Goal: Navigation & Orientation: Find specific page/section

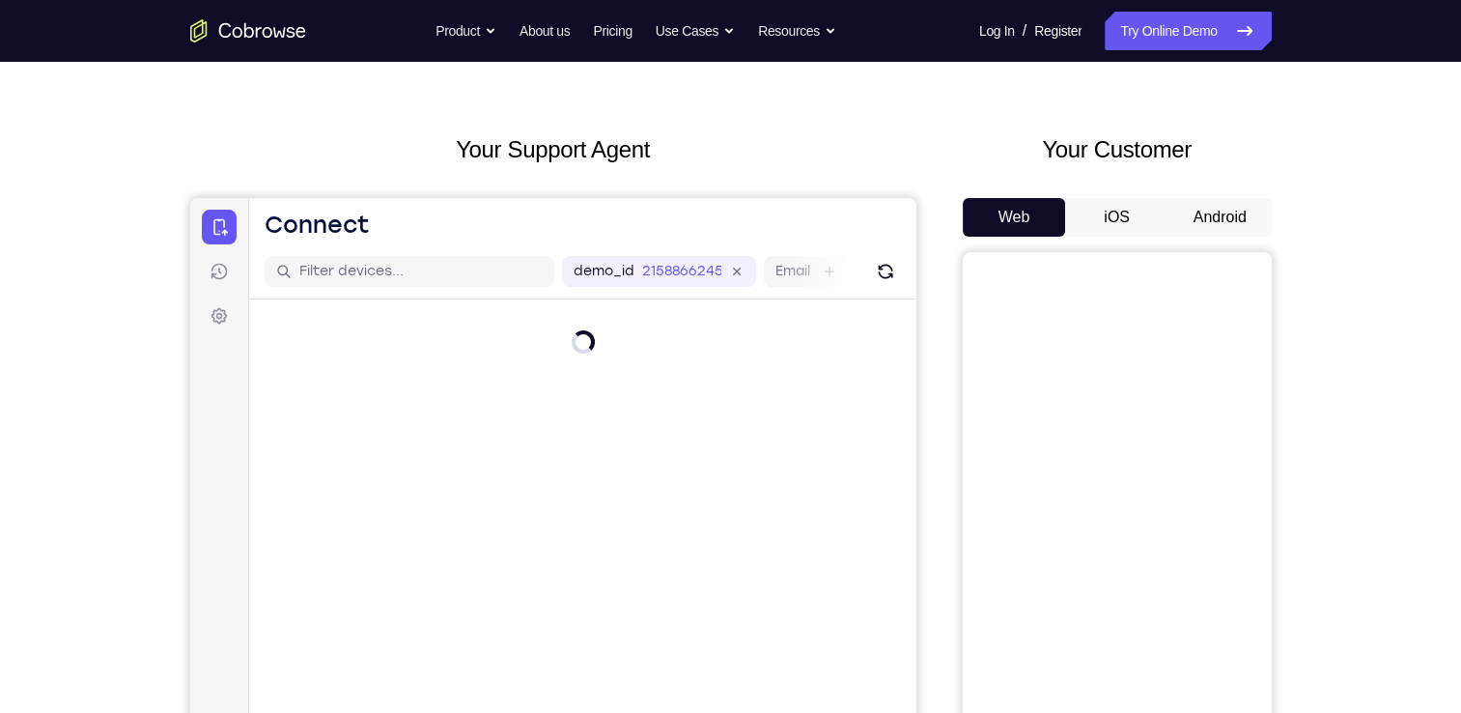
scroll to position [54, 0]
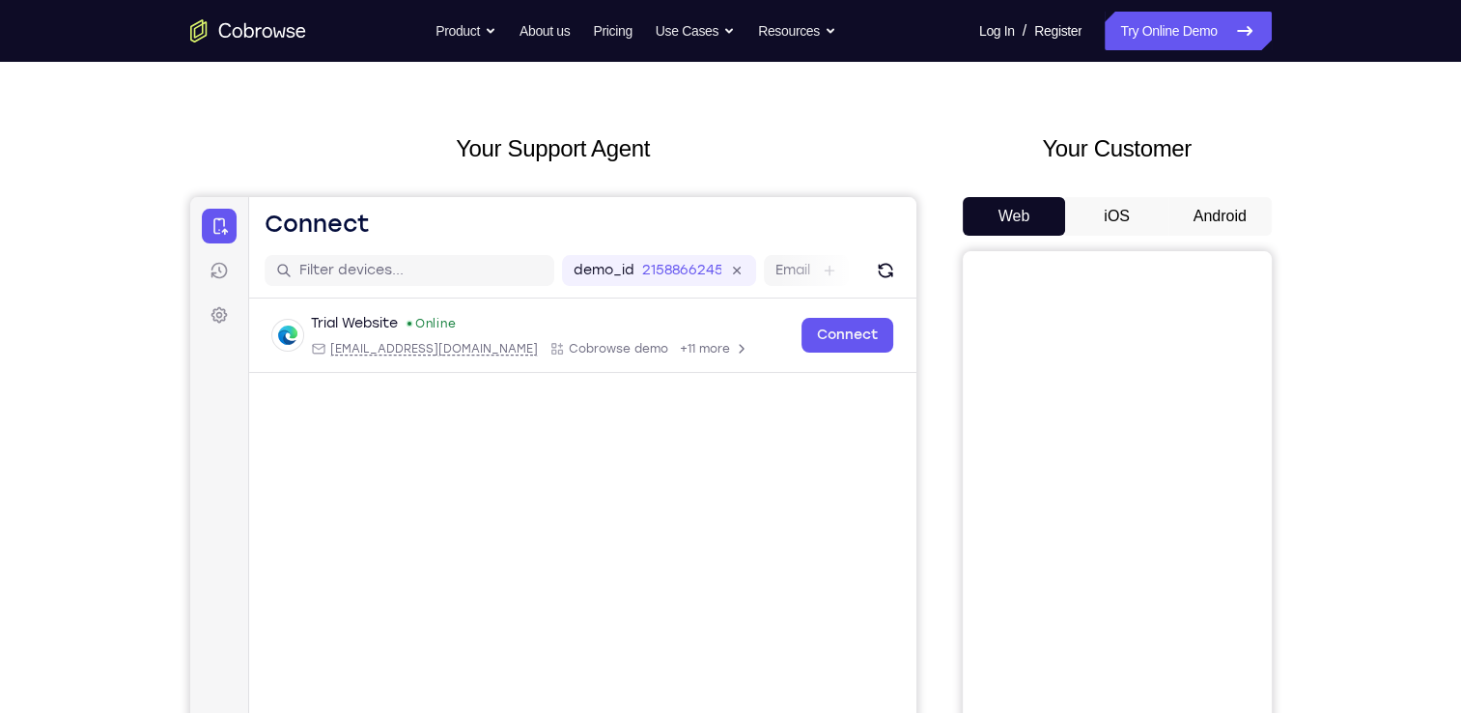
click at [1211, 211] on button "Android" at bounding box center [1219, 216] width 103 height 39
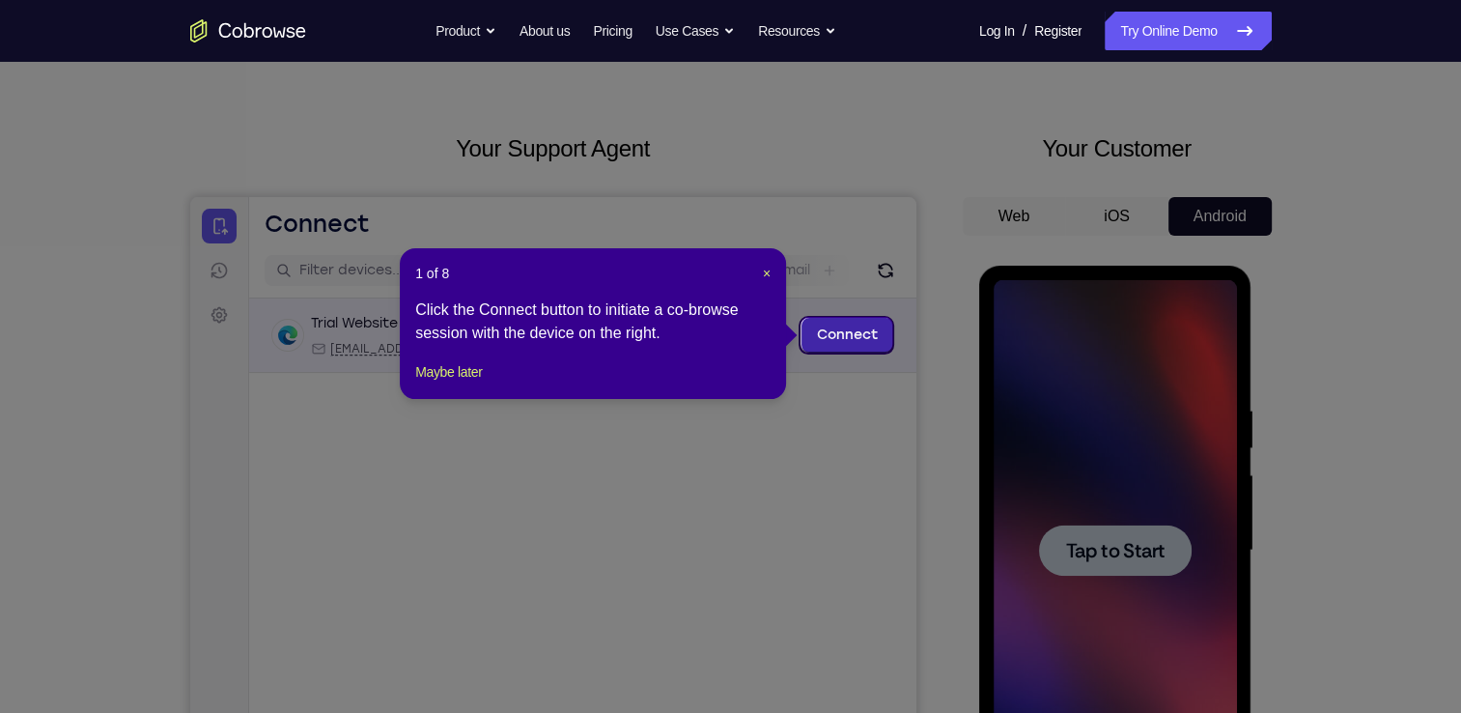
scroll to position [0, 0]
click at [759, 283] on div "1 of 8 × Click the Connect button to initiate a co-browse session with the devi…" at bounding box center [593, 323] width 386 height 151
click at [759, 279] on header "1 of 8 ×" at bounding box center [592, 273] width 355 height 19
click at [763, 272] on span "×" at bounding box center [767, 273] width 8 height 15
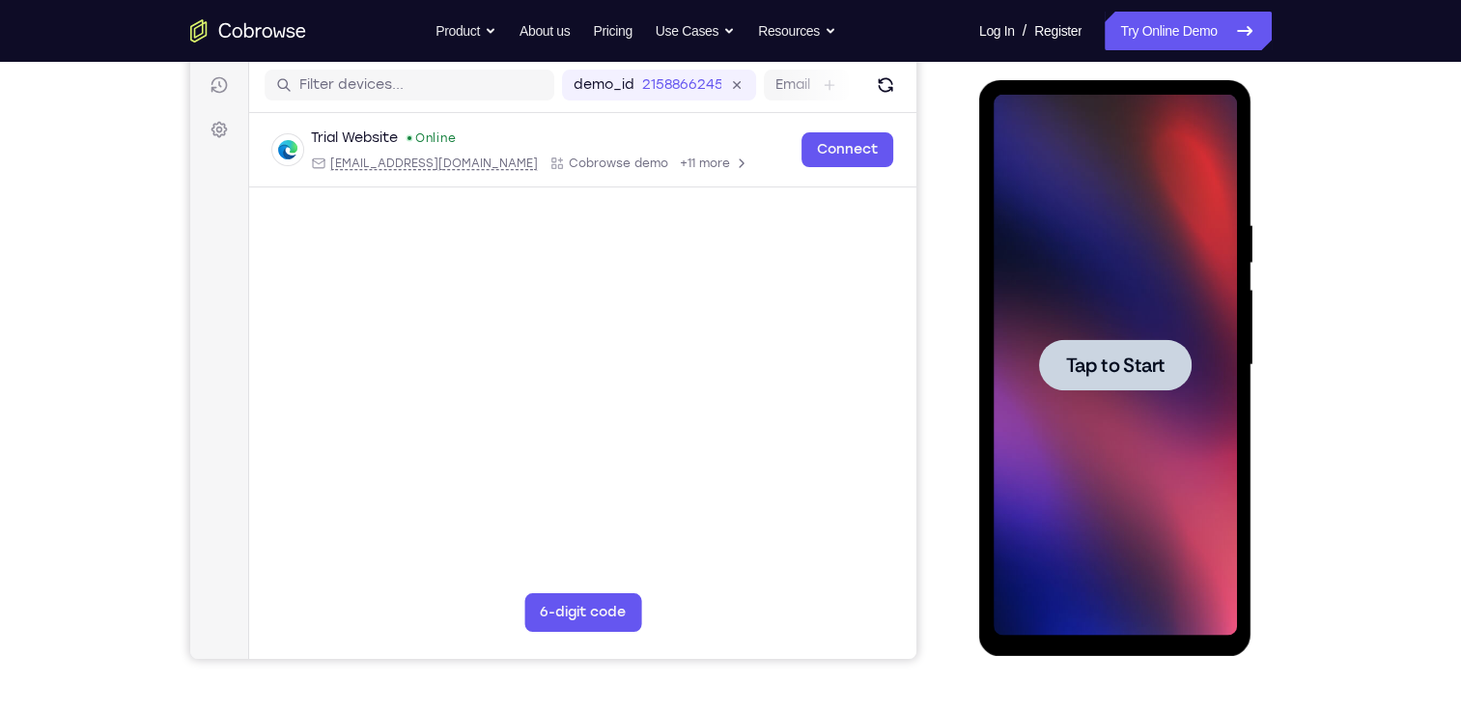
scroll to position [239, 0]
click at [1147, 434] on div at bounding box center [1115, 365] width 243 height 541
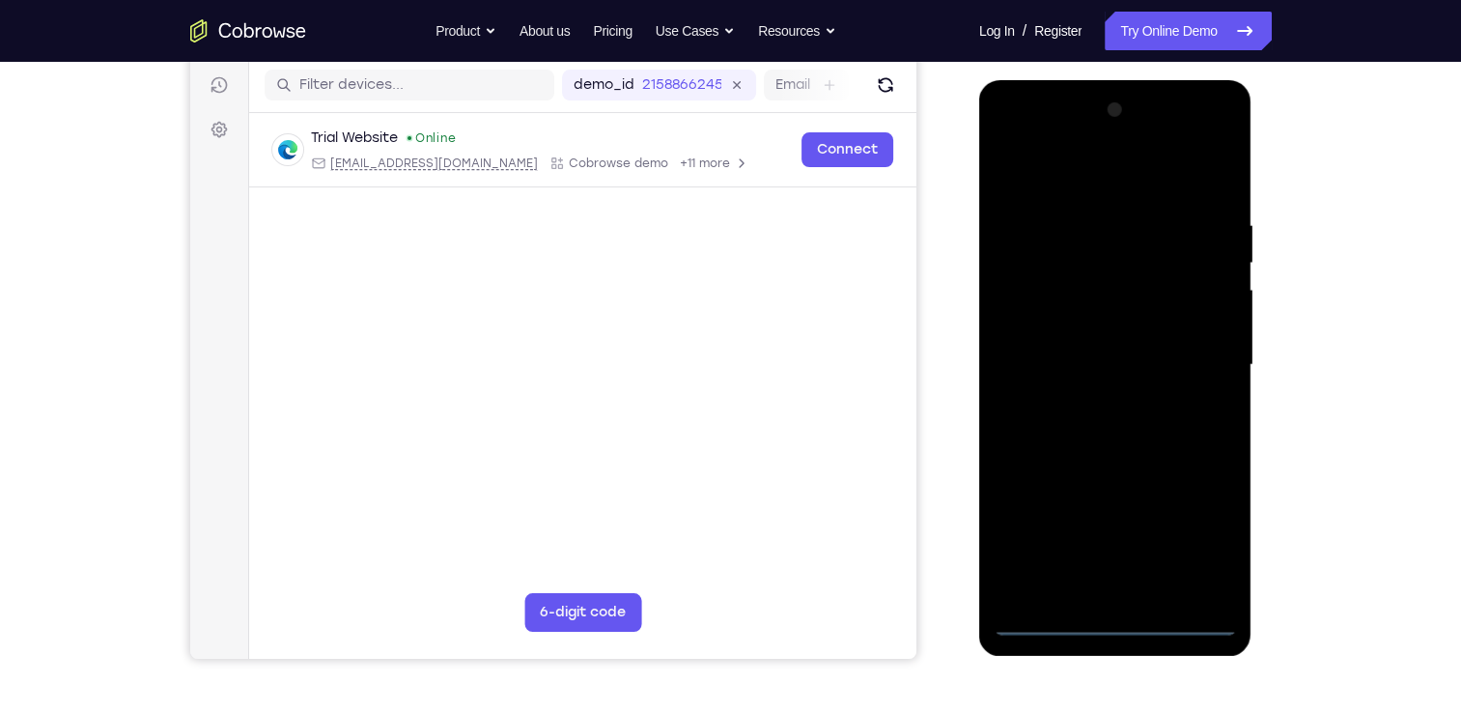
click at [1116, 619] on div at bounding box center [1115, 365] width 243 height 541
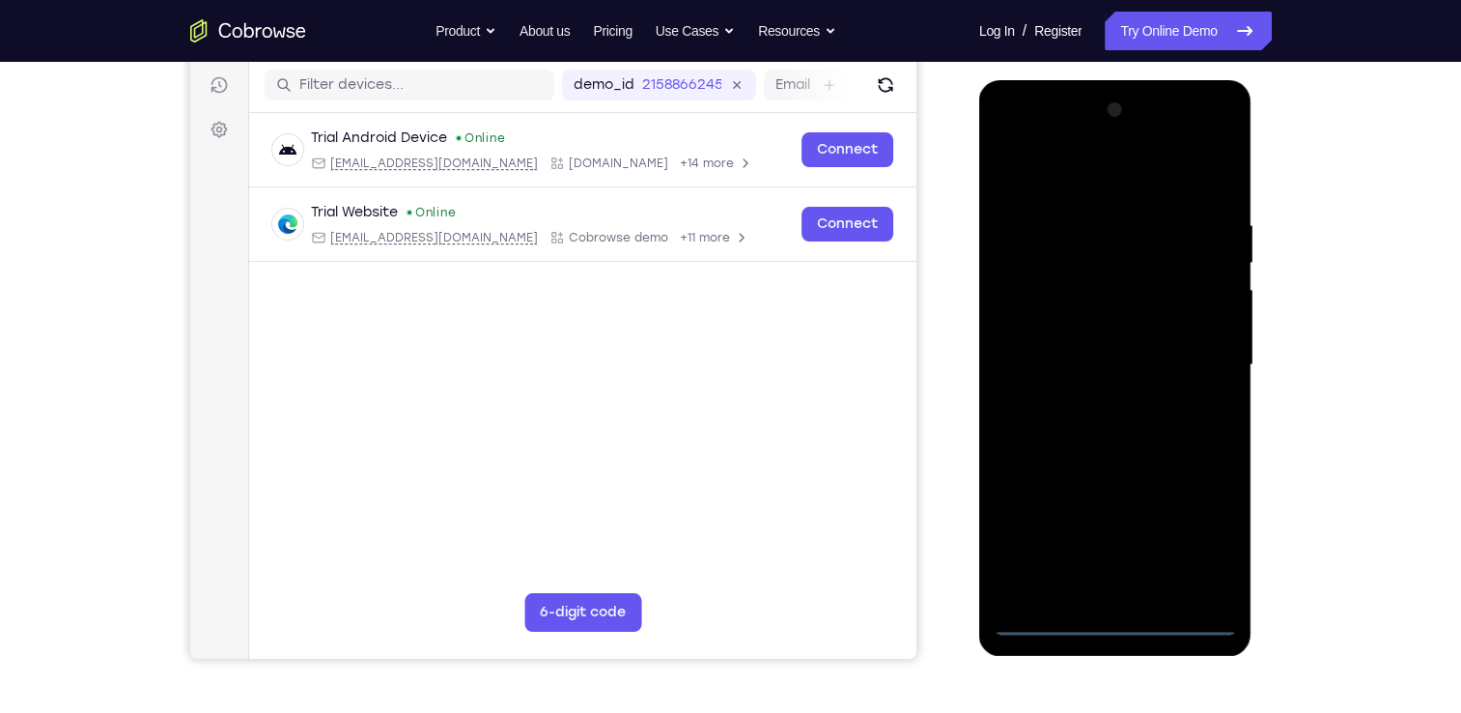
click at [1195, 537] on div at bounding box center [1115, 365] width 243 height 541
click at [1082, 172] on div at bounding box center [1115, 365] width 243 height 541
click at [1187, 350] on div at bounding box center [1115, 365] width 243 height 541
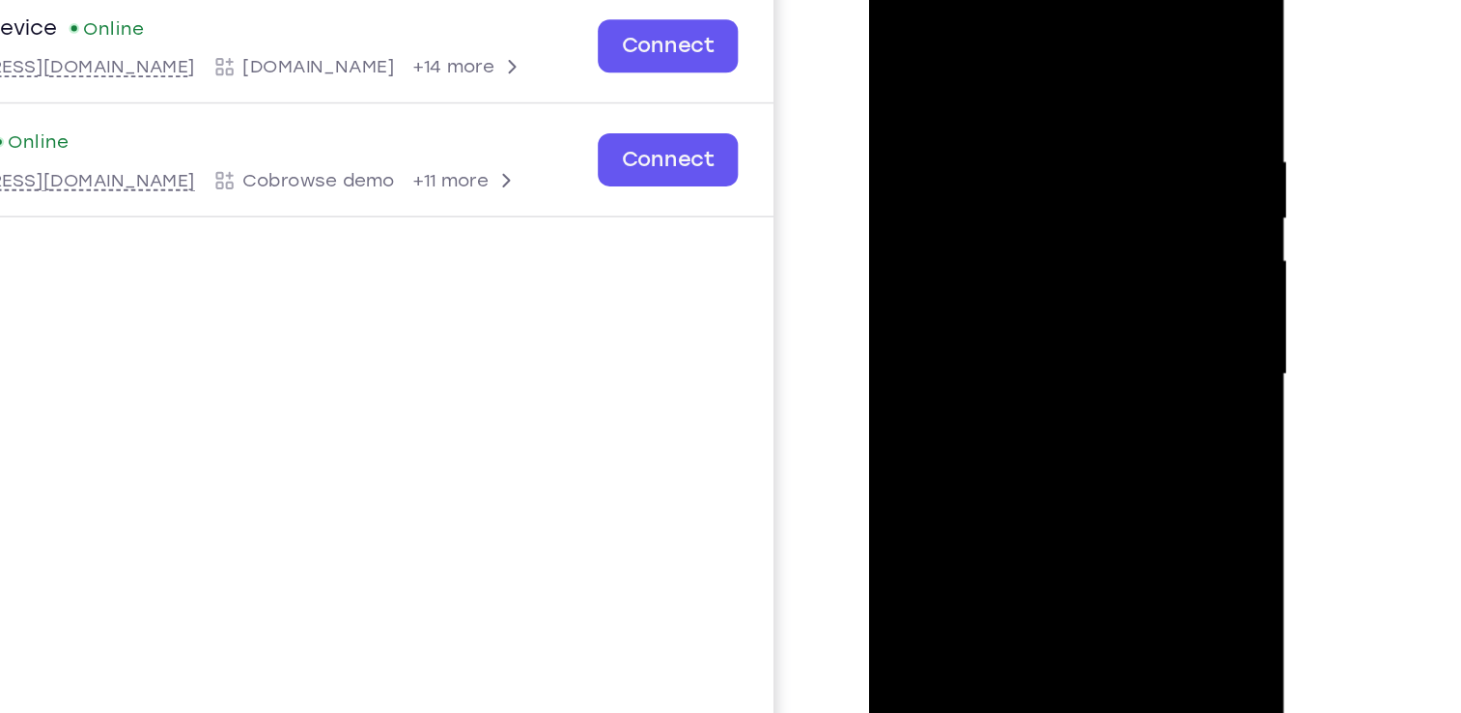
click at [984, 253] on div at bounding box center [1005, 225] width 243 height 541
click at [1035, 200] on div at bounding box center [1005, 225] width 243 height 541
click at [1015, 192] on div at bounding box center [1005, 225] width 243 height 541
click at [1001, 217] on div at bounding box center [1005, 225] width 243 height 541
click at [1016, 285] on div at bounding box center [1005, 225] width 243 height 541
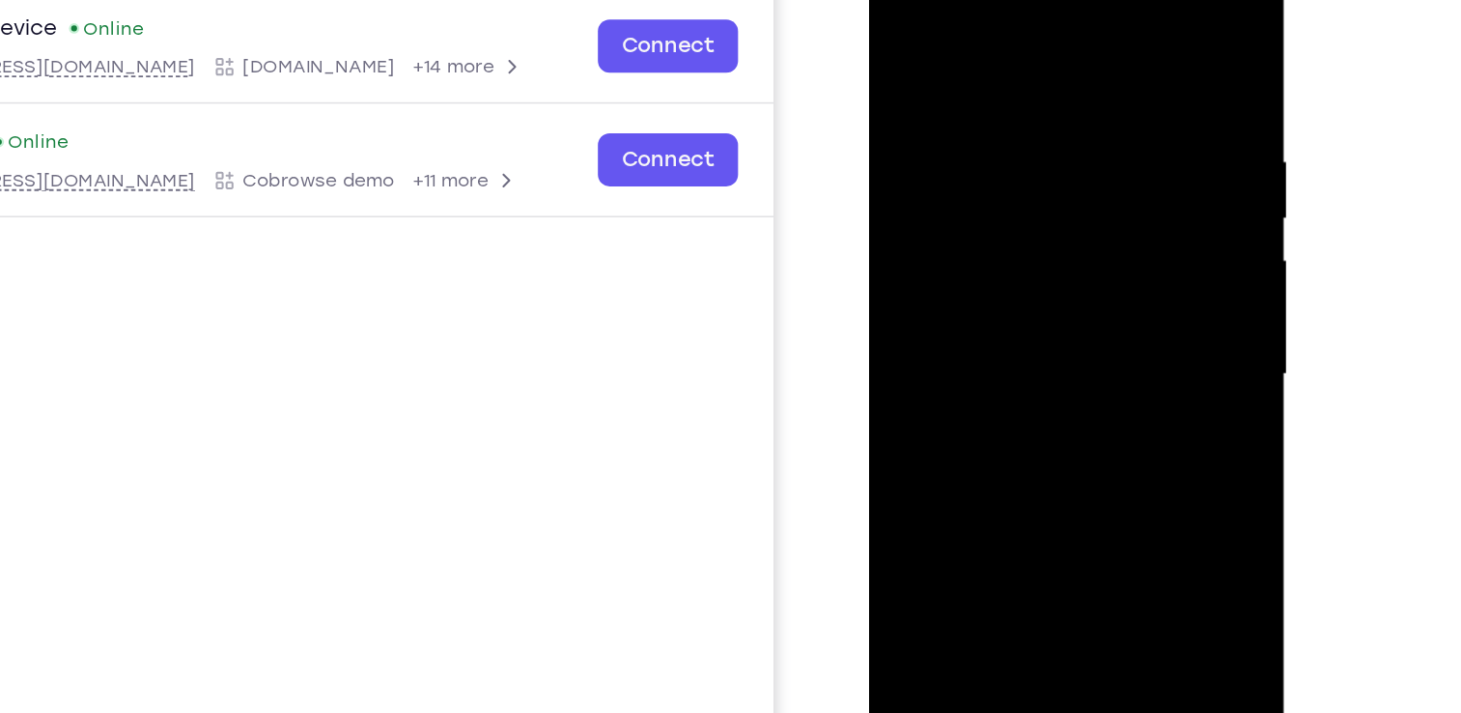
click at [1016, 285] on div at bounding box center [1005, 225] width 243 height 541
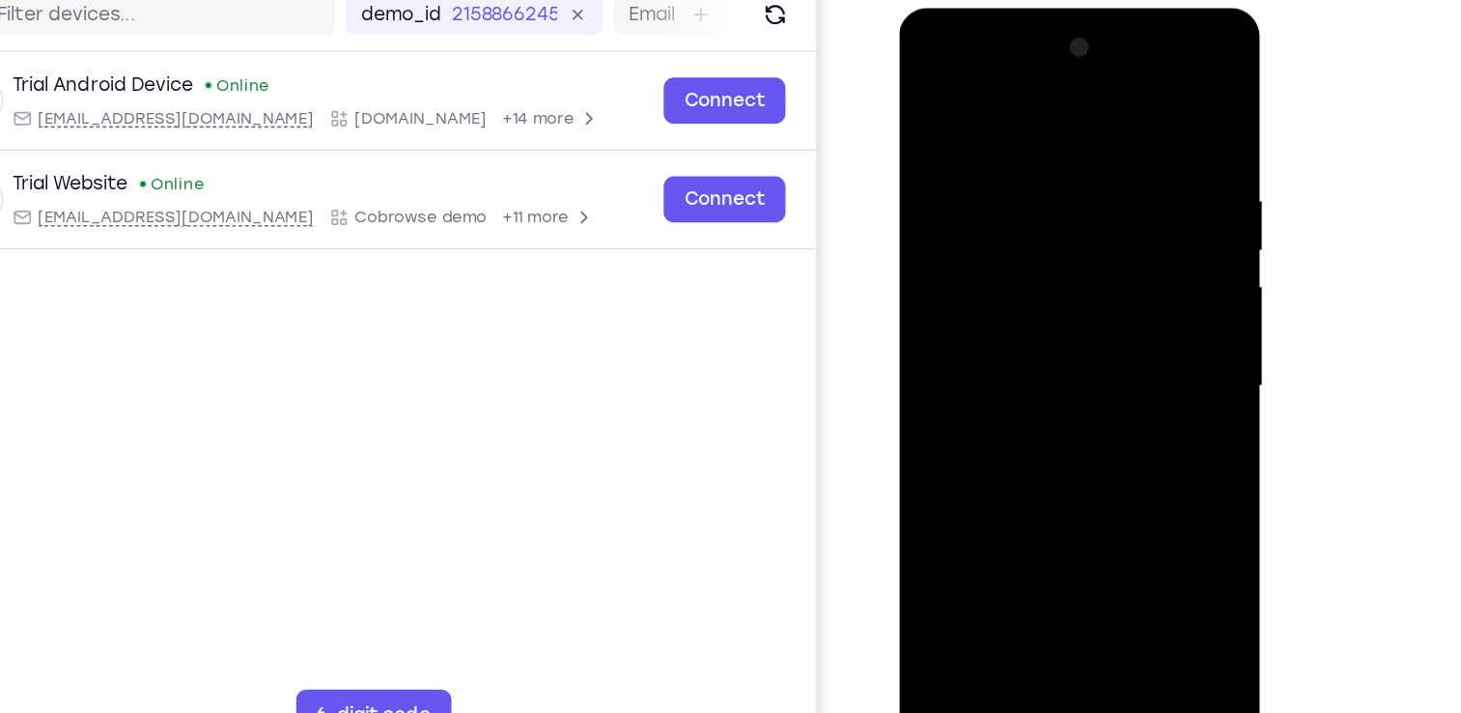
click at [1046, 362] on div at bounding box center [1035, 292] width 243 height 541
click at [1019, 123] on div at bounding box center [1035, 292] width 243 height 541
click at [1087, 188] on div at bounding box center [1035, 292] width 243 height 541
click at [939, 212] on div at bounding box center [1035, 292] width 243 height 541
click at [1135, 515] on div at bounding box center [1035, 292] width 243 height 541
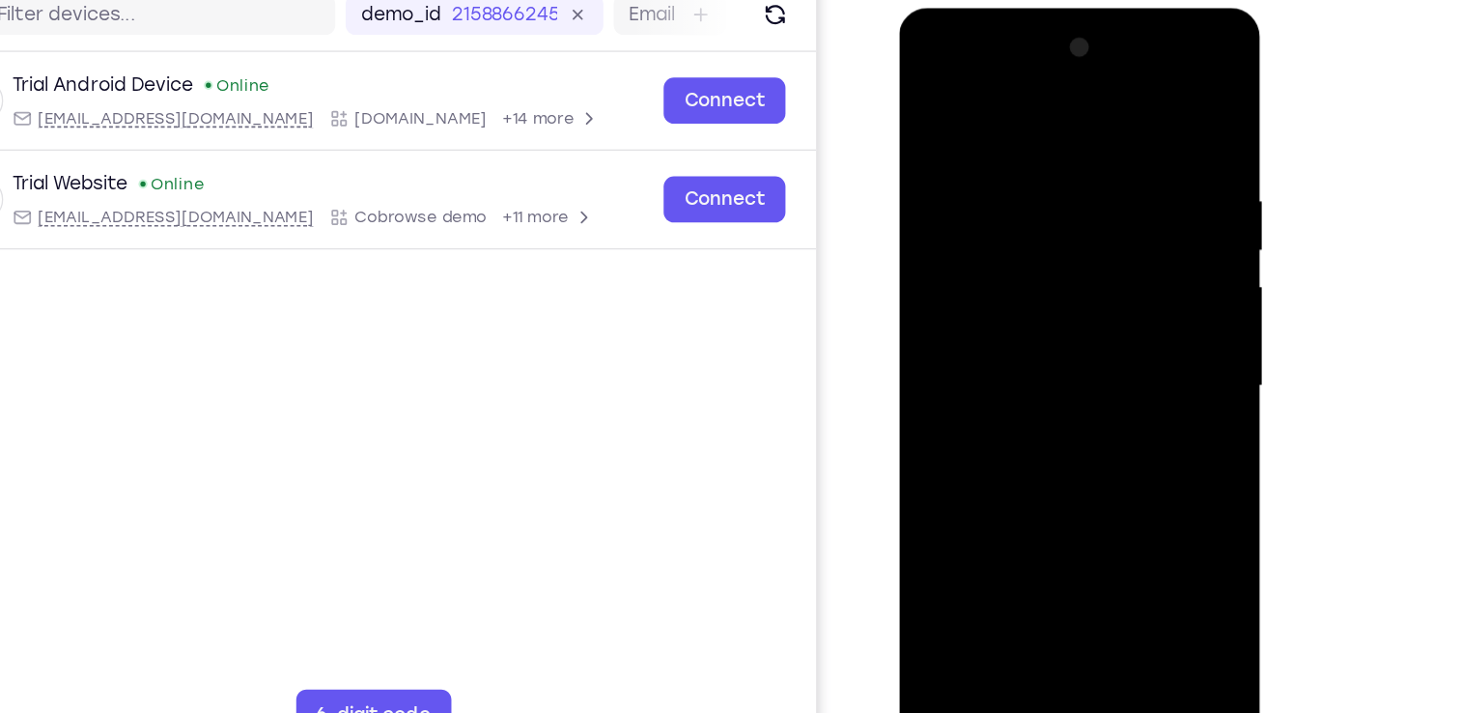
click at [1138, 113] on div at bounding box center [1035, 292] width 243 height 541
click at [1073, 143] on div at bounding box center [1035, 292] width 243 height 541
click at [1127, 211] on div at bounding box center [1035, 292] width 243 height 541
click at [1134, 152] on div at bounding box center [1035, 292] width 243 height 541
click at [1125, 145] on div at bounding box center [1035, 292] width 243 height 541
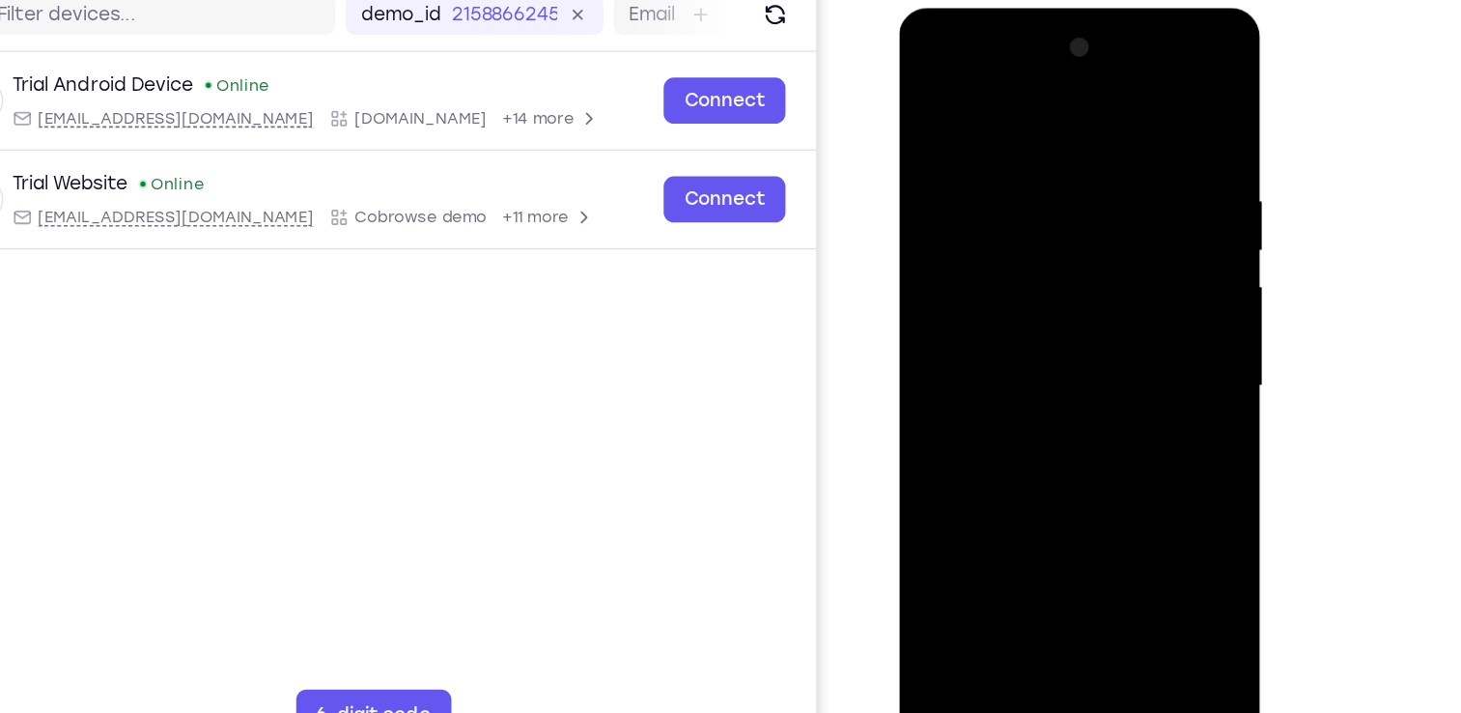
click at [1125, 145] on div at bounding box center [1035, 292] width 243 height 541
click at [1143, 108] on div at bounding box center [1035, 292] width 243 height 541
click at [1140, 92] on div at bounding box center [1035, 292] width 243 height 541
click at [934, 101] on div at bounding box center [1035, 292] width 243 height 541
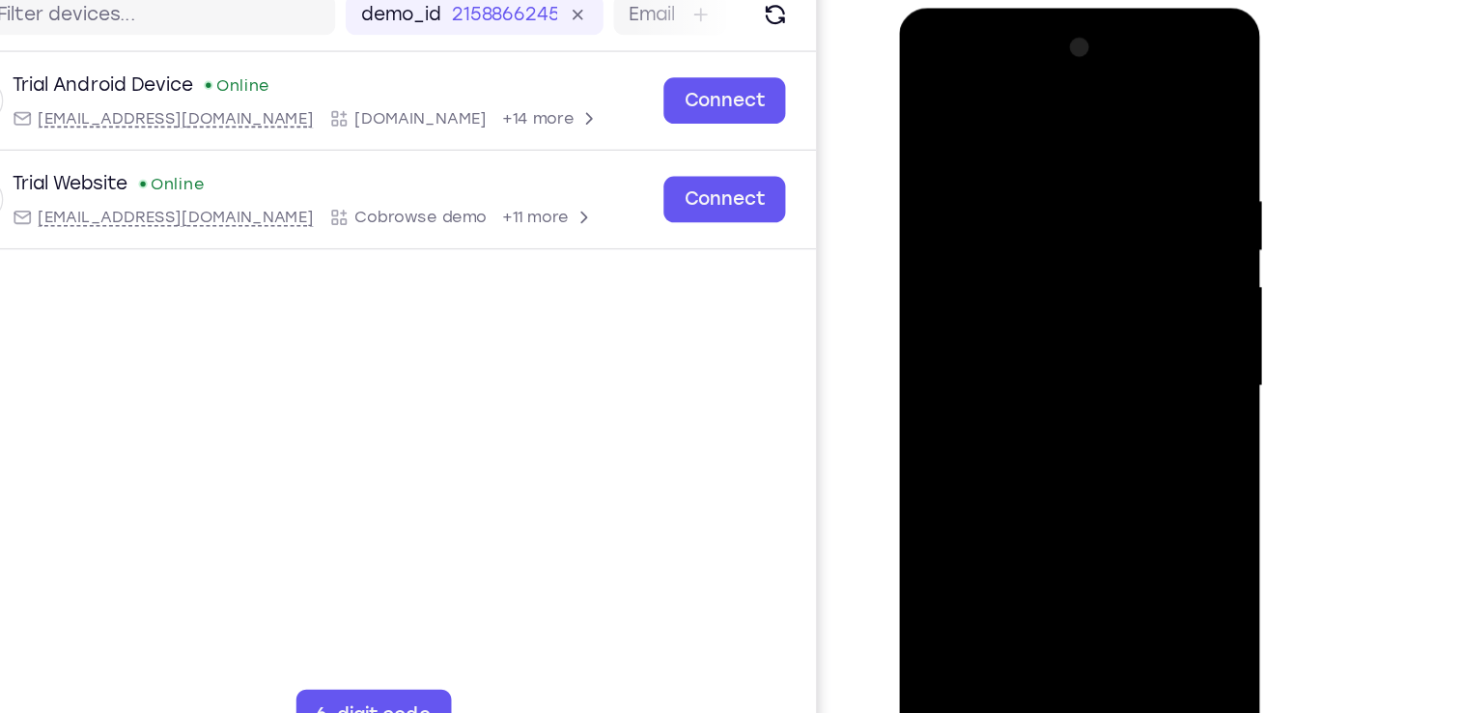
click at [1092, 519] on div at bounding box center [1035, 292] width 243 height 541
click at [1032, 400] on div at bounding box center [1035, 292] width 243 height 541
click at [1030, 247] on div at bounding box center [1035, 292] width 243 height 541
click at [1009, 506] on div at bounding box center [1035, 292] width 243 height 541
click at [993, 511] on div at bounding box center [1035, 292] width 243 height 541
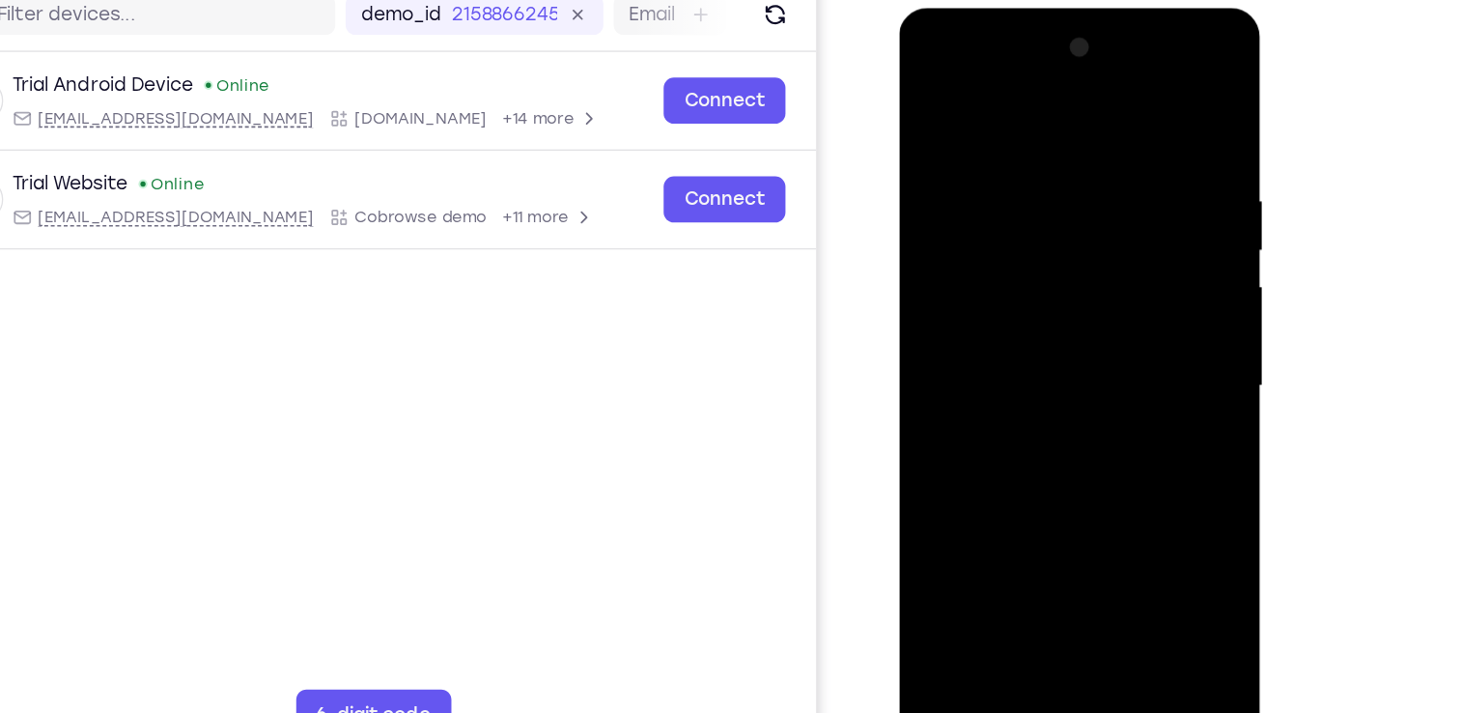
click at [1005, 331] on div at bounding box center [1035, 292] width 243 height 541
click at [964, 185] on div at bounding box center [1035, 292] width 243 height 541
drag, startPoint x: 1055, startPoint y: 375, endPoint x: 1146, endPoint y: 65, distance: 323.0
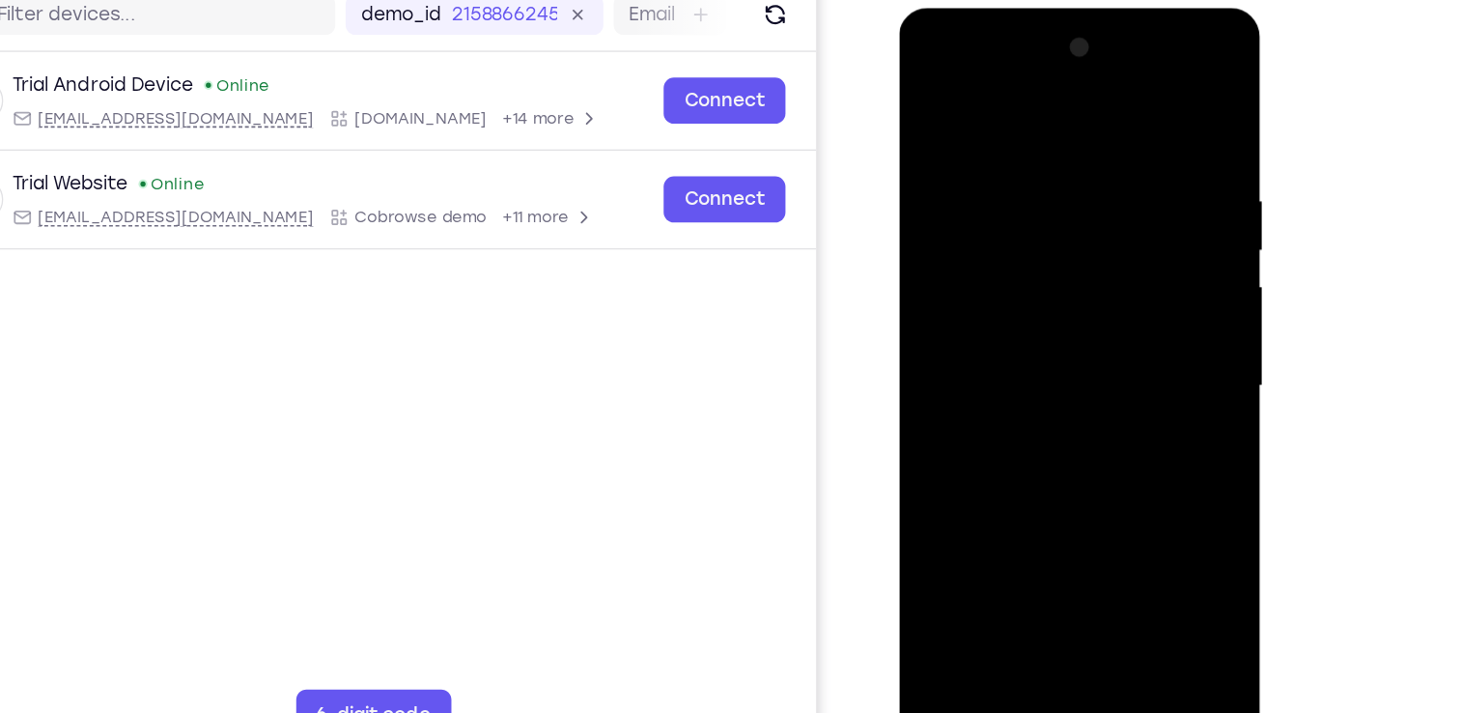
click at [1146, 65] on div at bounding box center [1035, 292] width 243 height 541
click at [970, 363] on div at bounding box center [1035, 292] width 243 height 541
click at [934, 113] on div at bounding box center [1035, 292] width 243 height 541
click at [930, 93] on div at bounding box center [1035, 292] width 243 height 541
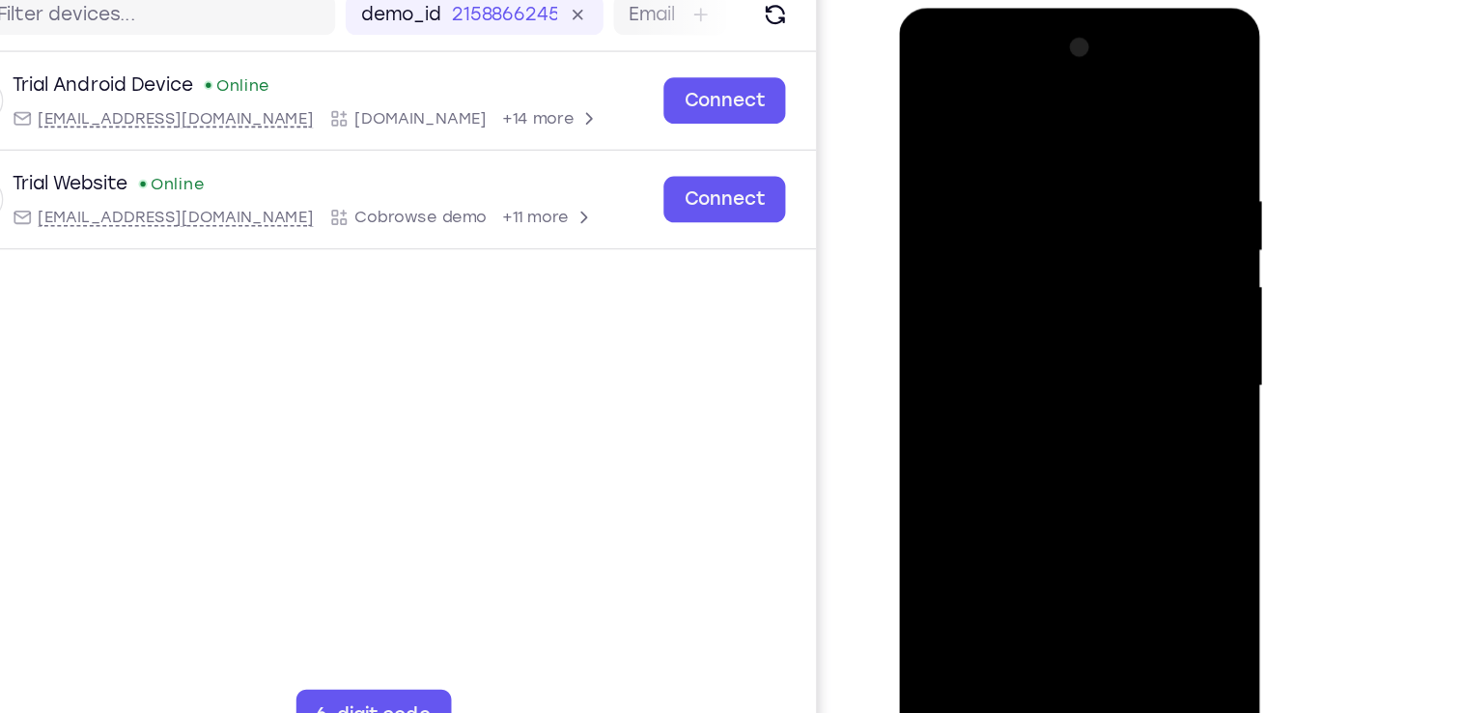
click at [1119, 518] on div at bounding box center [1035, 292] width 243 height 541
click at [948, 513] on div at bounding box center [1035, 292] width 243 height 541
drag, startPoint x: 1029, startPoint y: 113, endPoint x: 1049, endPoint y: 453, distance: 340.5
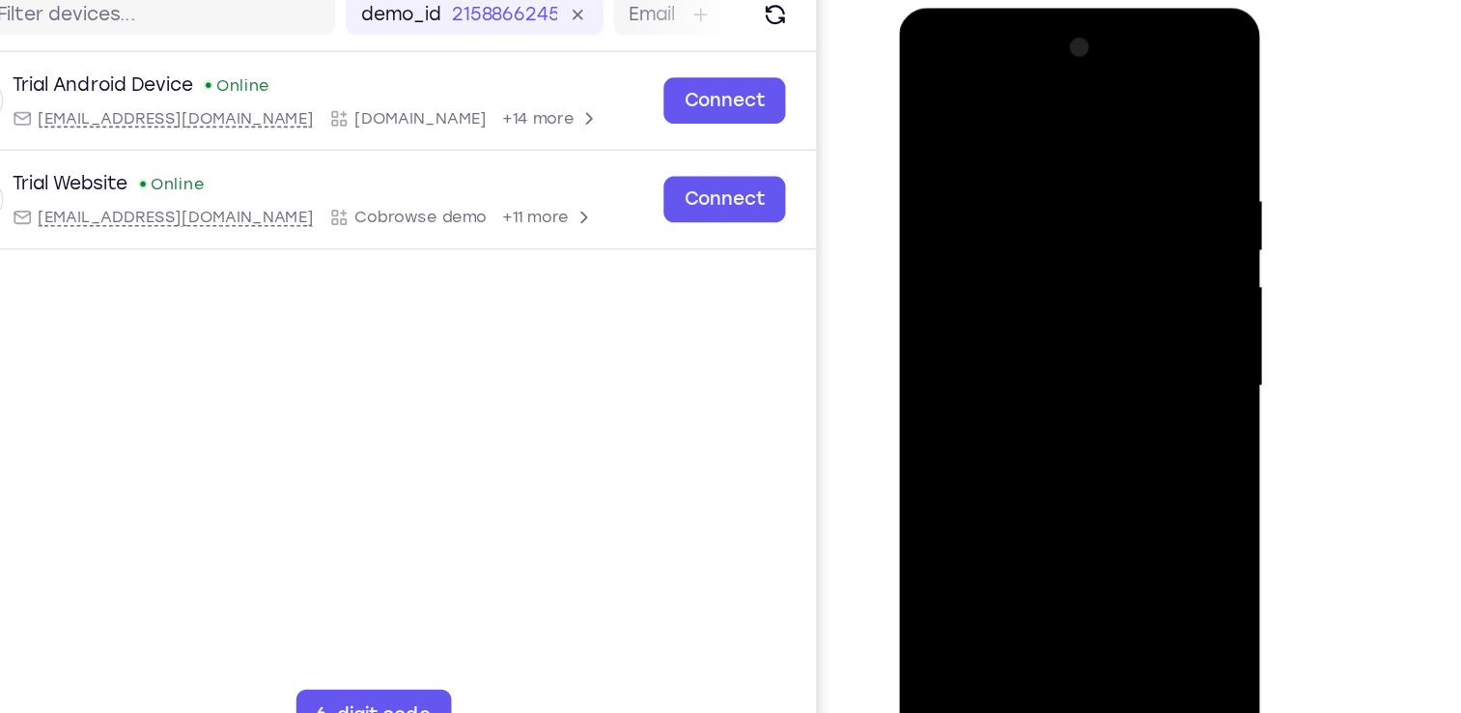
click at [1049, 453] on div at bounding box center [1035, 292] width 243 height 541
click at [1013, 134] on div at bounding box center [1035, 292] width 243 height 541
click at [1125, 258] on div at bounding box center [1035, 292] width 243 height 541
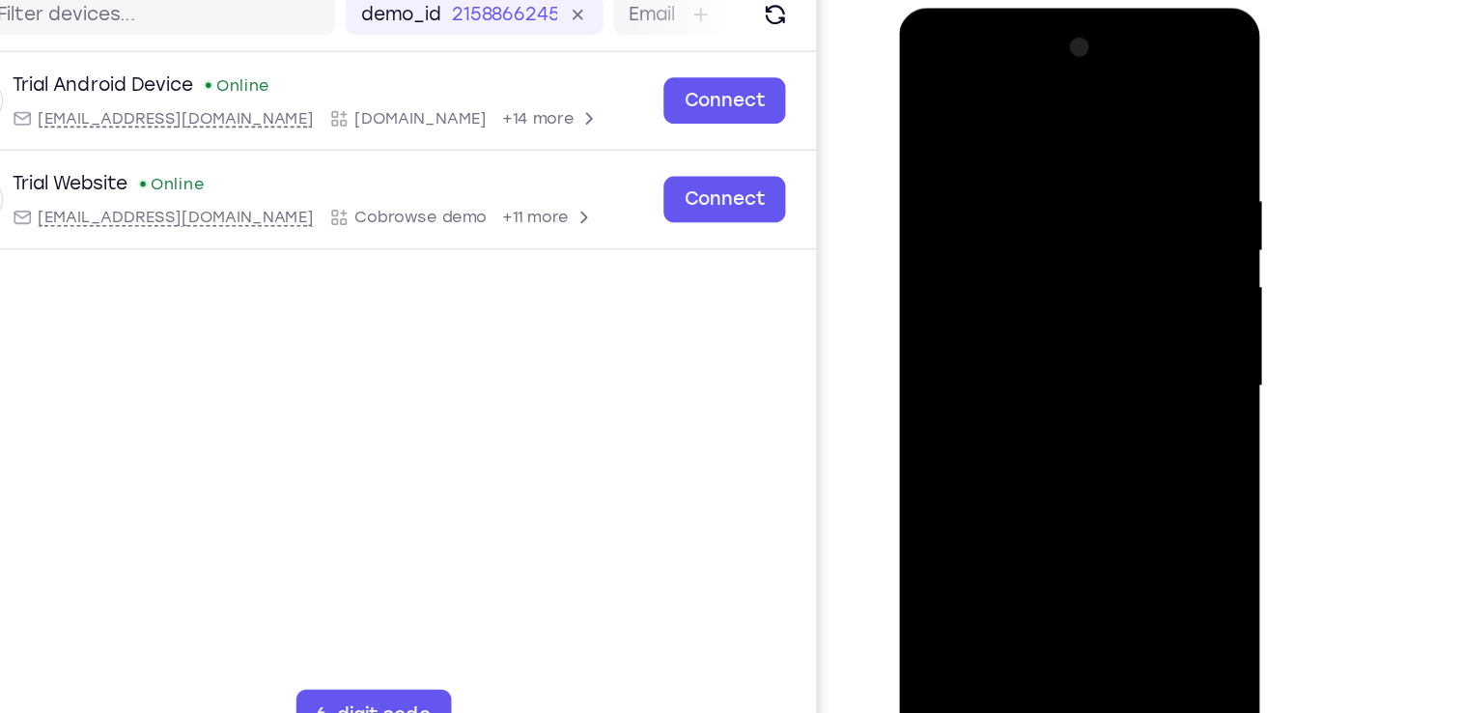
click at [1118, 191] on div at bounding box center [1035, 292] width 243 height 541
click at [965, 219] on div at bounding box center [1035, 292] width 243 height 541
click at [1133, 104] on div at bounding box center [1035, 292] width 243 height 541
click at [1119, 516] on div at bounding box center [1035, 292] width 243 height 541
click at [952, 518] on div at bounding box center [1035, 292] width 243 height 541
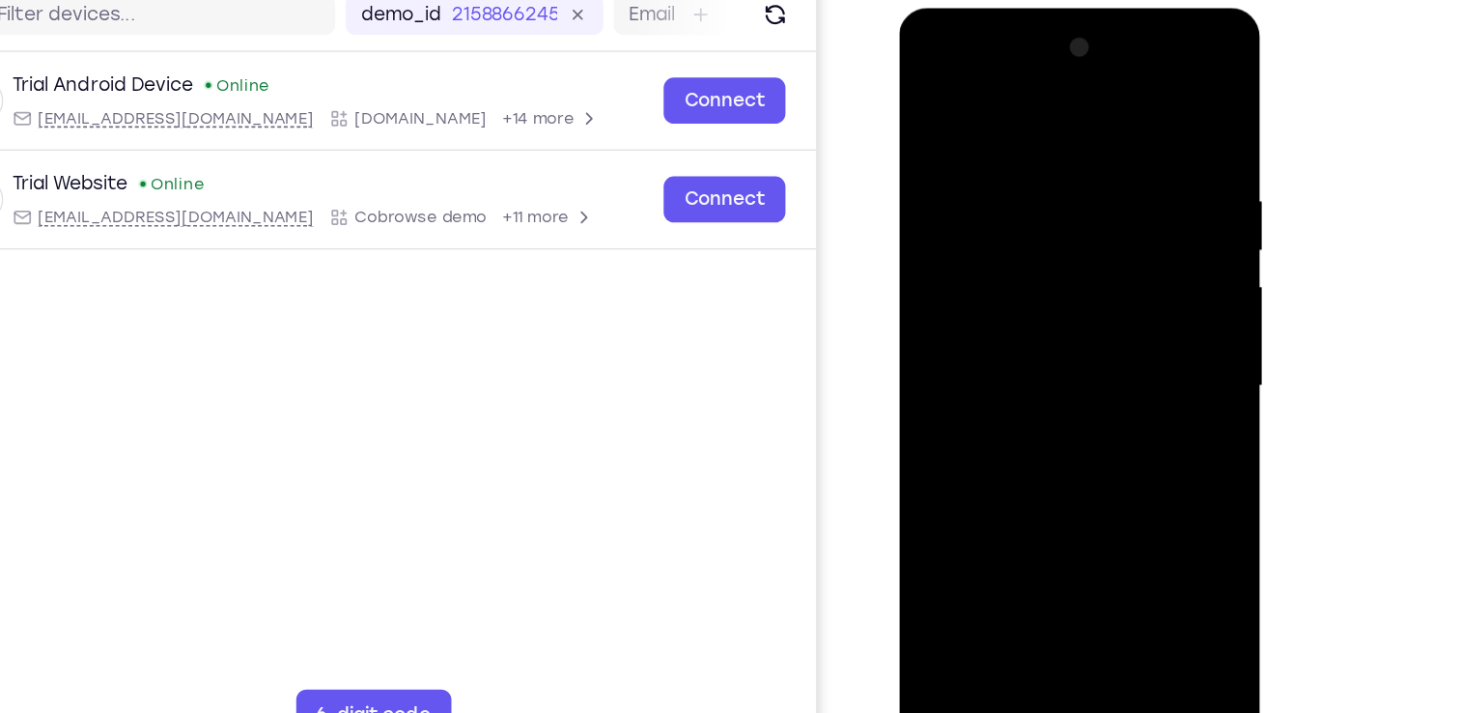
drag, startPoint x: 1027, startPoint y: 112, endPoint x: 1045, endPoint y: 325, distance: 214.1
click at [1045, 325] on div at bounding box center [1035, 292] width 243 height 541
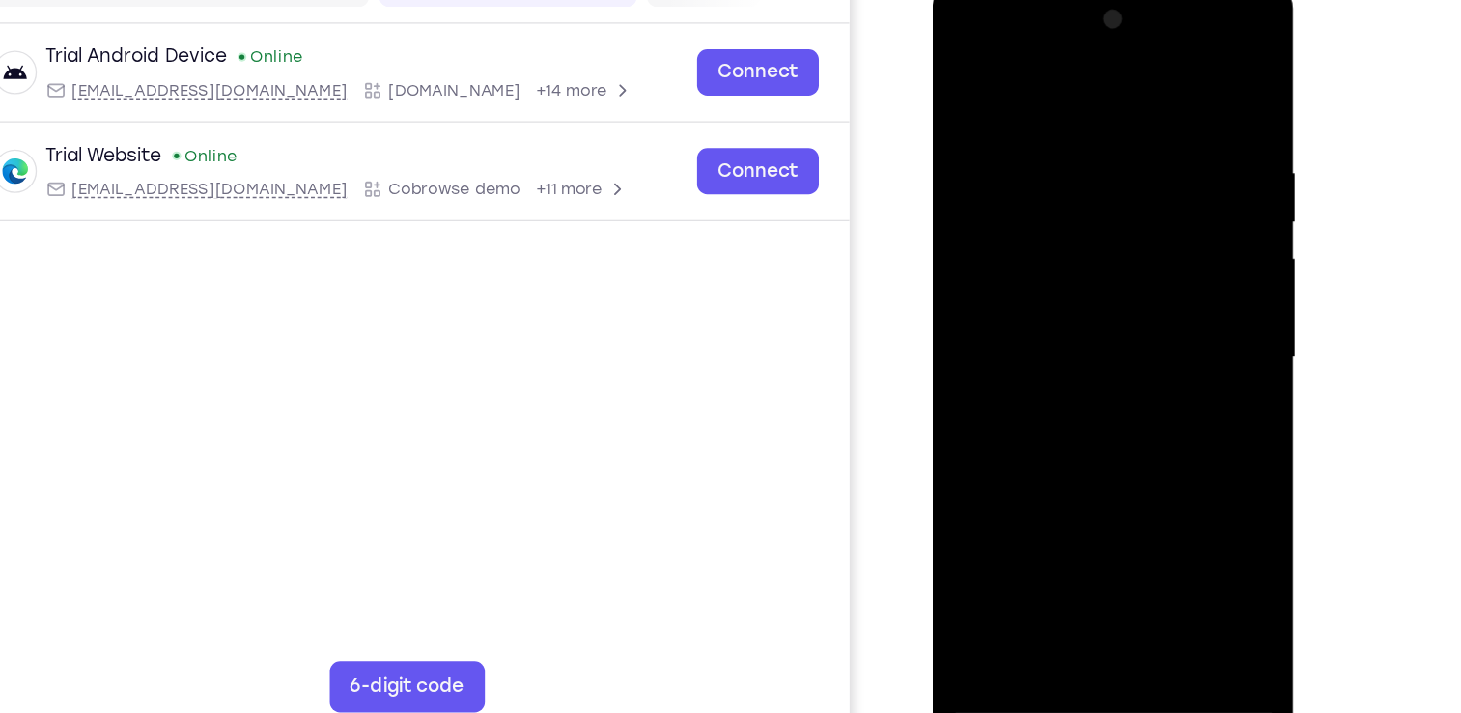
click at [1156, 498] on div at bounding box center [1067, 265] width 243 height 541
click at [990, 492] on div at bounding box center [1067, 265] width 243 height 541
drag, startPoint x: 1075, startPoint y: 85, endPoint x: 1049, endPoint y: 393, distance: 309.1
click at [1049, 393] on div at bounding box center [1067, 265] width 243 height 541
drag, startPoint x: 1065, startPoint y: 60, endPoint x: 1075, endPoint y: 491, distance: 430.8
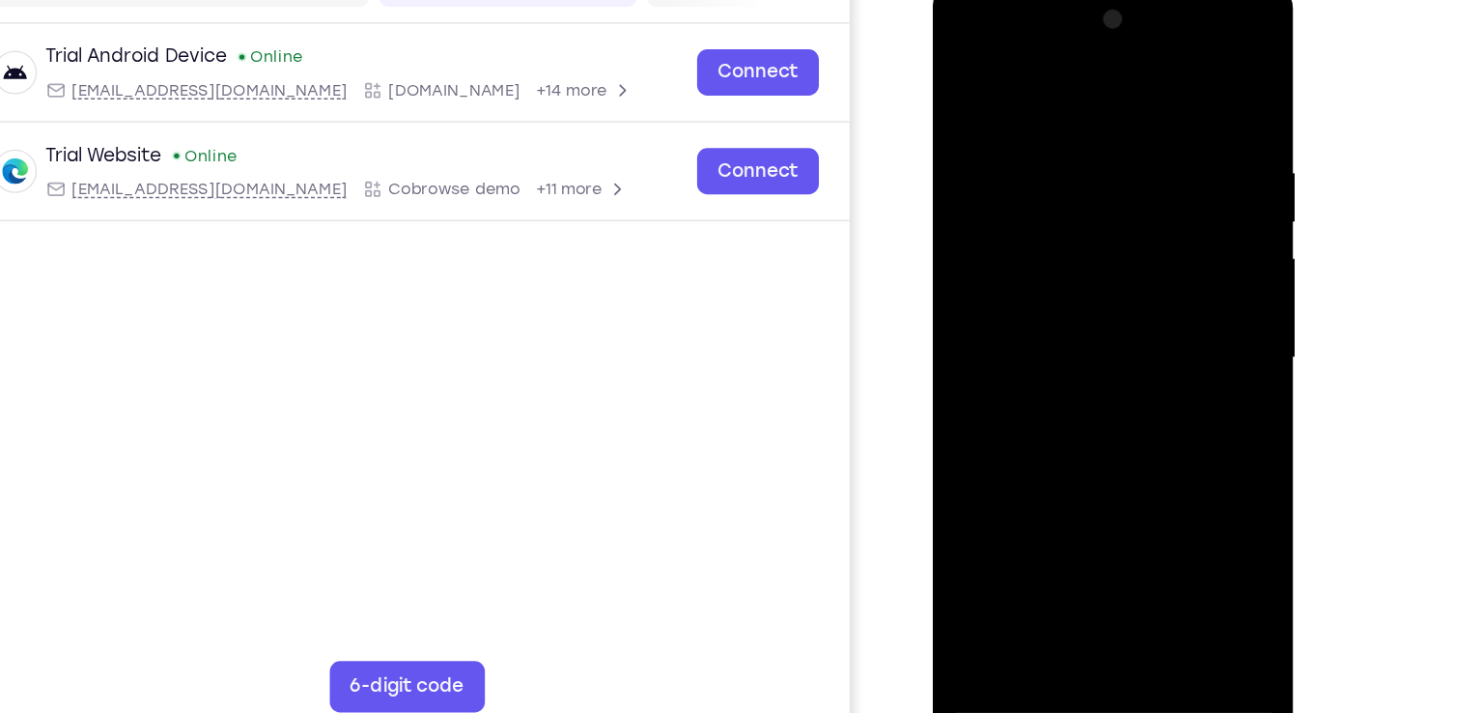
click at [1075, 491] on div at bounding box center [1067, 265] width 243 height 541
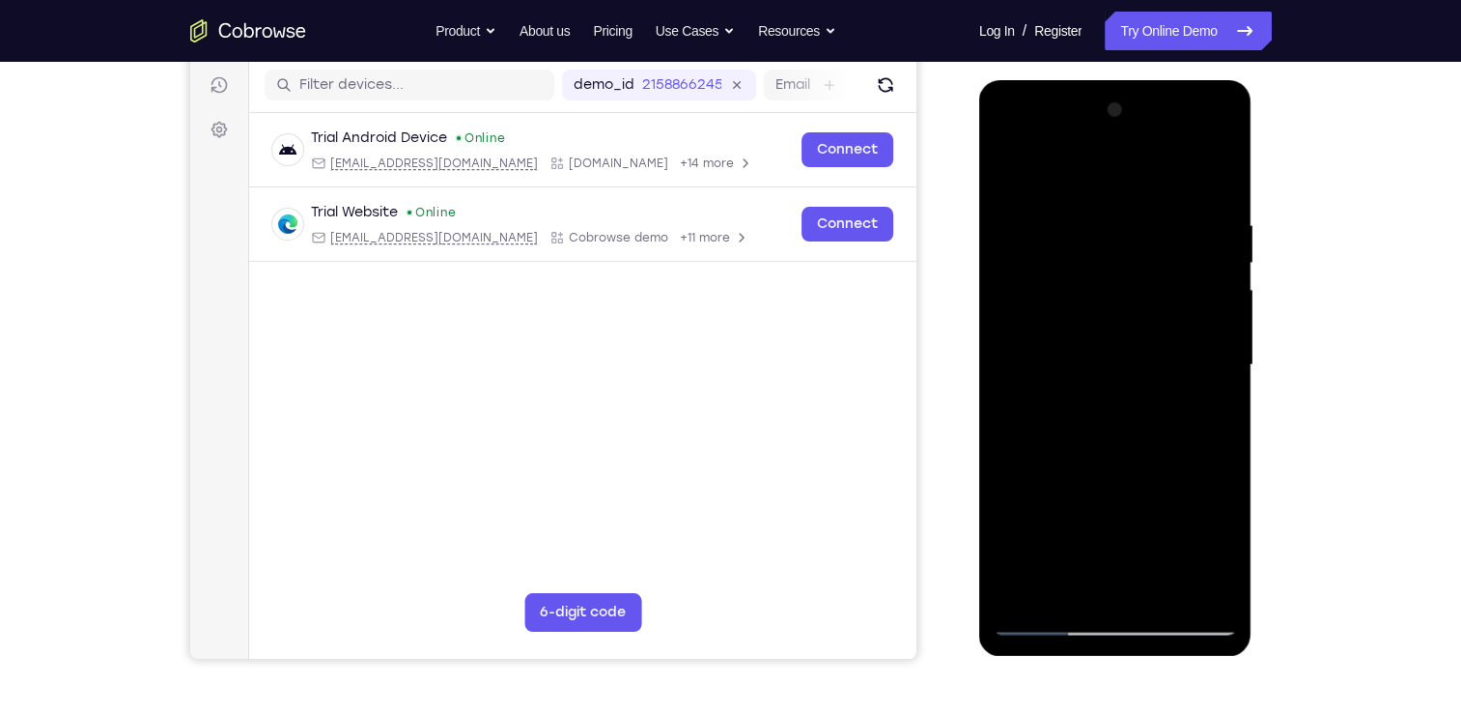
drag, startPoint x: 1112, startPoint y: 176, endPoint x: 1123, endPoint y: 541, distance: 365.2
click at [1123, 541] on div at bounding box center [1115, 365] width 243 height 541
click at [1170, 588] on div at bounding box center [1115, 365] width 243 height 541
click at [1017, 172] on div at bounding box center [1115, 365] width 243 height 541
click at [1167, 597] on div at bounding box center [1115, 365] width 243 height 541
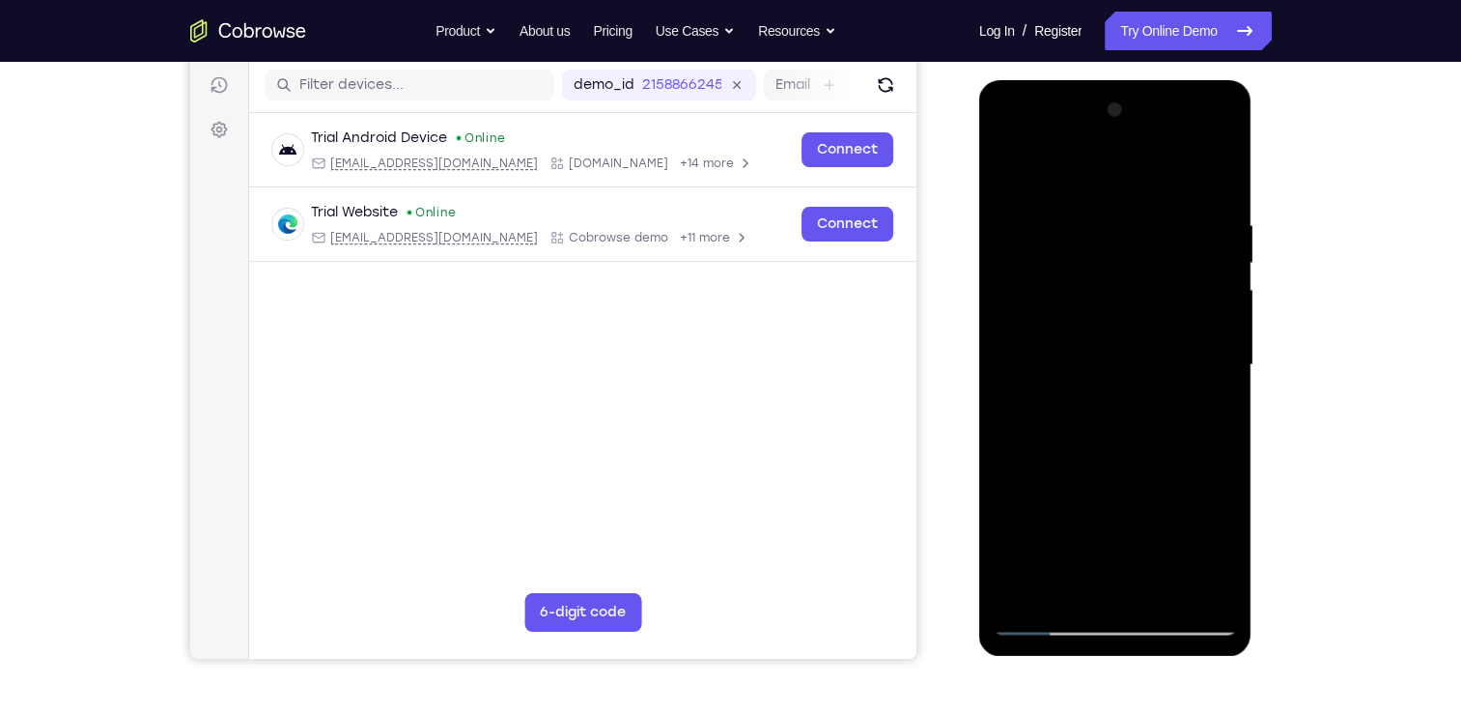
click at [1033, 225] on div at bounding box center [1115, 365] width 243 height 541
click at [1014, 184] on div at bounding box center [1115, 365] width 243 height 541
click at [1012, 162] on div at bounding box center [1115, 365] width 243 height 541
click at [1095, 204] on div at bounding box center [1115, 365] width 243 height 541
click at [1218, 234] on div at bounding box center [1115, 365] width 243 height 541
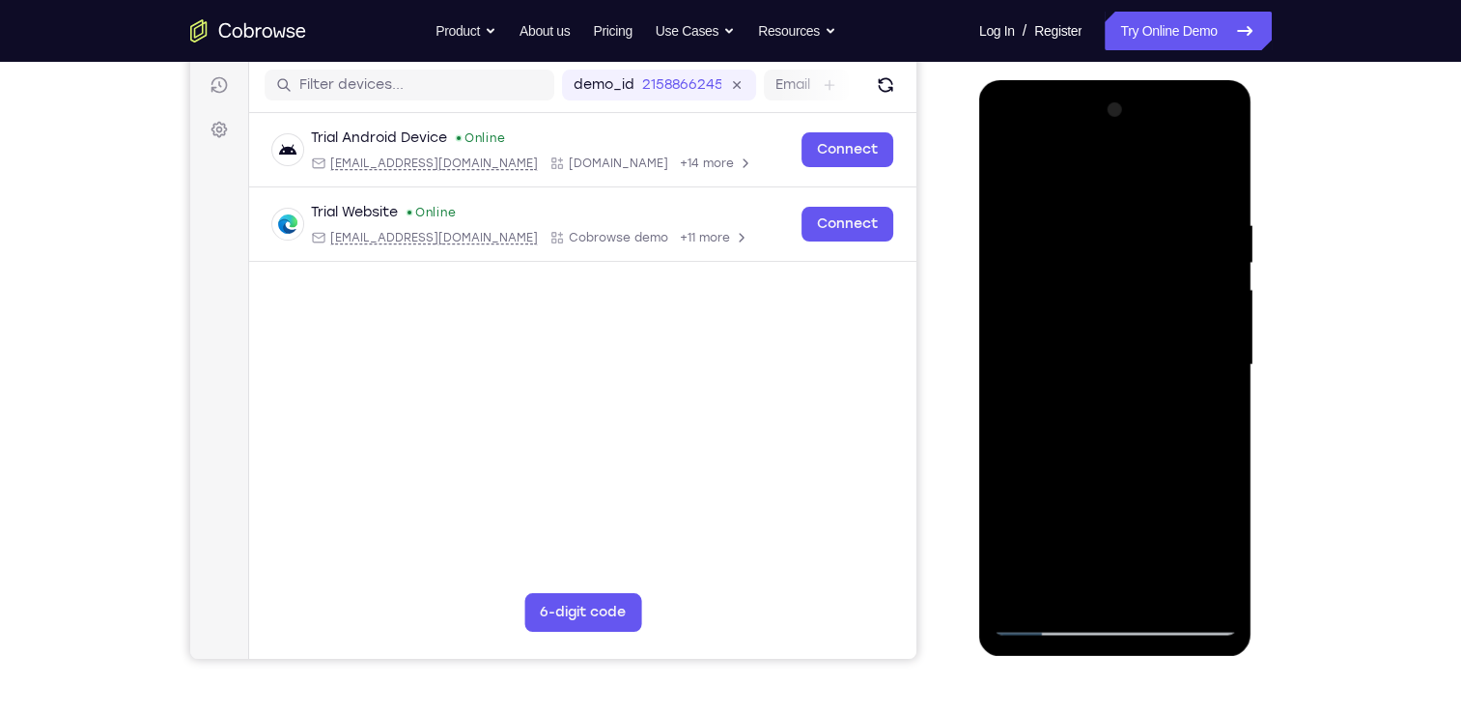
click at [1218, 234] on div at bounding box center [1115, 365] width 243 height 541
click at [1218, 180] on div at bounding box center [1115, 365] width 243 height 541
click at [1114, 681] on div "Your Support Agent Your Customer Web iOS Android Next Steps We’d be happy to gi…" at bounding box center [731, 459] width 1236 height 1274
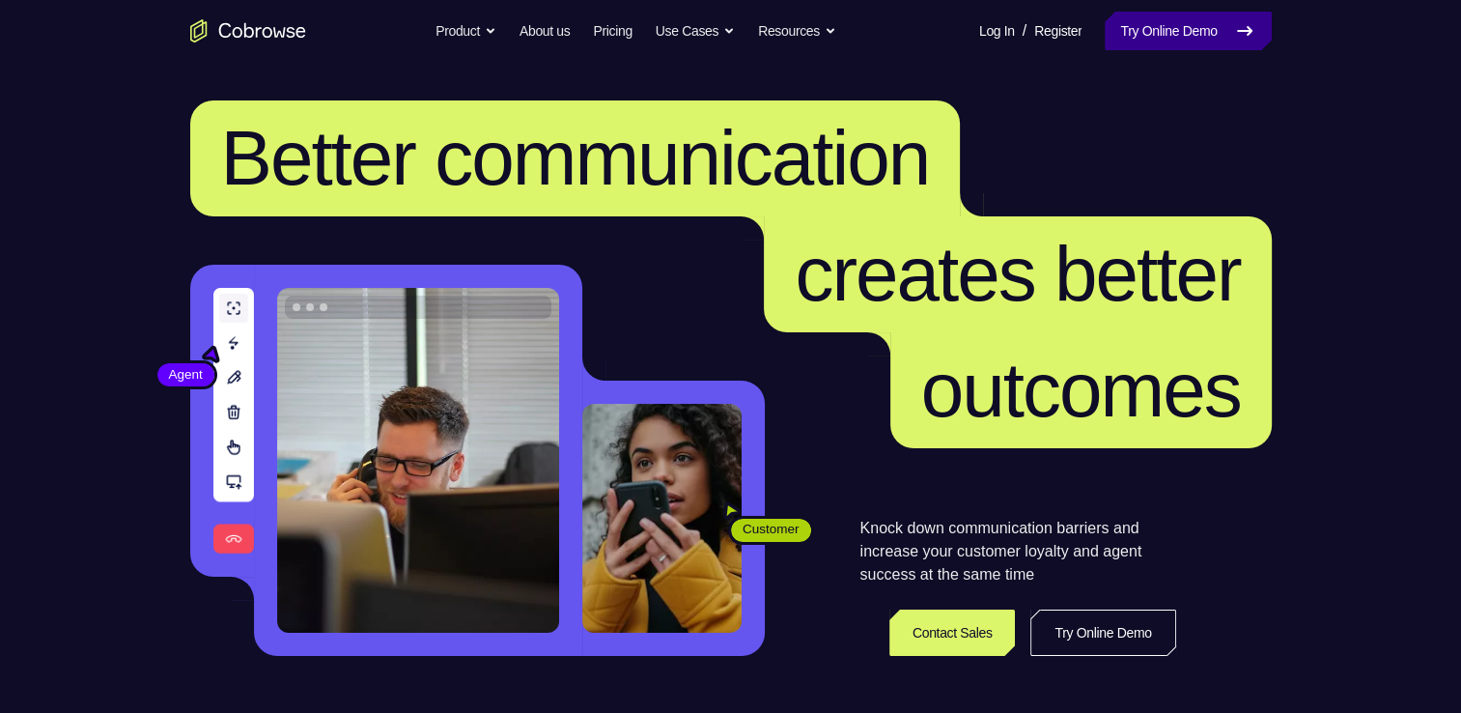
click at [1180, 40] on link "Try Online Demo" at bounding box center [1188, 31] width 166 height 39
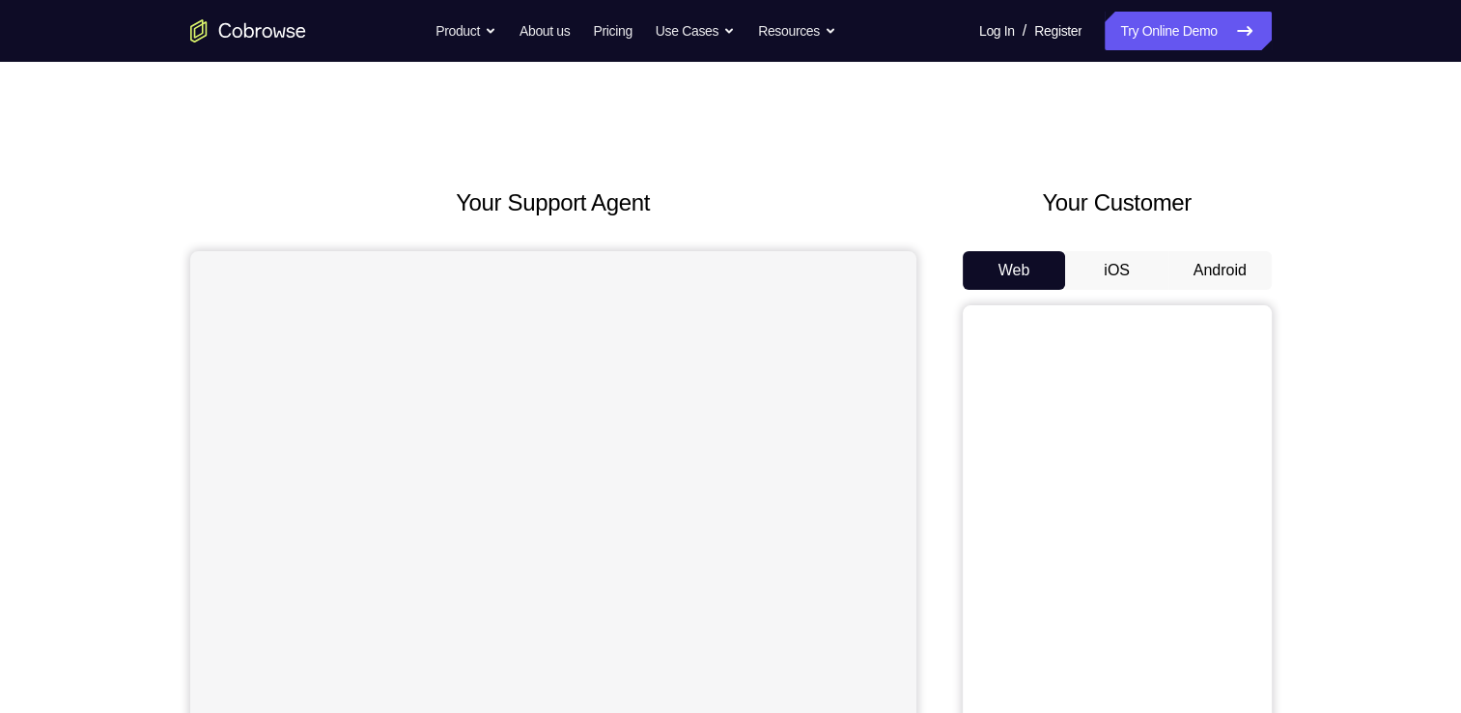
click at [1194, 269] on button "Android" at bounding box center [1219, 270] width 103 height 39
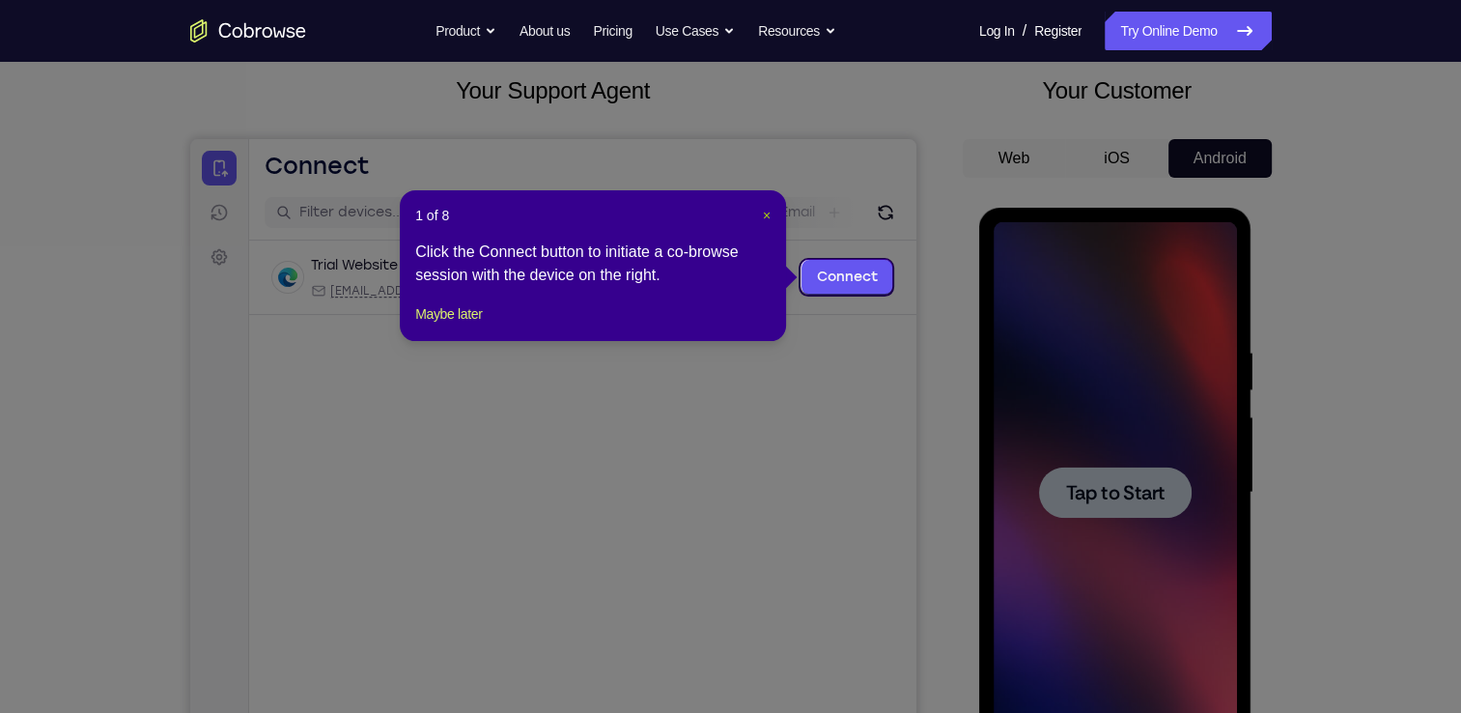
click at [765, 222] on button "×" at bounding box center [767, 215] width 8 height 19
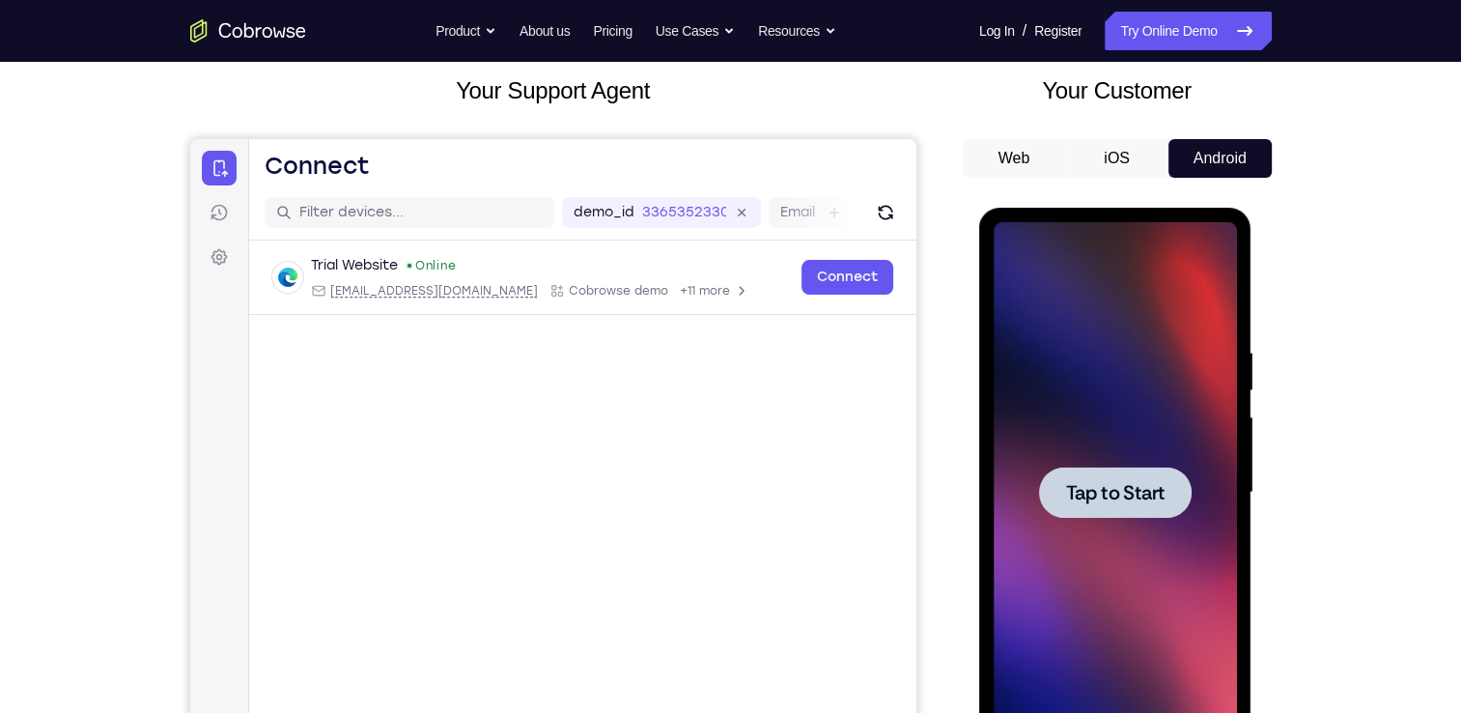
click at [1213, 495] on div at bounding box center [1115, 492] width 243 height 541
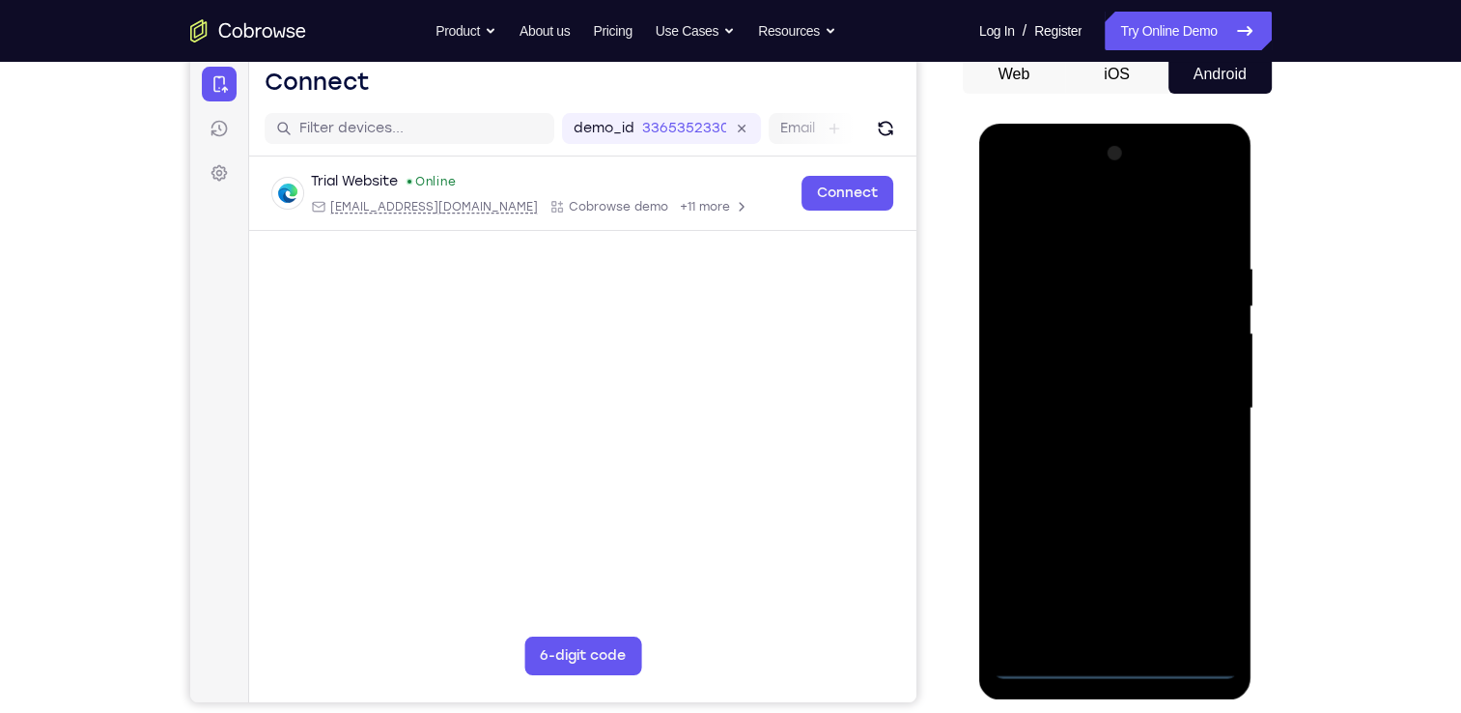
scroll to position [200, 0]
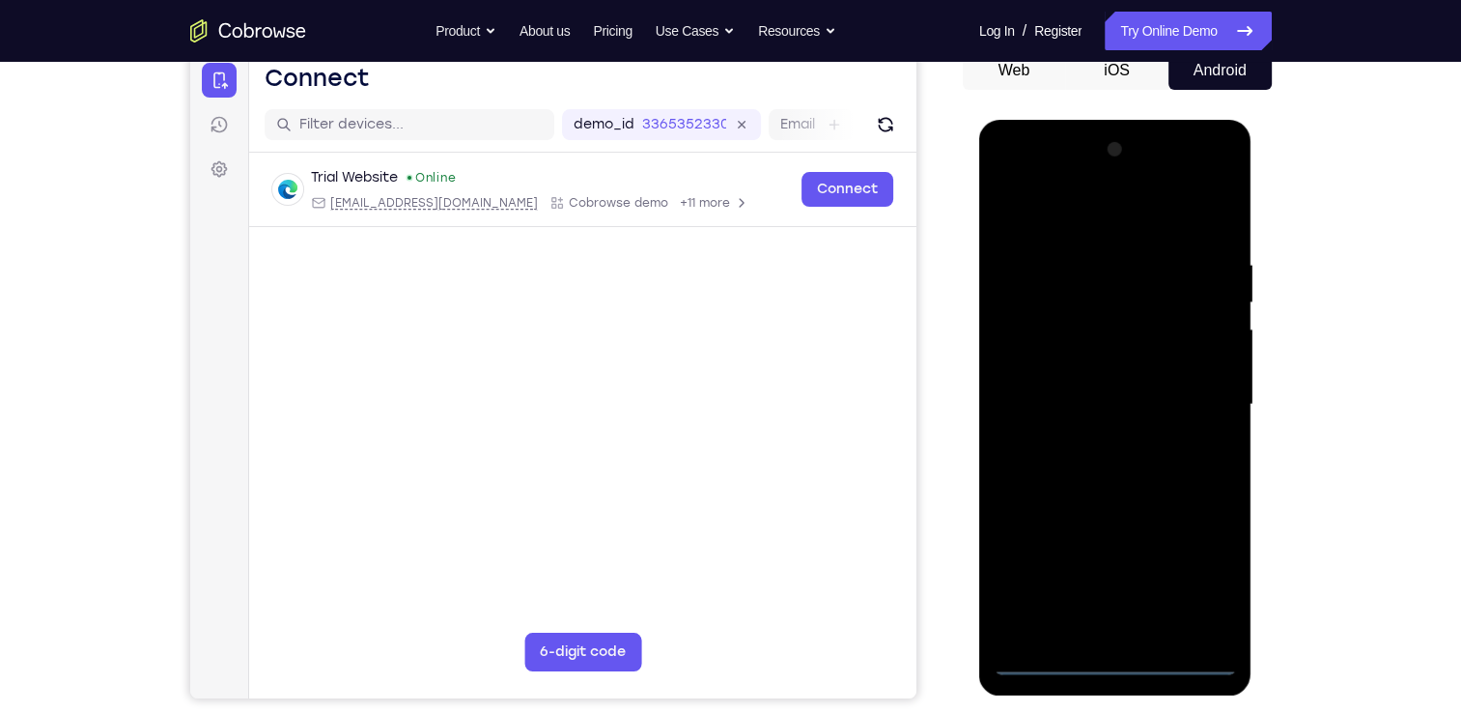
click at [1124, 681] on div at bounding box center [1115, 408] width 273 height 576
click at [1124, 670] on div at bounding box center [1115, 404] width 243 height 541
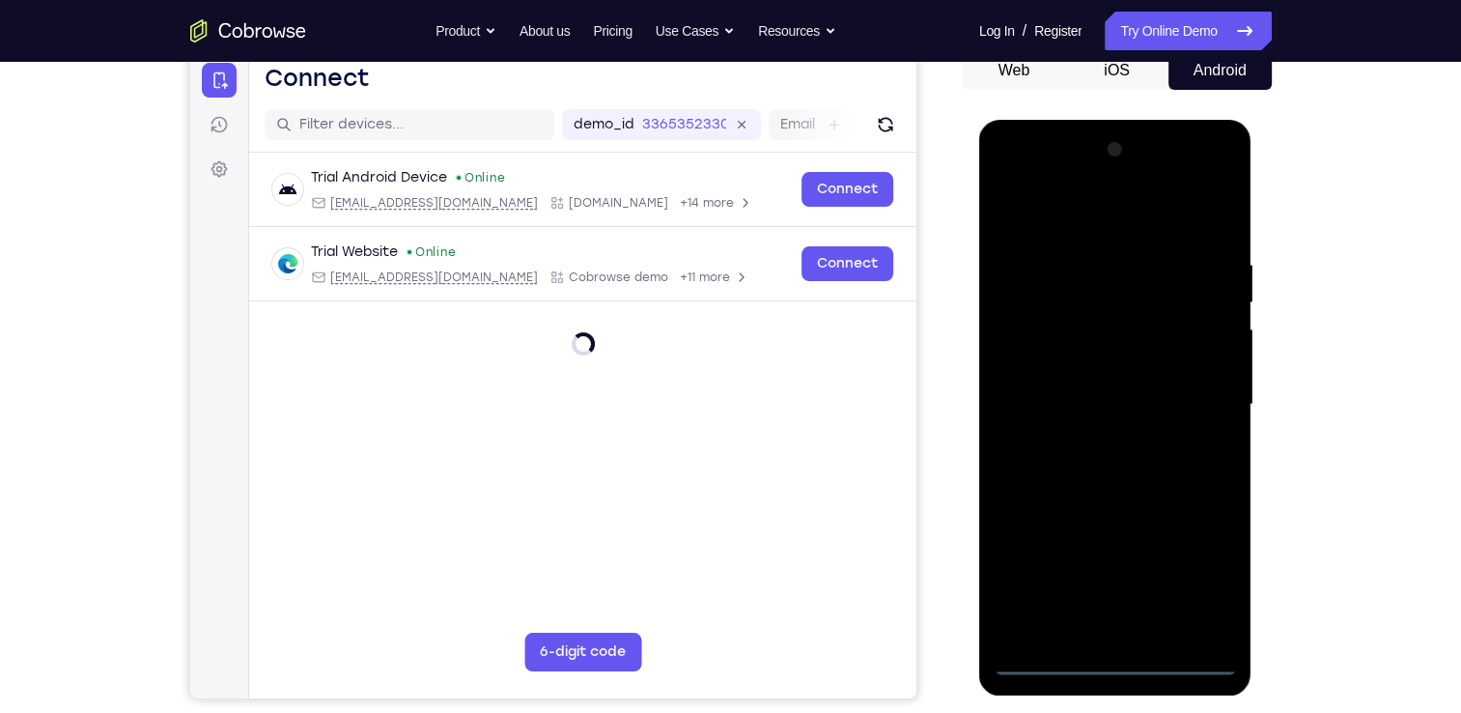
click at [1230, 586] on div at bounding box center [1115, 404] width 243 height 541
click at [1174, 572] on div at bounding box center [1115, 404] width 243 height 541
click at [1194, 567] on div at bounding box center [1115, 404] width 243 height 541
click at [1064, 208] on div at bounding box center [1115, 404] width 243 height 541
click at [1195, 406] on div at bounding box center [1115, 404] width 243 height 541
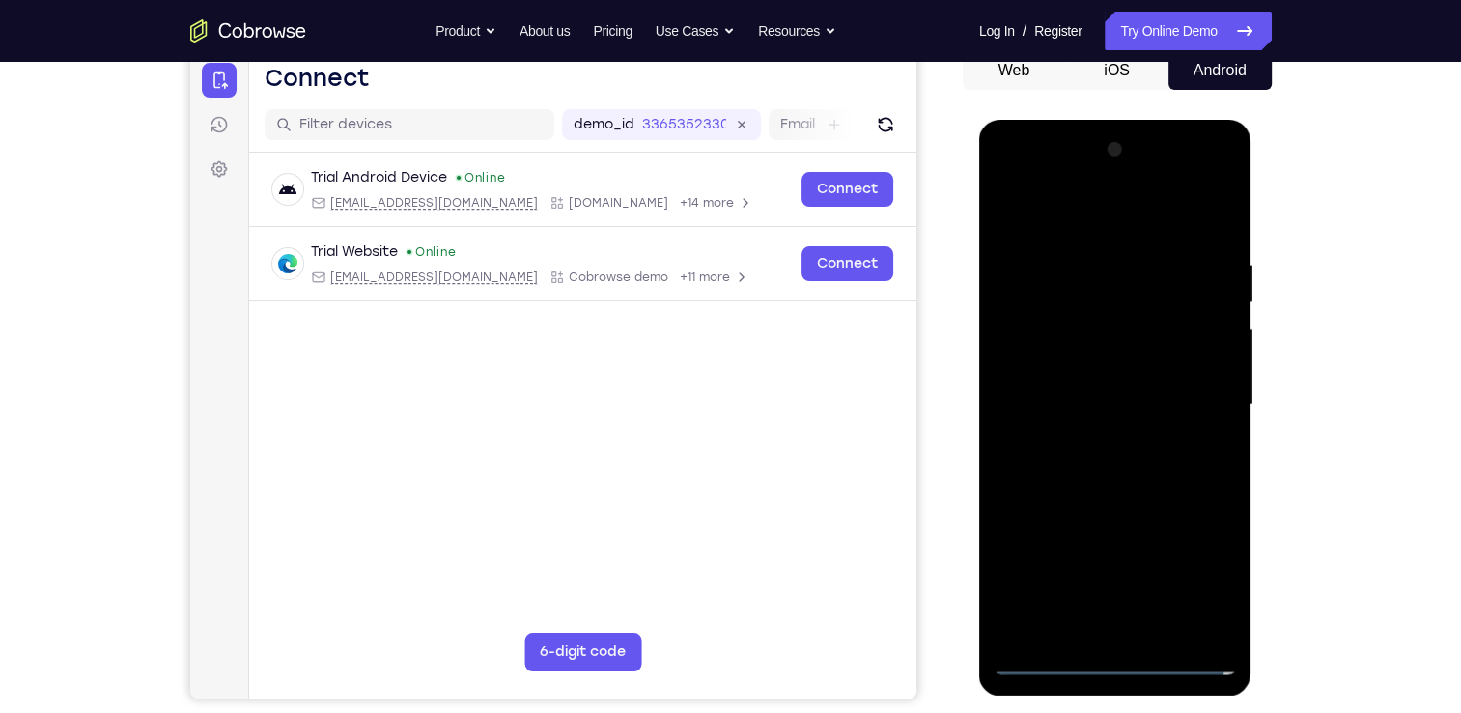
click at [1084, 439] on div at bounding box center [1115, 404] width 243 height 541
click at [1088, 405] on div at bounding box center [1115, 404] width 243 height 541
click at [1070, 369] on div at bounding box center [1115, 404] width 243 height 541
click at [1080, 401] on div at bounding box center [1115, 404] width 243 height 541
click at [1113, 463] on div at bounding box center [1115, 404] width 243 height 541
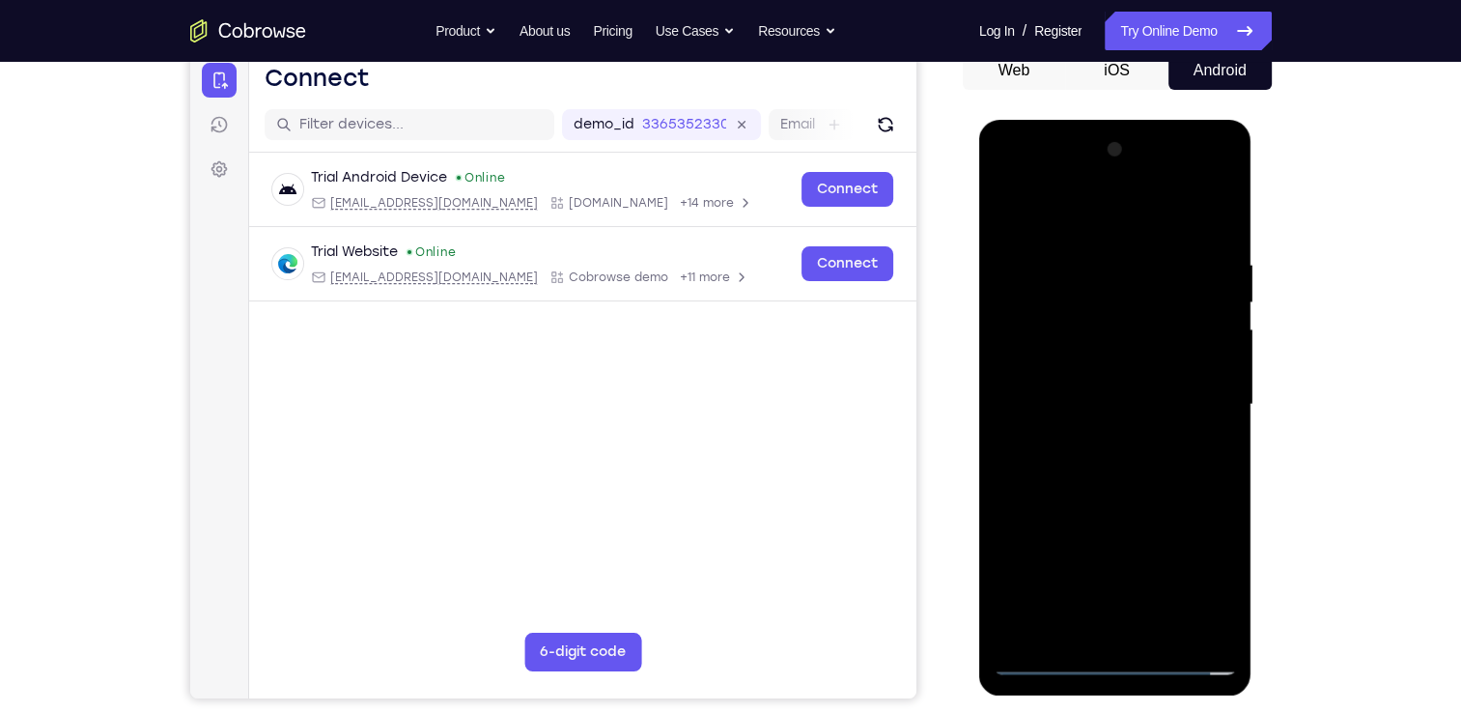
click at [1113, 463] on div at bounding box center [1115, 404] width 243 height 541
click at [1145, 473] on div at bounding box center [1115, 404] width 243 height 541
click at [1099, 250] on div at bounding box center [1115, 404] width 243 height 541
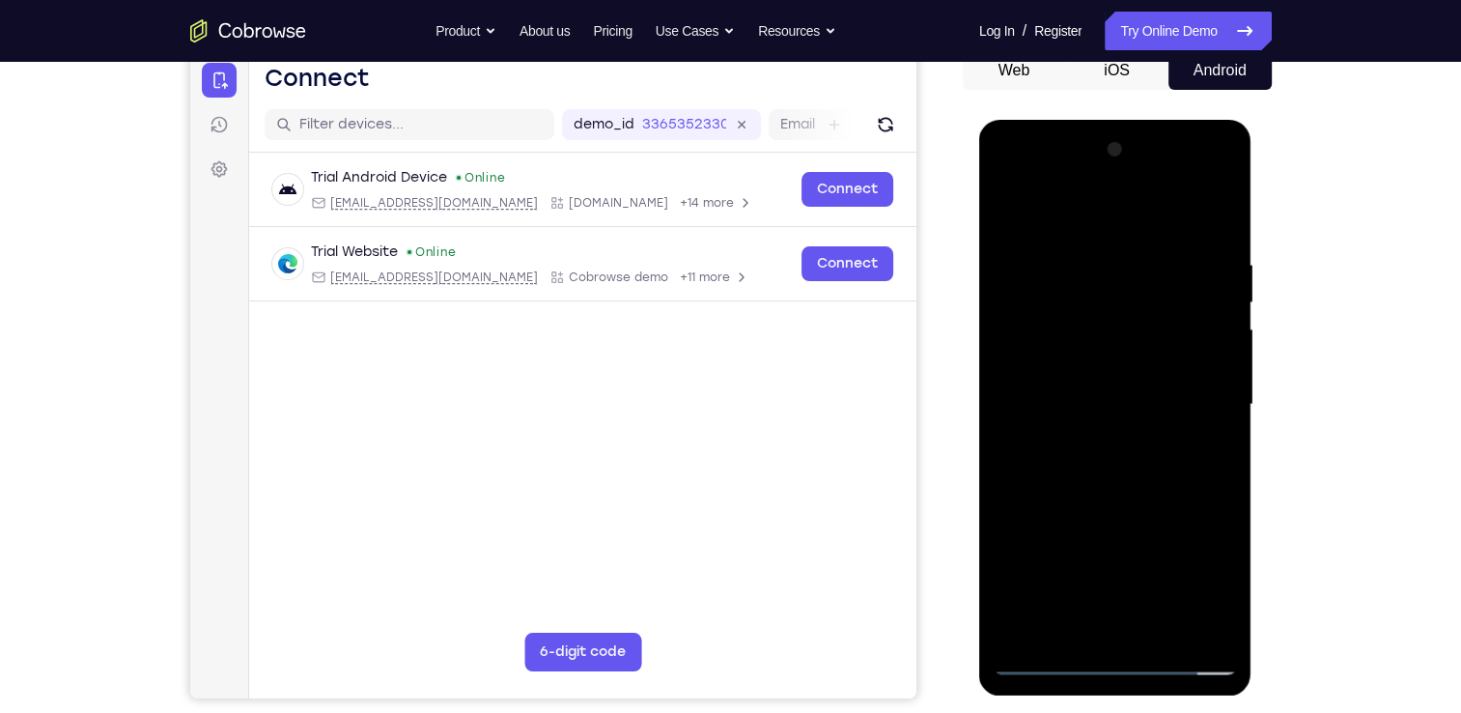
click at [1200, 285] on div at bounding box center [1115, 404] width 243 height 541
click at [1213, 357] on div at bounding box center [1115, 404] width 243 height 541
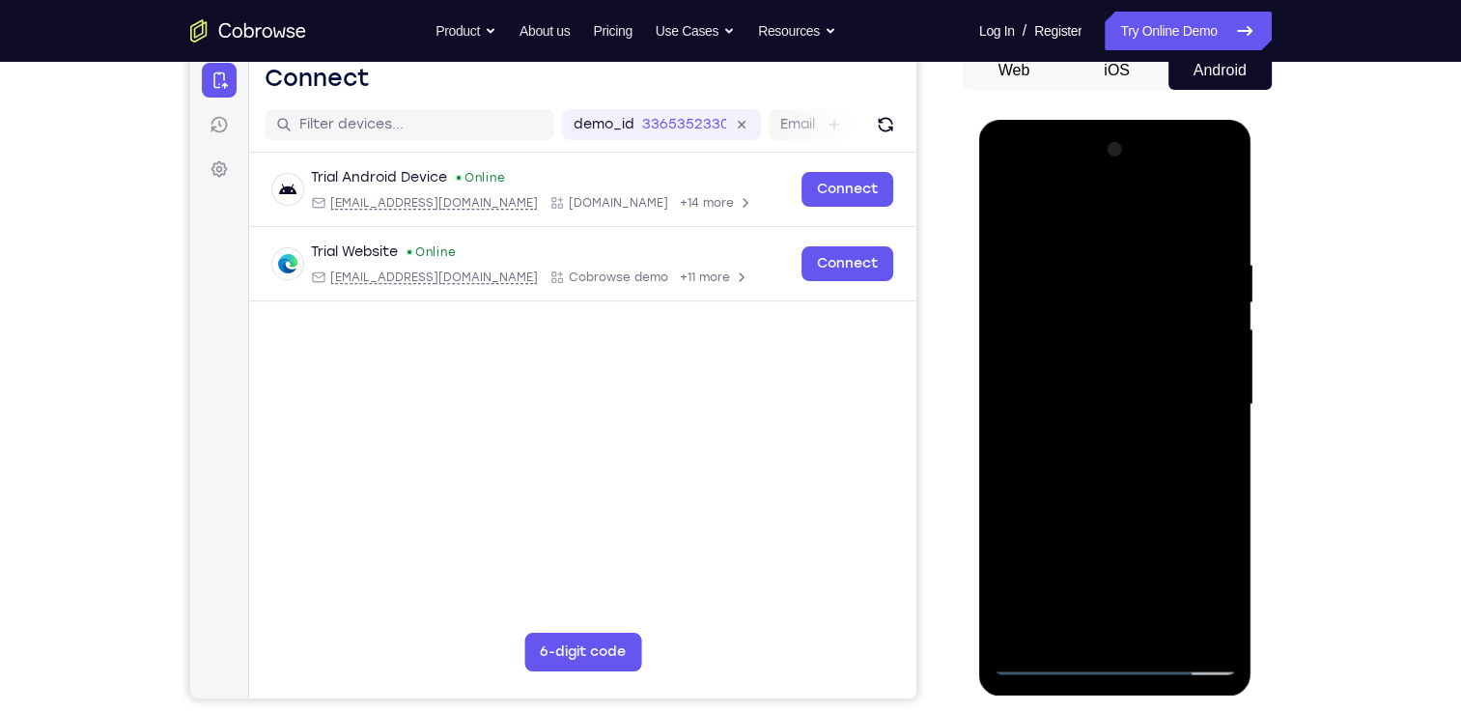
click at [1213, 357] on div at bounding box center [1115, 404] width 243 height 541
click at [1218, 214] on div at bounding box center [1115, 404] width 243 height 541
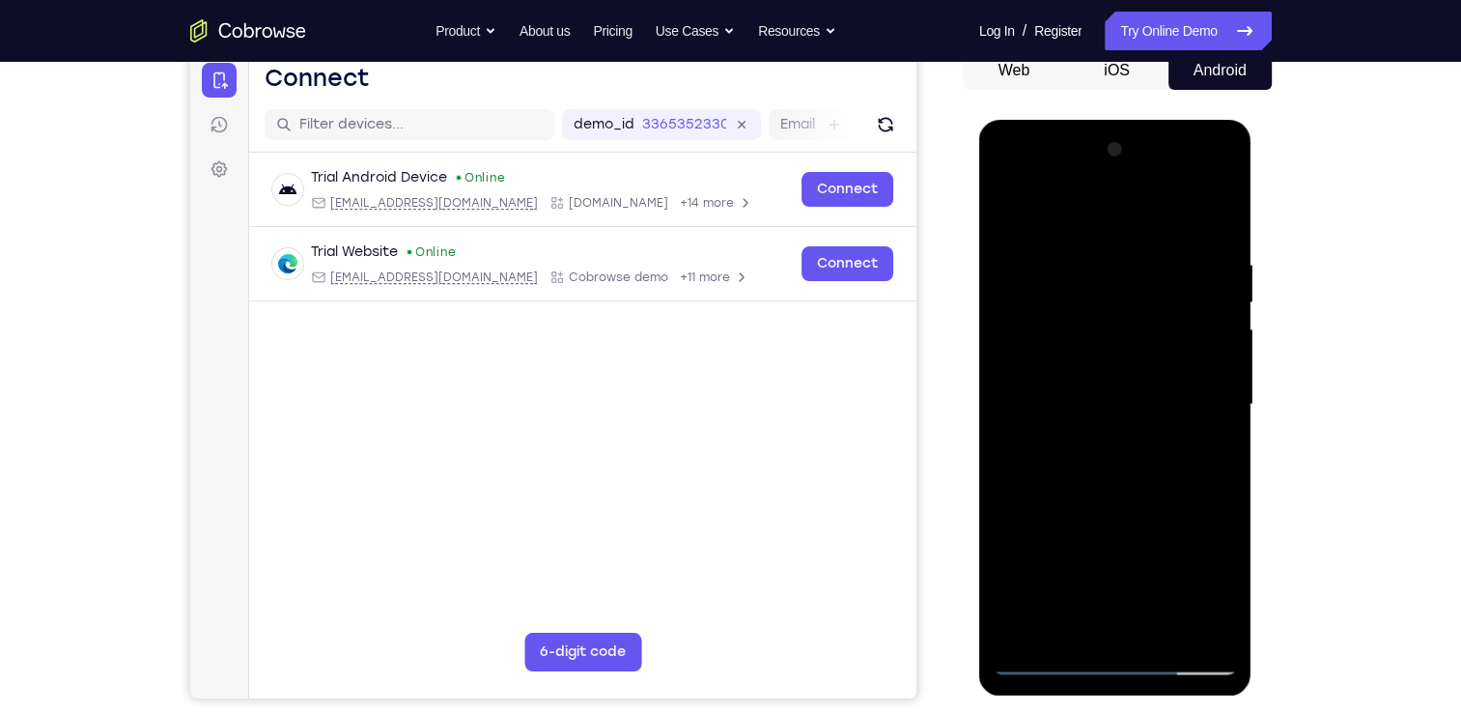
drag, startPoint x: 1200, startPoint y: 259, endPoint x: 1054, endPoint y: 254, distance: 146.9
click at [1054, 254] on div at bounding box center [1115, 404] width 243 height 541
drag, startPoint x: 1208, startPoint y: 267, endPoint x: 1124, endPoint y: 260, distance: 84.3
click at [1124, 260] on div at bounding box center [1115, 404] width 243 height 541
click at [1163, 635] on div at bounding box center [1115, 404] width 243 height 541
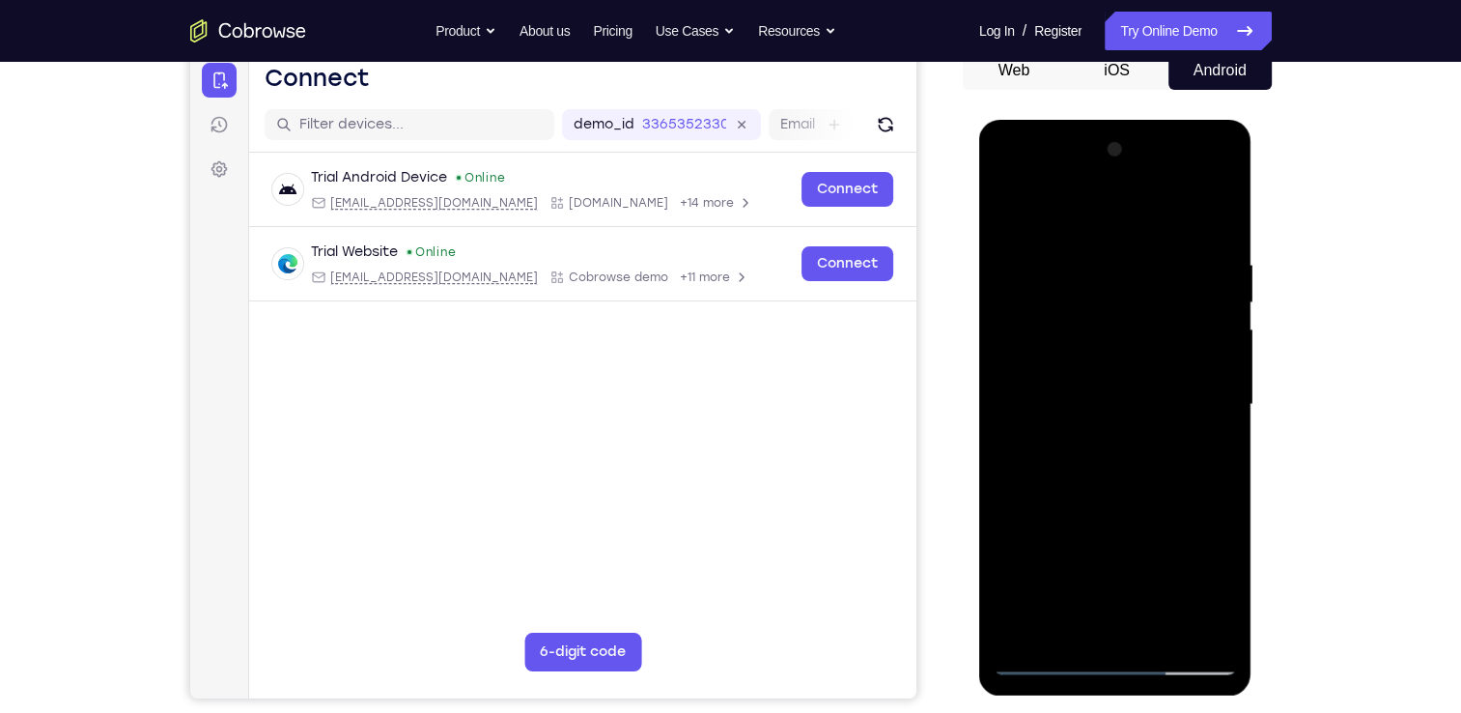
click at [1099, 508] on div at bounding box center [1115, 404] width 243 height 541
click at [1136, 358] on div at bounding box center [1115, 404] width 243 height 541
click at [1016, 211] on div at bounding box center [1115, 404] width 243 height 541
click at [1018, 209] on div at bounding box center [1115, 404] width 243 height 541
drag, startPoint x: 1197, startPoint y: 264, endPoint x: 1073, endPoint y: 265, distance: 124.6
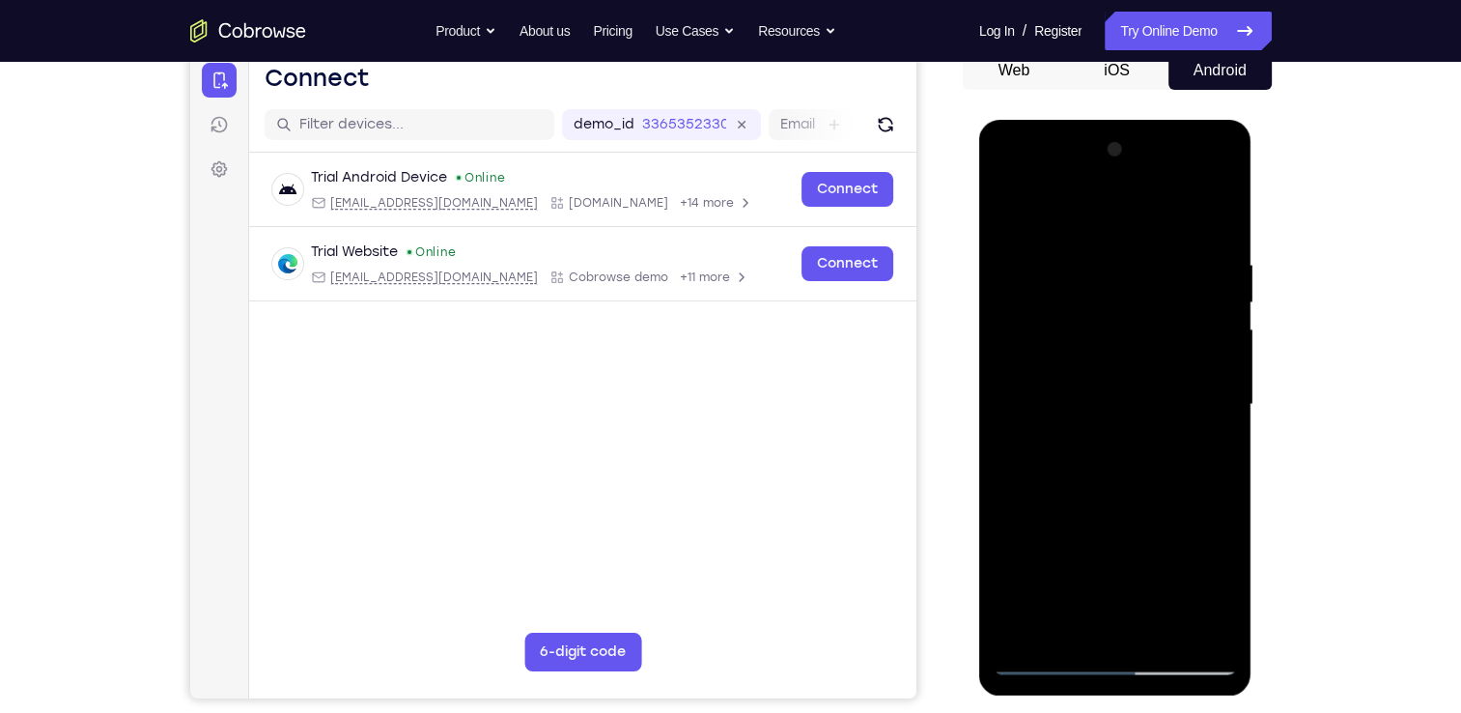
click at [1073, 265] on div at bounding box center [1115, 404] width 243 height 541
drag, startPoint x: 1113, startPoint y: 211, endPoint x: 1090, endPoint y: 594, distance: 384.1
click at [1090, 594] on div at bounding box center [1115, 404] width 243 height 541
click at [1151, 242] on div at bounding box center [1115, 404] width 243 height 541
click at [1210, 270] on div at bounding box center [1115, 404] width 243 height 541
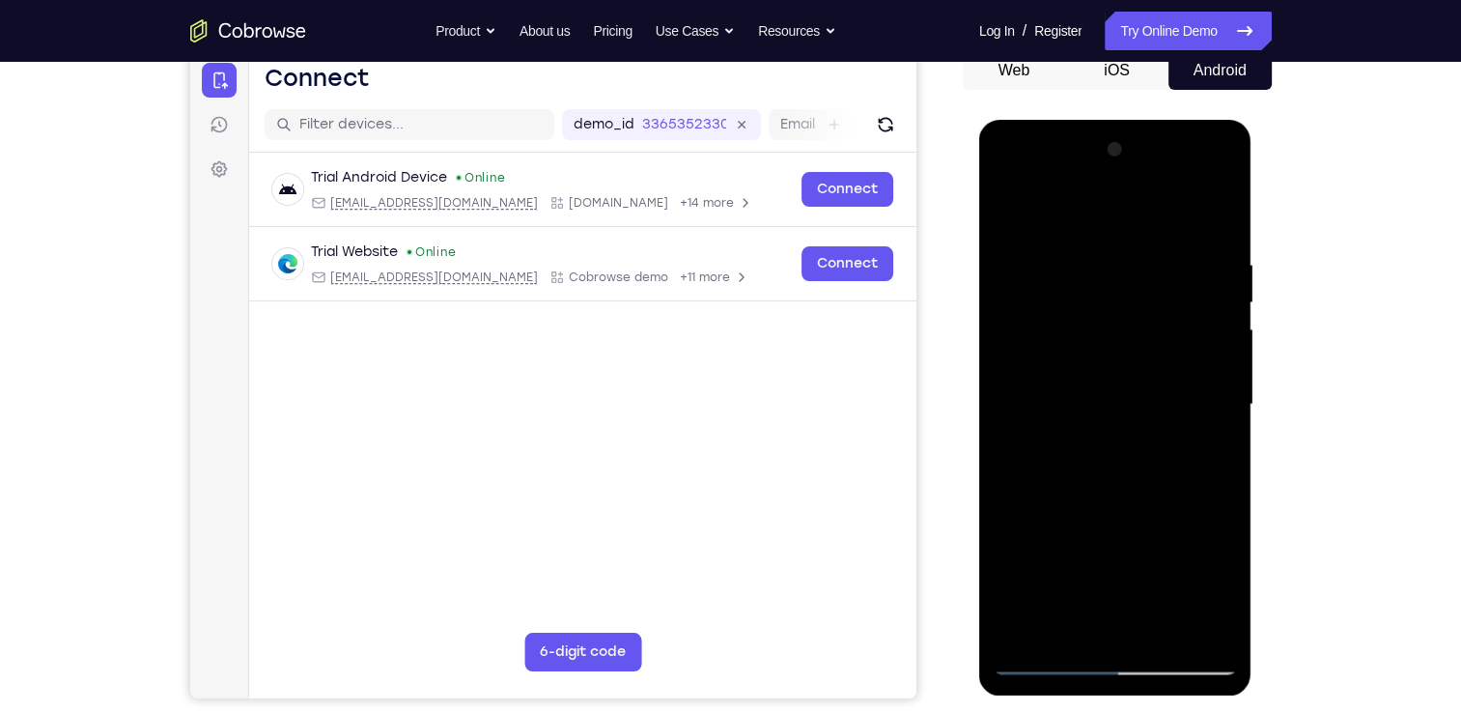
click at [1216, 217] on div at bounding box center [1115, 404] width 243 height 541
click at [1155, 462] on div at bounding box center [1115, 404] width 243 height 541
drag, startPoint x: 1115, startPoint y: 224, endPoint x: 1111, endPoint y: 535, distance: 311.0
click at [1111, 535] on div at bounding box center [1115, 404] width 243 height 541
click at [1134, 269] on div at bounding box center [1115, 404] width 243 height 541
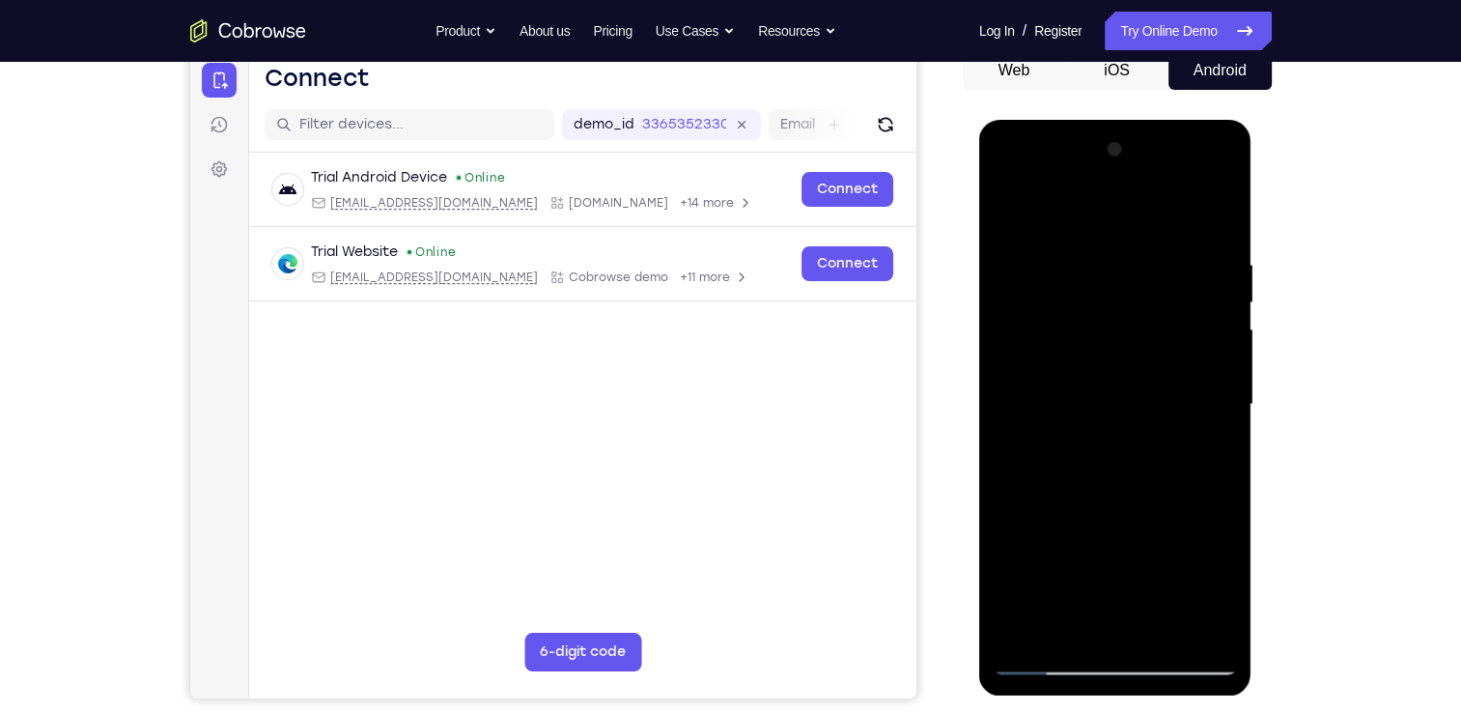
click at [1185, 269] on div at bounding box center [1115, 404] width 243 height 541
click at [1213, 277] on div at bounding box center [1115, 404] width 243 height 541
click at [1220, 212] on div at bounding box center [1115, 404] width 243 height 541
click at [1210, 262] on div at bounding box center [1115, 404] width 243 height 541
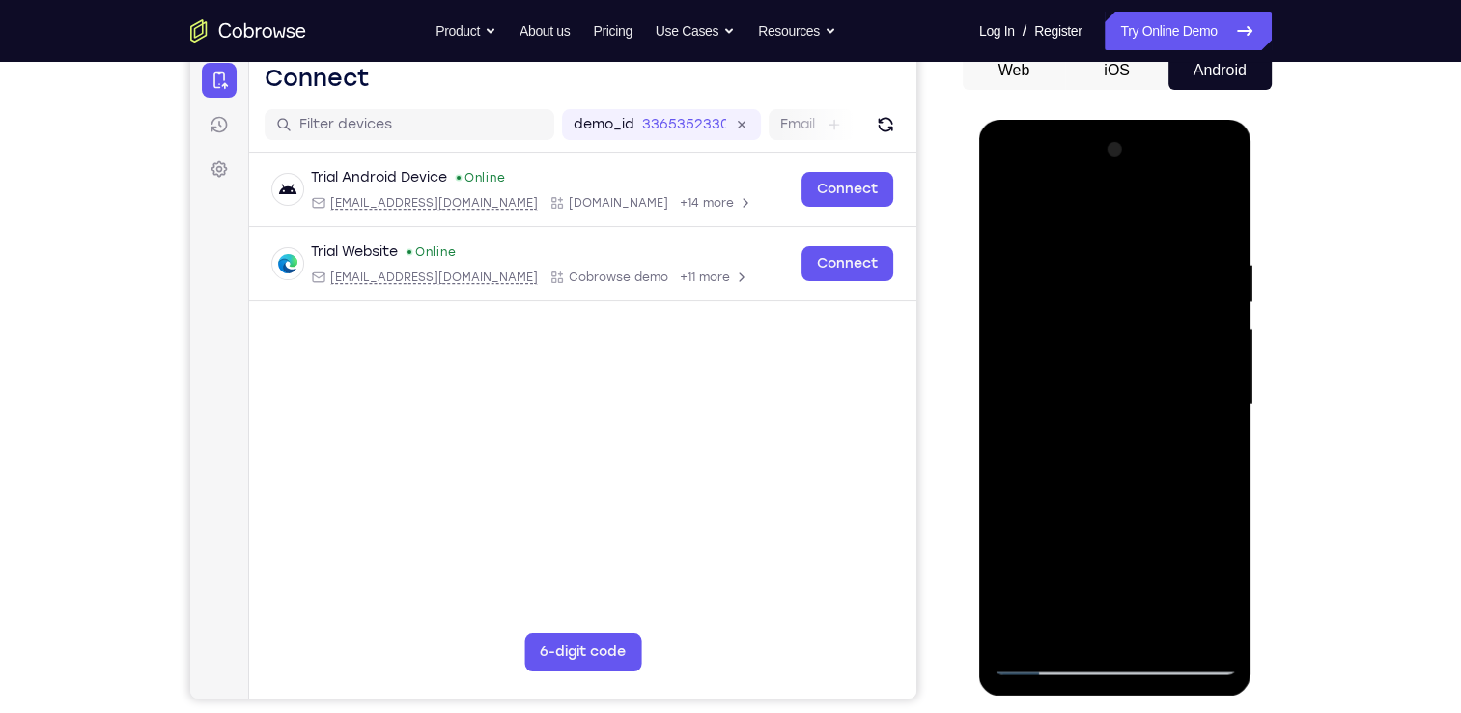
click at [1210, 274] on div at bounding box center [1115, 404] width 243 height 541
click at [1218, 221] on div at bounding box center [1115, 404] width 243 height 541
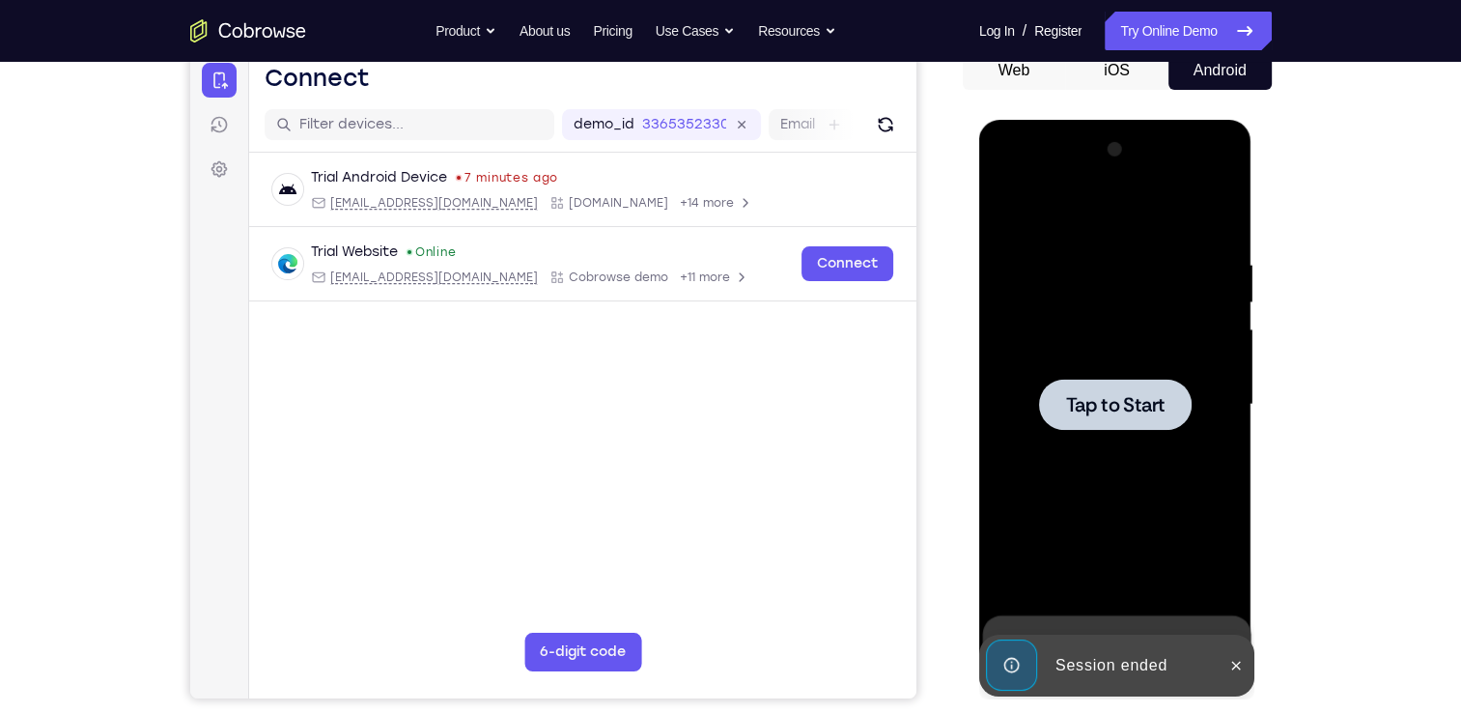
click at [1112, 515] on div at bounding box center [1115, 404] width 243 height 541
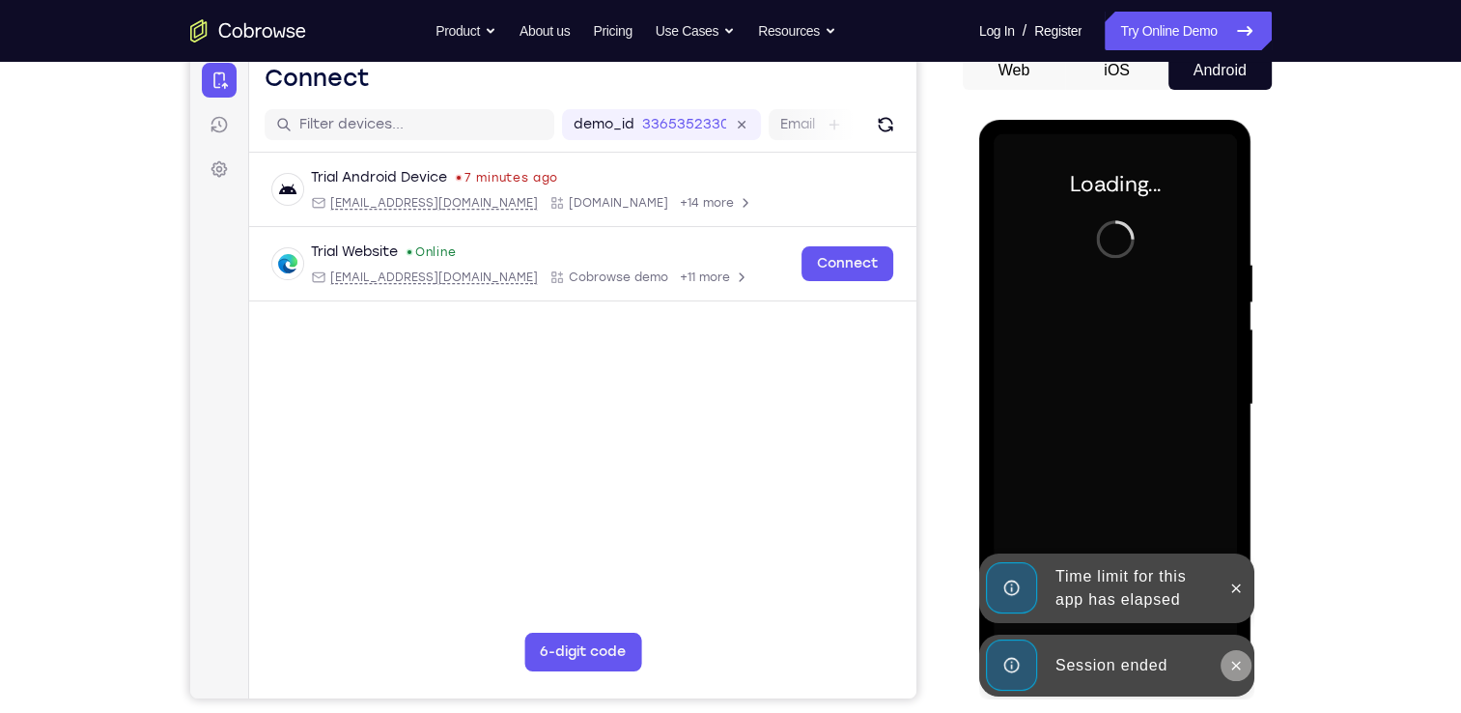
click at [1236, 671] on icon at bounding box center [1235, 665] width 15 height 15
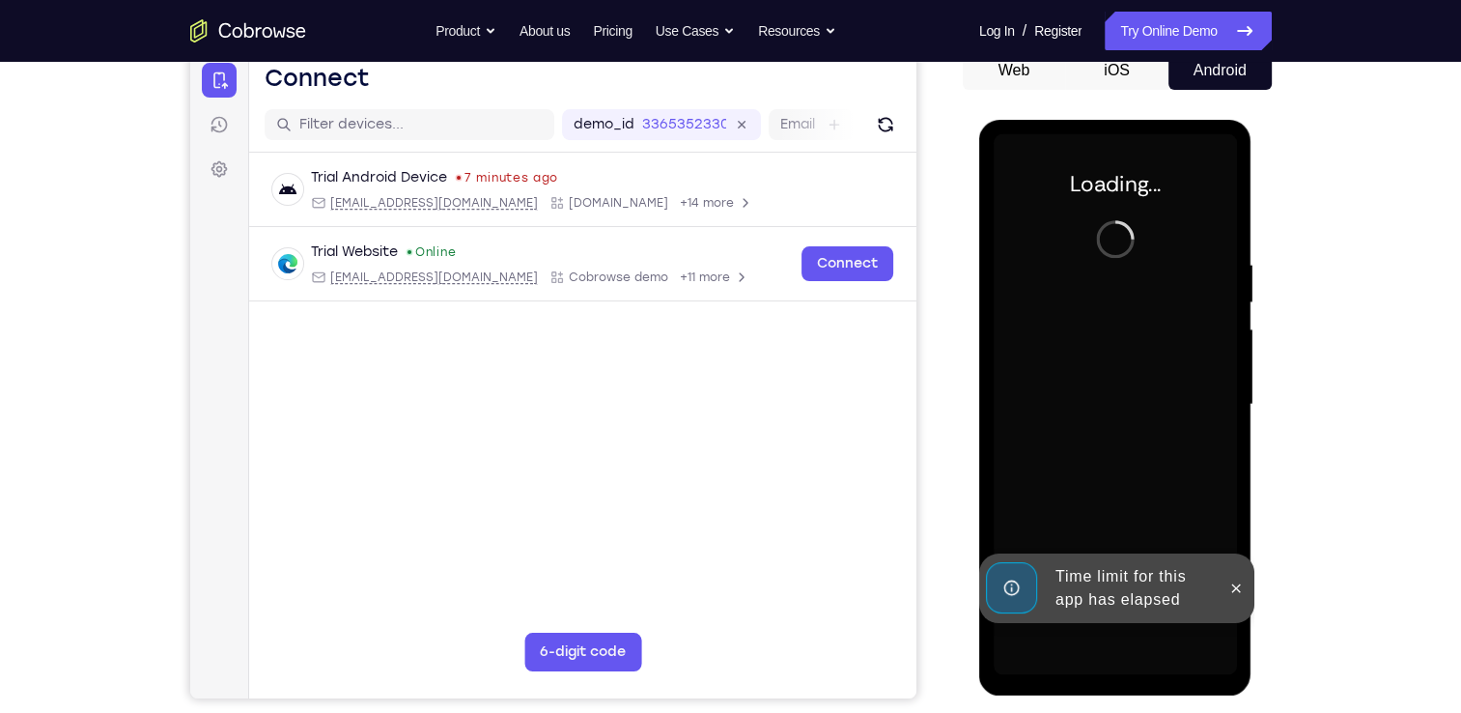
click at [1236, 623] on div "Time limit for this app has elapsed" at bounding box center [1116, 588] width 275 height 70
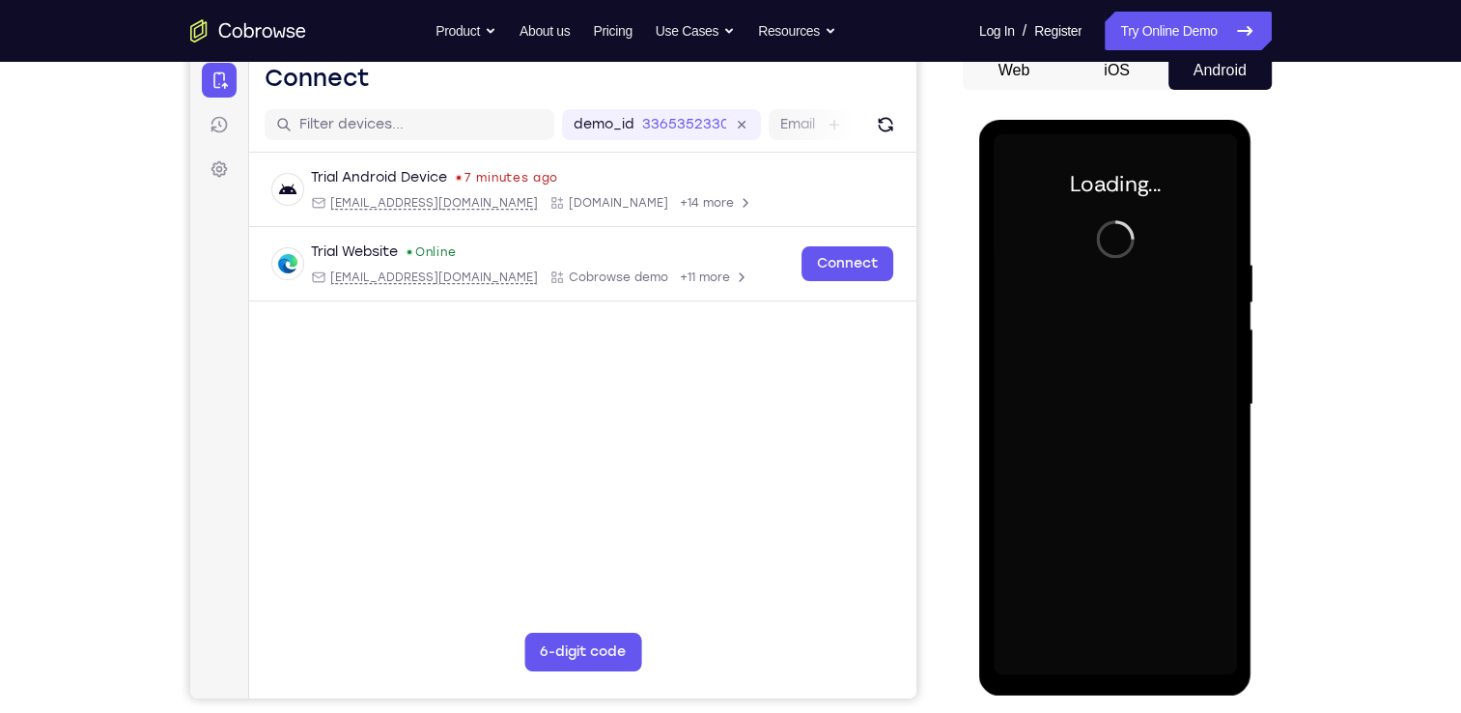
click at [1236, 671] on div "Loading..." at bounding box center [1115, 408] width 273 height 576
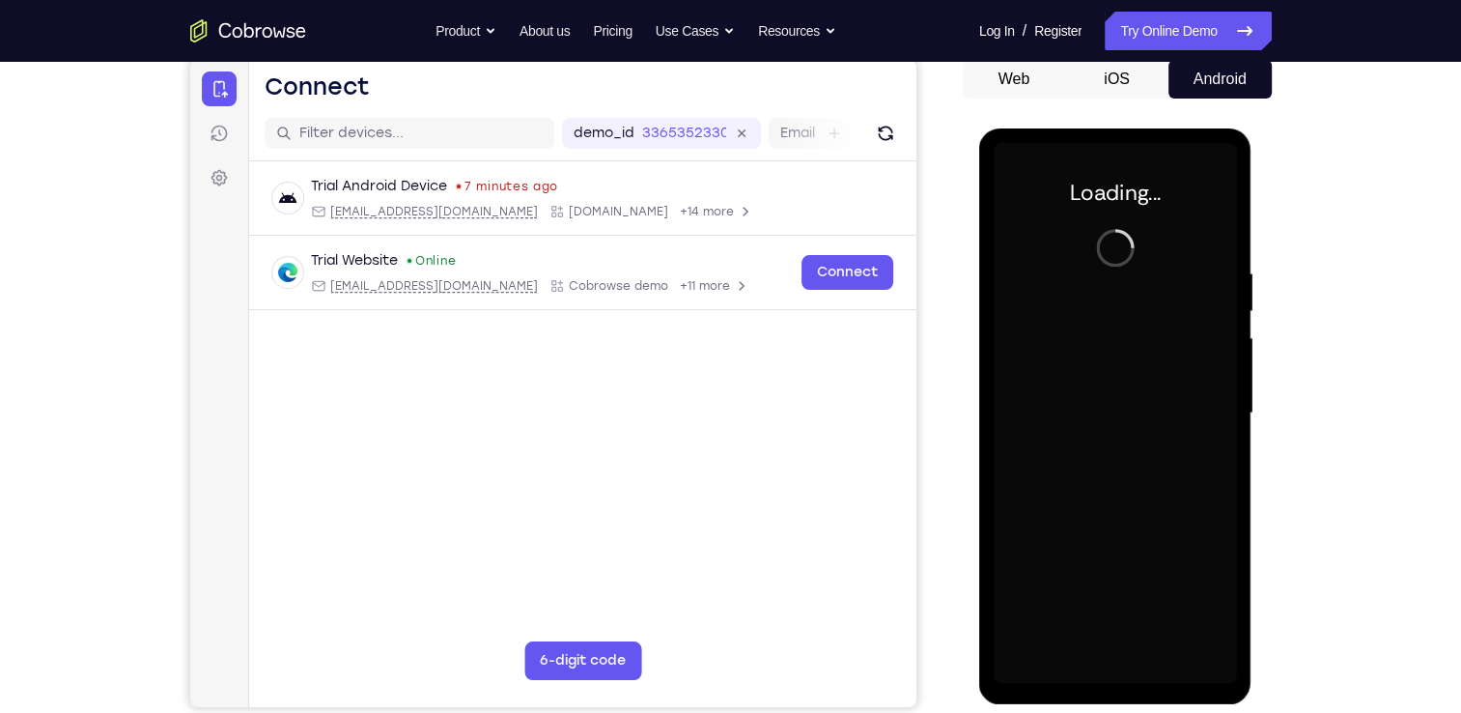
scroll to position [192, 0]
click at [1156, 345] on div at bounding box center [1115, 412] width 243 height 541
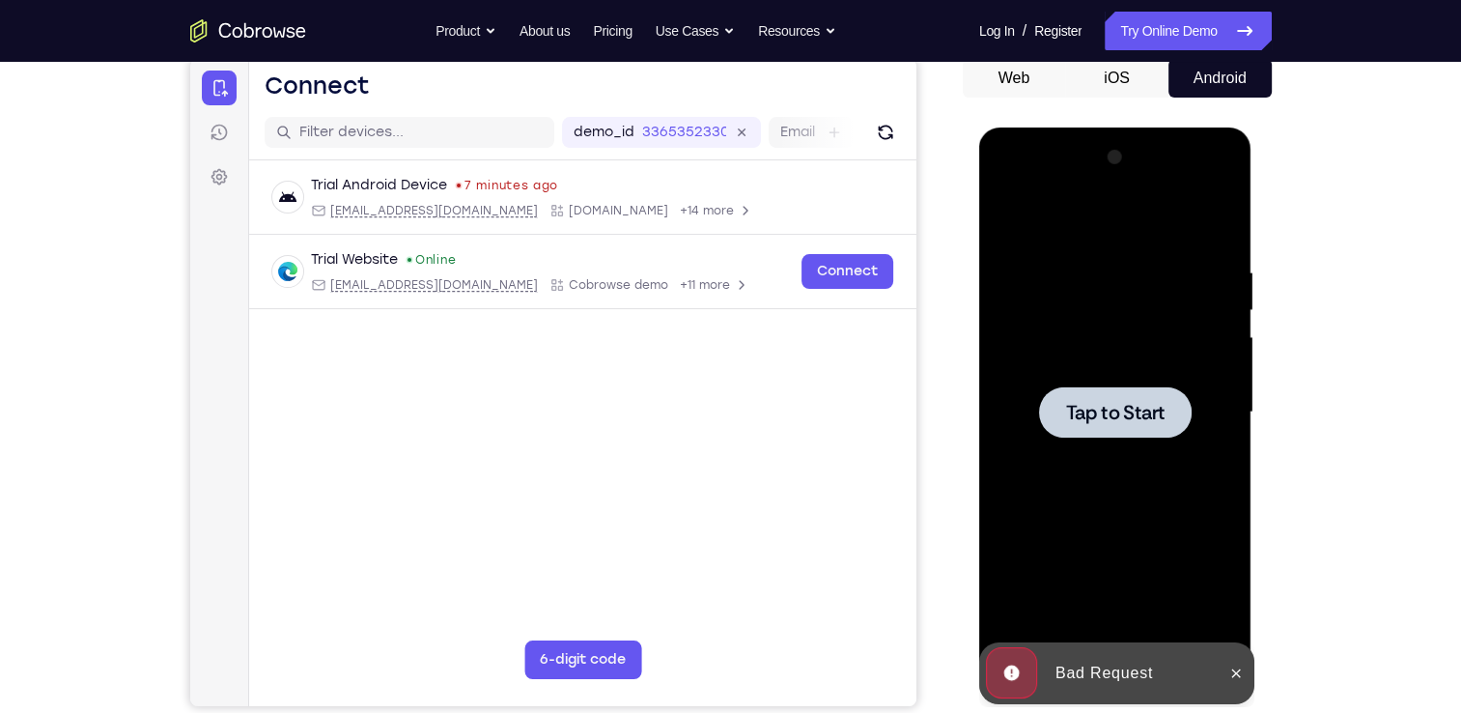
click at [1116, 424] on div at bounding box center [1115, 411] width 153 height 51
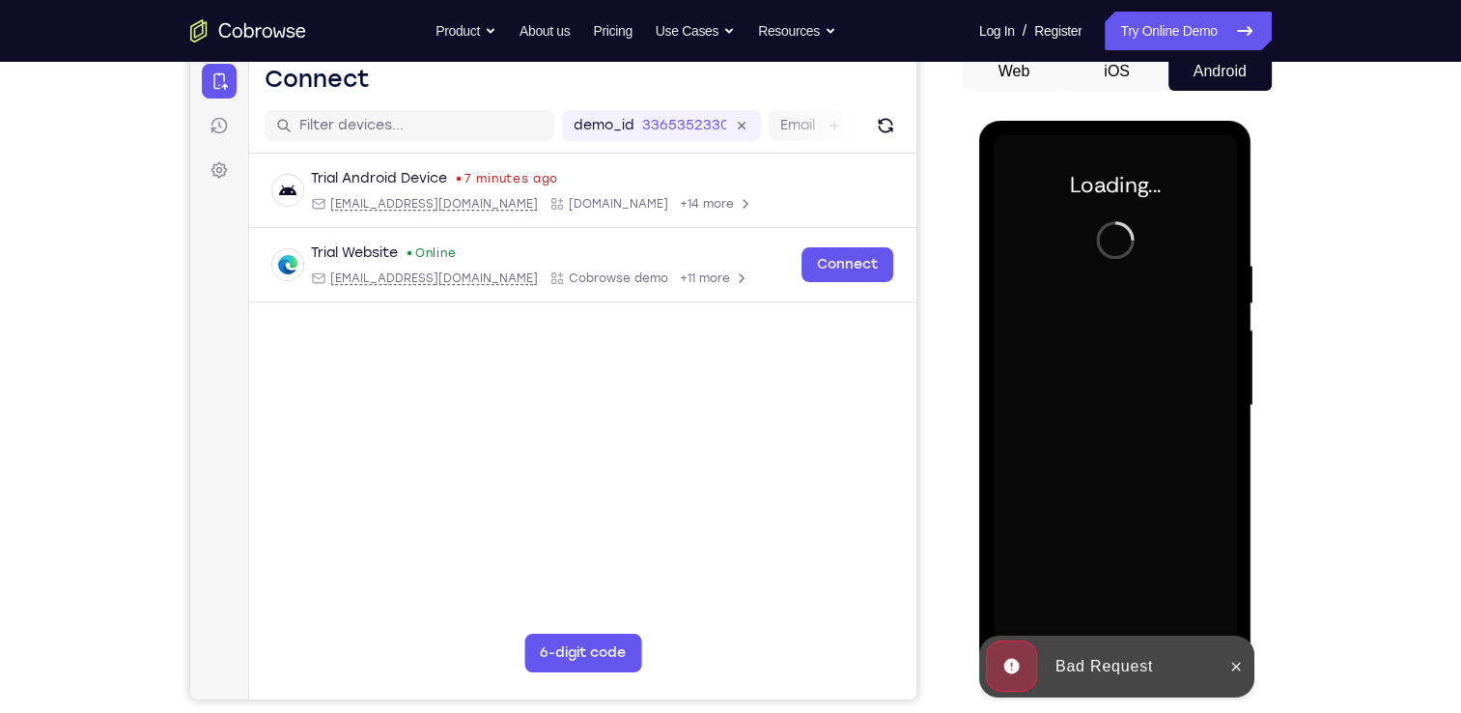
scroll to position [211, 0]
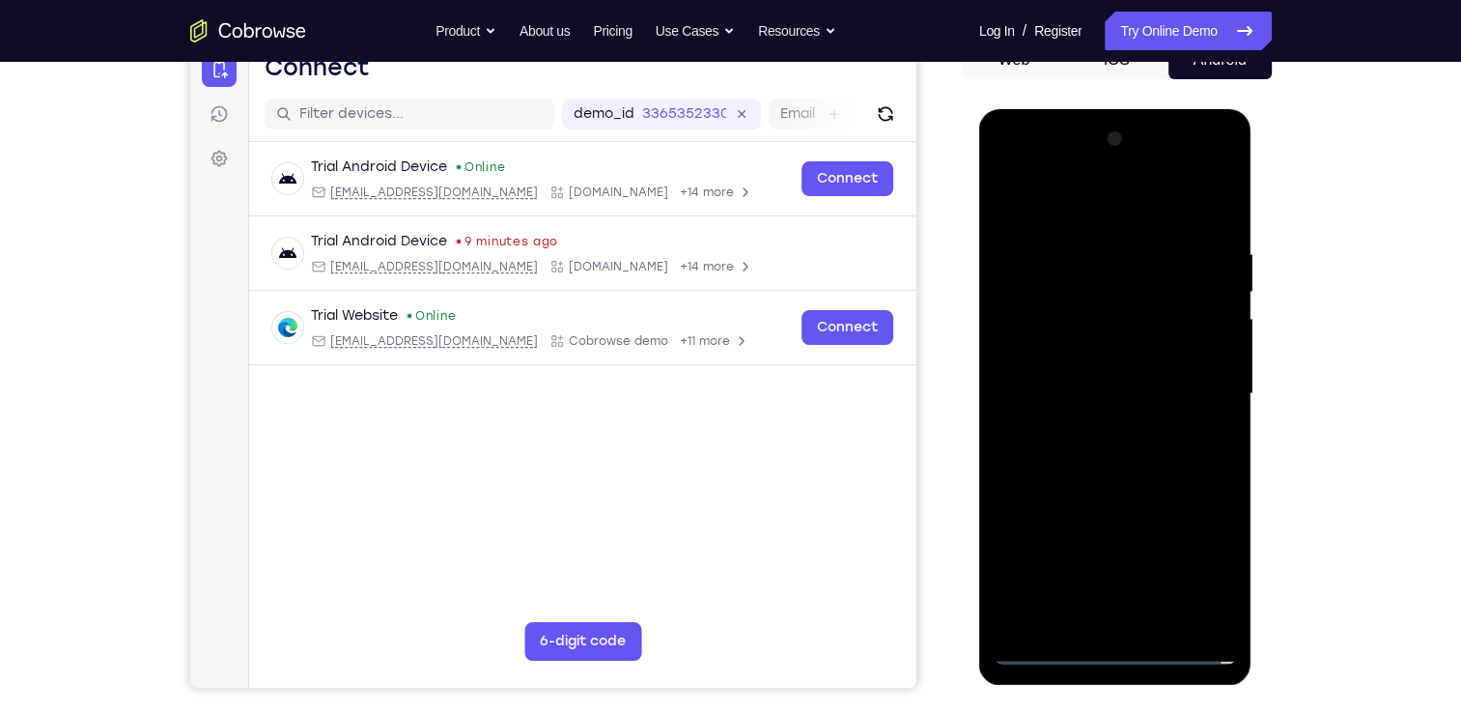
click at [1133, 644] on div at bounding box center [1115, 394] width 243 height 541
click at [1193, 581] on div at bounding box center [1115, 394] width 243 height 541
click at [1089, 204] on div at bounding box center [1115, 394] width 243 height 541
click at [1205, 385] on div at bounding box center [1115, 394] width 243 height 541
click at [1089, 429] on div at bounding box center [1115, 394] width 243 height 541
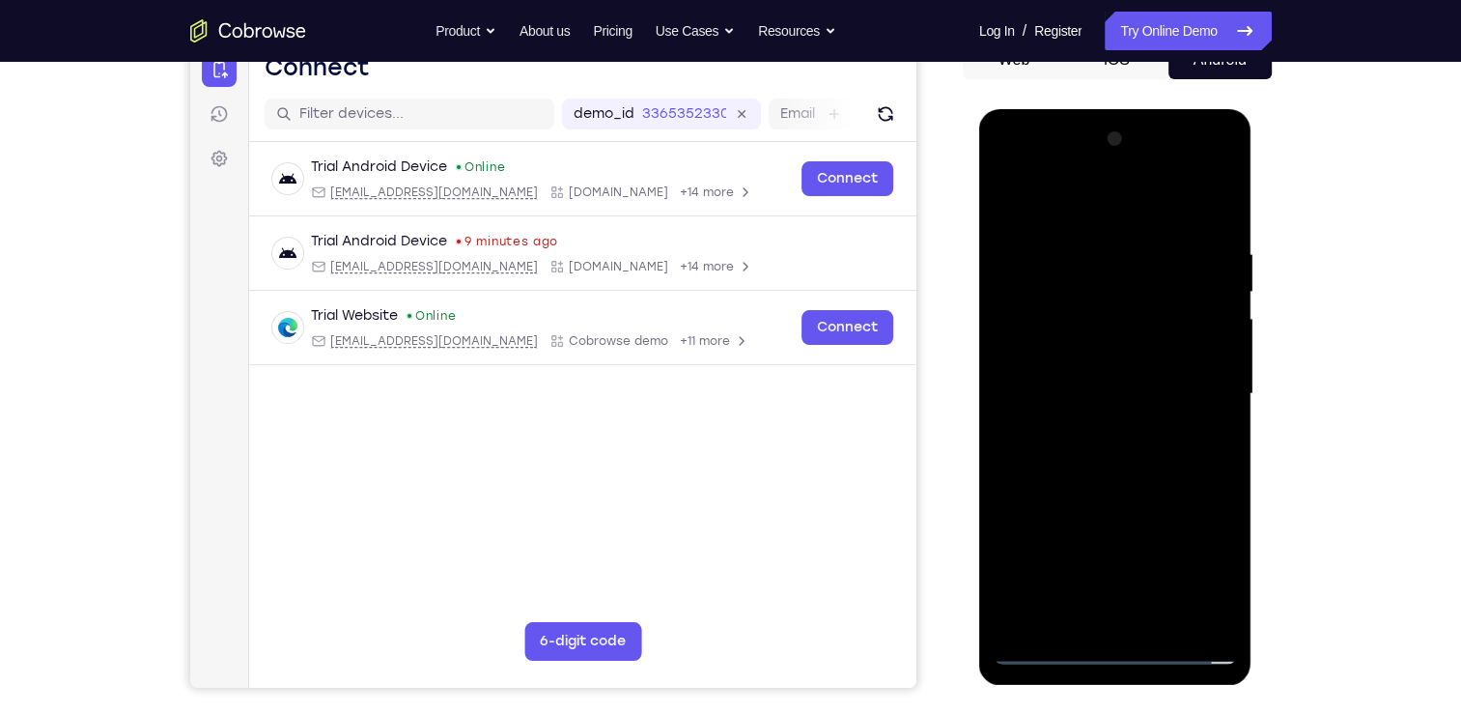
click at [1080, 376] on div at bounding box center [1115, 394] width 243 height 541
click at [1053, 348] on div at bounding box center [1115, 394] width 243 height 541
click at [1070, 397] on div at bounding box center [1115, 394] width 243 height 541
click at [1149, 450] on div at bounding box center [1115, 394] width 243 height 541
click at [1134, 448] on div at bounding box center [1115, 394] width 243 height 541
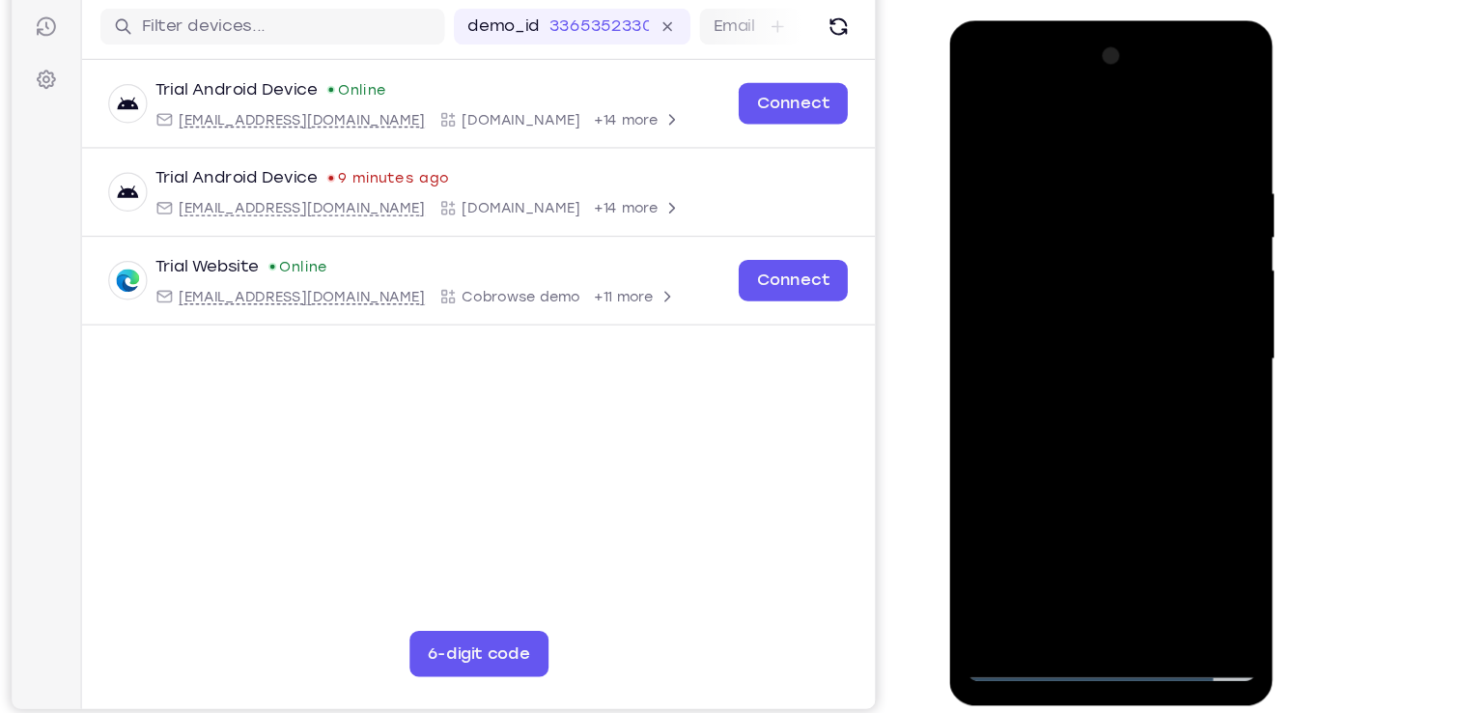
scroll to position [213, 0]
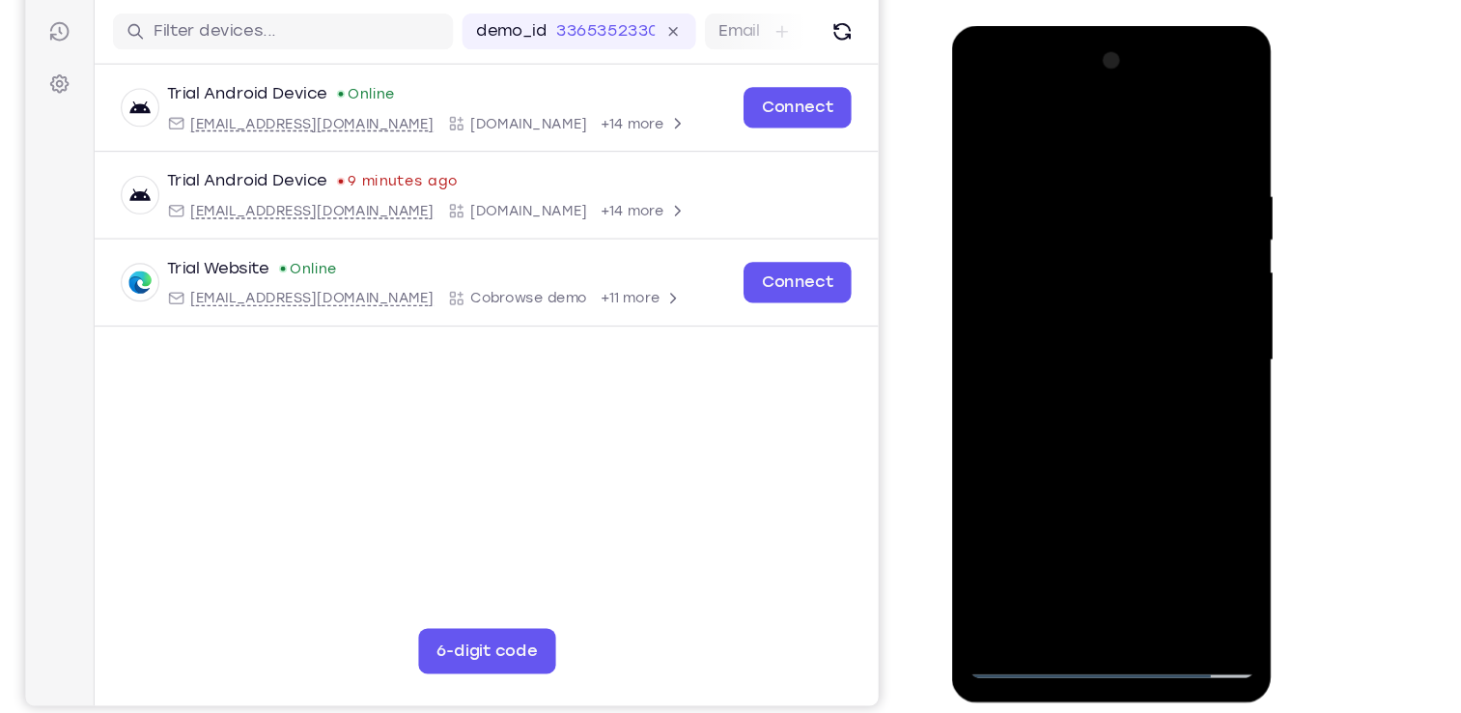
drag, startPoint x: 1002, startPoint y: 123, endPoint x: 1250, endPoint y: 138, distance: 247.7
click at [1227, 138] on html "Online web based iOS Simulators and Android Emulators. Run iPhone, iPad, Mobile…" at bounding box center [1089, 314] width 275 height 579
click at [1107, 374] on div at bounding box center [1088, 310] width 243 height 541
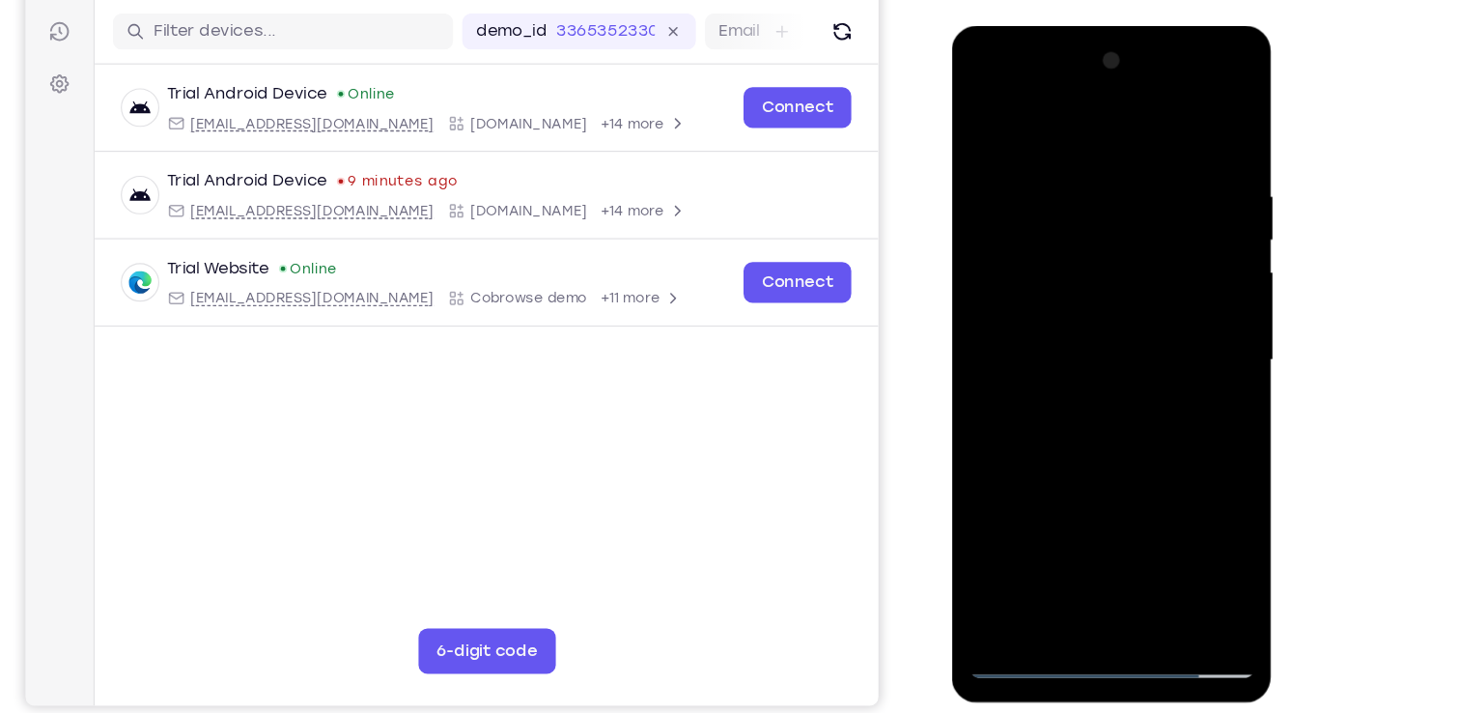
click at [1134, 538] on div at bounding box center [1088, 310] width 243 height 541
click at [1150, 414] on div at bounding box center [1088, 310] width 243 height 541
click at [1085, 257] on div at bounding box center [1088, 310] width 243 height 541
click at [986, 122] on div at bounding box center [1088, 310] width 243 height 541
click at [986, 119] on div at bounding box center [1088, 310] width 243 height 541
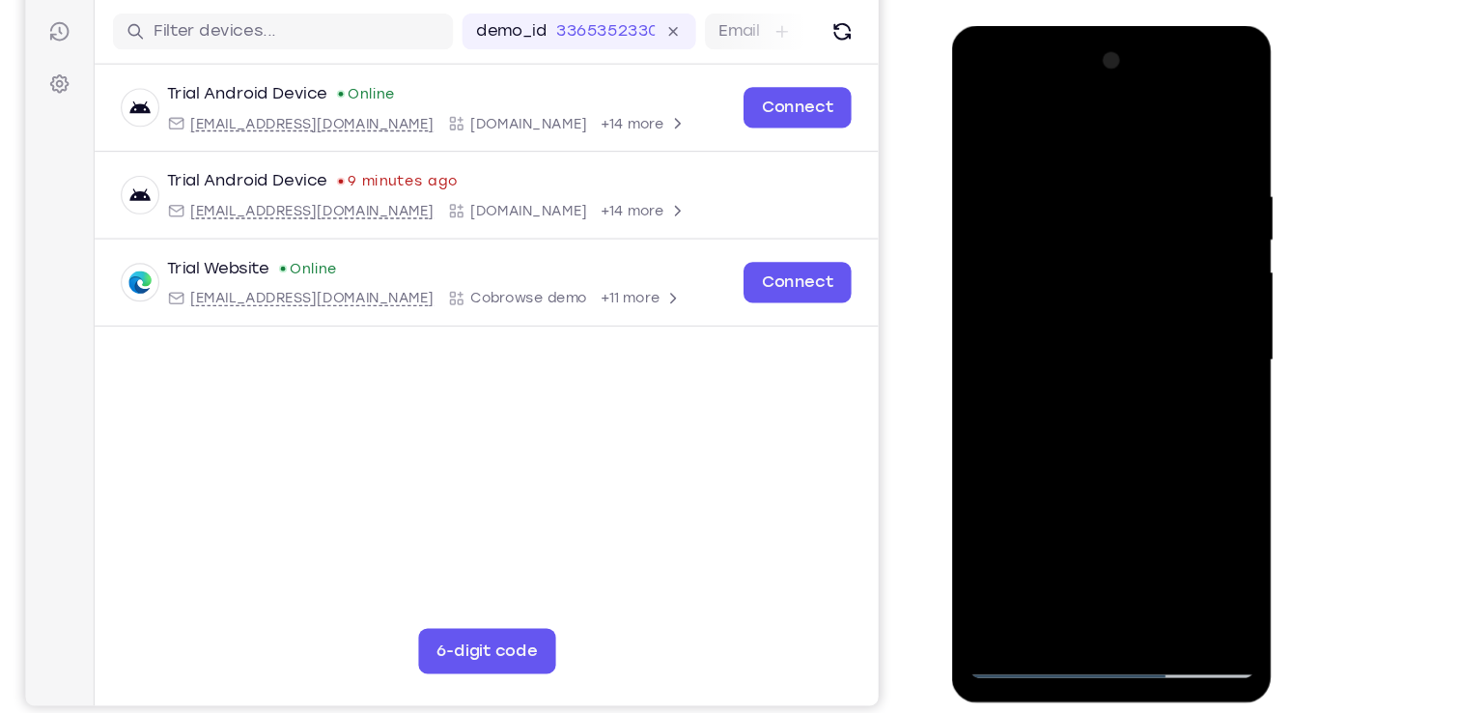
click at [1139, 532] on div at bounding box center [1088, 310] width 243 height 541
drag, startPoint x: 1079, startPoint y: 478, endPoint x: 1128, endPoint y: 274, distance: 209.6
click at [1128, 274] on div at bounding box center [1088, 310] width 243 height 541
drag, startPoint x: 1111, startPoint y: 470, endPoint x: 1160, endPoint y: 281, distance: 195.3
click at [1160, 281] on div at bounding box center [1088, 310] width 243 height 541
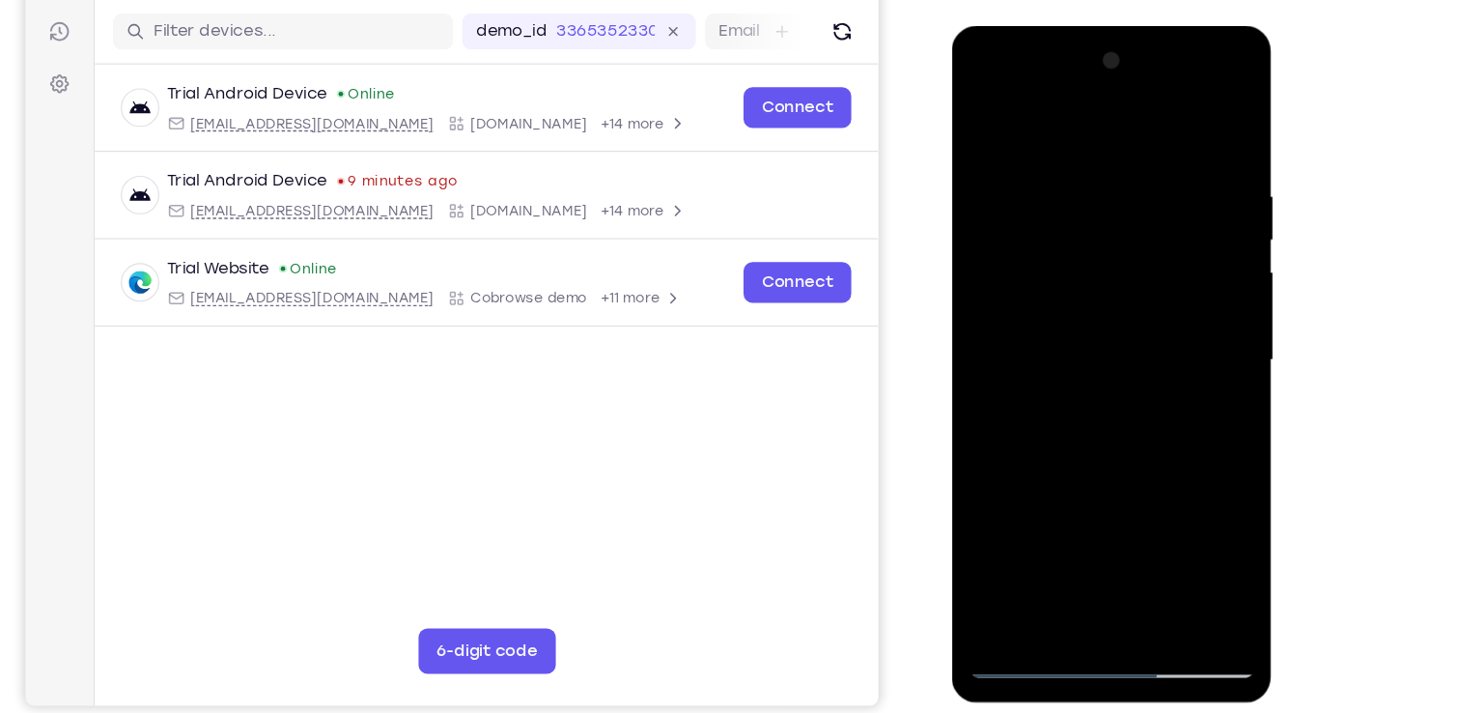
drag, startPoint x: 1134, startPoint y: 293, endPoint x: 1146, endPoint y: 266, distance: 29.8
click at [1146, 266] on div at bounding box center [1088, 310] width 243 height 541
drag, startPoint x: 1083, startPoint y: 494, endPoint x: 1146, endPoint y: 303, distance: 201.2
click at [1146, 303] on div at bounding box center [1088, 310] width 243 height 541
drag, startPoint x: 1106, startPoint y: 284, endPoint x: 1095, endPoint y: 377, distance: 93.3
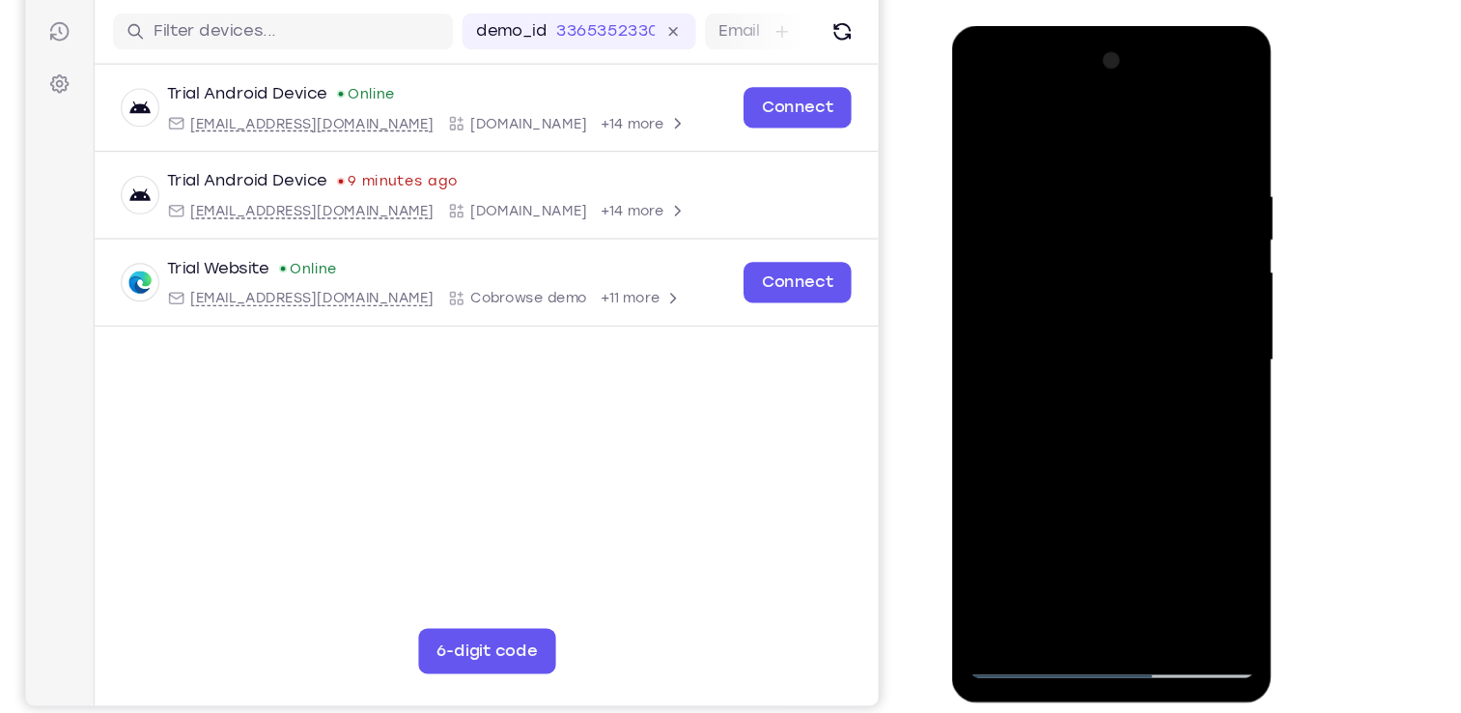
click at [1095, 377] on div at bounding box center [1088, 310] width 243 height 541
click at [1081, 492] on div at bounding box center [1088, 310] width 243 height 541
click at [988, 126] on div at bounding box center [1088, 310] width 243 height 541
drag, startPoint x: 1096, startPoint y: 282, endPoint x: 1050, endPoint y: 652, distance: 372.7
click at [1050, 605] on html "Online web based iOS Simulators and Android Emulators. Run iPhone, iPad, Mobile…" at bounding box center [1089, 314] width 275 height 579
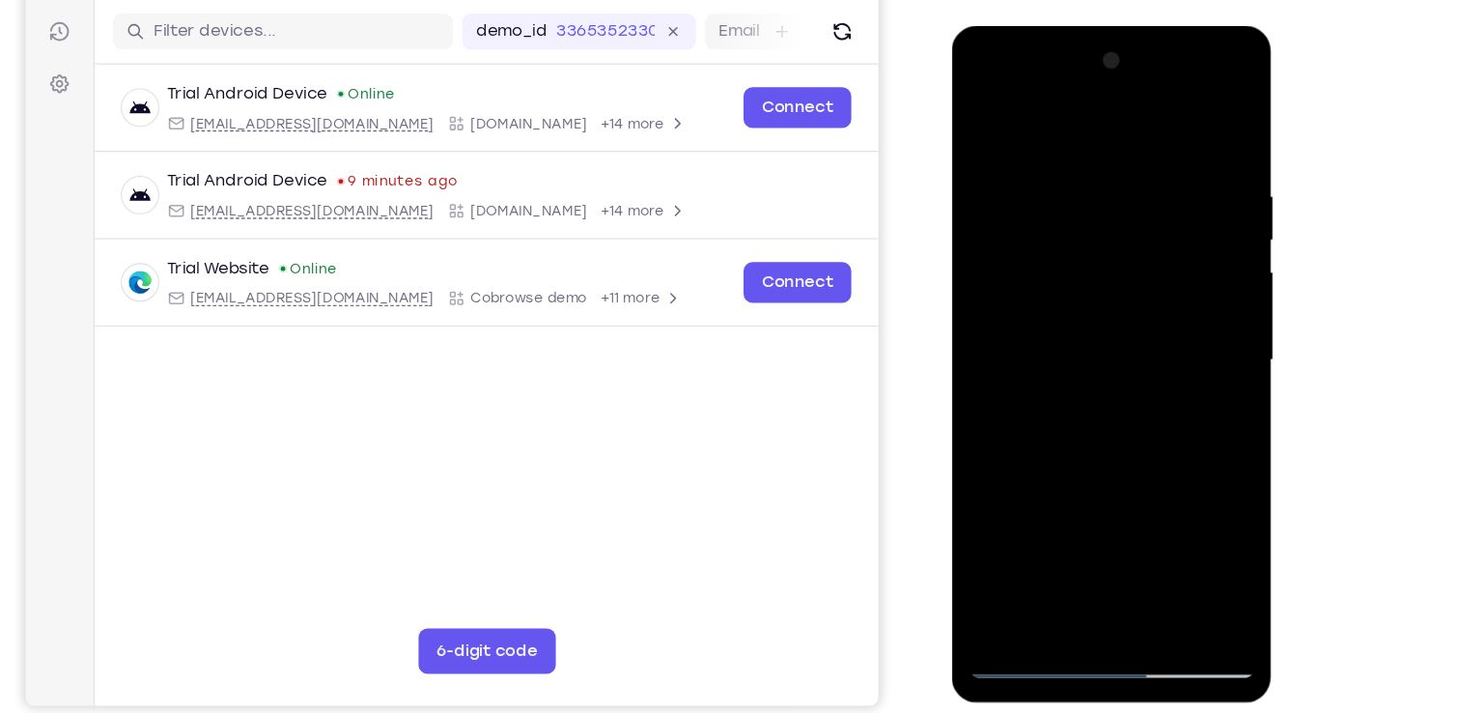
click at [995, 115] on div at bounding box center [1088, 310] width 243 height 541
click at [1134, 536] on div at bounding box center [1088, 310] width 243 height 541
click at [981, 113] on div at bounding box center [1088, 310] width 243 height 541
click at [1166, 537] on div at bounding box center [1088, 310] width 243 height 541
click at [994, 530] on div at bounding box center [1088, 310] width 243 height 541
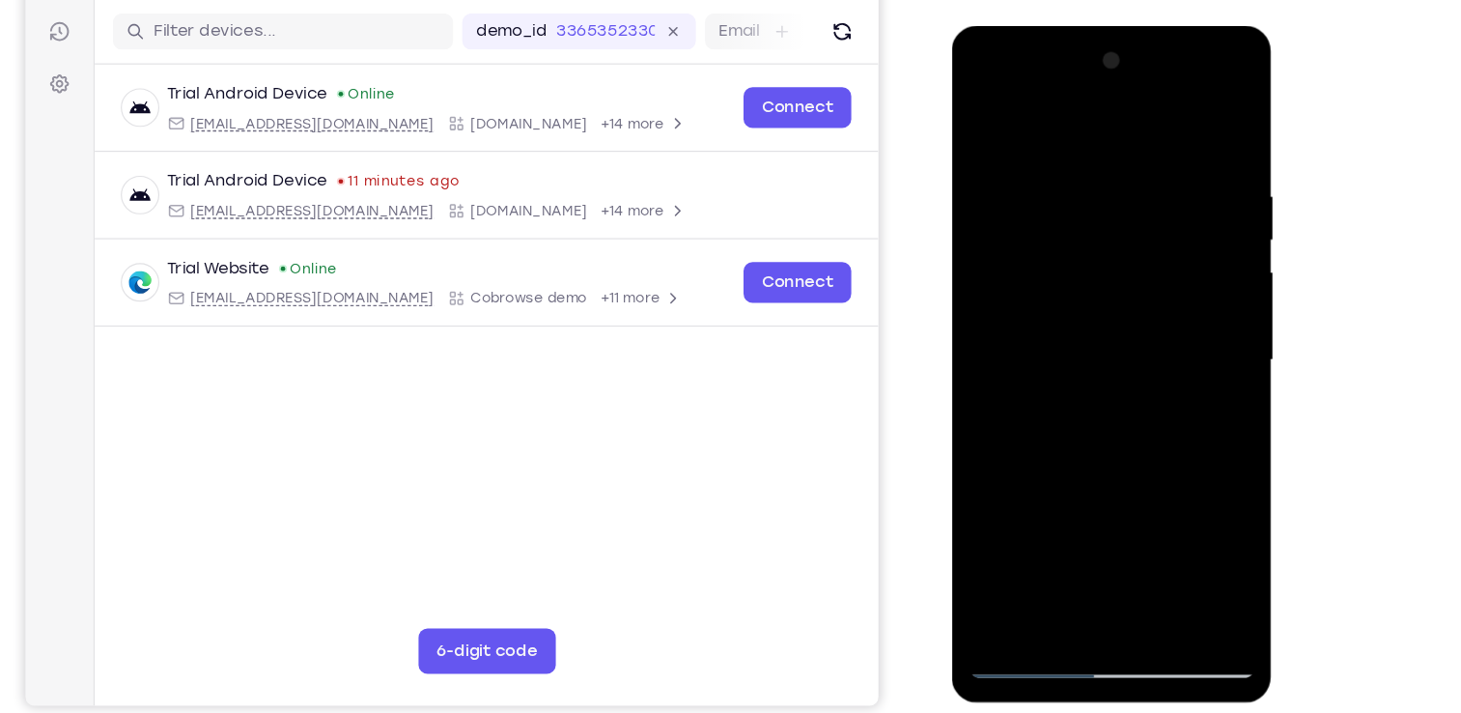
click at [1189, 548] on div at bounding box center [1088, 310] width 243 height 541
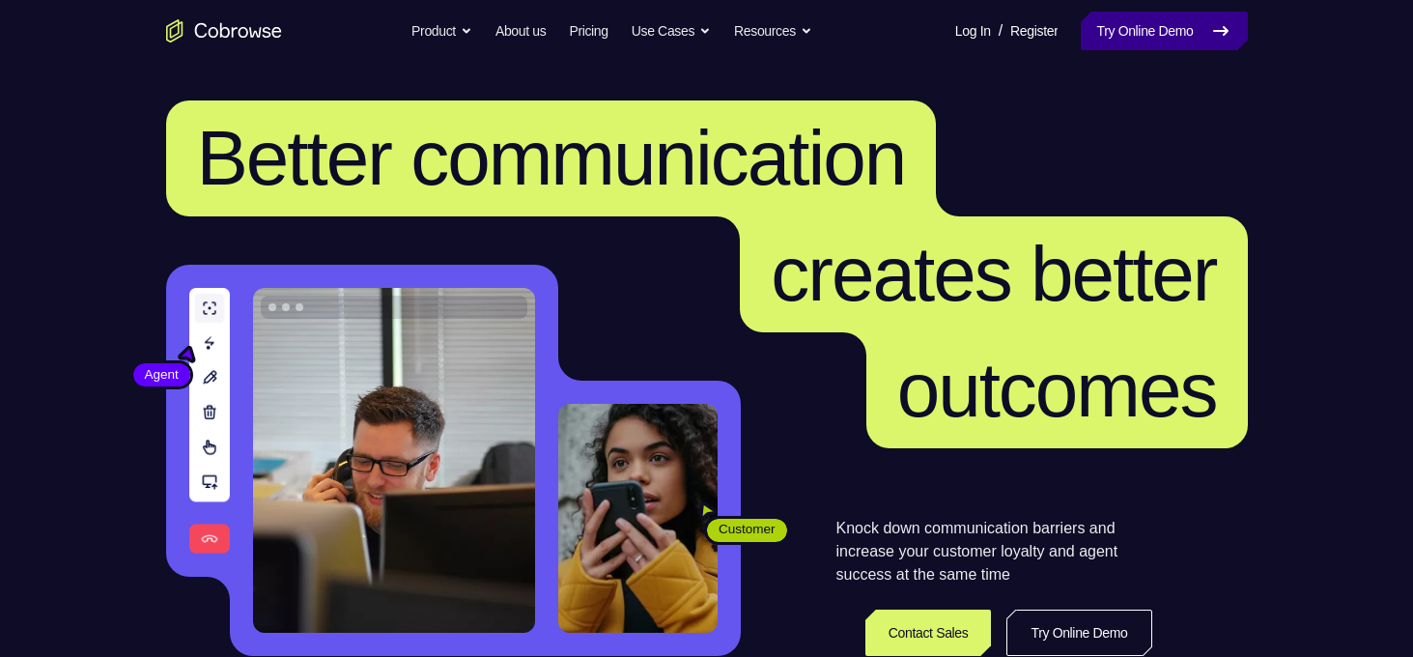
drag, startPoint x: 0, startPoint y: 0, endPoint x: 1126, endPoint y: 42, distance: 1126.8
click at [1126, 42] on link "Try Online Demo" at bounding box center [1164, 31] width 166 height 39
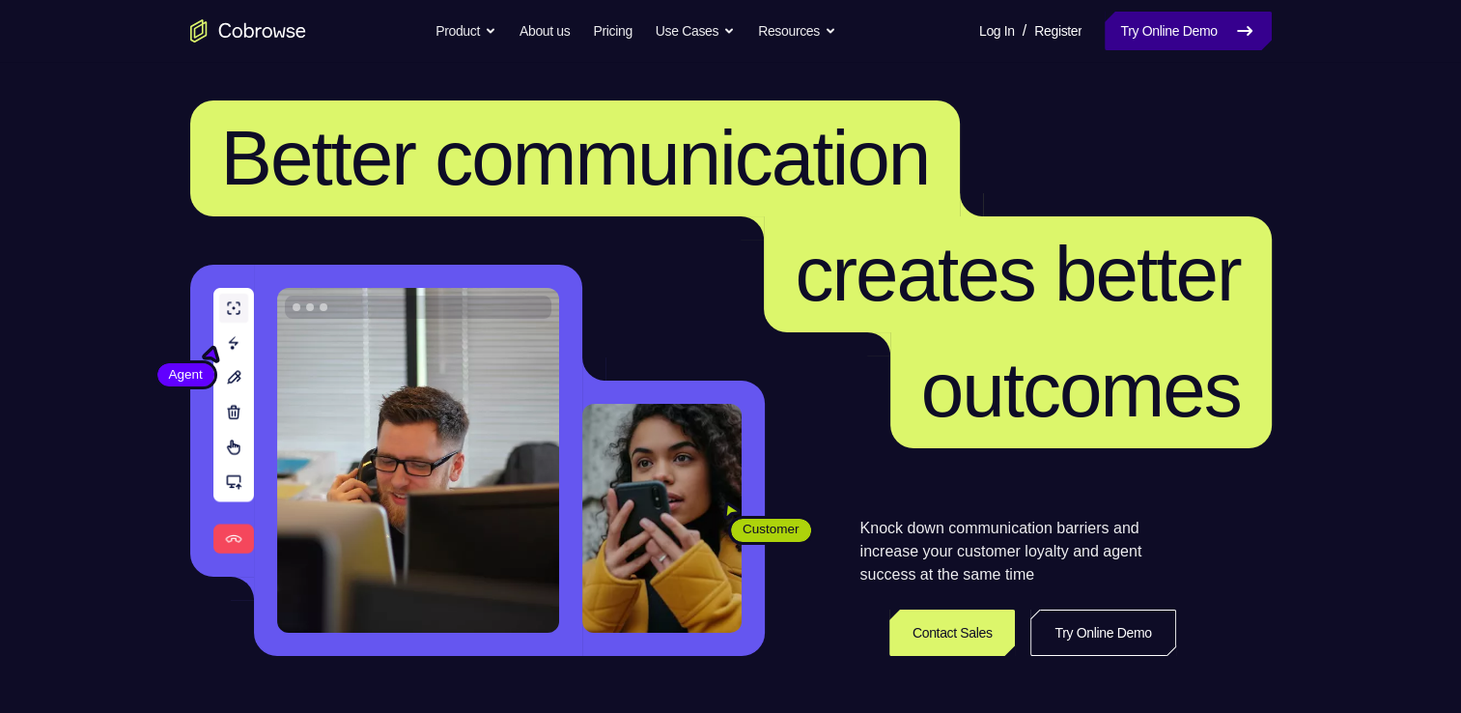
click at [1197, 32] on link "Try Online Demo" at bounding box center [1188, 31] width 166 height 39
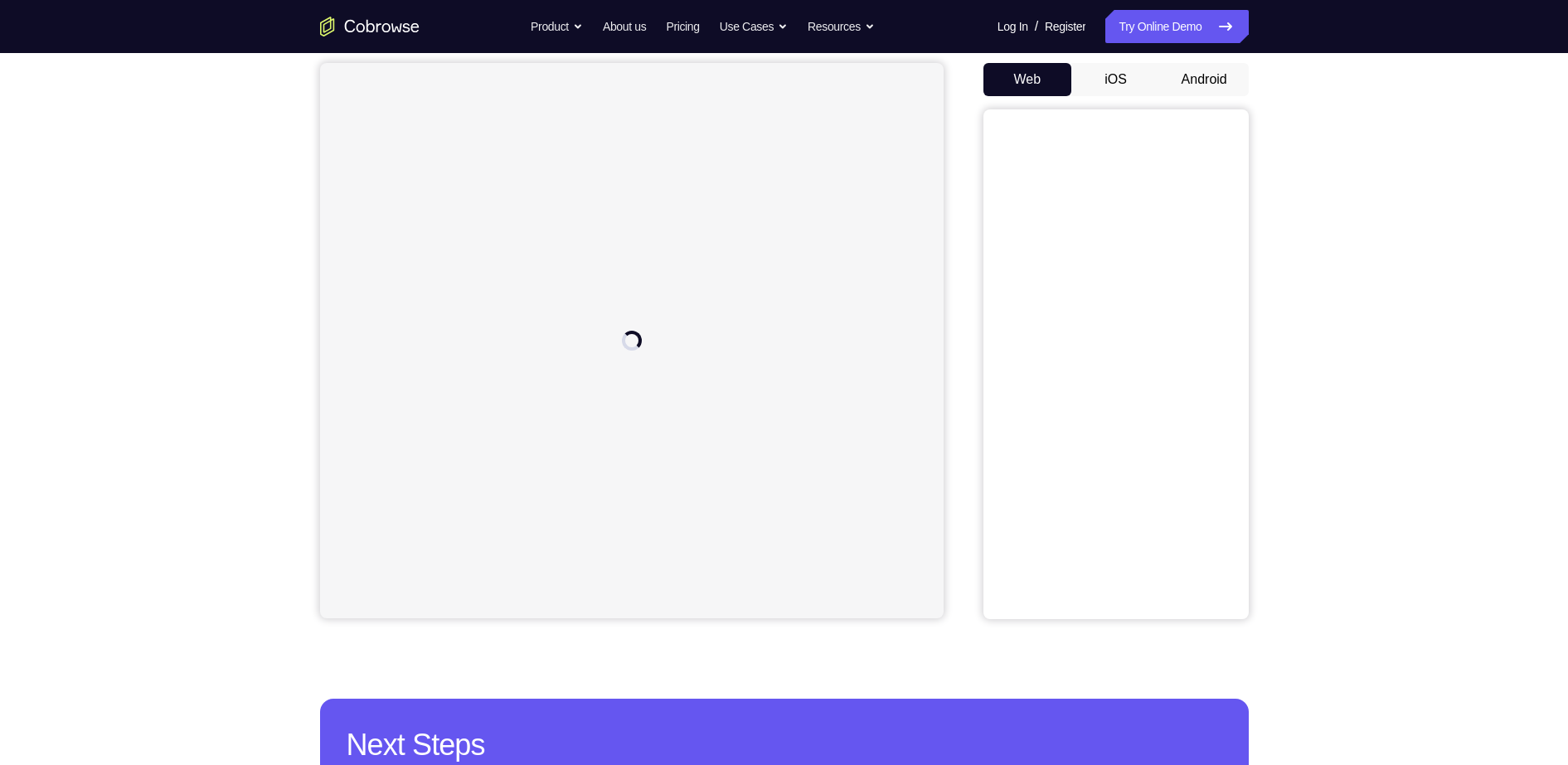
scroll to position [114, 0]
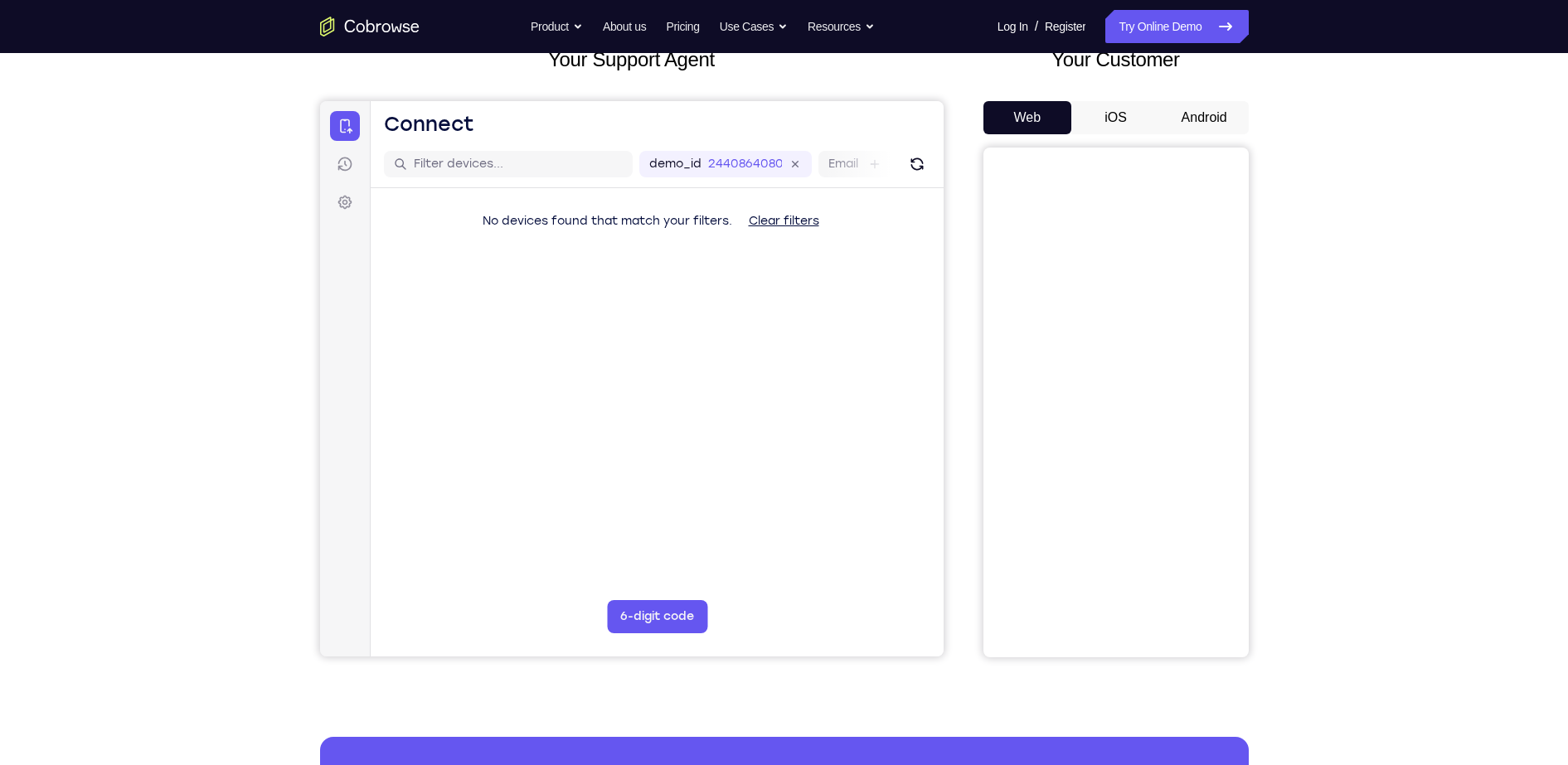
click at [1188, 118] on button "Android" at bounding box center [1204, 118] width 88 height 33
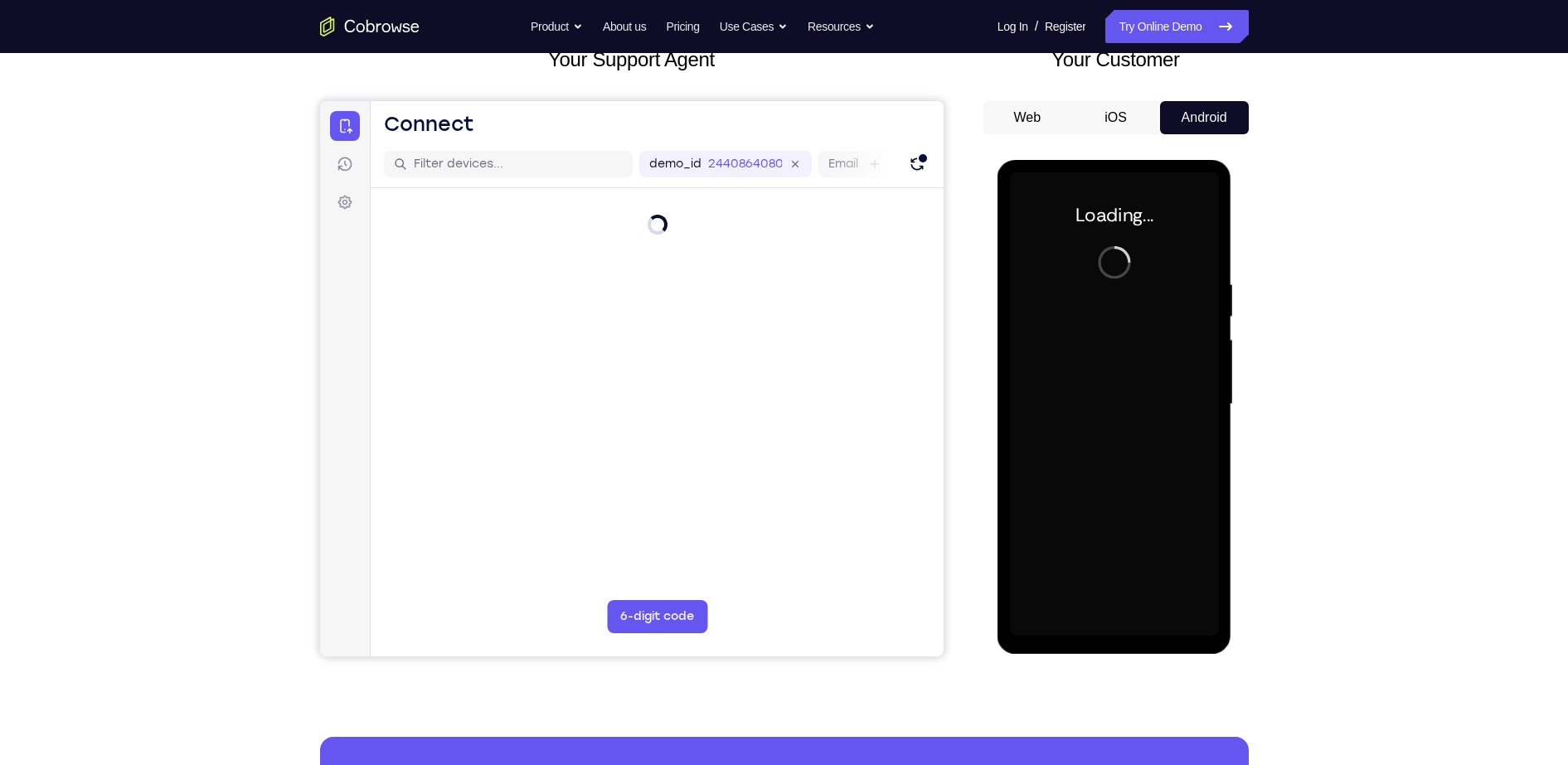
scroll to position [0, 0]
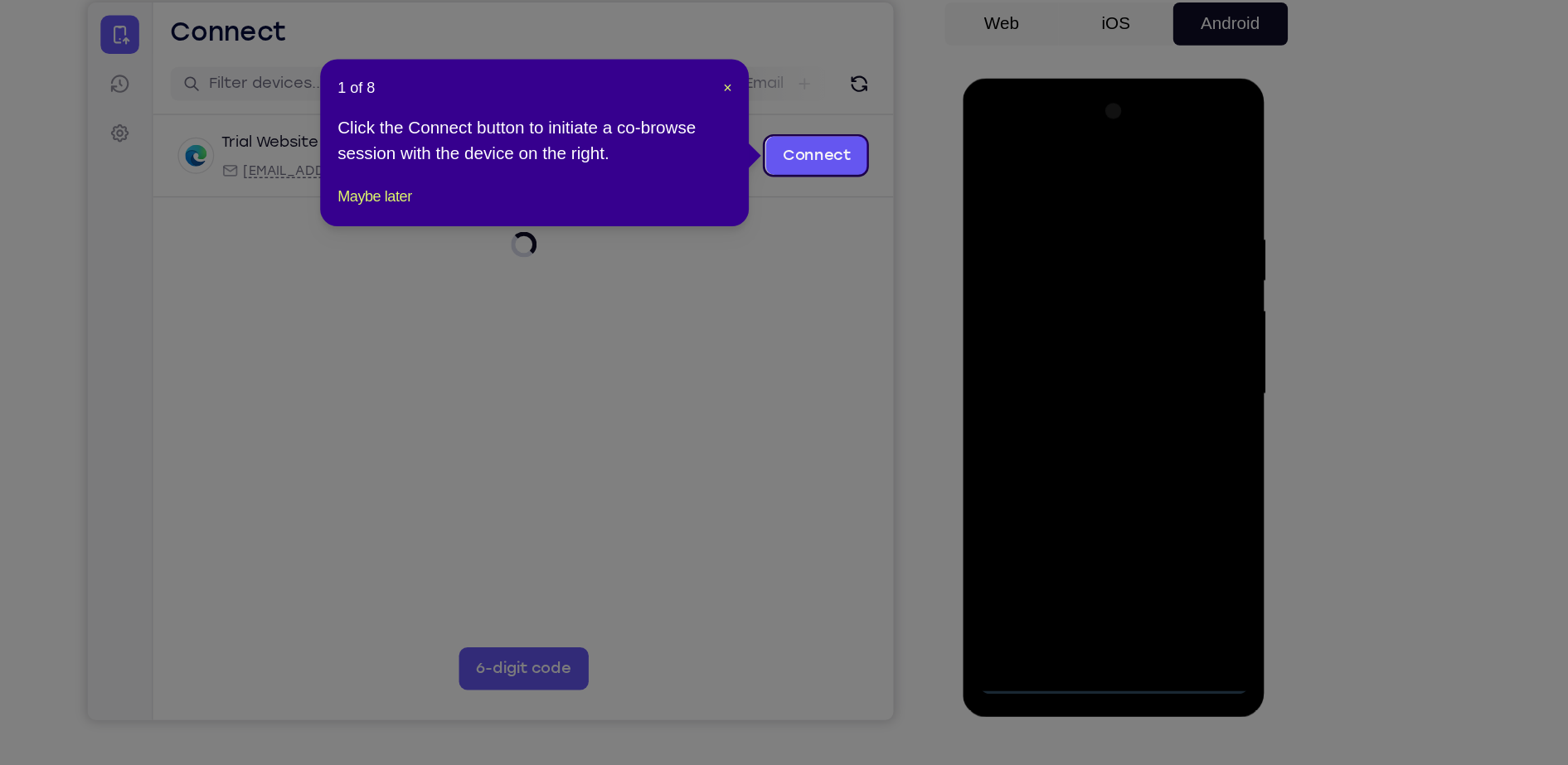
click at [819, 161] on div "1 of 8 × Click the Connect button to initiate a co-browse session with the devi…" at bounding box center [665, 209] width 331 height 130
click at [816, 163] on span "×" at bounding box center [815, 166] width 7 height 13
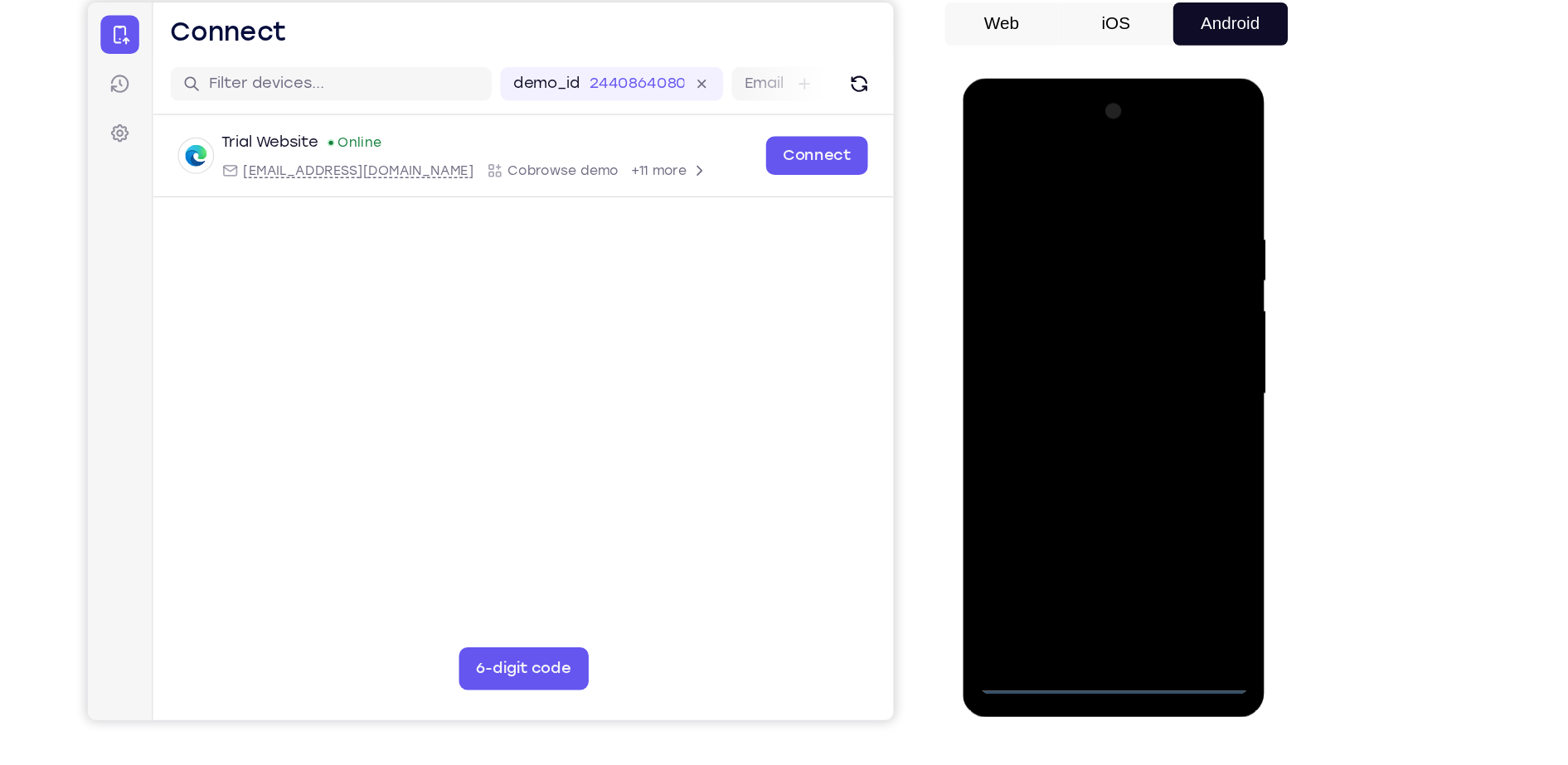
click at [1076, 543] on div at bounding box center [1079, 322] width 209 height 464
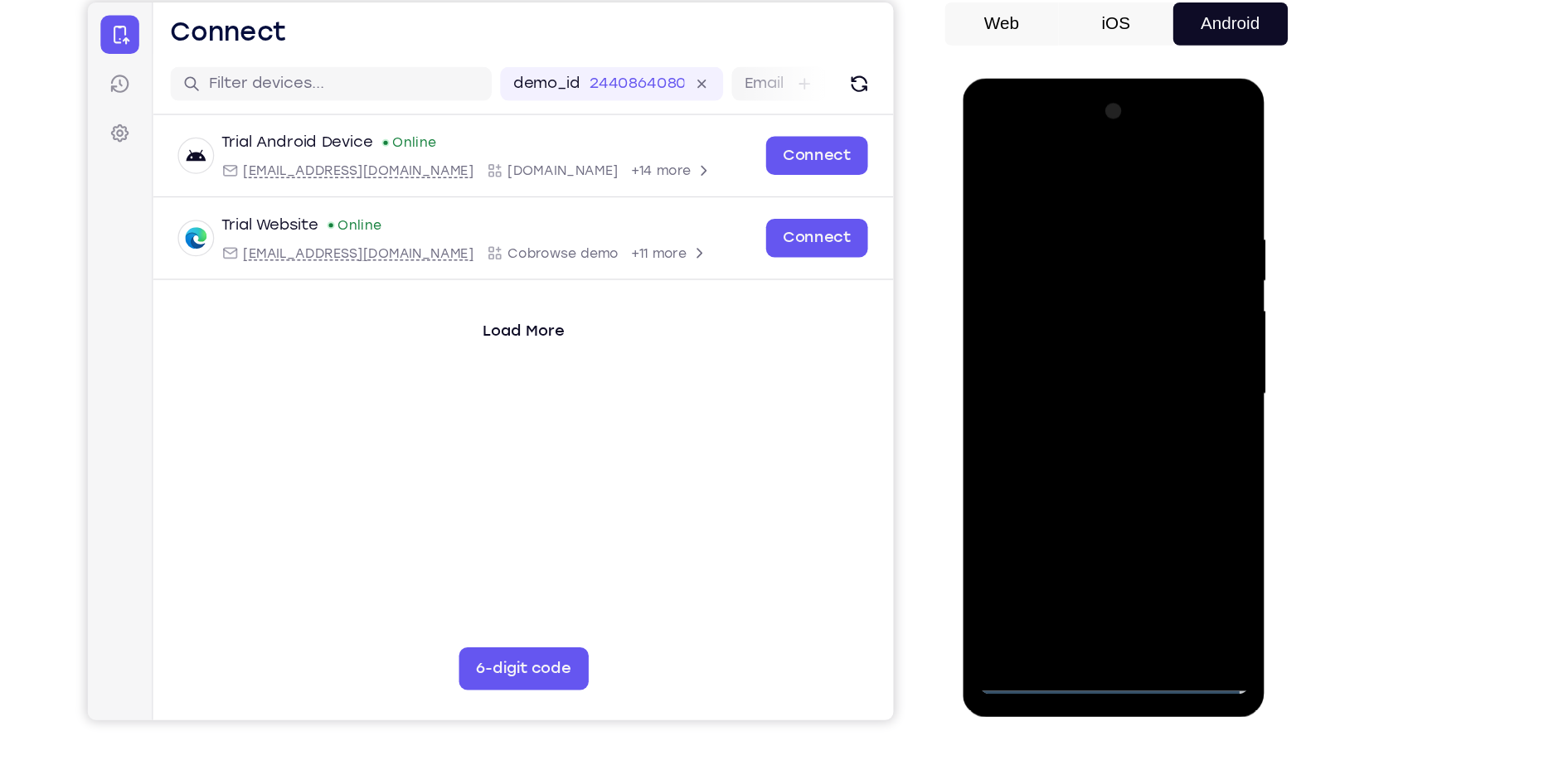
click at [1147, 483] on div at bounding box center [1079, 322] width 209 height 464
click at [1102, 171] on div at bounding box center [1079, 322] width 209 height 464
click at [1147, 317] on div at bounding box center [1079, 322] width 209 height 464
click at [1060, 353] on div at bounding box center [1079, 322] width 209 height 464
click at [1036, 305] on div at bounding box center [1079, 322] width 209 height 464
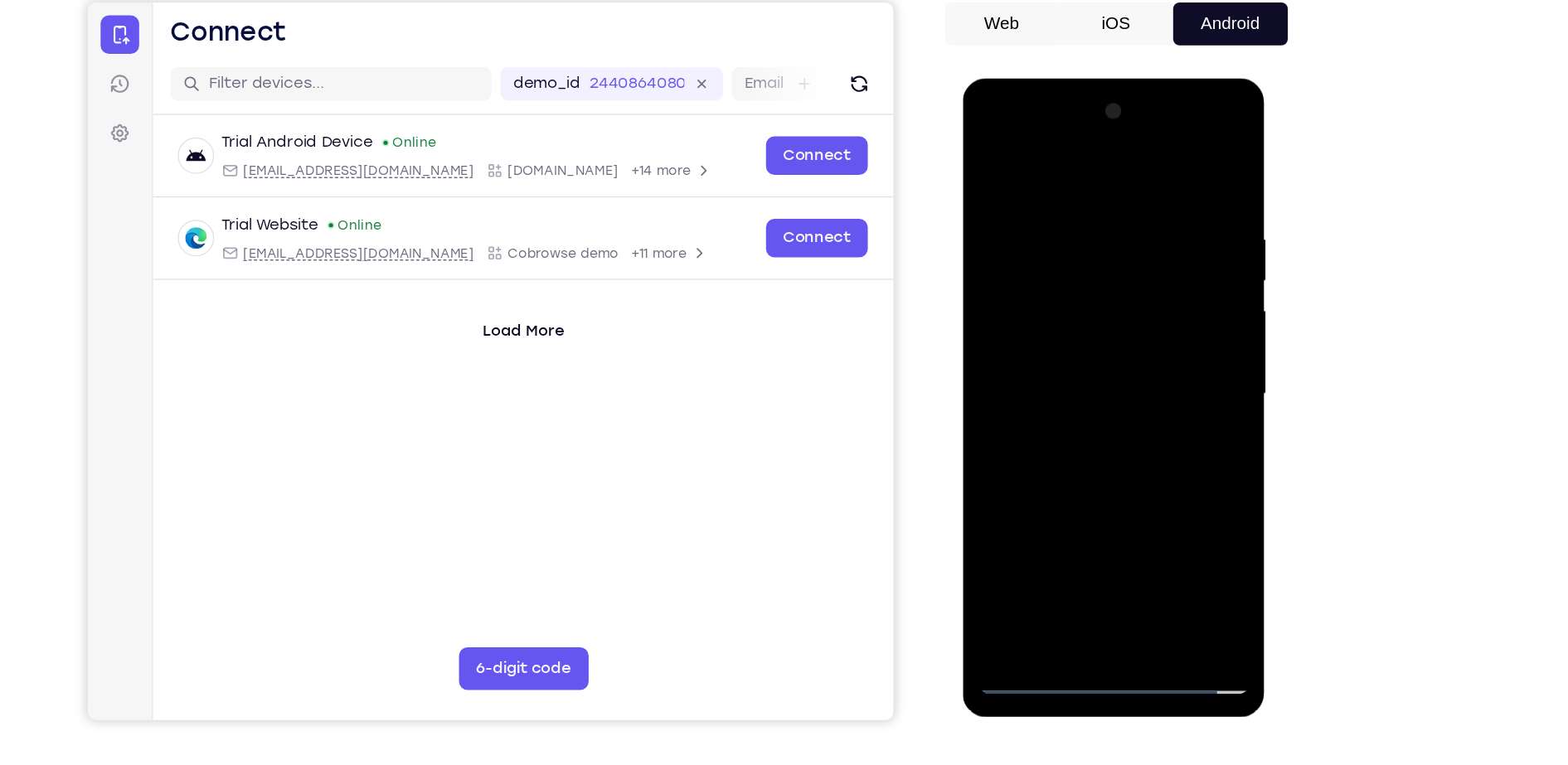
click at [1013, 284] on div at bounding box center [1079, 322] width 209 height 464
click at [1030, 324] on div at bounding box center [1079, 322] width 209 height 464
click at [1070, 331] on div at bounding box center [1079, 322] width 209 height 464
click at [1095, 323] on div at bounding box center [1079, 322] width 209 height 464
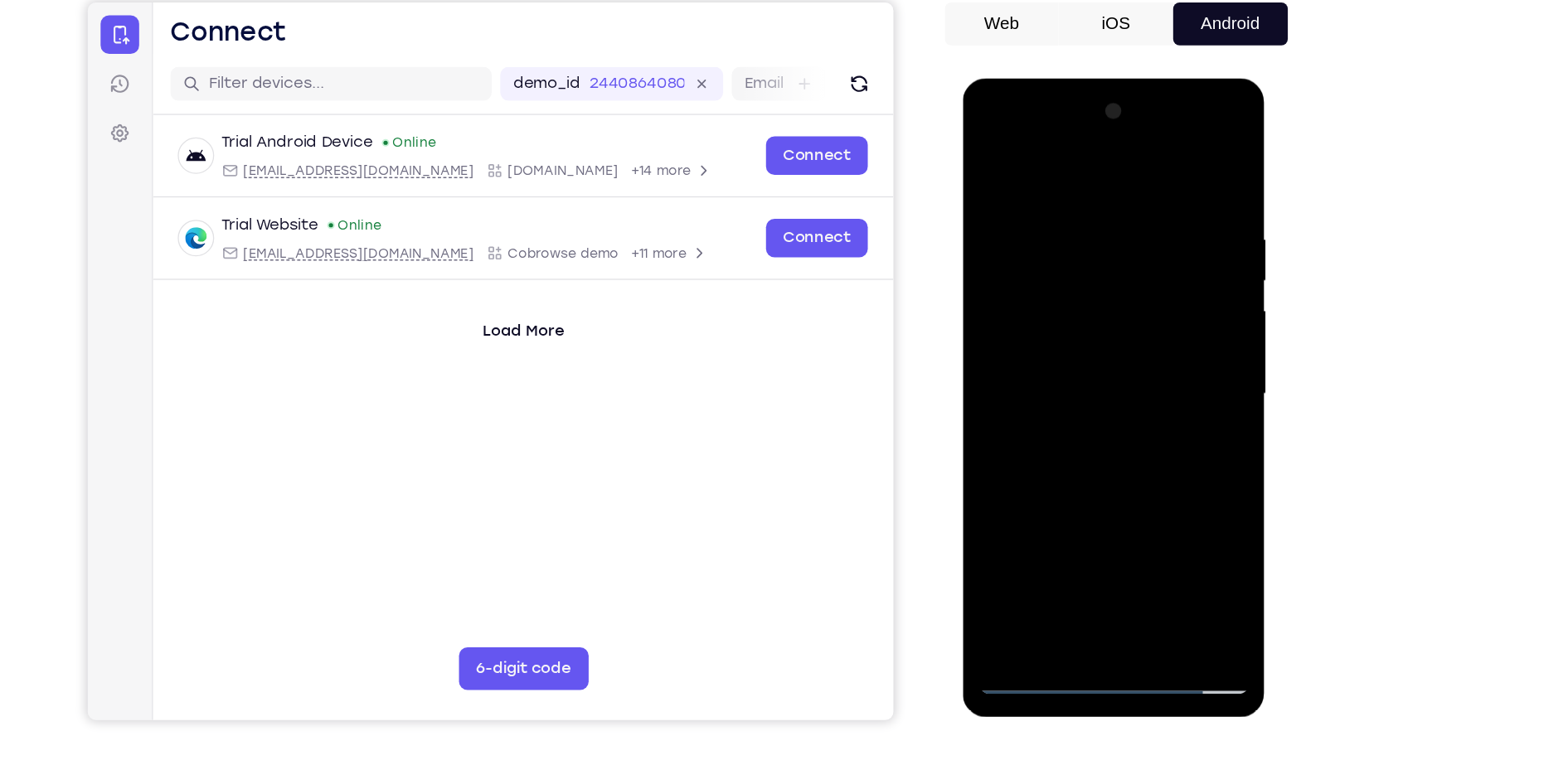
click at [1082, 391] on div at bounding box center [1079, 322] width 209 height 464
click at [1125, 510] on div at bounding box center [1079, 322] width 209 height 464
click at [1078, 406] on div at bounding box center [1079, 322] width 209 height 464
click at [1081, 413] on div at bounding box center [1079, 322] width 209 height 464
drag, startPoint x: 1006, startPoint y: 161, endPoint x: 1219, endPoint y: 182, distance: 214.0
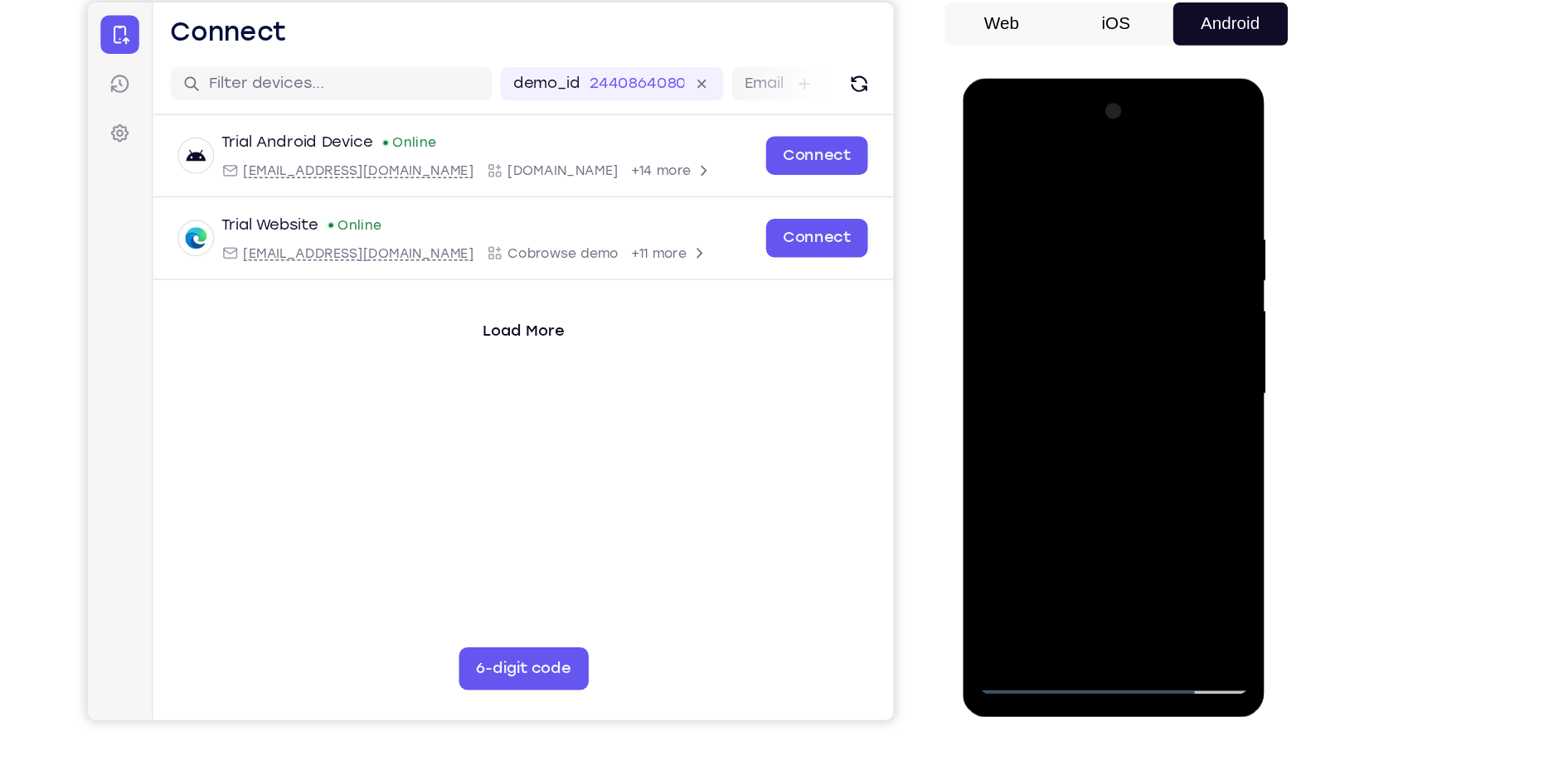
click at [1199, 182] on html "Online web based iOS Simulators and Android Emulators. Run iPhone, iPad, Mobile…" at bounding box center [1080, 326] width 236 height 497
click at [988, 155] on div at bounding box center [1079, 322] width 209 height 464
click at [1079, 271] on div at bounding box center [1079, 322] width 209 height 464
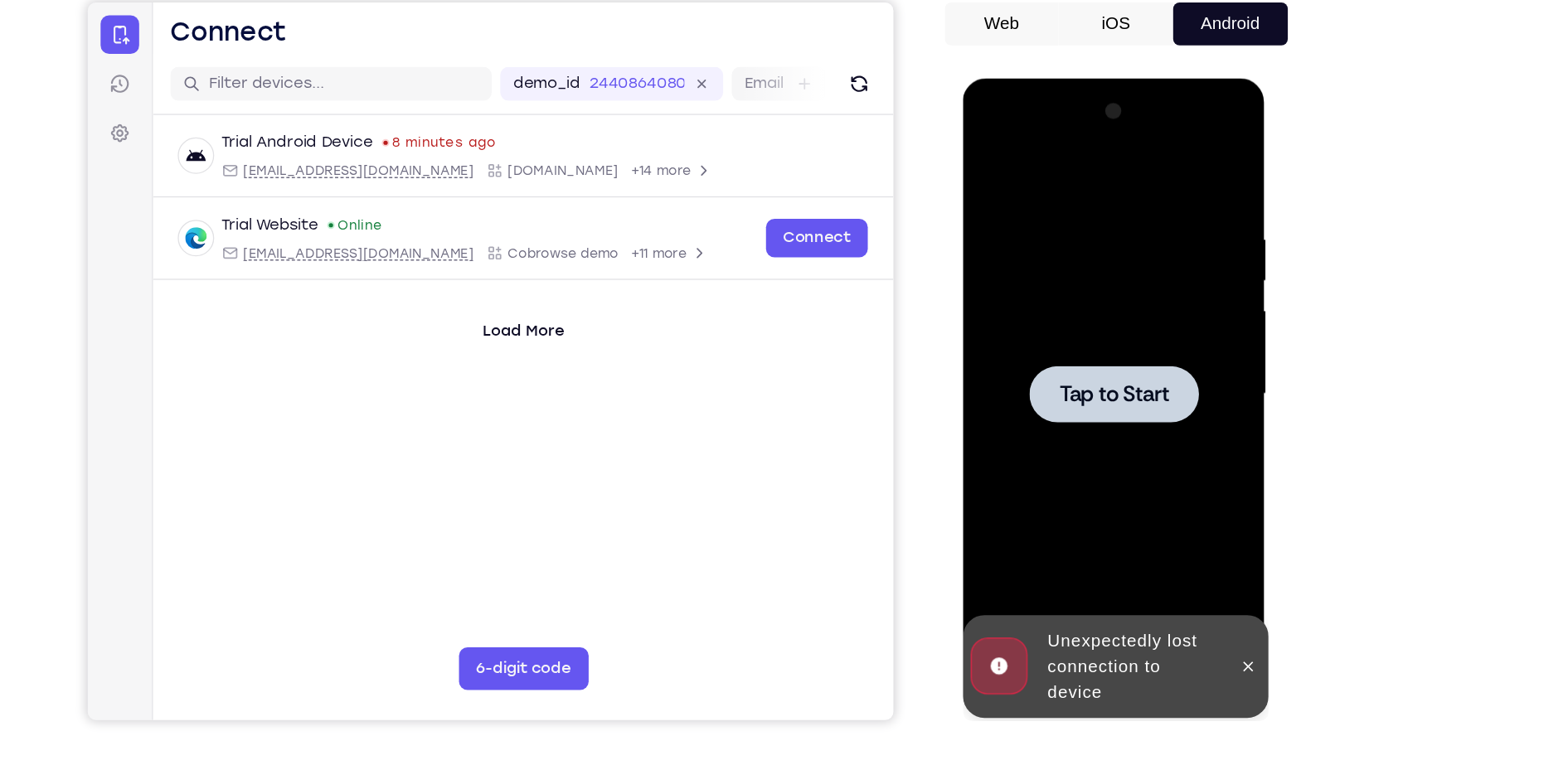
click at [1108, 307] on div at bounding box center [1079, 322] width 131 height 44
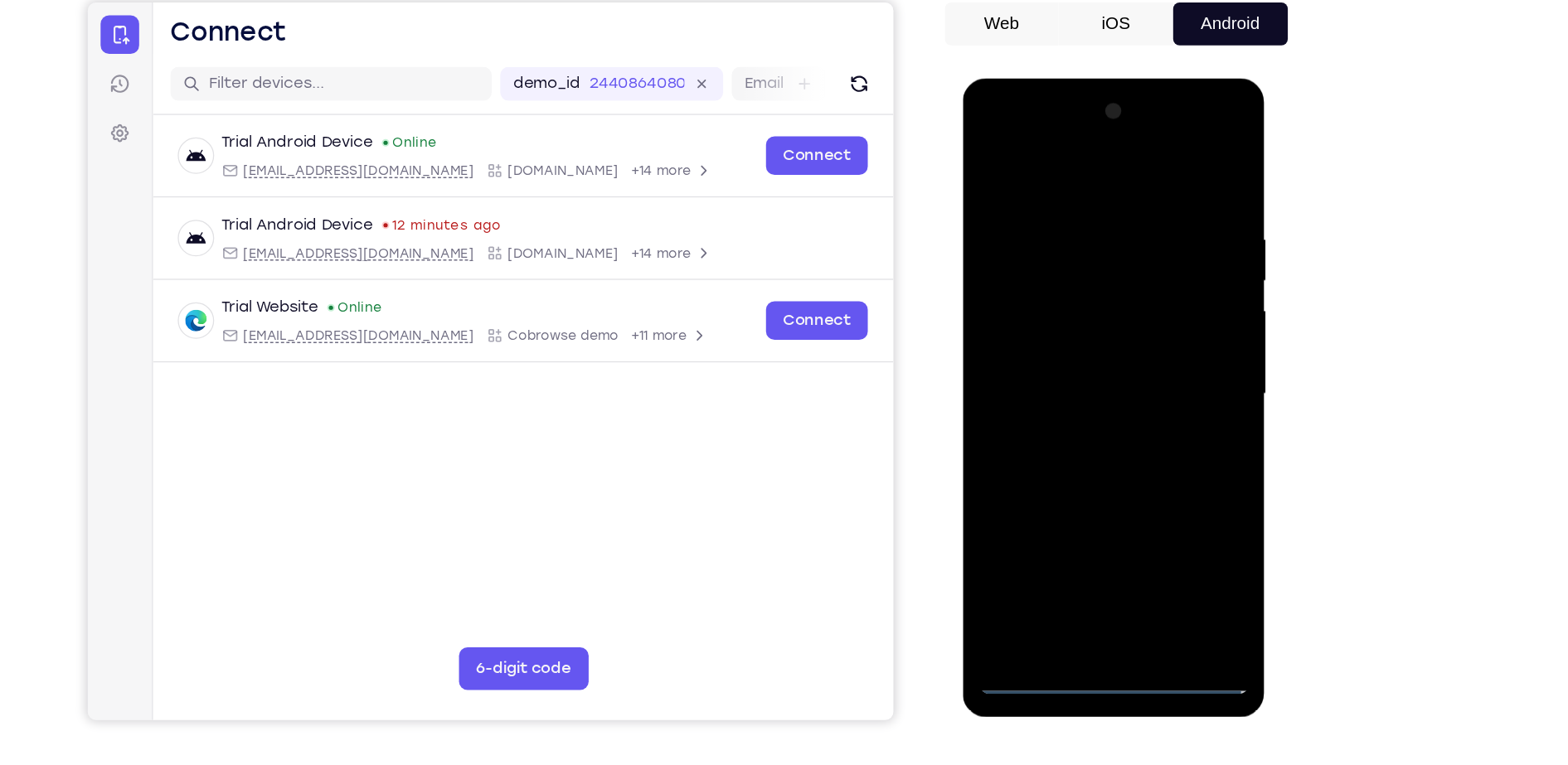
click at [1094, 545] on div at bounding box center [1079, 322] width 209 height 464
click at [1150, 475] on div at bounding box center [1079, 322] width 209 height 464
click at [1047, 152] on div at bounding box center [1079, 322] width 209 height 464
drag, startPoint x: 1142, startPoint y: 317, endPoint x: 1156, endPoint y: 305, distance: 18.4
click at [1156, 305] on div at bounding box center [1079, 322] width 209 height 464
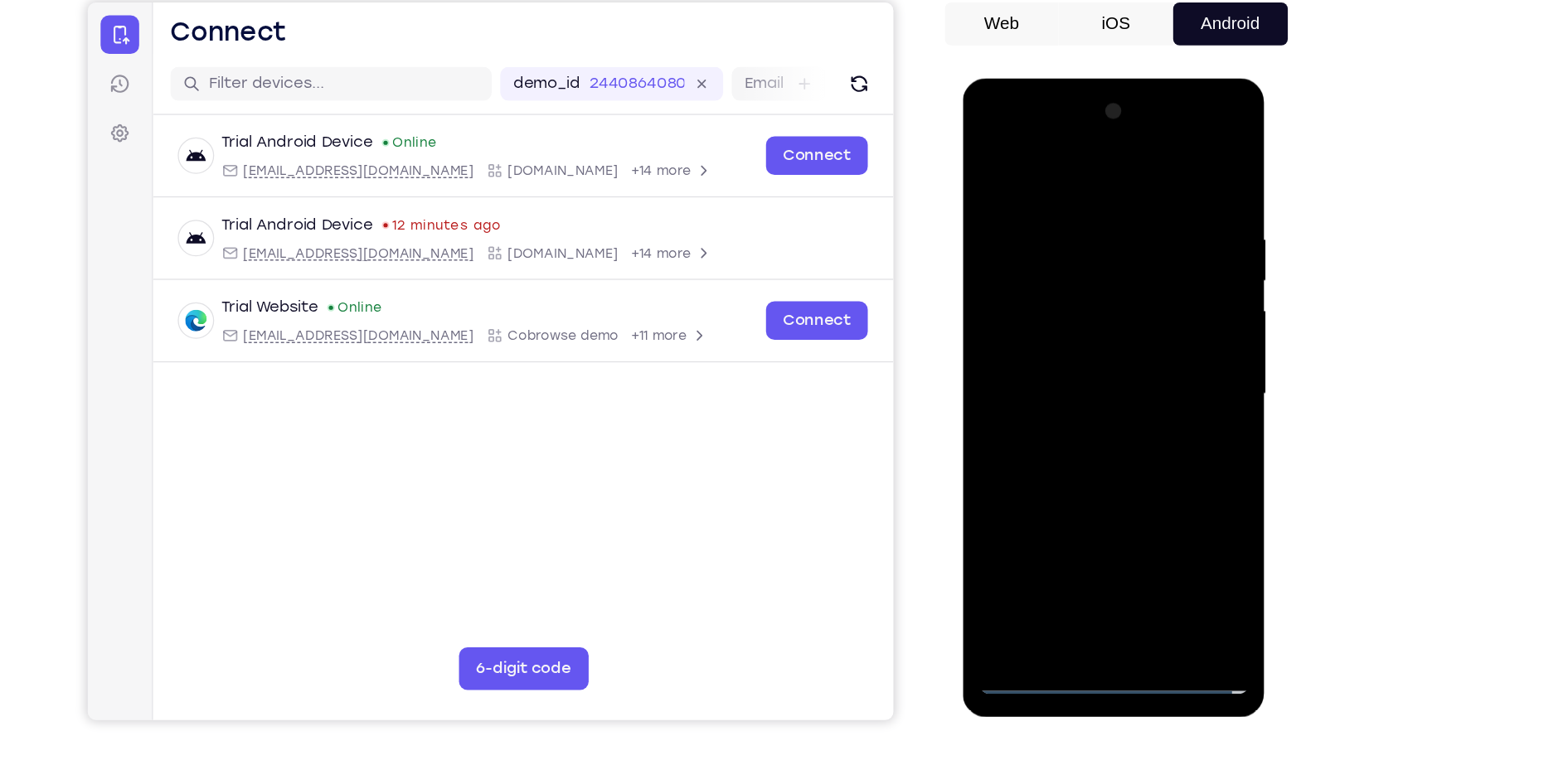
click at [1156, 305] on div at bounding box center [1079, 322] width 209 height 464
click at [1056, 358] on div at bounding box center [1079, 322] width 209 height 464
click at [1050, 305] on div at bounding box center [1079, 322] width 209 height 464
click at [1036, 294] on div at bounding box center [1079, 322] width 209 height 464
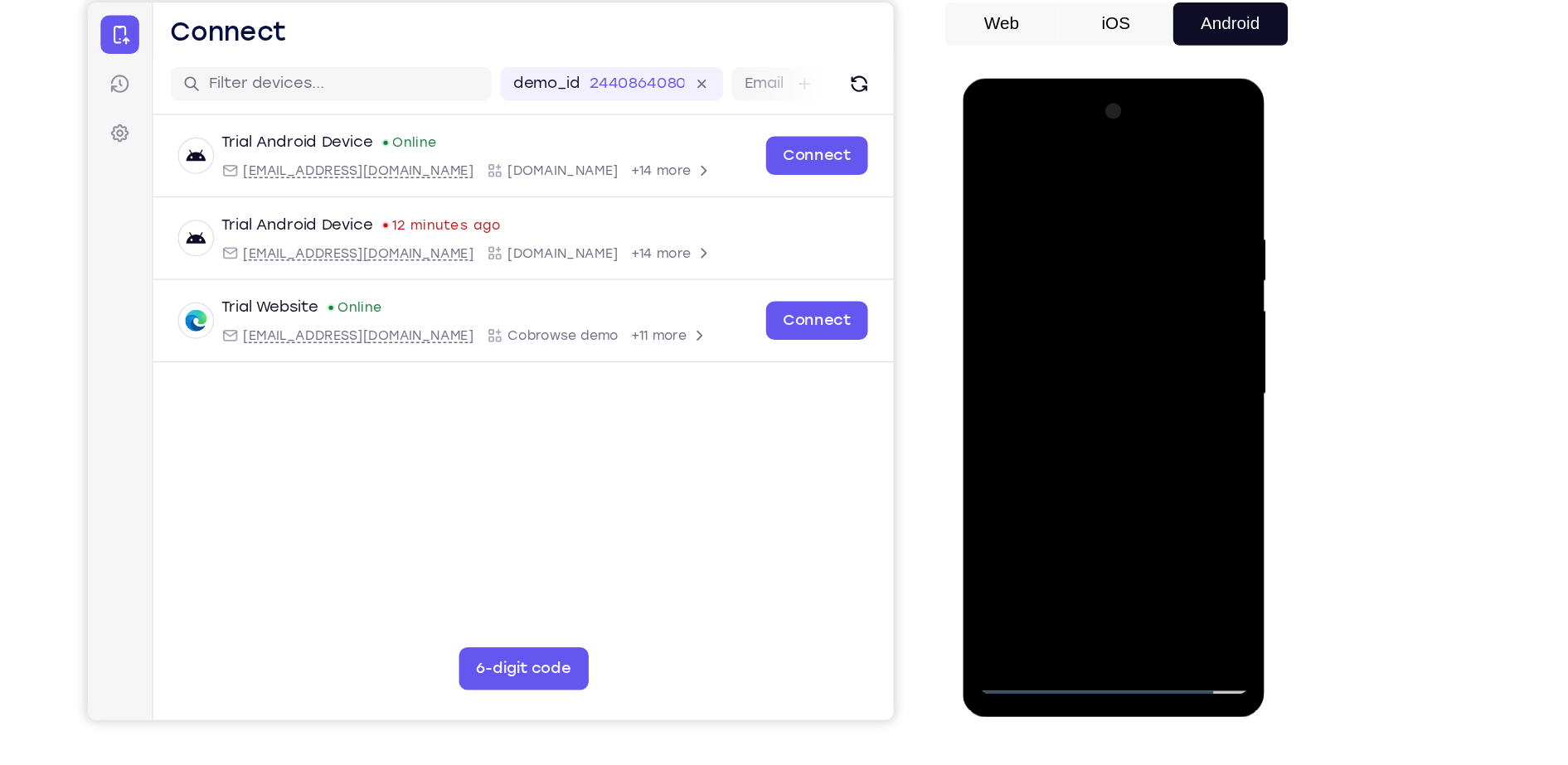
click at [1045, 313] on div at bounding box center [1079, 322] width 209 height 464
click at [1053, 381] on div at bounding box center [1079, 322] width 209 height 464
click at [1096, 382] on div at bounding box center [1079, 322] width 209 height 464
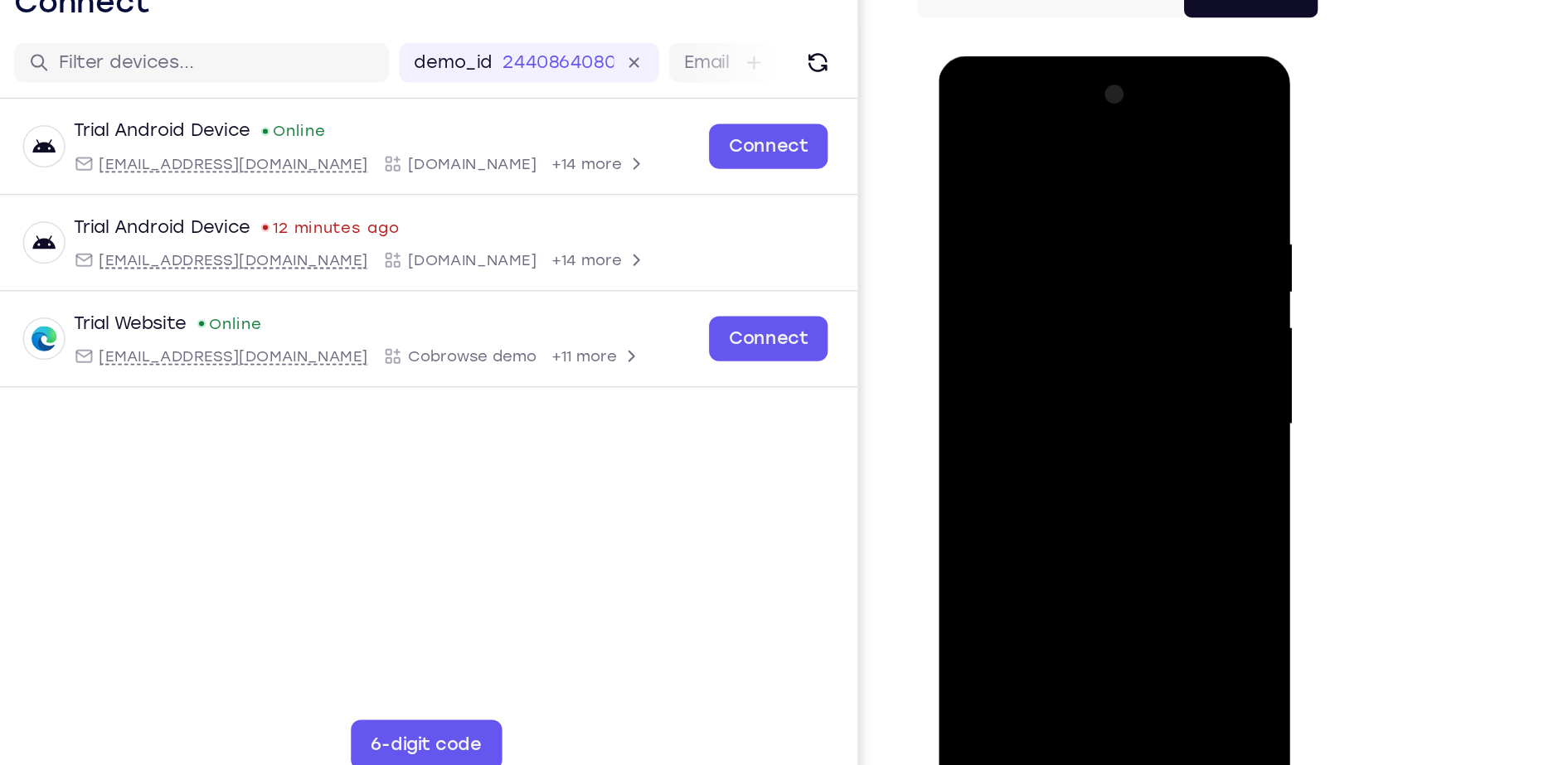
click at [1096, 495] on div at bounding box center [1055, 300] width 209 height 464
click at [1062, 396] on div at bounding box center [1055, 300] width 209 height 464
click at [1047, 259] on div at bounding box center [1055, 300] width 209 height 464
click at [964, 136] on div at bounding box center [1055, 300] width 209 height 464
click at [972, 135] on div at bounding box center [1055, 300] width 209 height 464
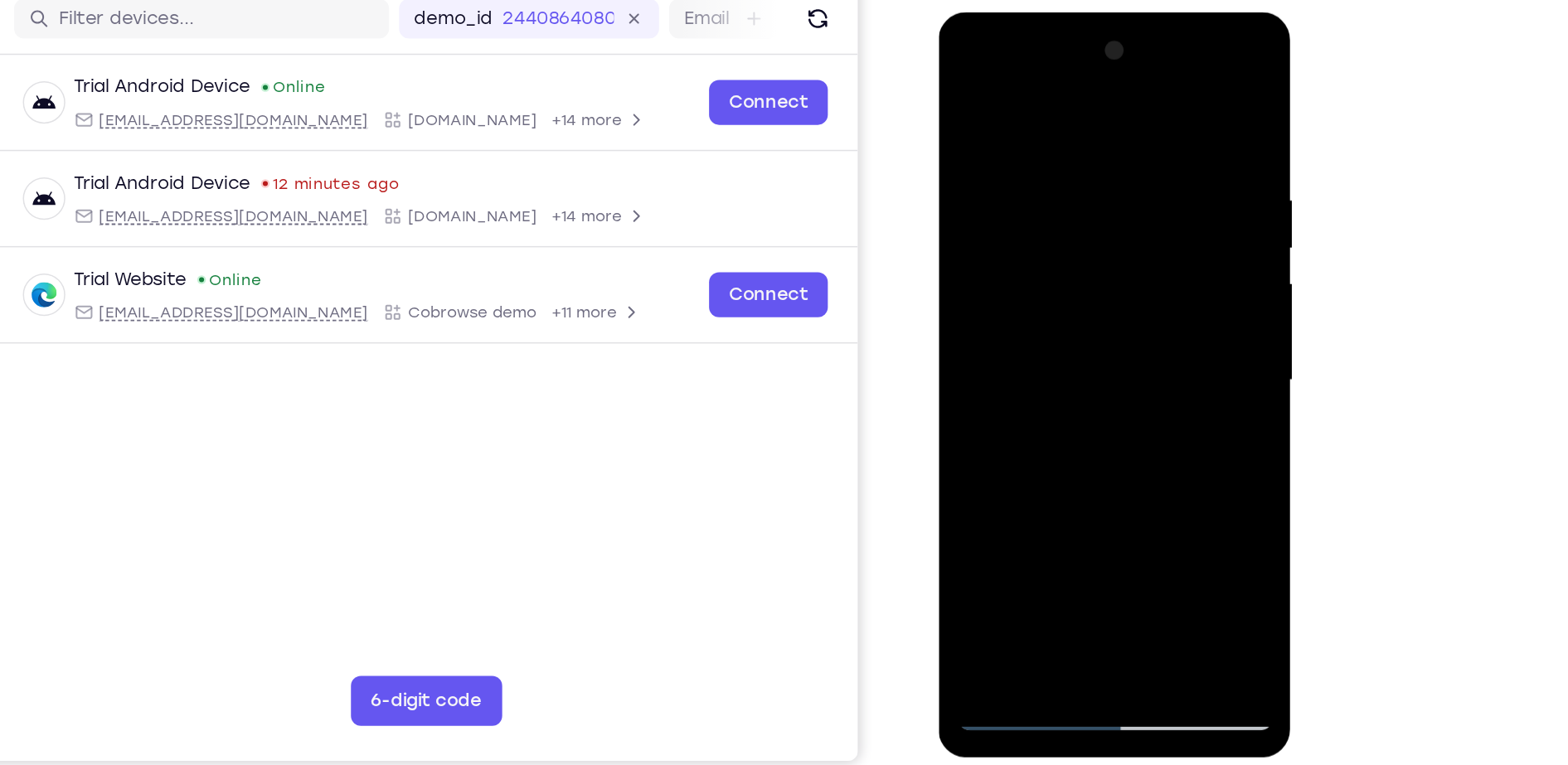
click at [1142, 445] on div at bounding box center [1055, 257] width 209 height 464
click at [978, 458] on div at bounding box center [1055, 257] width 209 height 464
click at [1149, 92] on div at bounding box center [1055, 257] width 209 height 464
click at [967, 83] on div at bounding box center [1055, 257] width 209 height 464
click at [1127, 450] on div at bounding box center [1055, 257] width 209 height 464
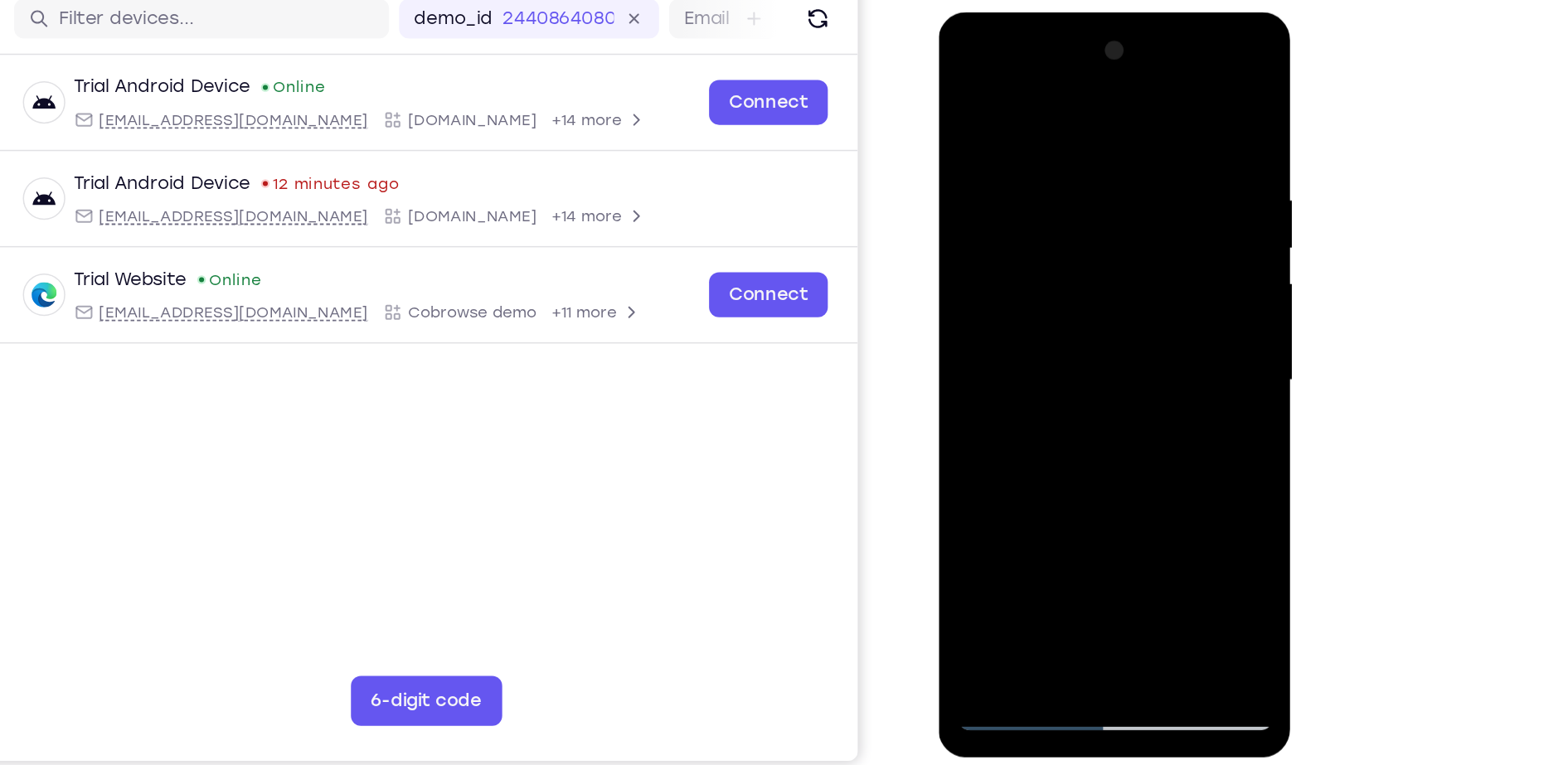
click at [1092, 144] on div at bounding box center [1055, 257] width 209 height 464
click at [1062, 224] on div at bounding box center [1055, 257] width 209 height 464
click at [1152, 48] on div at bounding box center [1055, 257] width 209 height 464
click at [1009, 210] on div at bounding box center [1055, 257] width 209 height 464
click at [1150, 48] on div at bounding box center [1055, 257] width 209 height 464
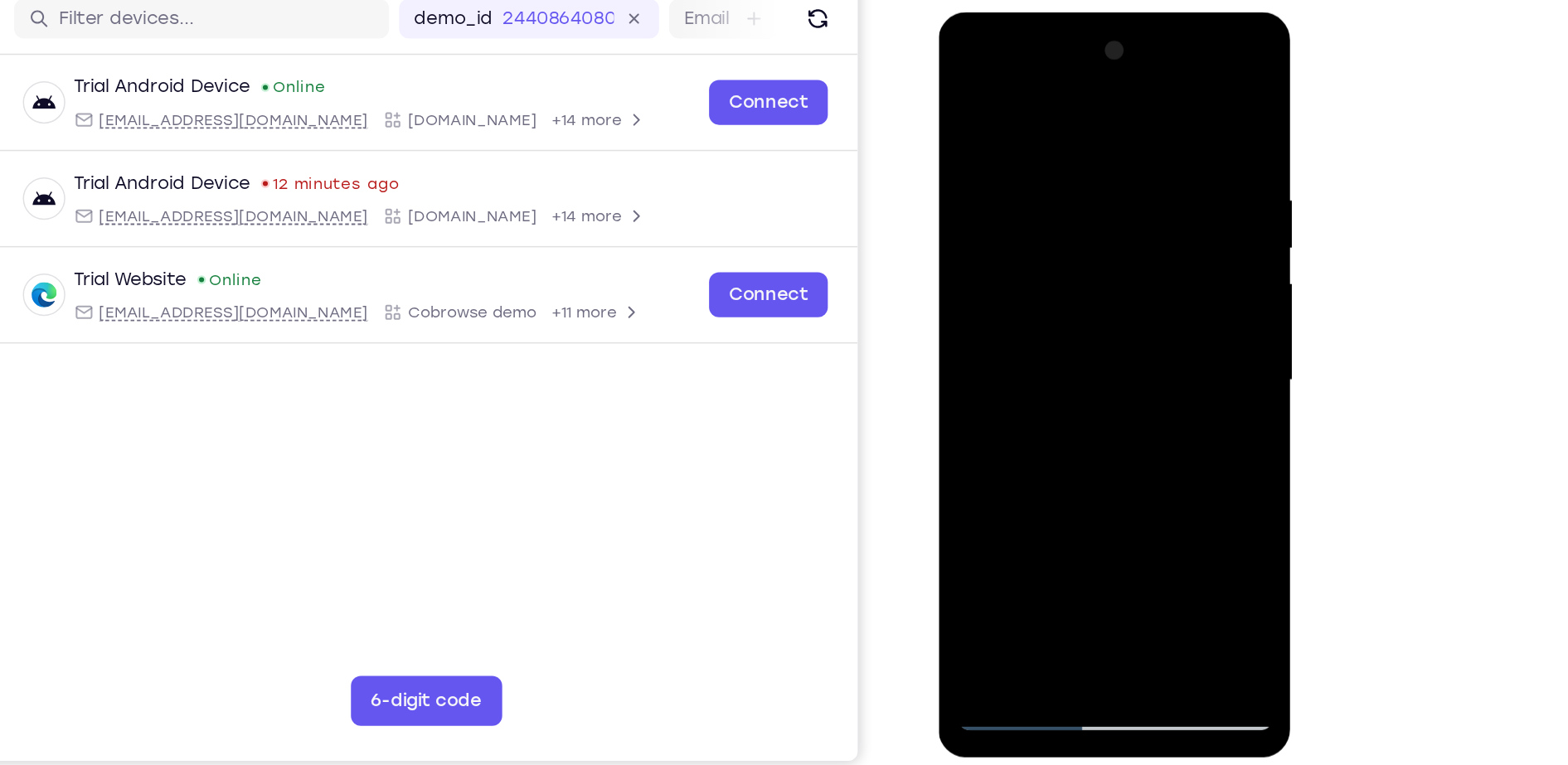
click at [973, 86] on div at bounding box center [1055, 257] width 209 height 464
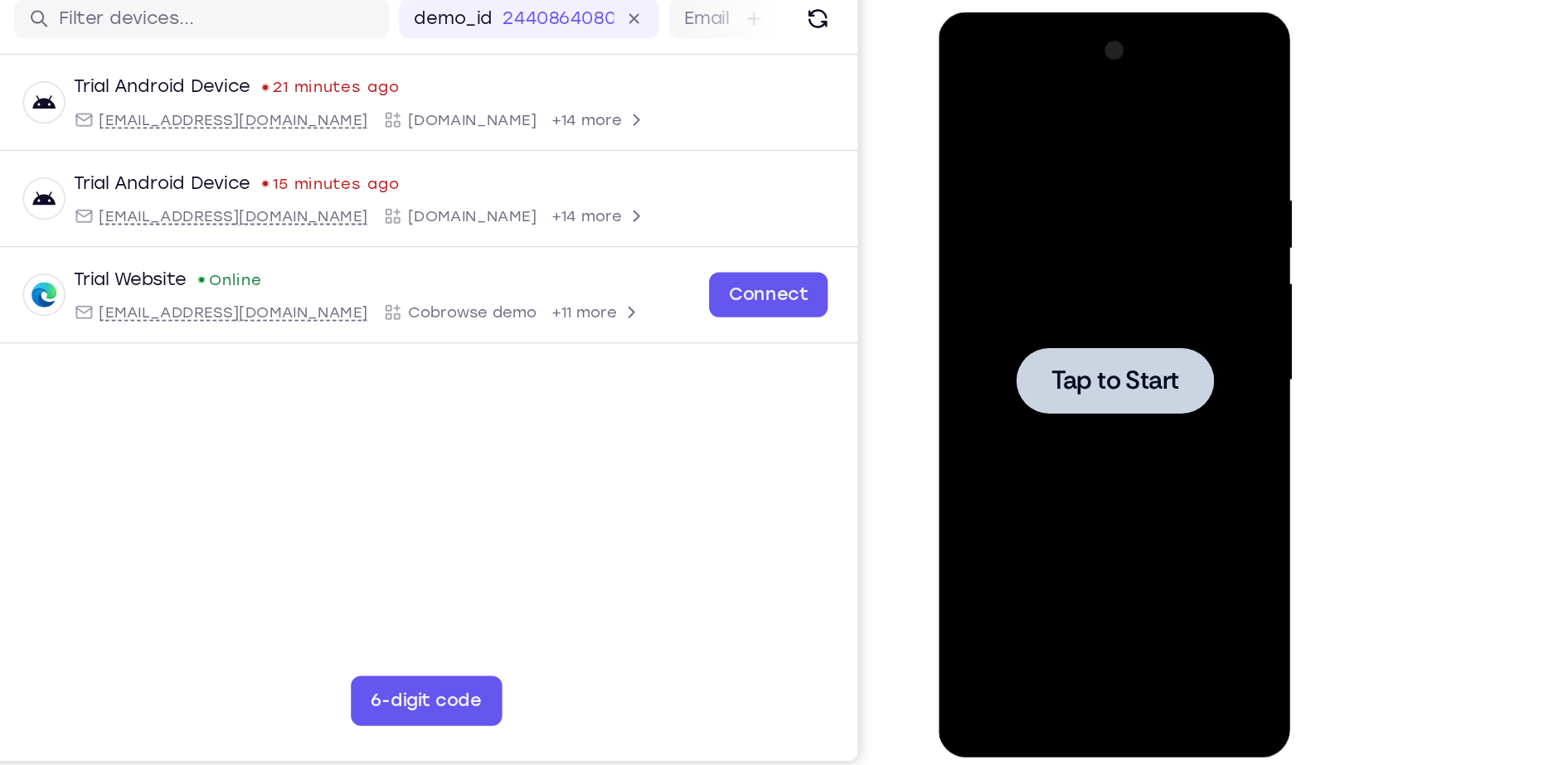
click at [1056, 277] on div at bounding box center [1055, 256] width 131 height 44
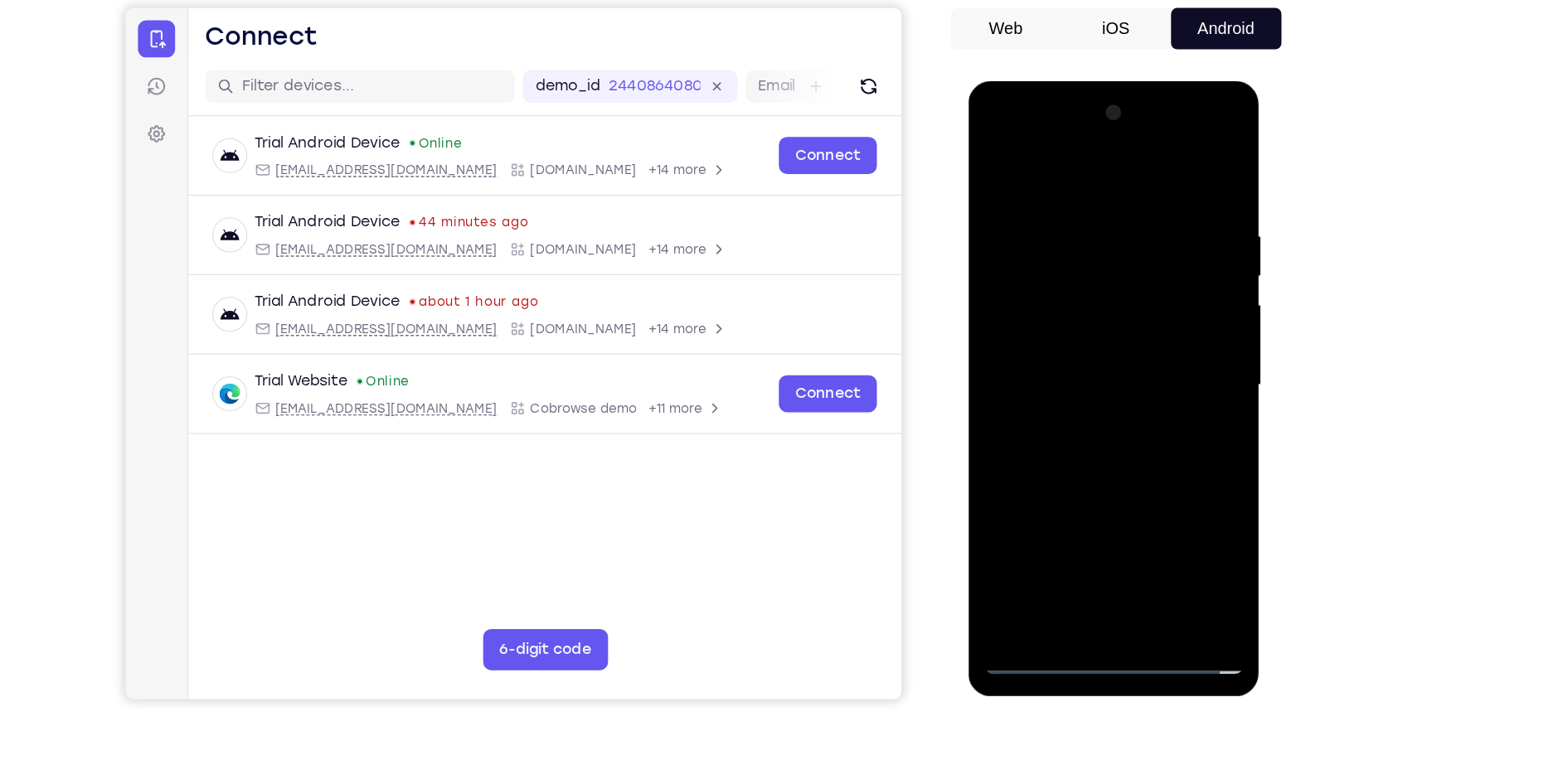
click at [1085, 549] on div at bounding box center [1085, 325] width 209 height 464
click at [1170, 464] on div at bounding box center [1085, 325] width 209 height 464
click at [1044, 179] on div at bounding box center [1085, 325] width 209 height 464
click at [1149, 325] on div at bounding box center [1085, 325] width 209 height 464
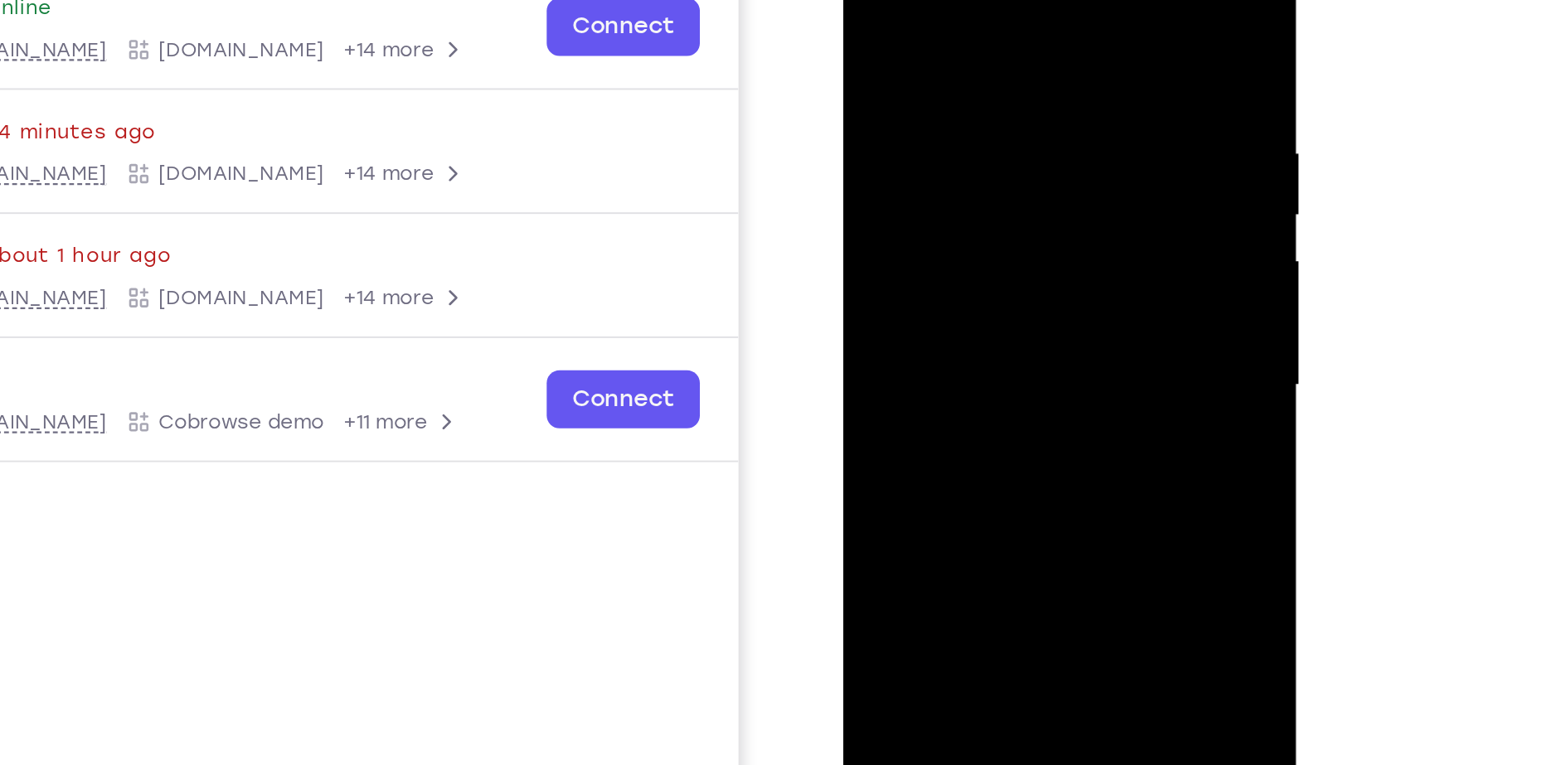
click at [935, 181] on div at bounding box center [959, 156] width 209 height 464
click at [940, 140] on div at bounding box center [959, 156] width 209 height 464
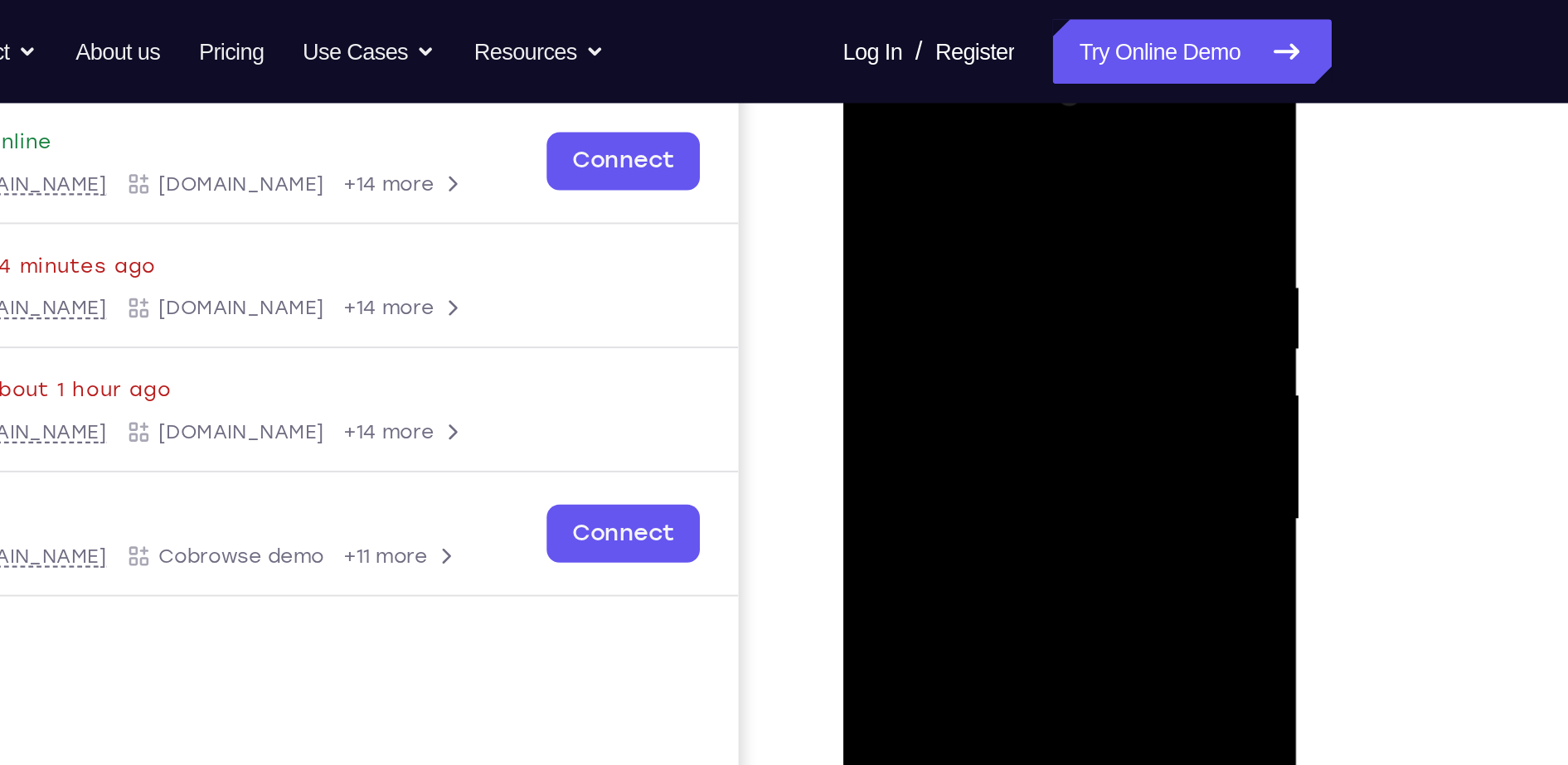
scroll to position [216, 0]
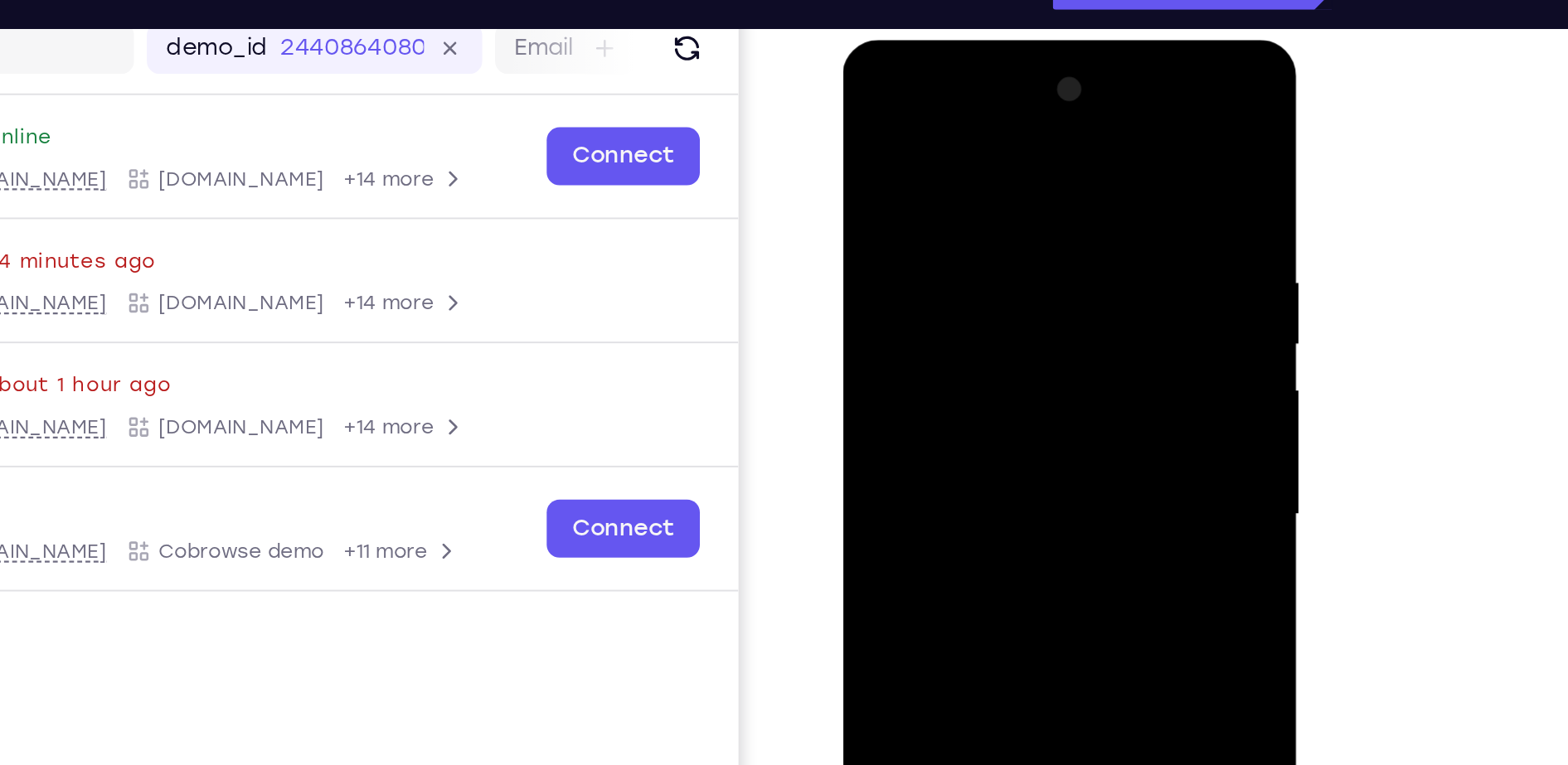
click at [915, 247] on div at bounding box center [959, 284] width 209 height 464
click at [893, 273] on div at bounding box center [959, 284] width 209 height 464
click at [909, 288] on div at bounding box center [959, 284] width 209 height 464
click at [915, 331] on div at bounding box center [959, 284] width 209 height 464
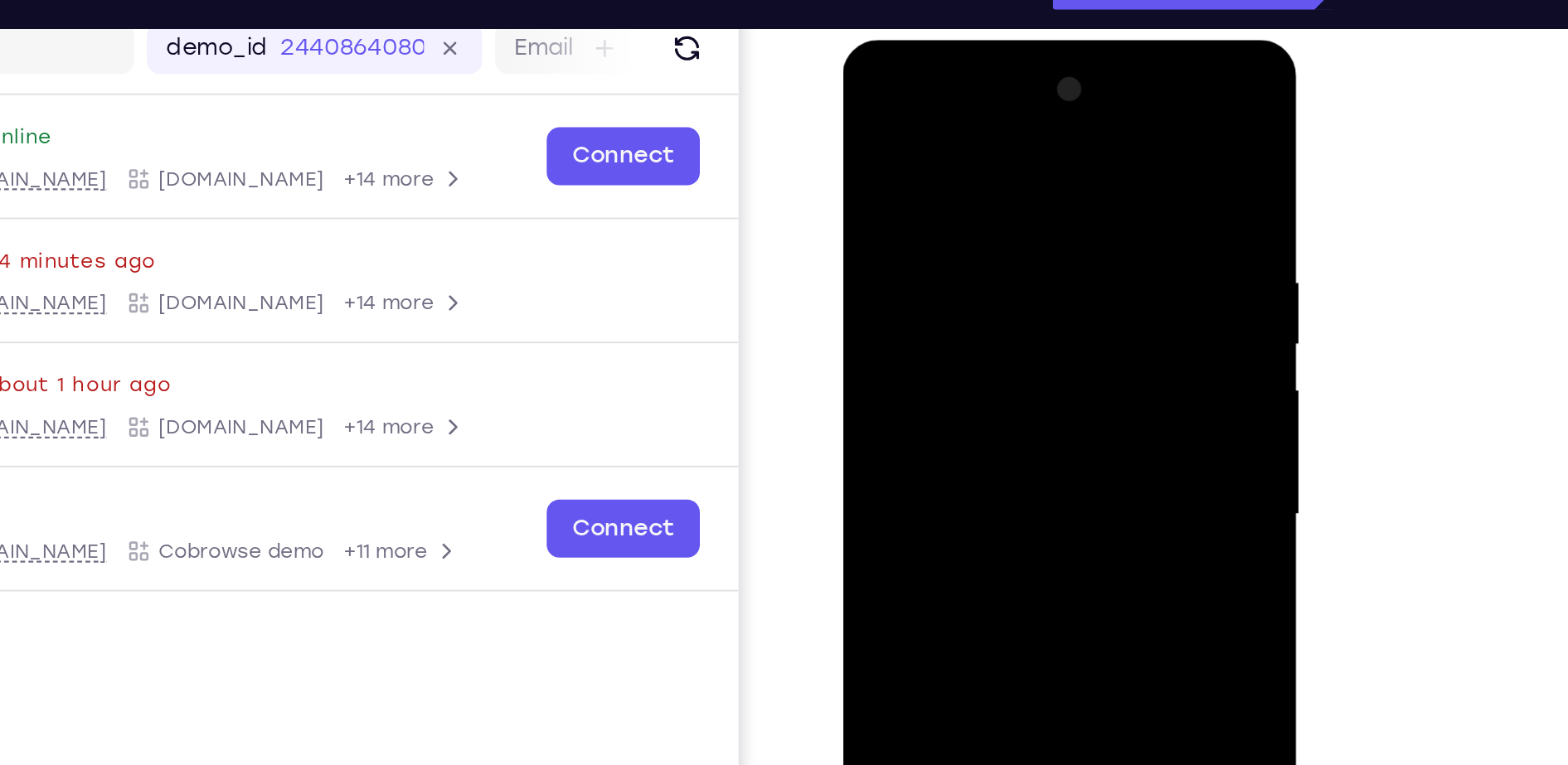
click at [915, 331] on div at bounding box center [959, 284] width 209 height 464
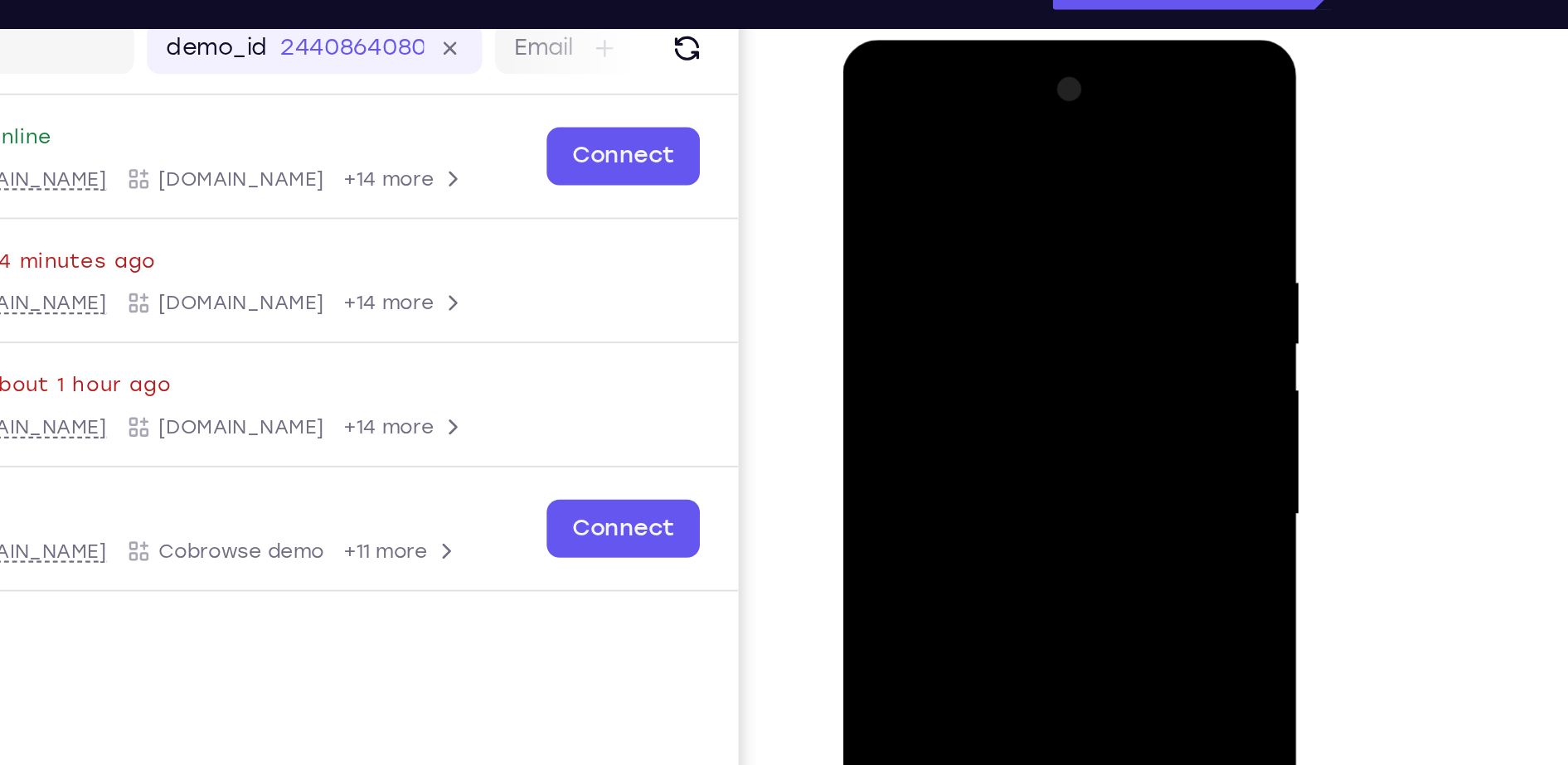
click at [1027, 324] on div at bounding box center [959, 284] width 209 height 464
click at [1050, 94] on div at bounding box center [959, 284] width 209 height 464
click at [1039, 118] on div at bounding box center [959, 284] width 209 height 464
click at [1052, 140] on div at bounding box center [959, 284] width 209 height 464
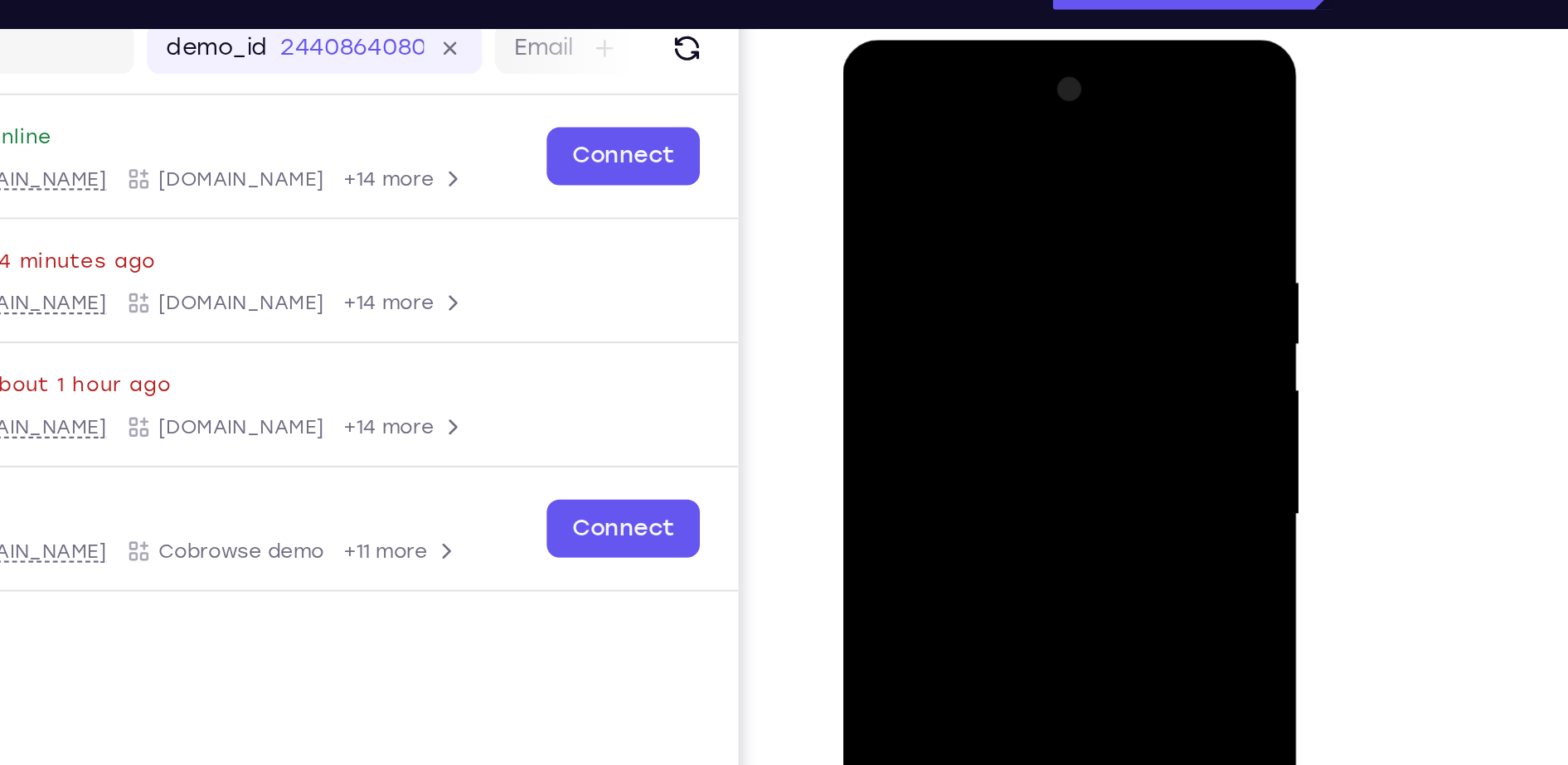
click at [1048, 116] on div at bounding box center [959, 284] width 209 height 464
click at [1029, 142] on div at bounding box center [959, 284] width 209 height 464
click at [984, 258] on div at bounding box center [959, 284] width 209 height 464
click at [900, 259] on div at bounding box center [959, 284] width 209 height 464
click at [942, 166] on div at bounding box center [959, 284] width 209 height 464
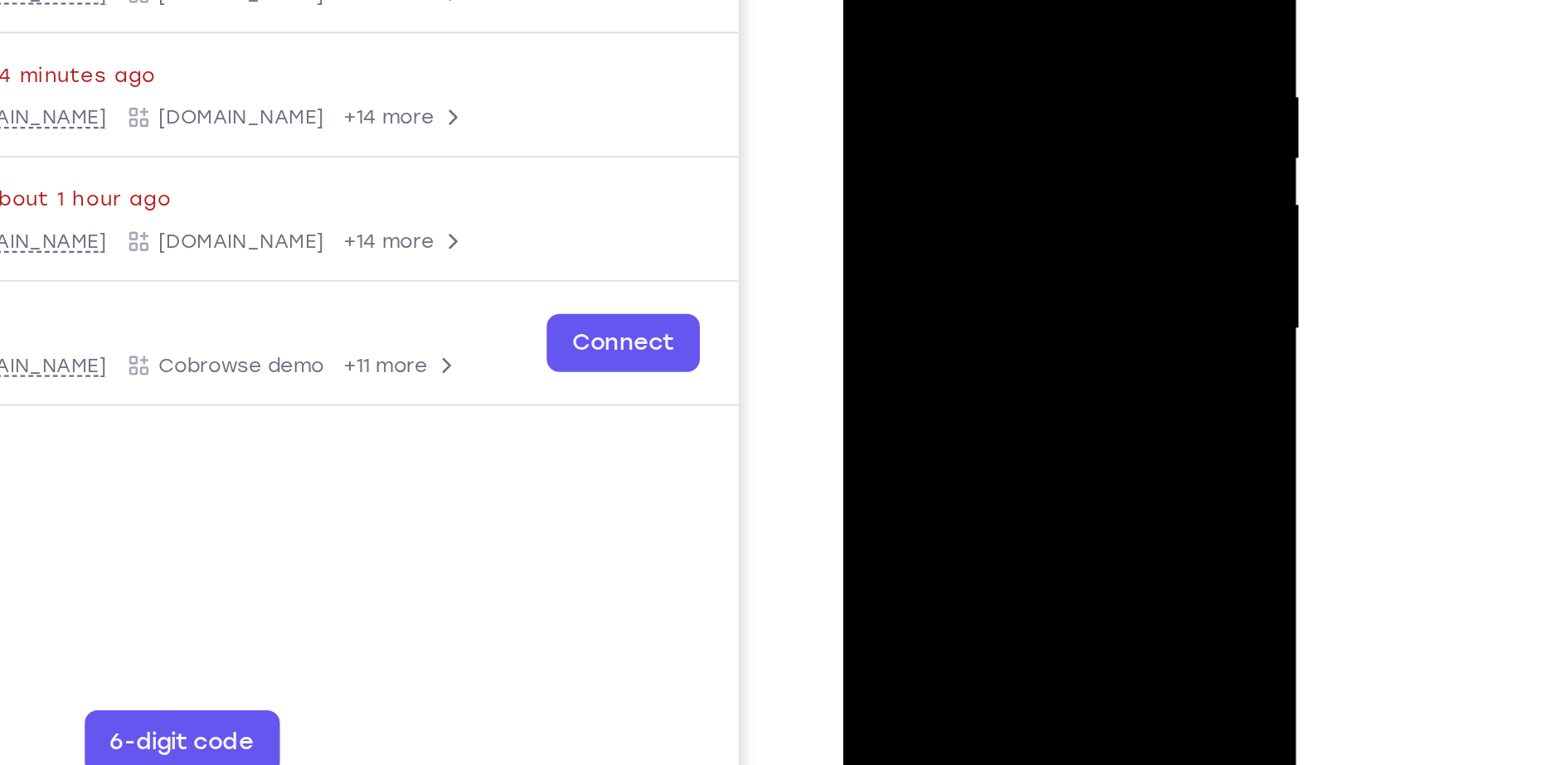
click at [963, 185] on div at bounding box center [959, 99] width 209 height 464
click at [987, 78] on div at bounding box center [959, 99] width 209 height 464
drag, startPoint x: 982, startPoint y: 226, endPoint x: 985, endPoint y: 122, distance: 104.0
click at [985, 122] on div at bounding box center [959, 99] width 209 height 464
click at [1008, 290] on div at bounding box center [959, 99] width 209 height 464
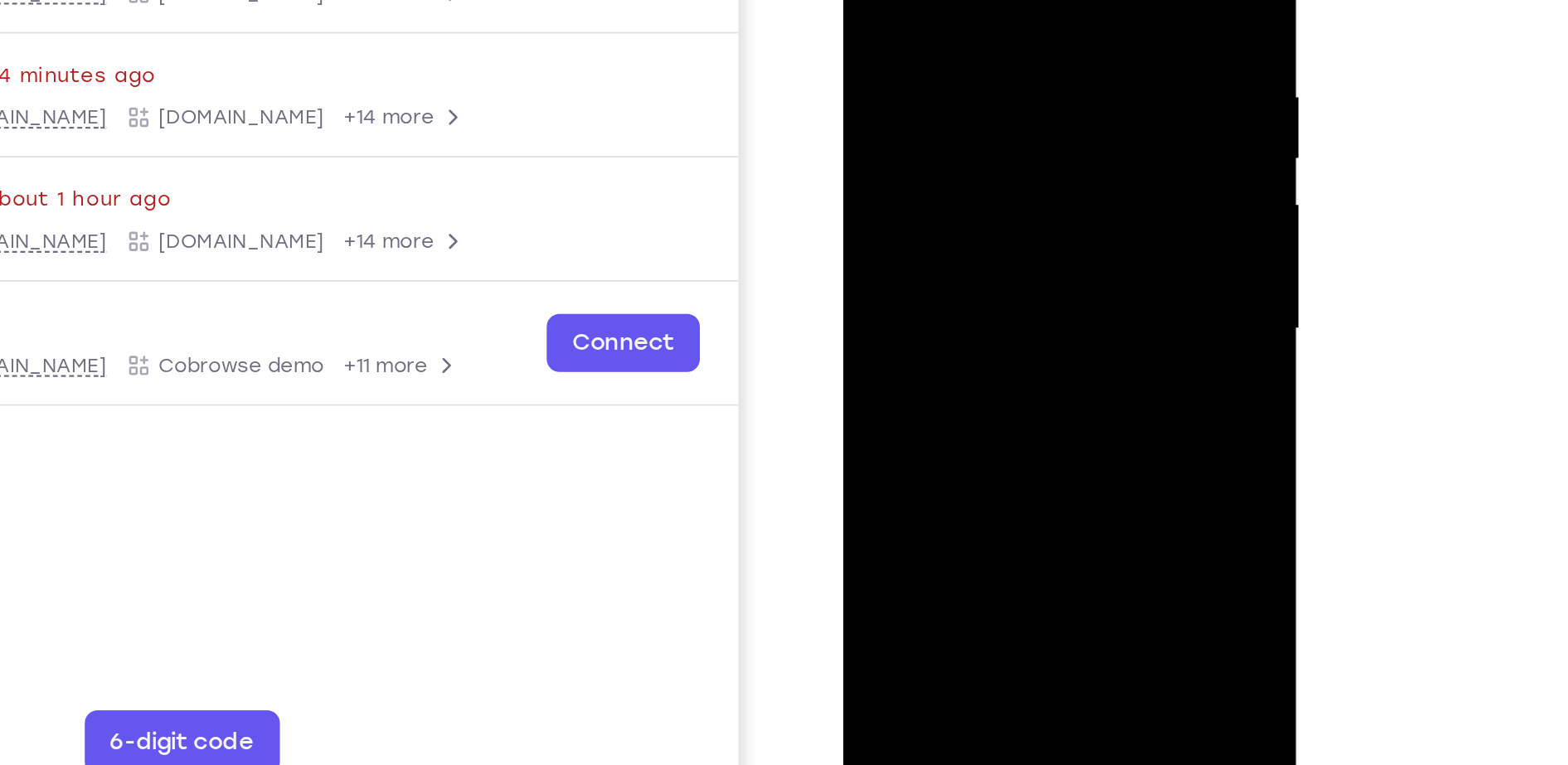
click at [969, 192] on div at bounding box center [959, 99] width 209 height 464
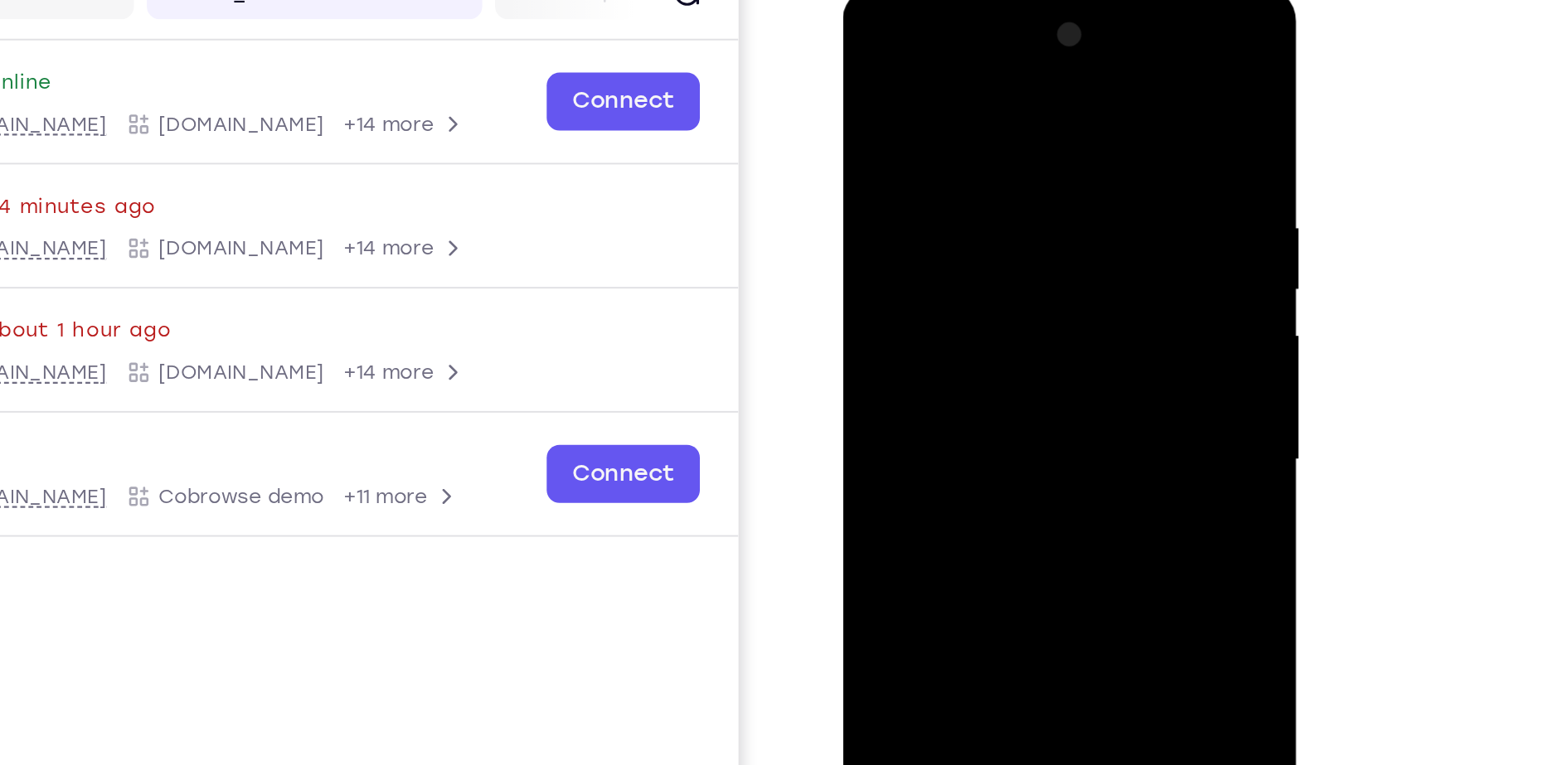
click at [872, 62] on div at bounding box center [959, 230] width 209 height 464
drag, startPoint x: 936, startPoint y: 290, endPoint x: 951, endPoint y: 132, distance: 158.7
click at [951, 132] on div at bounding box center [959, 230] width 209 height 464
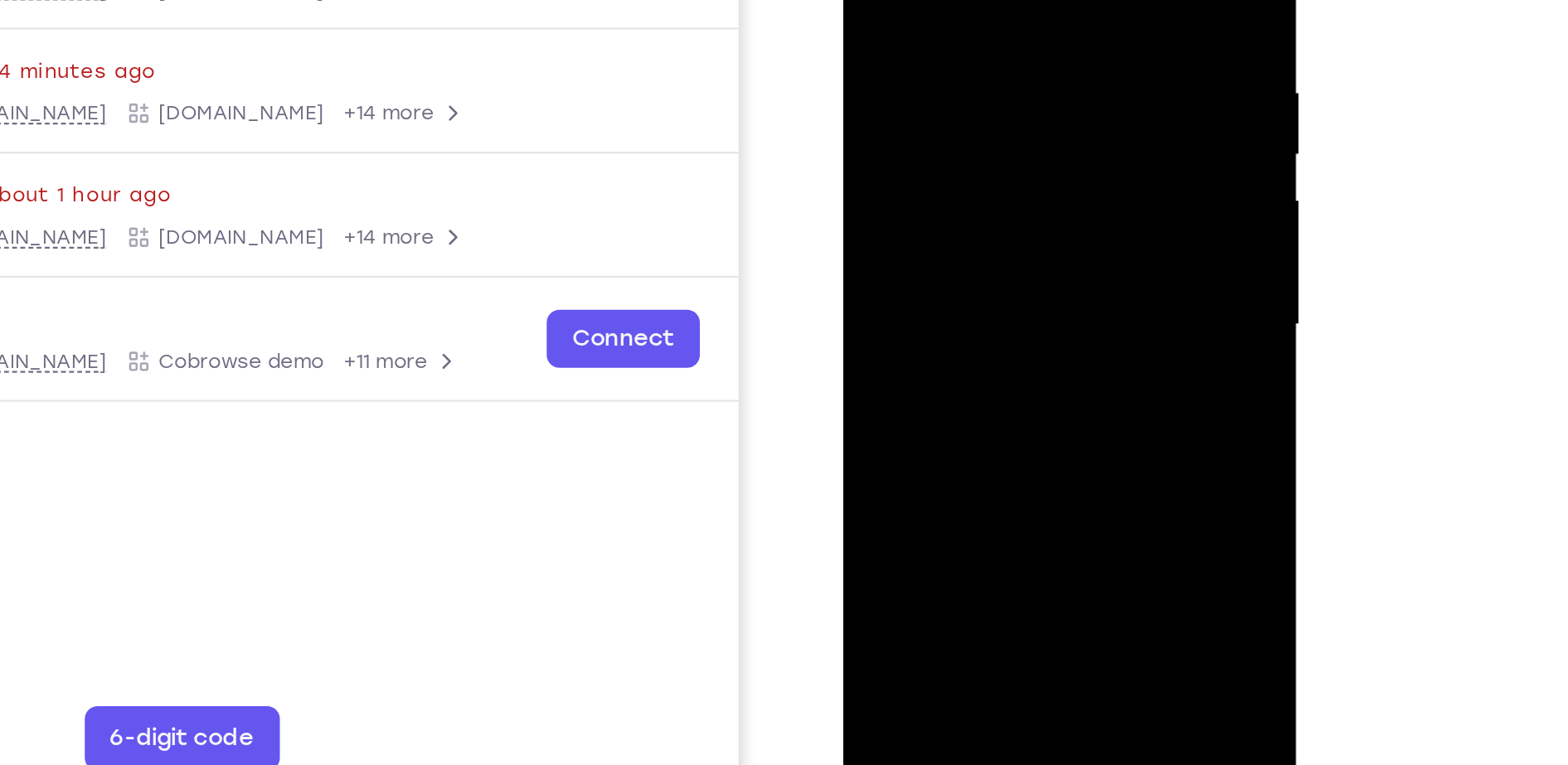
drag, startPoint x: 946, startPoint y: 222, endPoint x: 971, endPoint y: 301, distance: 82.9
click at [971, 301] on div at bounding box center [959, 95] width 209 height 464
drag, startPoint x: 976, startPoint y: 72, endPoint x: 914, endPoint y: 133, distance: 87.0
click at [914, 133] on div at bounding box center [959, 95] width 209 height 464
drag, startPoint x: 881, startPoint y: 196, endPoint x: 893, endPoint y: 81, distance: 115.6
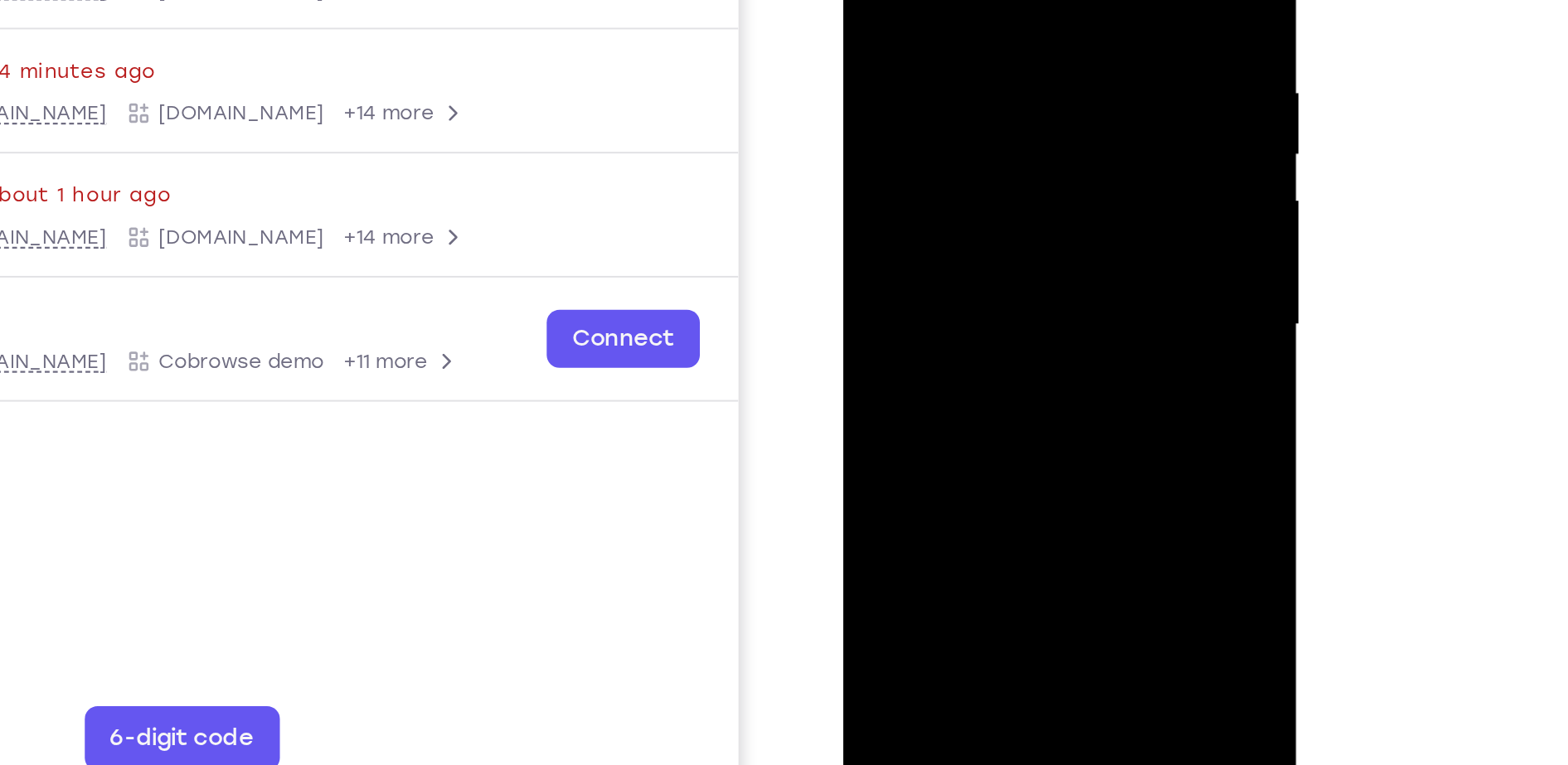
click at [893, 81] on div at bounding box center [959, 95] width 209 height 464
click at [870, 172] on div at bounding box center [959, 95] width 209 height 464
drag, startPoint x: 925, startPoint y: 82, endPoint x: 954, endPoint y: 331, distance: 250.7
click at [954, 331] on div at bounding box center [959, 98] width 234 height 495
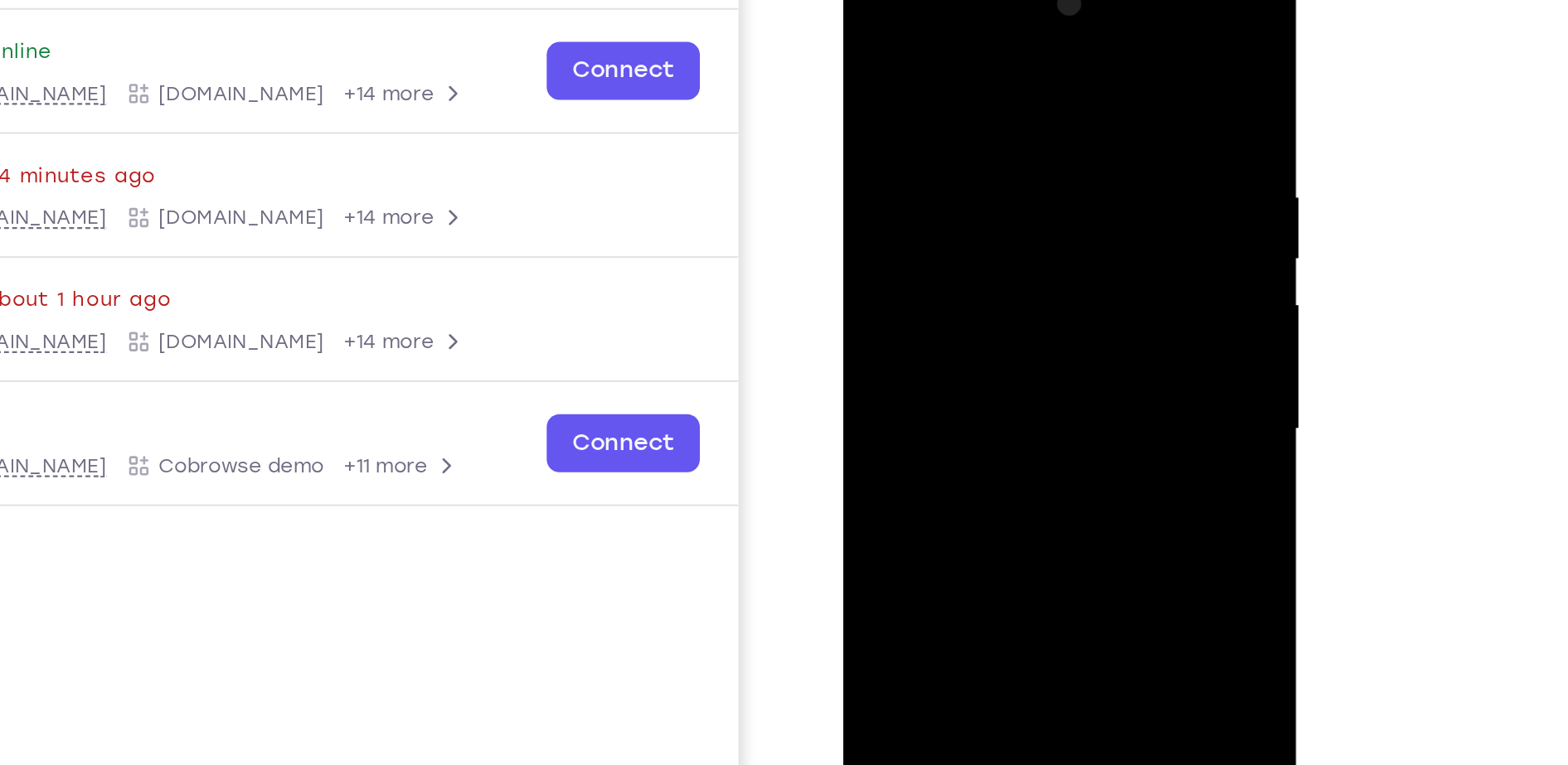
click at [1051, 37] on div at bounding box center [959, 199] width 209 height 464
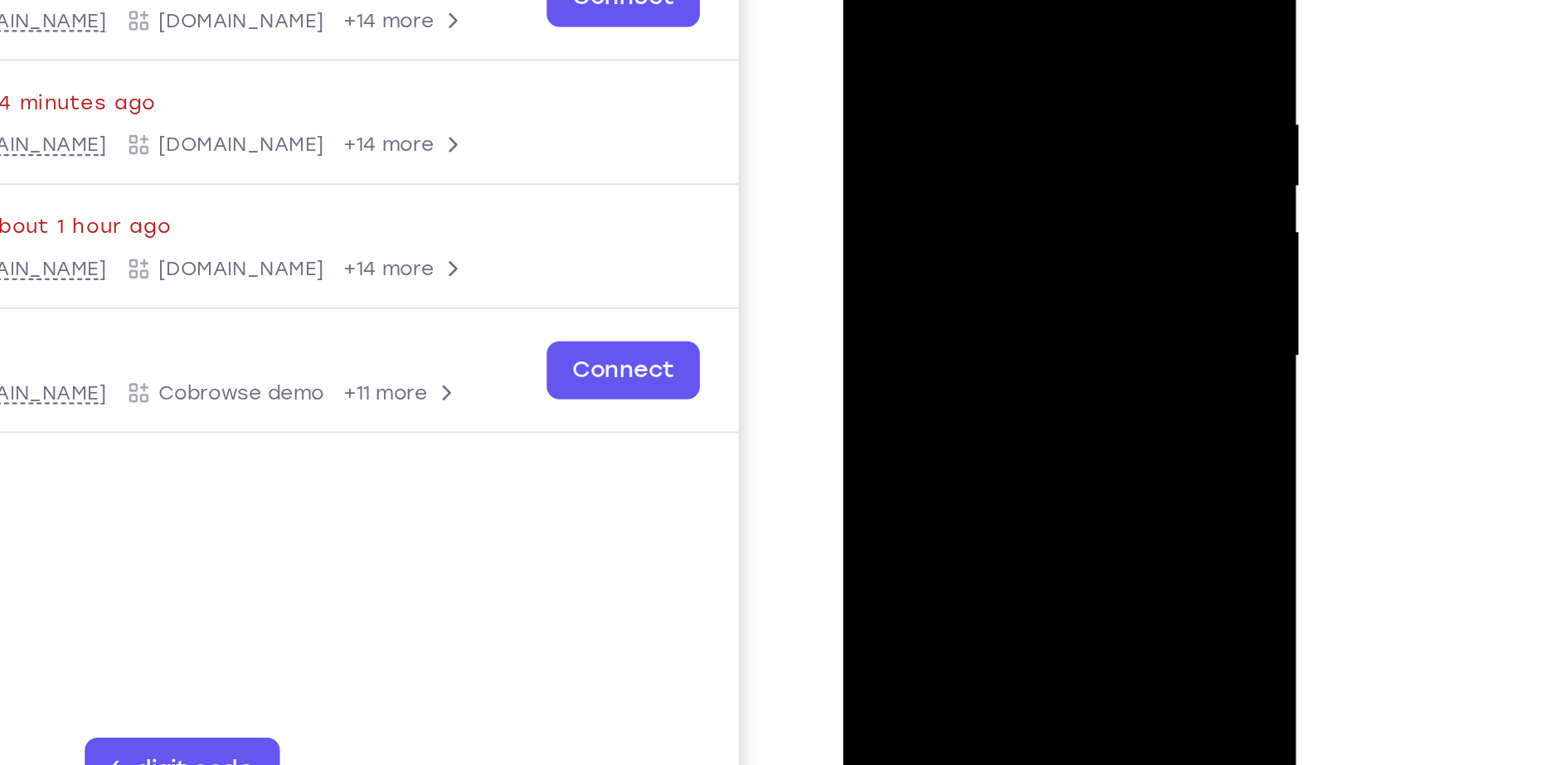
click at [975, 110] on div at bounding box center [959, 127] width 209 height 464
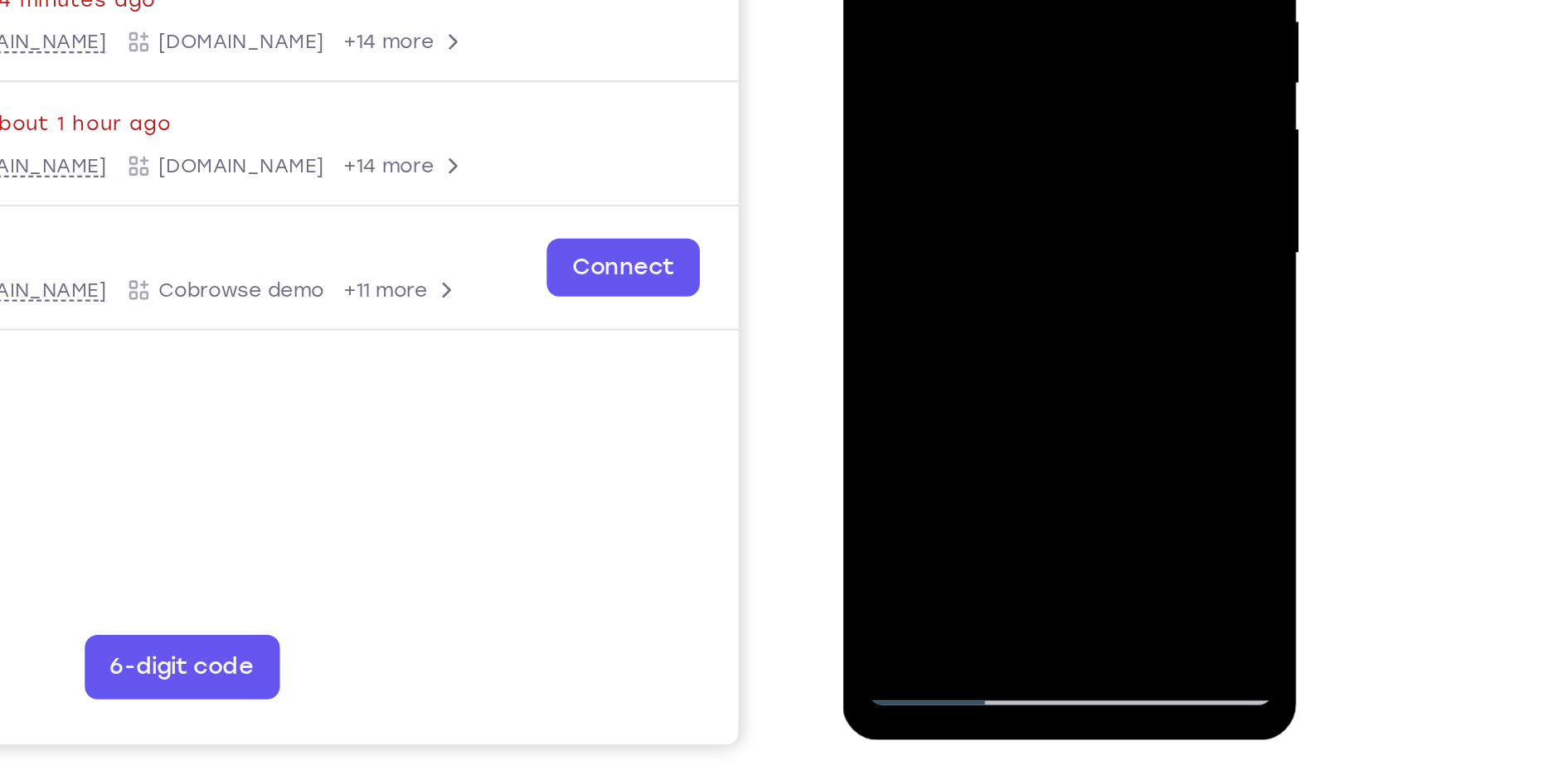
click at [1000, 206] on div at bounding box center [959, 24] width 209 height 464
click at [1000, 218] on div at bounding box center [959, 24] width 209 height 464
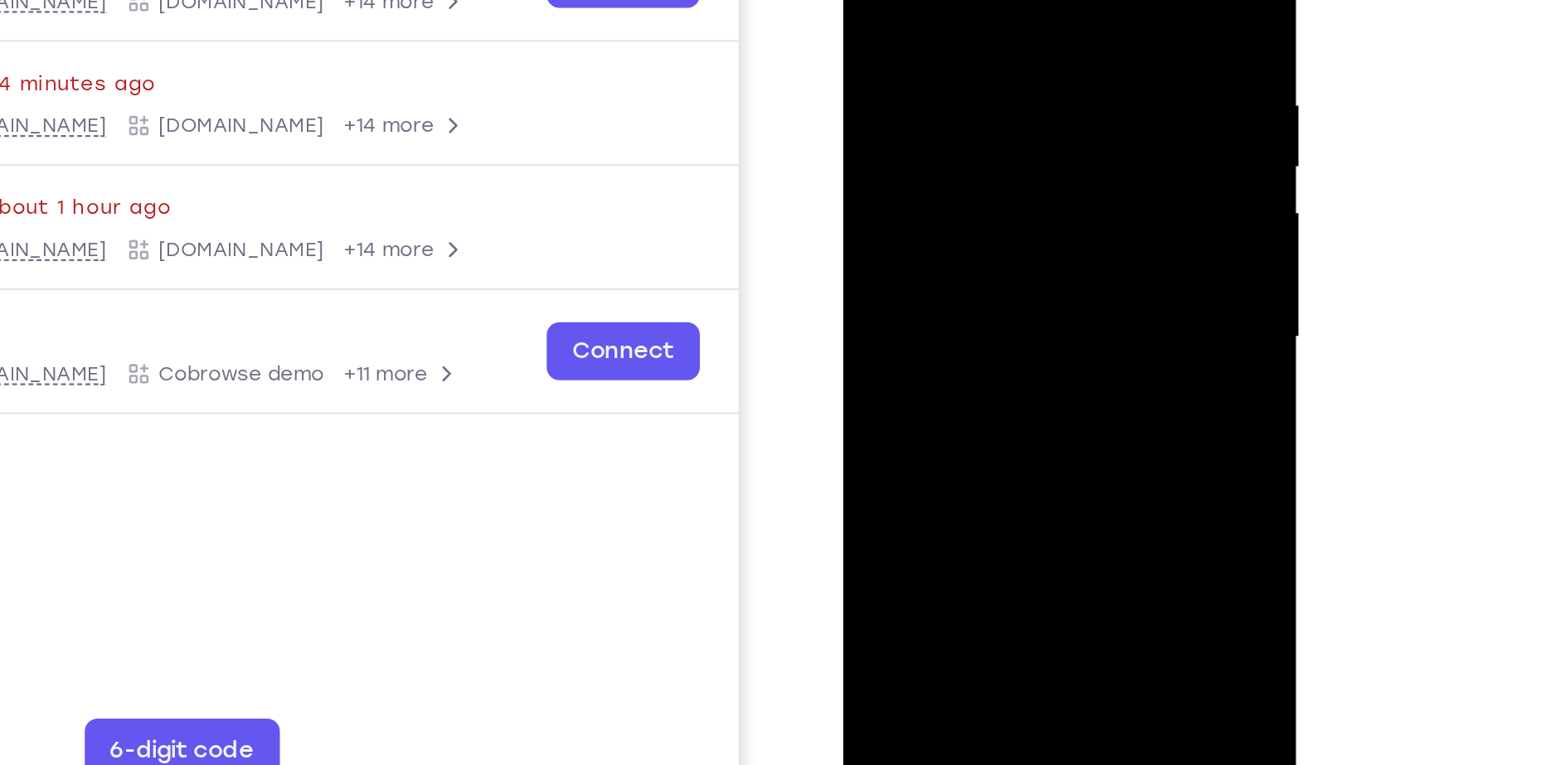
click at [1006, 100] on div at bounding box center [959, 107] width 209 height 464
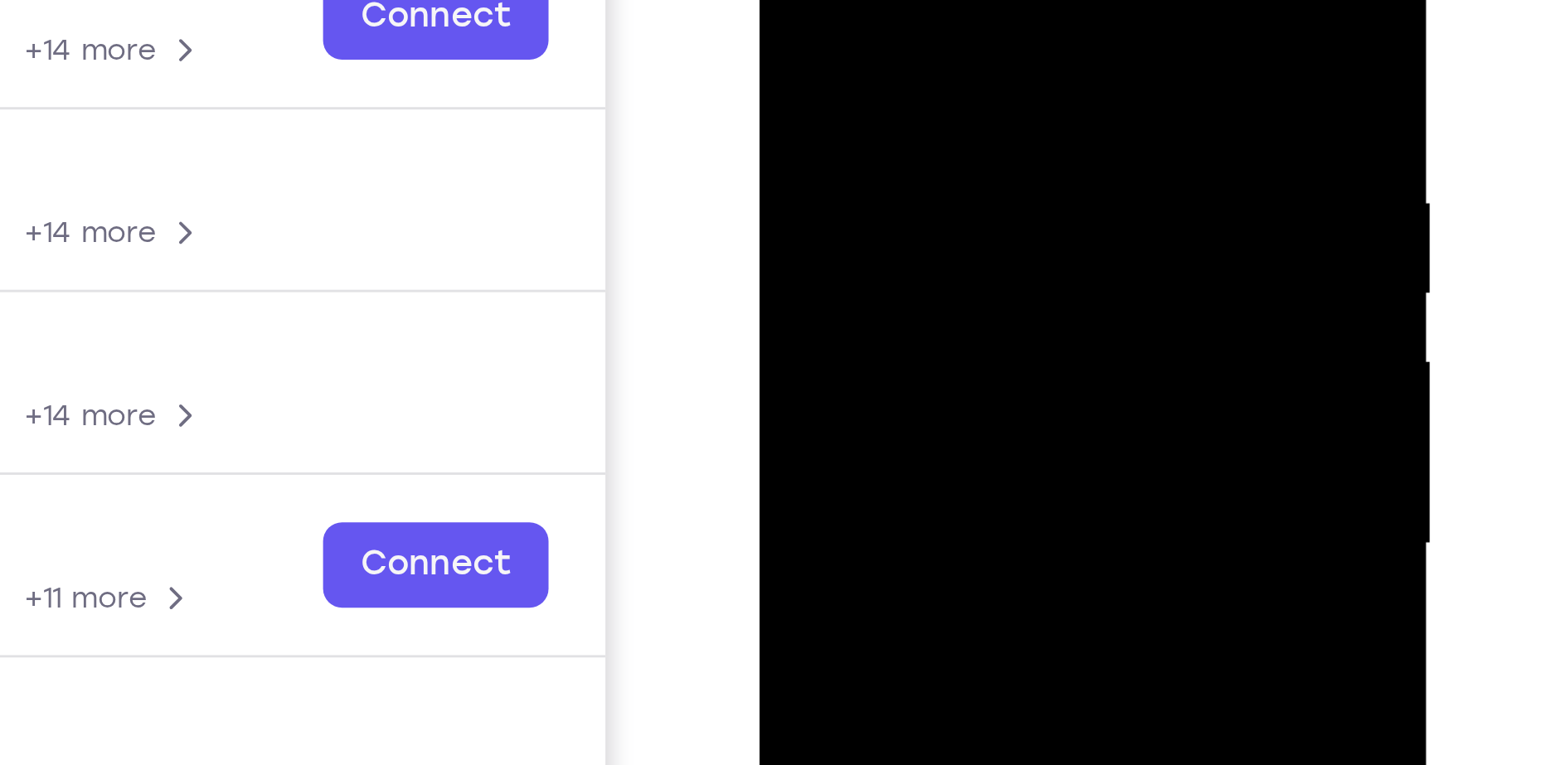
click at [857, 10] on div at bounding box center [875, 90] width 209 height 464
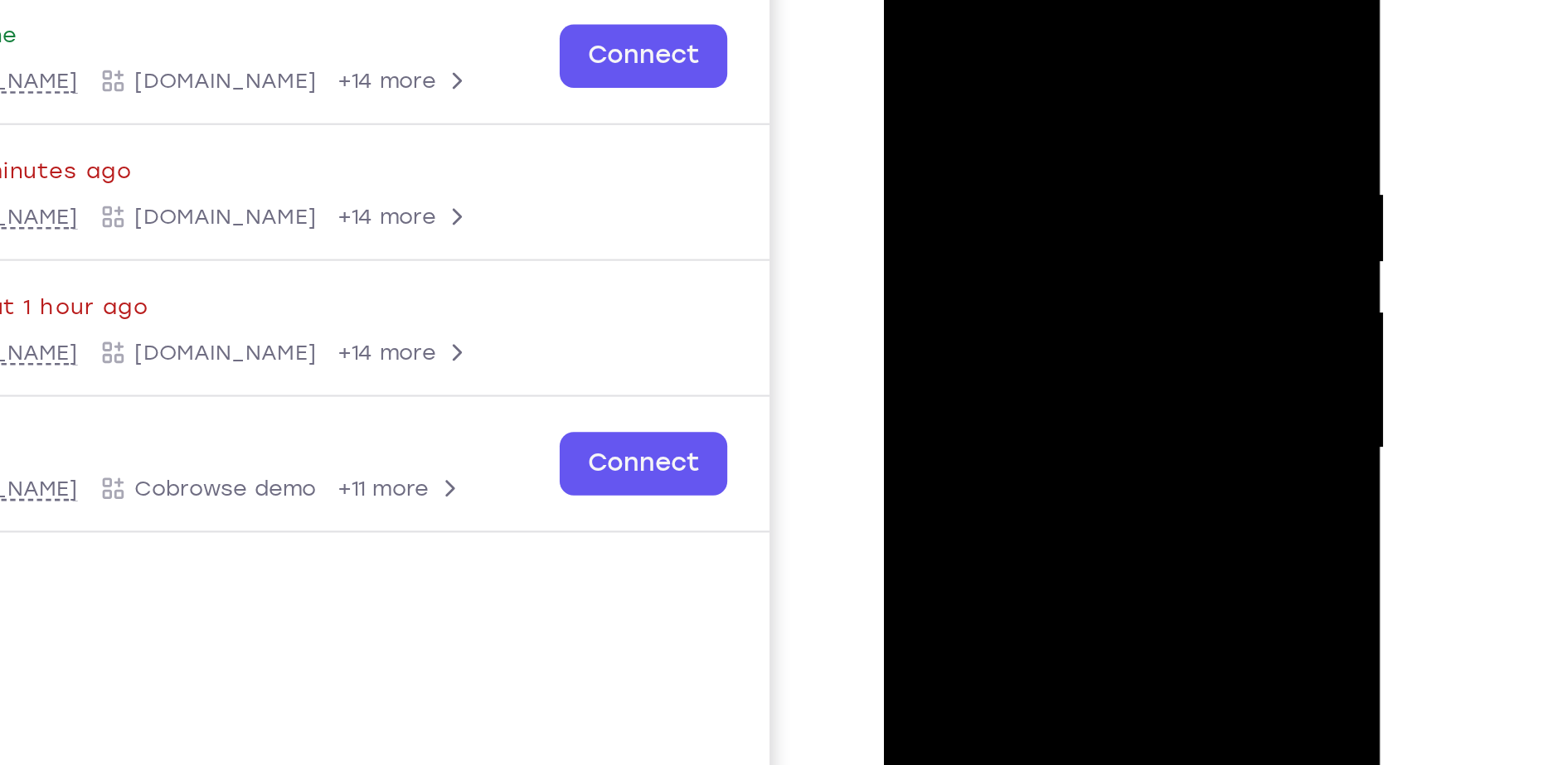
click at [1047, 181] on div at bounding box center [1000, 173] width 209 height 464
click at [1097, 15] on div at bounding box center [1000, 173] width 209 height 464
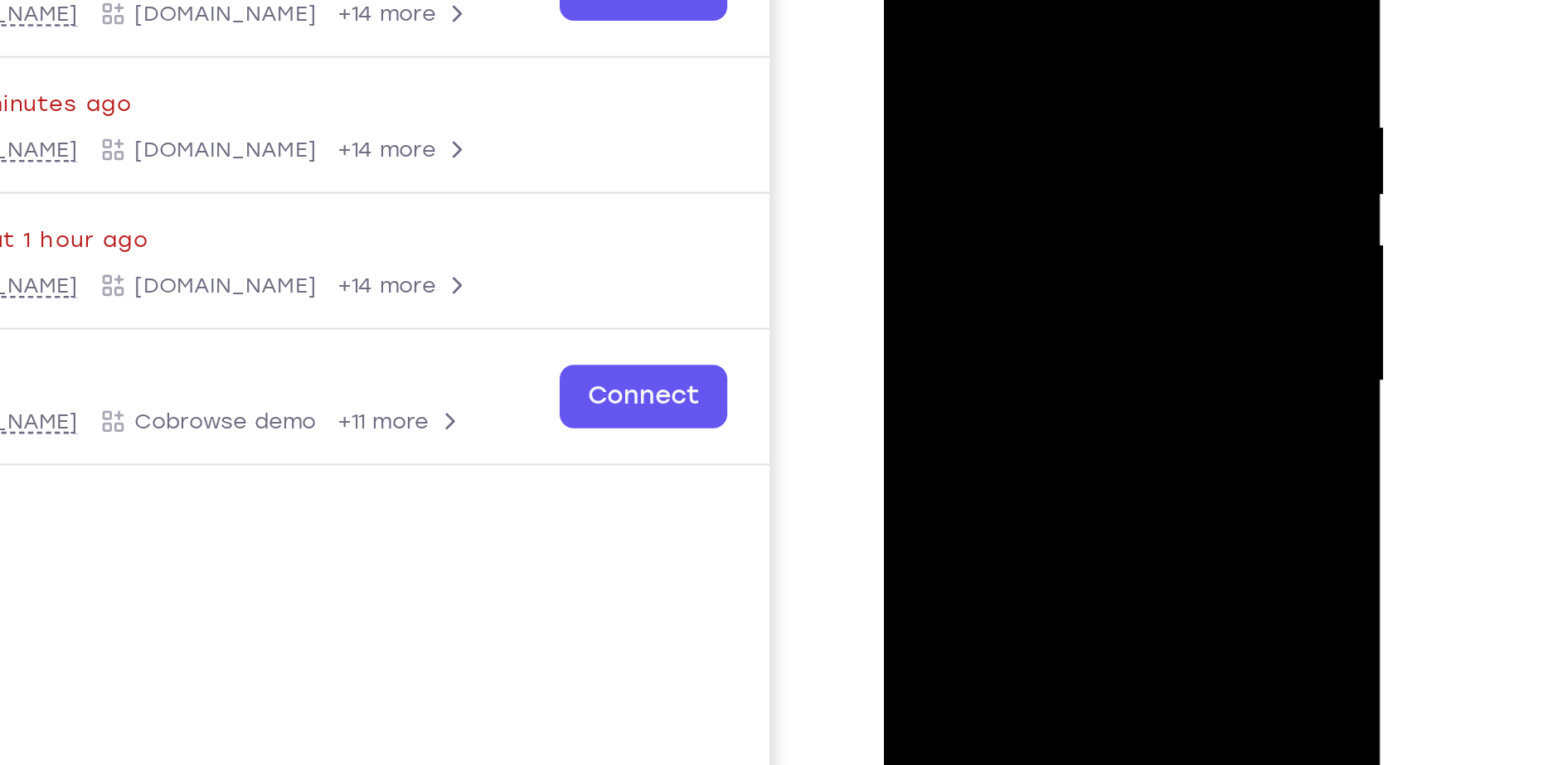
click at [1074, 0] on div at bounding box center [1000, 106] width 209 height 464
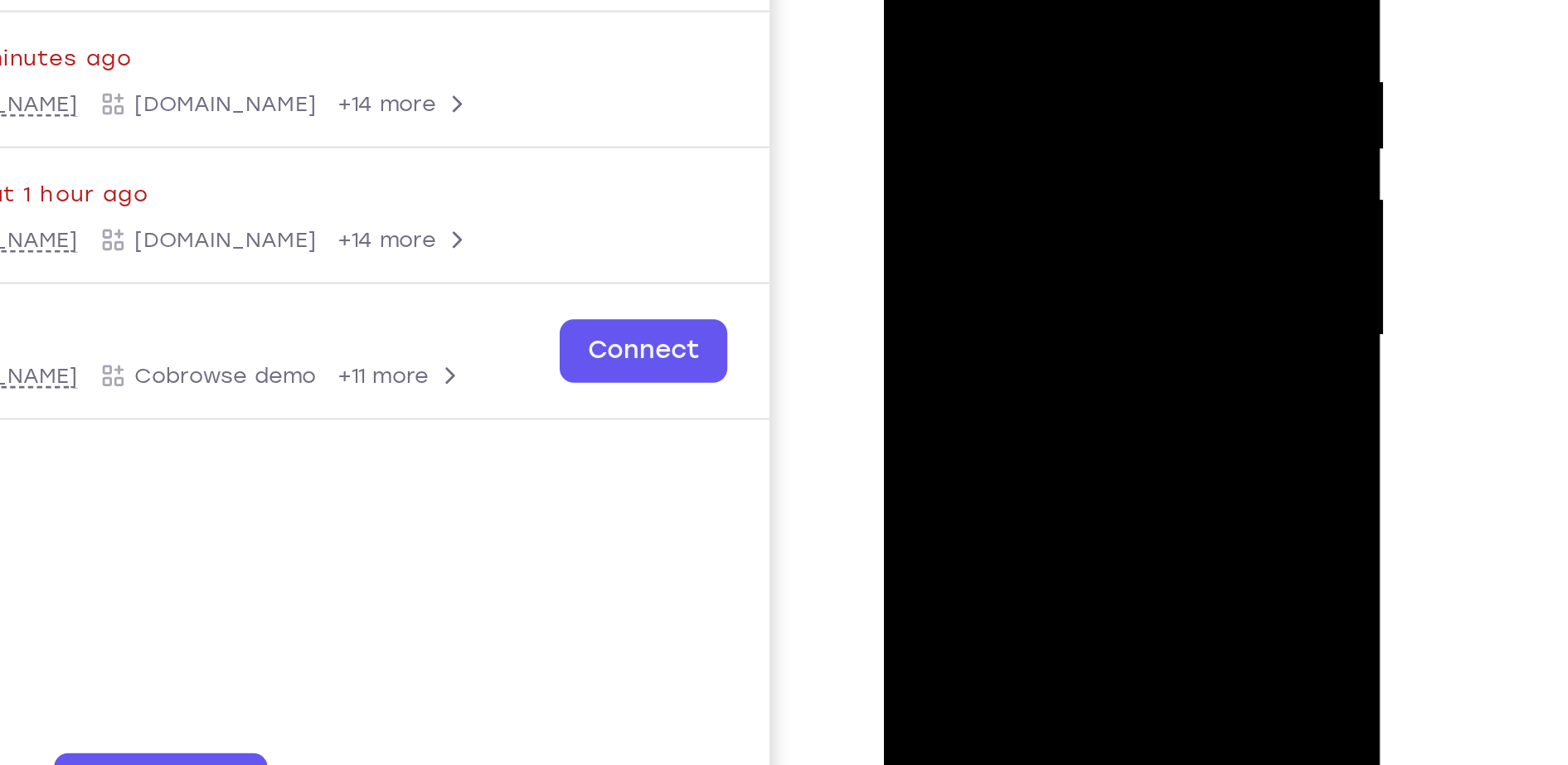
click at [1051, 255] on div at bounding box center [1000, 61] width 209 height 464
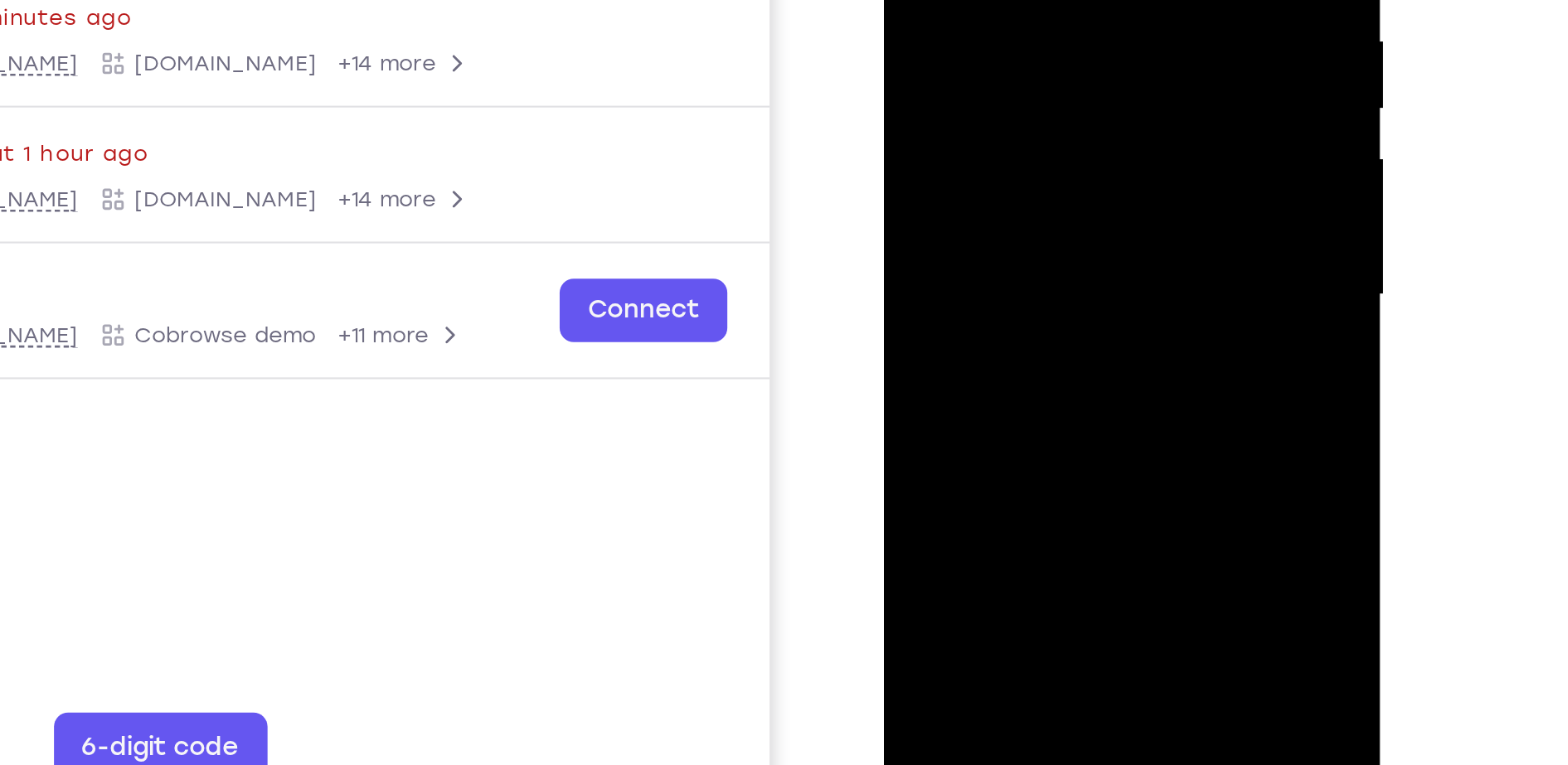
click at [955, 52] on div at bounding box center [1000, 21] width 209 height 464
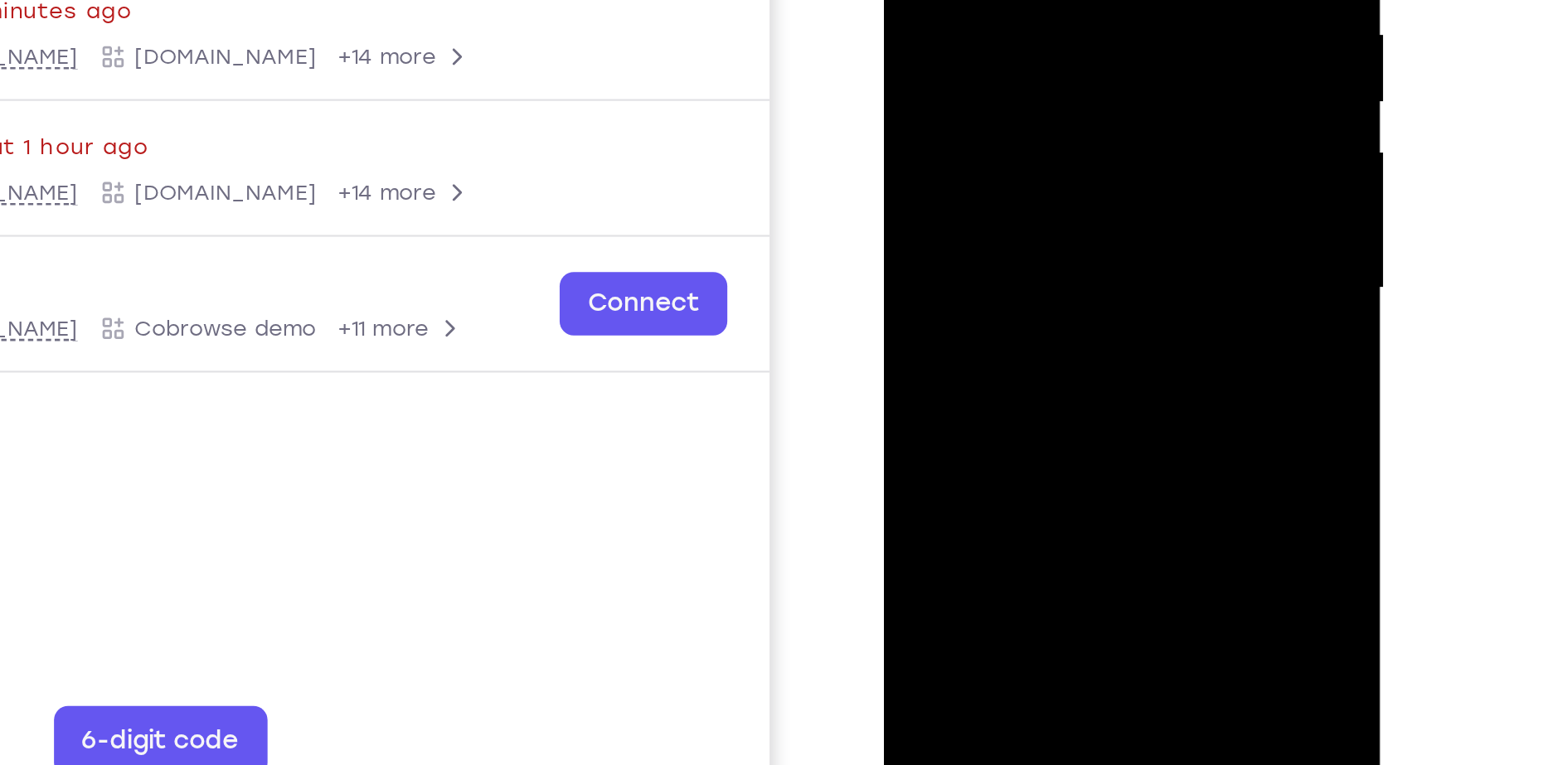
click at [977, 198] on div at bounding box center [1000, 14] width 209 height 464
click at [1085, 62] on div at bounding box center [1000, 14] width 209 height 464
click at [1073, 58] on div at bounding box center [1000, 14] width 209 height 464
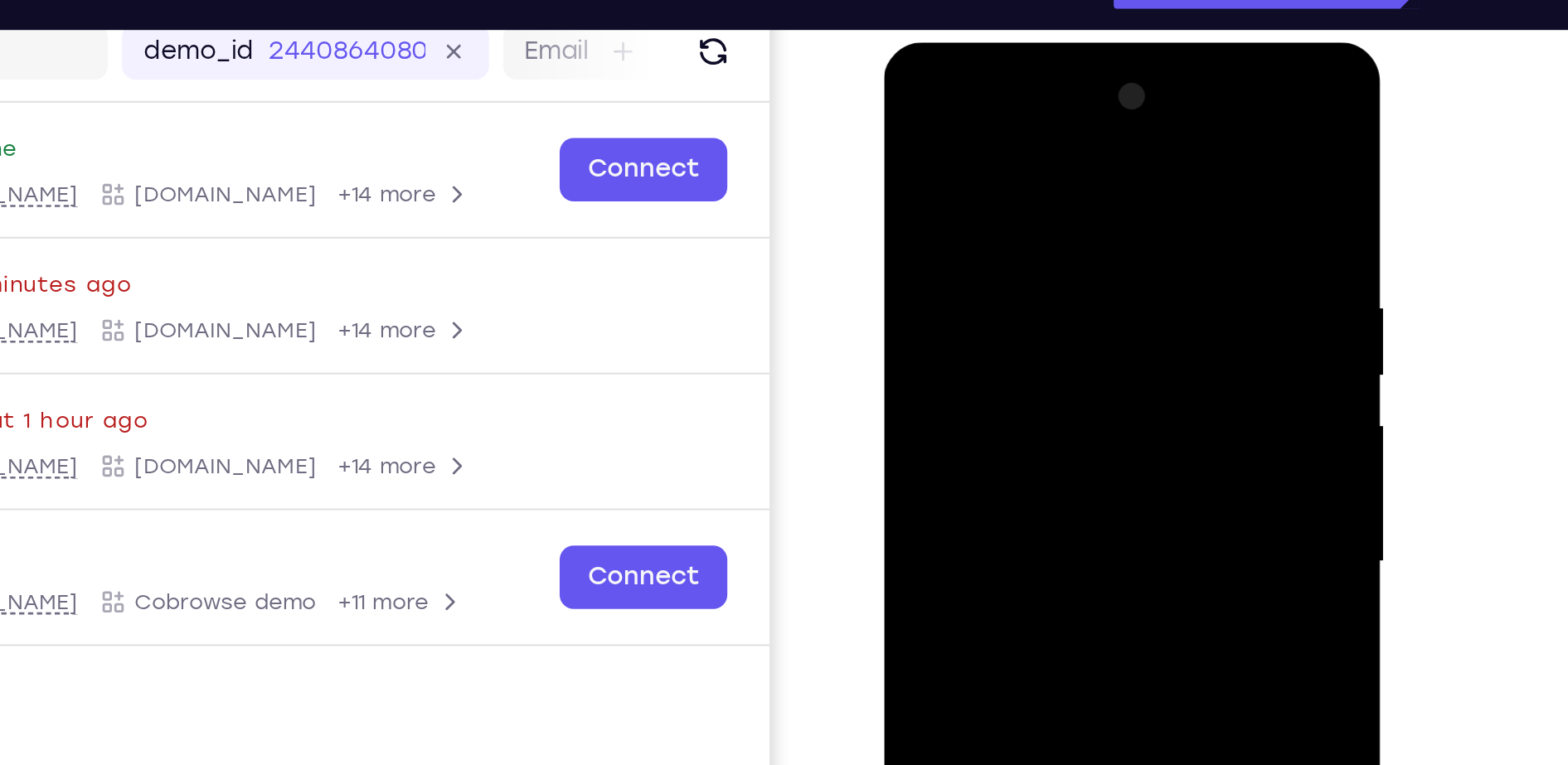
click at [915, 124] on div at bounding box center [1000, 287] width 209 height 464
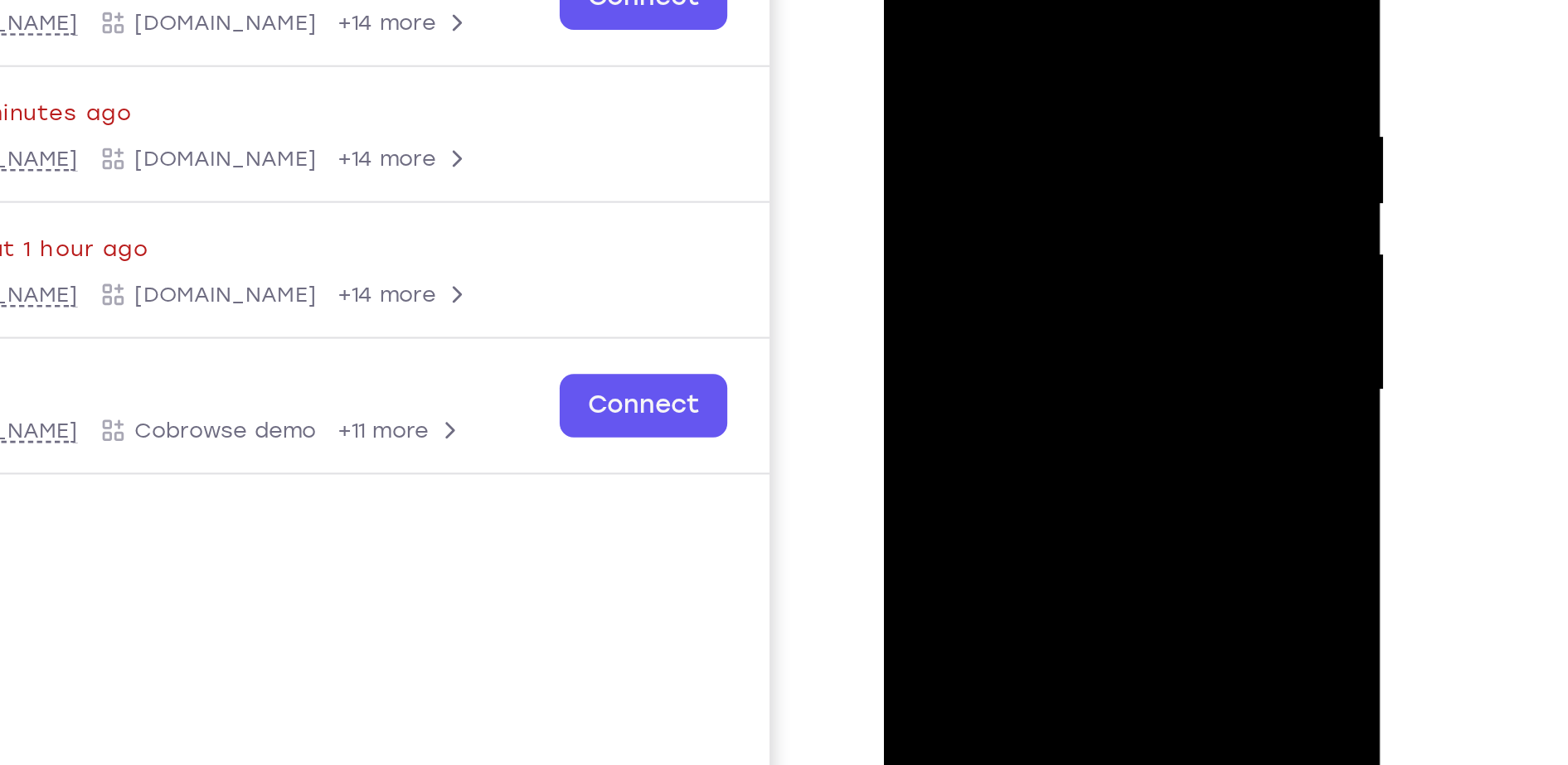
click at [972, 190] on div at bounding box center [1000, 116] width 209 height 464
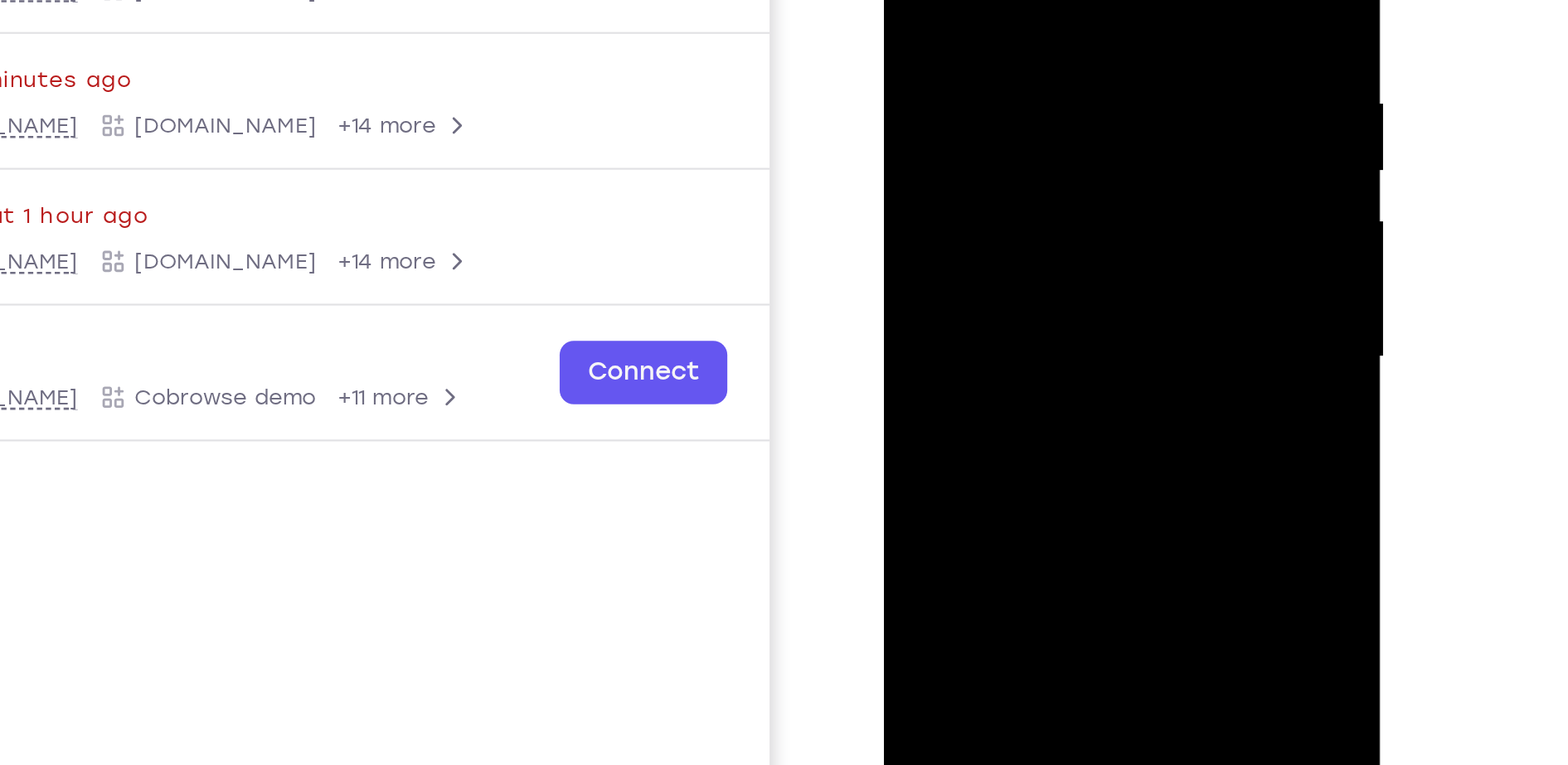
click at [949, 262] on div at bounding box center [1000, 82] width 209 height 464
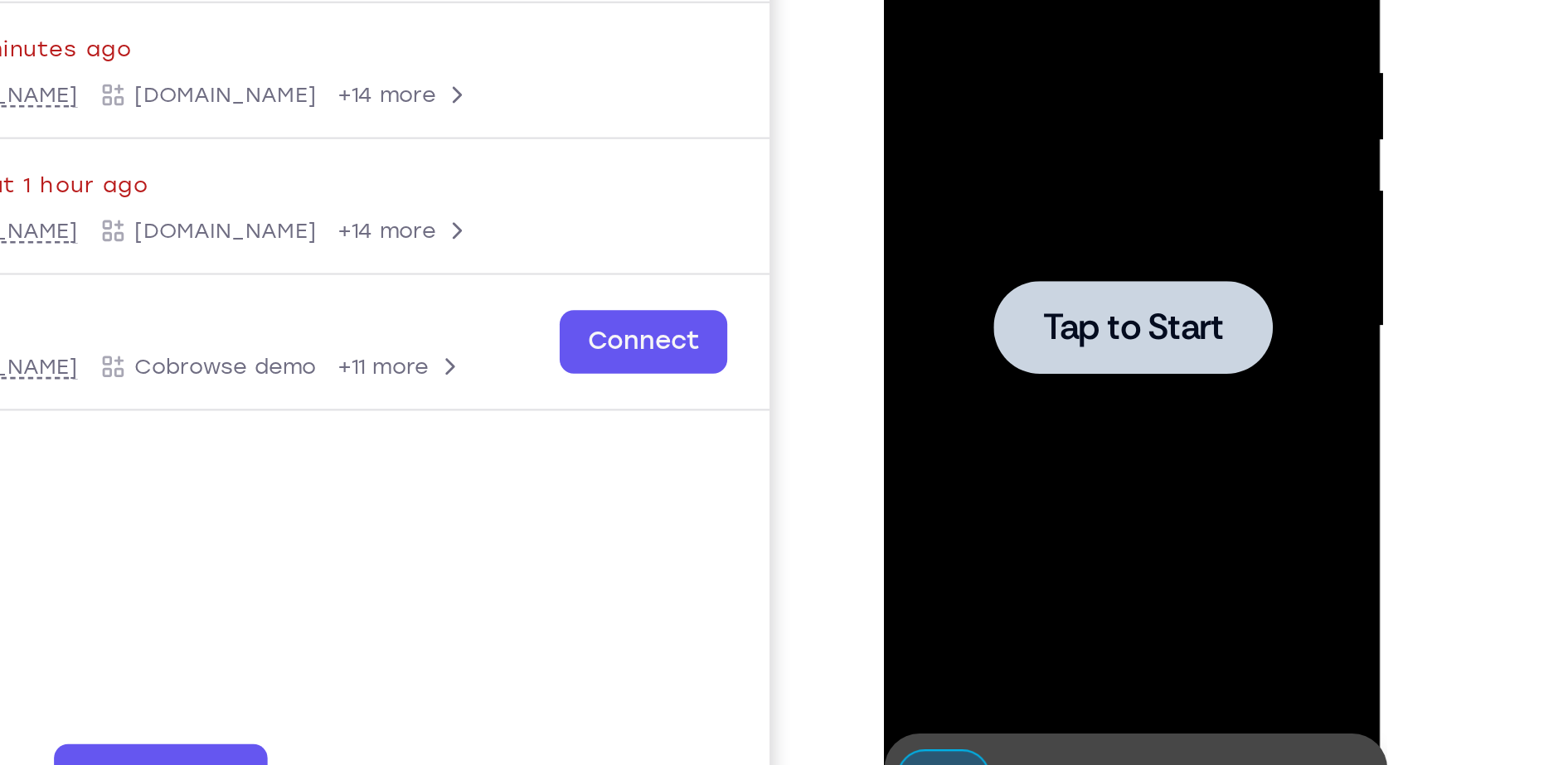
click at [1000, 64] on div at bounding box center [1000, 52] width 131 height 44
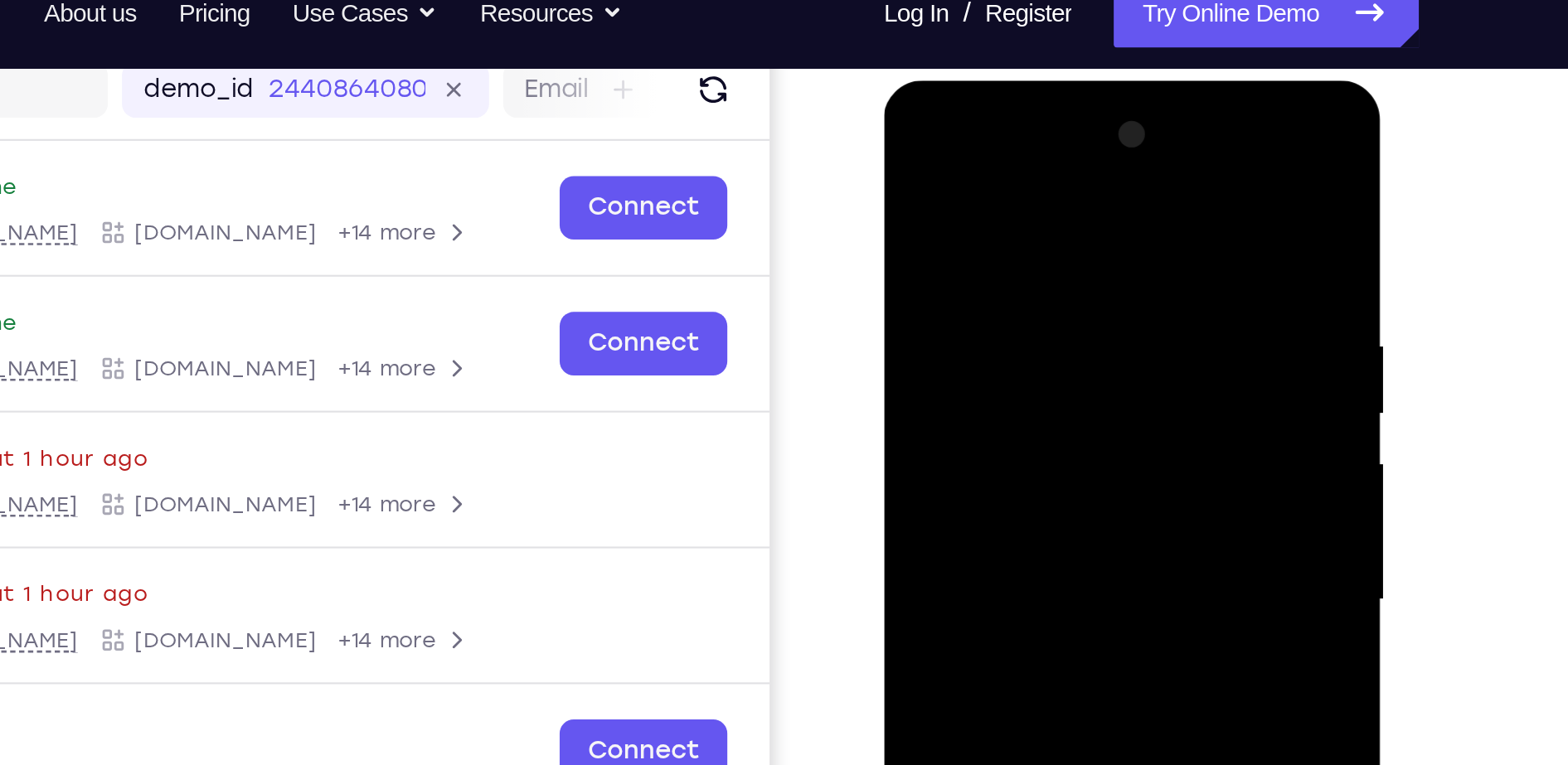
click at [1023, 167] on div at bounding box center [1000, 325] width 209 height 464
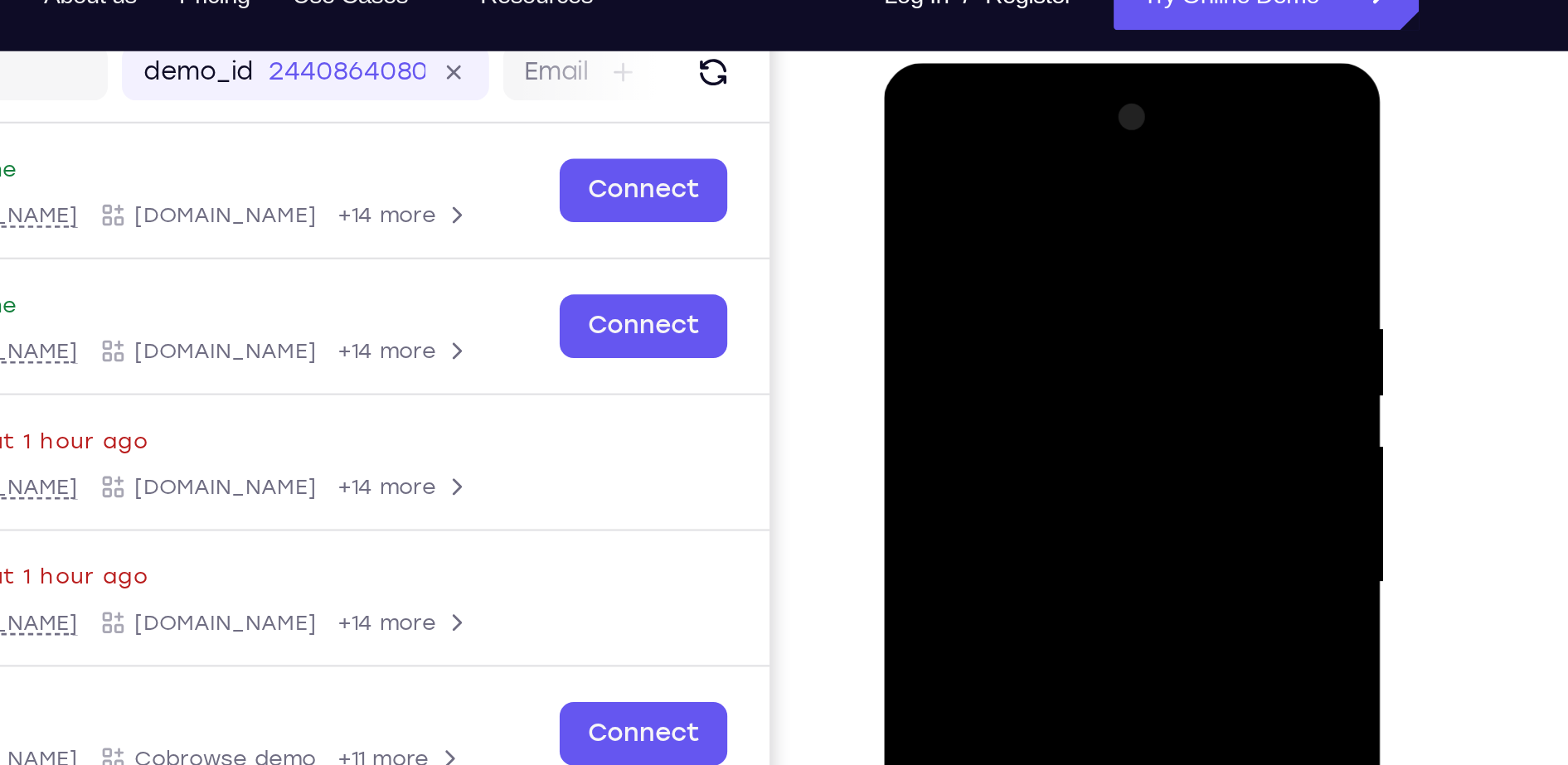
click at [1067, 304] on div at bounding box center [1000, 307] width 209 height 464
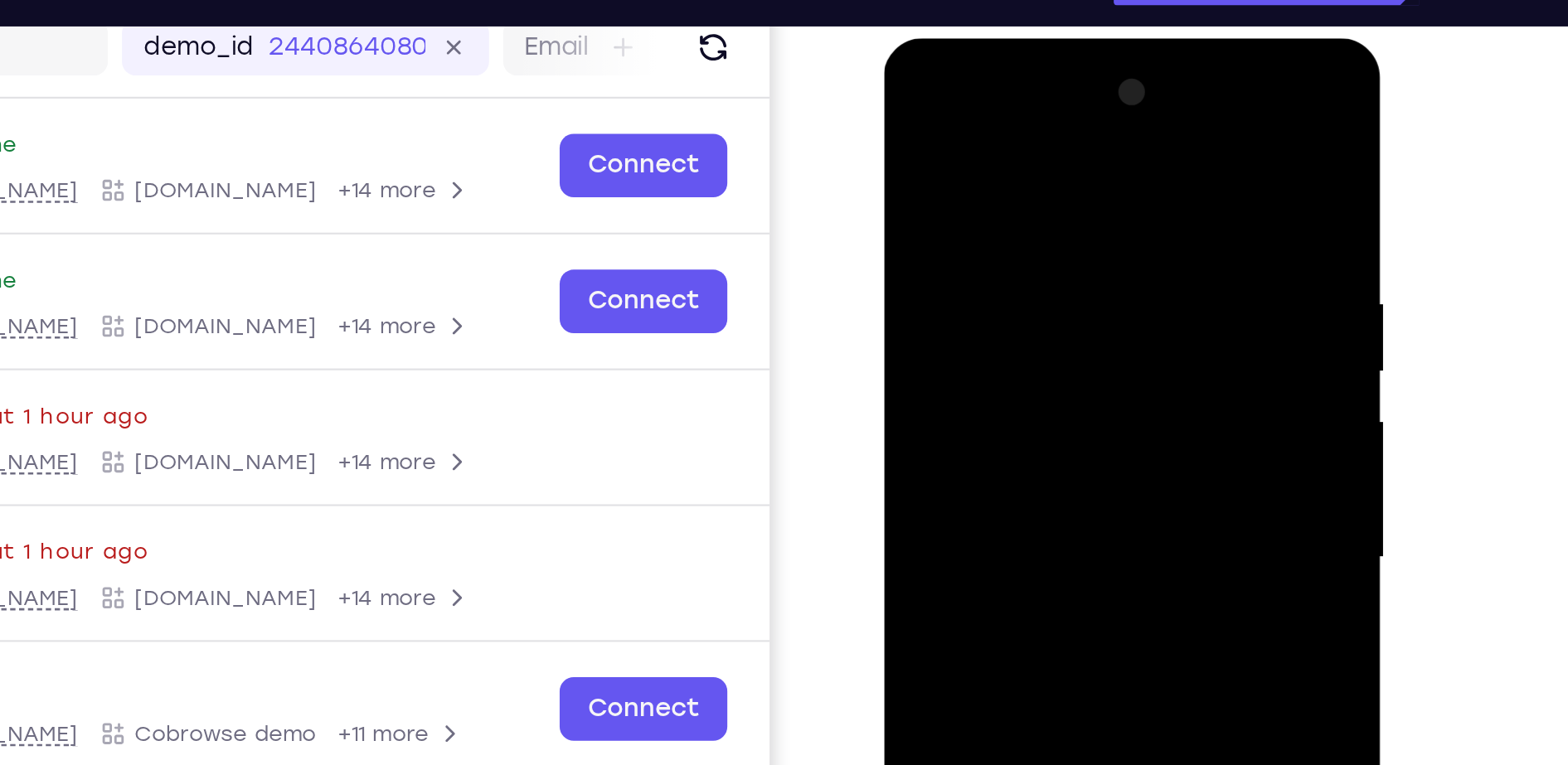
click at [981, 311] on div at bounding box center [1000, 282] width 209 height 464
click at [990, 277] on div at bounding box center [1000, 282] width 209 height 464
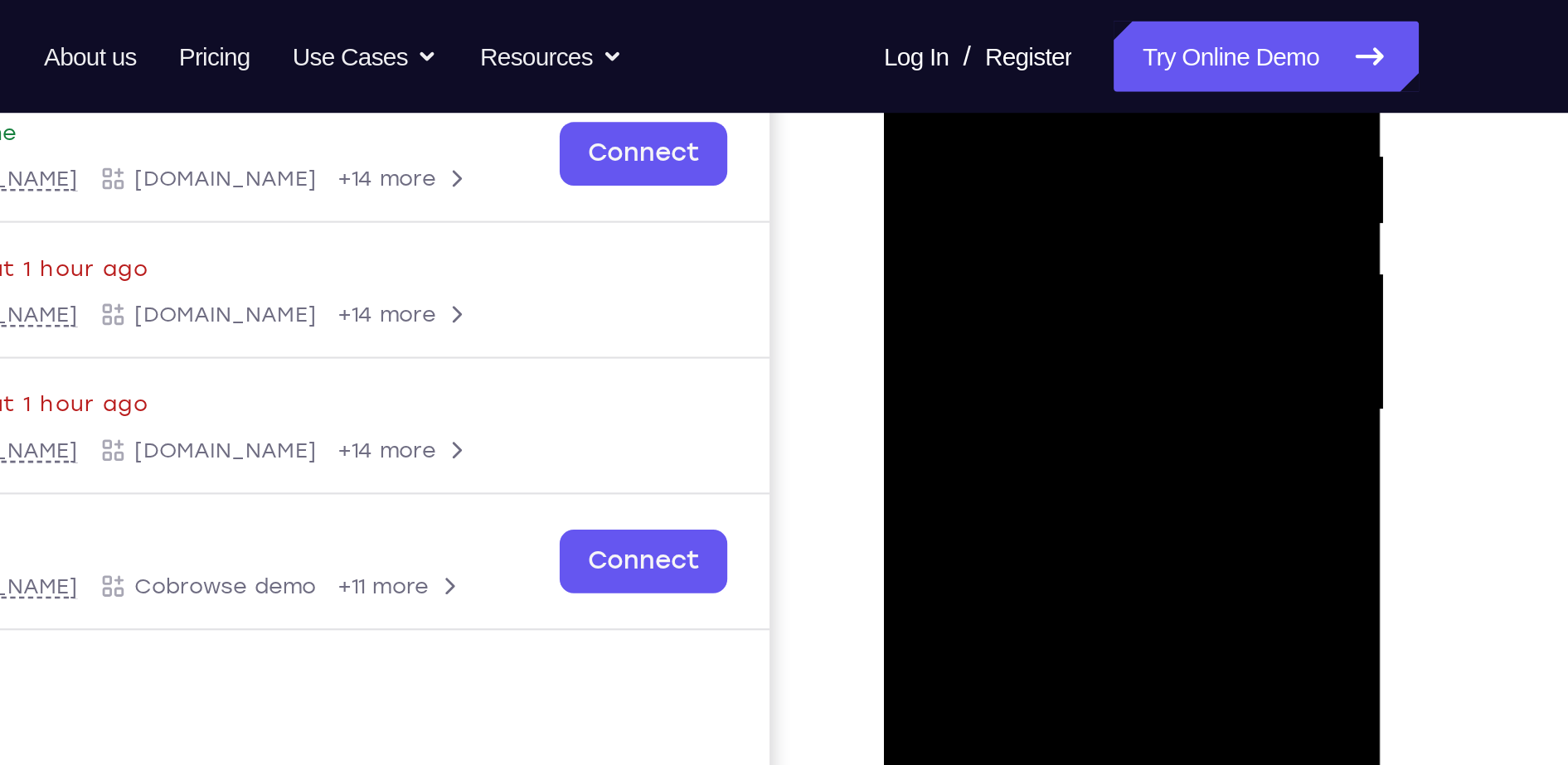
scroll to position [324, 0]
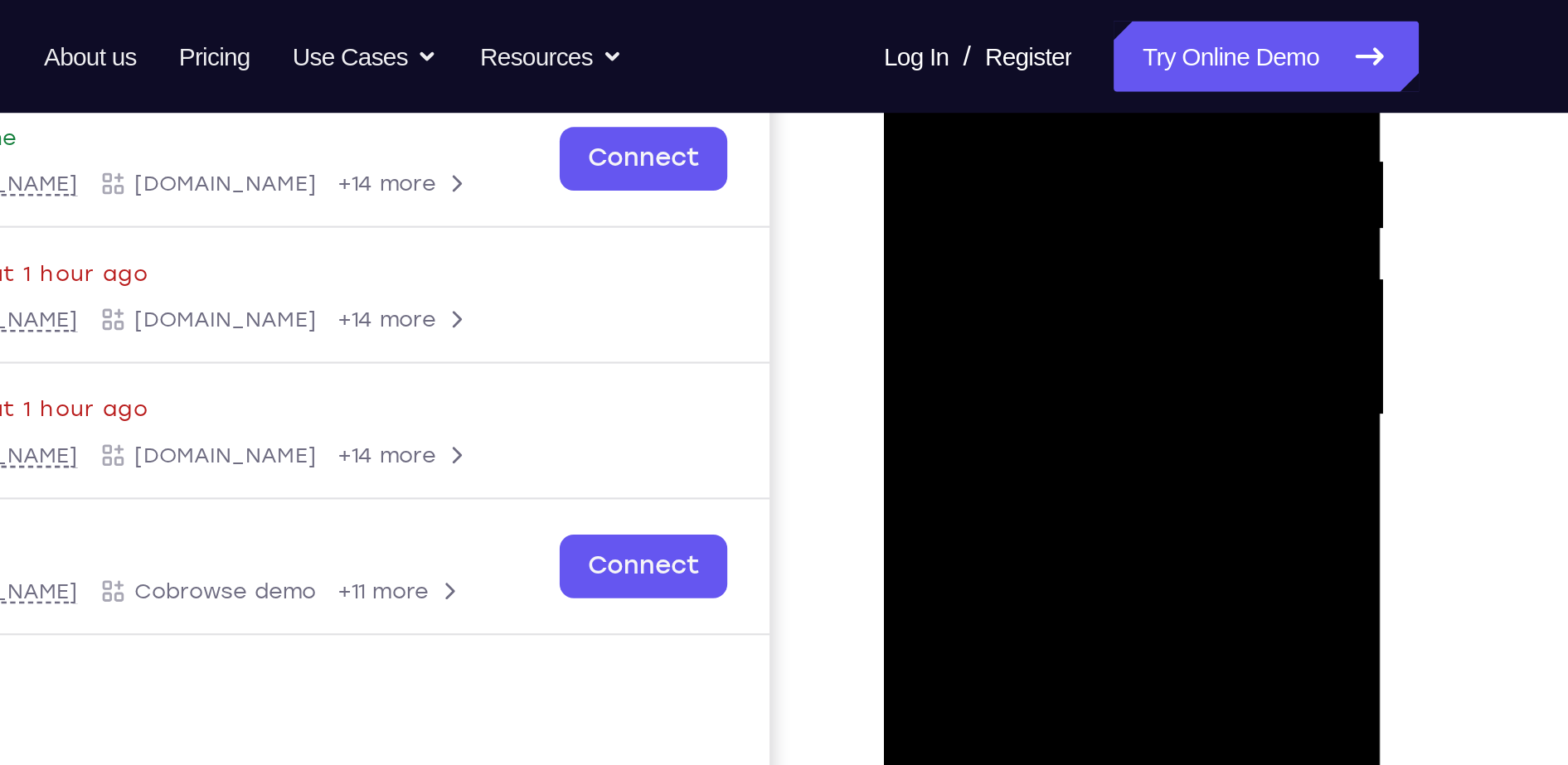
click at [1010, 111] on div at bounding box center [1000, 141] width 209 height 464
click at [979, 146] on div at bounding box center [1000, 141] width 209 height 464
click at [993, 194] on div at bounding box center [1000, 141] width 209 height 464
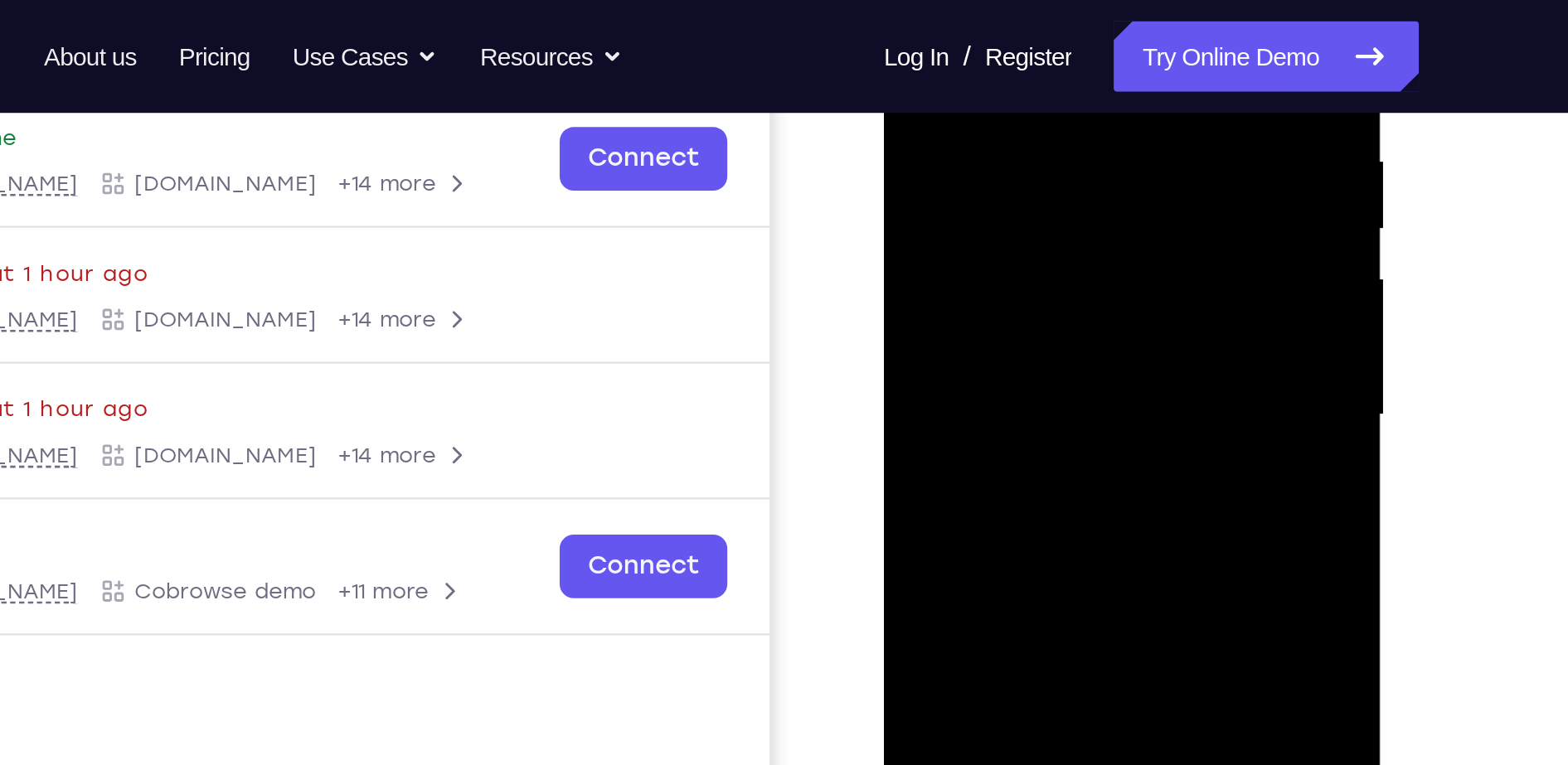
click at [993, 194] on div at bounding box center [1000, 141] width 209 height 464
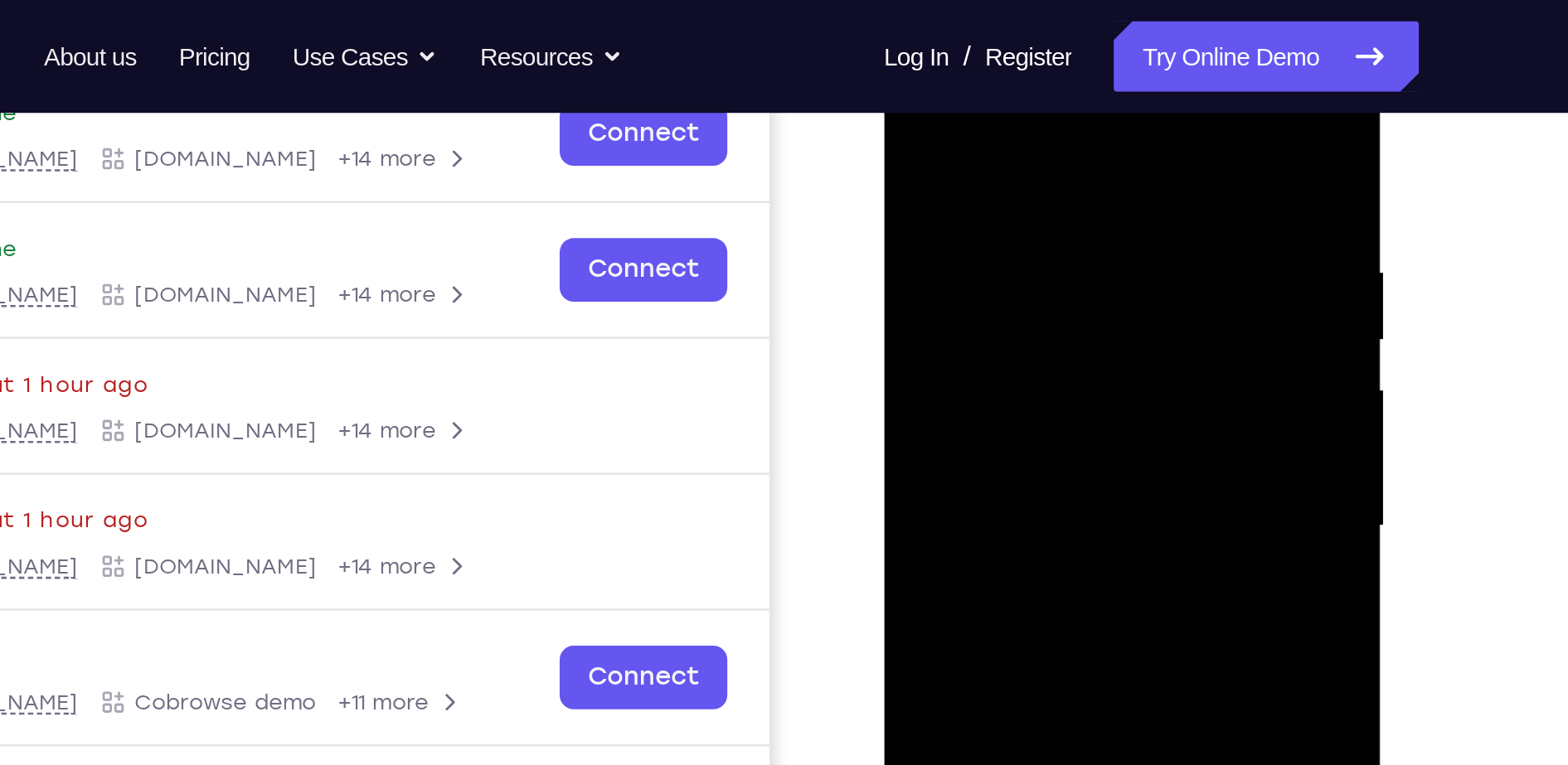
scroll to position [256, 0]
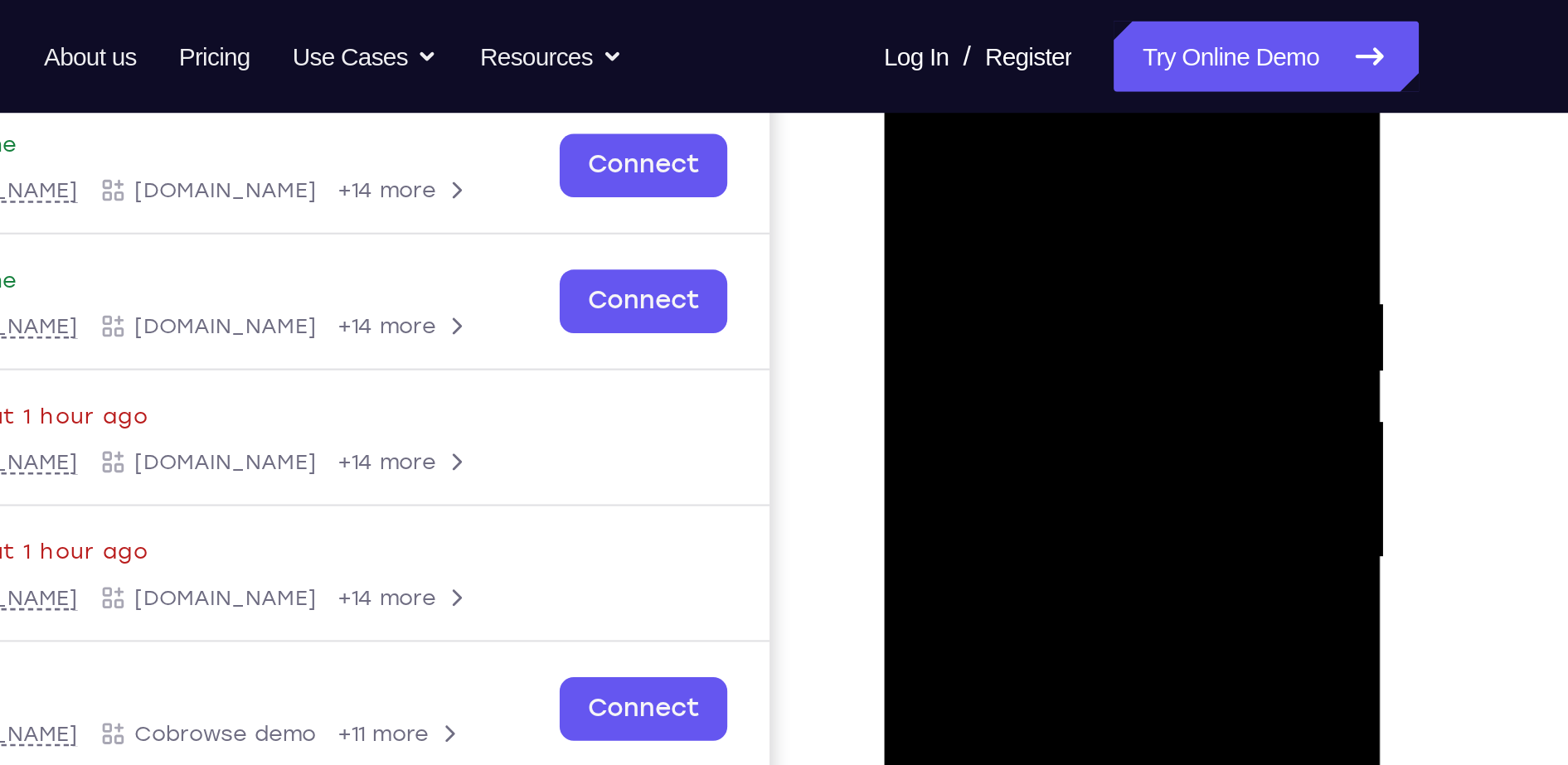
click at [1096, 85] on div at bounding box center [1000, 282] width 209 height 464
click at [1085, 115] on div at bounding box center [1000, 282] width 209 height 464
click at [1083, 137] on div at bounding box center [1000, 282] width 209 height 464
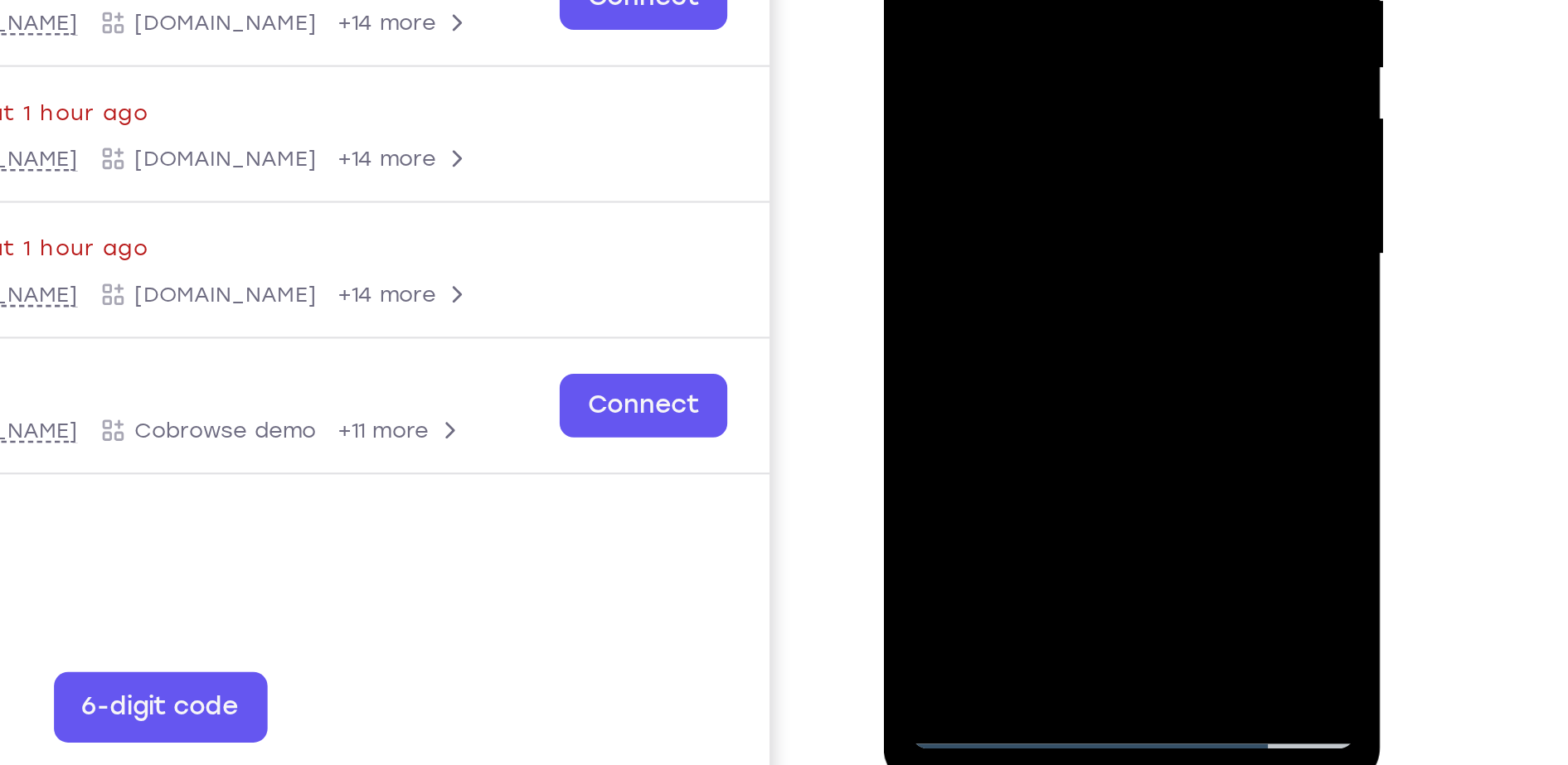
drag, startPoint x: 984, startPoint y: 111, endPoint x: 1000, endPoint y: -21, distance: 133.0
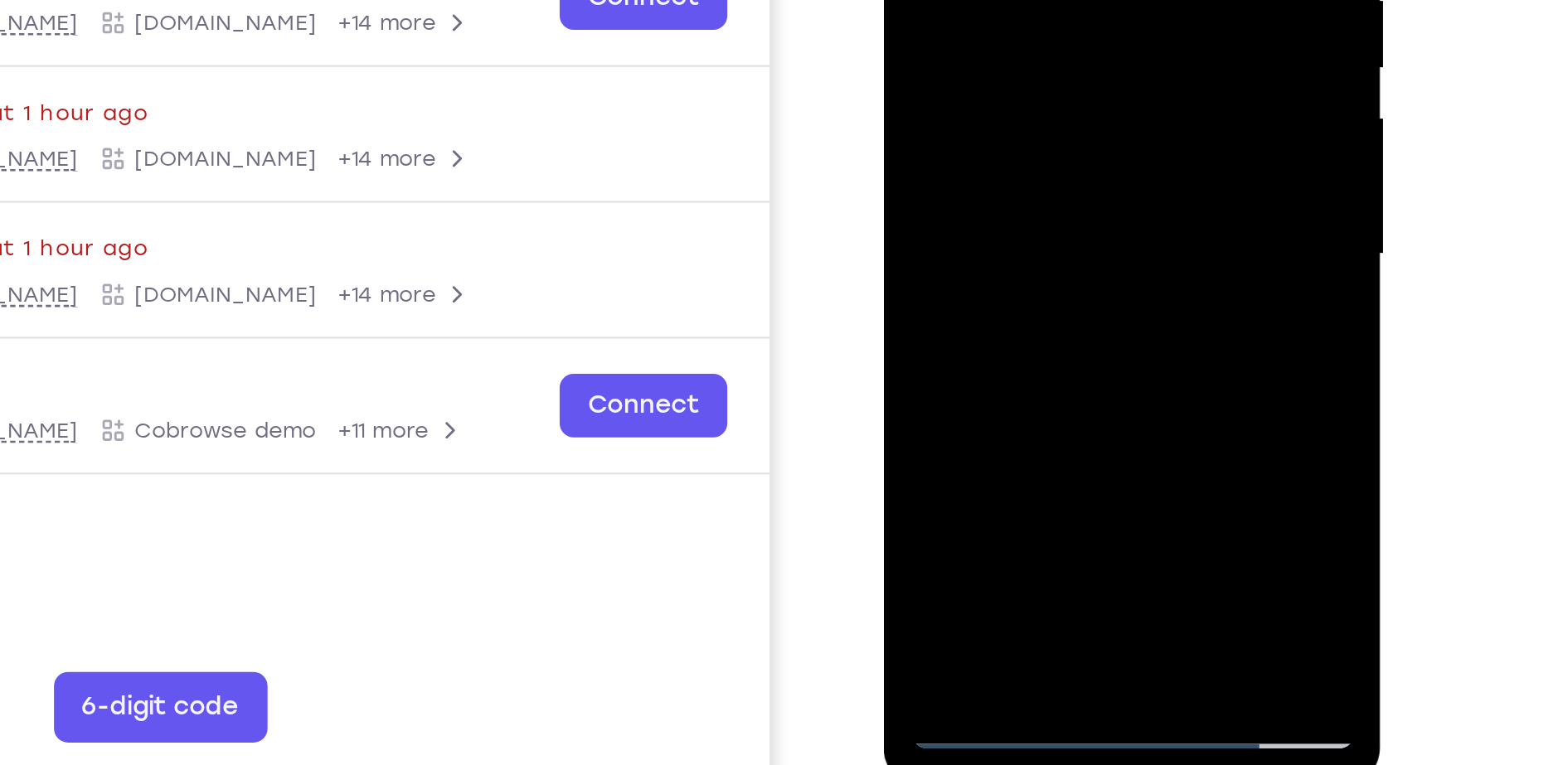
drag, startPoint x: 1054, startPoint y: -82, endPoint x: 1038, endPoint y: 161, distance: 243.5
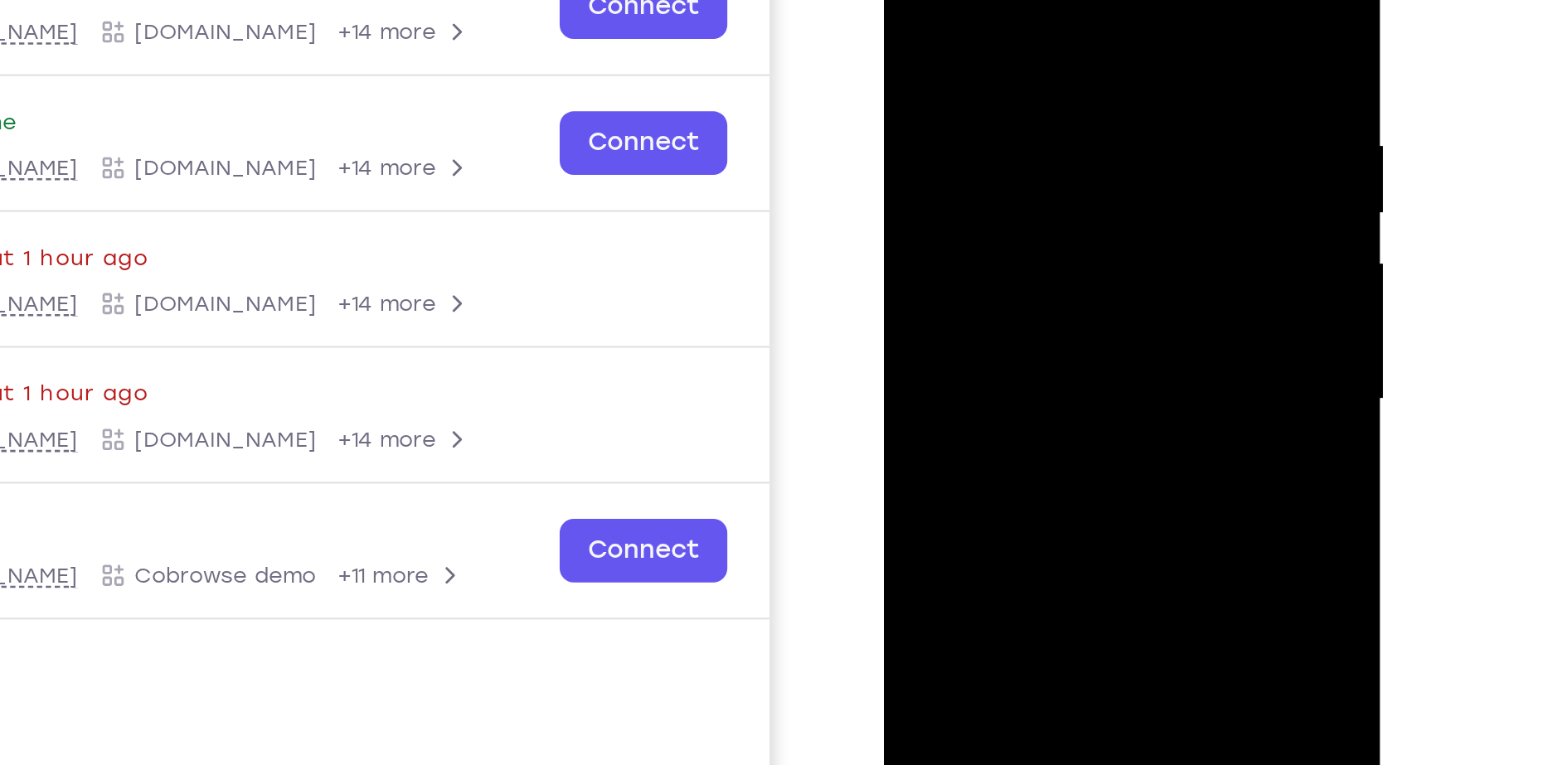
click at [982, 1] on div at bounding box center [1000, 124] width 209 height 464
click at [1074, 109] on div at bounding box center [1000, 124] width 209 height 464
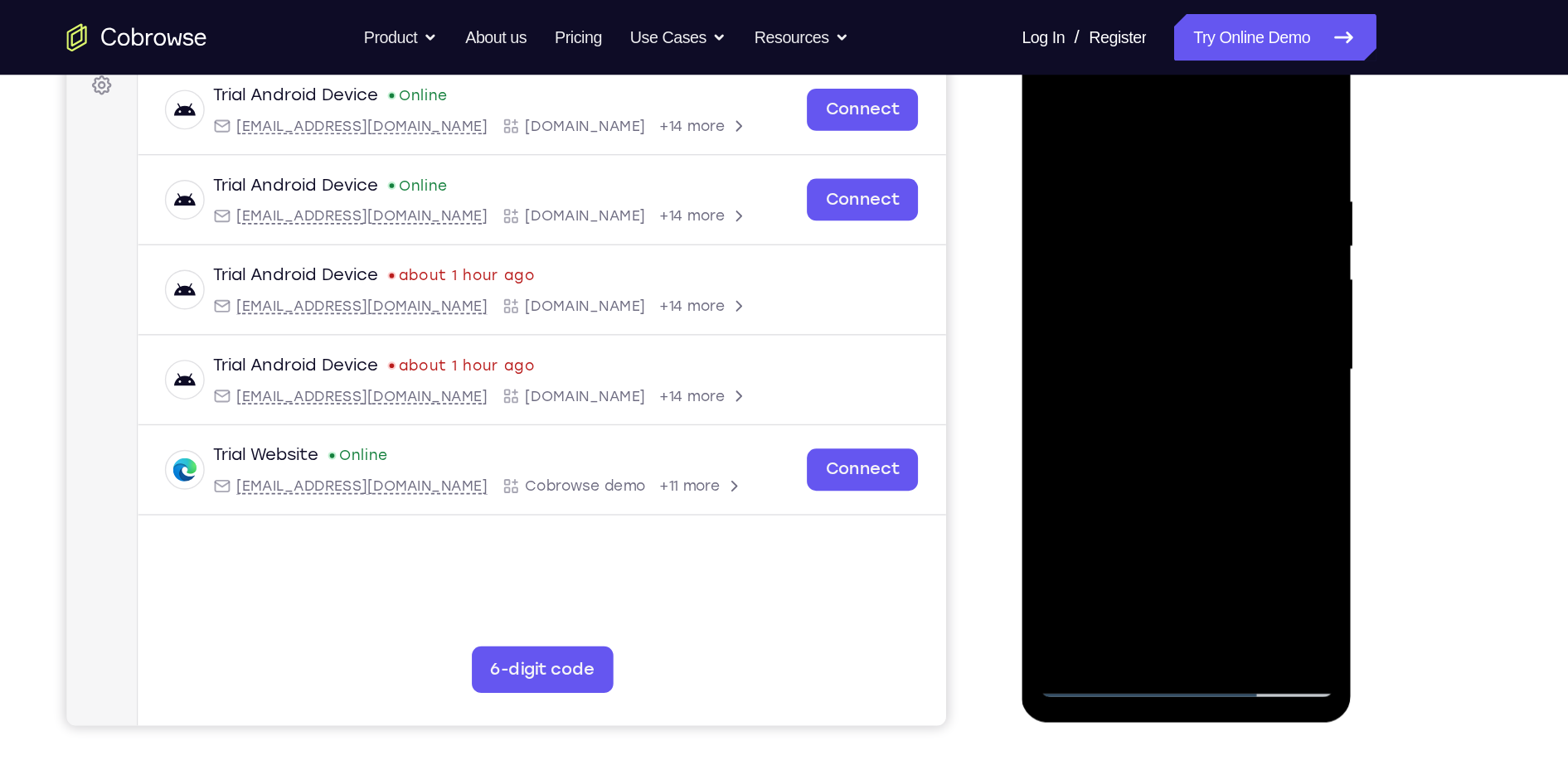
click at [1222, 281] on div at bounding box center [1138, 270] width 209 height 464
click at [1229, 345] on div at bounding box center [1138, 270] width 209 height 464
click at [1198, 305] on div at bounding box center [1138, 270] width 209 height 464
click at [1071, 312] on div at bounding box center [1138, 270] width 209 height 464
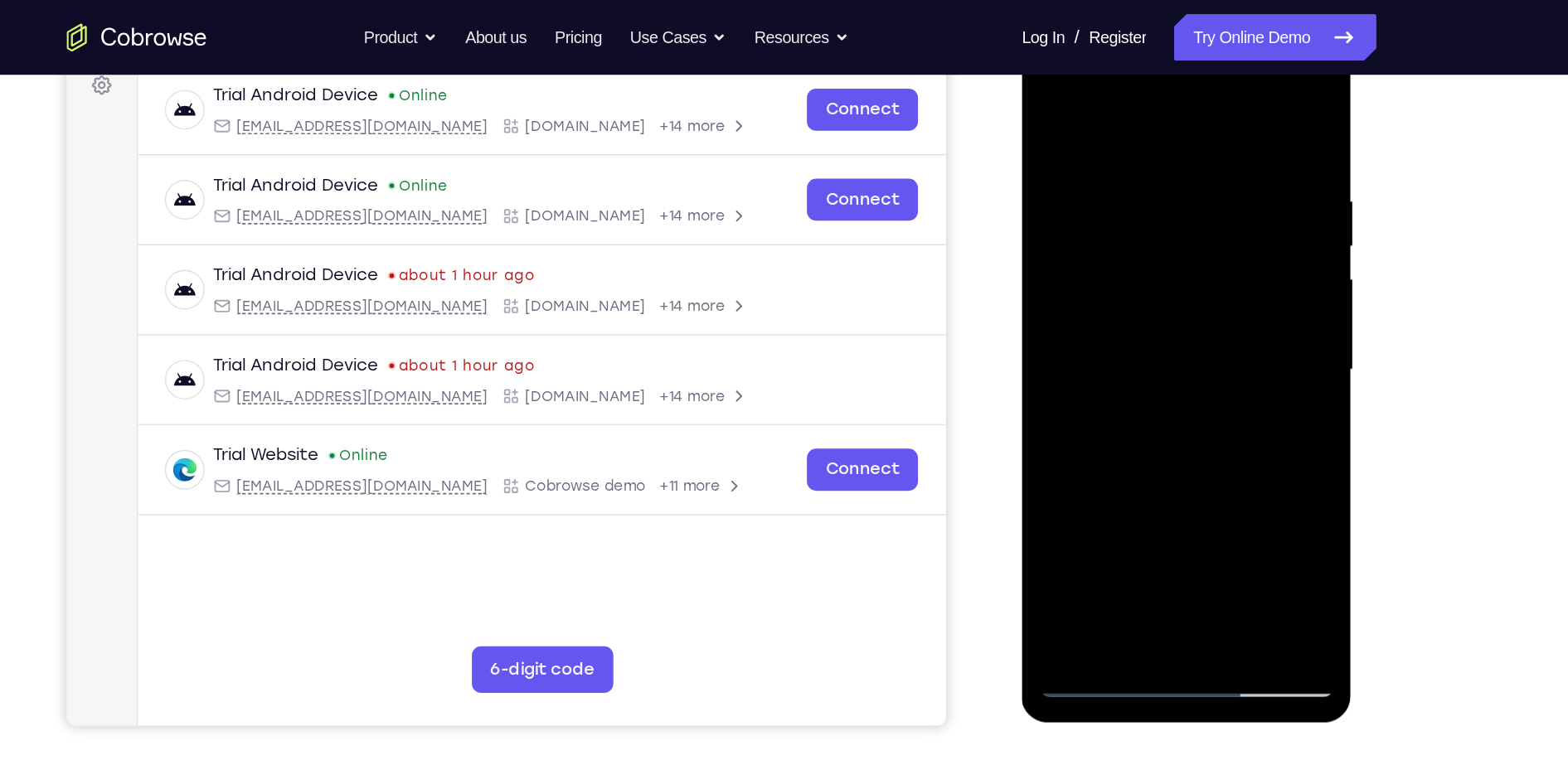
click at [1071, 312] on div at bounding box center [1138, 270] width 209 height 464
click at [1206, 293] on div at bounding box center [1138, 270] width 209 height 464
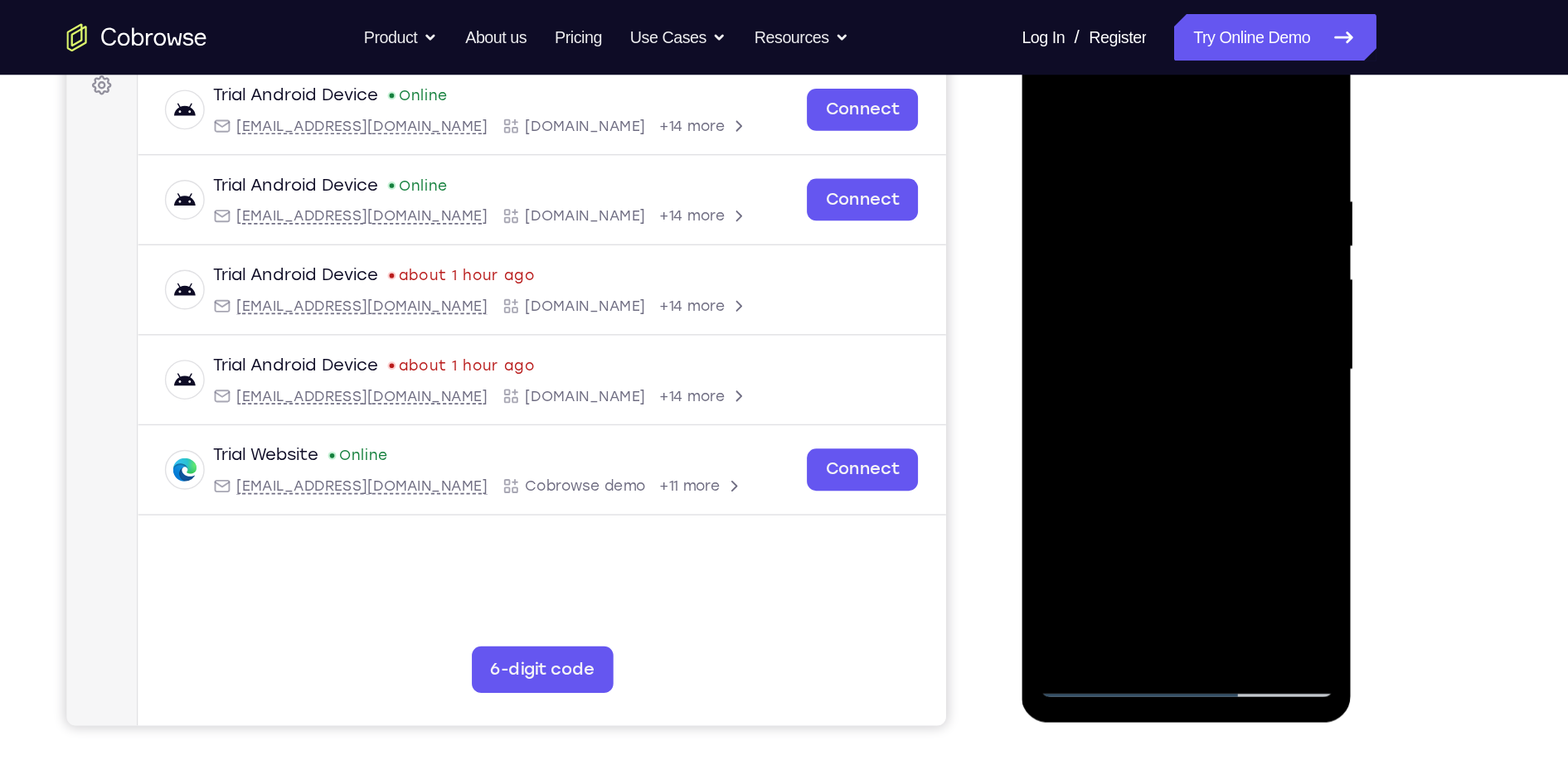
click at [1206, 293] on div at bounding box center [1138, 270] width 209 height 464
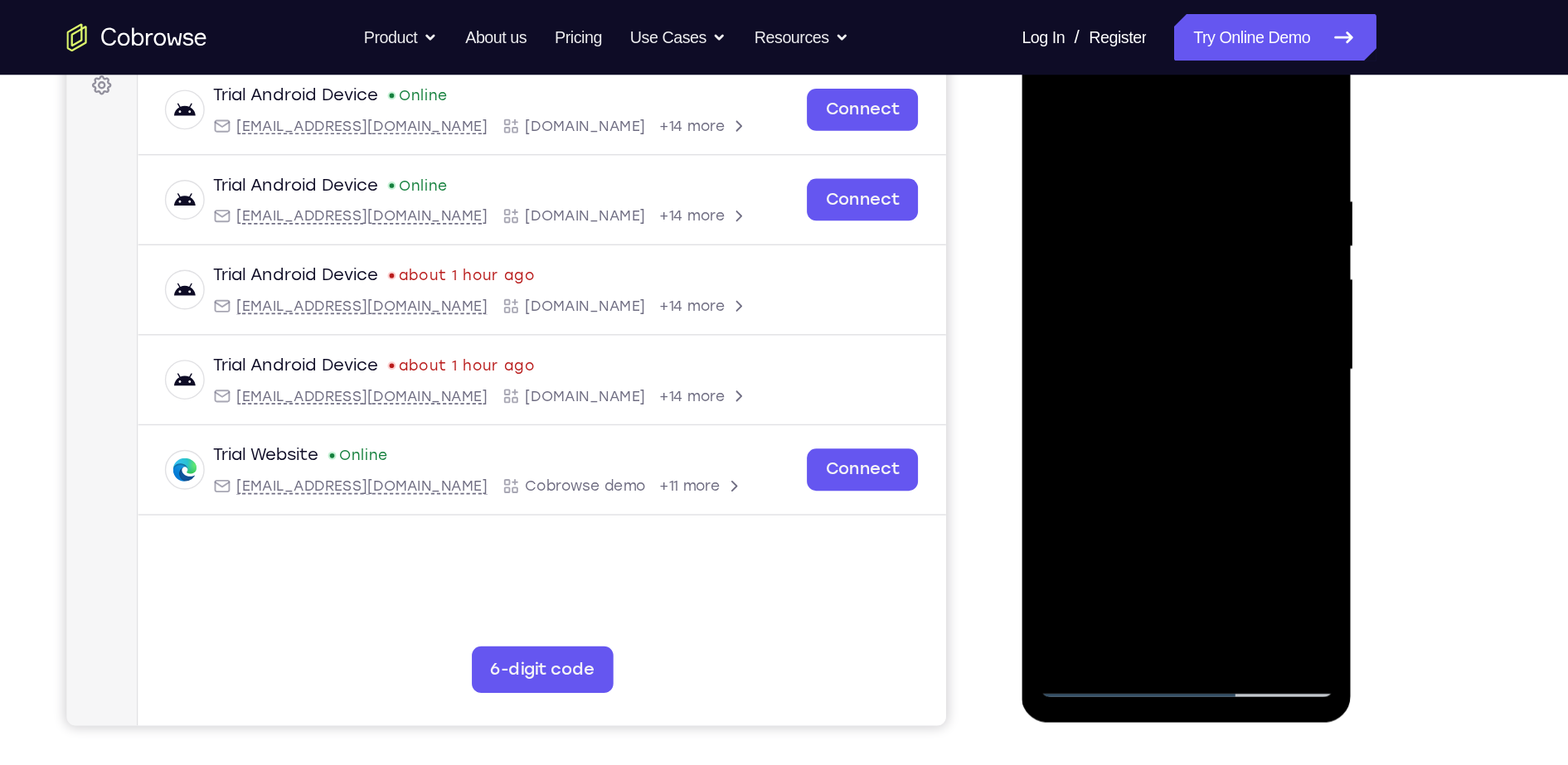
click at [1059, 303] on div at bounding box center [1138, 270] width 209 height 464
click at [1219, 273] on div at bounding box center [1138, 270] width 209 height 464
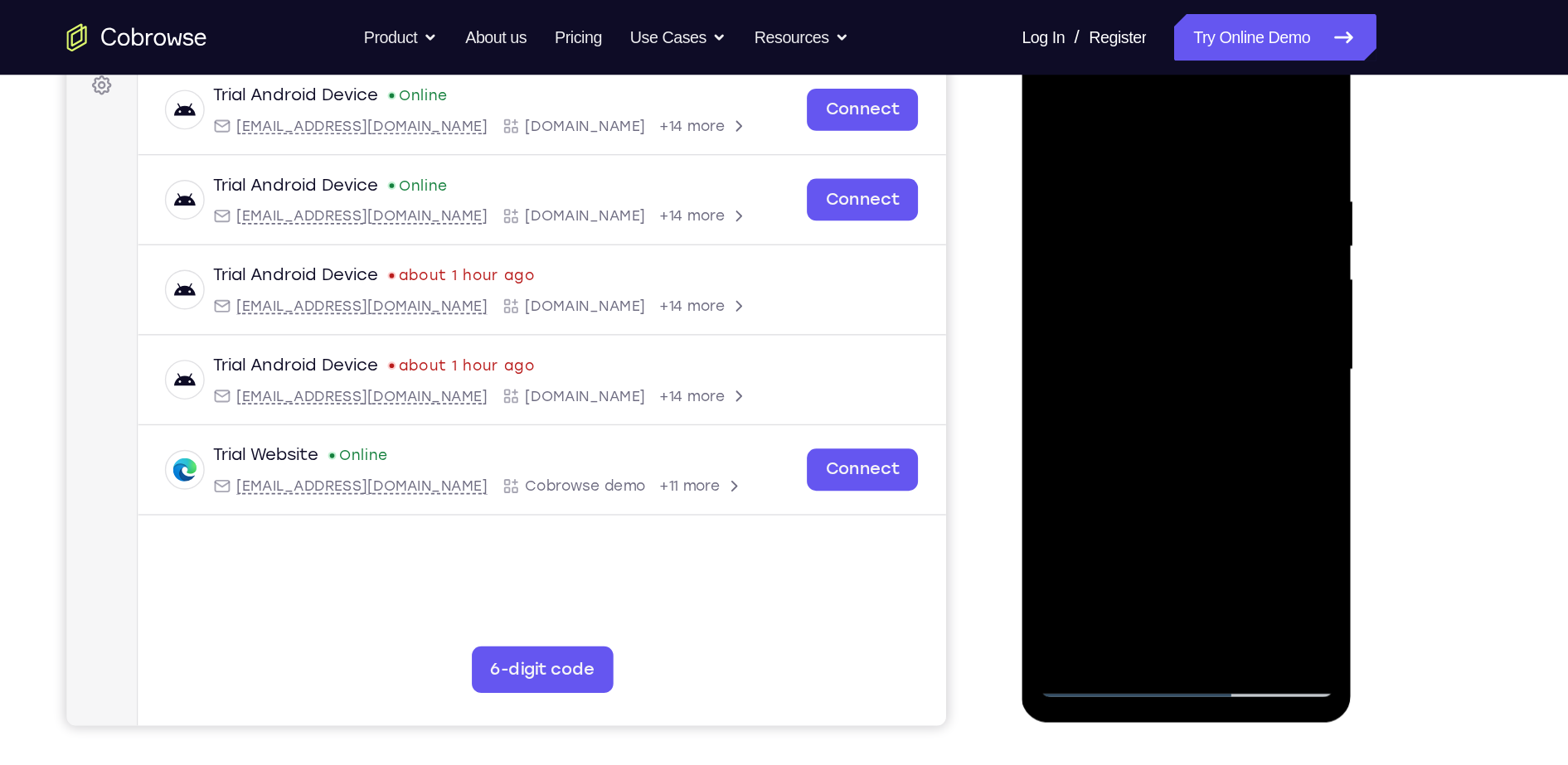
click at [1219, 273] on div at bounding box center [1138, 270] width 209 height 464
click at [1079, 304] on div at bounding box center [1138, 270] width 209 height 464
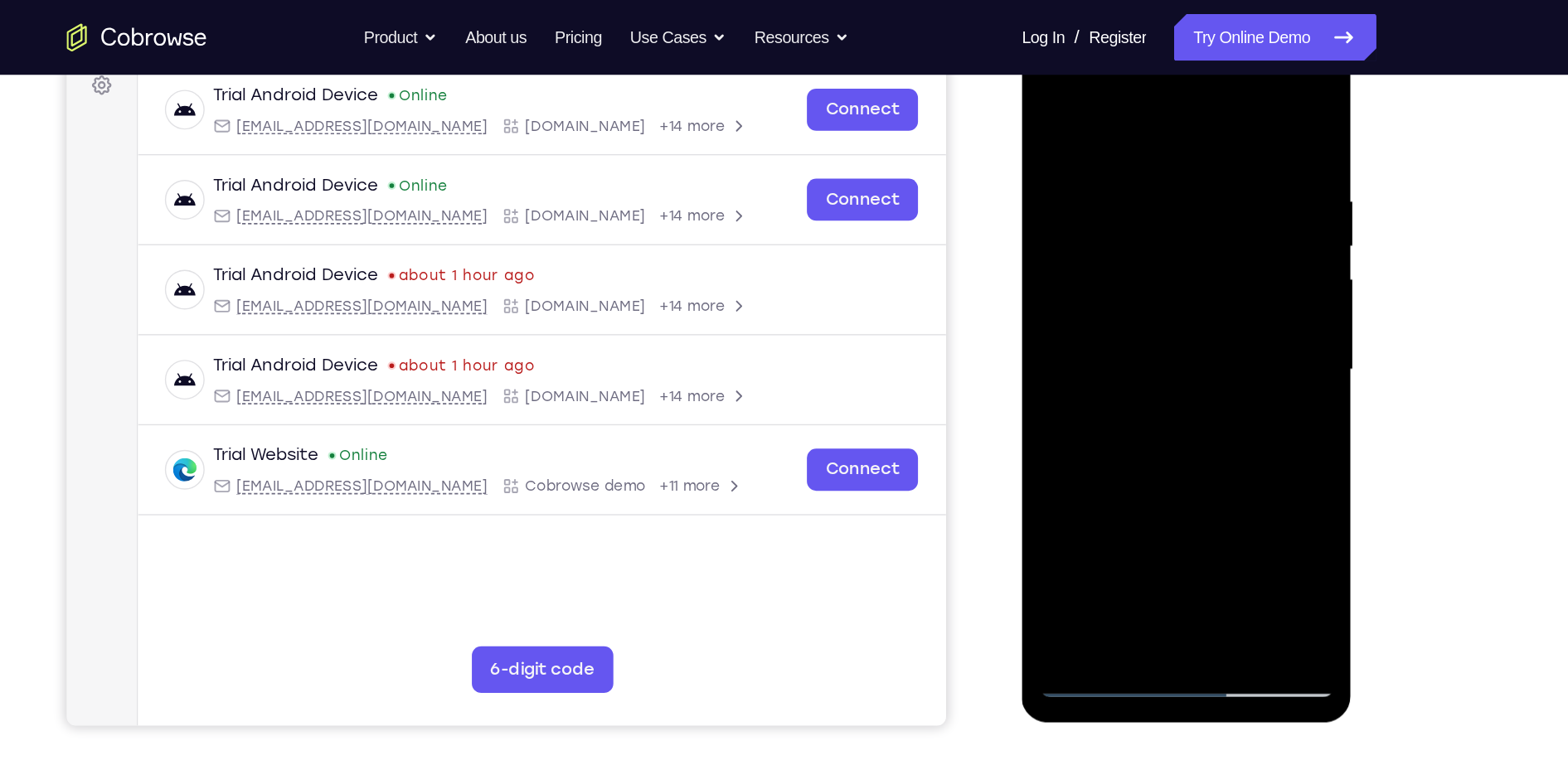
click at [1079, 304] on div at bounding box center [1138, 270] width 209 height 464
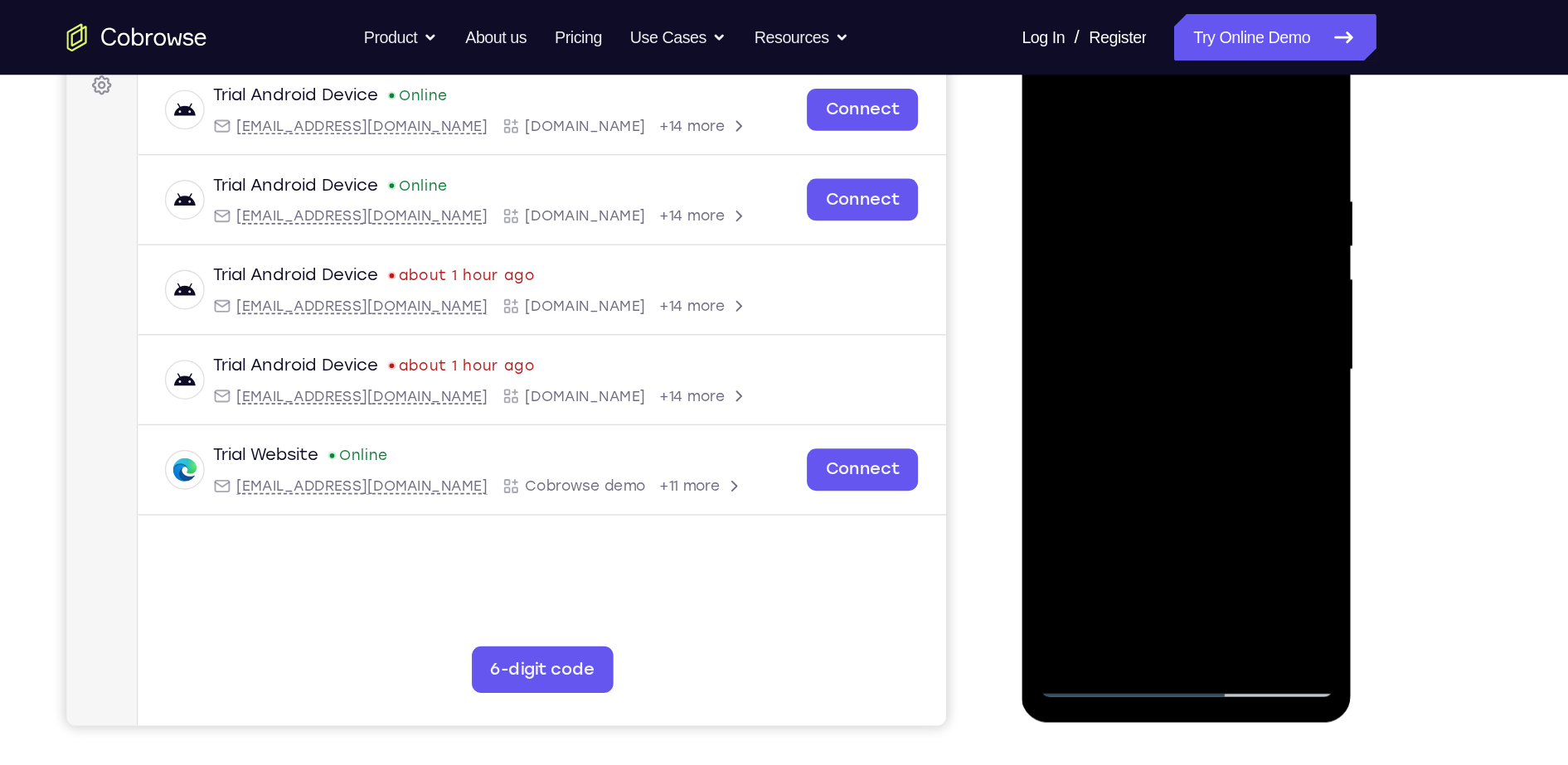
click at [1079, 304] on div at bounding box center [1138, 270] width 209 height 464
click at [1127, 457] on div at bounding box center [1138, 270] width 209 height 464
click at [1141, 343] on div at bounding box center [1138, 270] width 209 height 464
click at [1101, 464] on div at bounding box center [1138, 270] width 209 height 464
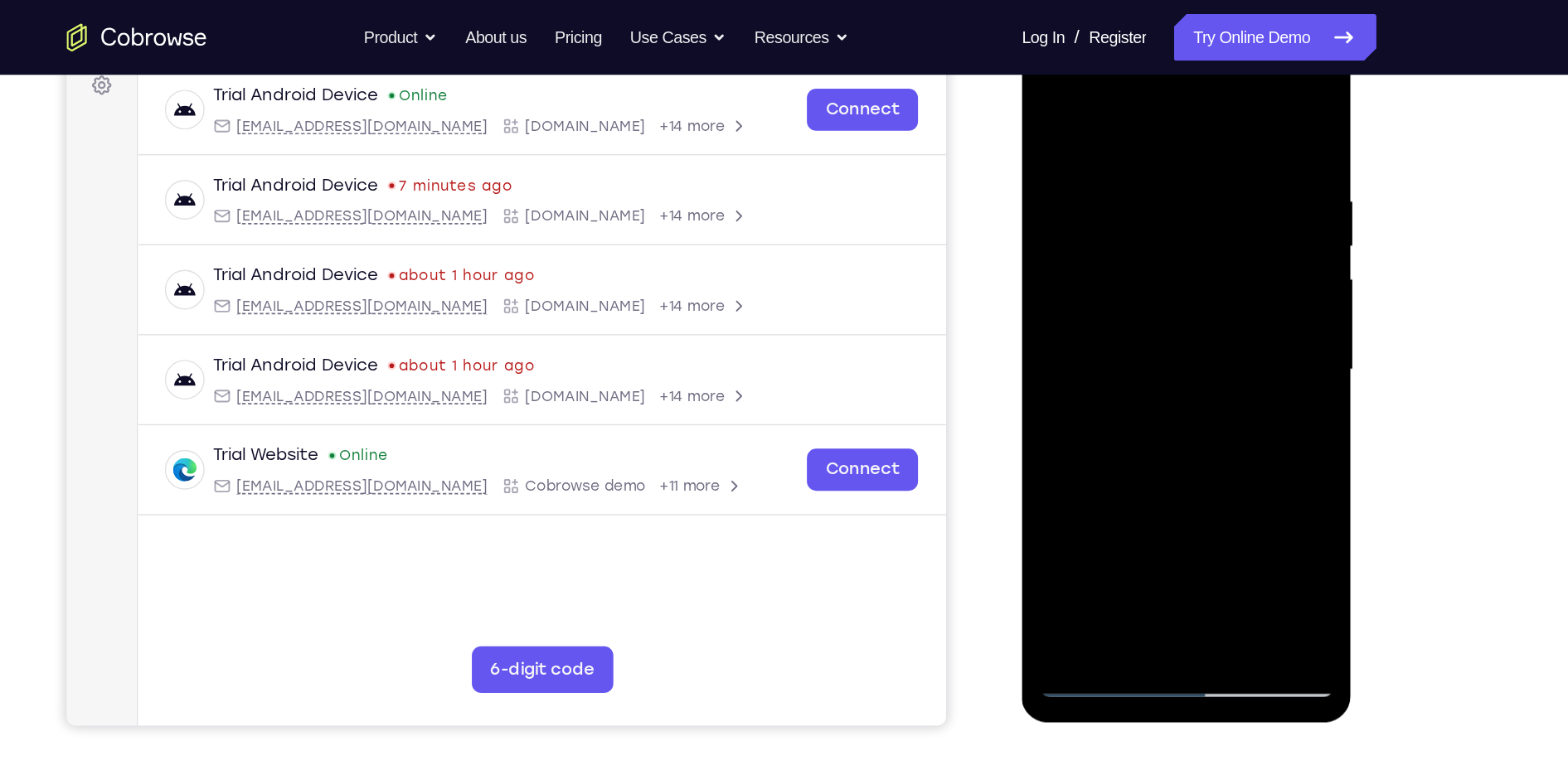
drag, startPoint x: 1105, startPoint y: 438, endPoint x: 1109, endPoint y: 422, distance: 16.5
click at [1109, 422] on div at bounding box center [1138, 270] width 209 height 464
click at [1170, 378] on div at bounding box center [1138, 270] width 209 height 464
drag, startPoint x: 1087, startPoint y: 400, endPoint x: 1098, endPoint y: 278, distance: 122.5
click at [1098, 278] on div at bounding box center [1138, 270] width 209 height 464
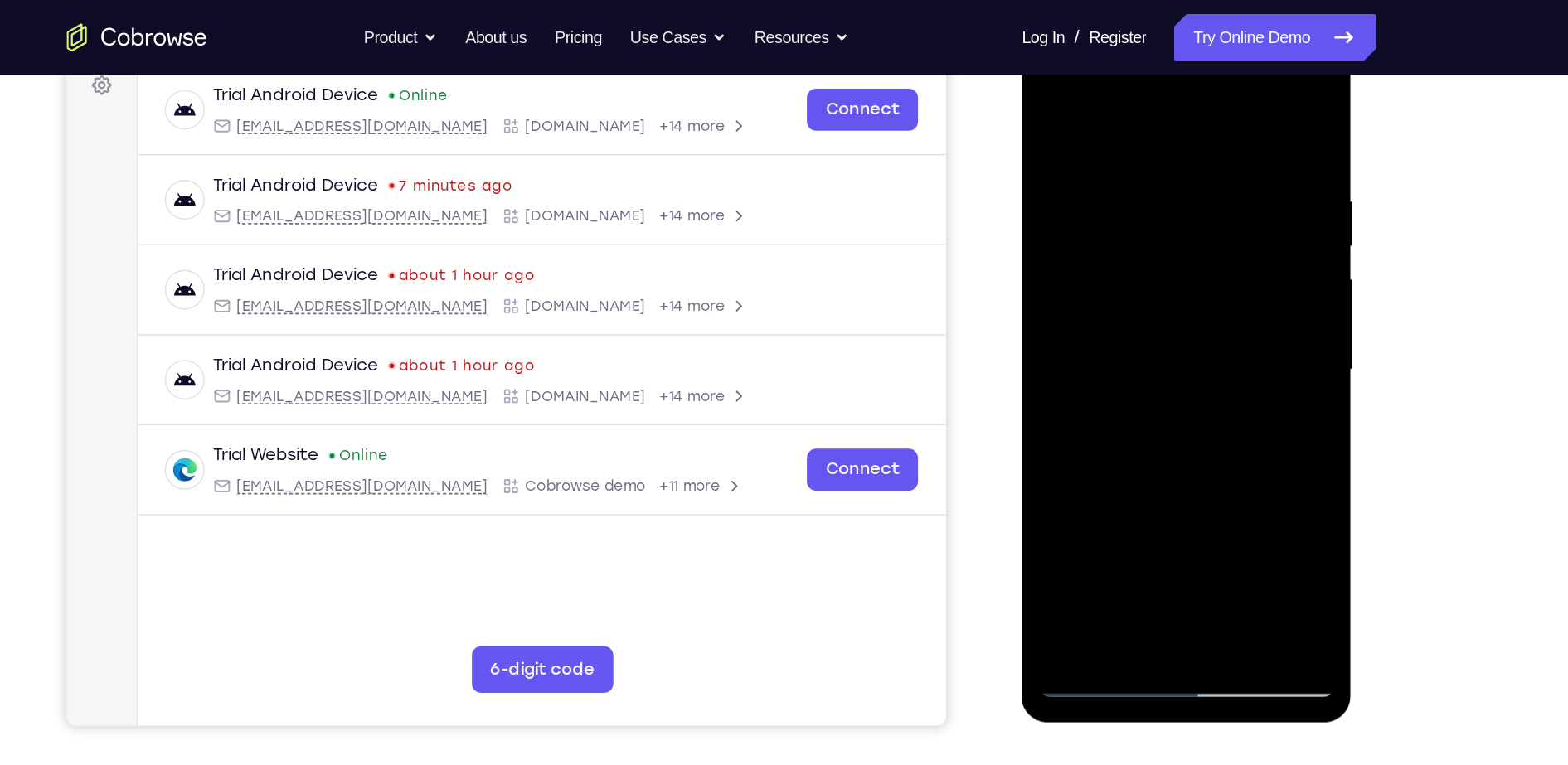
drag, startPoint x: 1073, startPoint y: 440, endPoint x: 1098, endPoint y: 314, distance: 128.5
click at [1098, 314] on div at bounding box center [1138, 270] width 209 height 464
drag, startPoint x: 1068, startPoint y: 428, endPoint x: 1089, endPoint y: 262, distance: 167.3
click at [1089, 262] on div at bounding box center [1138, 270] width 209 height 464
click at [1053, 374] on div at bounding box center [1138, 270] width 209 height 464
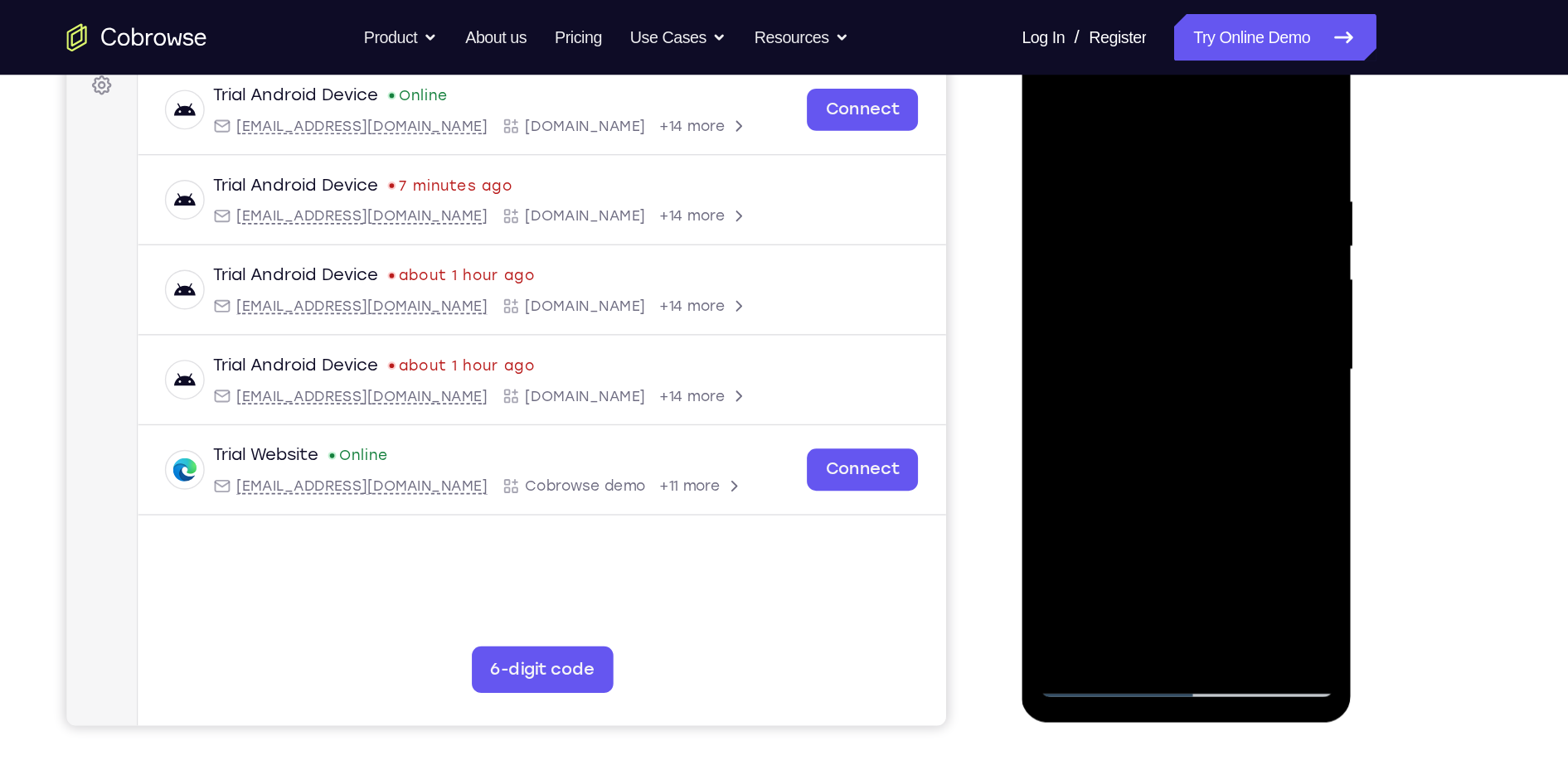
click at [1103, 331] on div at bounding box center [1138, 270] width 209 height 464
click at [1226, 433] on div at bounding box center [1138, 270] width 209 height 464
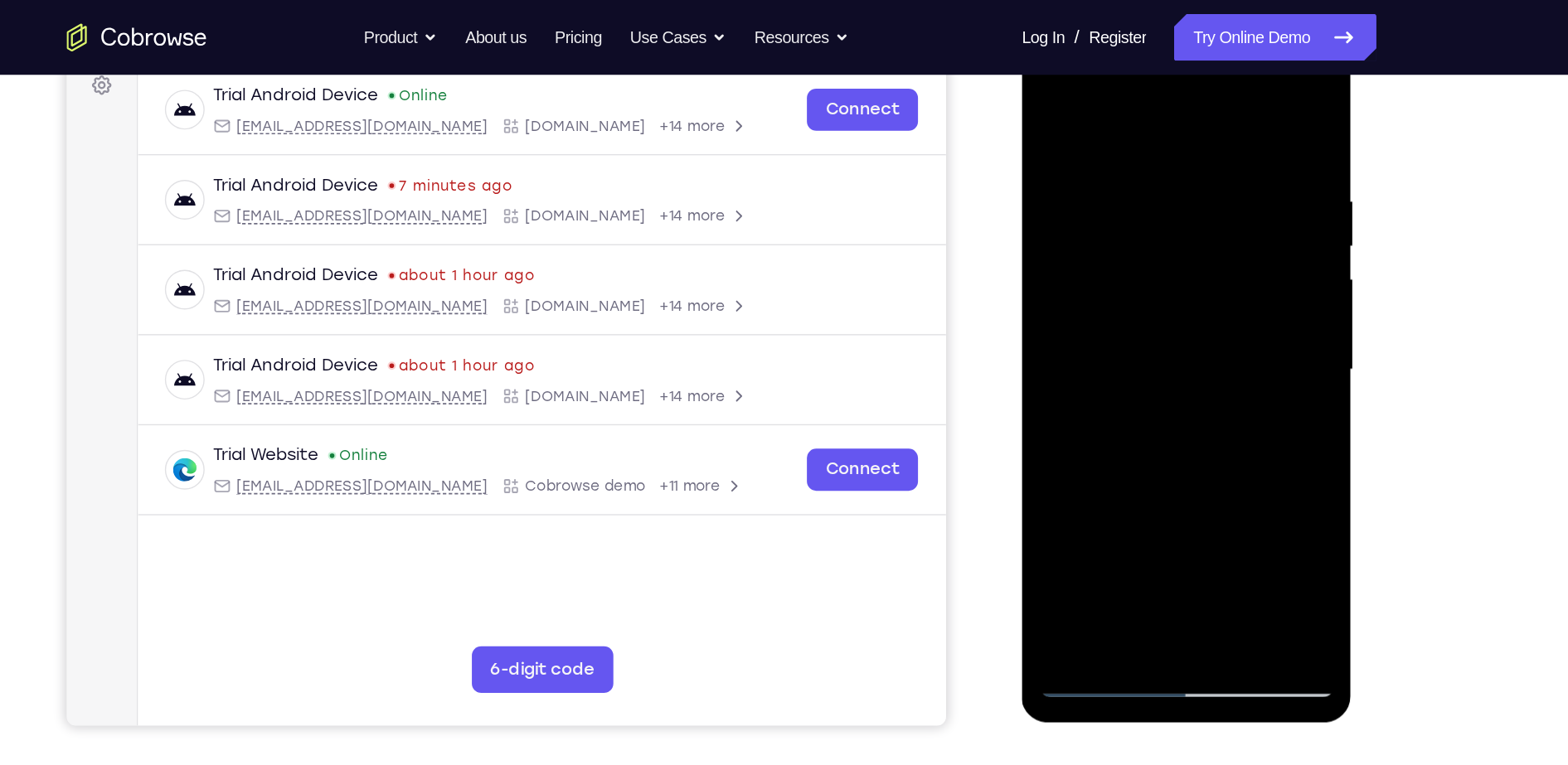
click at [1226, 433] on div at bounding box center [1138, 270] width 209 height 464
click at [1224, 443] on div at bounding box center [1138, 270] width 209 height 464
click at [1160, 271] on div at bounding box center [1138, 270] width 209 height 464
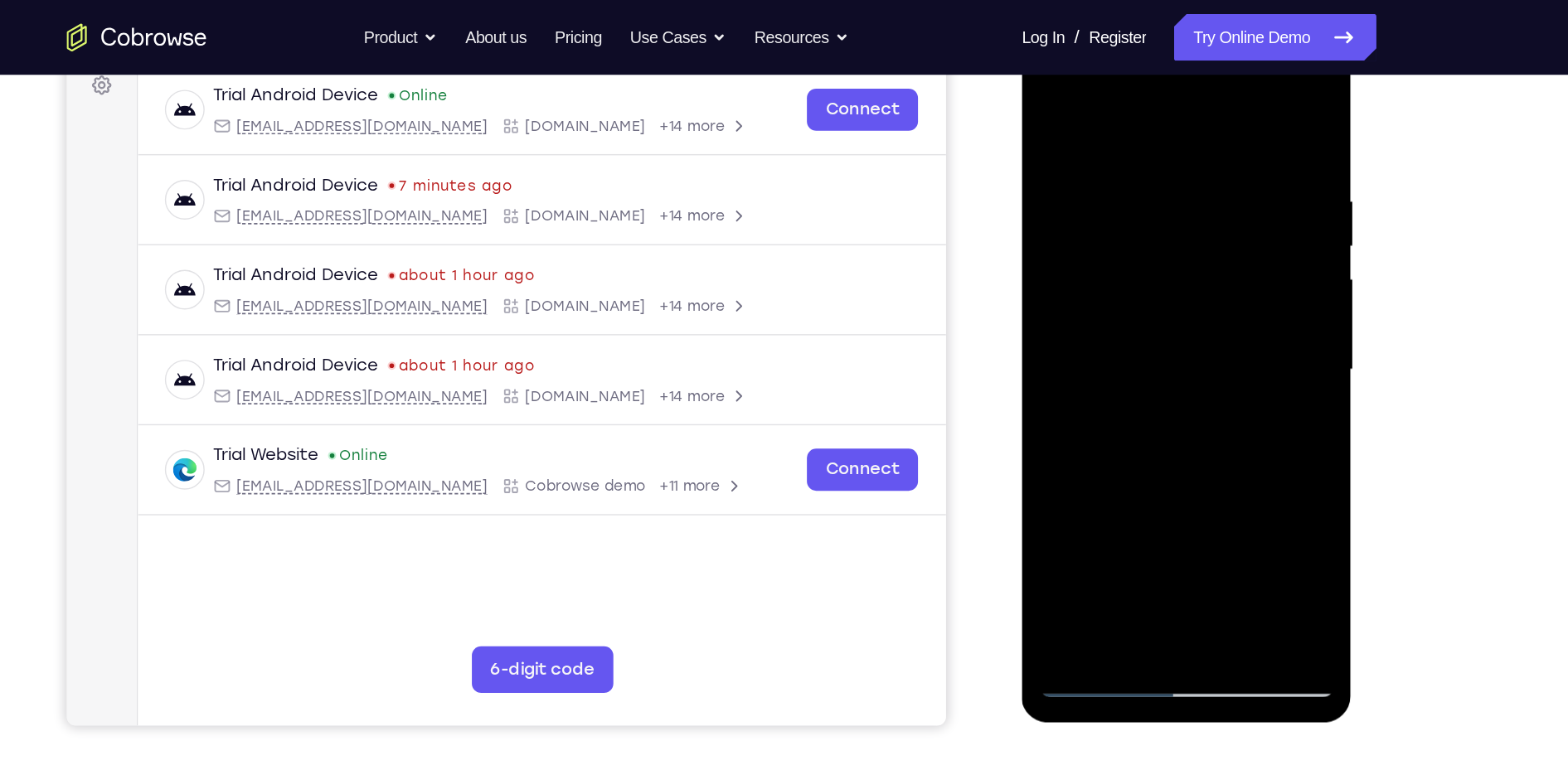
click at [1080, 489] on div at bounding box center [1138, 270] width 209 height 464
click at [1219, 458] on div at bounding box center [1138, 270] width 209 height 464
click at [1203, 461] on div at bounding box center [1138, 270] width 209 height 464
click at [1206, 356] on div at bounding box center [1138, 270] width 209 height 464
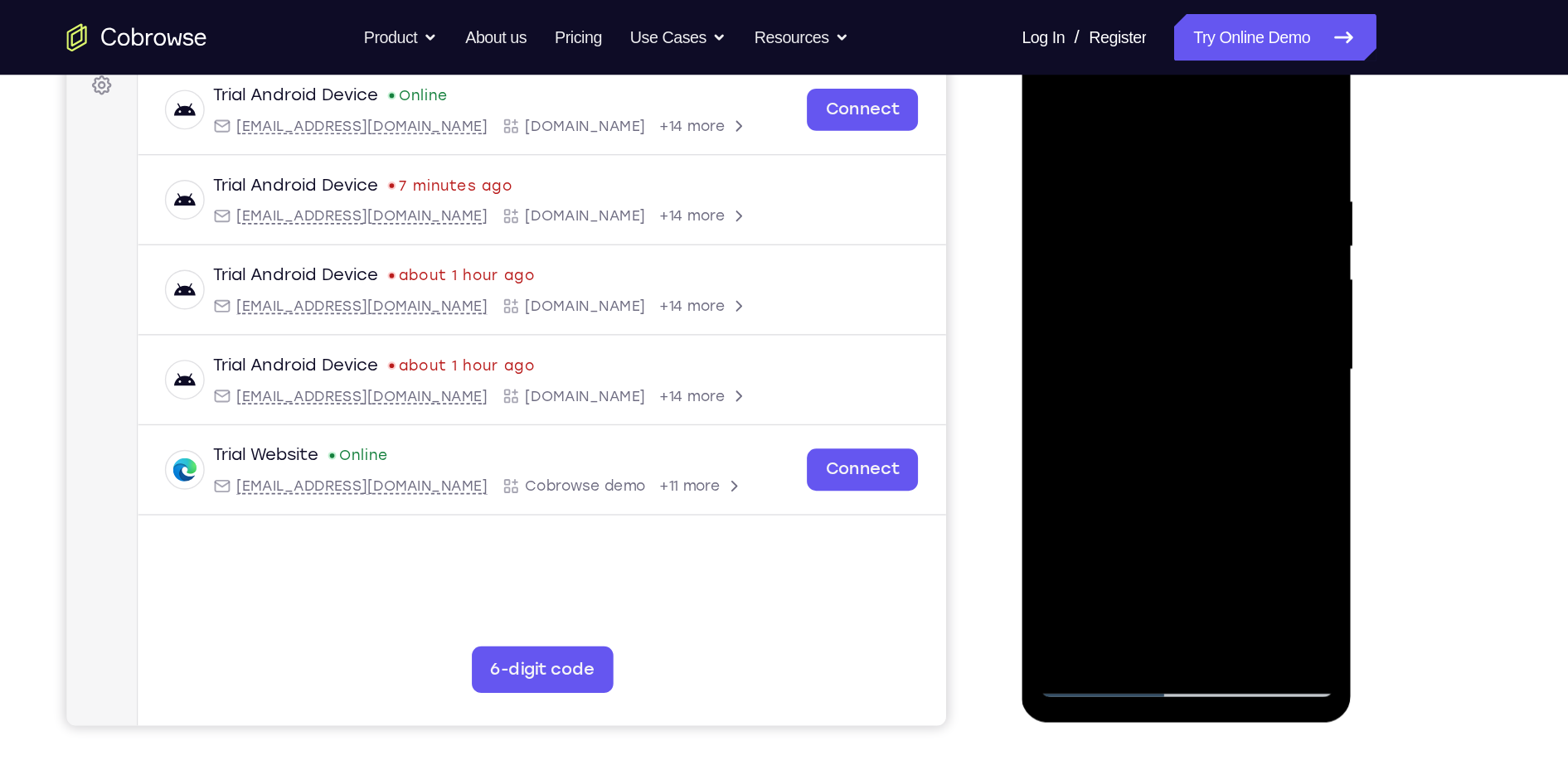
click at [1206, 356] on div at bounding box center [1138, 270] width 209 height 464
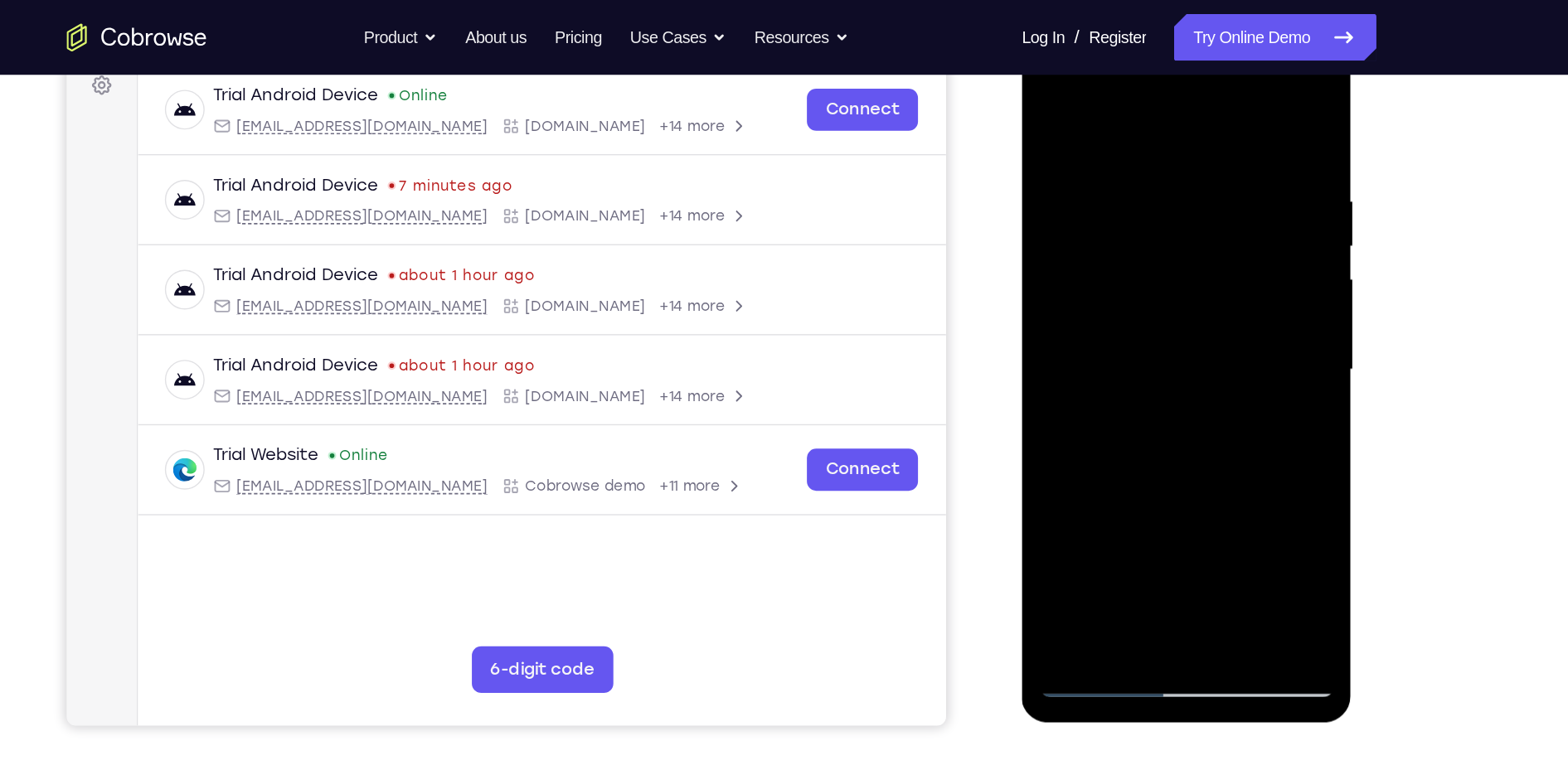
click at [1206, 356] on div at bounding box center [1138, 270] width 209 height 464
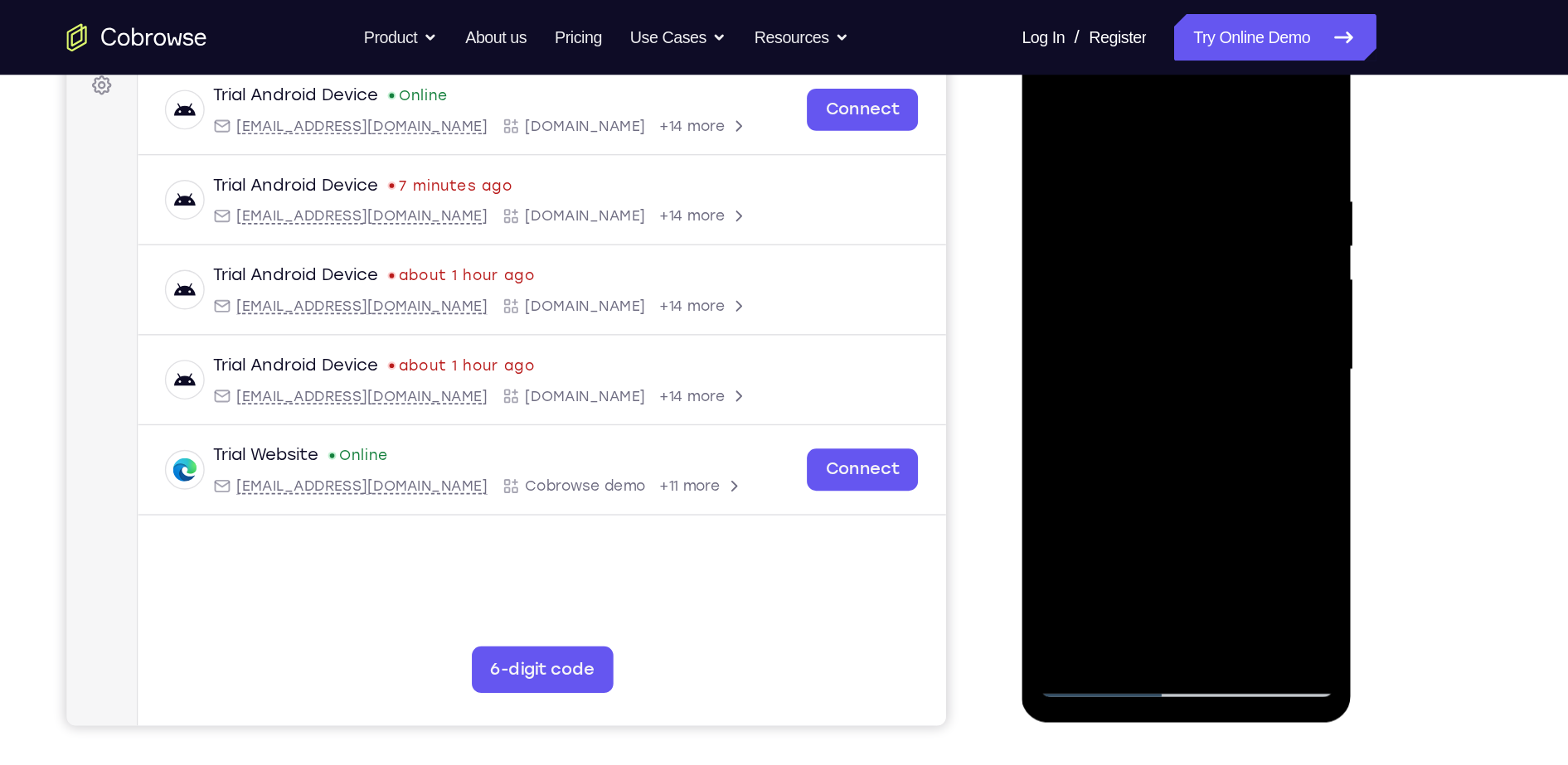
click at [1206, 356] on div at bounding box center [1138, 270] width 209 height 464
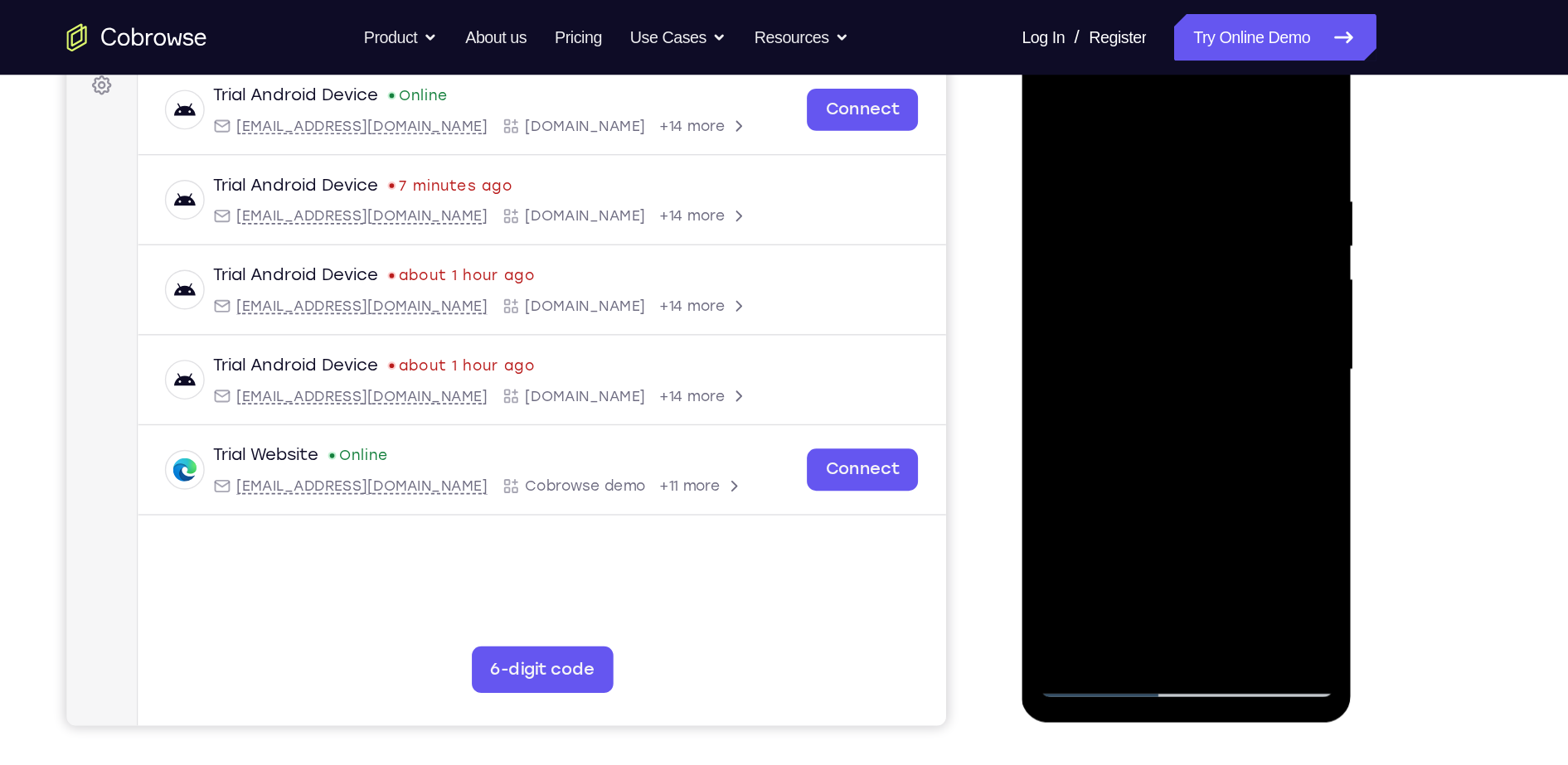
click at [1206, 356] on div at bounding box center [1138, 270] width 209 height 464
click at [1219, 303] on div at bounding box center [1138, 270] width 209 height 464
click at [1218, 216] on div at bounding box center [1138, 270] width 209 height 464
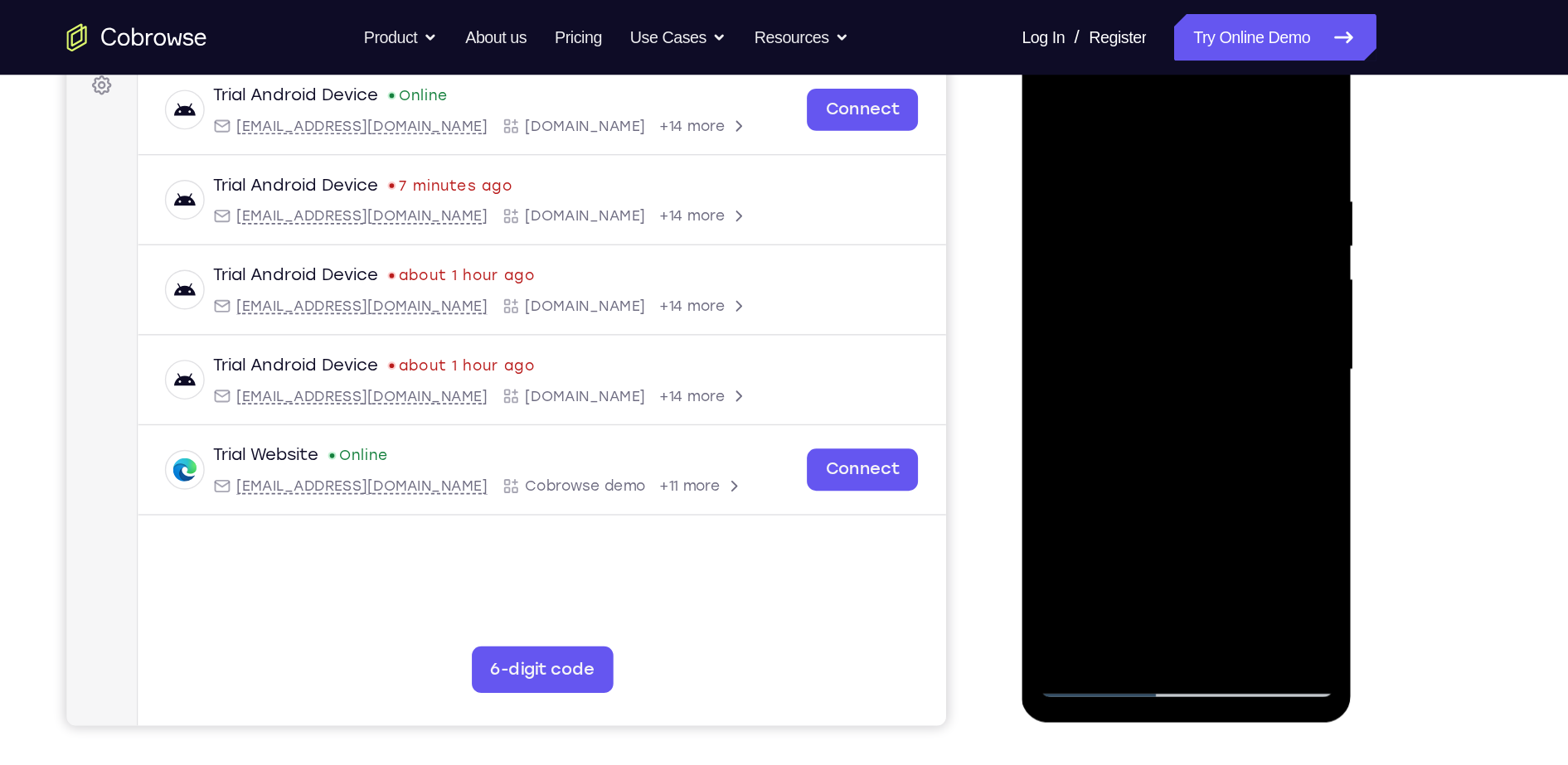
click at [1218, 216] on div at bounding box center [1138, 270] width 209 height 464
click at [1226, 203] on div at bounding box center [1138, 270] width 209 height 464
click at [1226, 111] on div at bounding box center [1138, 270] width 209 height 464
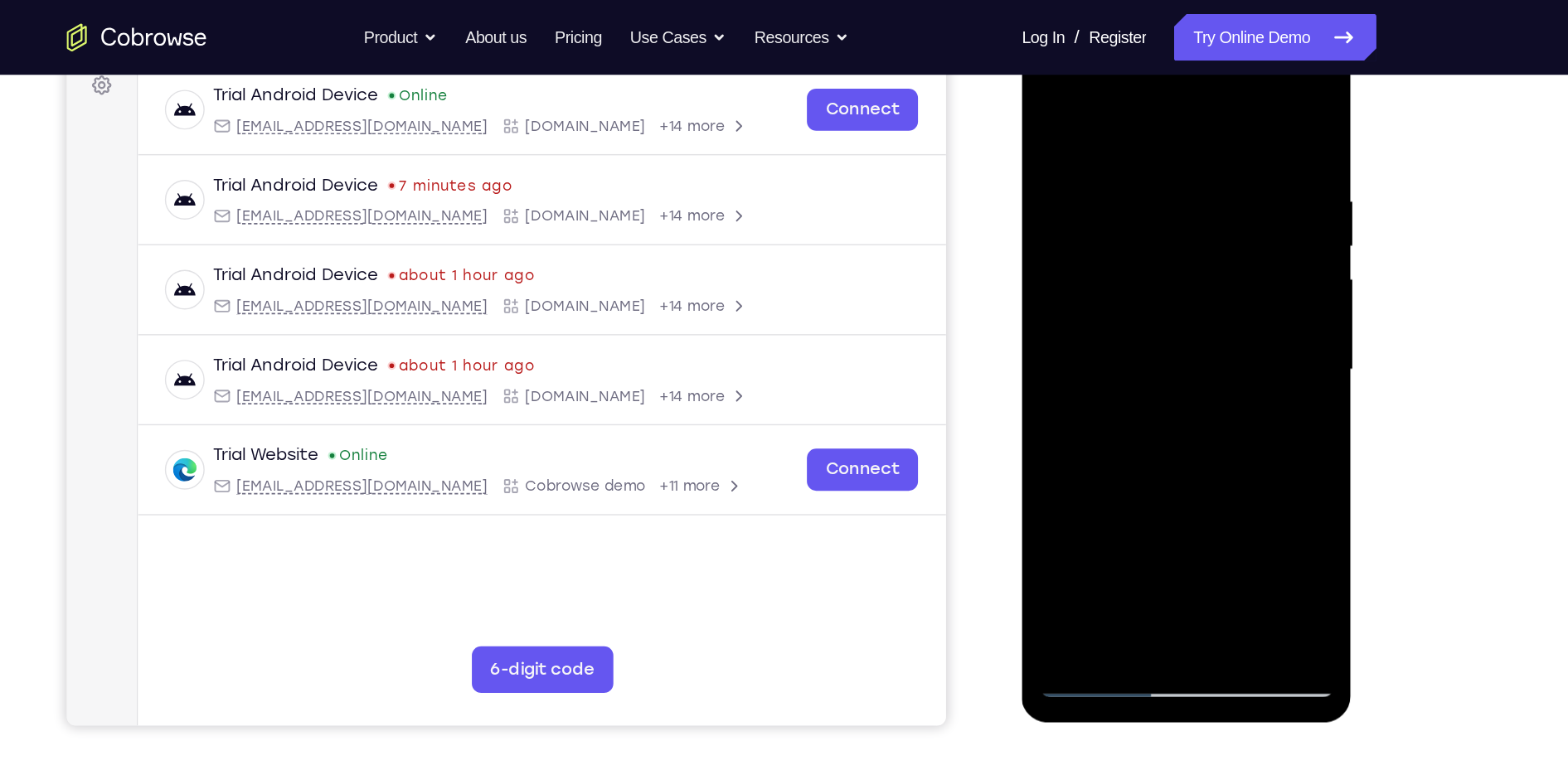
click at [1227, 87] on div at bounding box center [1138, 270] width 209 height 464
click at [1186, 464] on div at bounding box center [1138, 270] width 209 height 464
click at [1177, 354] on div at bounding box center [1138, 270] width 209 height 464
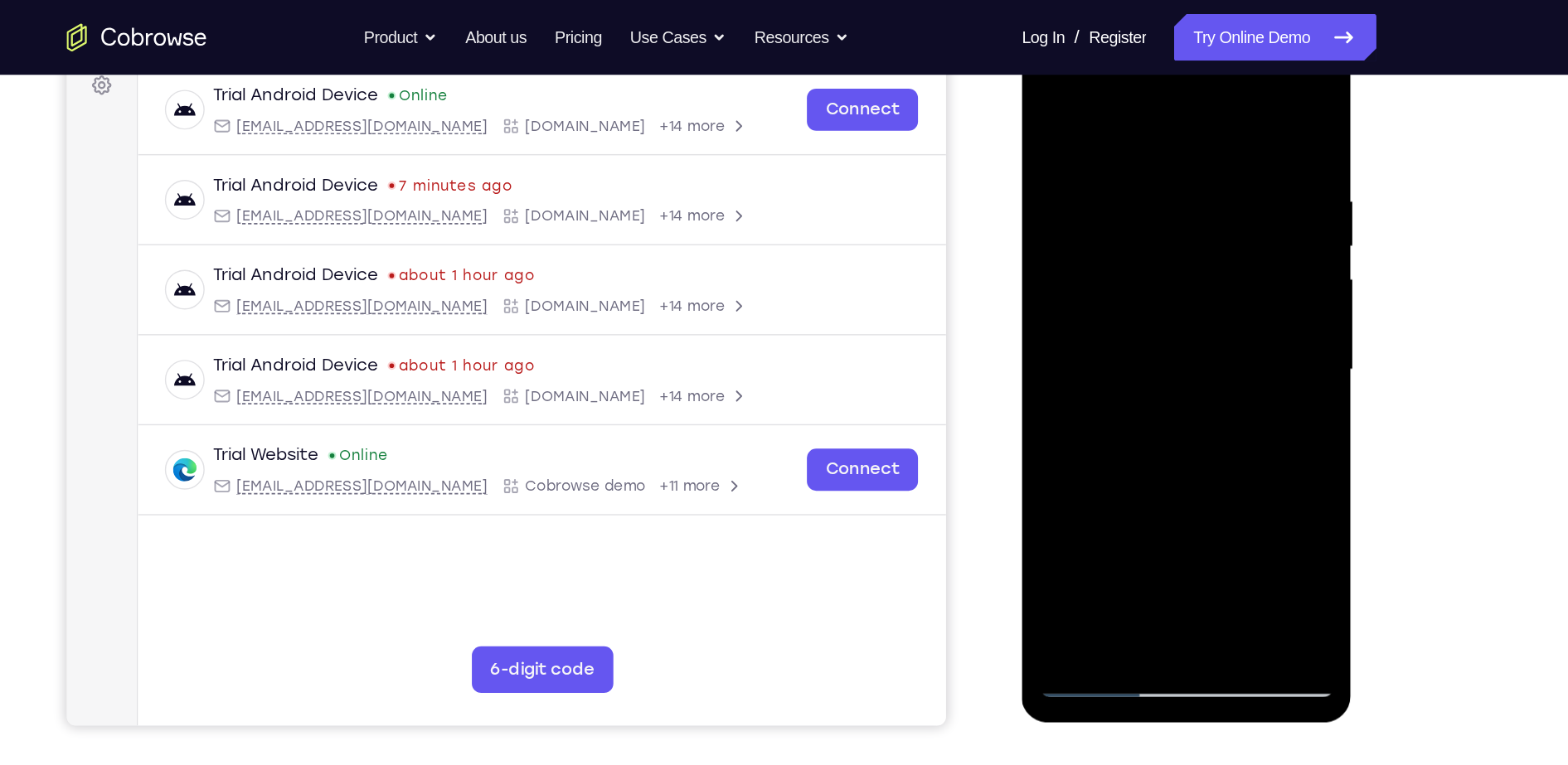
click at [1156, 361] on div at bounding box center [1138, 270] width 209 height 464
click at [1105, 451] on div at bounding box center [1138, 270] width 209 height 464
click at [1212, 311] on div at bounding box center [1138, 270] width 209 height 464
click at [1221, 313] on div at bounding box center [1138, 270] width 209 height 464
click at [1041, 107] on div at bounding box center [1138, 270] width 209 height 464
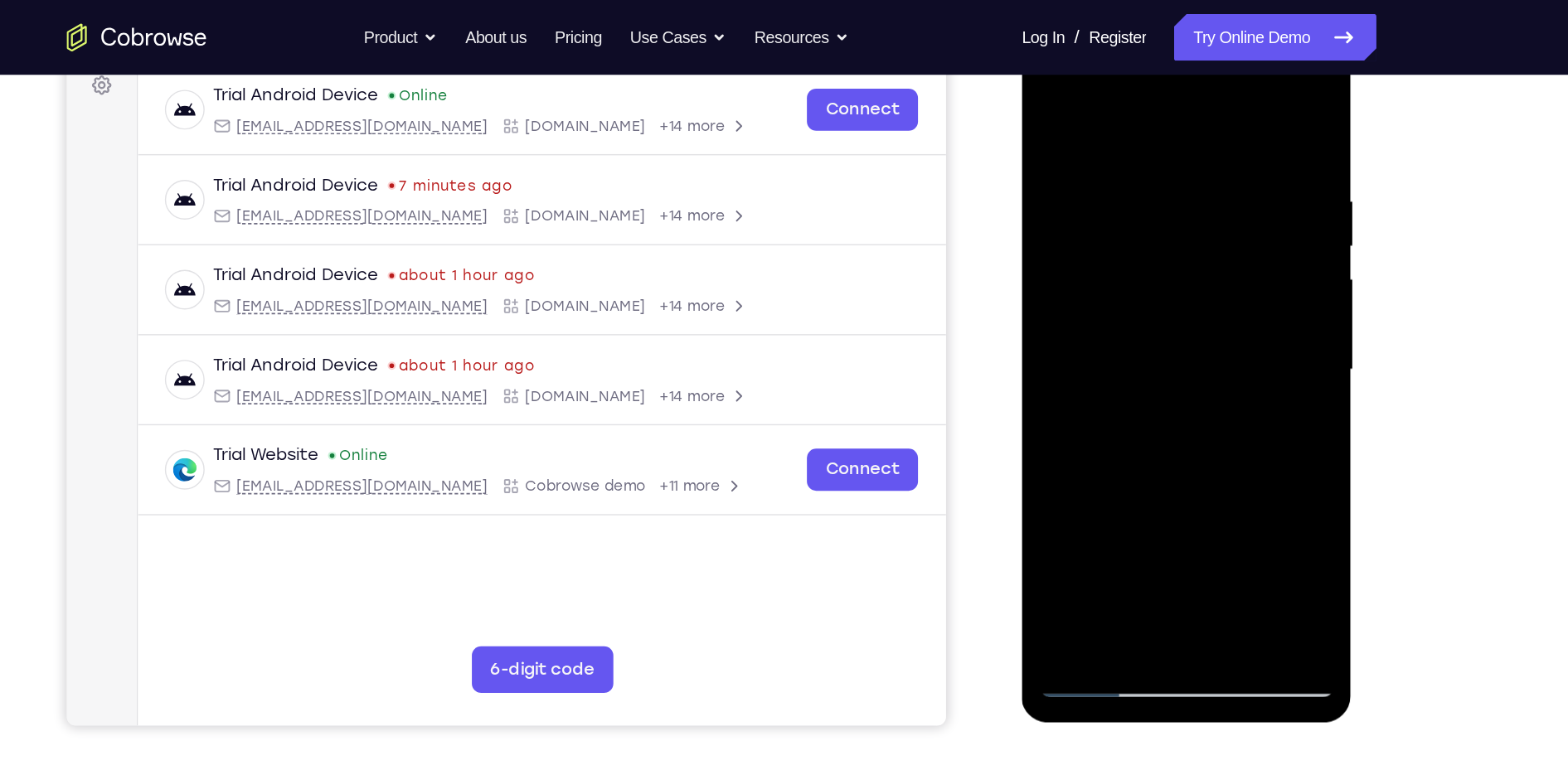
drag, startPoint x: 1121, startPoint y: 451, endPoint x: 1108, endPoint y: 166, distance: 285.3
click at [1108, 166] on div at bounding box center [1138, 270] width 209 height 464
click at [1052, 102] on div at bounding box center [1138, 270] width 209 height 464
click at [1117, 131] on div at bounding box center [1138, 270] width 209 height 464
click at [1208, 453] on div at bounding box center [1138, 270] width 209 height 464
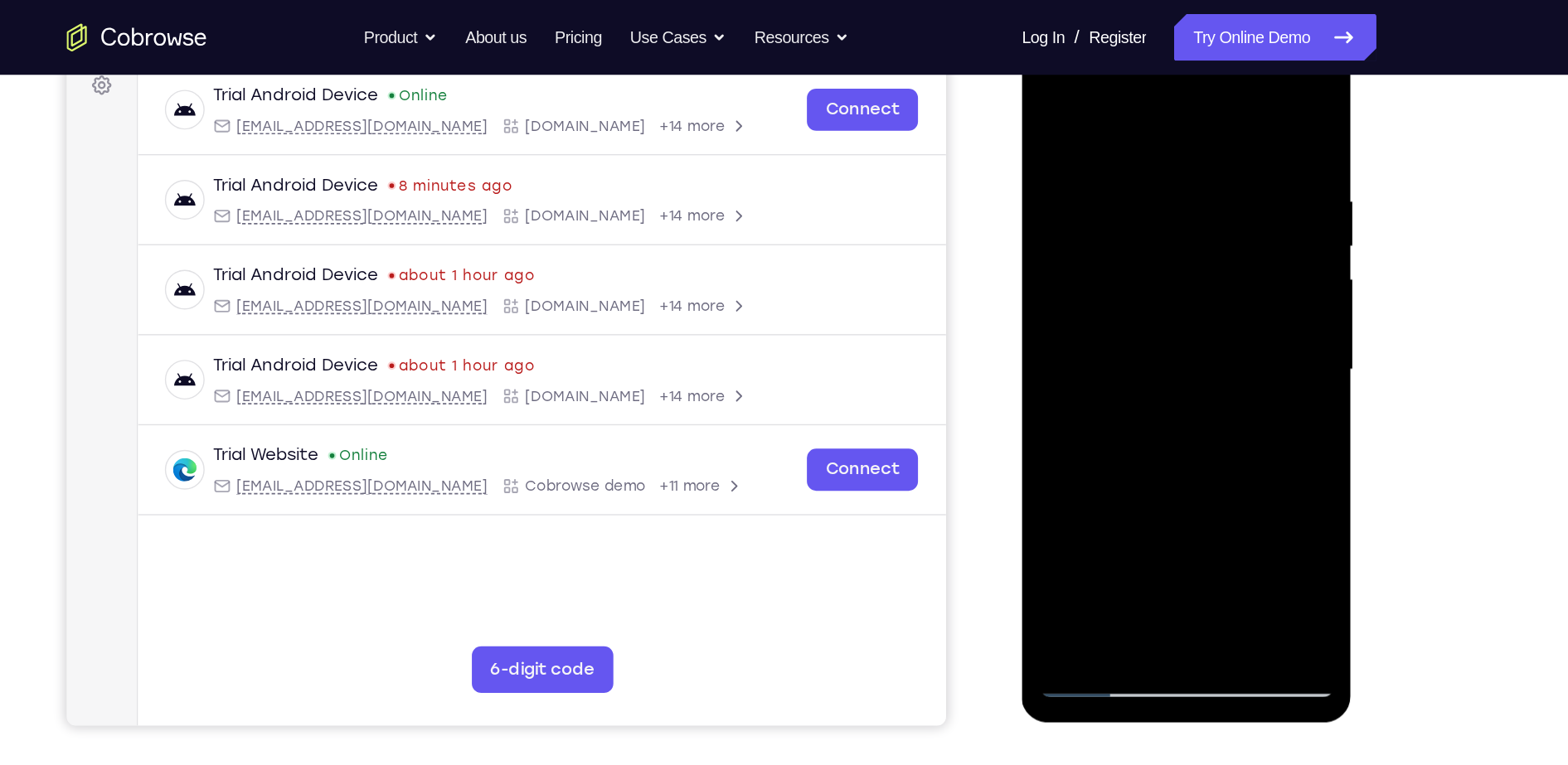
click at [1222, 350] on div at bounding box center [1138, 270] width 209 height 464
click at [1224, 461] on div at bounding box center [1138, 270] width 209 height 464
click at [1168, 458] on div at bounding box center [1138, 270] width 209 height 464
click at [1096, 464] on div at bounding box center [1138, 270] width 209 height 464
click at [1098, 364] on div at bounding box center [1138, 270] width 209 height 464
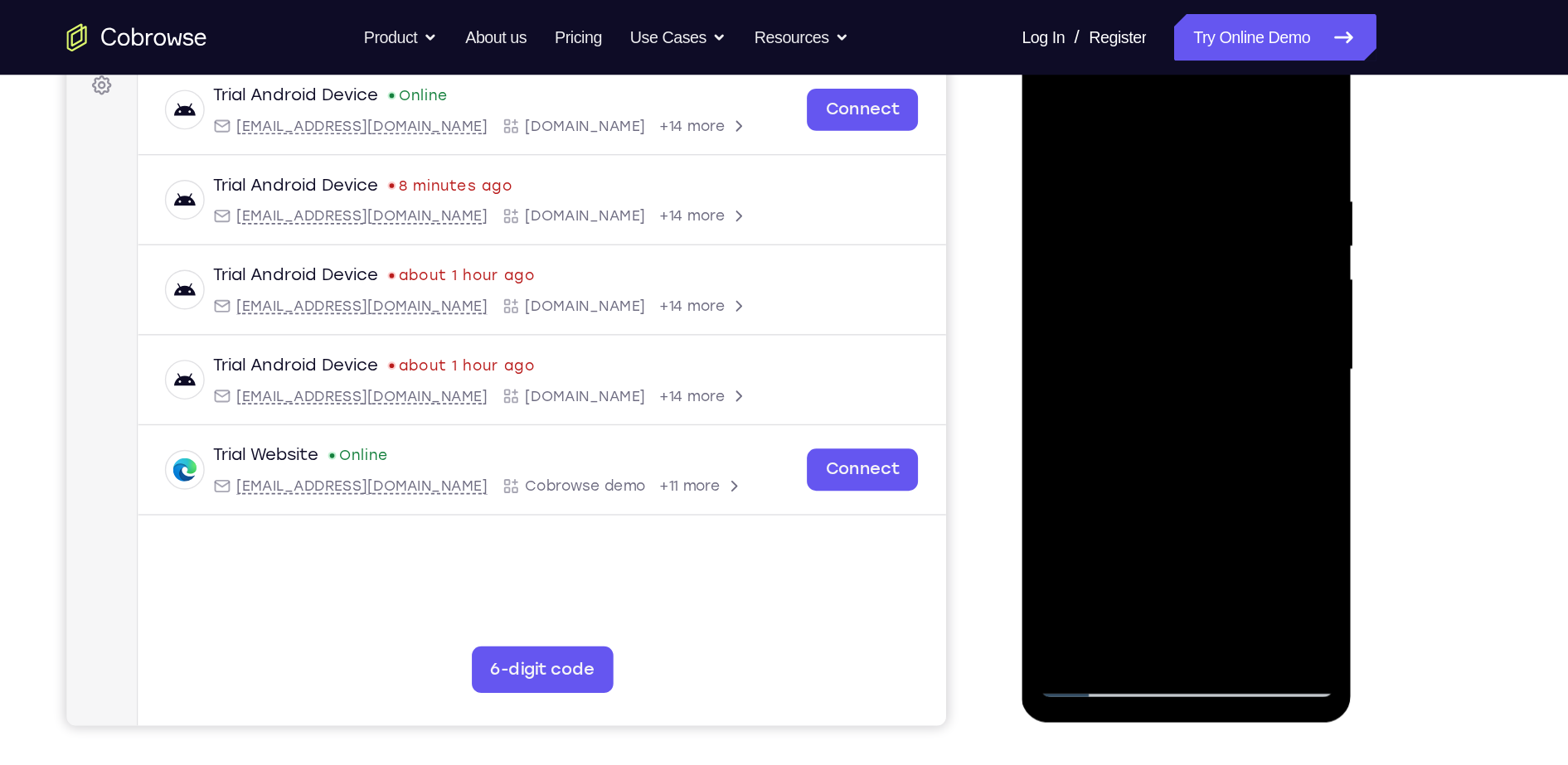
click at [1098, 364] on div at bounding box center [1138, 270] width 209 height 464
click at [1083, 491] on div at bounding box center [1138, 270] width 209 height 464
click at [1215, 462] on div at bounding box center [1138, 270] width 209 height 464
click at [1224, 121] on div at bounding box center [1138, 270] width 209 height 464
drag, startPoint x: 1131, startPoint y: 379, endPoint x: 1140, endPoint y: 202, distance: 177.2
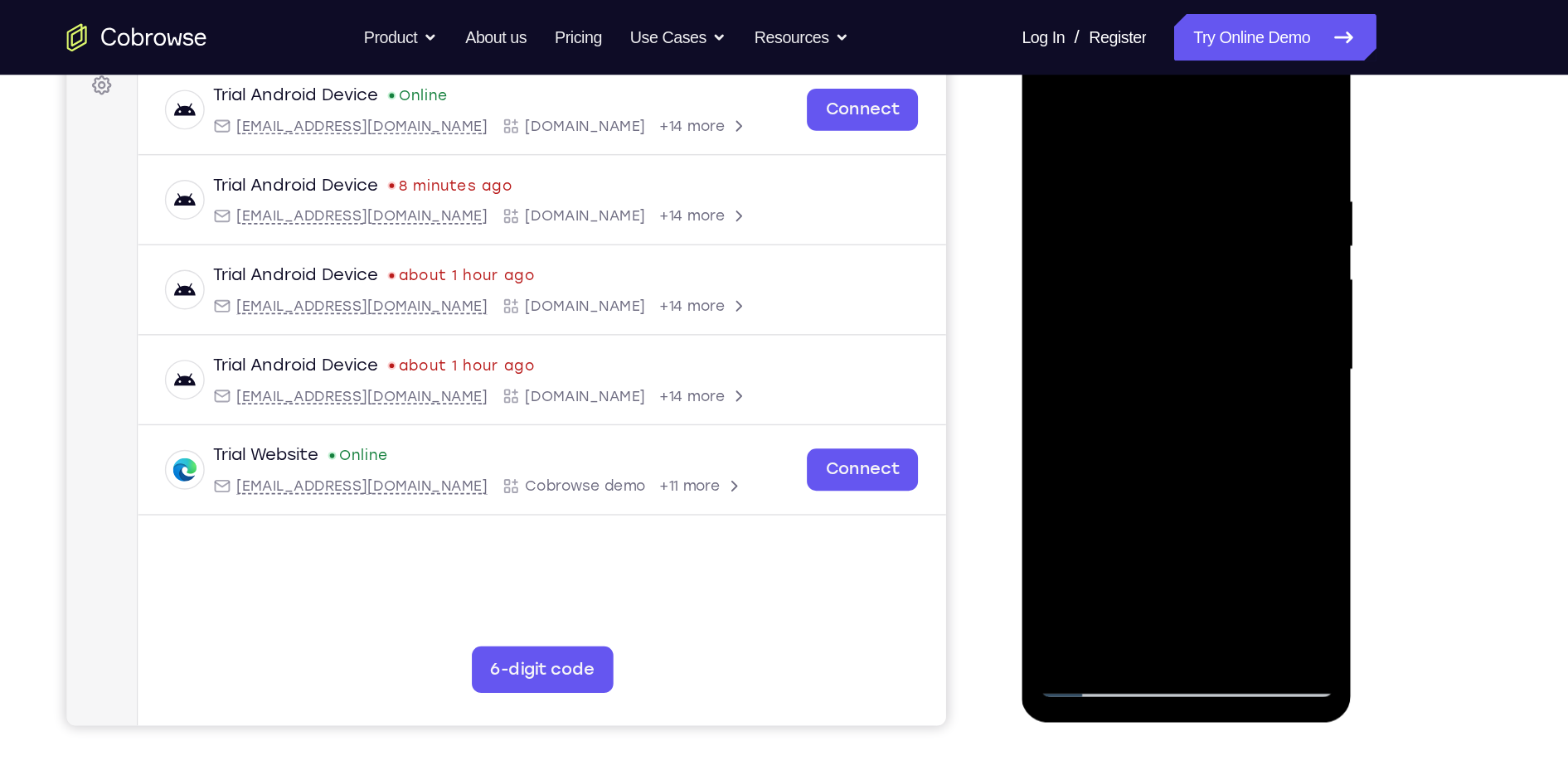
click at [1140, 202] on div at bounding box center [1138, 270] width 209 height 464
click at [1055, 321] on div at bounding box center [1138, 270] width 209 height 464
click at [1073, 319] on div at bounding box center [1138, 270] width 209 height 464
click at [1107, 414] on div at bounding box center [1138, 270] width 209 height 464
click at [1098, 463] on div at bounding box center [1138, 270] width 209 height 464
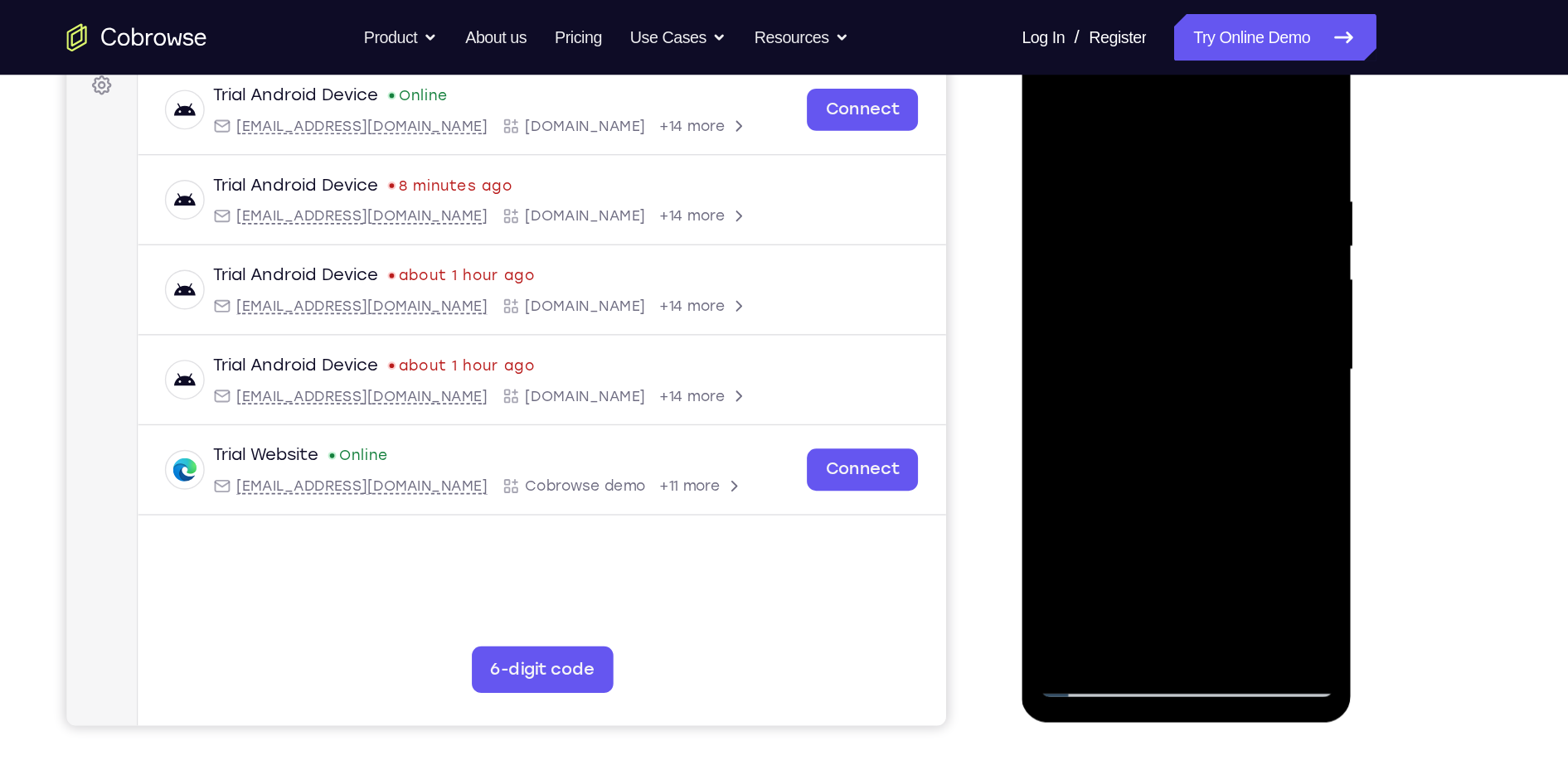
click at [1052, 370] on div at bounding box center [1138, 270] width 209 height 464
click at [1099, 360] on div at bounding box center [1138, 270] width 209 height 464
click at [1227, 257] on div at bounding box center [1138, 270] width 209 height 464
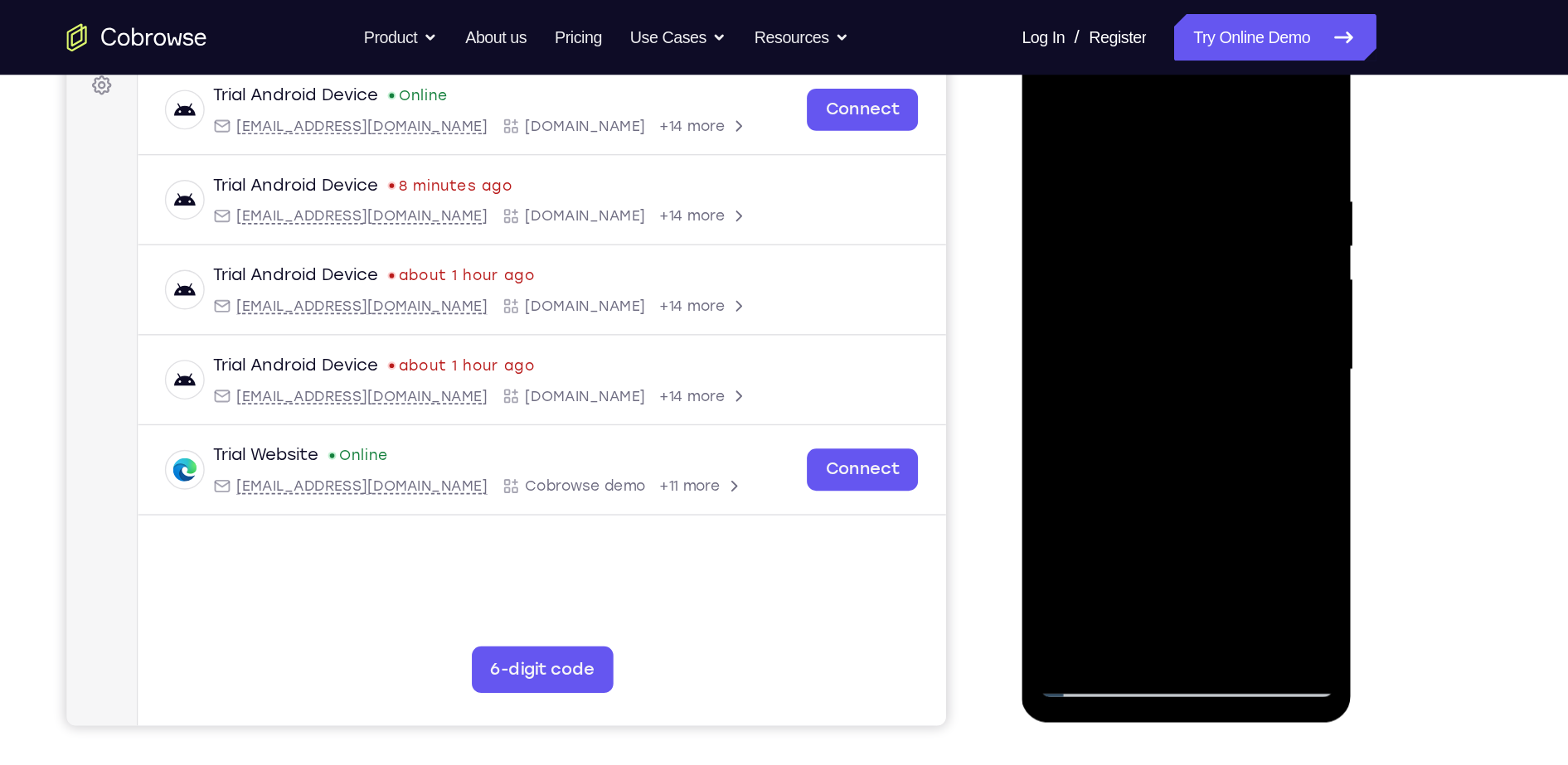
click at [1050, 101] on div at bounding box center [1138, 270] width 209 height 464
drag, startPoint x: 1106, startPoint y: 379, endPoint x: 1131, endPoint y: 105, distance: 275.1
click at [1131, 105] on div at bounding box center [1138, 270] width 209 height 464
drag, startPoint x: 1115, startPoint y: 335, endPoint x: 1121, endPoint y: 117, distance: 218.1
click at [1121, 117] on div at bounding box center [1138, 270] width 209 height 464
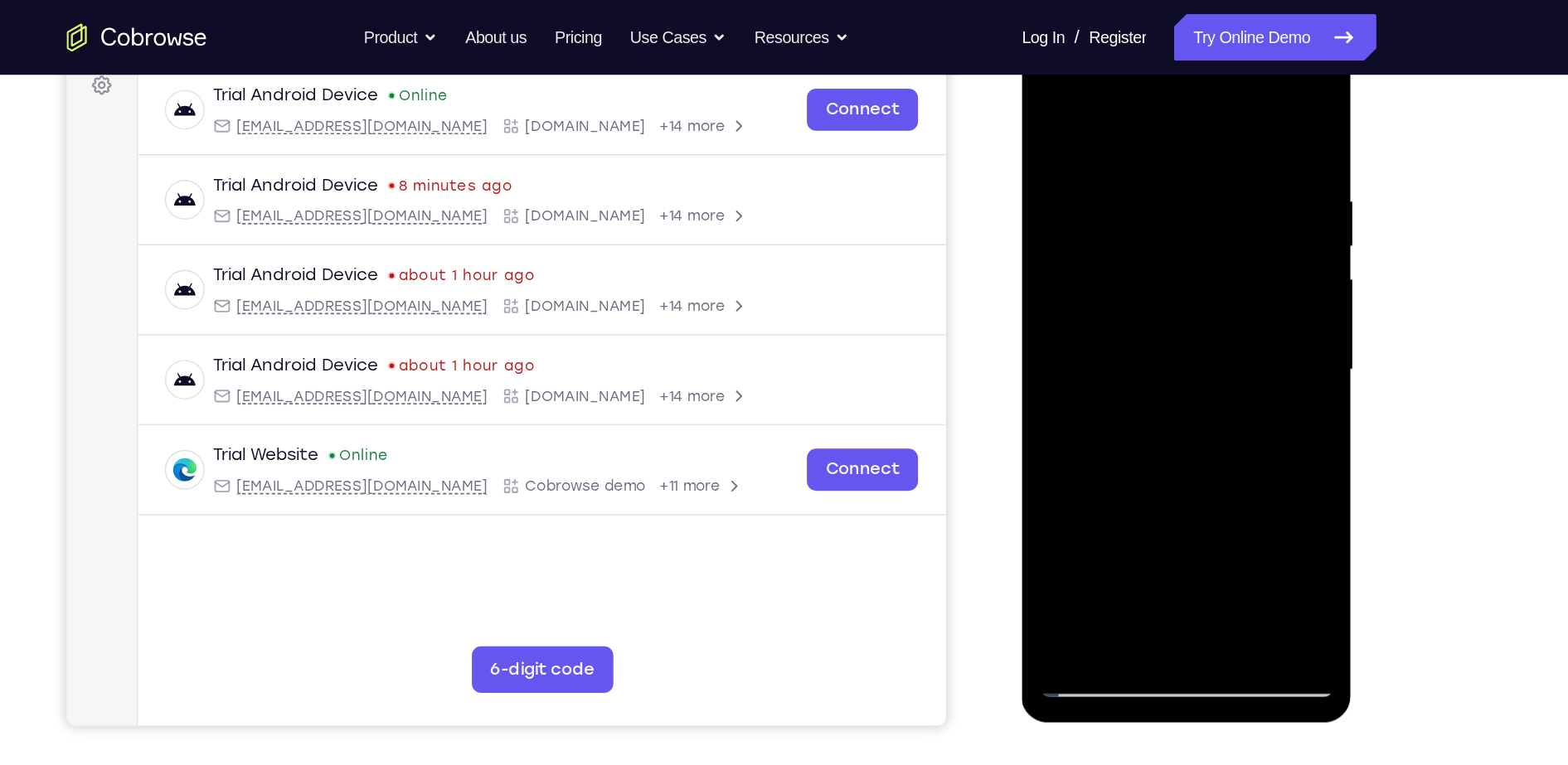
drag, startPoint x: 1115, startPoint y: 350, endPoint x: 1132, endPoint y: 112, distance: 238.6
click at [1132, 112] on div at bounding box center [1138, 270] width 209 height 464
click at [1051, 410] on div at bounding box center [1138, 270] width 209 height 464
click at [1230, 86] on div at bounding box center [1138, 270] width 209 height 464
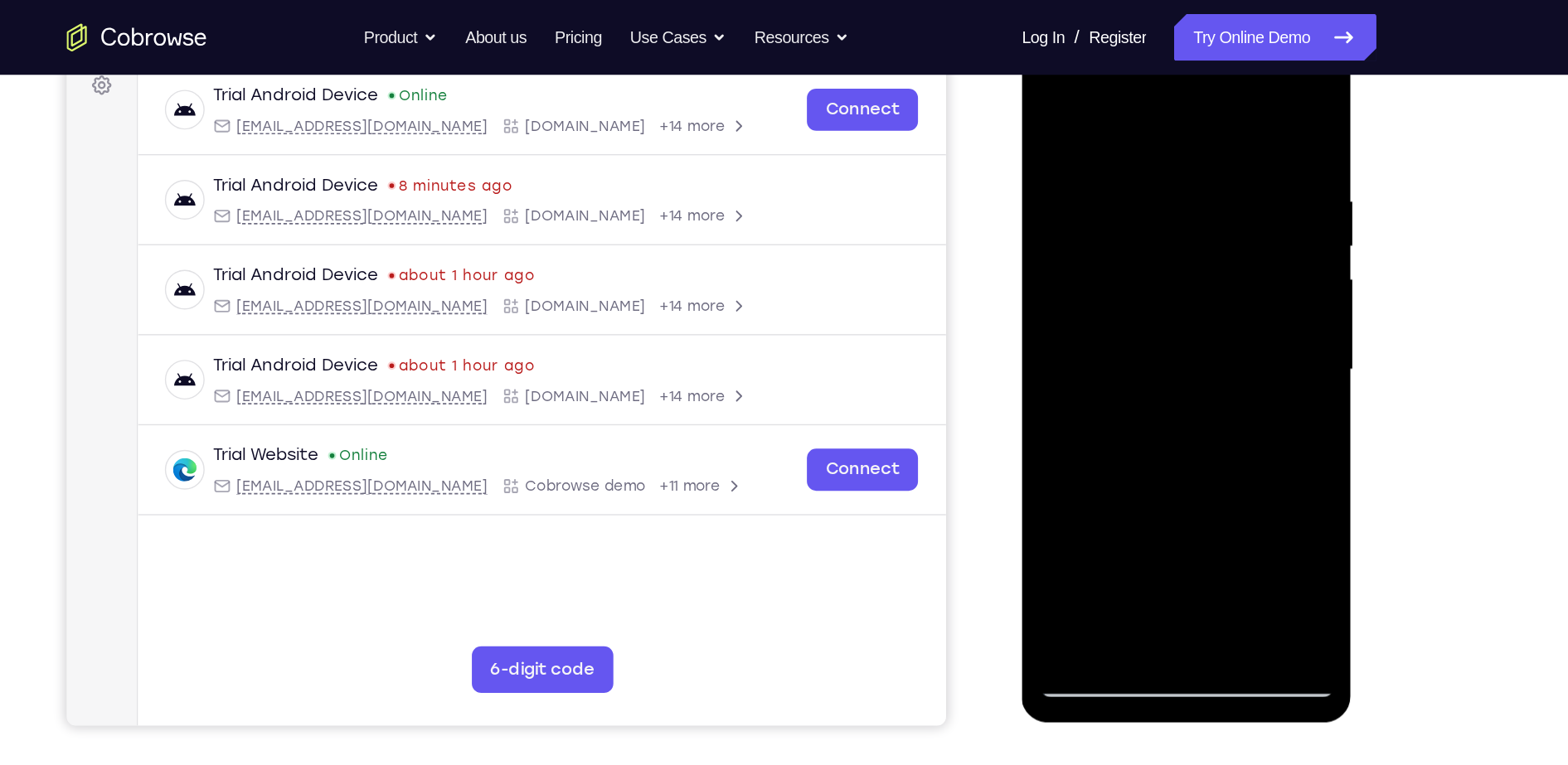
drag, startPoint x: 1140, startPoint y: 397, endPoint x: 1147, endPoint y: 190, distance: 207.1
click at [1147, 190] on div at bounding box center [1138, 270] width 209 height 464
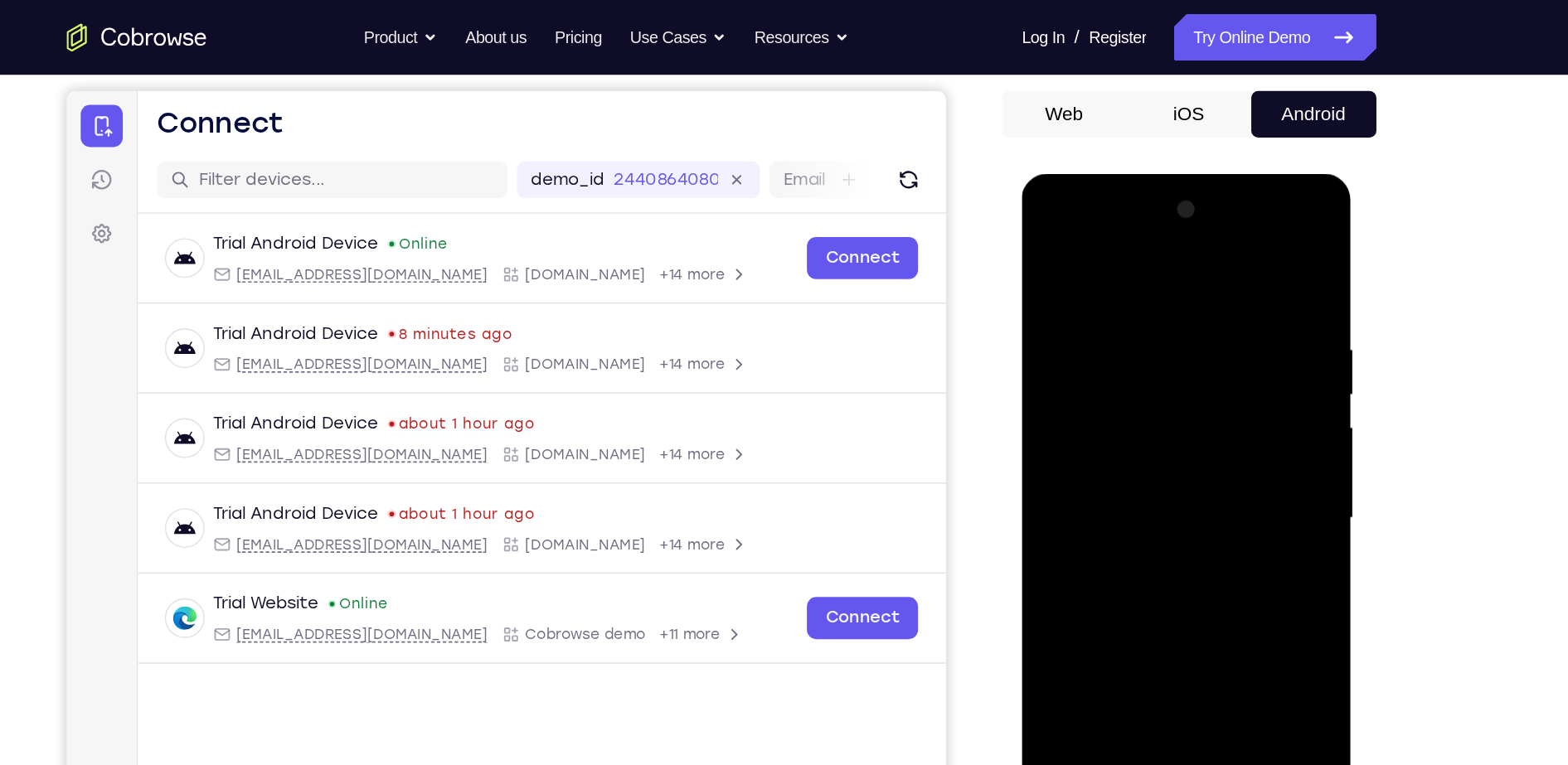
click at [1231, 228] on div at bounding box center [1138, 418] width 209 height 464
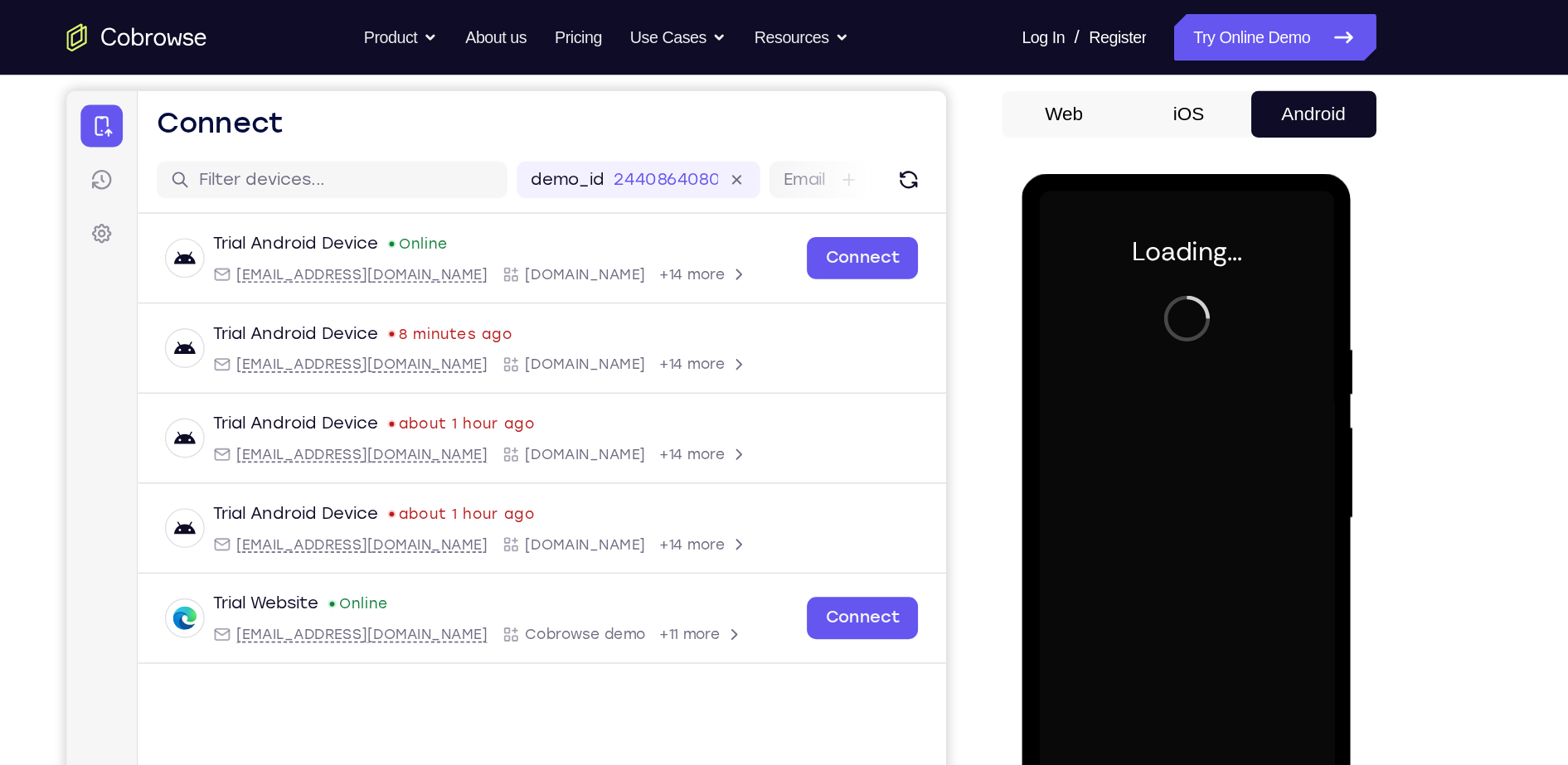
click at [1231, 228] on div at bounding box center [1138, 418] width 209 height 464
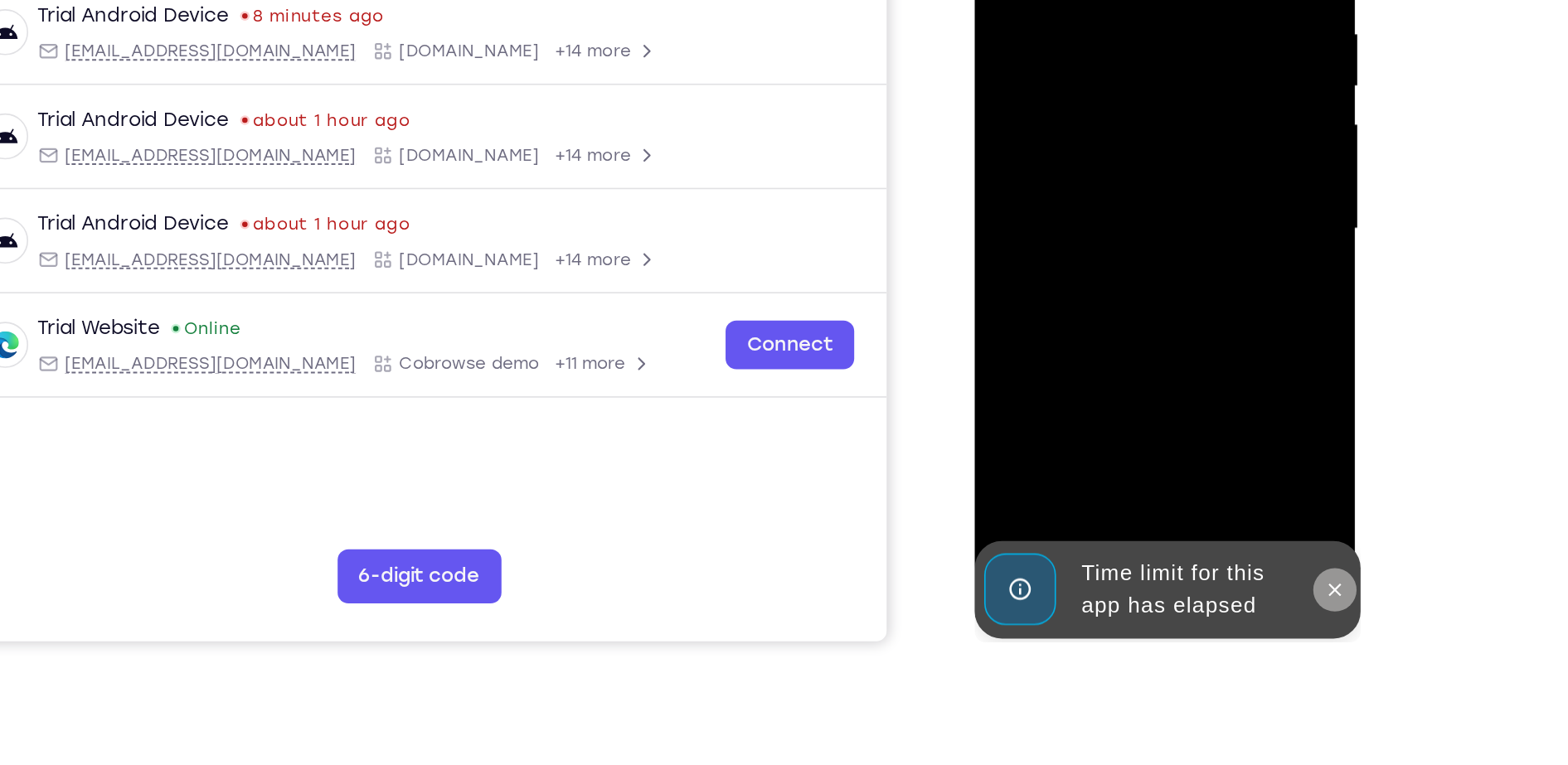
click at [1194, 304] on button at bounding box center [1194, 295] width 27 height 27
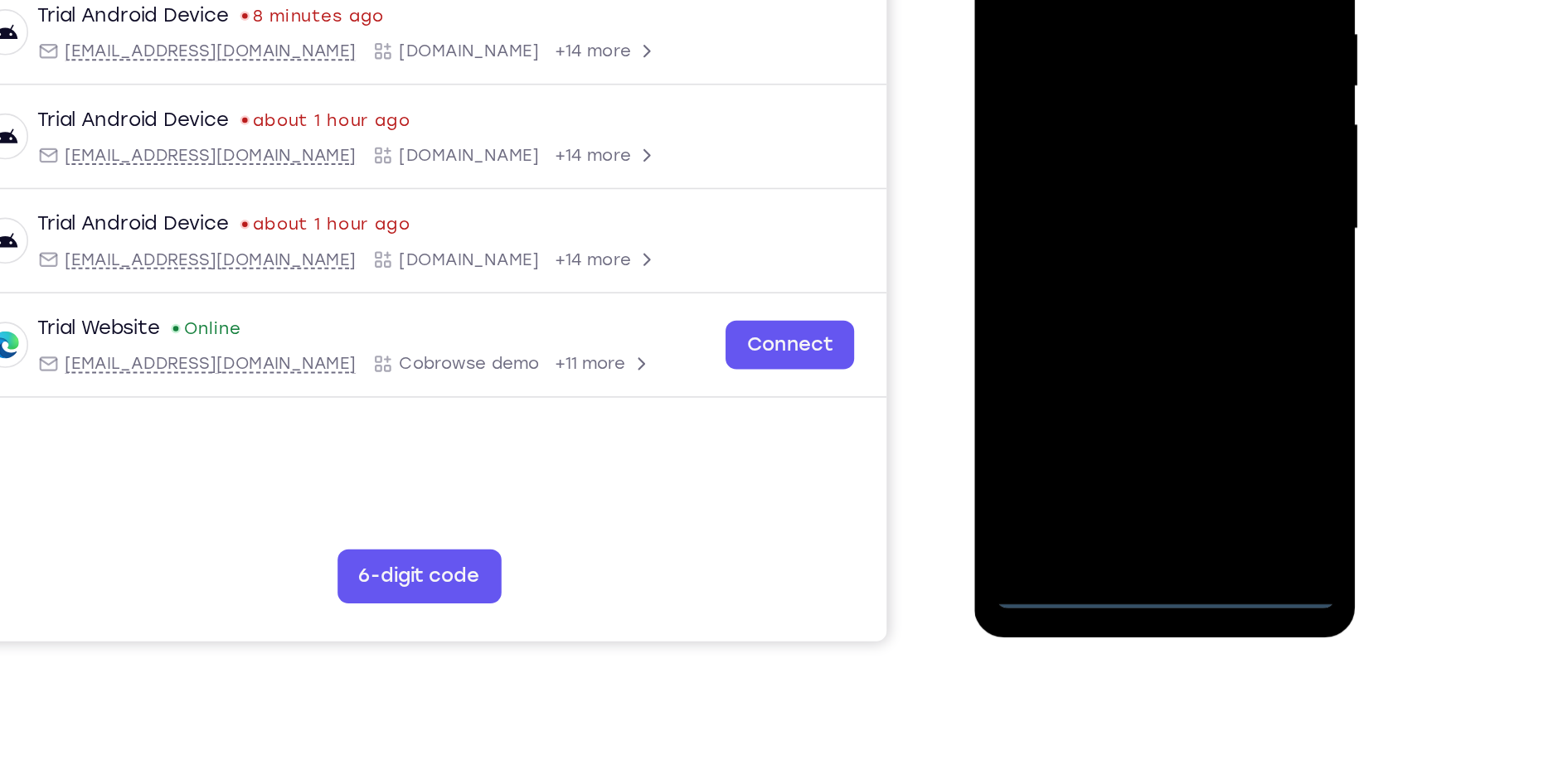
click at [1108, 298] on div at bounding box center [1091, 75] width 209 height 464
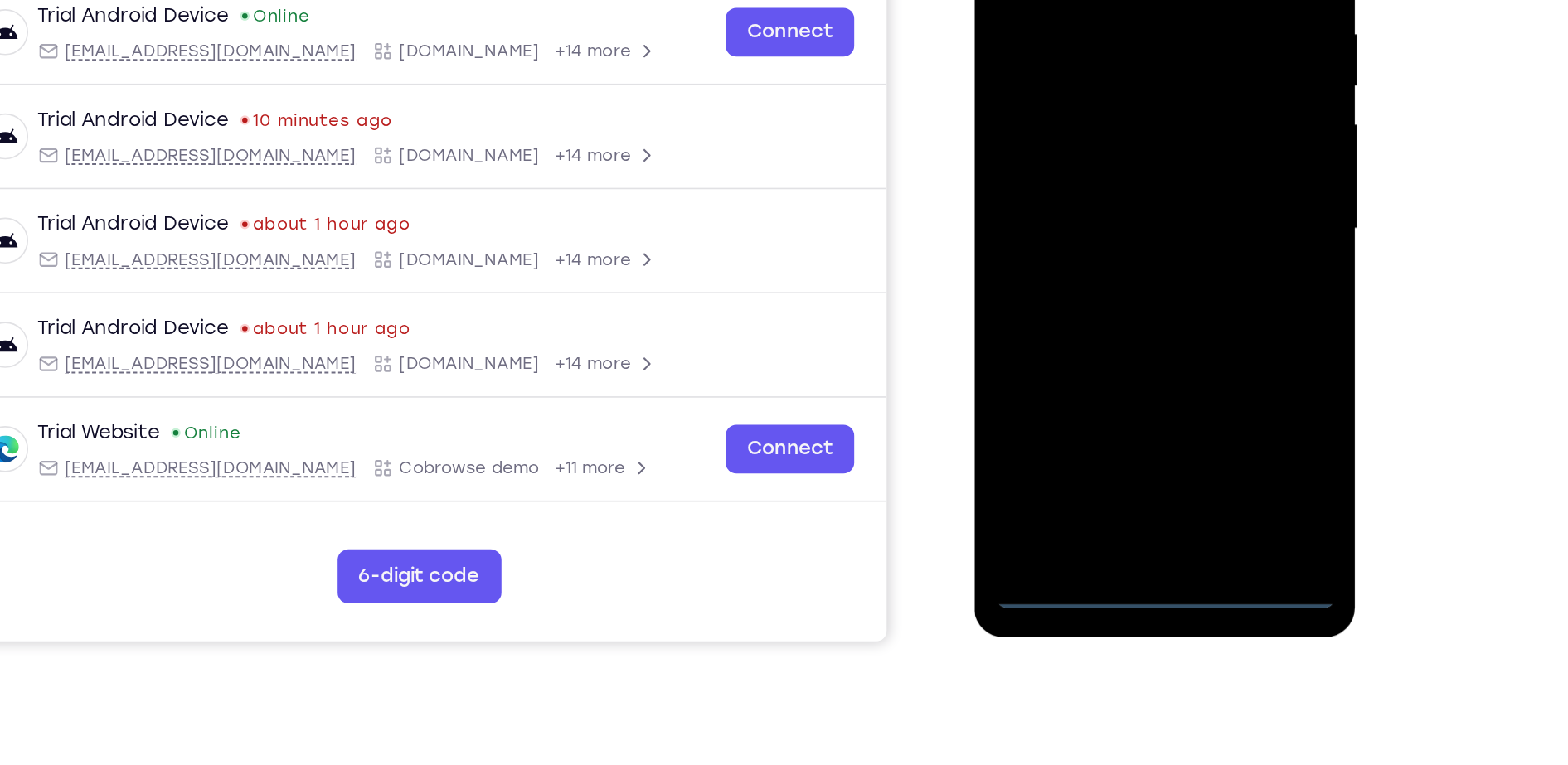
click at [1170, 210] on div at bounding box center [1091, 75] width 209 height 464
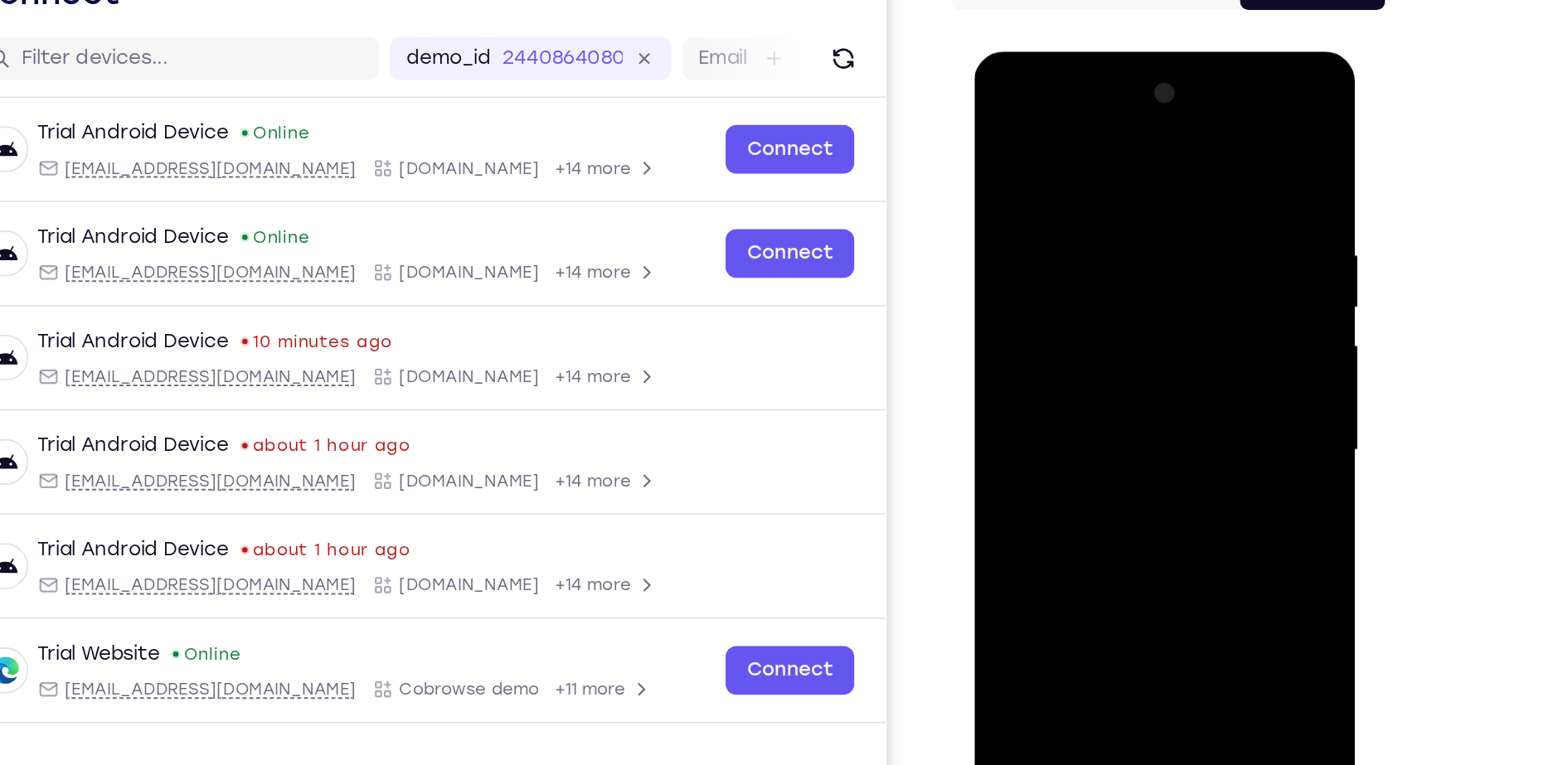
click at [1115, 138] on div at bounding box center [1091, 295] width 209 height 464
click at [1161, 306] on div at bounding box center [1091, 295] width 209 height 464
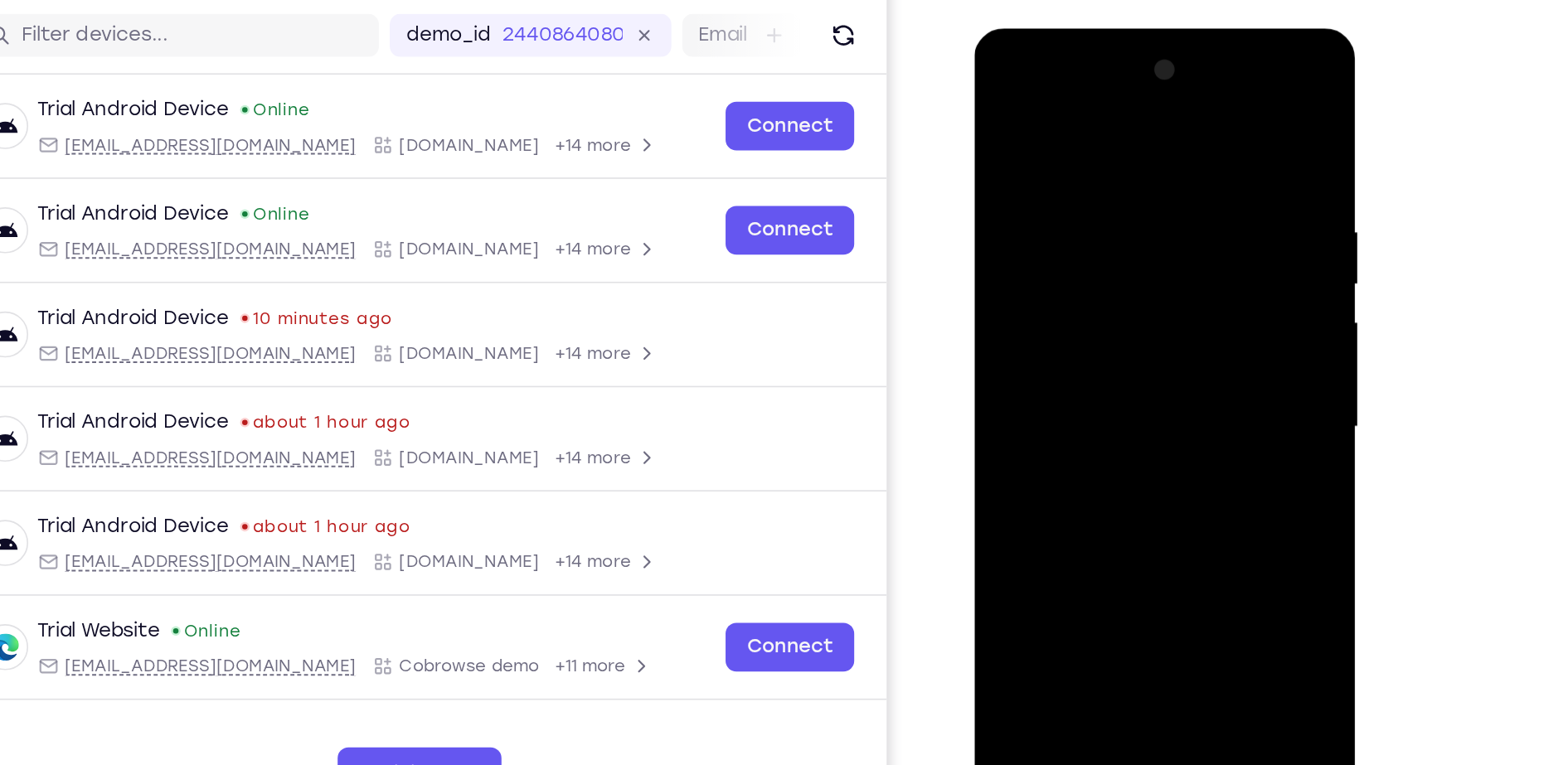
click at [1071, 306] on div at bounding box center [1091, 272] width 209 height 464
click at [1098, 250] on div at bounding box center [1091, 272] width 209 height 464
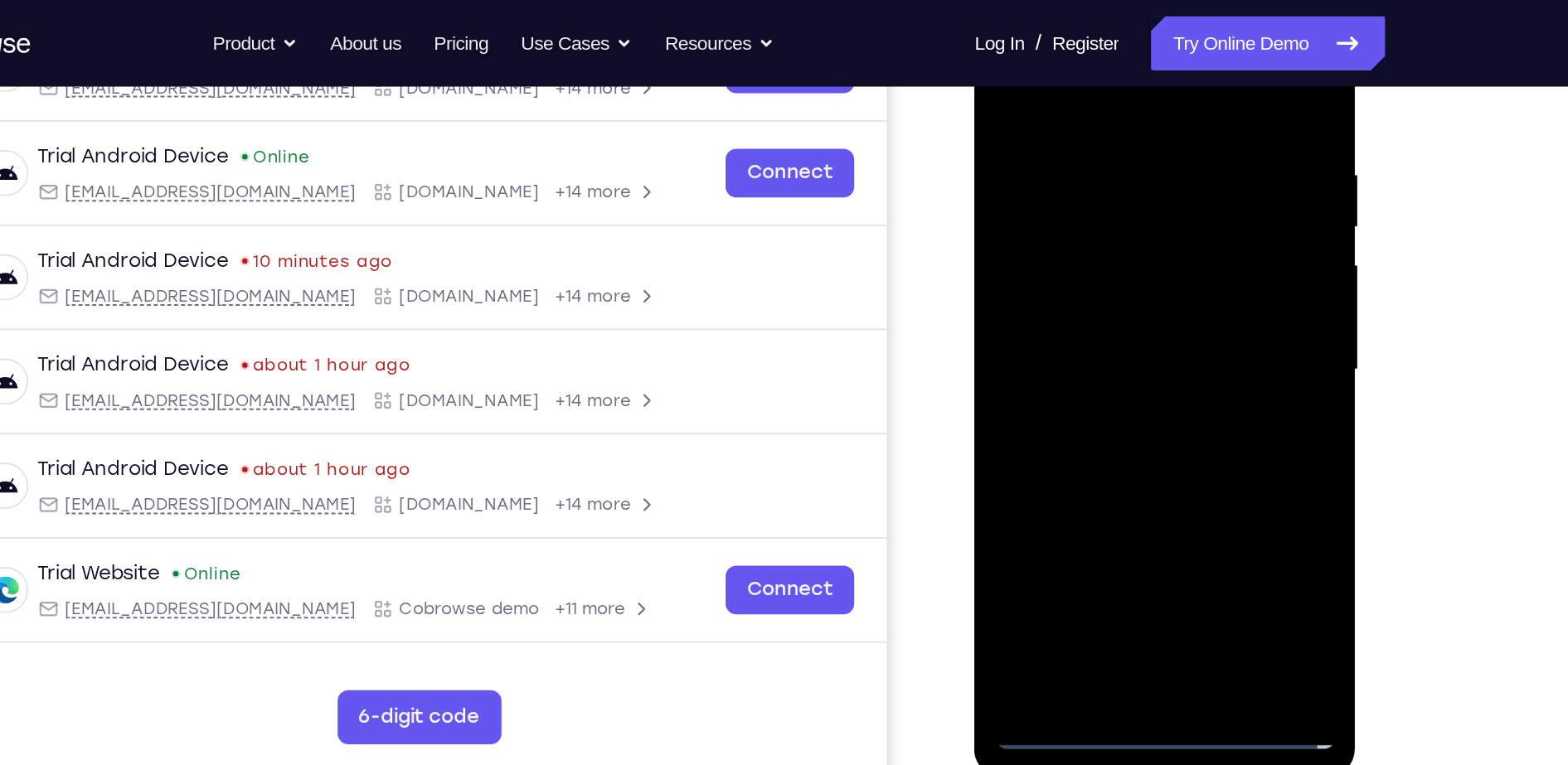
scroll to position [279, 0]
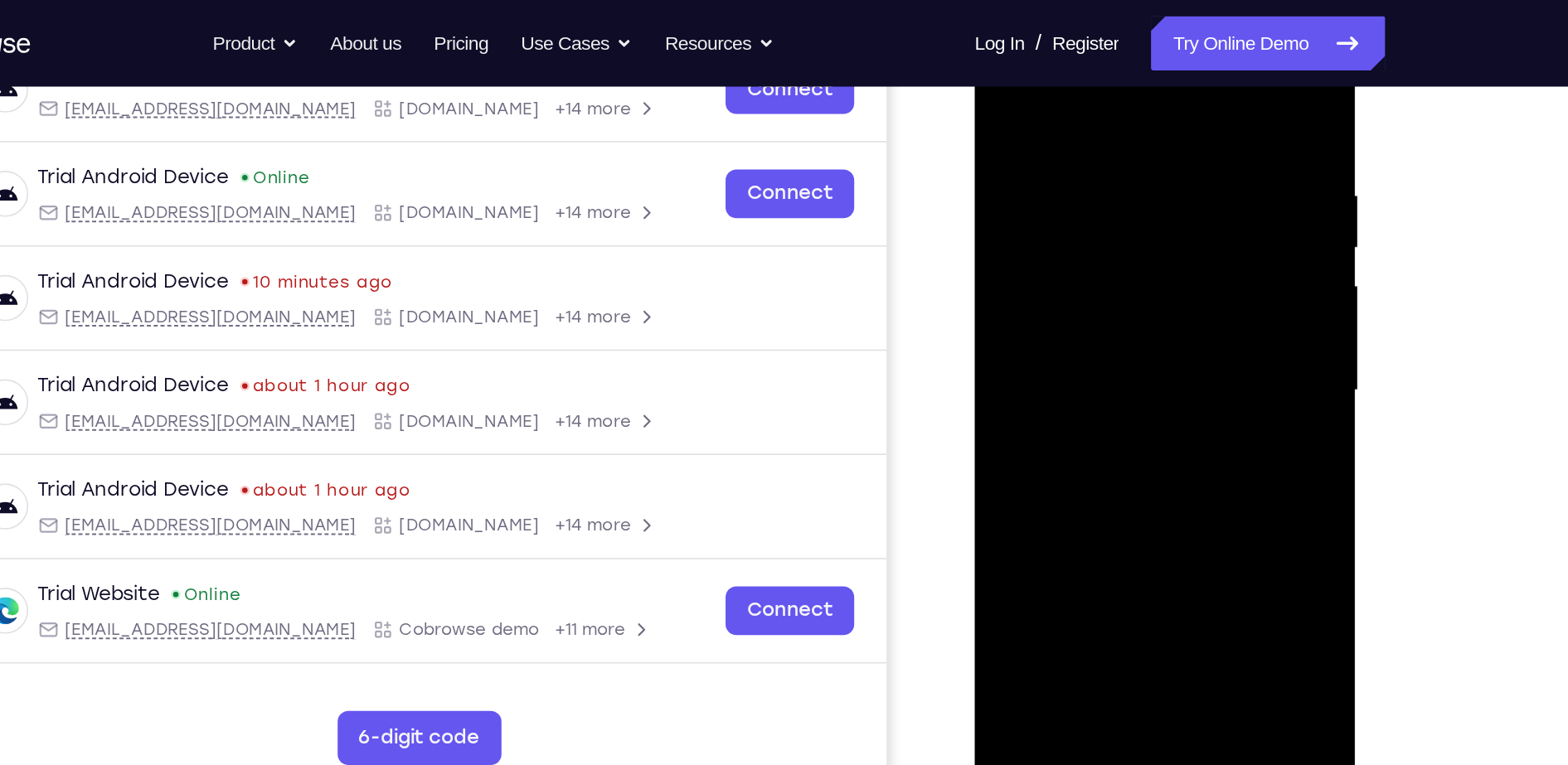
click at [1101, 205] on div at bounding box center [1091, 237] width 209 height 464
click at [1091, 240] on div at bounding box center [1091, 237] width 209 height 464
click at [1115, 290] on div at bounding box center [1091, 237] width 209 height 464
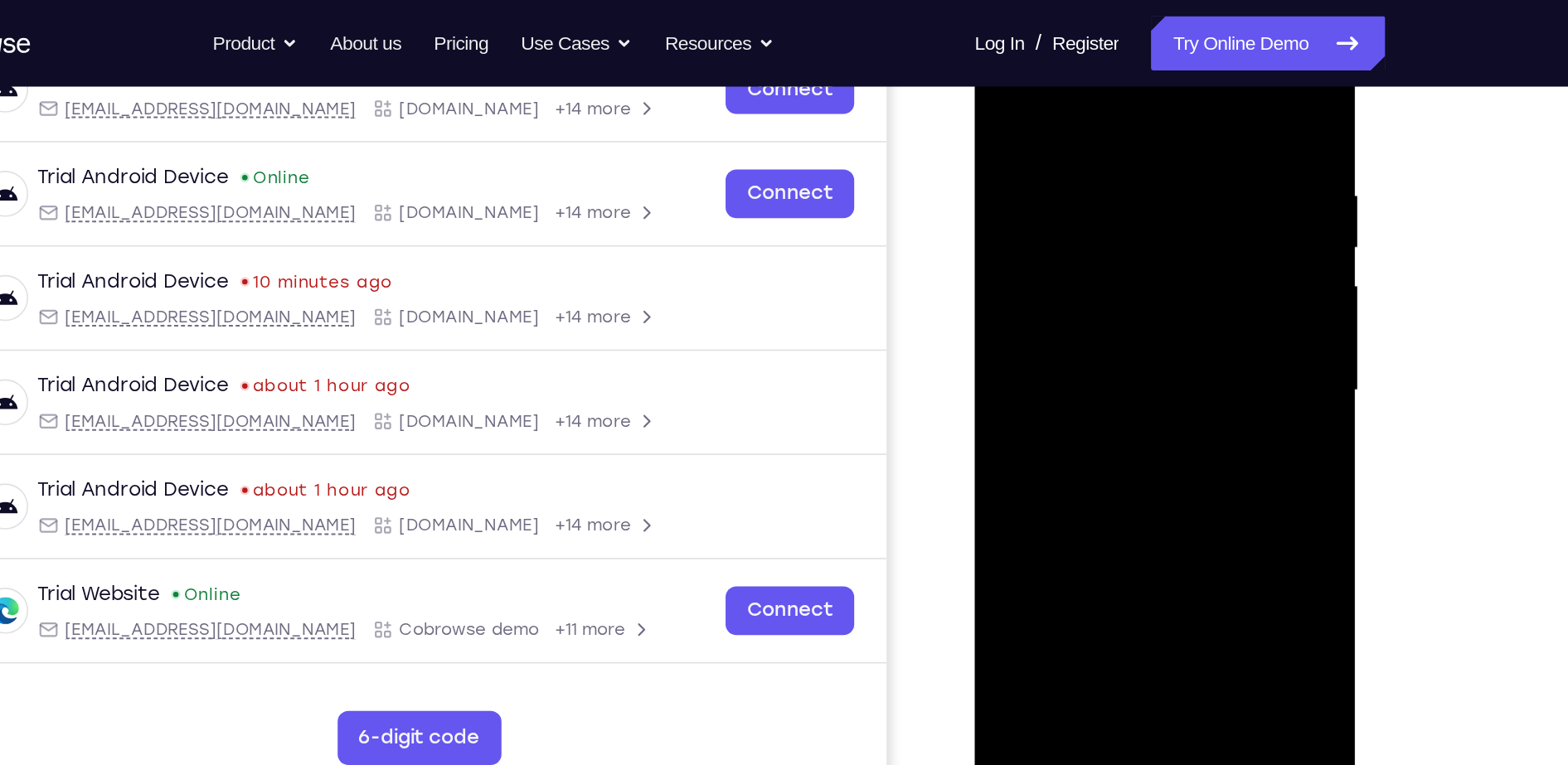
click at [1115, 290] on div at bounding box center [1091, 237] width 209 height 464
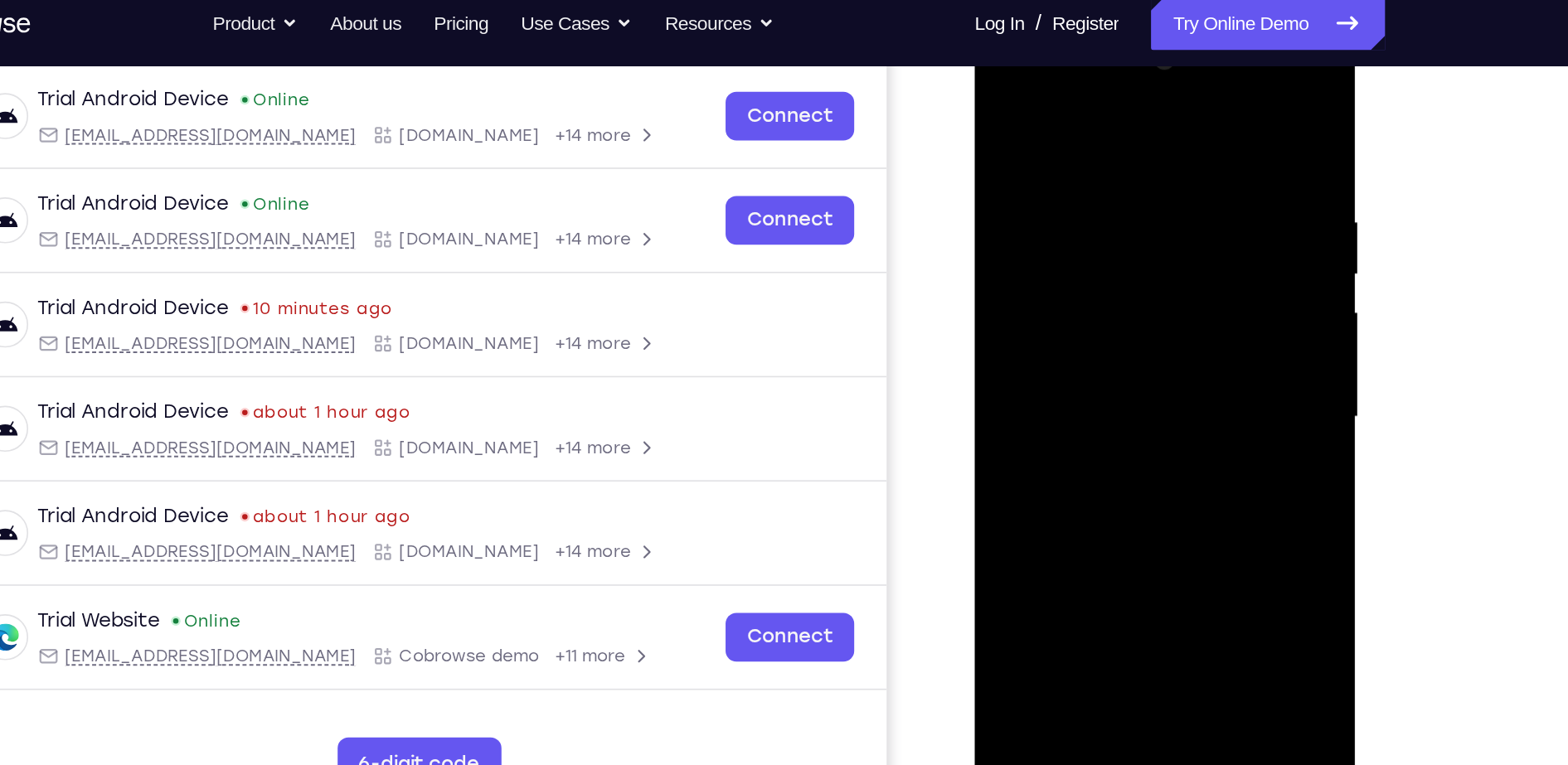
click at [1138, 338] on div at bounding box center [1091, 263] width 209 height 464
click at [1064, 149] on div at bounding box center [1091, 263] width 209 height 464
click at [1185, 104] on div at bounding box center [1091, 263] width 209 height 464
click at [1079, 131] on div at bounding box center [1091, 263] width 209 height 464
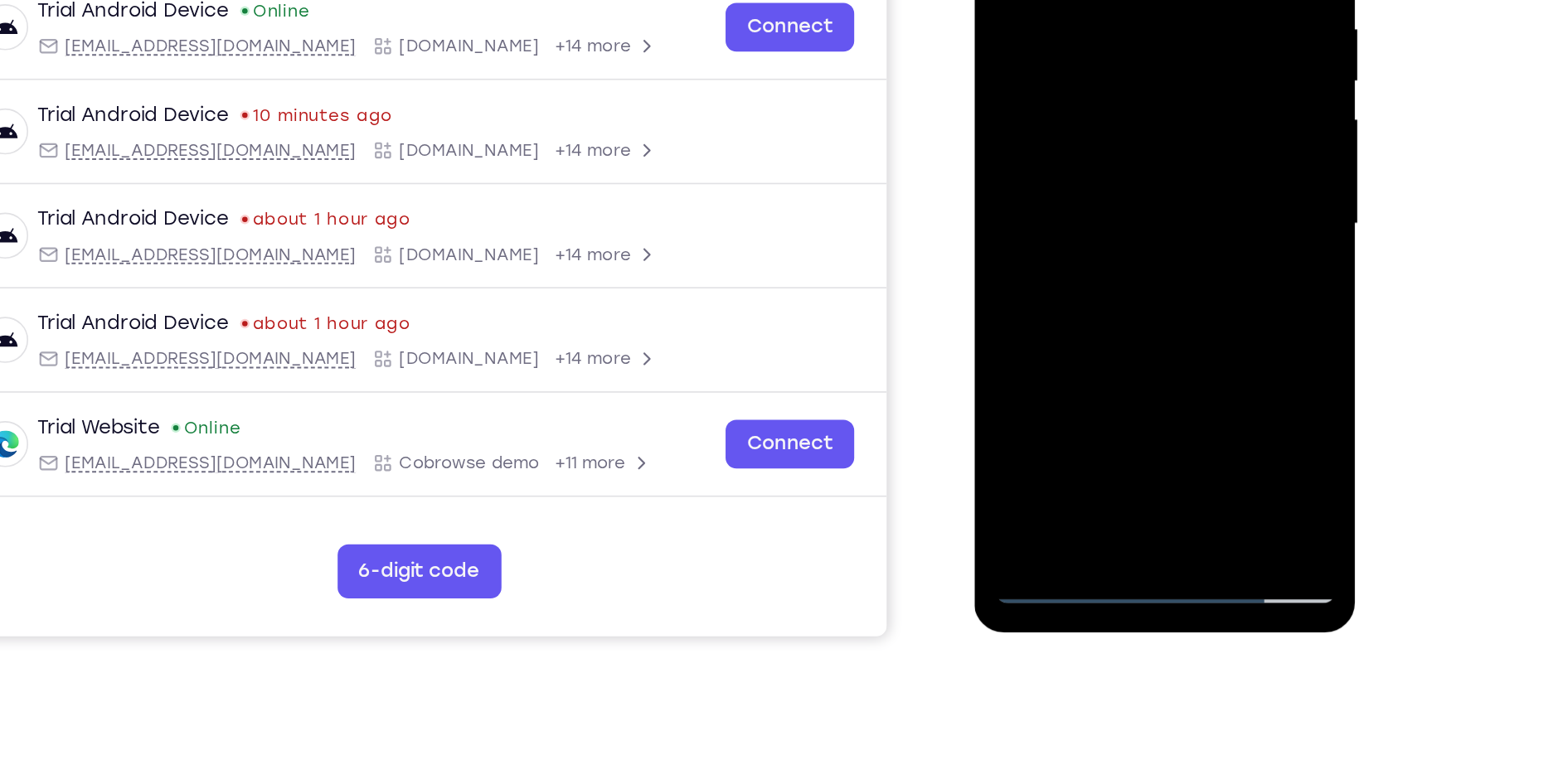
click at [1160, 257] on div at bounding box center [1091, 70] width 209 height 464
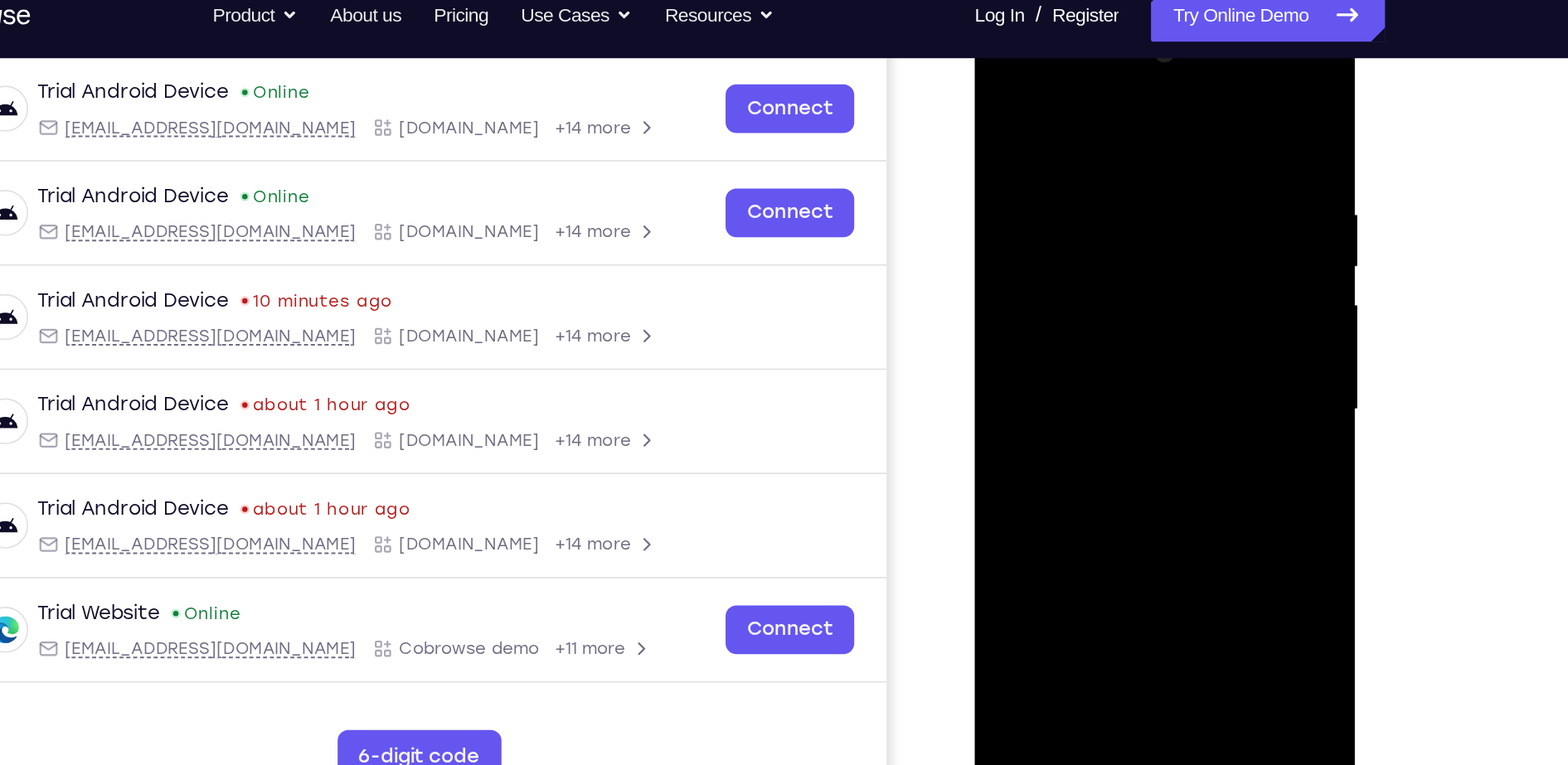
click at [1175, 99] on div at bounding box center [1091, 255] width 209 height 464
click at [1045, 451] on div at bounding box center [1091, 255] width 209 height 464
click at [1089, 94] on div at bounding box center [1091, 255] width 209 height 464
click at [1012, 301] on div at bounding box center [1091, 255] width 209 height 464
click at [1109, 120] on div at bounding box center [1091, 255] width 209 height 464
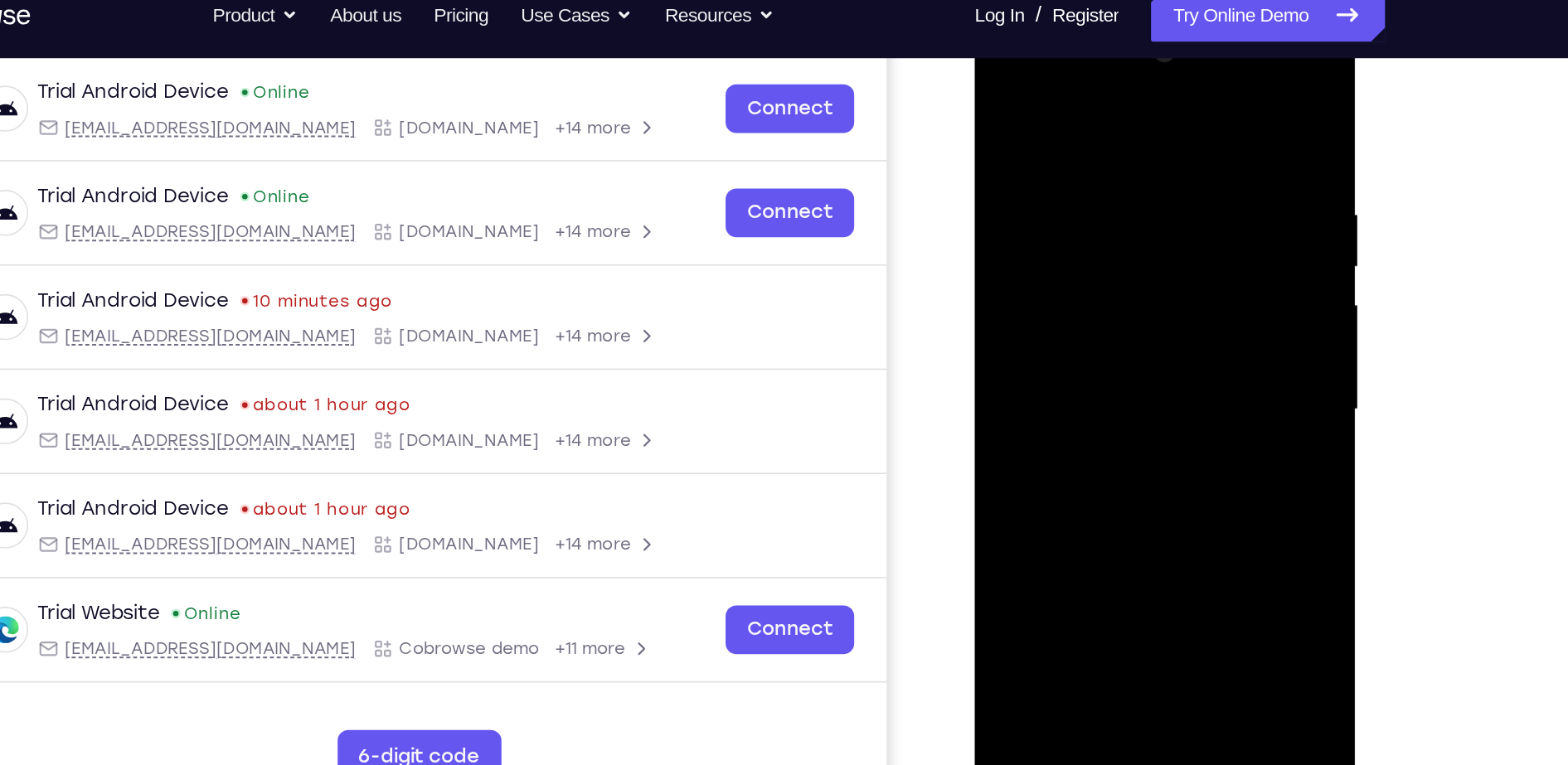
click at [1183, 209] on div at bounding box center [1091, 255] width 209 height 464
click at [1179, 106] on div at bounding box center [1091, 255] width 209 height 464
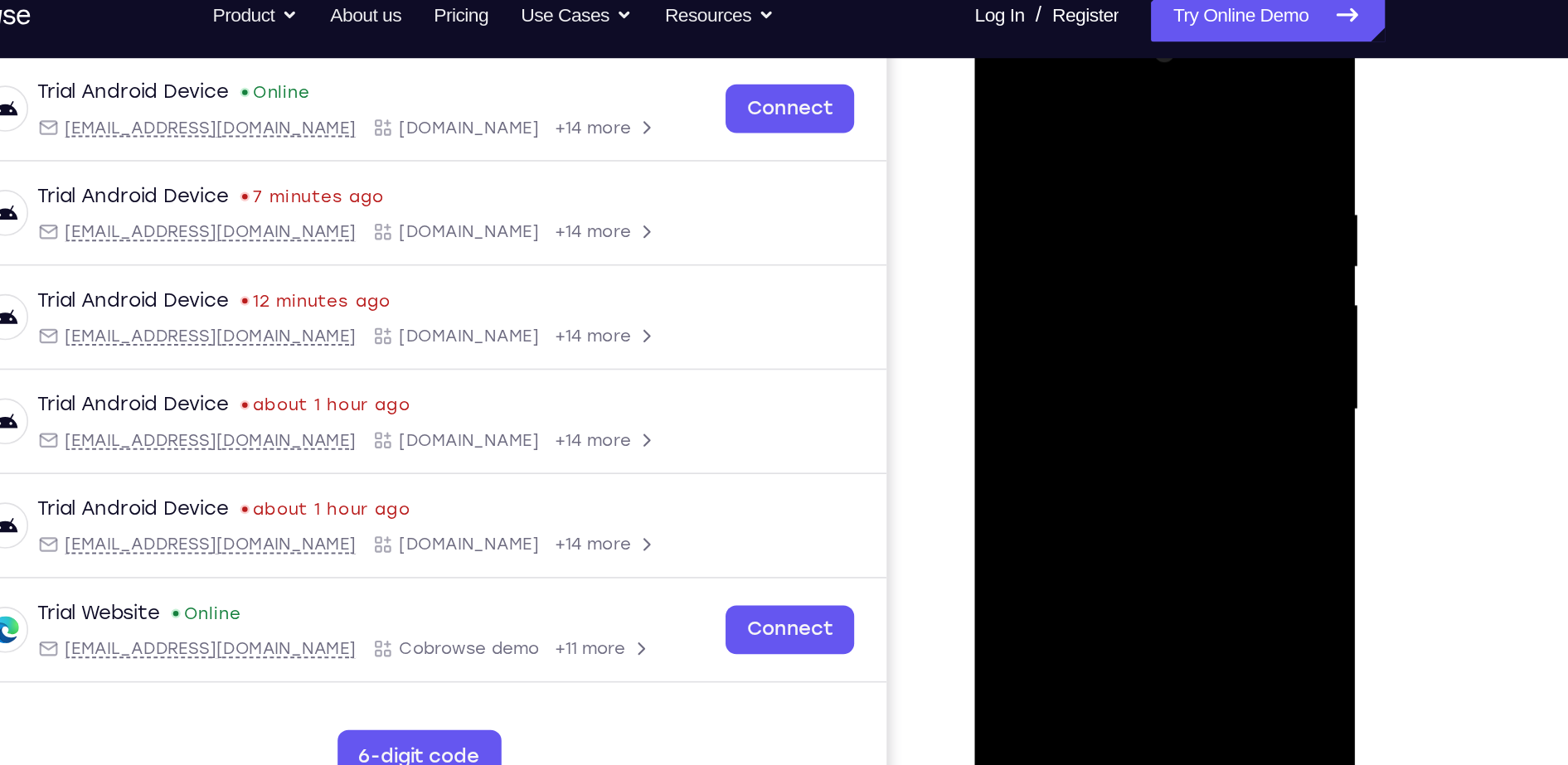
click at [1179, 106] on div at bounding box center [1091, 255] width 209 height 464
click at [1179, 109] on div at bounding box center [1091, 255] width 209 height 464
click at [1171, 159] on div at bounding box center [1091, 255] width 209 height 464
click at [1152, 452] on div at bounding box center [1091, 255] width 209 height 464
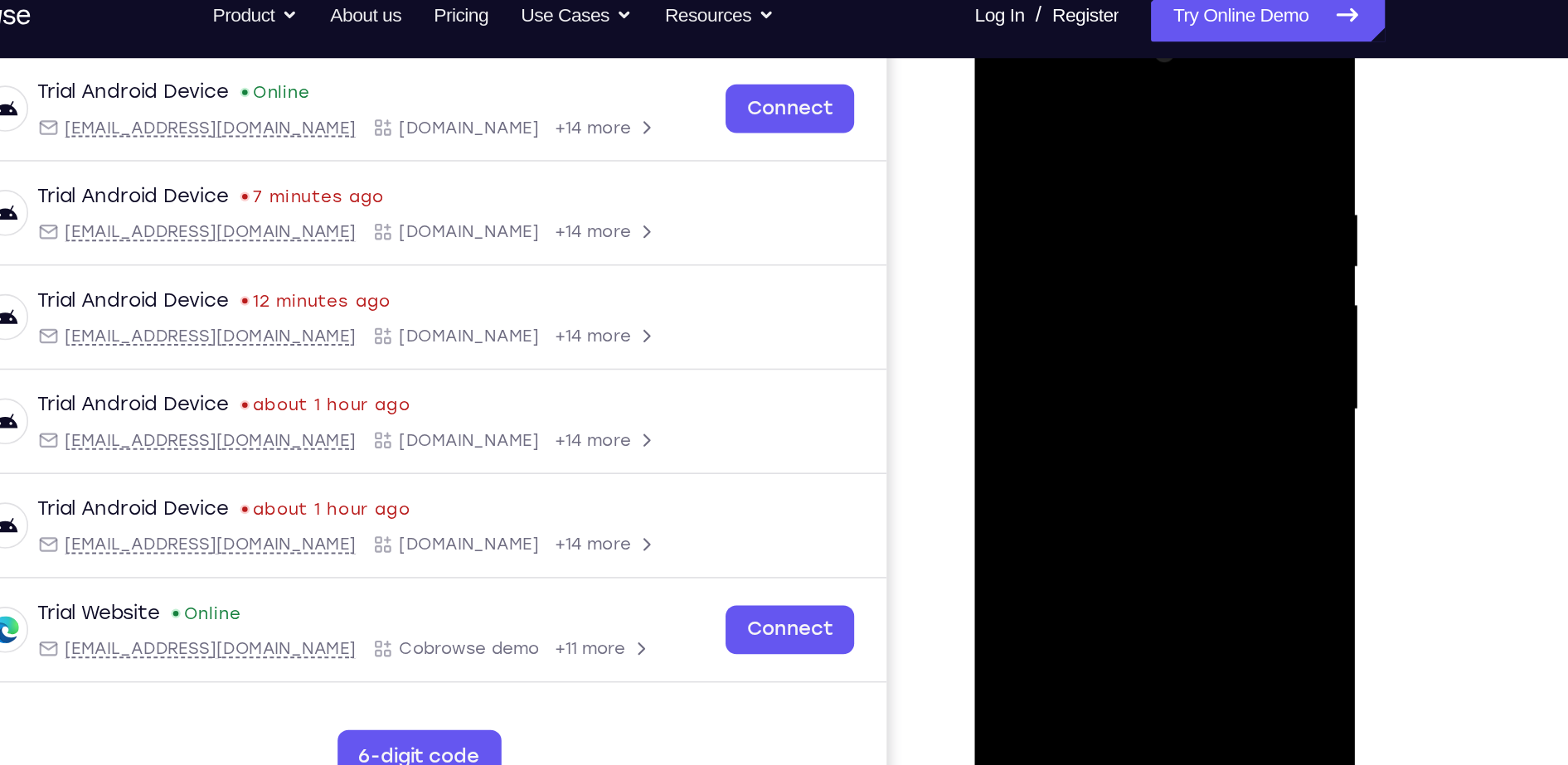
click at [1162, 342] on div at bounding box center [1091, 255] width 209 height 464
click at [1171, 247] on div at bounding box center [1091, 255] width 209 height 464
drag, startPoint x: 1171, startPoint y: 257, endPoint x: 878, endPoint y: 277, distance: 293.7
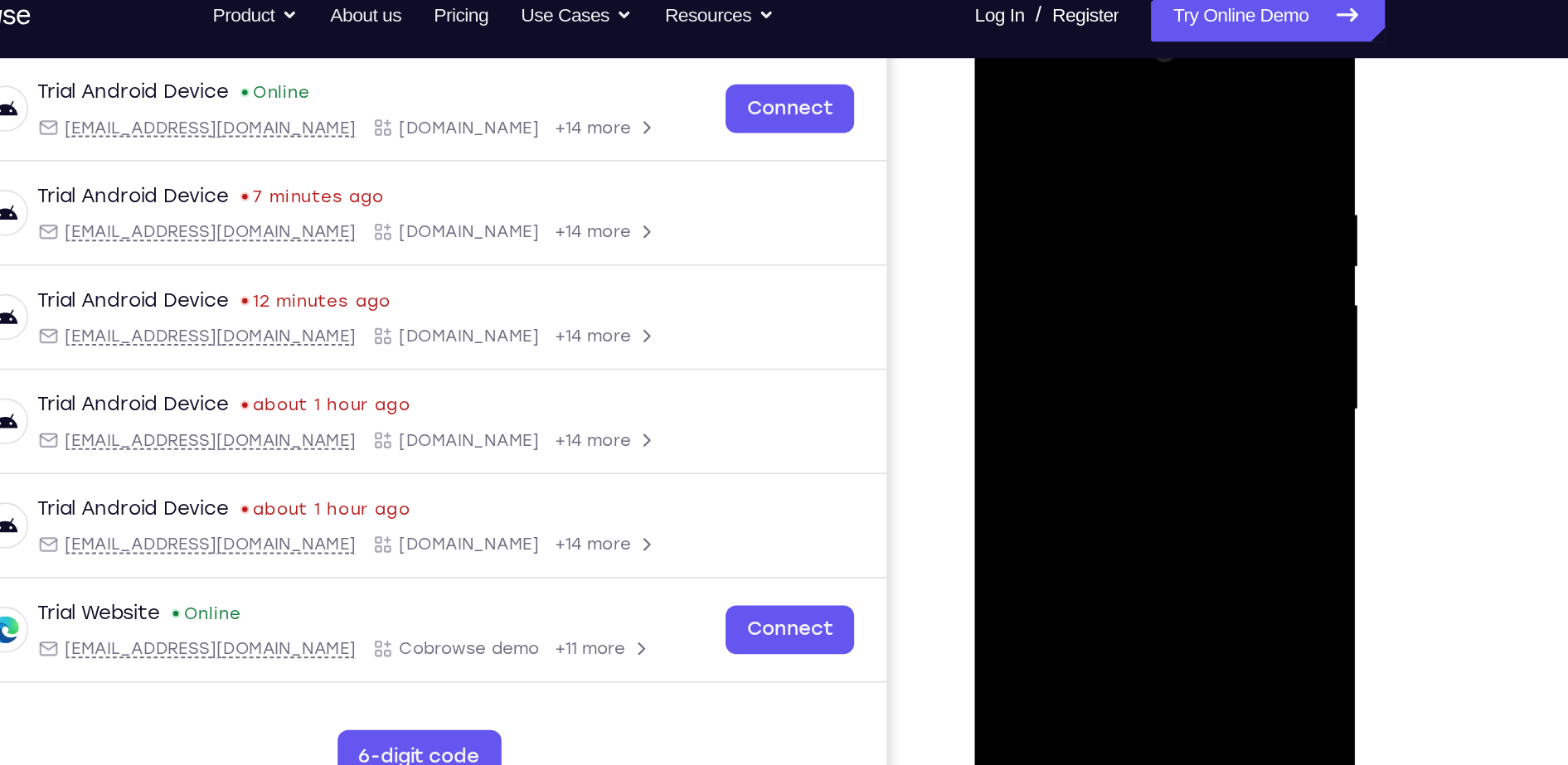
click at [975, 277] on html "Online web based iOS Simulators and Android Emulators. Run iPhone, iPad, Mobile…" at bounding box center [1092, 259] width 236 height 497
drag, startPoint x: 1192, startPoint y: 246, endPoint x: 919, endPoint y: 255, distance: 273.1
click at [975, 255] on html "Online web based iOS Simulators and Android Emulators. Run iPhone, iPad, Mobile…" at bounding box center [1092, 259] width 236 height 497
click at [1182, 258] on div at bounding box center [1091, 255] width 209 height 464
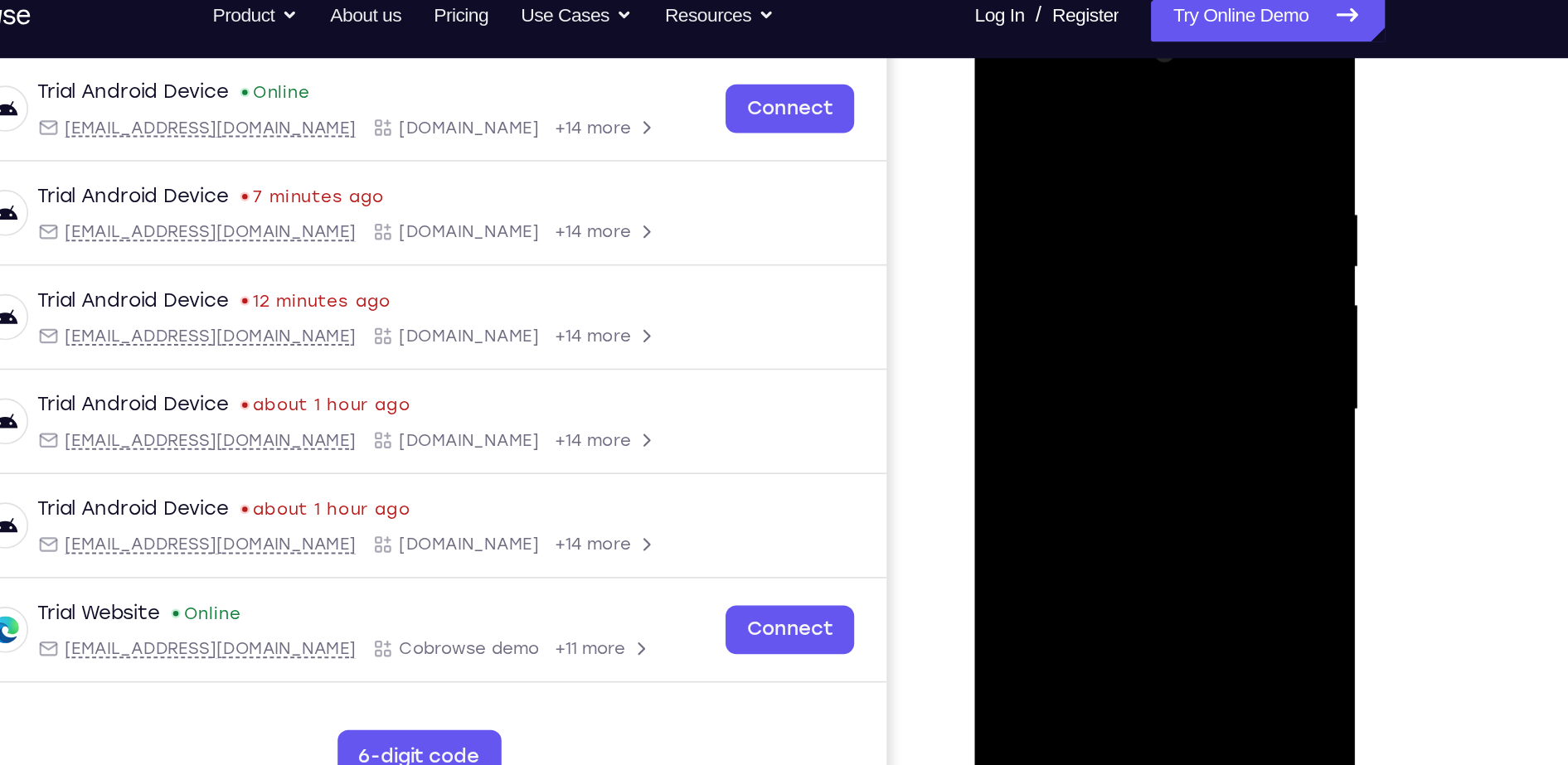
click at [1020, 277] on div at bounding box center [1091, 255] width 209 height 464
drag, startPoint x: 1020, startPoint y: 277, endPoint x: 1012, endPoint y: 272, distance: 9.4
click at [1012, 272] on div at bounding box center [1091, 255] width 209 height 464
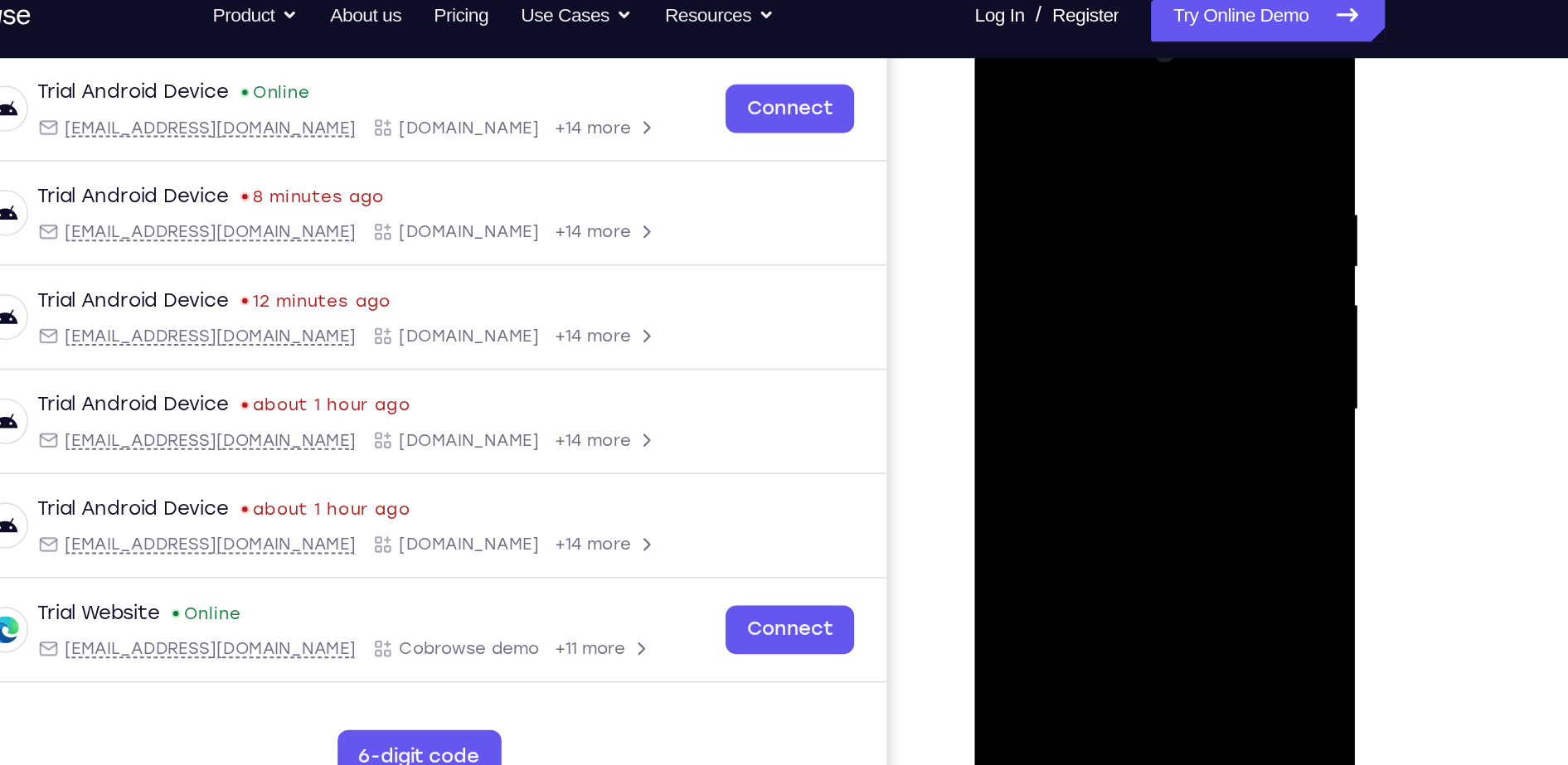
drag, startPoint x: 1152, startPoint y: 257, endPoint x: 1041, endPoint y: 281, distance: 113.6
click at [1041, 281] on div at bounding box center [1091, 255] width 209 height 464
drag, startPoint x: 1188, startPoint y: 228, endPoint x: 1053, endPoint y: 231, distance: 135.0
click at [1053, 231] on div at bounding box center [1091, 255] width 209 height 464
click at [1049, 90] on div at bounding box center [1091, 255] width 209 height 464
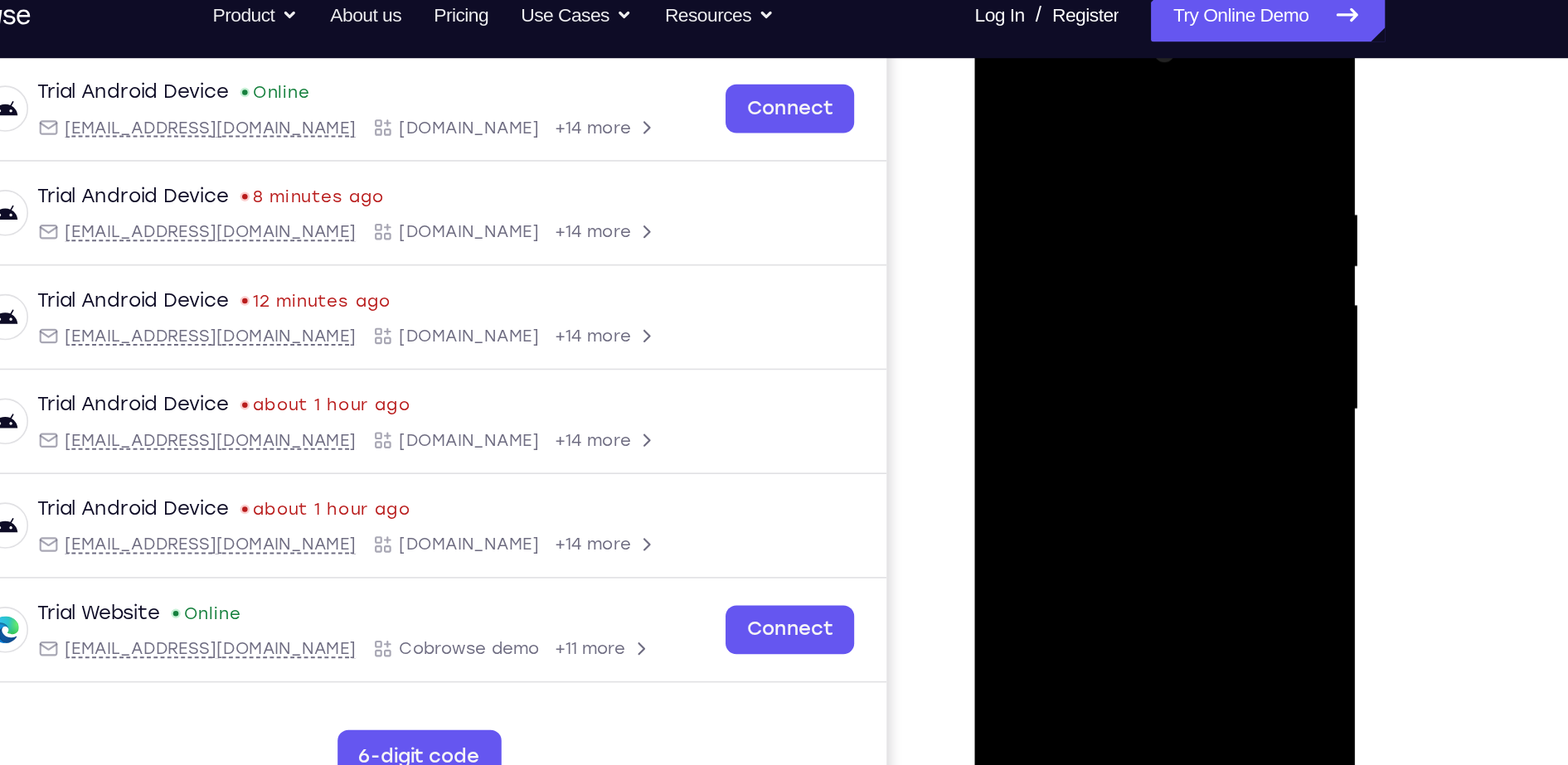
drag, startPoint x: 1103, startPoint y: 351, endPoint x: 1092, endPoint y: 238, distance: 113.5
click at [1092, 238] on div at bounding box center [1091, 255] width 209 height 464
drag, startPoint x: 1085, startPoint y: 182, endPoint x: 1106, endPoint y: 349, distance: 168.3
click at [1106, 349] on div at bounding box center [1091, 255] width 209 height 464
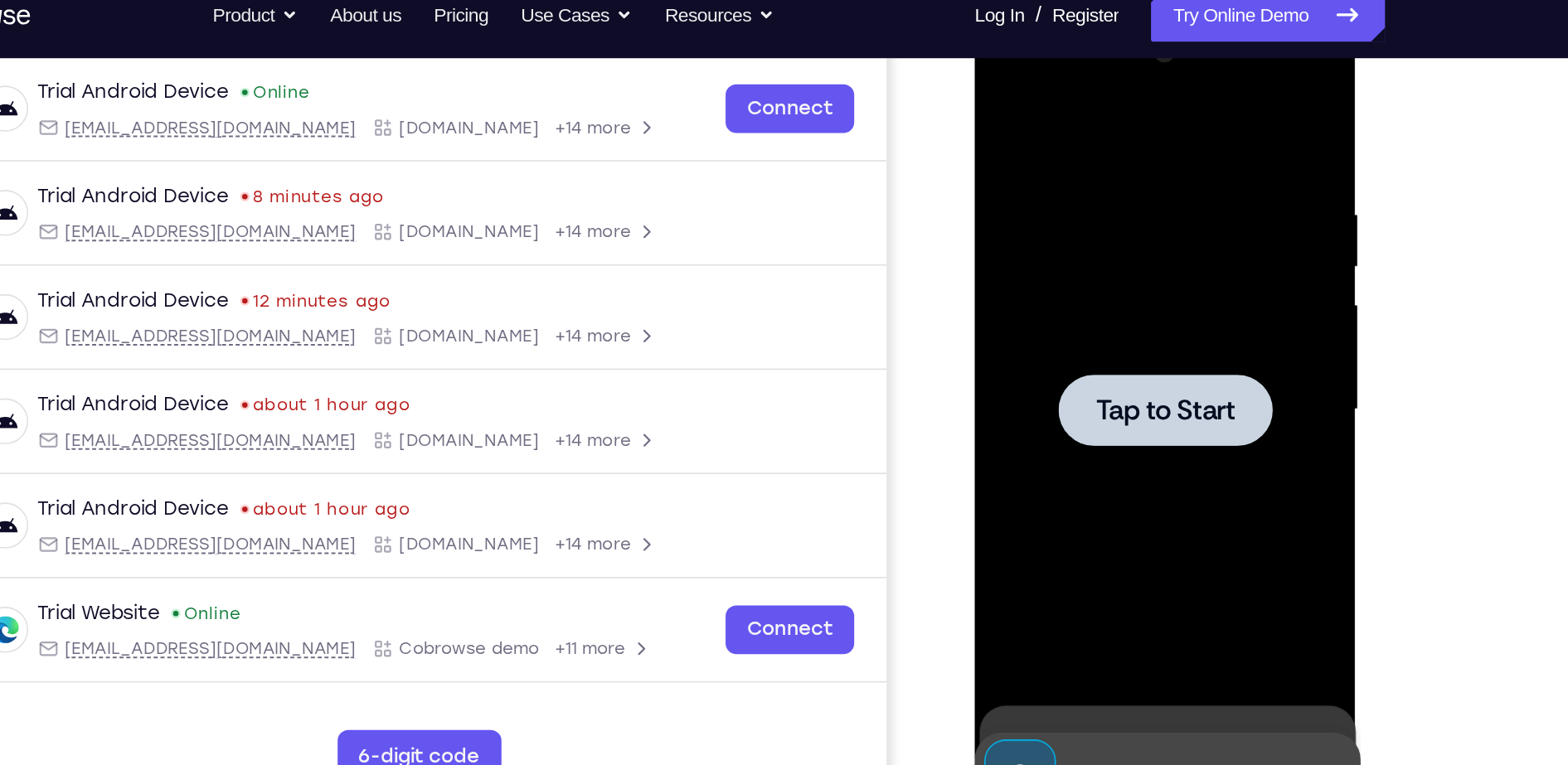
click at [1147, 212] on div at bounding box center [1091, 255] width 209 height 464
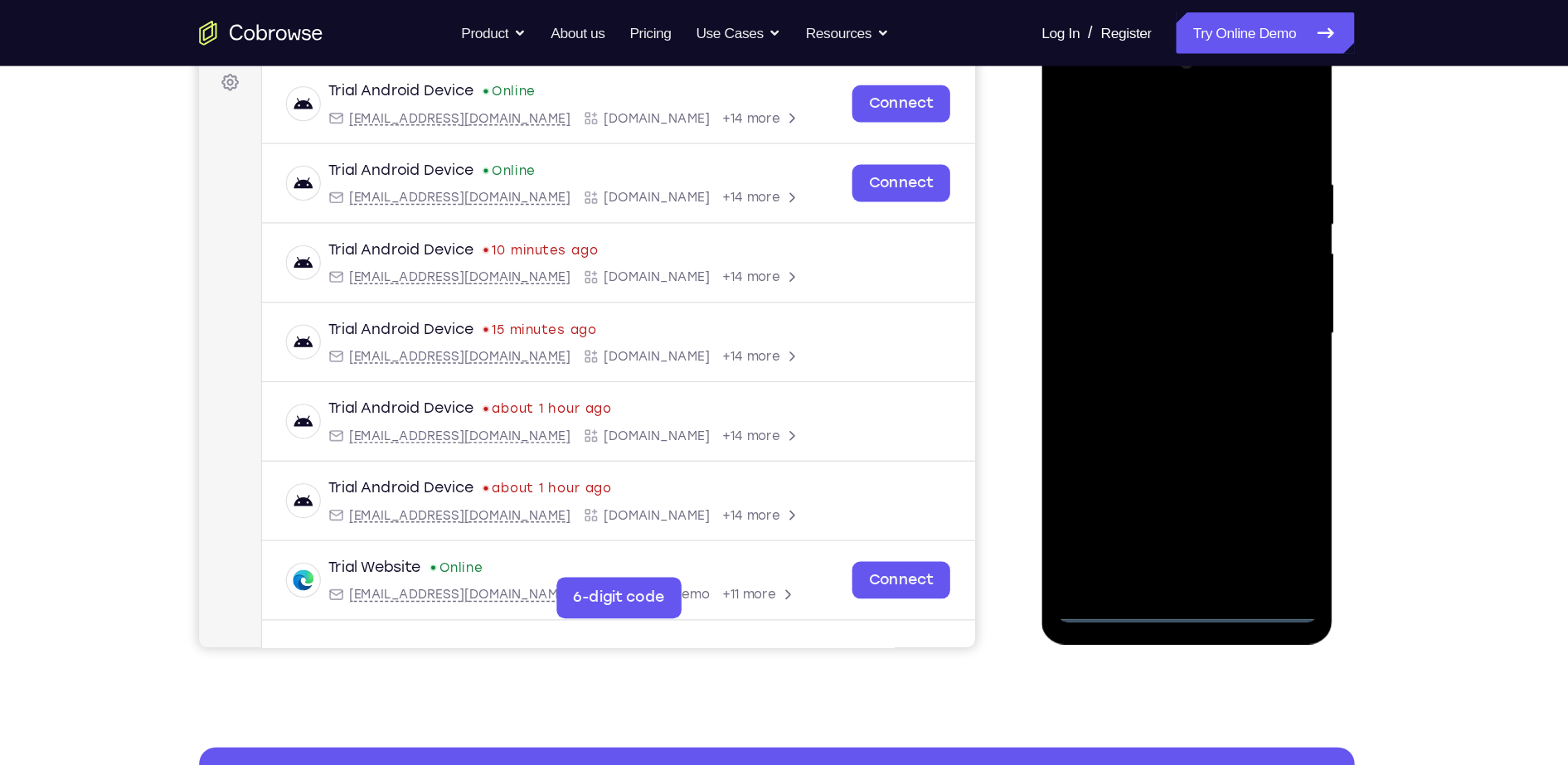
click at [1165, 492] on div at bounding box center [1158, 274] width 209 height 464
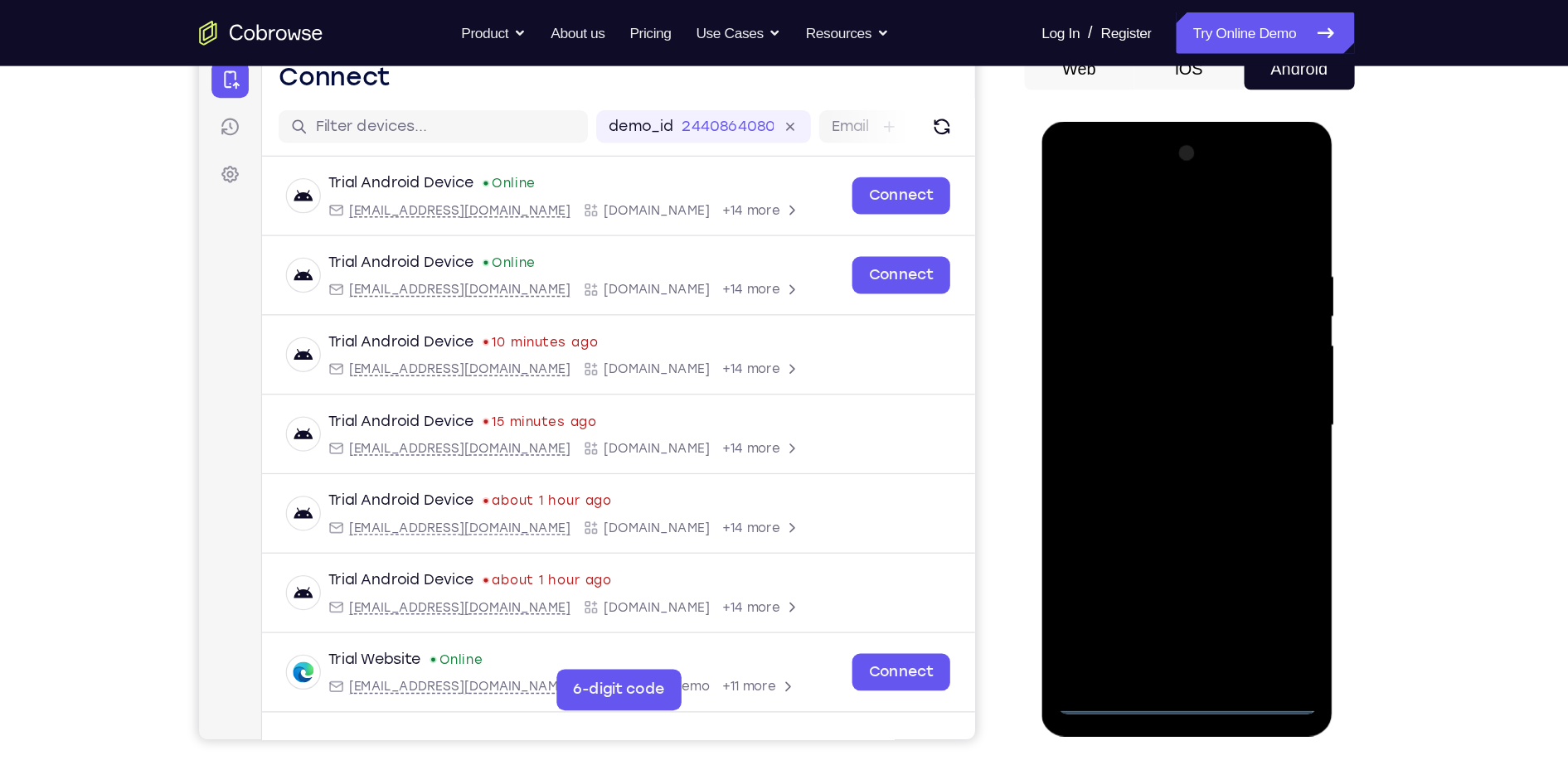
click at [1233, 528] on div at bounding box center [1158, 365] width 209 height 464
click at [1130, 216] on div at bounding box center [1158, 365] width 209 height 464
click at [1225, 350] on div at bounding box center [1158, 365] width 209 height 464
click at [1136, 401] on div at bounding box center [1158, 365] width 209 height 464
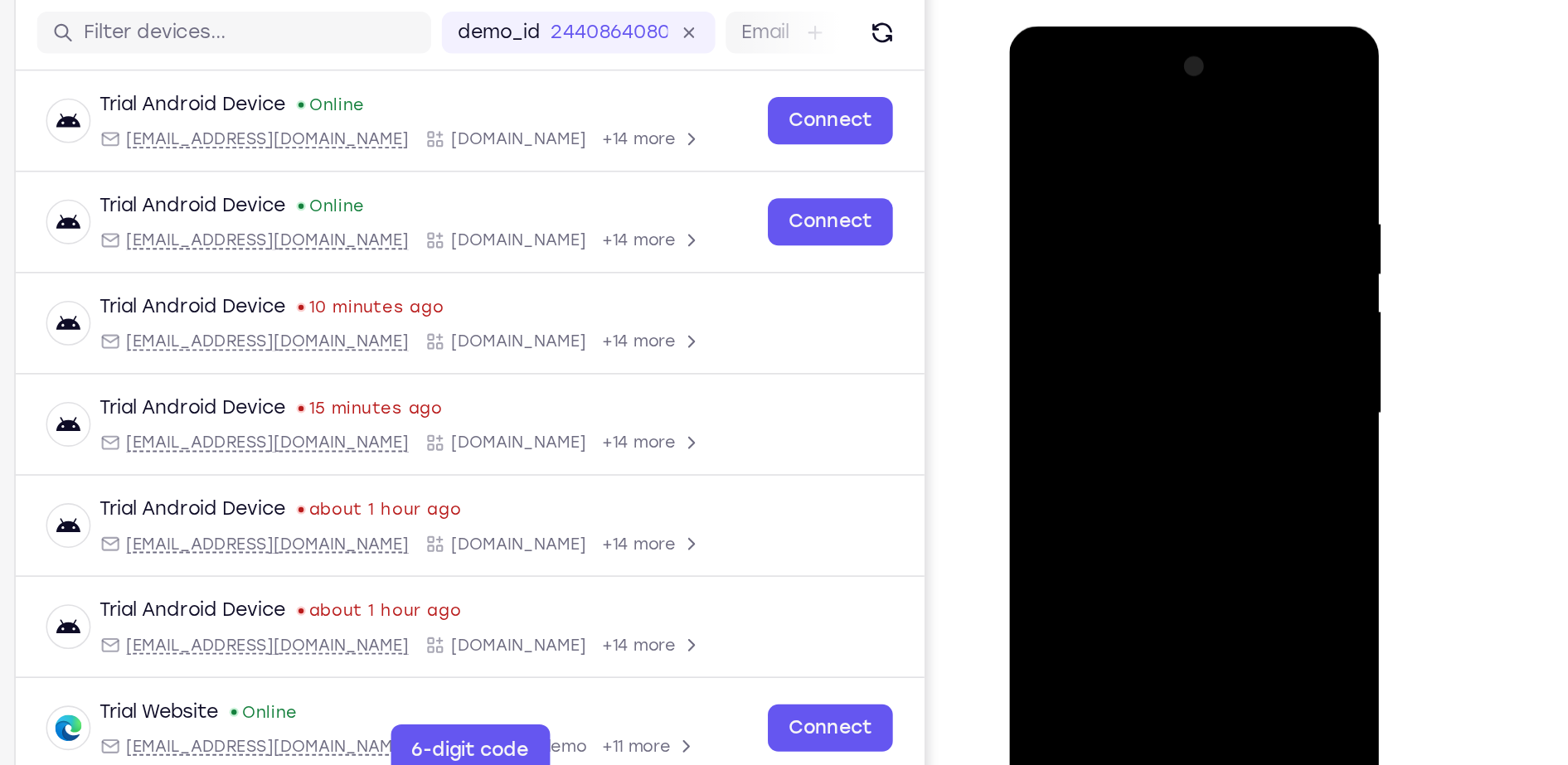
click at [1113, 264] on div at bounding box center [1126, 270] width 209 height 464
click at [1096, 239] on div at bounding box center [1126, 270] width 209 height 464
click at [1074, 265] on div at bounding box center [1126, 270] width 209 height 464
click at [1069, 327] on div at bounding box center [1126, 270] width 209 height 464
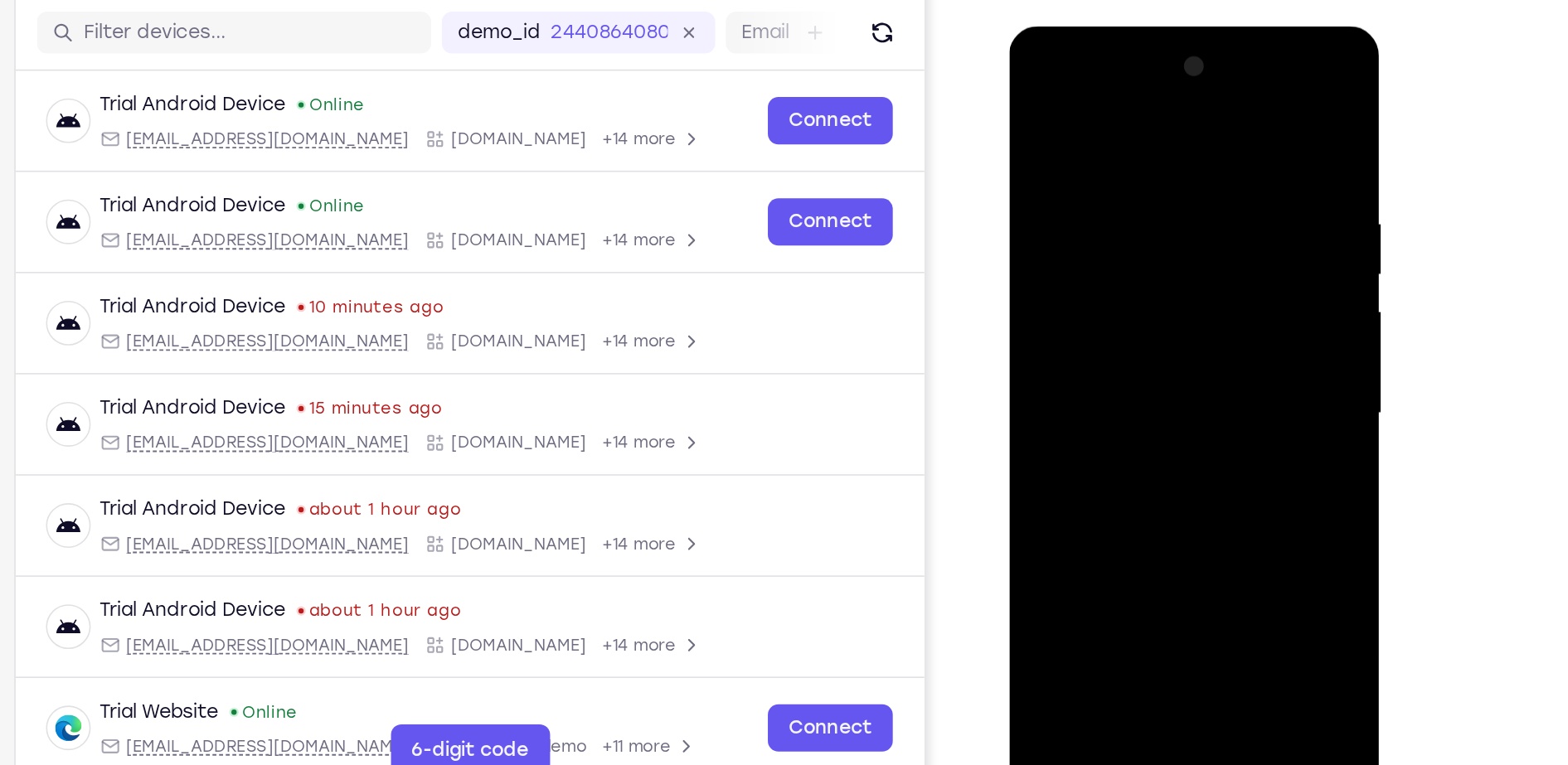
click at [1069, 327] on div at bounding box center [1126, 270] width 209 height 464
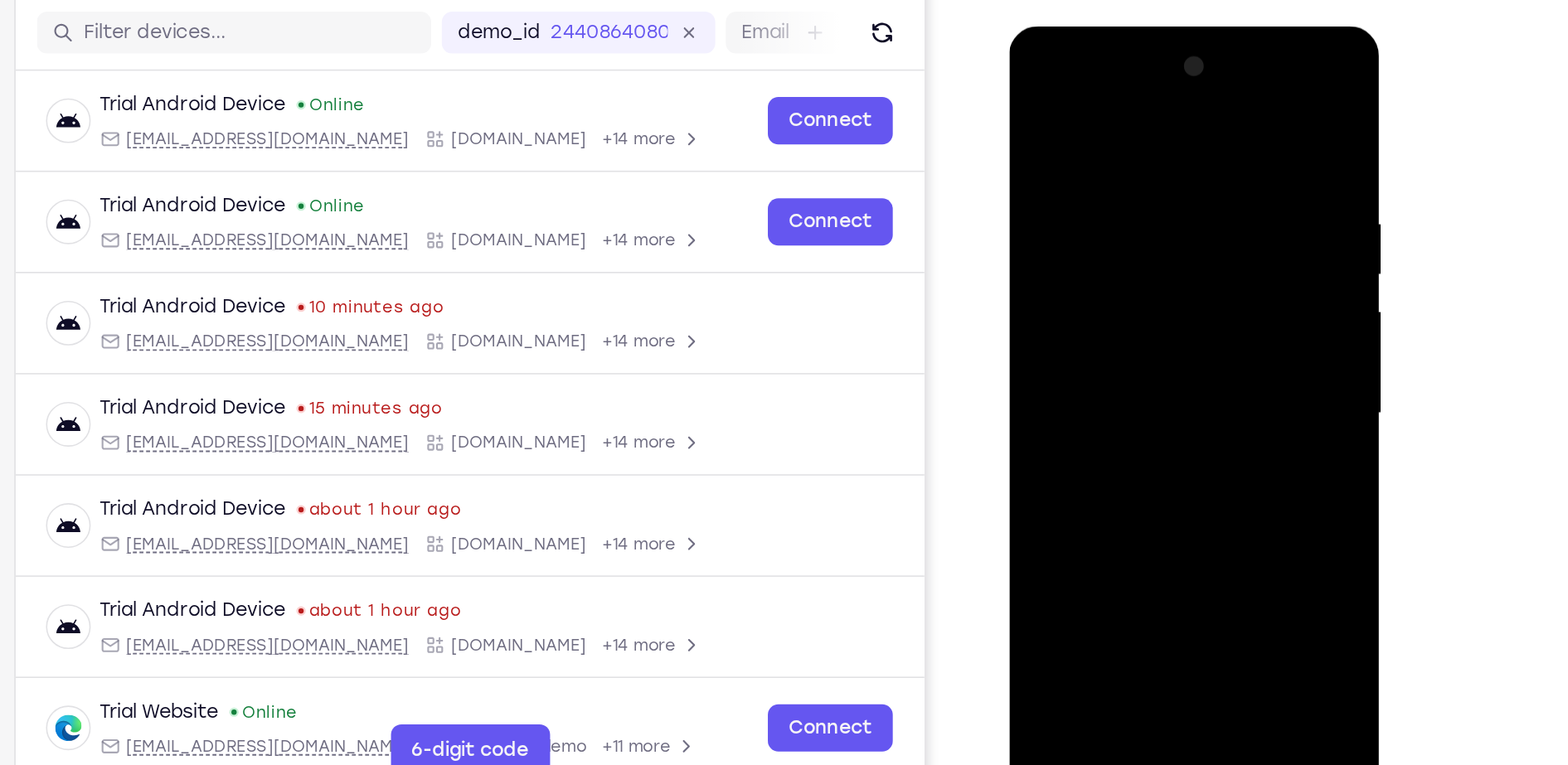
click at [1069, 327] on div at bounding box center [1126, 270] width 209 height 464
click at [1106, 361] on div at bounding box center [1126, 270] width 209 height 464
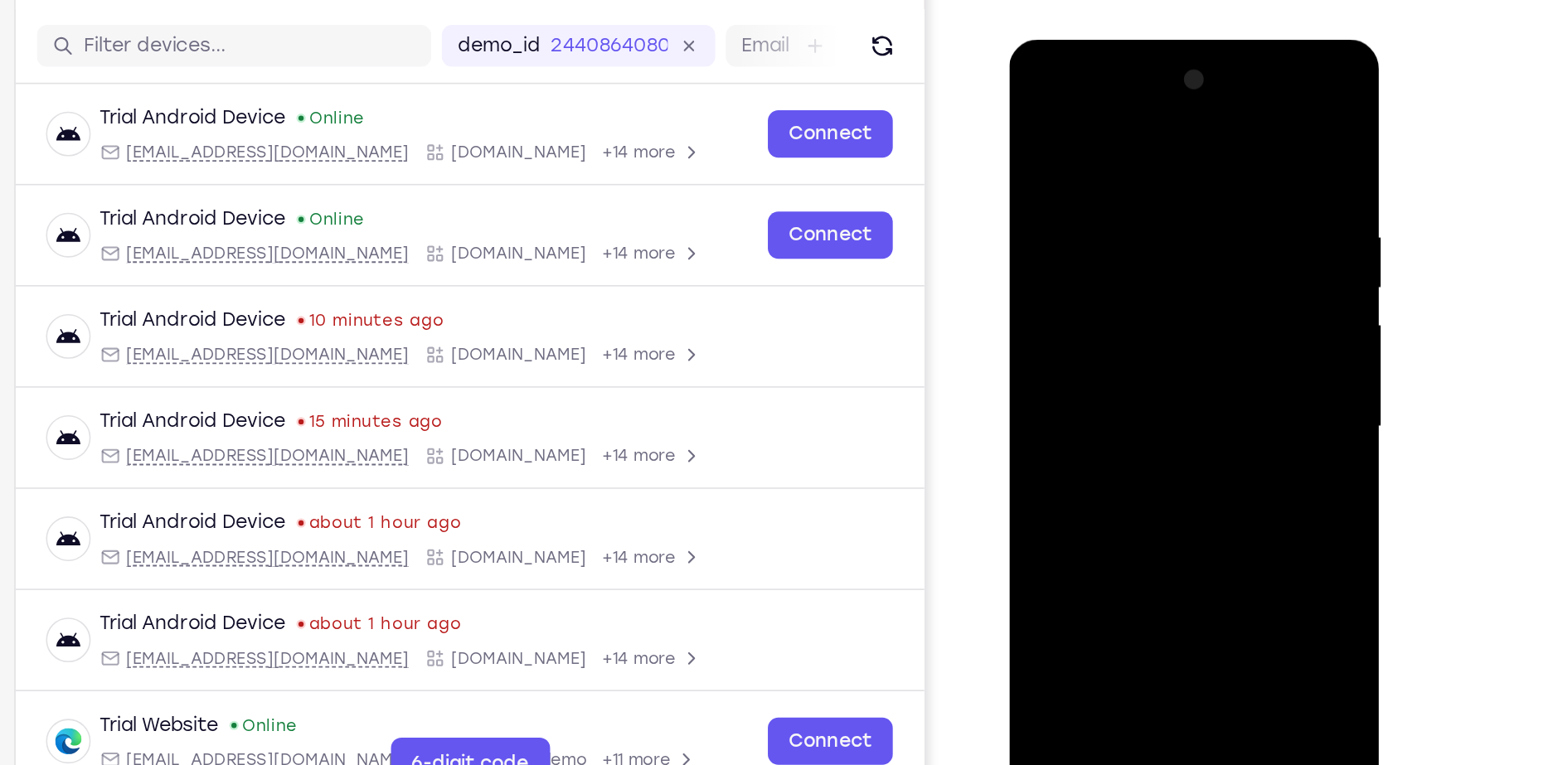
drag, startPoint x: 1125, startPoint y: 344, endPoint x: 1150, endPoint y: 148, distance: 197.6
click at [1150, 148] on div at bounding box center [1126, 283] width 209 height 464
click at [1053, 478] on div at bounding box center [1126, 283] width 209 height 464
click at [1090, 167] on div at bounding box center [1126, 283] width 209 height 464
click at [1218, 234] on div at bounding box center [1126, 283] width 209 height 464
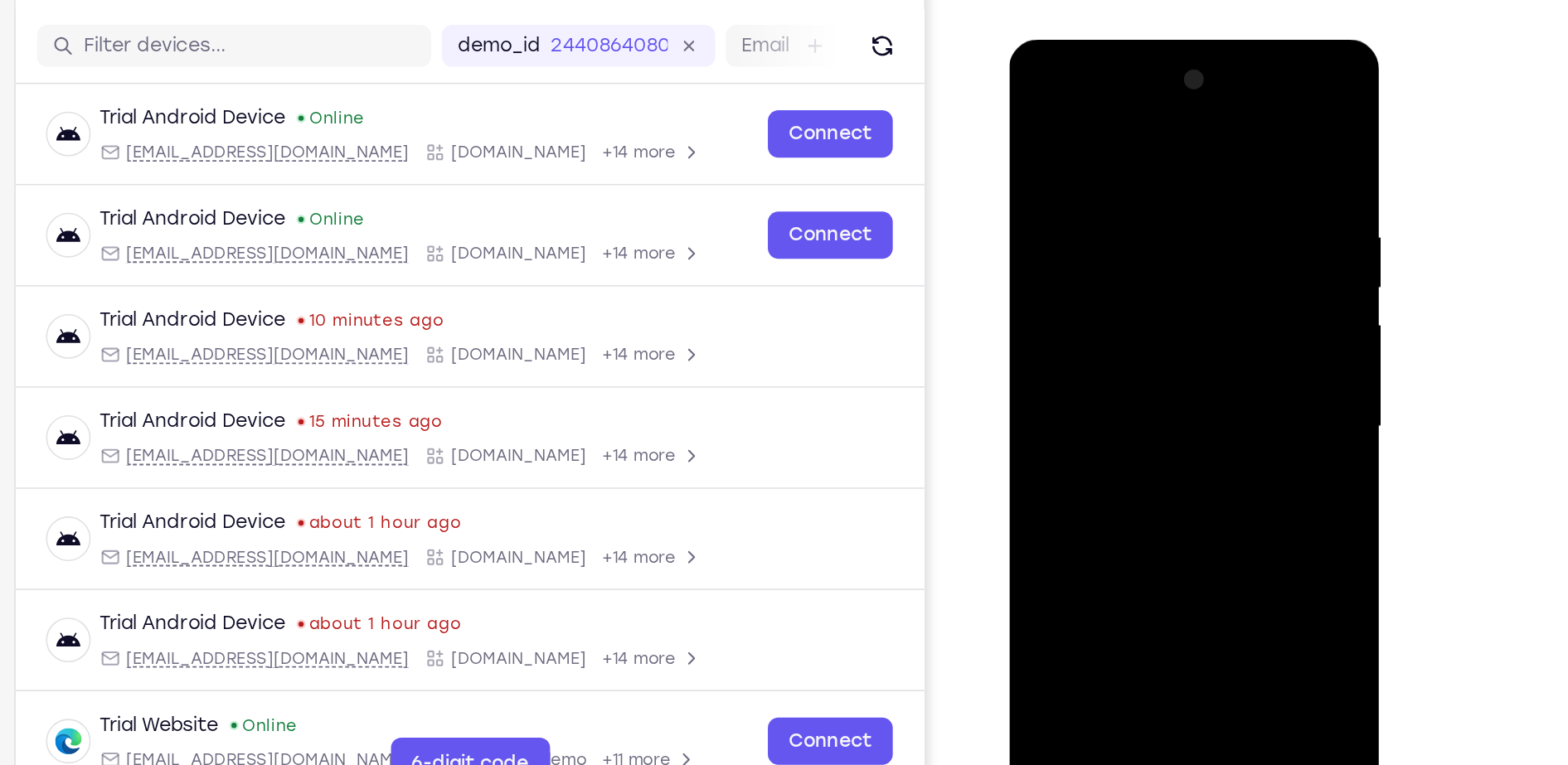
click at [1218, 234] on div at bounding box center [1126, 283] width 209 height 464
click at [1214, 128] on div at bounding box center [1126, 283] width 209 height 464
click at [1165, 472] on div at bounding box center [1126, 283] width 209 height 464
click at [1131, 370] on div at bounding box center [1126, 283] width 209 height 464
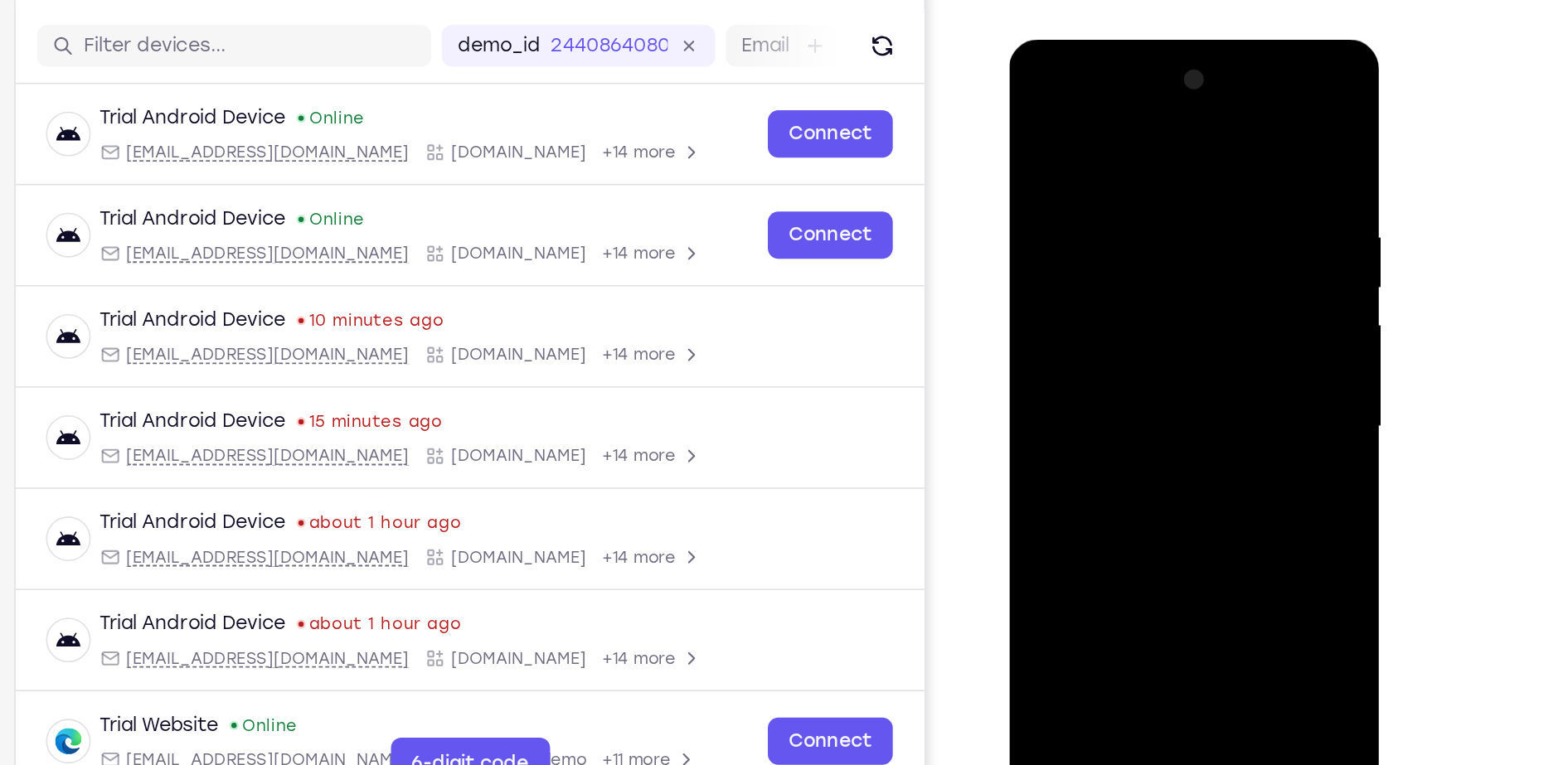
drag, startPoint x: 1116, startPoint y: 460, endPoint x: 1115, endPoint y: 185, distance: 275.0
click at [1115, 185] on div at bounding box center [1126, 283] width 209 height 464
drag, startPoint x: 1108, startPoint y: 407, endPoint x: 1102, endPoint y: 301, distance: 106.2
click at [1102, 301] on div at bounding box center [1126, 283] width 209 height 464
drag, startPoint x: 1127, startPoint y: 422, endPoint x: 1118, endPoint y: 307, distance: 115.4
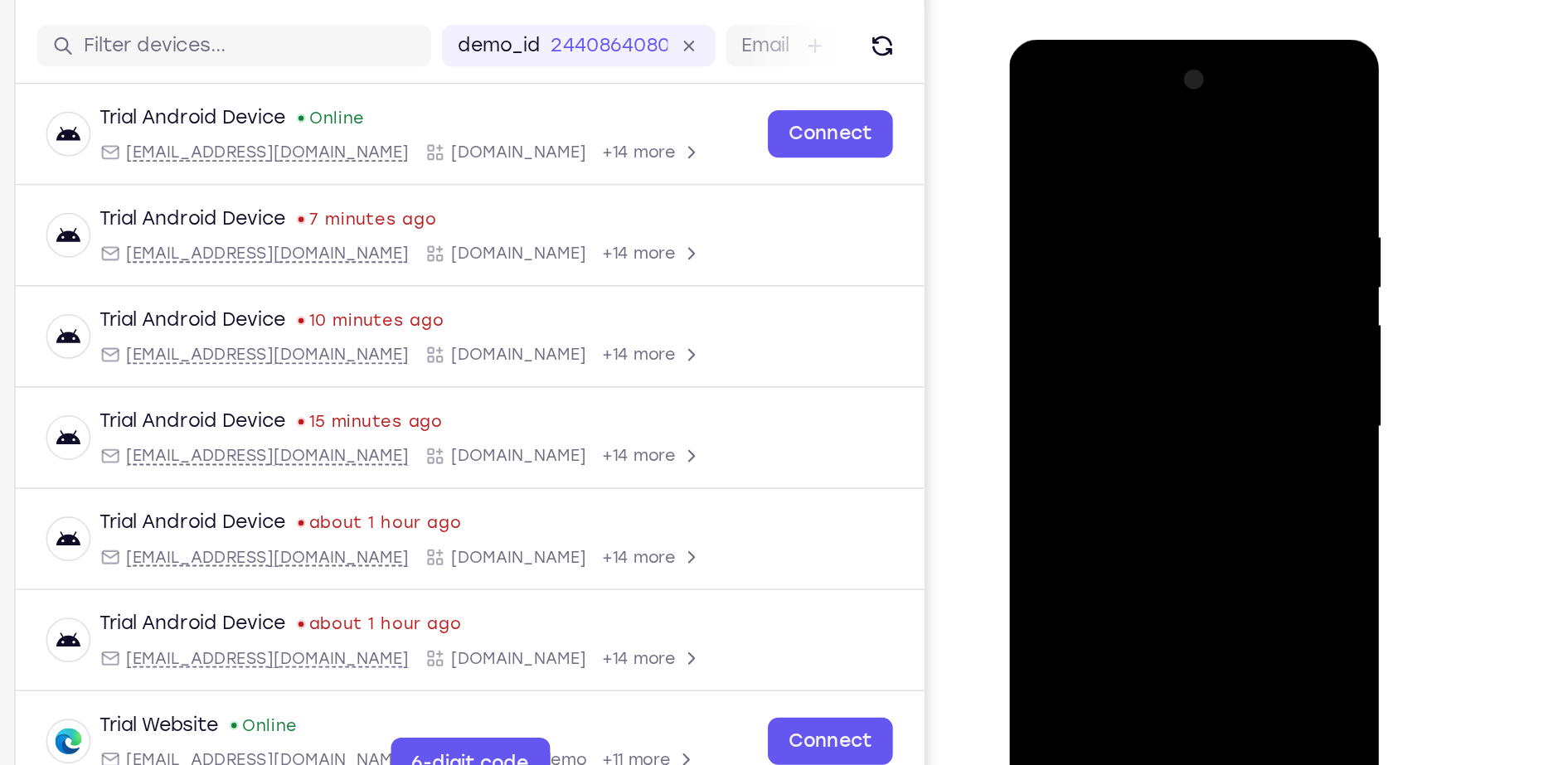
click at [1118, 307] on div at bounding box center [1126, 283] width 209 height 464
drag, startPoint x: 1114, startPoint y: 398, endPoint x: 1070, endPoint y: 229, distance: 174.6
click at [1070, 229] on div at bounding box center [1126, 283] width 209 height 464
drag, startPoint x: 1083, startPoint y: 368, endPoint x: 1082, endPoint y: 261, distance: 107.0
click at [1082, 261] on div at bounding box center [1126, 283] width 209 height 464
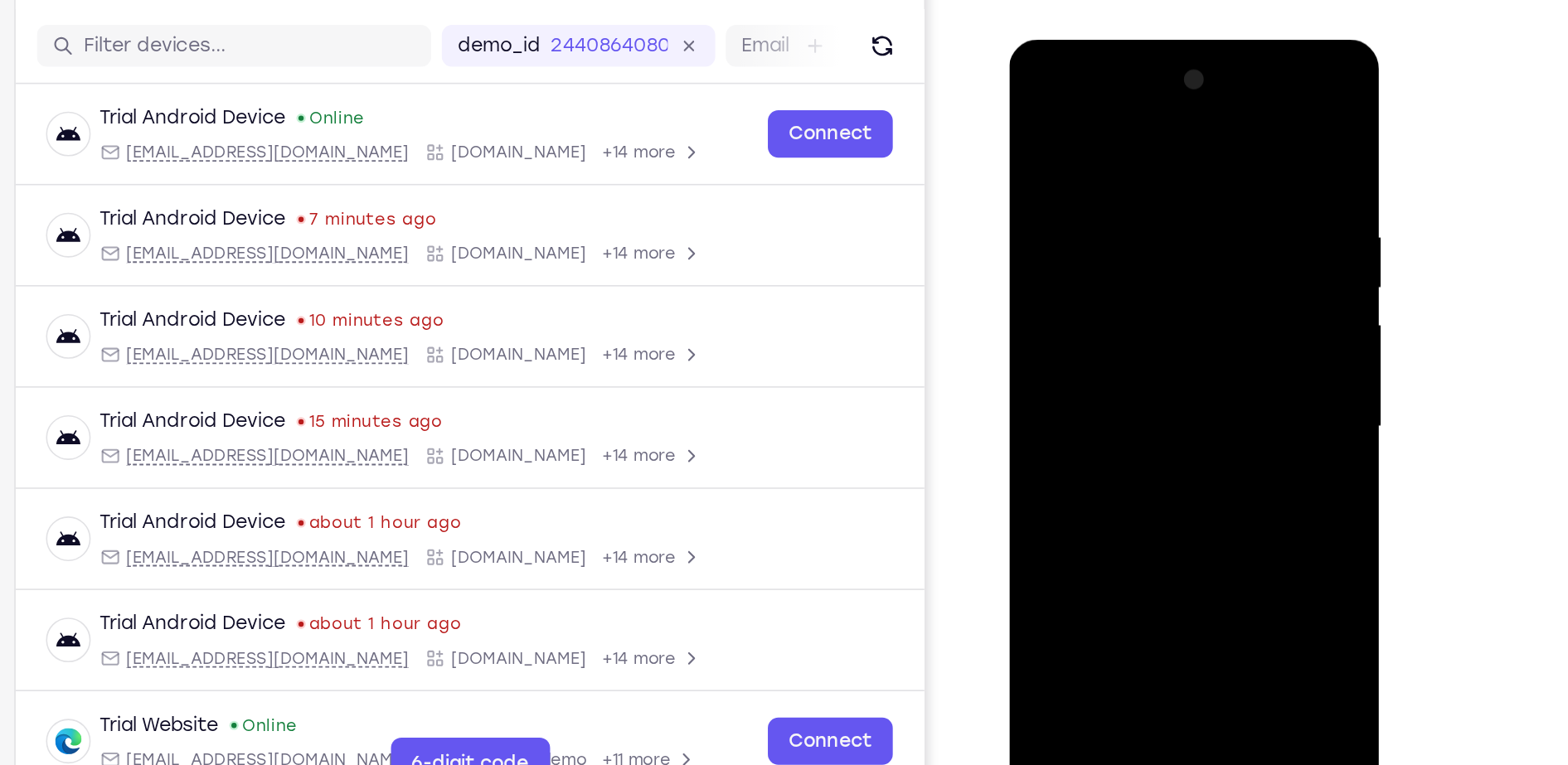
drag, startPoint x: 1061, startPoint y: 355, endPoint x: 1040, endPoint y: 246, distance: 111.0
click at [1040, 246] on div at bounding box center [1126, 283] width 209 height 464
drag, startPoint x: 1054, startPoint y: 343, endPoint x: 1018, endPoint y: 167, distance: 179.6
click at [1018, 167] on div at bounding box center [1126, 286] width 234 height 495
drag, startPoint x: 1091, startPoint y: 375, endPoint x: 1077, endPoint y: 209, distance: 166.6
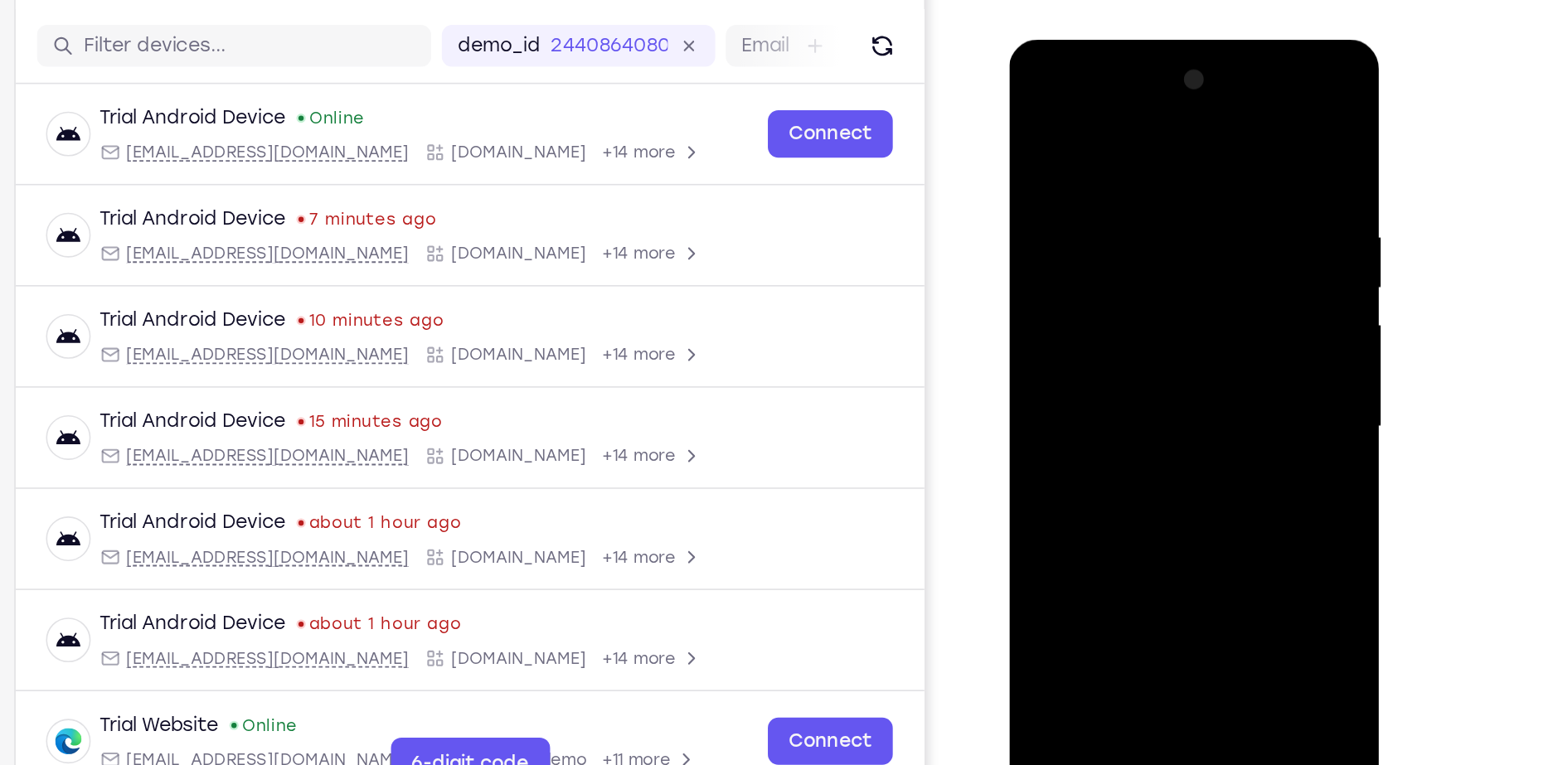
click at [1077, 209] on div at bounding box center [1126, 283] width 209 height 464
drag, startPoint x: 1099, startPoint y: 410, endPoint x: 1090, endPoint y: 288, distance: 122.3
click at [1090, 288] on div at bounding box center [1126, 283] width 209 height 464
drag, startPoint x: 1091, startPoint y: 425, endPoint x: 1060, endPoint y: 229, distance: 198.4
click at [1060, 229] on div at bounding box center [1126, 283] width 209 height 464
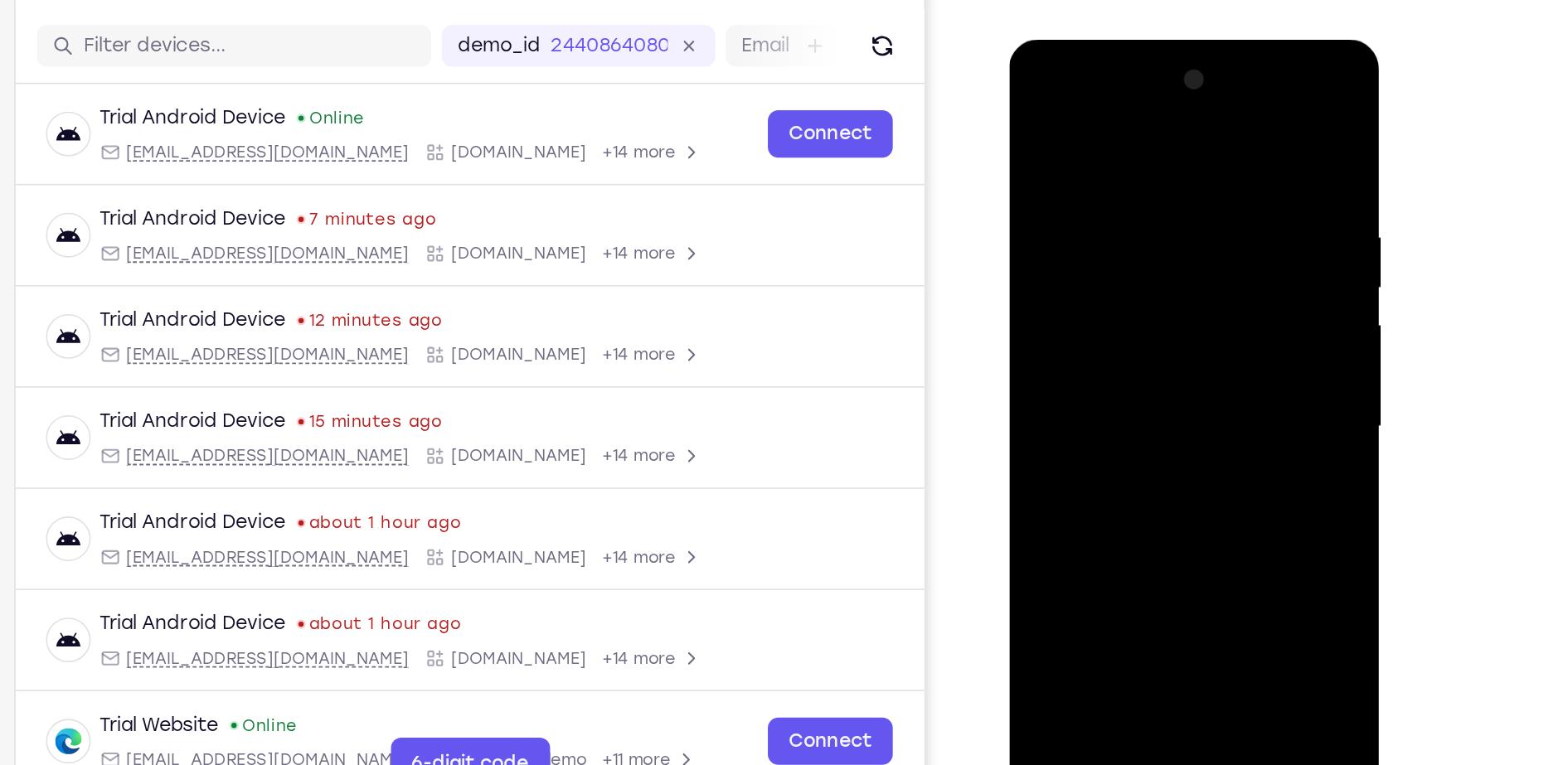
drag, startPoint x: 1074, startPoint y: 334, endPoint x: 1055, endPoint y: 216, distance: 119.5
click at [1055, 216] on div at bounding box center [1126, 283] width 209 height 464
drag, startPoint x: 1096, startPoint y: 375, endPoint x: 1042, endPoint y: 157, distance: 224.6
click at [1042, 157] on div at bounding box center [1126, 283] width 209 height 464
drag, startPoint x: 1065, startPoint y: 361, endPoint x: 1045, endPoint y: 256, distance: 106.9
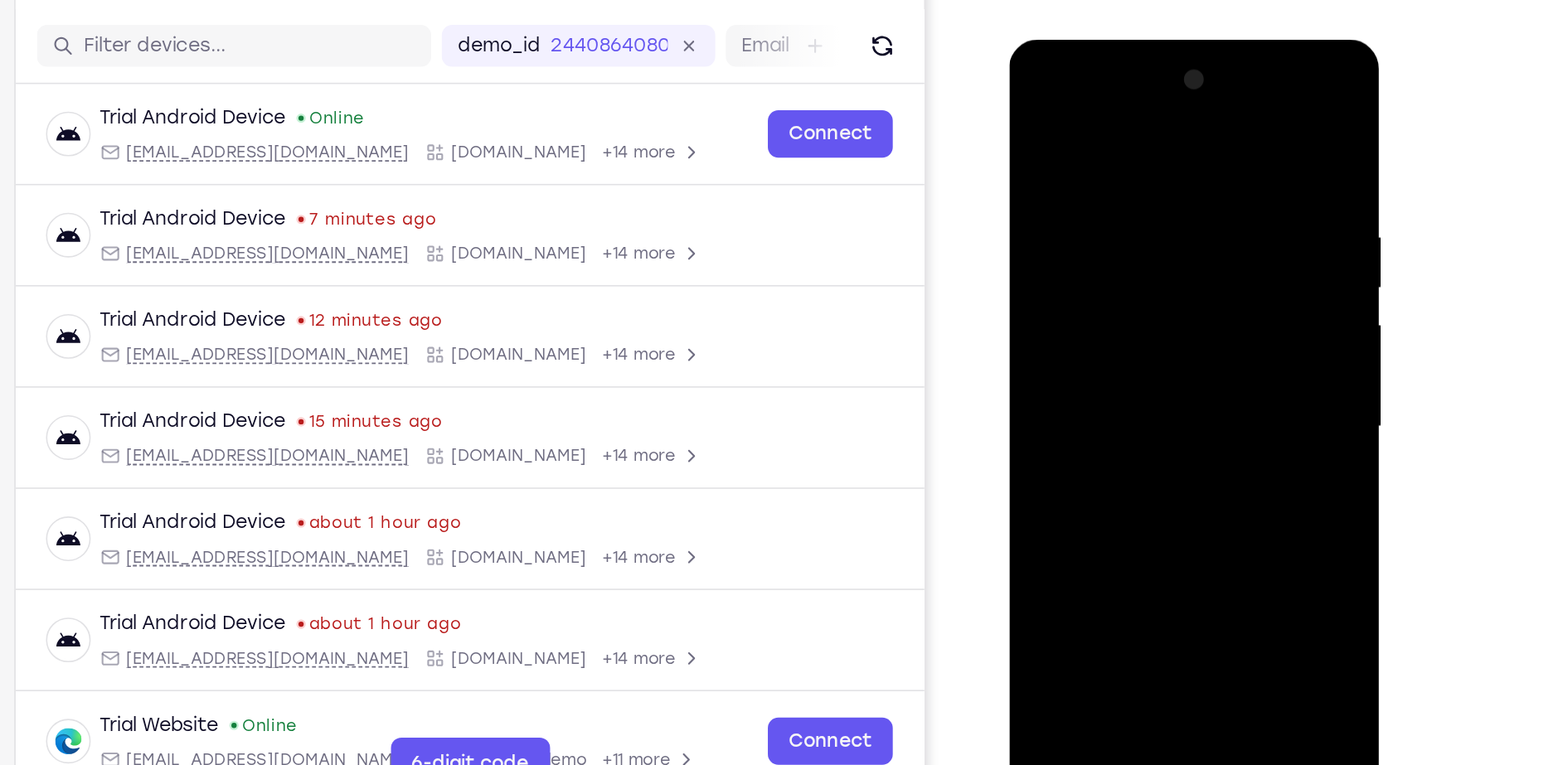
click at [1045, 256] on div at bounding box center [1126, 283] width 209 height 464
click at [1035, 122] on div at bounding box center [1126, 283] width 209 height 464
click at [1223, 116] on div at bounding box center [1126, 283] width 209 height 464
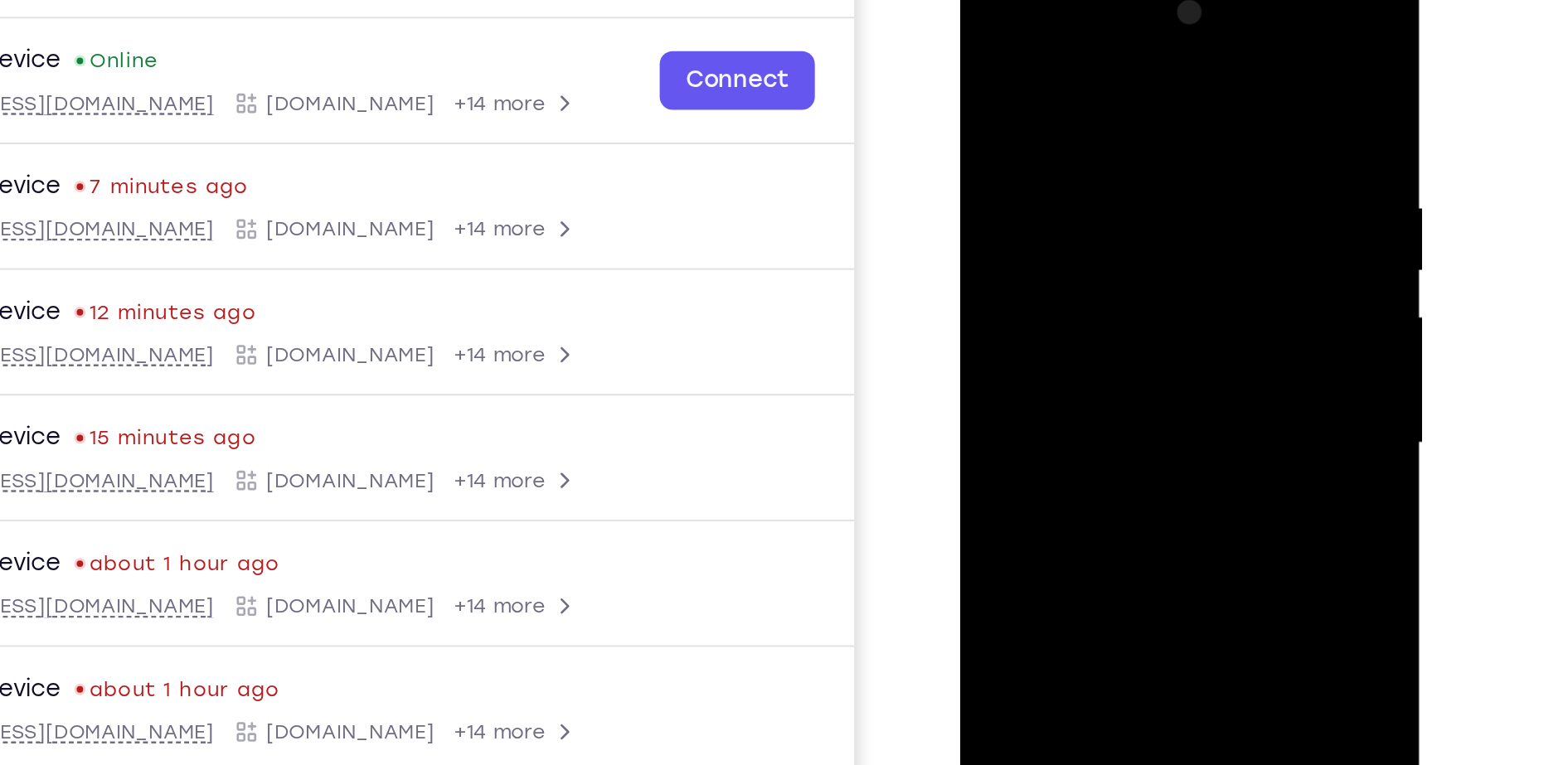
click at [1040, 277] on div at bounding box center [1077, 207] width 209 height 464
click at [984, 166] on div at bounding box center [1077, 207] width 209 height 464
click at [1160, 25] on div at bounding box center [1077, 207] width 209 height 464
click at [1089, 287] on div at bounding box center [1077, 207] width 209 height 464
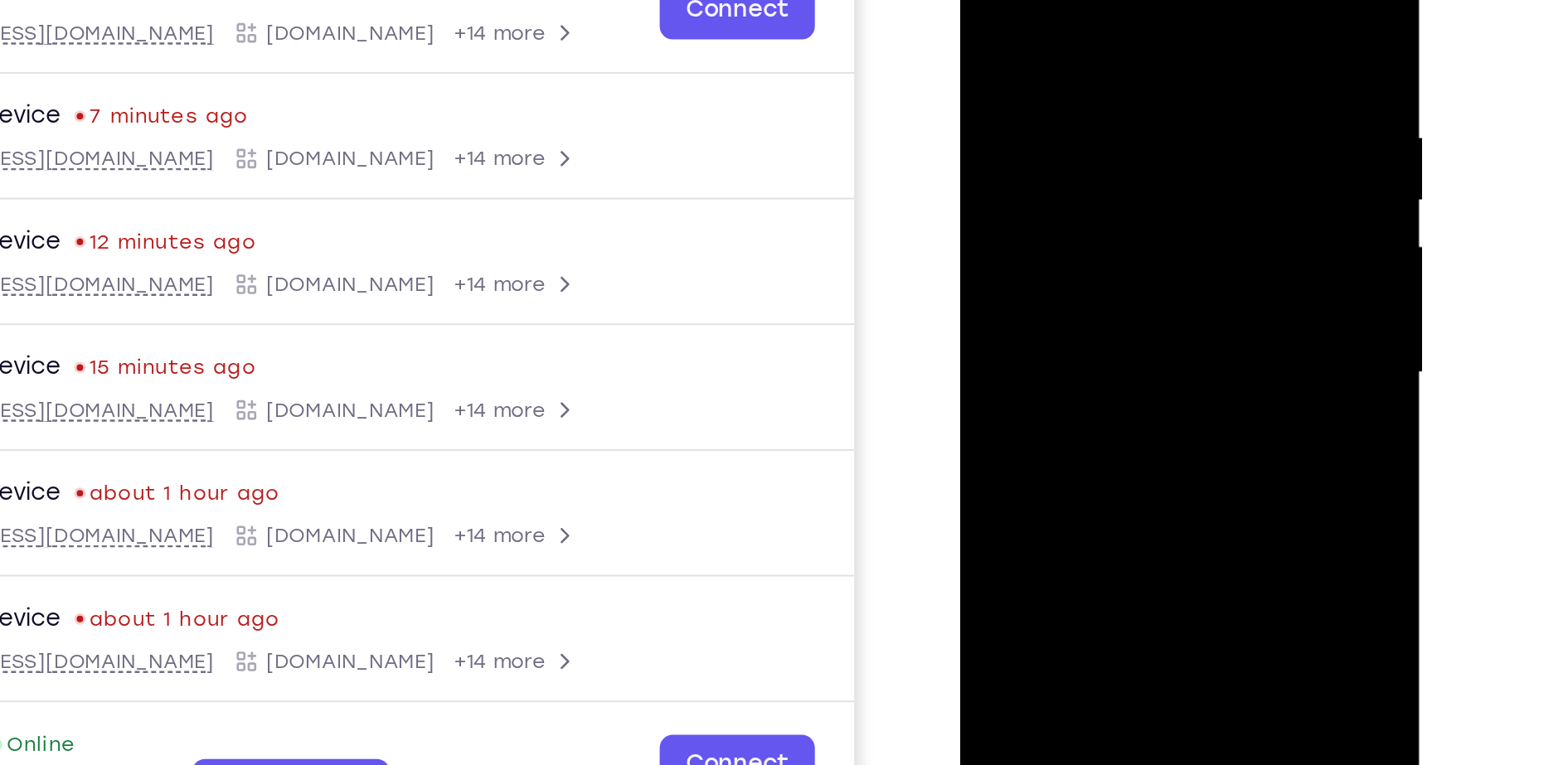
click at [1128, 235] on div at bounding box center [1077, 137] width 209 height 464
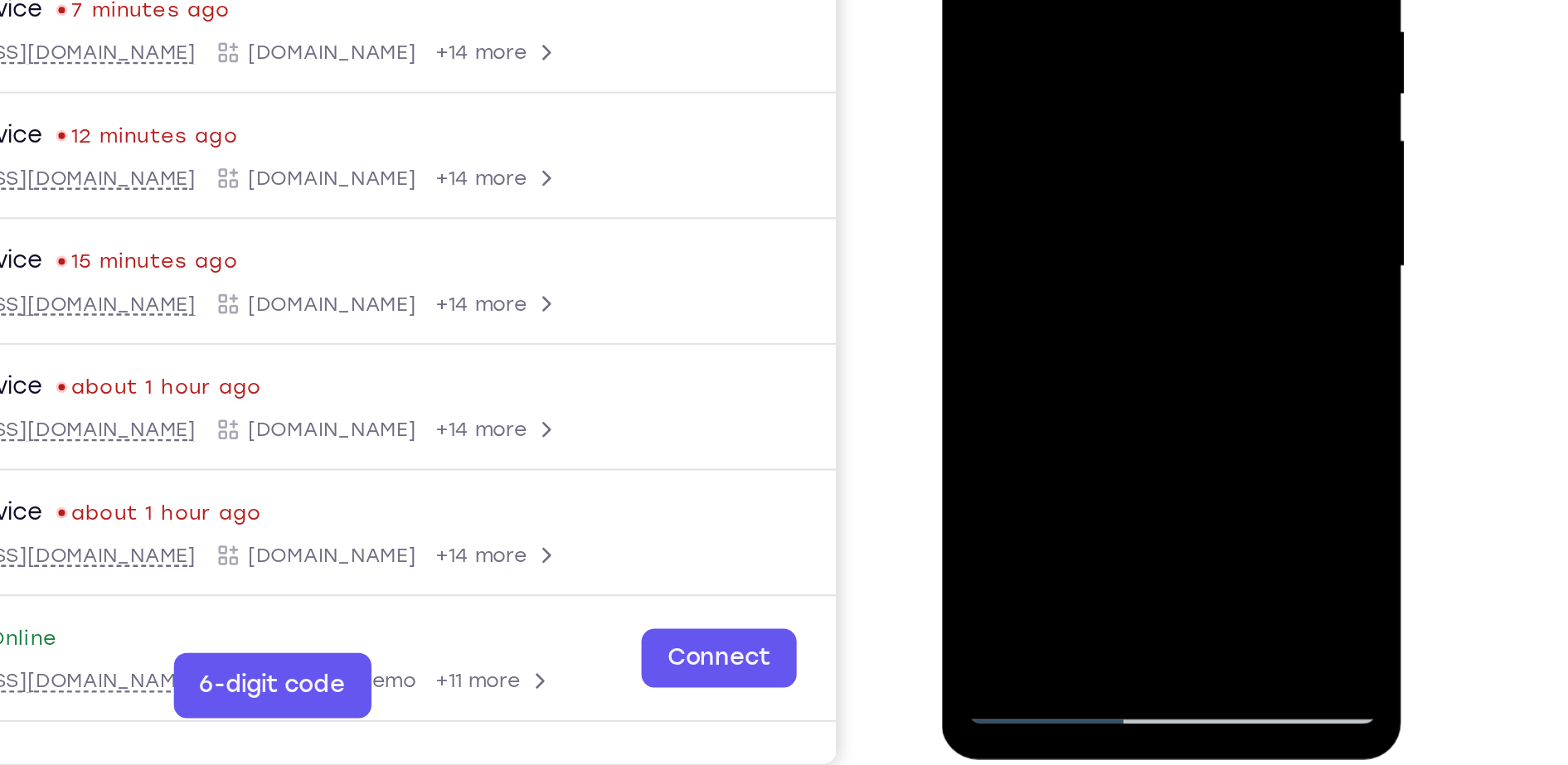
click at [988, 244] on div at bounding box center [1058, 30] width 209 height 464
click at [998, 254] on div at bounding box center [1058, 30] width 209 height 464
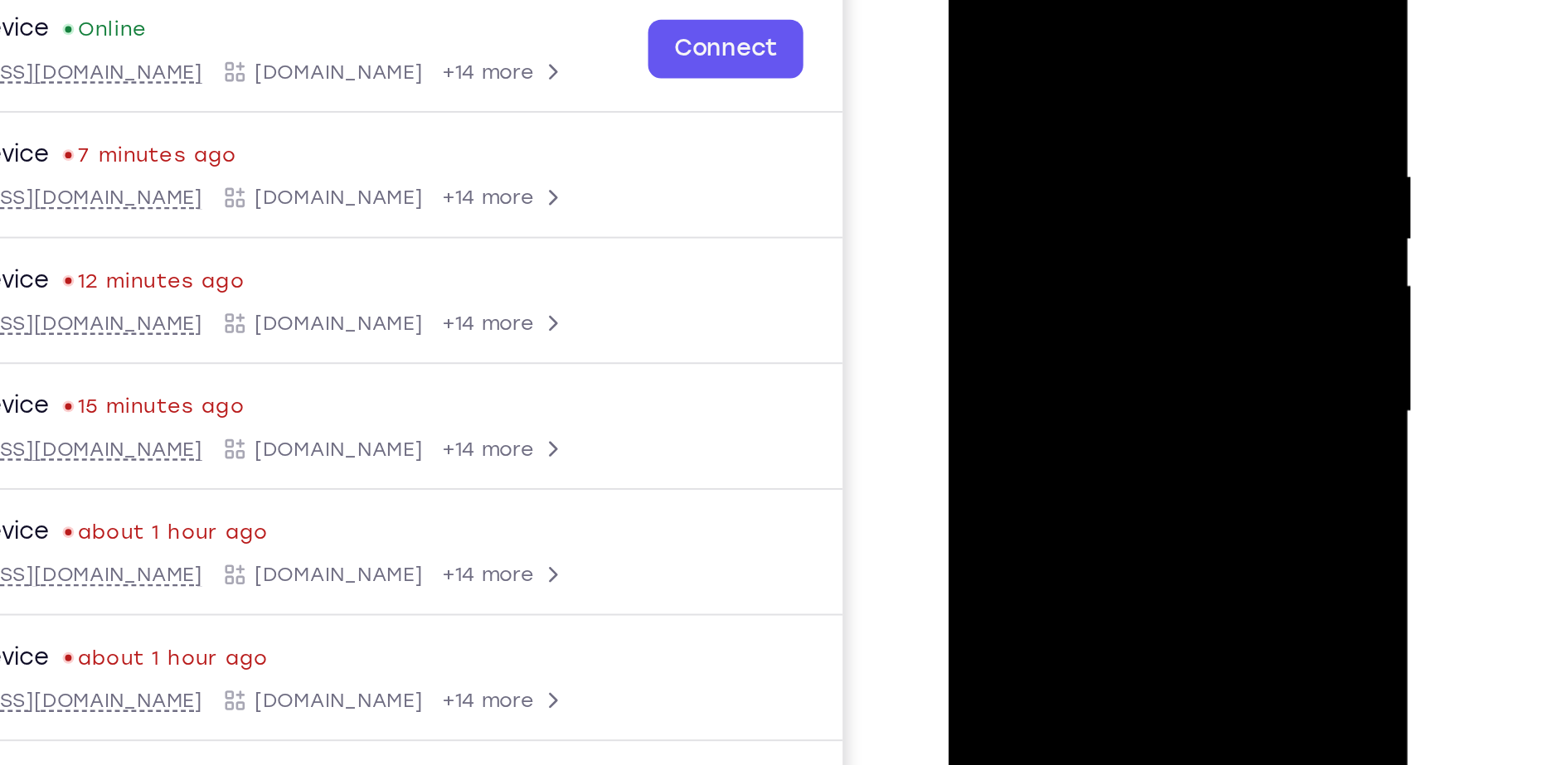
drag, startPoint x: 1009, startPoint y: 361, endPoint x: 987, endPoint y: 337, distance: 32.6
click at [987, 337] on div at bounding box center [1065, 176] width 209 height 464
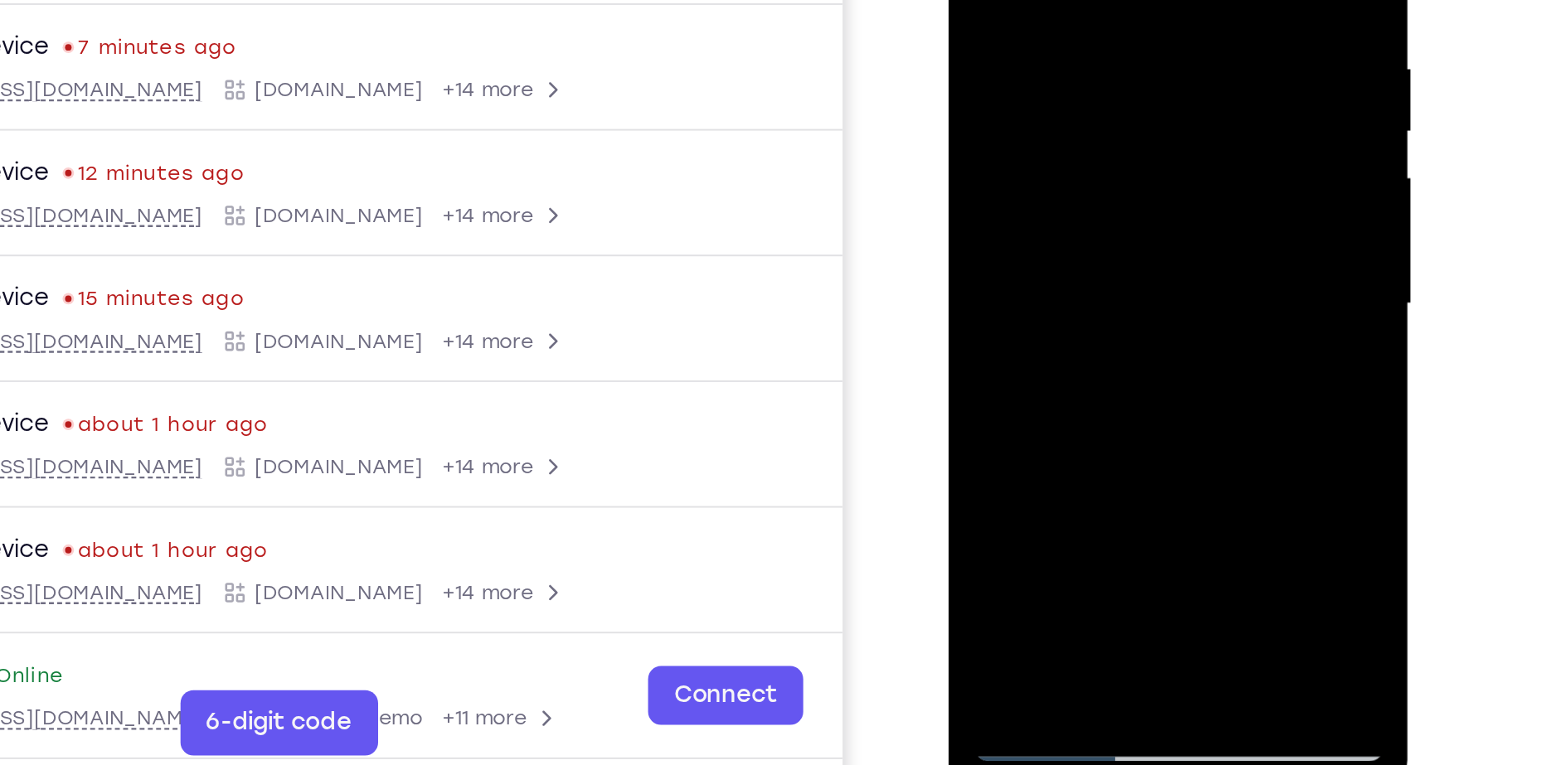
click at [992, 268] on div at bounding box center [1065, 69] width 209 height 464
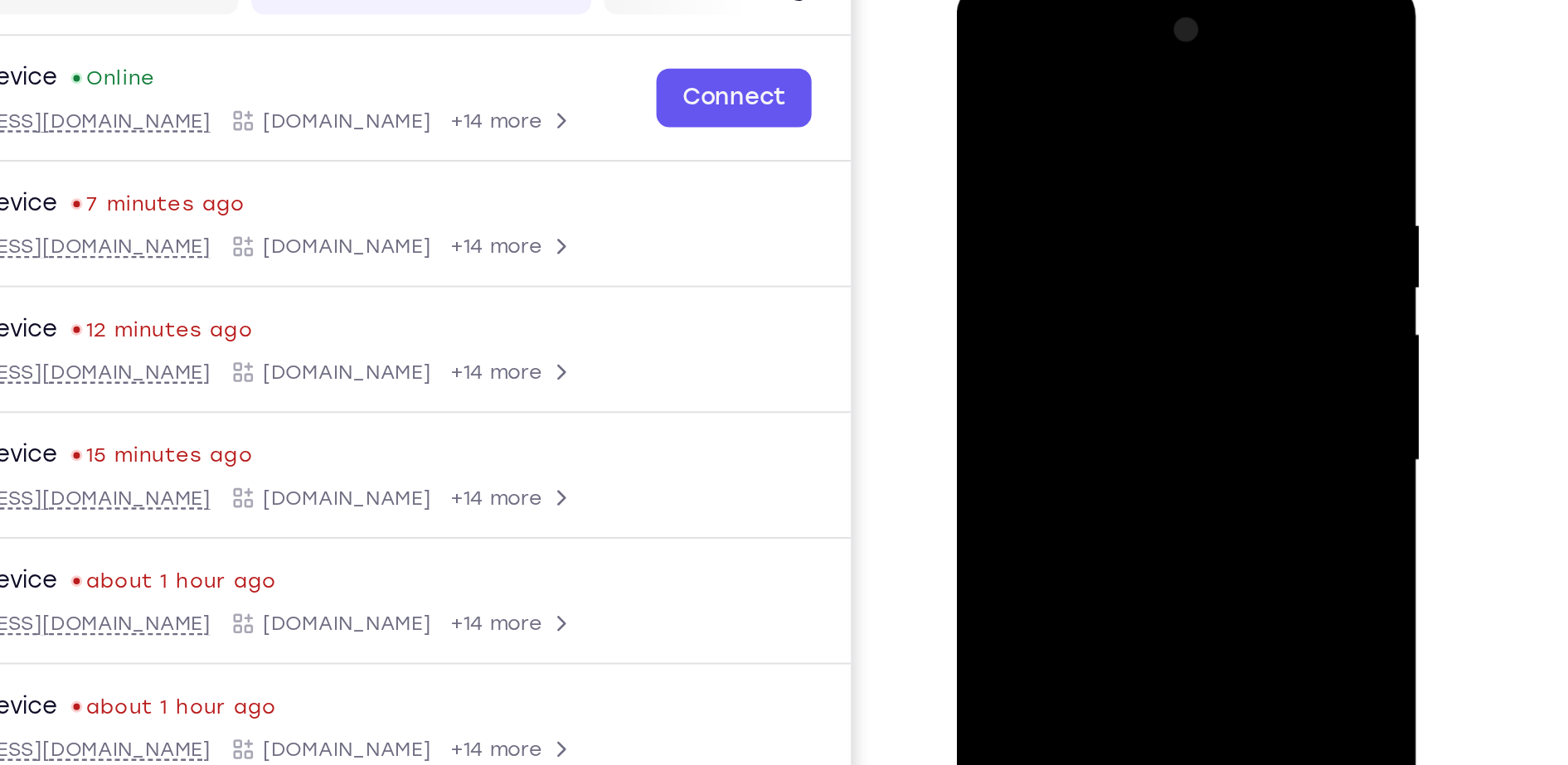
click at [1042, 108] on div at bounding box center [1073, 225] width 209 height 464
click at [1139, 203] on div at bounding box center [1073, 225] width 209 height 464
click at [1129, 209] on div at bounding box center [1073, 225] width 209 height 464
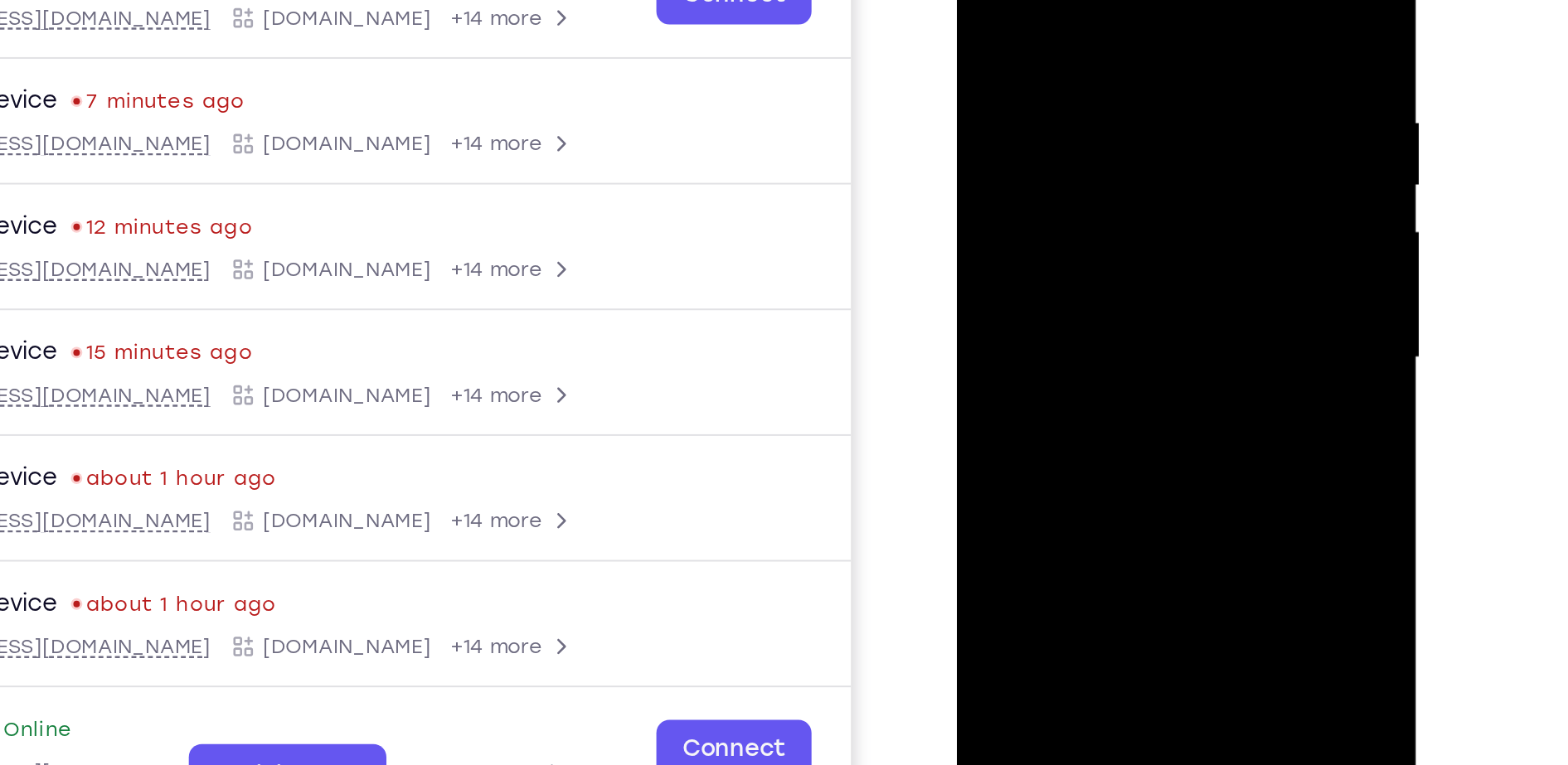
click at [1146, 133] on div at bounding box center [1073, 123] width 209 height 464
click at [1000, 150] on div at bounding box center [1073, 123] width 209 height 464
click at [1140, 150] on div at bounding box center [1073, 123] width 209 height 464
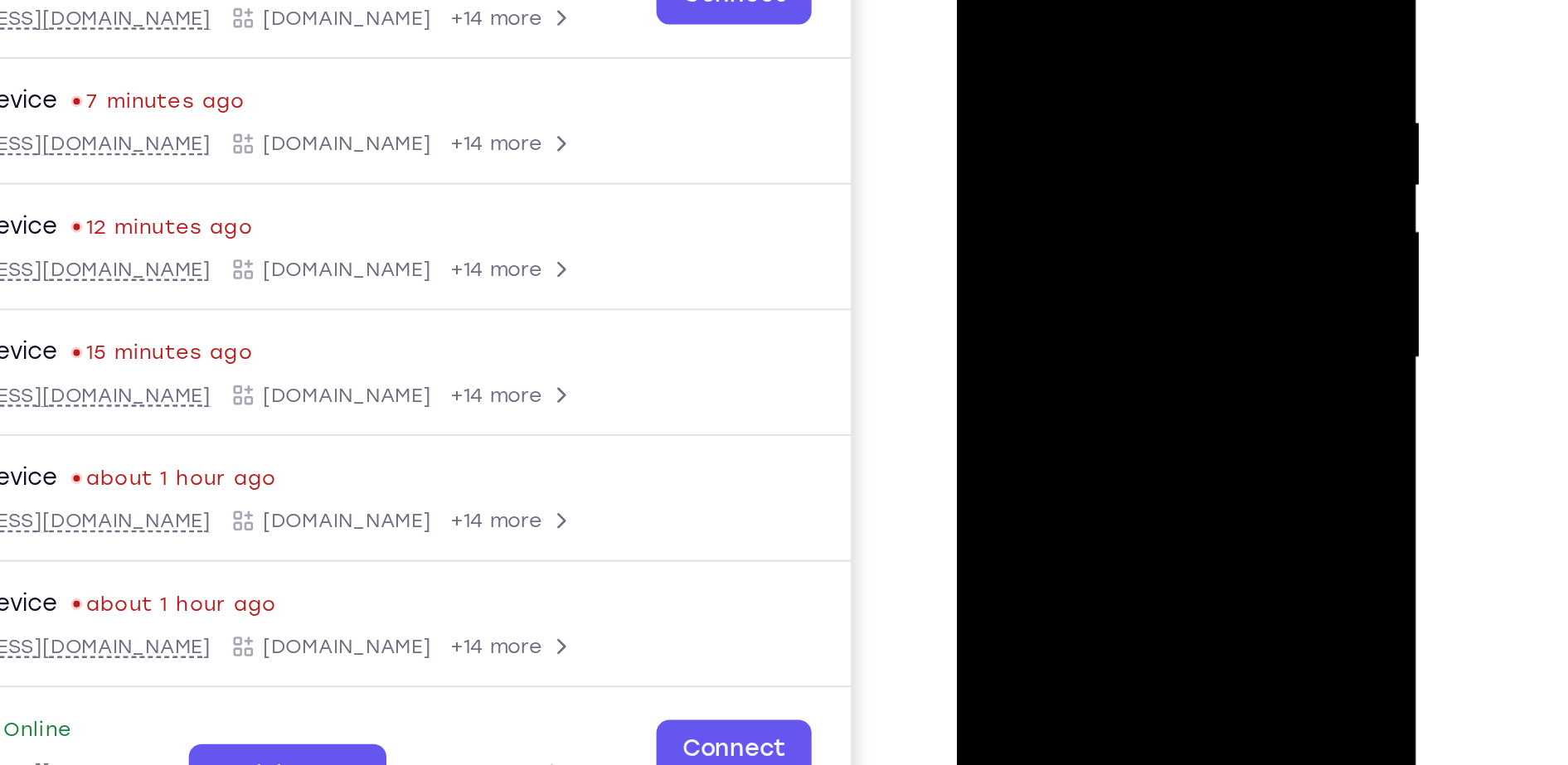
click at [1140, 150] on div at bounding box center [1073, 123] width 209 height 464
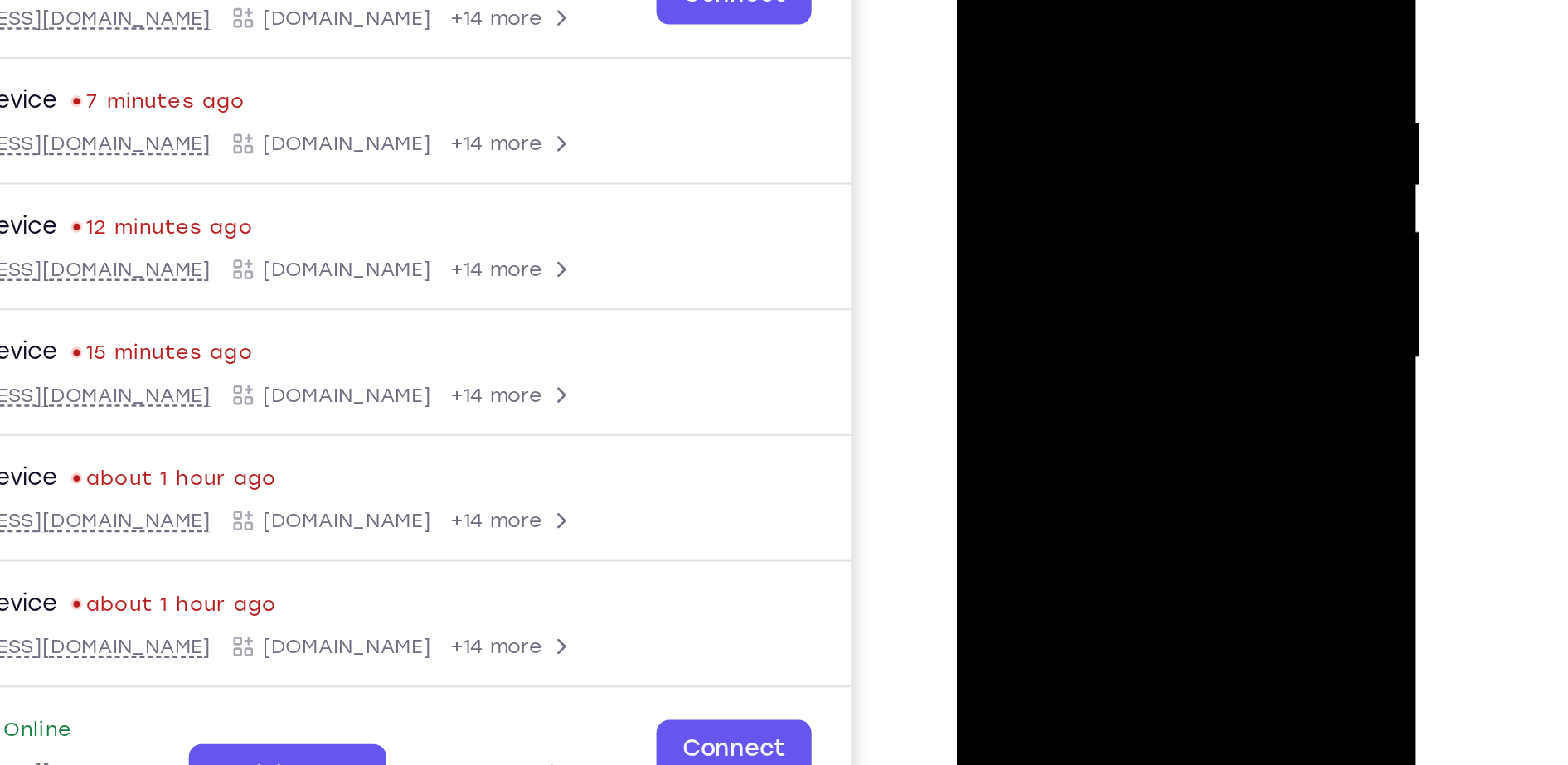
click at [1156, 0] on div at bounding box center [1073, 123] width 209 height 464
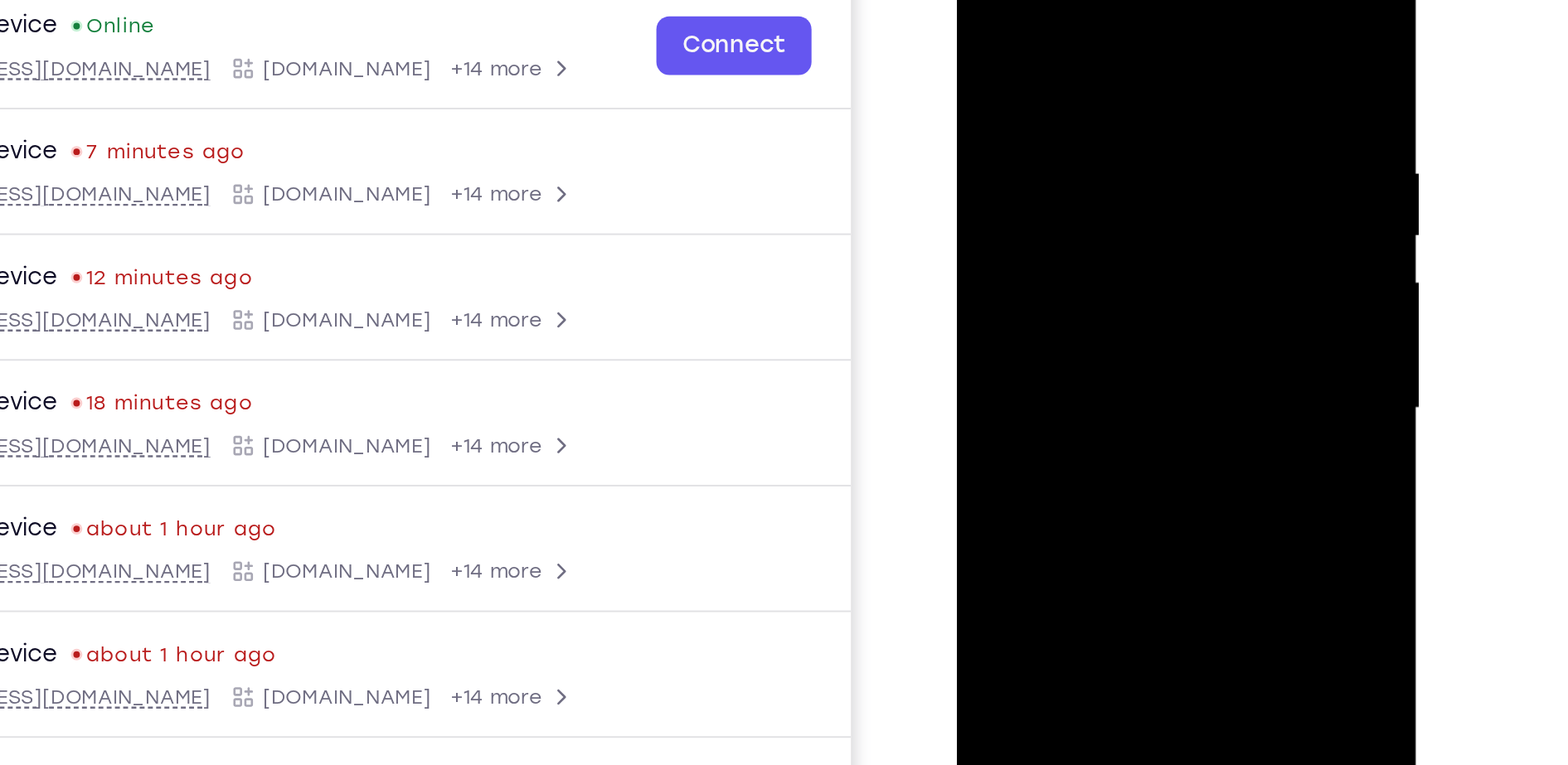
drag, startPoint x: 1131, startPoint y: 62, endPoint x: 1025, endPoint y: 69, distance: 106.2
click at [1025, 69] on div at bounding box center [1073, 173] width 209 height 464
drag, startPoint x: 1126, startPoint y: 49, endPoint x: 994, endPoint y: 55, distance: 132.1
click at [994, 55] on div at bounding box center [1073, 173] width 209 height 464
click at [1067, 42] on div at bounding box center [1073, 173] width 209 height 464
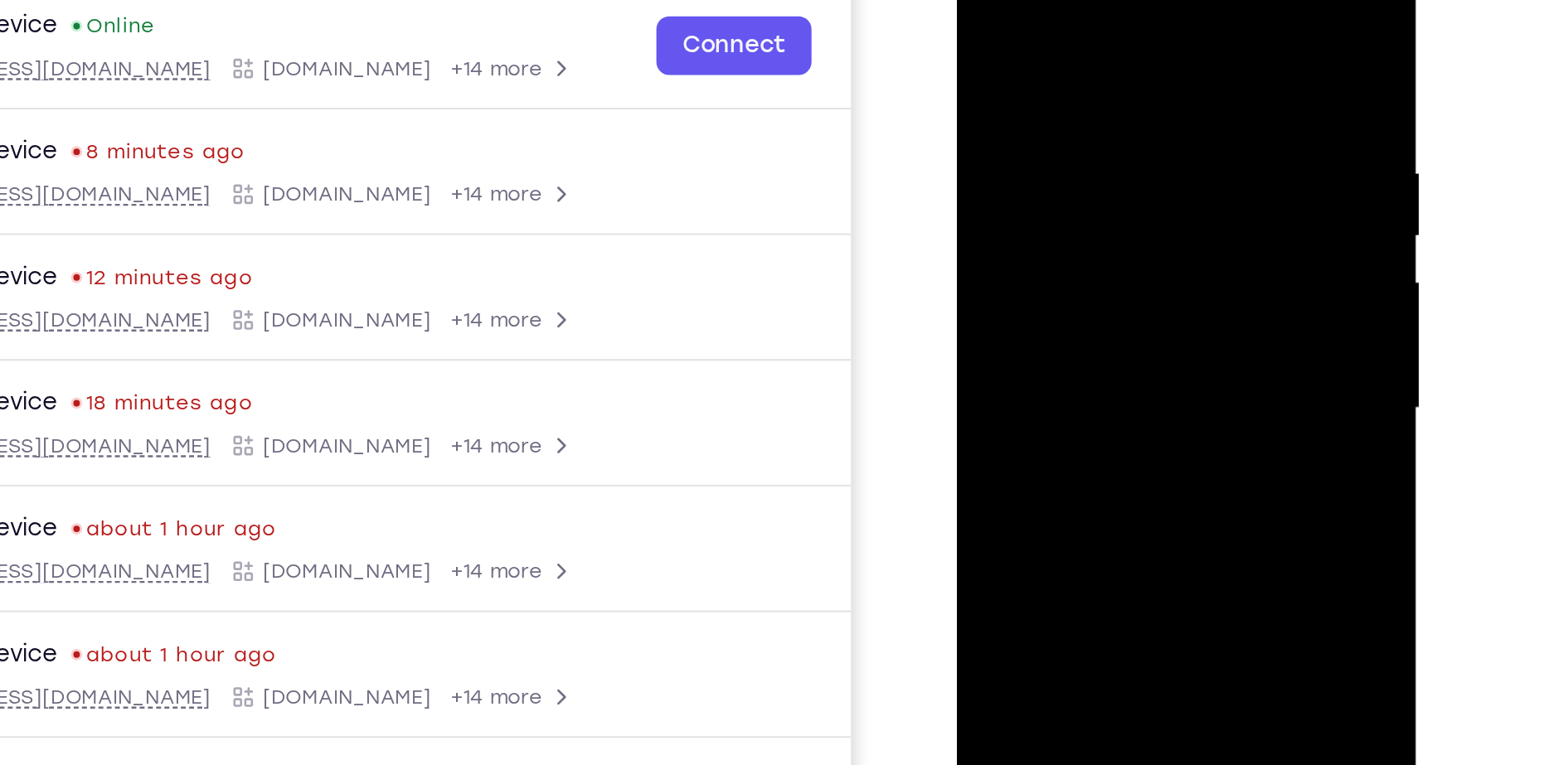
click at [1141, 155] on div at bounding box center [1073, 173] width 209 height 464
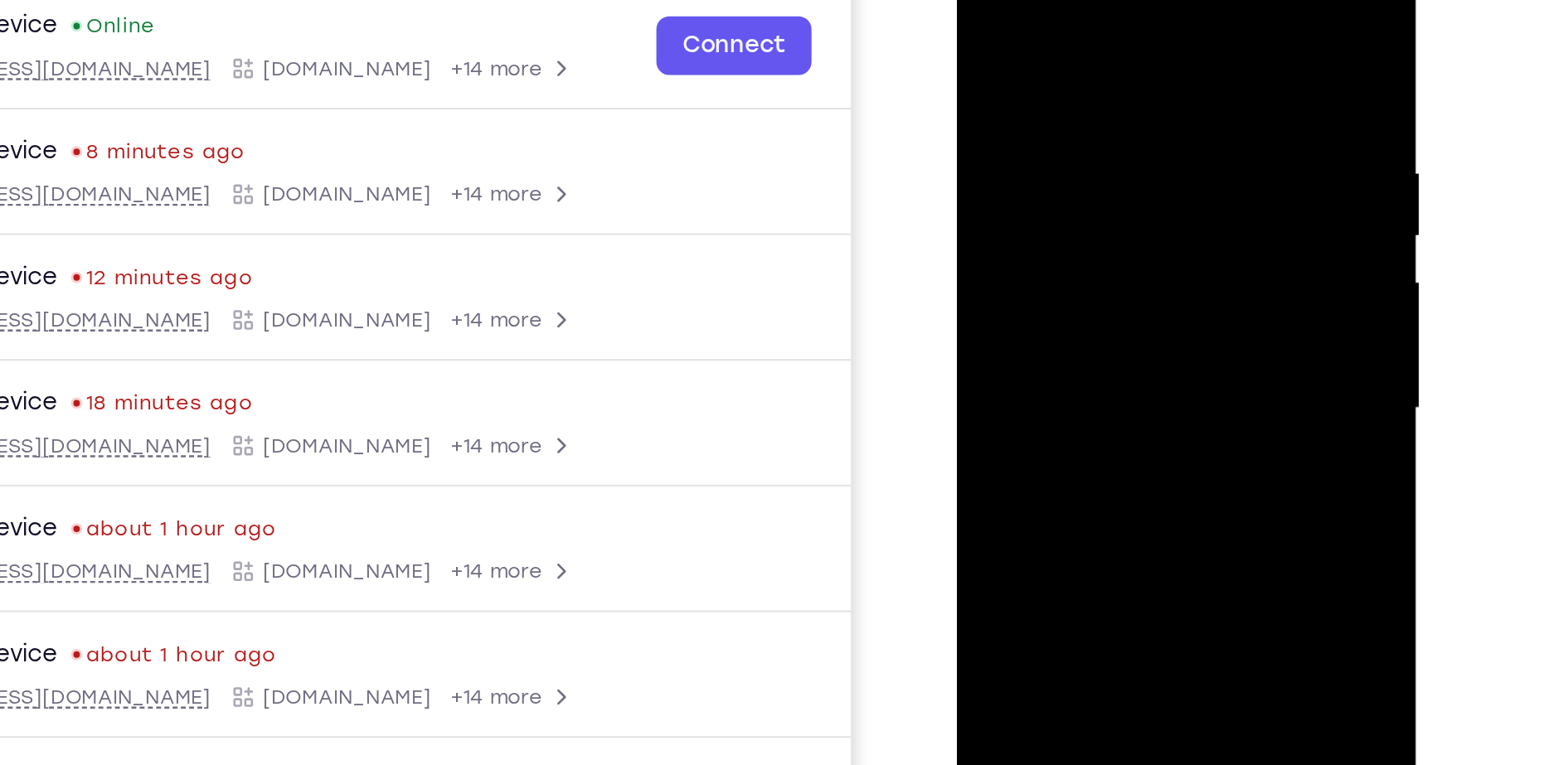
click at [1171, 12] on div at bounding box center [1073, 173] width 209 height 464
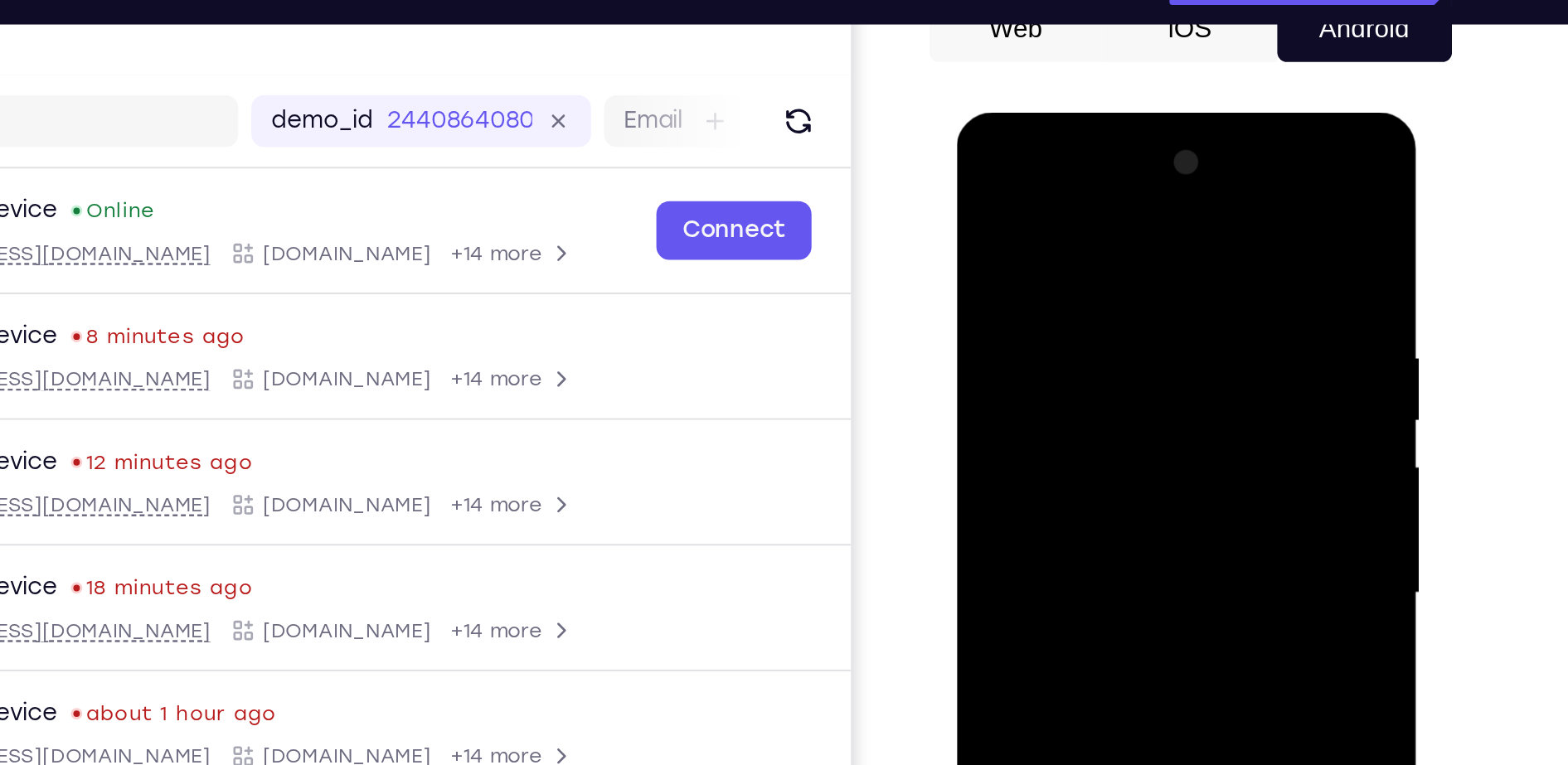
click at [1071, 187] on div at bounding box center [1073, 356] width 209 height 464
click at [1003, 222] on div at bounding box center [1073, 356] width 209 height 464
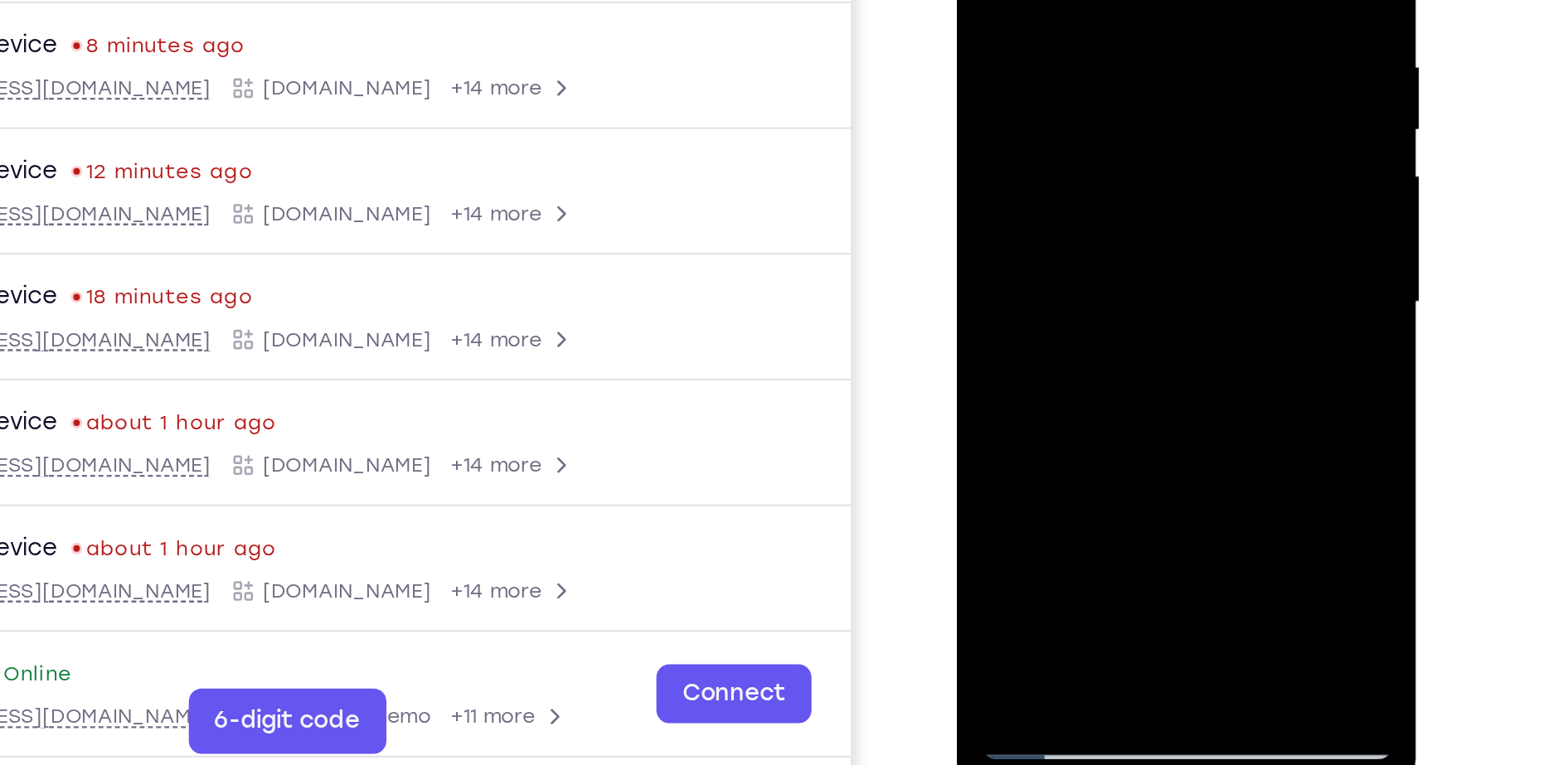
click at [1047, 255] on div at bounding box center [1073, 67] width 209 height 464
click at [1026, 260] on div at bounding box center [1073, 67] width 209 height 464
click at [1101, 189] on div at bounding box center [1073, 67] width 209 height 464
click at [1007, 288] on div at bounding box center [1073, 67] width 209 height 464
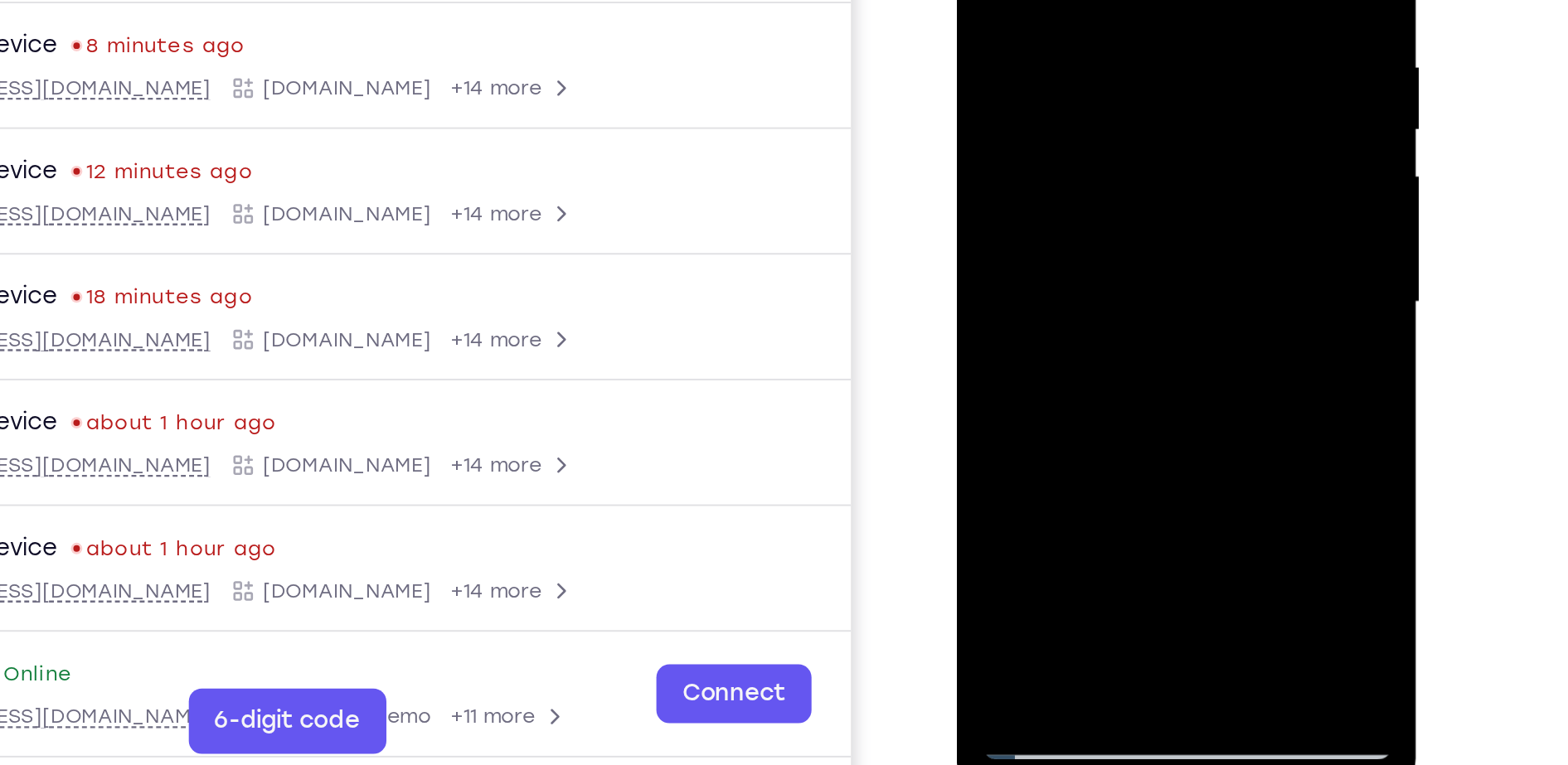
click at [1156, 256] on div at bounding box center [1073, 67] width 209 height 464
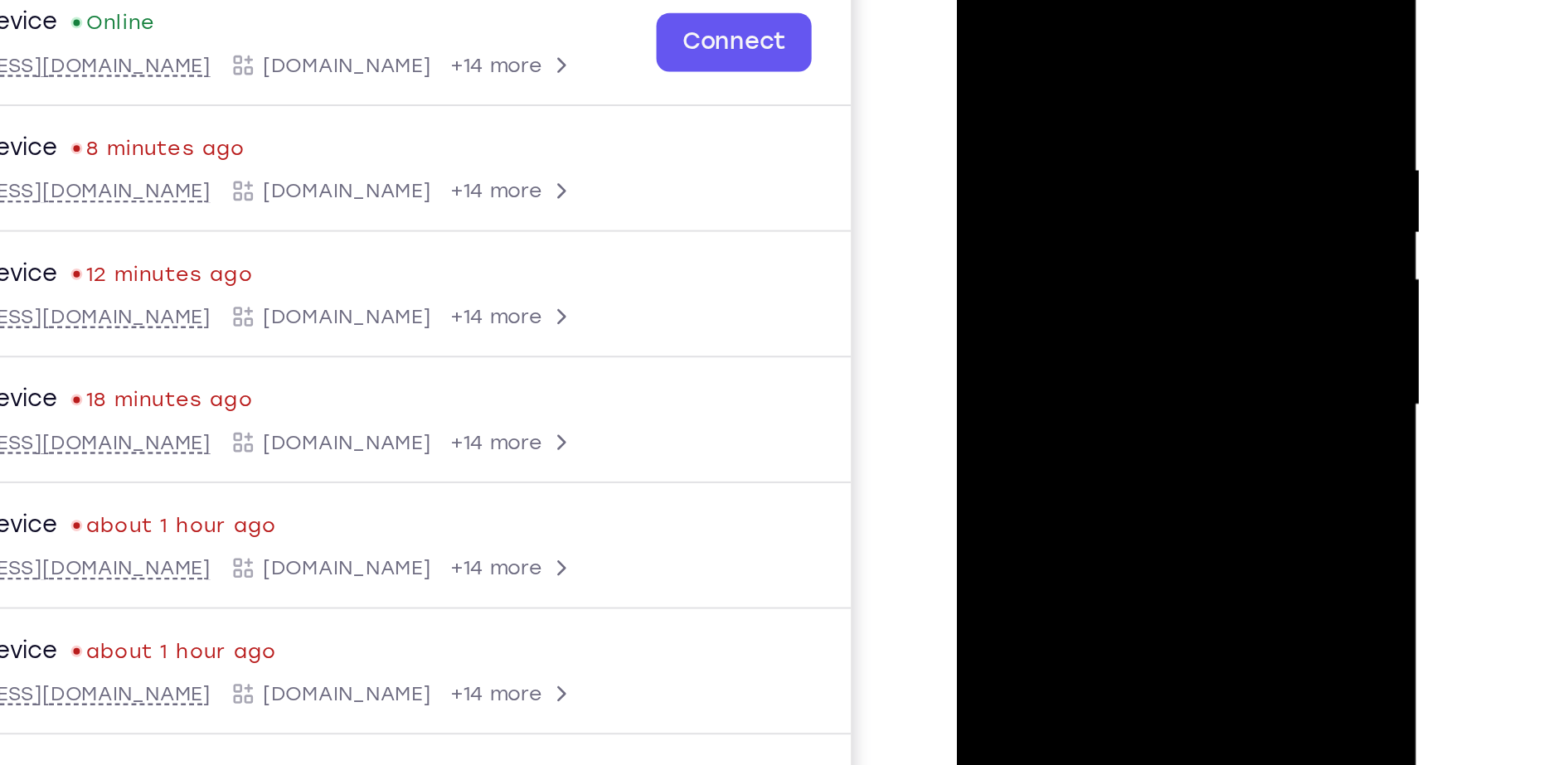
click at [1157, 3] on div at bounding box center [1073, 170] width 209 height 464
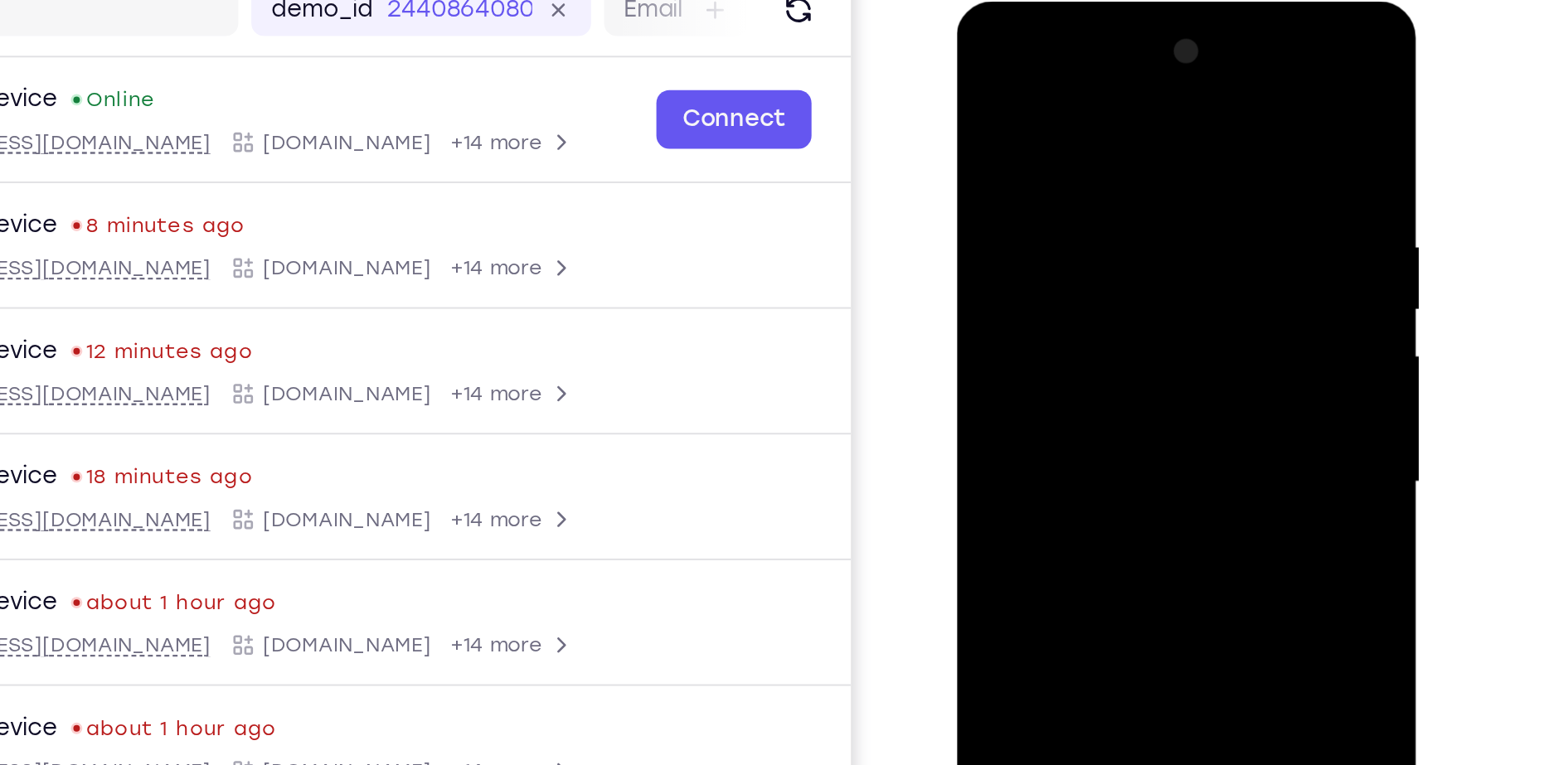
click at [1162, 49] on div at bounding box center [1073, 245] width 209 height 464
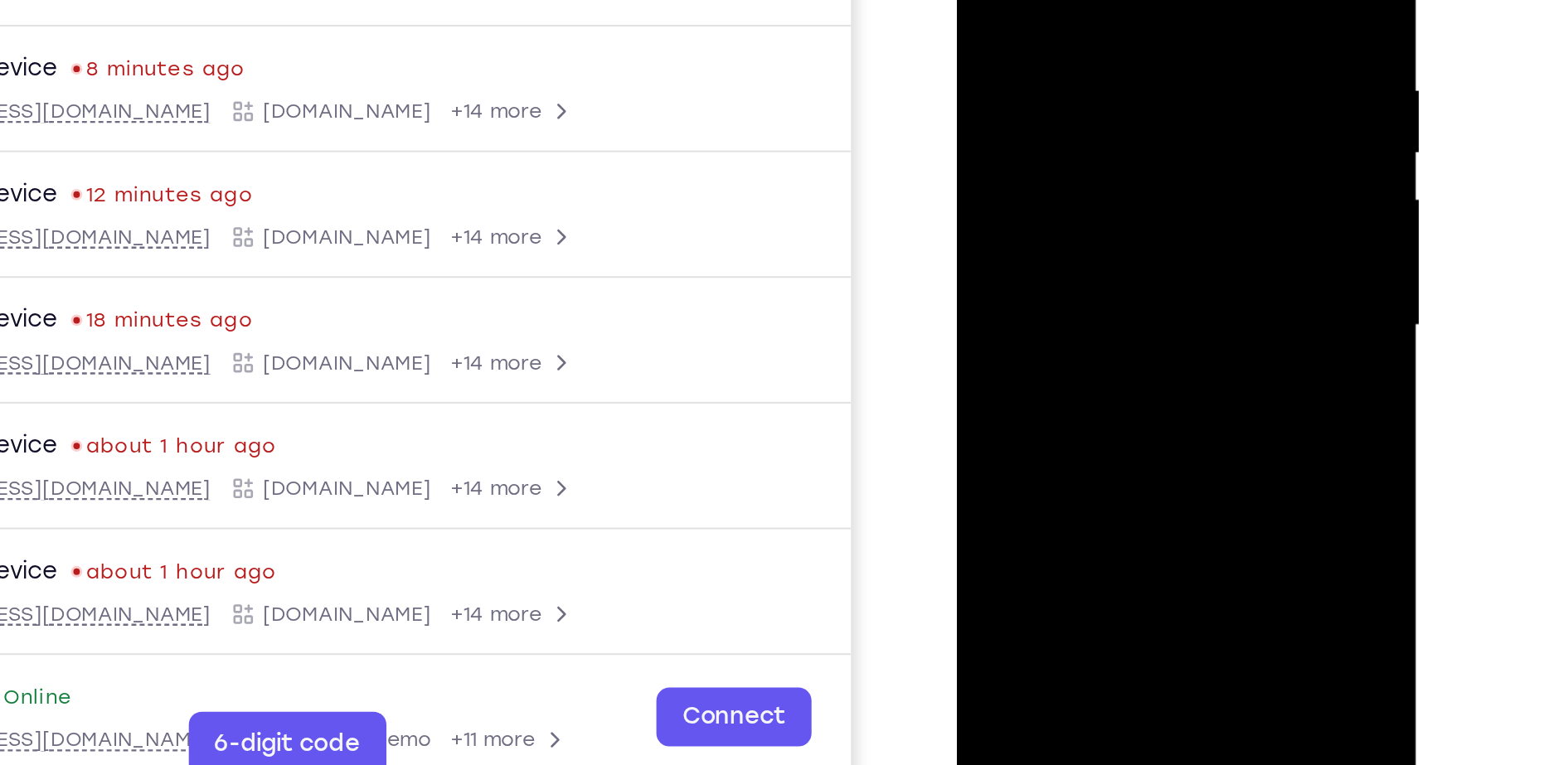
click at [1149, 283] on div at bounding box center [1073, 89] width 209 height 464
drag, startPoint x: 1073, startPoint y: 226, endPoint x: 1059, endPoint y: 67, distance: 159.6
click at [1059, 67] on div at bounding box center [1073, 89] width 209 height 464
click at [1002, 143] on div at bounding box center [1073, 89] width 209 height 464
click at [1026, 181] on div at bounding box center [1073, 89] width 209 height 464
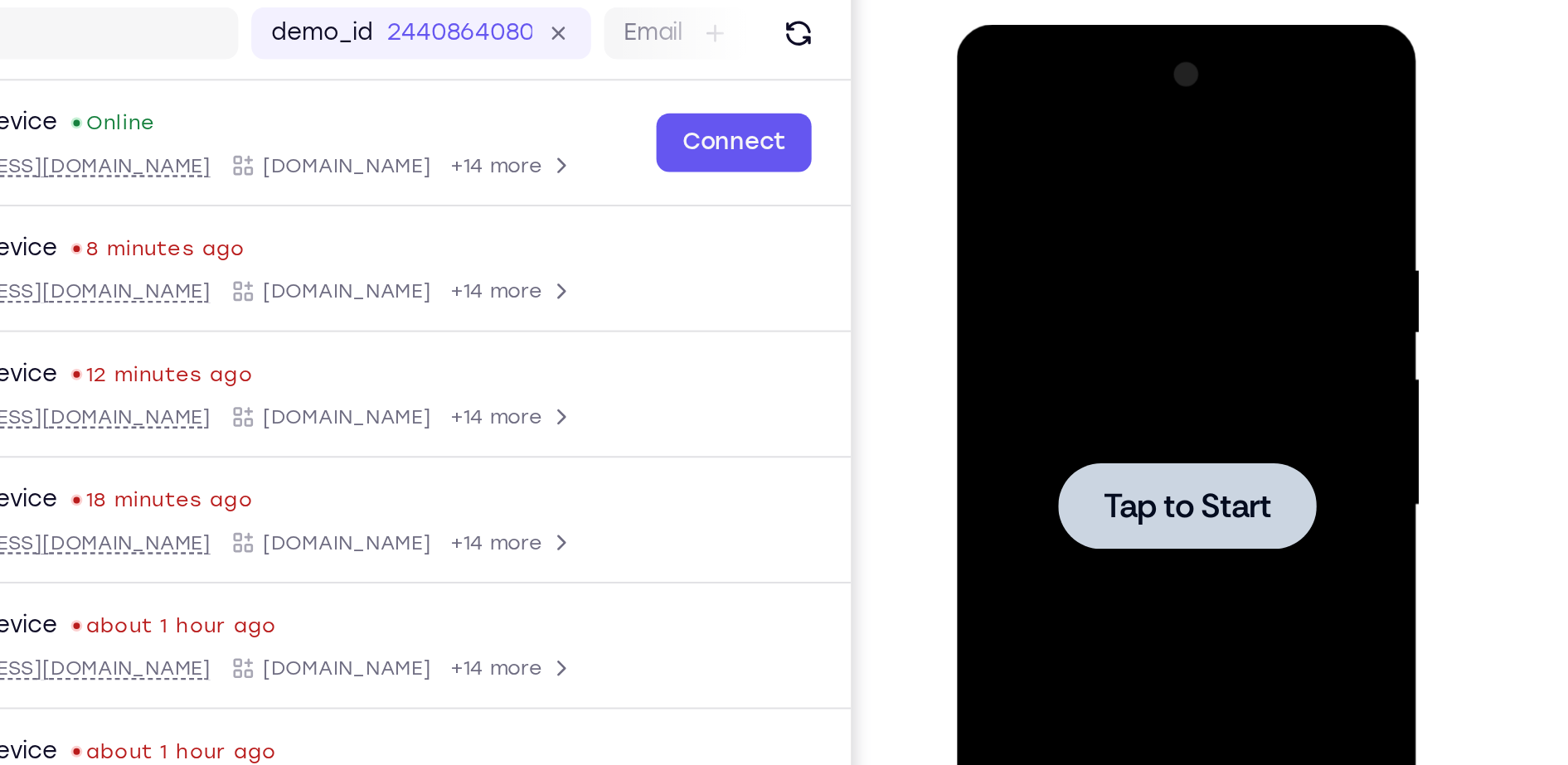
click at [1045, 205] on div at bounding box center [1073, 268] width 209 height 464
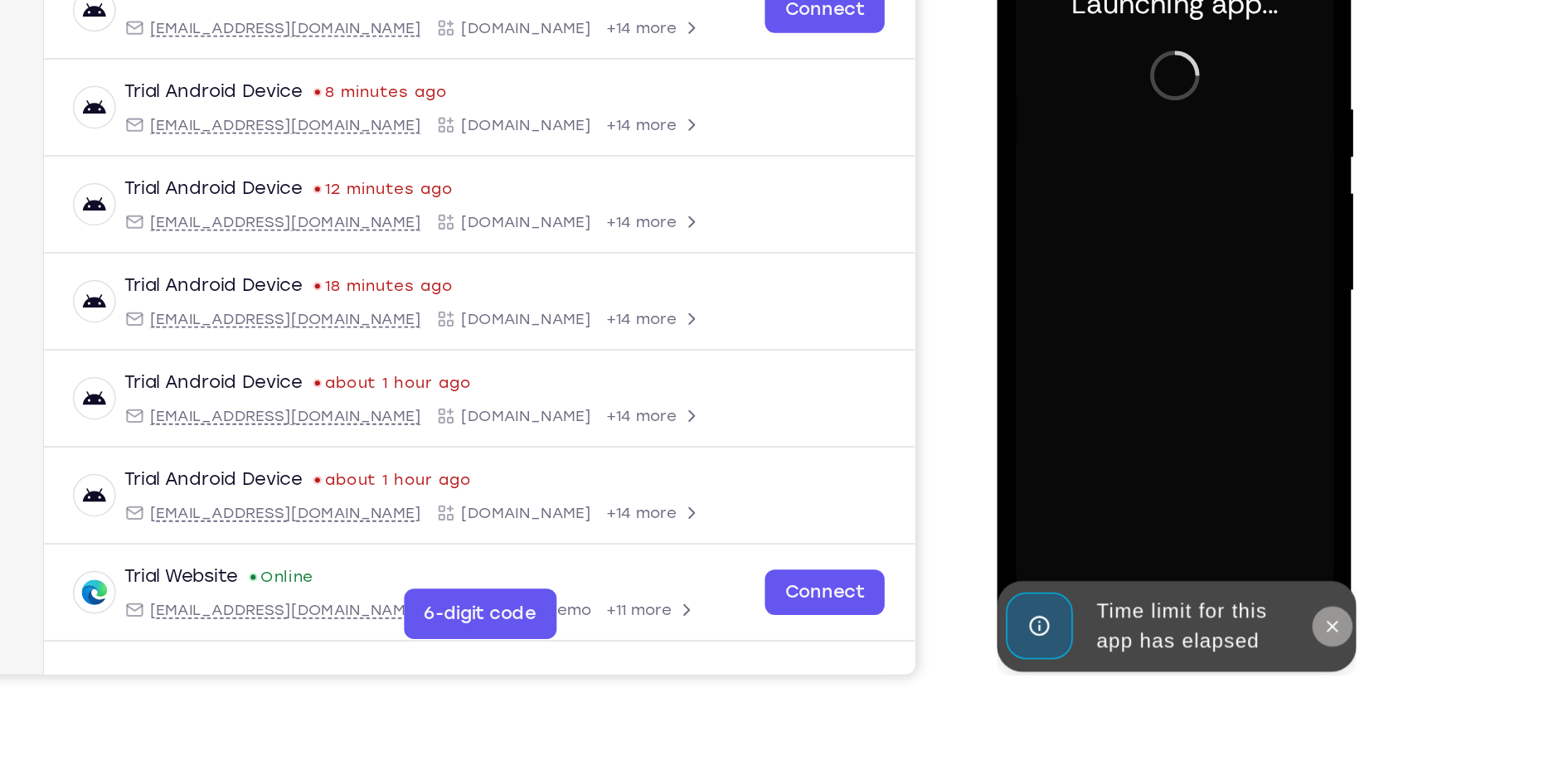
click at [1217, 380] on icon at bounding box center [1217, 384] width 13 height 13
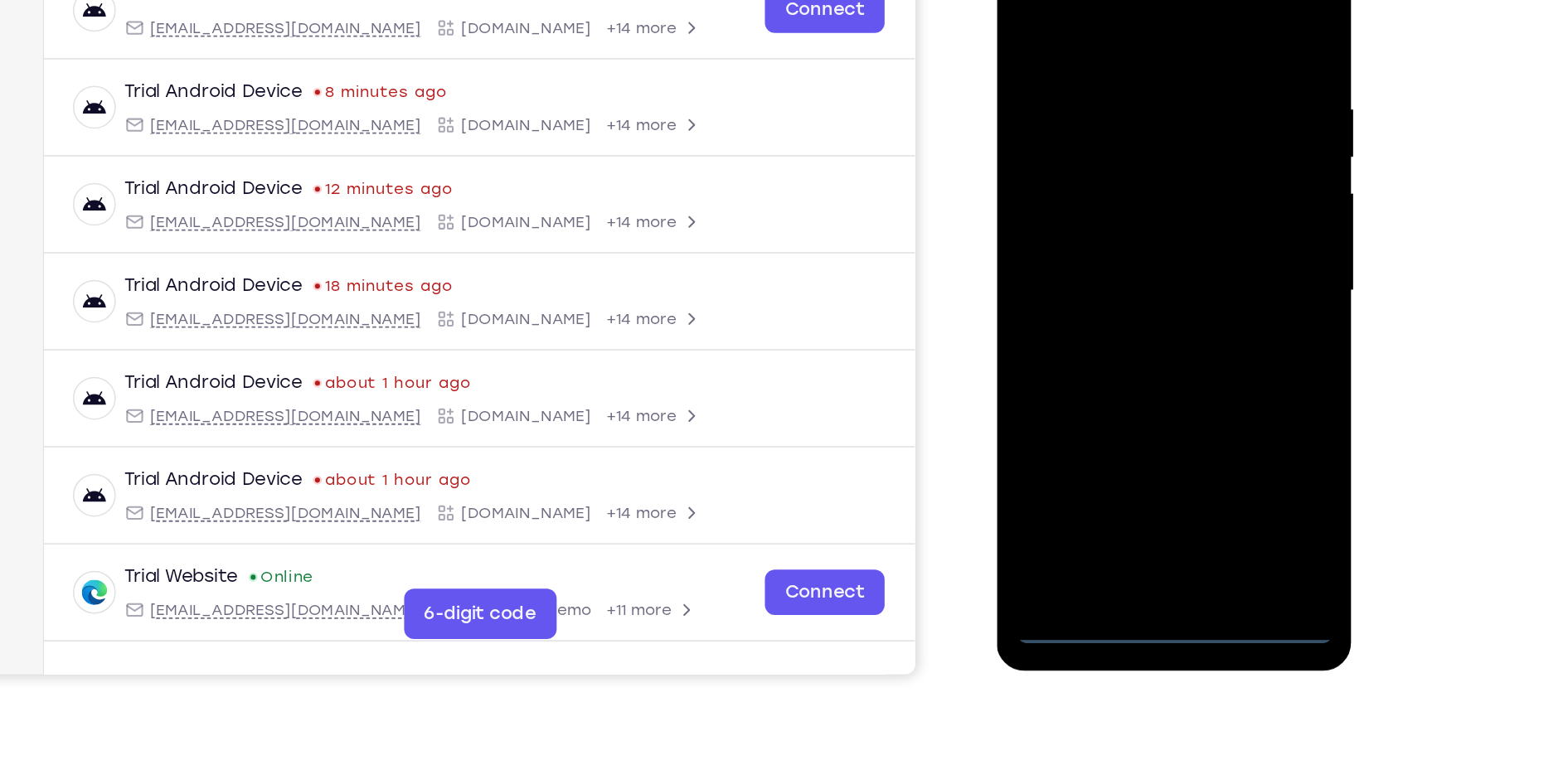
click at [1122, 385] on div at bounding box center [1113, 164] width 209 height 464
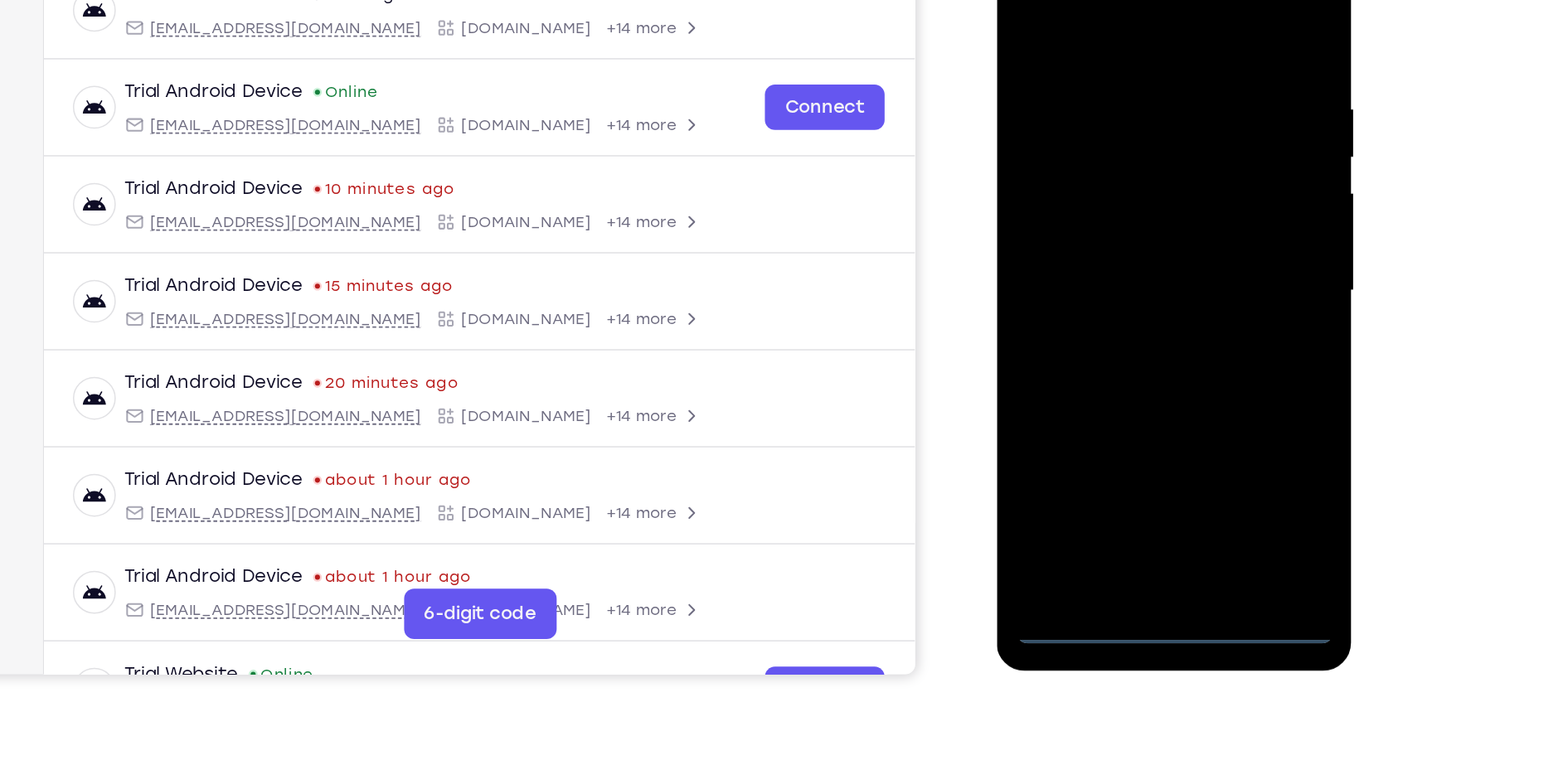
click at [1185, 308] on div at bounding box center [1113, 164] width 209 height 464
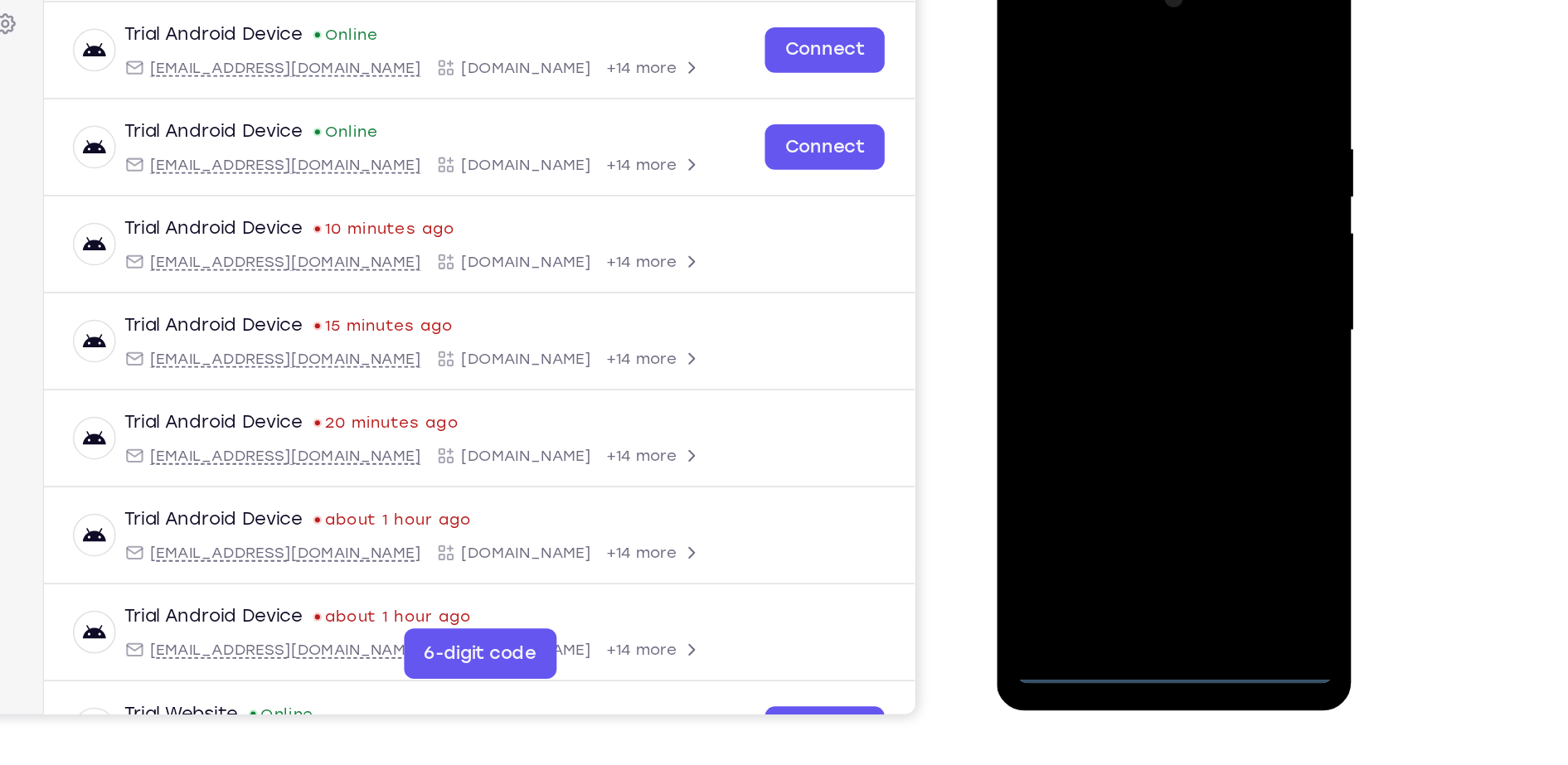
click at [1103, 46] on div at bounding box center [1113, 204] width 209 height 464
click at [1182, 210] on div at bounding box center [1113, 204] width 209 height 464
click at [1088, 237] on div at bounding box center [1113, 204] width 209 height 464
click at [1103, 188] on div at bounding box center [1113, 204] width 209 height 464
click at [1097, 179] on div at bounding box center [1113, 204] width 209 height 464
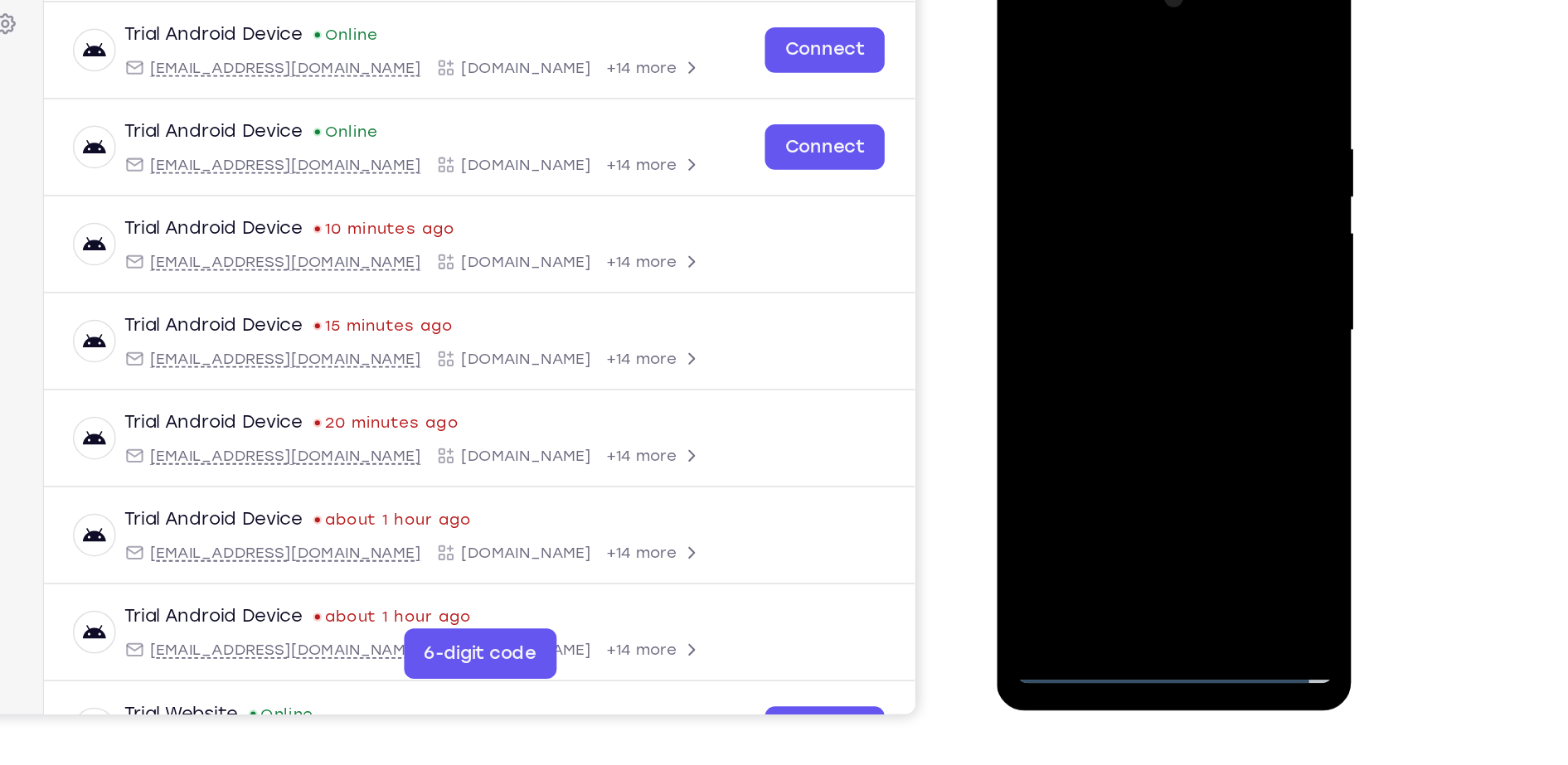
click at [1101, 199] on div at bounding box center [1113, 204] width 209 height 464
click at [1114, 257] on div at bounding box center [1113, 204] width 209 height 464
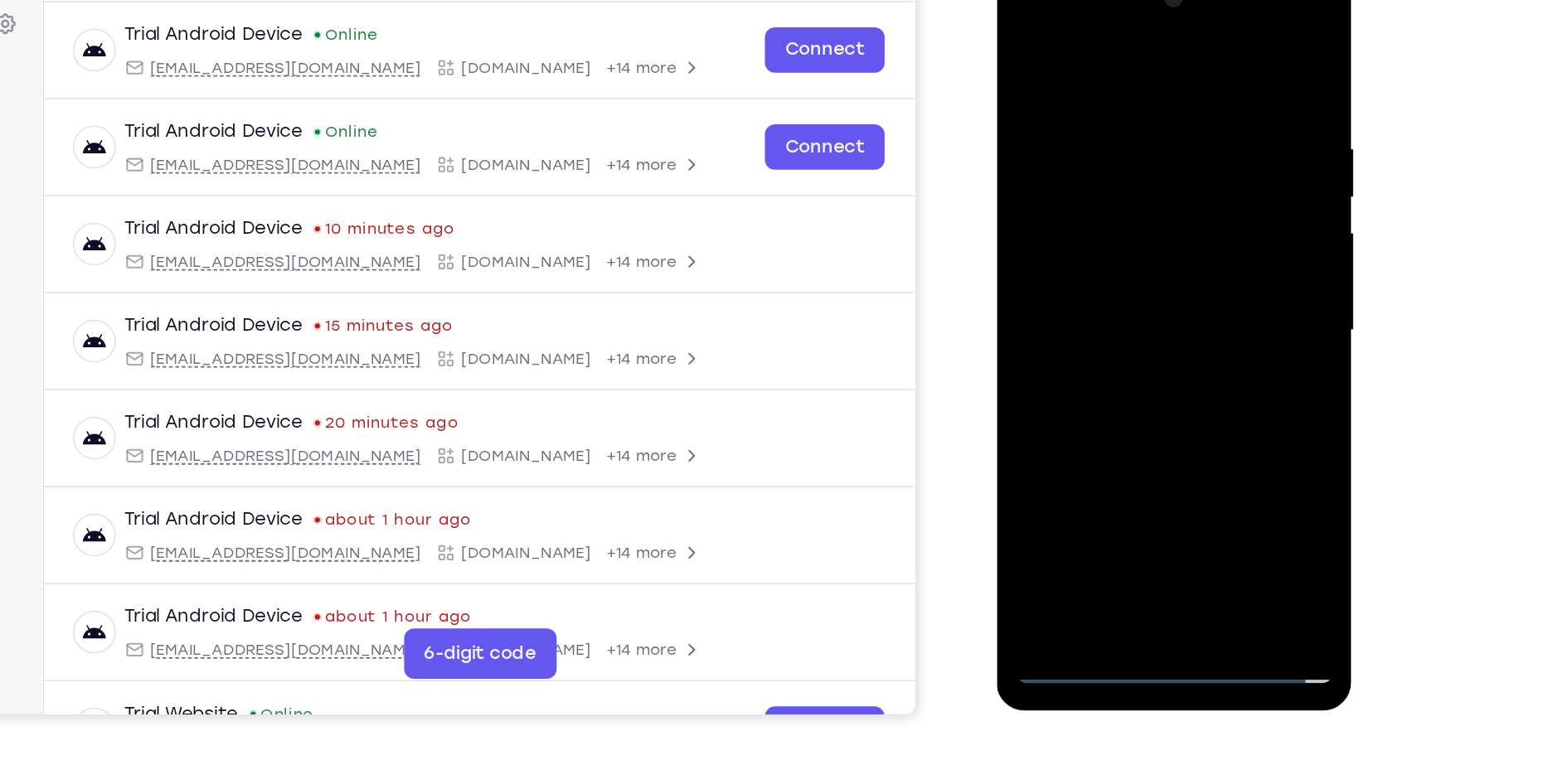
click at [1114, 257] on div at bounding box center [1113, 204] width 209 height 464
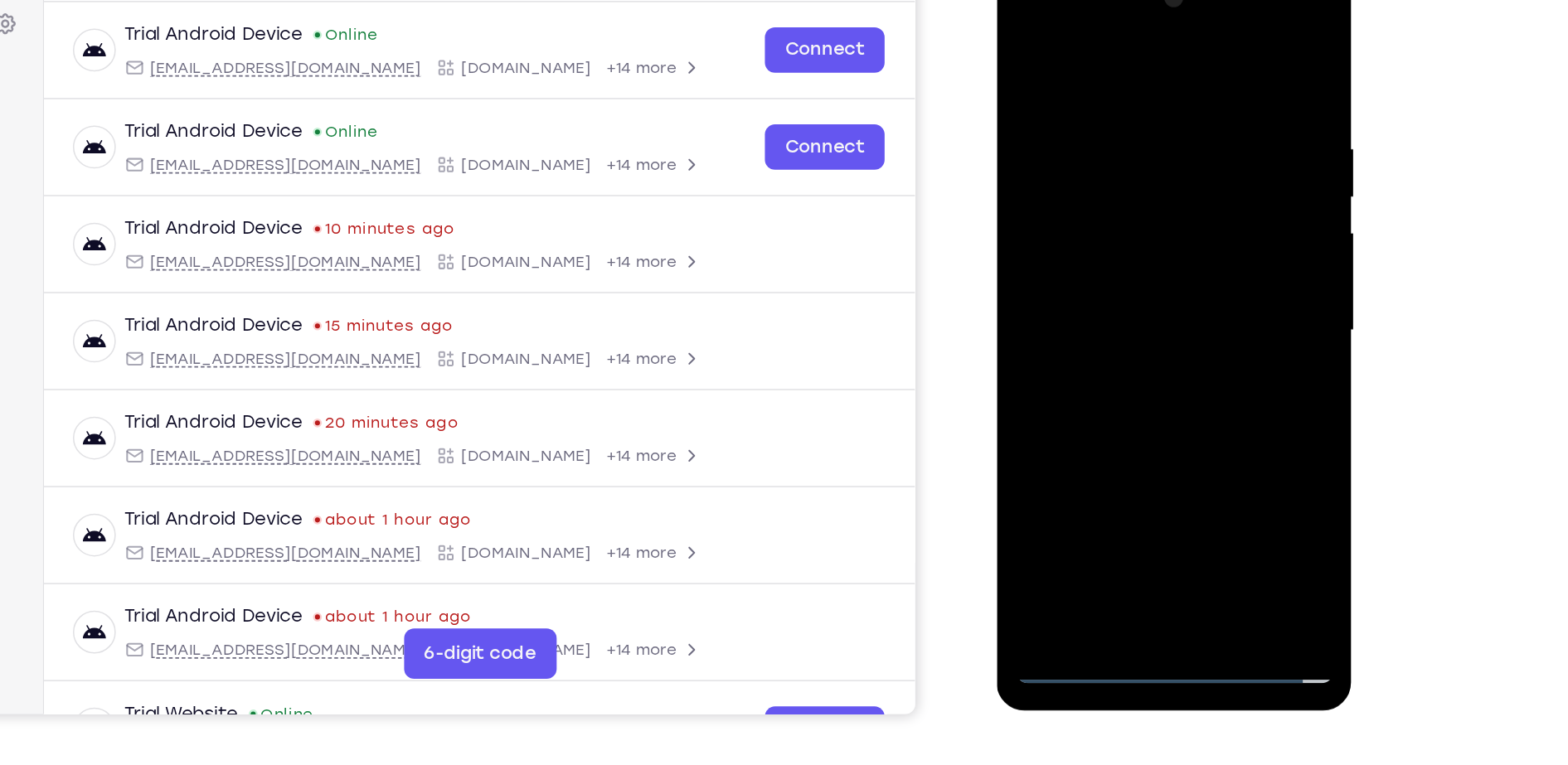
click at [1114, 257] on div at bounding box center [1113, 204] width 209 height 464
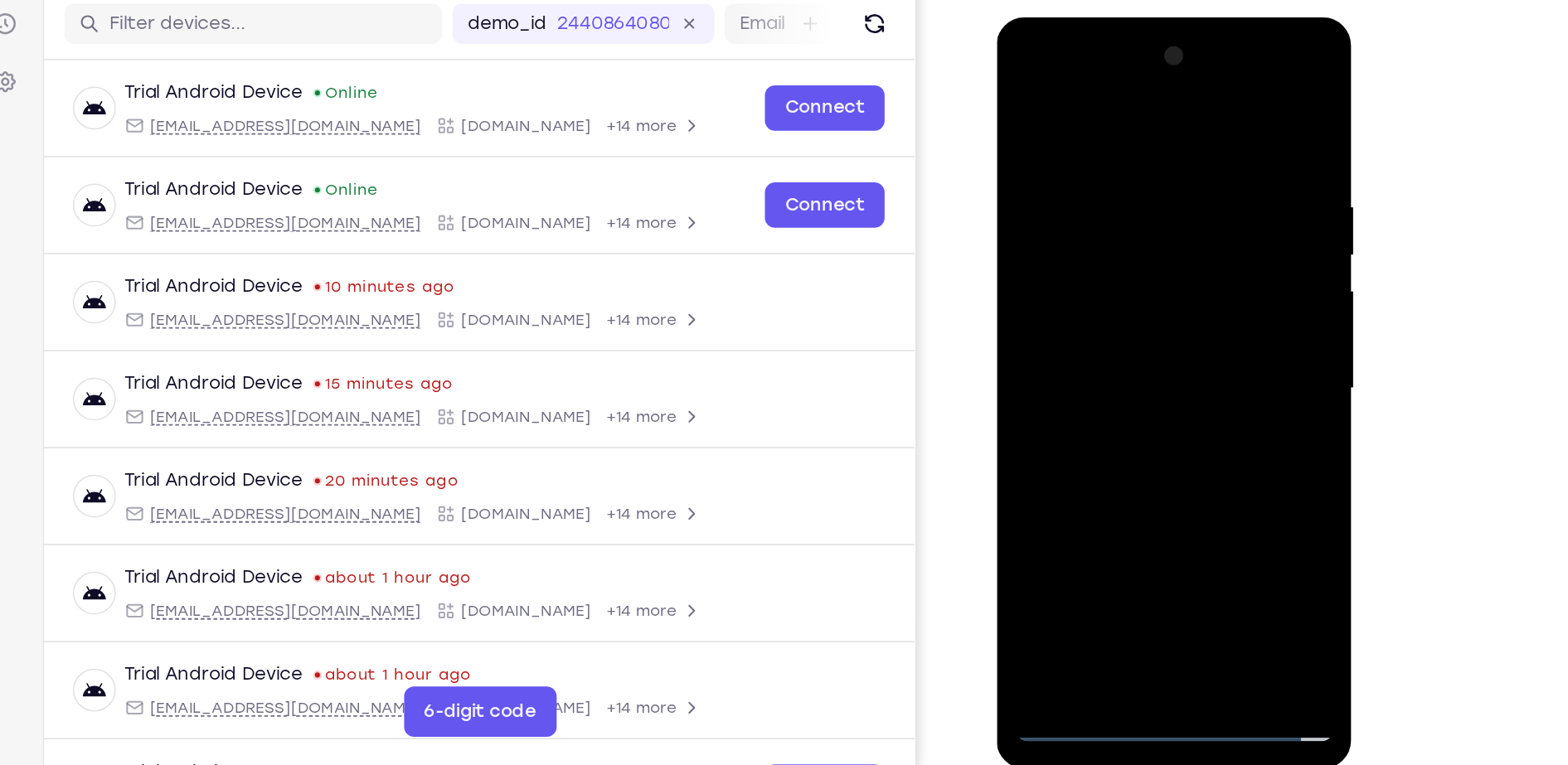
click at [1208, 64] on div at bounding box center [1113, 262] width 209 height 464
click at [1187, 102] on div at bounding box center [1113, 262] width 209 height 464
click at [1150, 342] on div at bounding box center [1113, 262] width 209 height 464
click at [1191, 460] on div at bounding box center [1113, 262] width 209 height 464
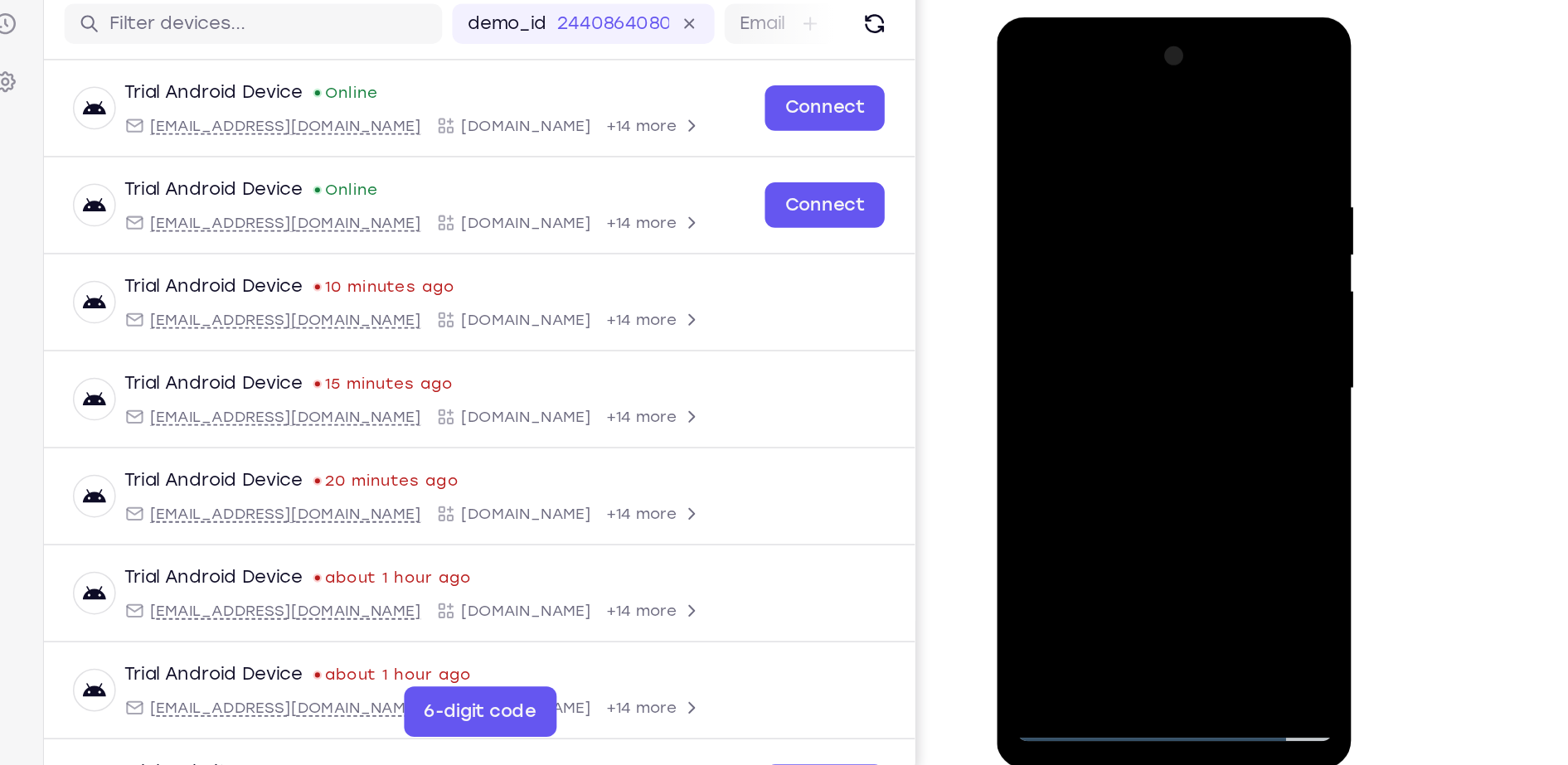
click at [1179, 155] on div at bounding box center [1113, 262] width 209 height 464
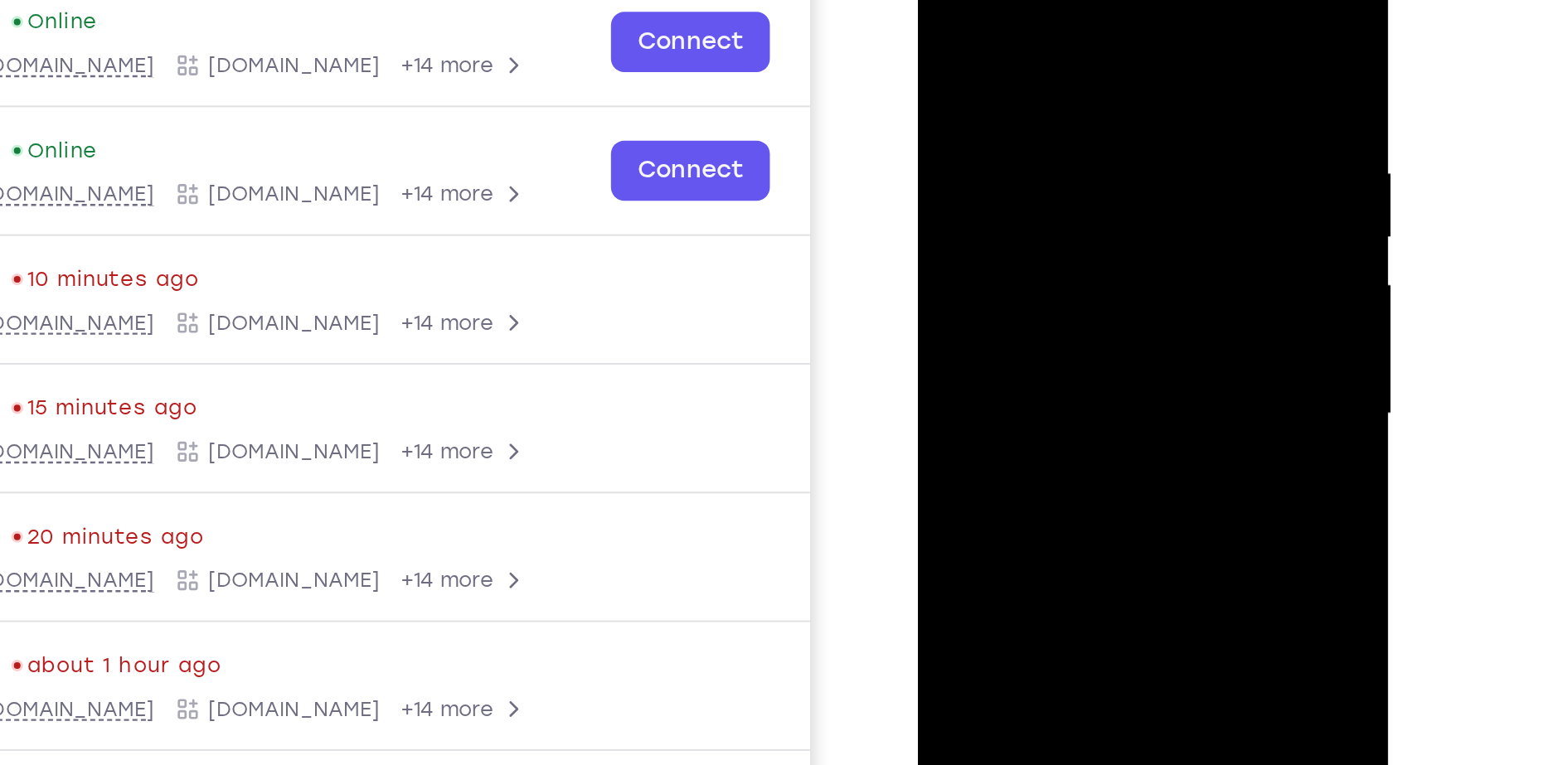
click at [978, 161] on div at bounding box center [1034, 167] width 209 height 464
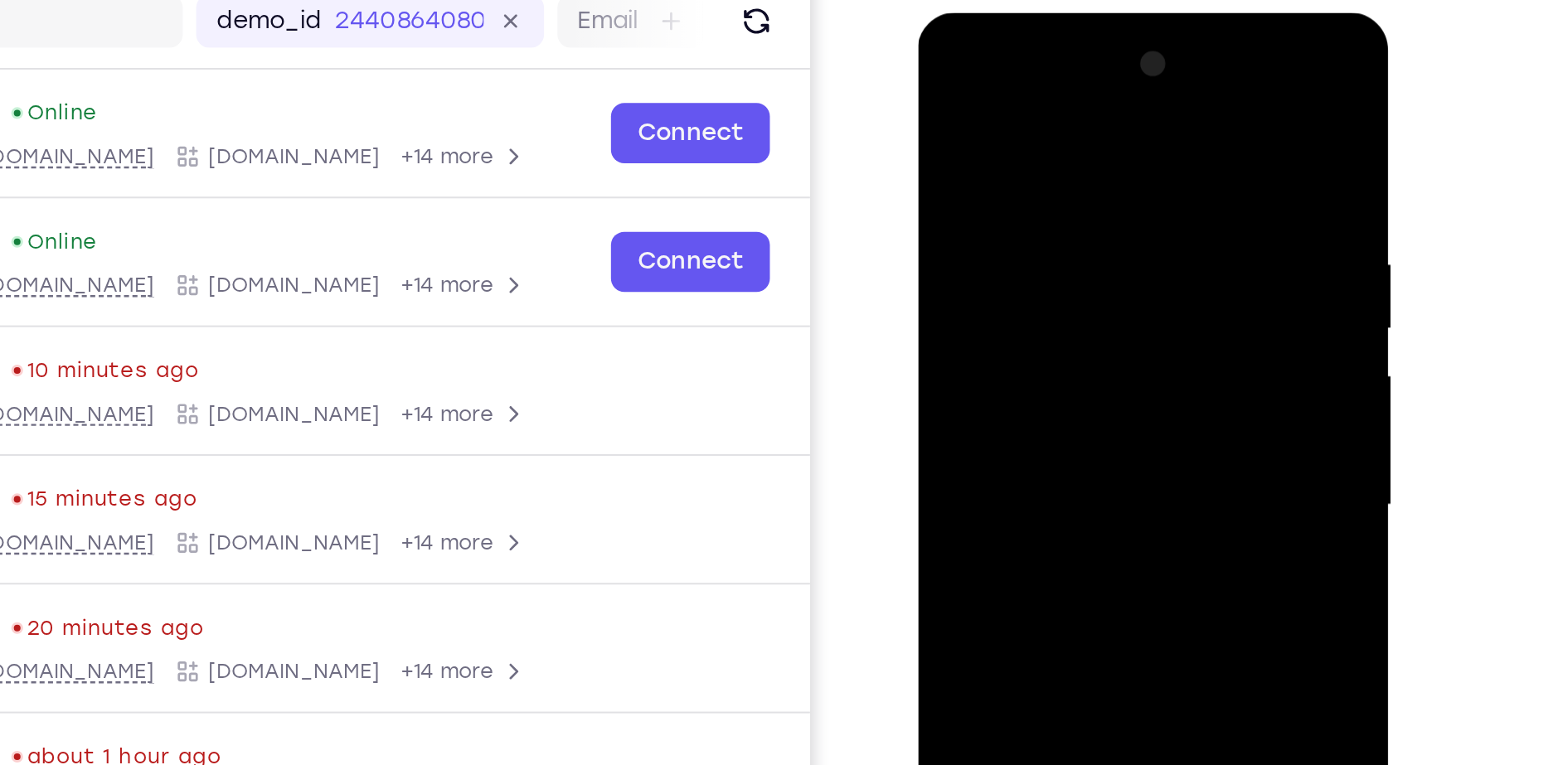
click at [1127, 51] on div at bounding box center [1034, 258] width 209 height 464
click at [1055, 235] on div at bounding box center [1034, 258] width 209 height 464
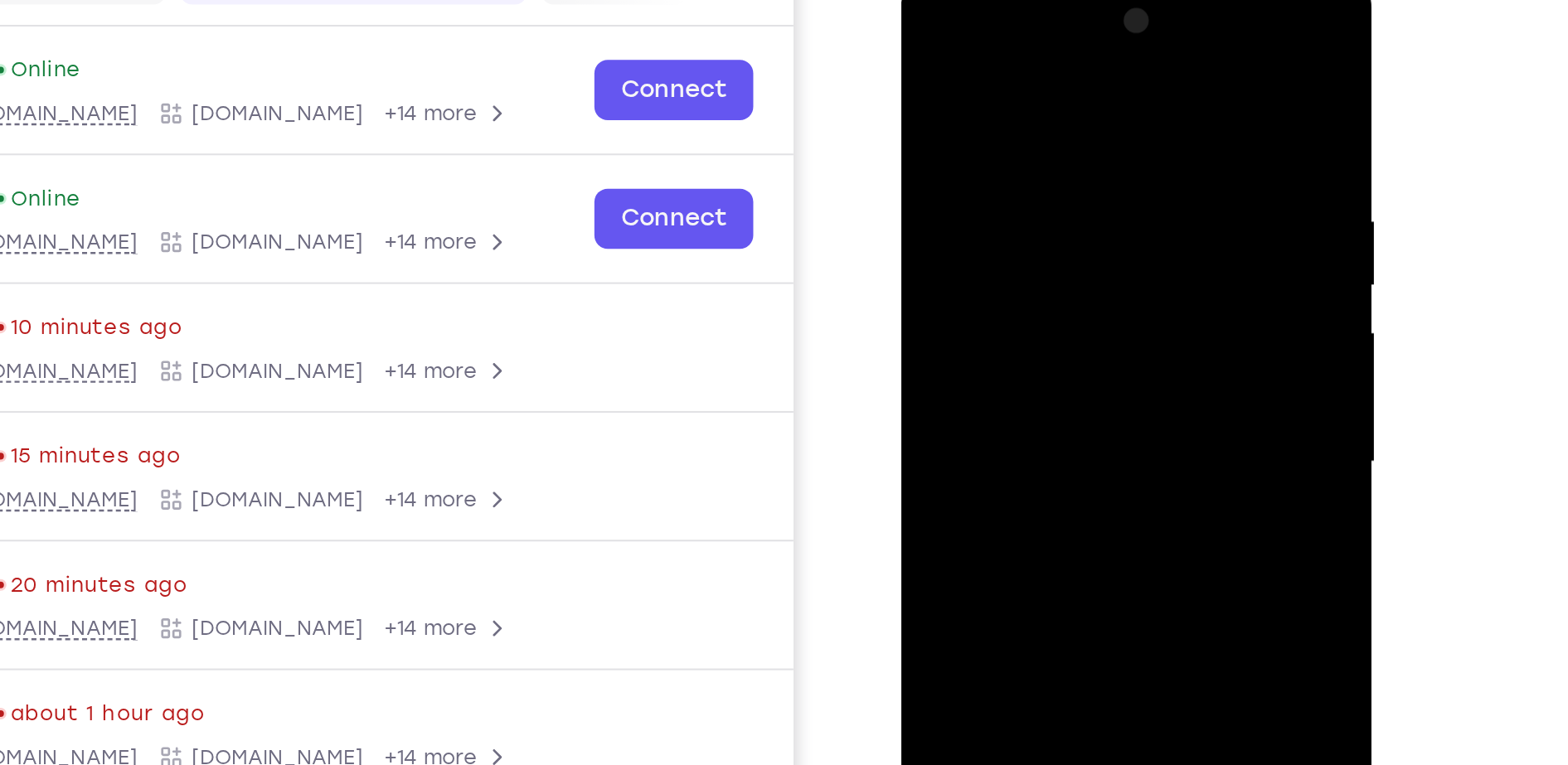
click at [1111, 7] on div at bounding box center [1018, 215] width 209 height 464
click at [1105, 17] on div at bounding box center [1018, 215] width 209 height 464
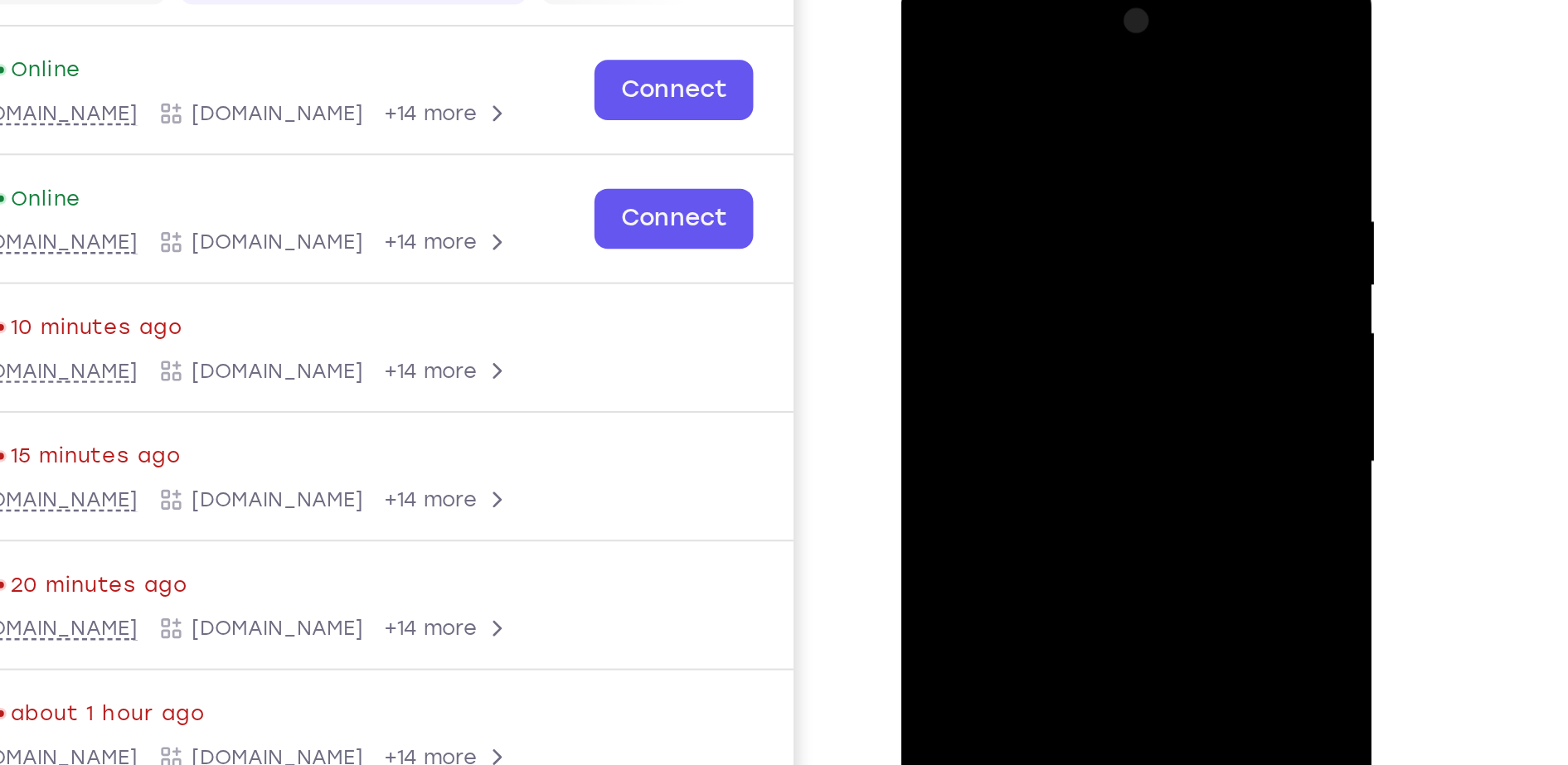
click at [967, 181] on div at bounding box center [1018, 215] width 209 height 464
click at [1000, 180] on div at bounding box center [1018, 215] width 209 height 464
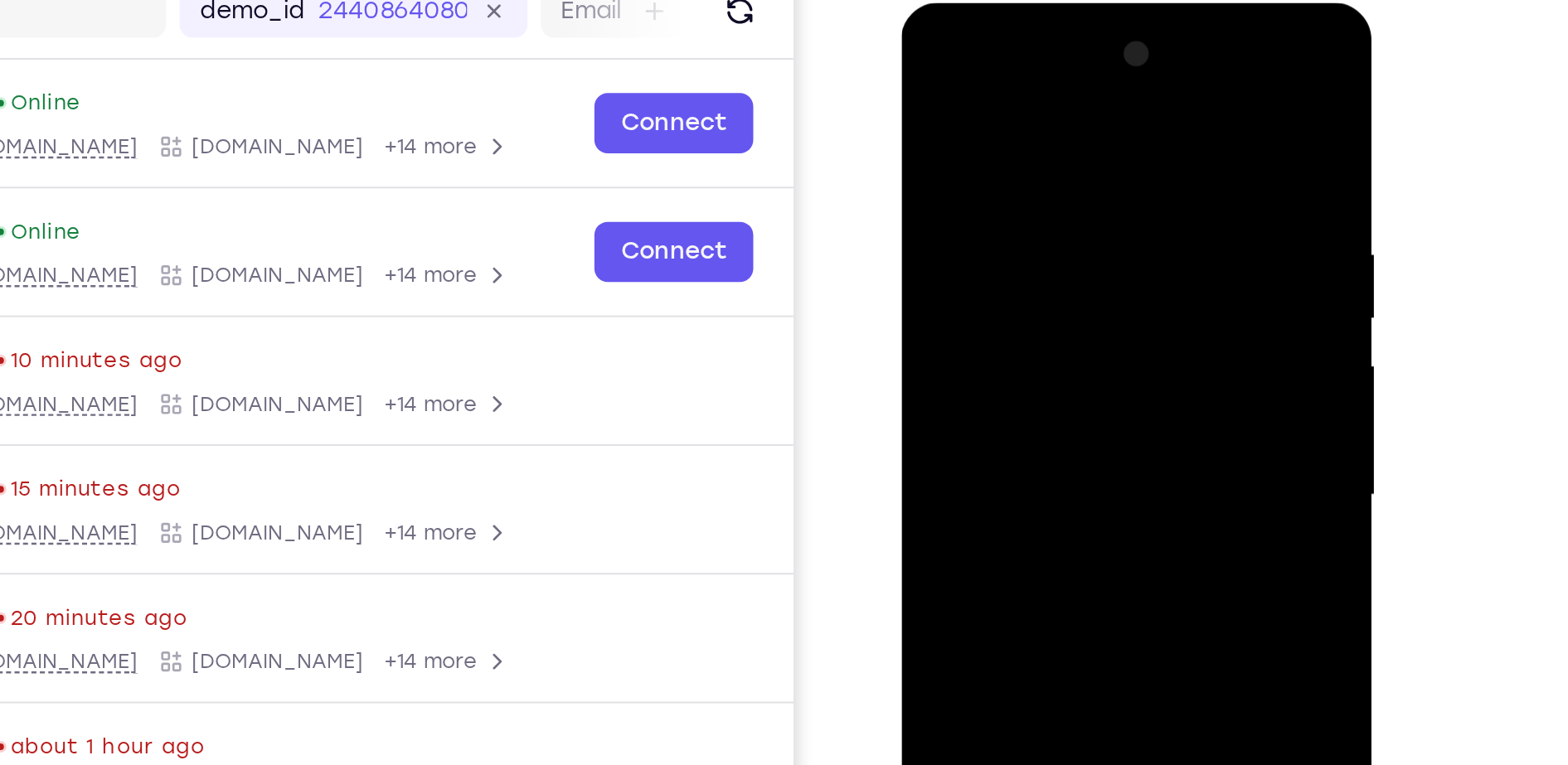
click at [1115, 28] on div at bounding box center [1018, 247] width 209 height 464
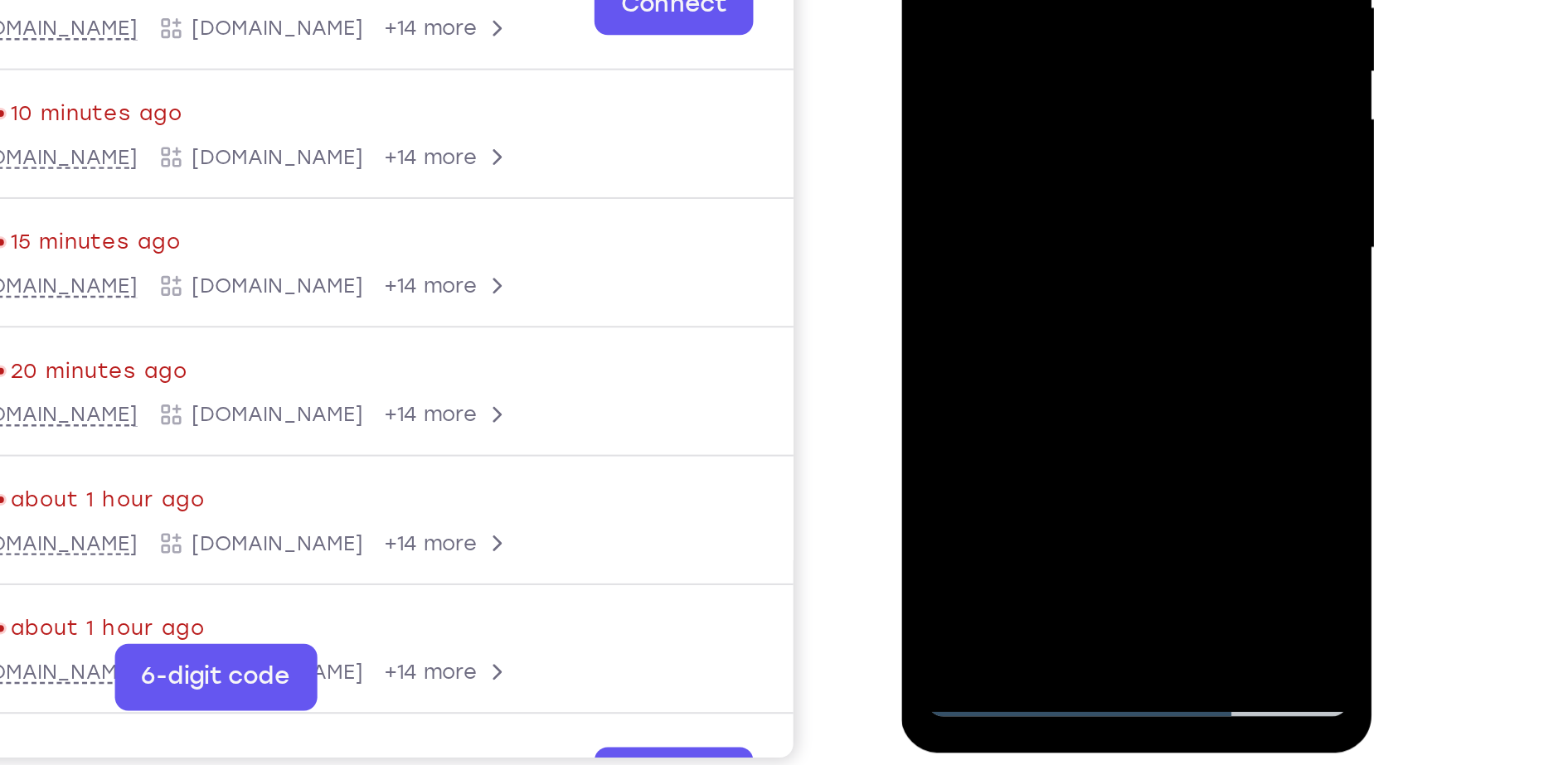
click at [1091, 194] on div at bounding box center [1018, 1] width 209 height 464
drag, startPoint x: 1018, startPoint y: 140, endPoint x: 1014, endPoint y: -33, distance: 173.0
click at [1014, 0] on div at bounding box center [1018, 1] width 209 height 464
click at [961, 58] on div at bounding box center [1018, 1] width 209 height 464
drag, startPoint x: 1006, startPoint y: 111, endPoint x: 1013, endPoint y: 46, distance: 65.4
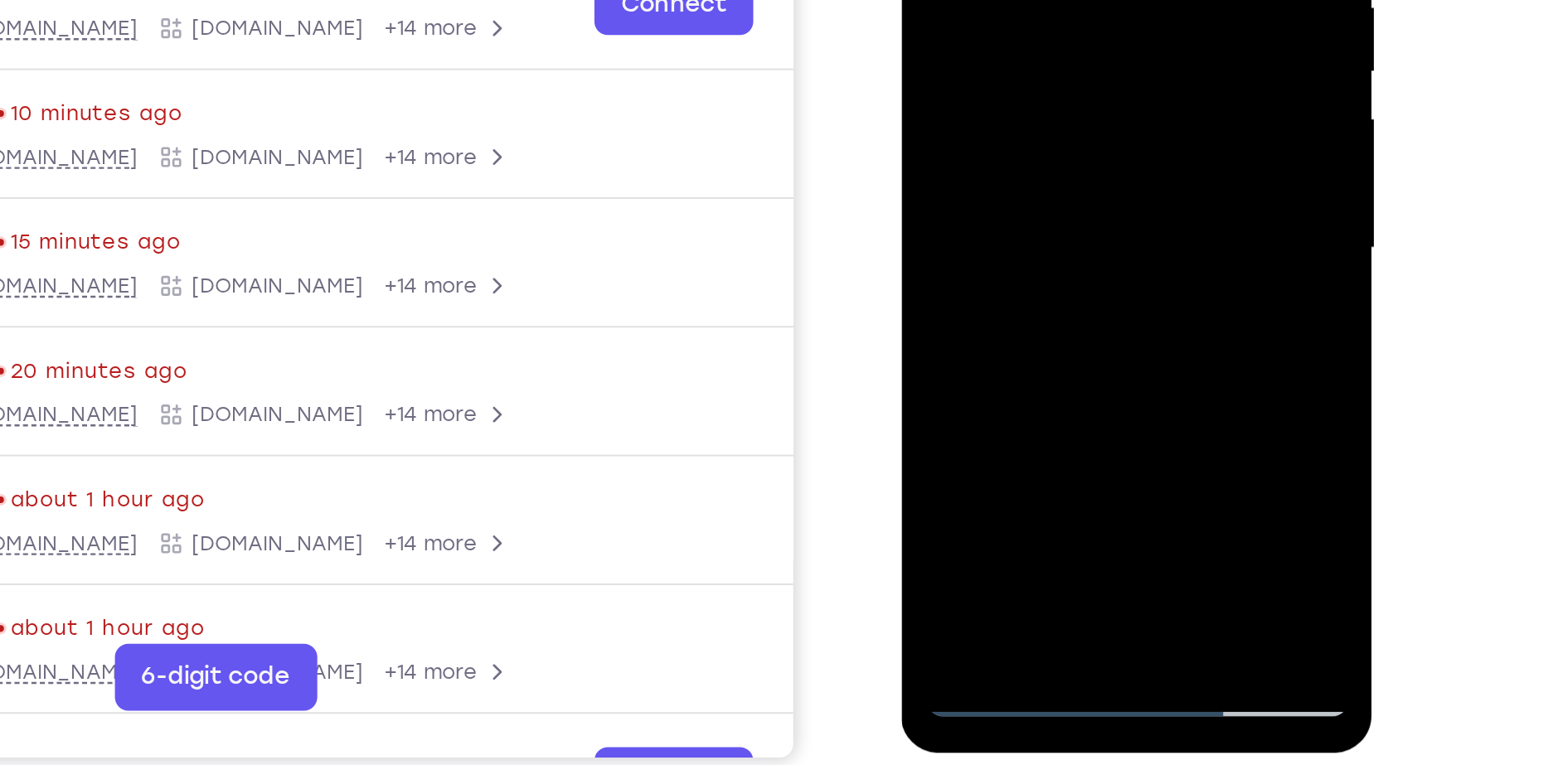
click at [1013, 46] on div at bounding box center [1018, 1] width 209 height 464
click at [970, 92] on div at bounding box center [1018, 1] width 209 height 464
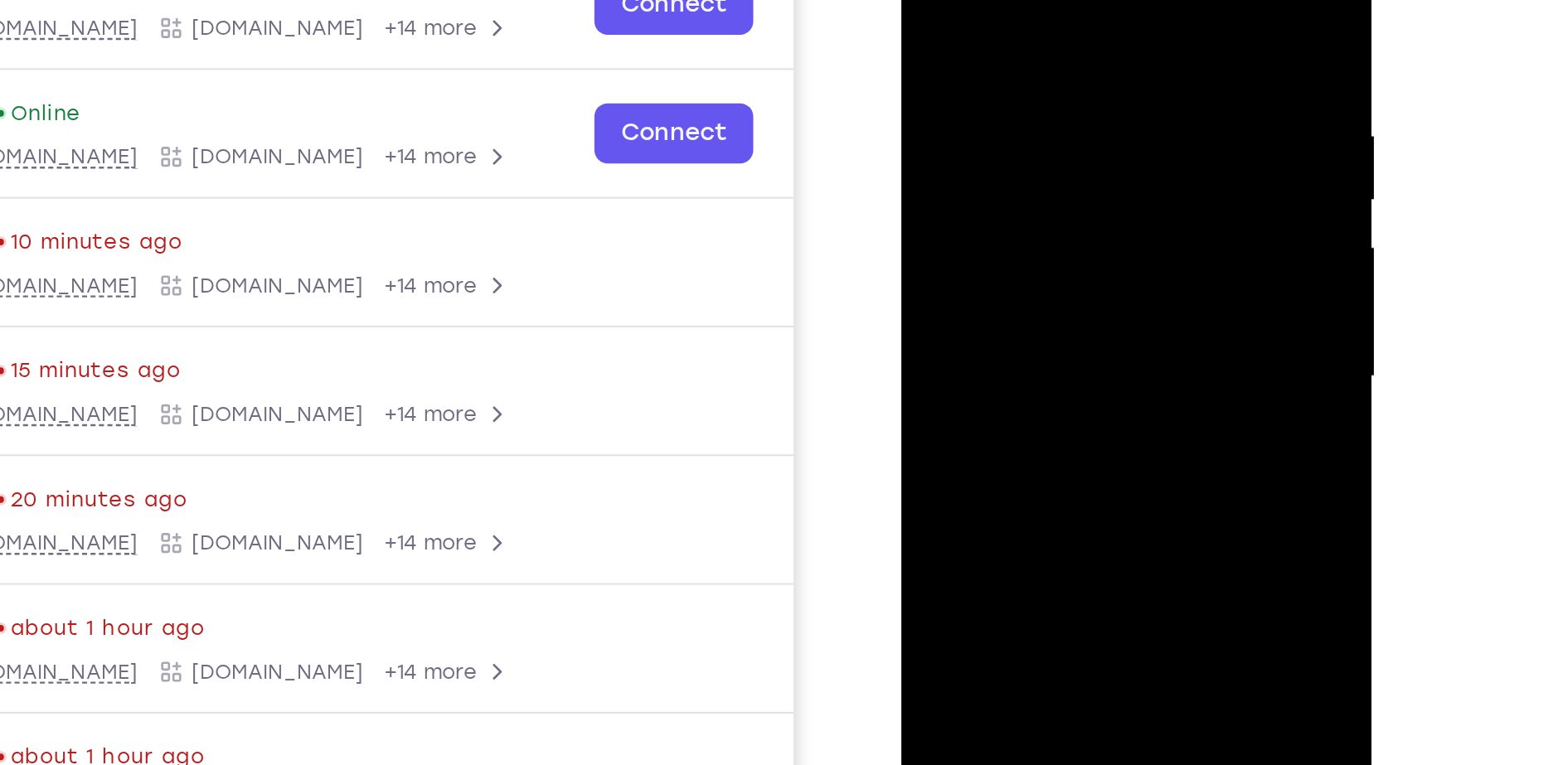
drag, startPoint x: 1014, startPoint y: 58, endPoint x: 1002, endPoint y: 291, distance: 233.3
click at [1002, 291] on div at bounding box center [1018, 129] width 209 height 464
drag, startPoint x: 979, startPoint y: 258, endPoint x: 994, endPoint y: 143, distance: 116.0
click at [994, 143] on div at bounding box center [1018, 129] width 209 height 464
drag, startPoint x: 980, startPoint y: 256, endPoint x: 995, endPoint y: 105, distance: 151.7
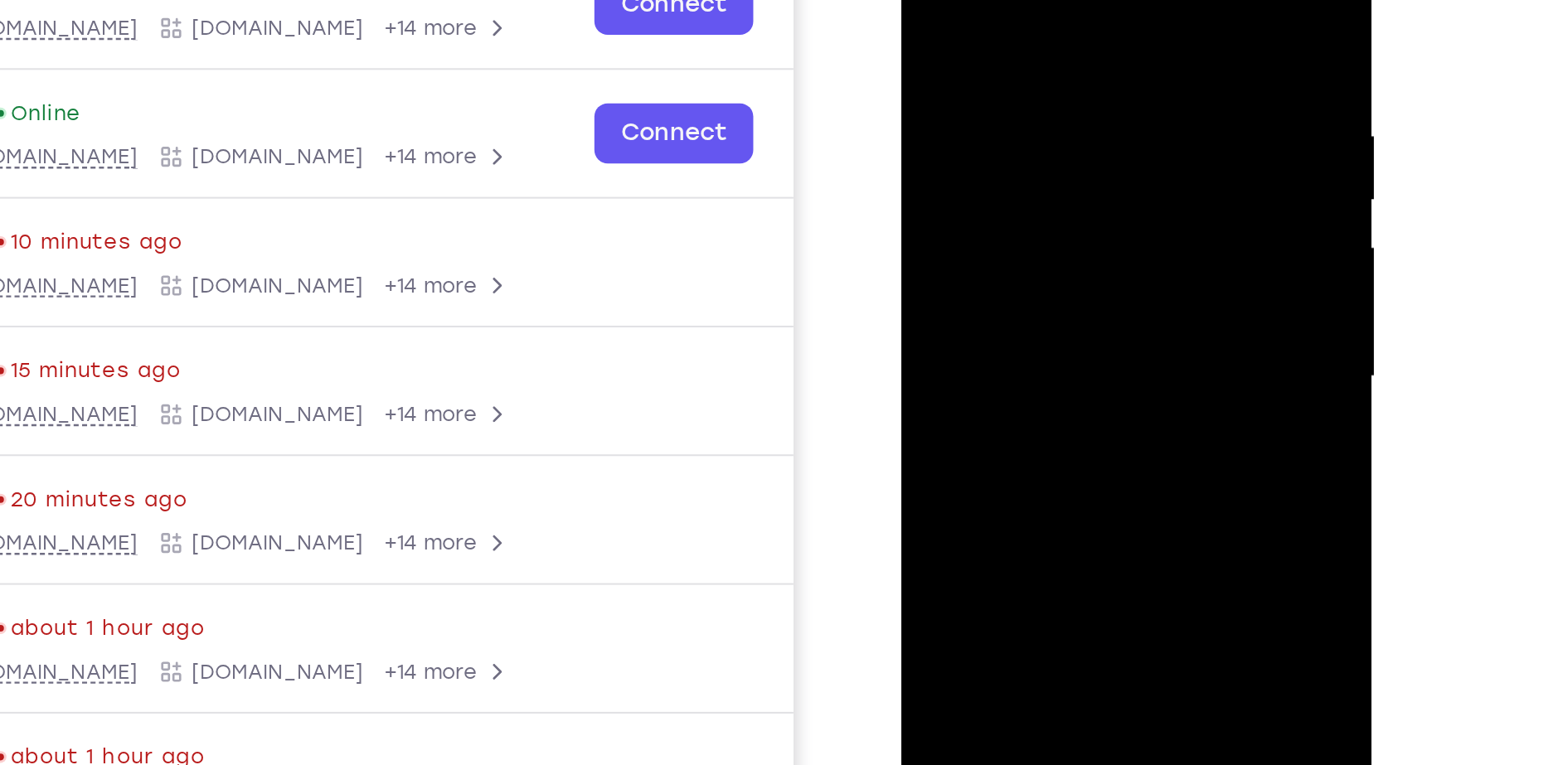
click at [995, 105] on div at bounding box center [1018, 129] width 209 height 464
drag, startPoint x: 969, startPoint y: 258, endPoint x: 996, endPoint y: 68, distance: 191.9
click at [996, 68] on div at bounding box center [1018, 129] width 209 height 464
drag, startPoint x: 975, startPoint y: 240, endPoint x: 988, endPoint y: 62, distance: 178.5
click at [988, 62] on div at bounding box center [1018, 129] width 209 height 464
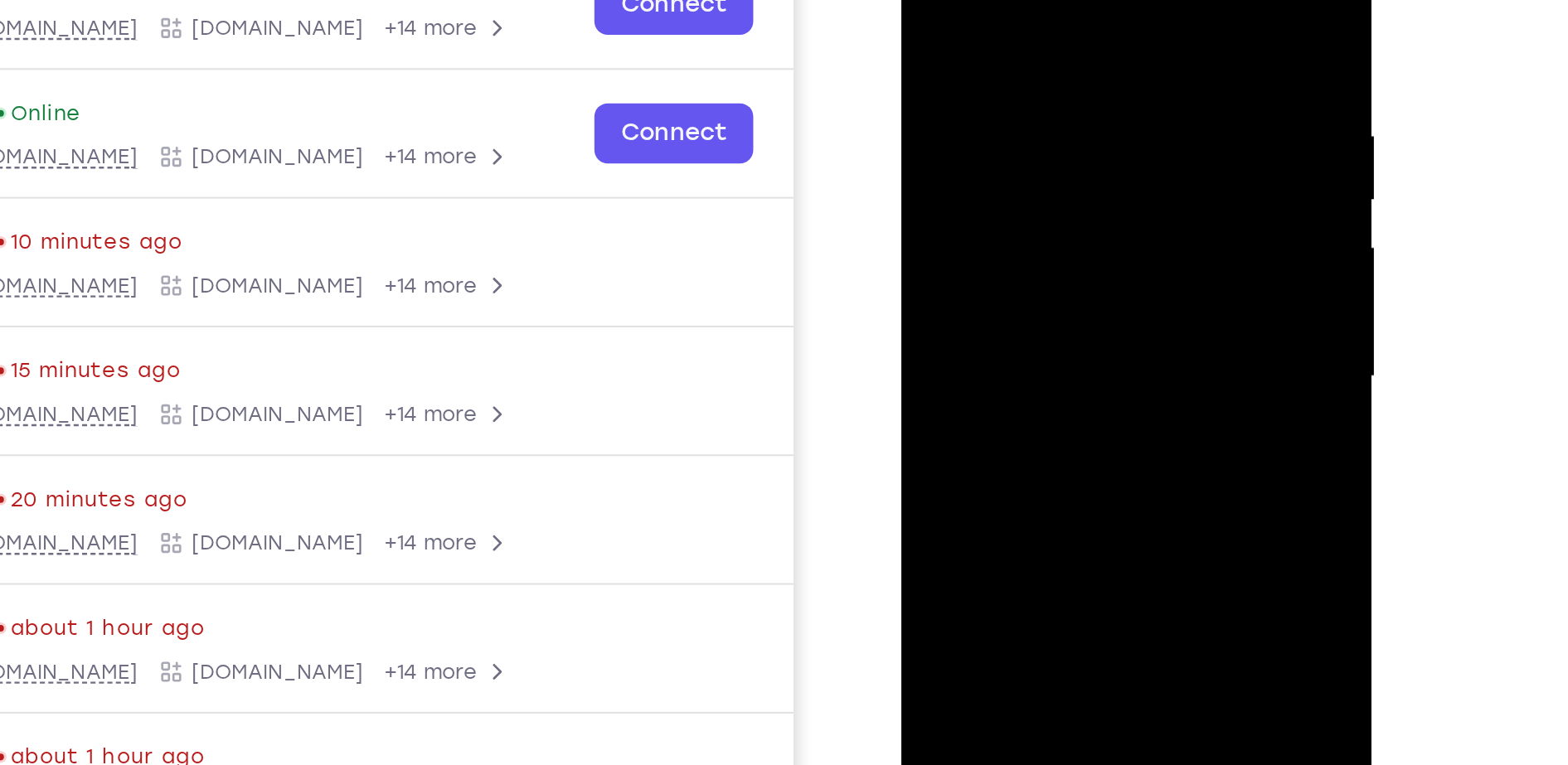
drag, startPoint x: 960, startPoint y: 292, endPoint x: 1000, endPoint y: 49, distance: 246.3
click at [1000, 49] on div at bounding box center [1018, 129] width 209 height 464
drag, startPoint x: 976, startPoint y: 257, endPoint x: 1006, endPoint y: 22, distance: 236.9
click at [1006, 22] on div at bounding box center [1018, 129] width 209 height 464
drag, startPoint x: 975, startPoint y: 231, endPoint x: 992, endPoint y: 76, distance: 155.9
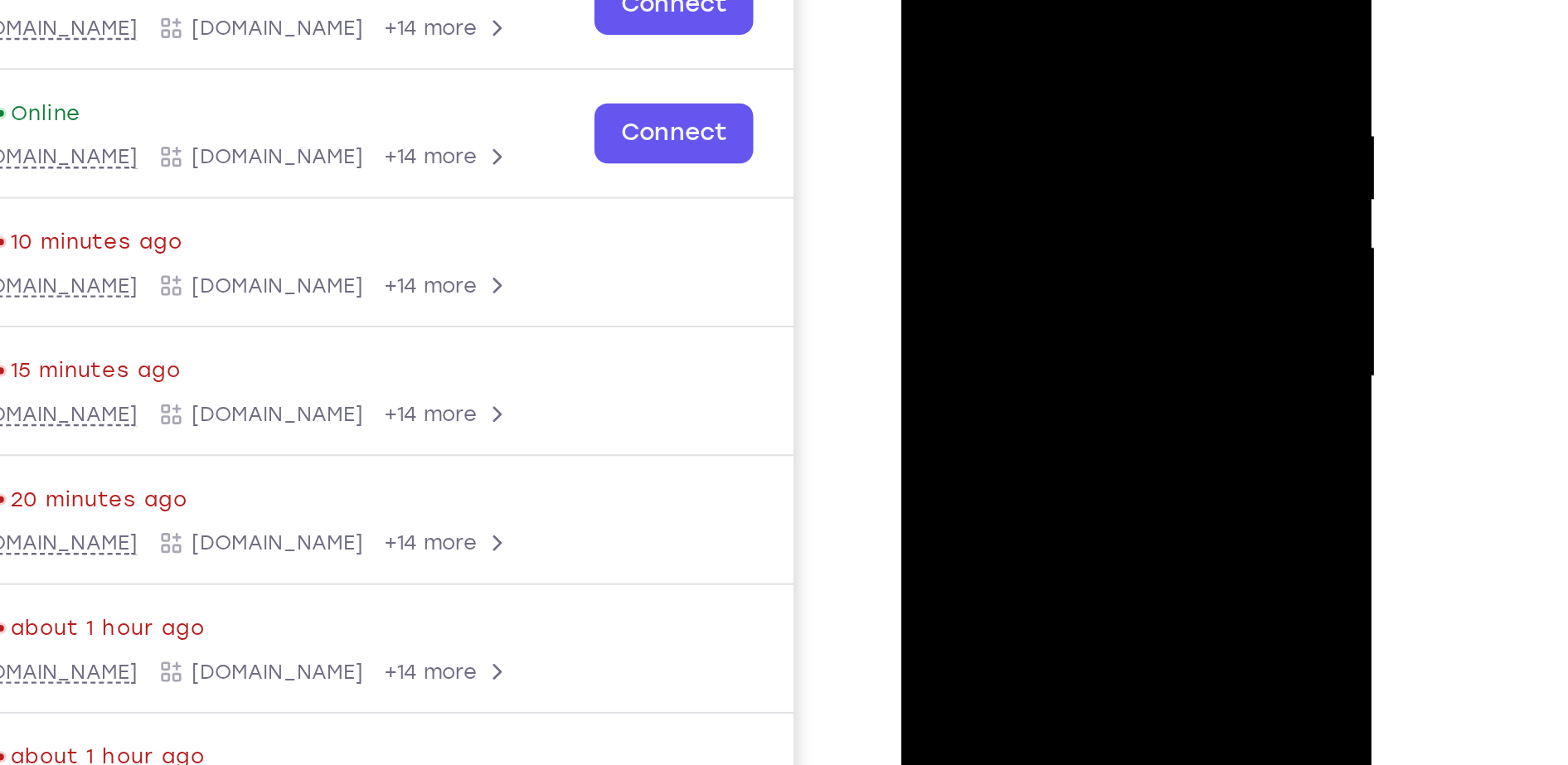
click at [992, 76] on div at bounding box center [1018, 129] width 209 height 464
drag, startPoint x: 960, startPoint y: 258, endPoint x: 988, endPoint y: 76, distance: 184.1
click at [988, 76] on div at bounding box center [1018, 129] width 209 height 464
drag, startPoint x: 957, startPoint y: 220, endPoint x: 977, endPoint y: 52, distance: 169.2
click at [977, 52] on div at bounding box center [1018, 129] width 209 height 464
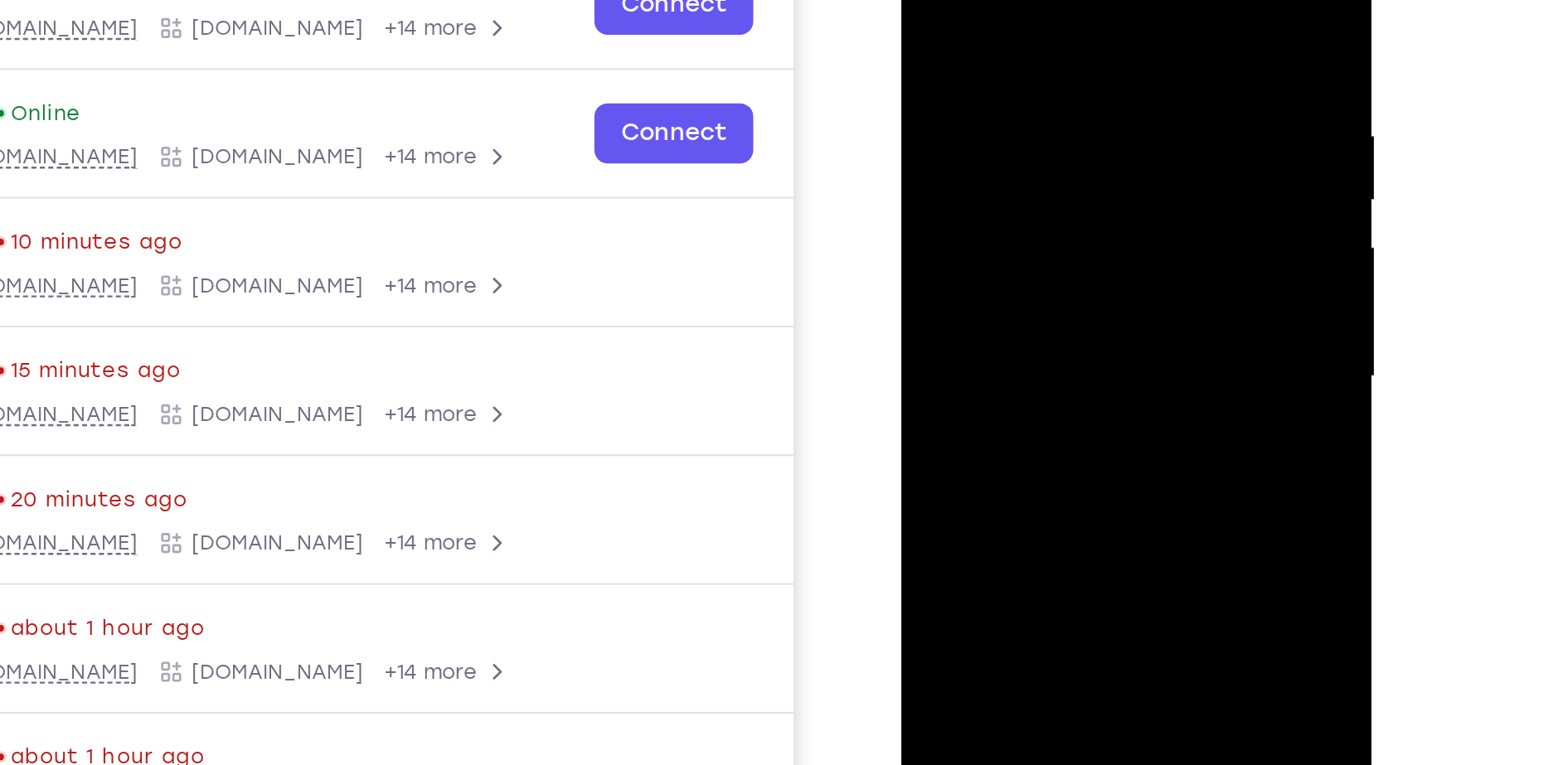
drag, startPoint x: 951, startPoint y: 268, endPoint x: 983, endPoint y: 72, distance: 198.6
click at [983, 72] on div at bounding box center [1018, 129] width 209 height 464
drag, startPoint x: 957, startPoint y: 270, endPoint x: 994, endPoint y: 52, distance: 221.1
click at [994, 52] on div at bounding box center [1018, 129] width 209 height 464
drag, startPoint x: 974, startPoint y: 220, endPoint x: 989, endPoint y: 24, distance: 196.6
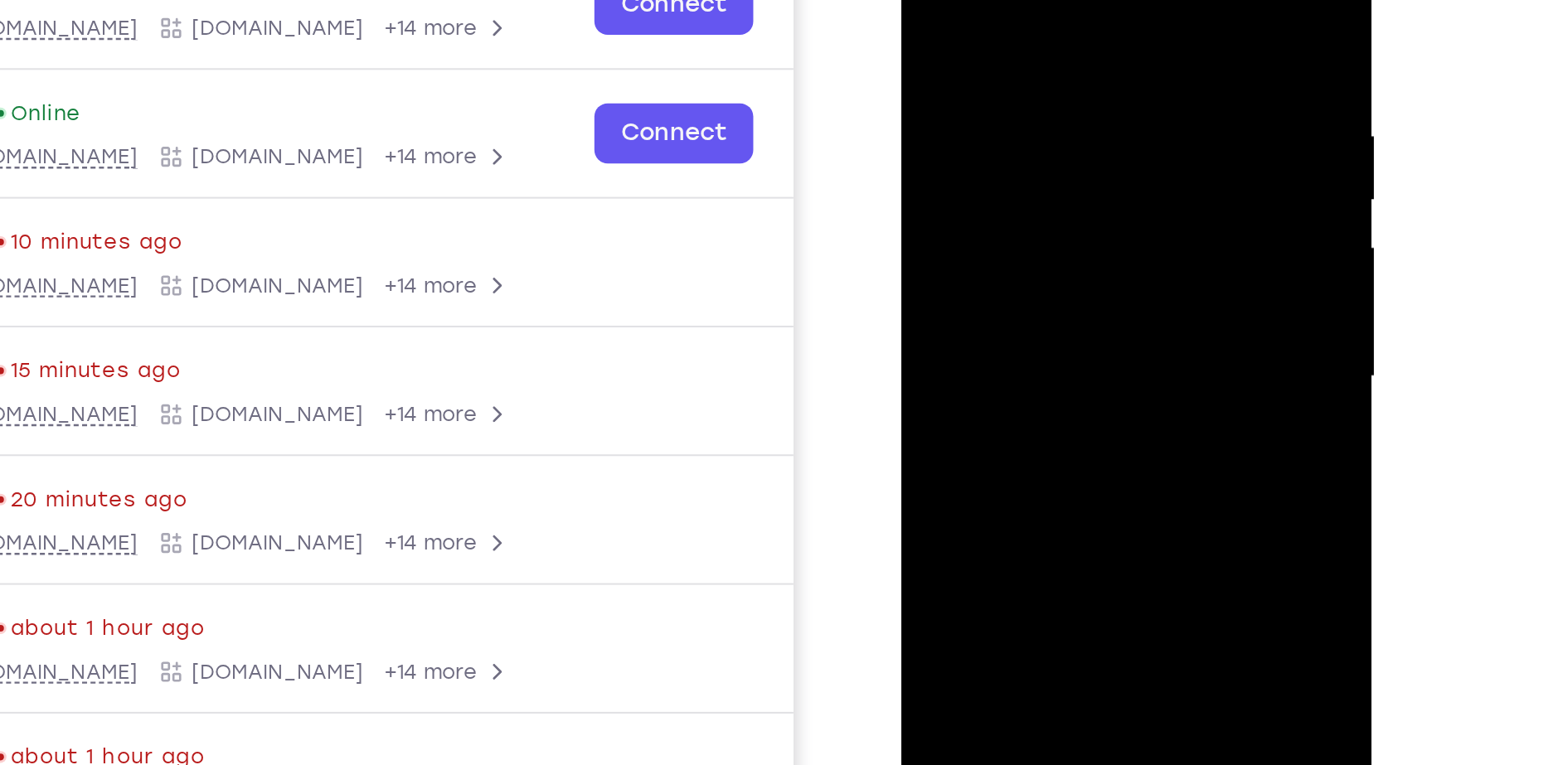
click at [989, 24] on div at bounding box center [1018, 129] width 209 height 464
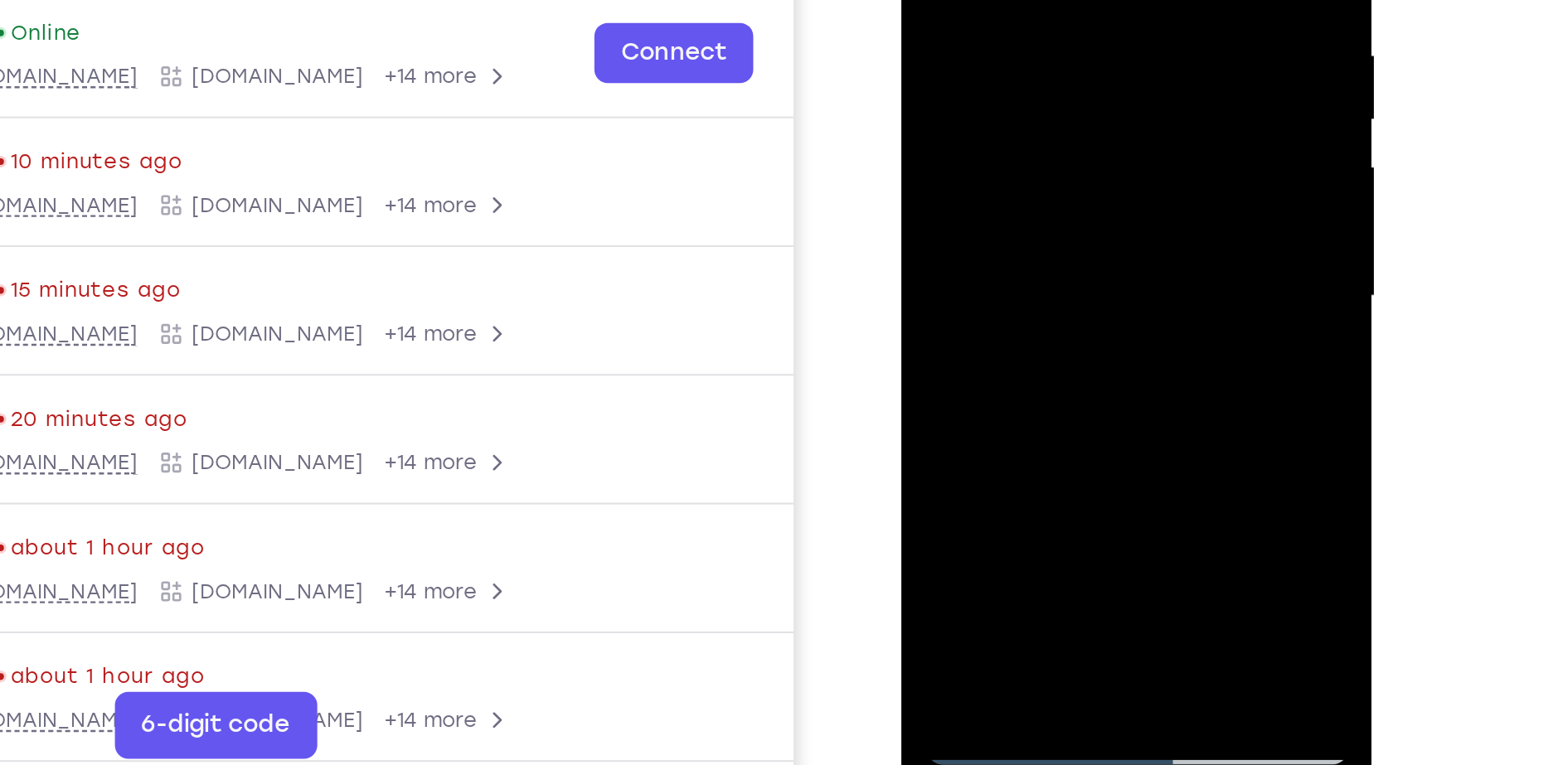
drag, startPoint x: 978, startPoint y: 187, endPoint x: 996, endPoint y: -9, distance: 196.8
click at [996, 0] on div at bounding box center [1018, 49] width 209 height 464
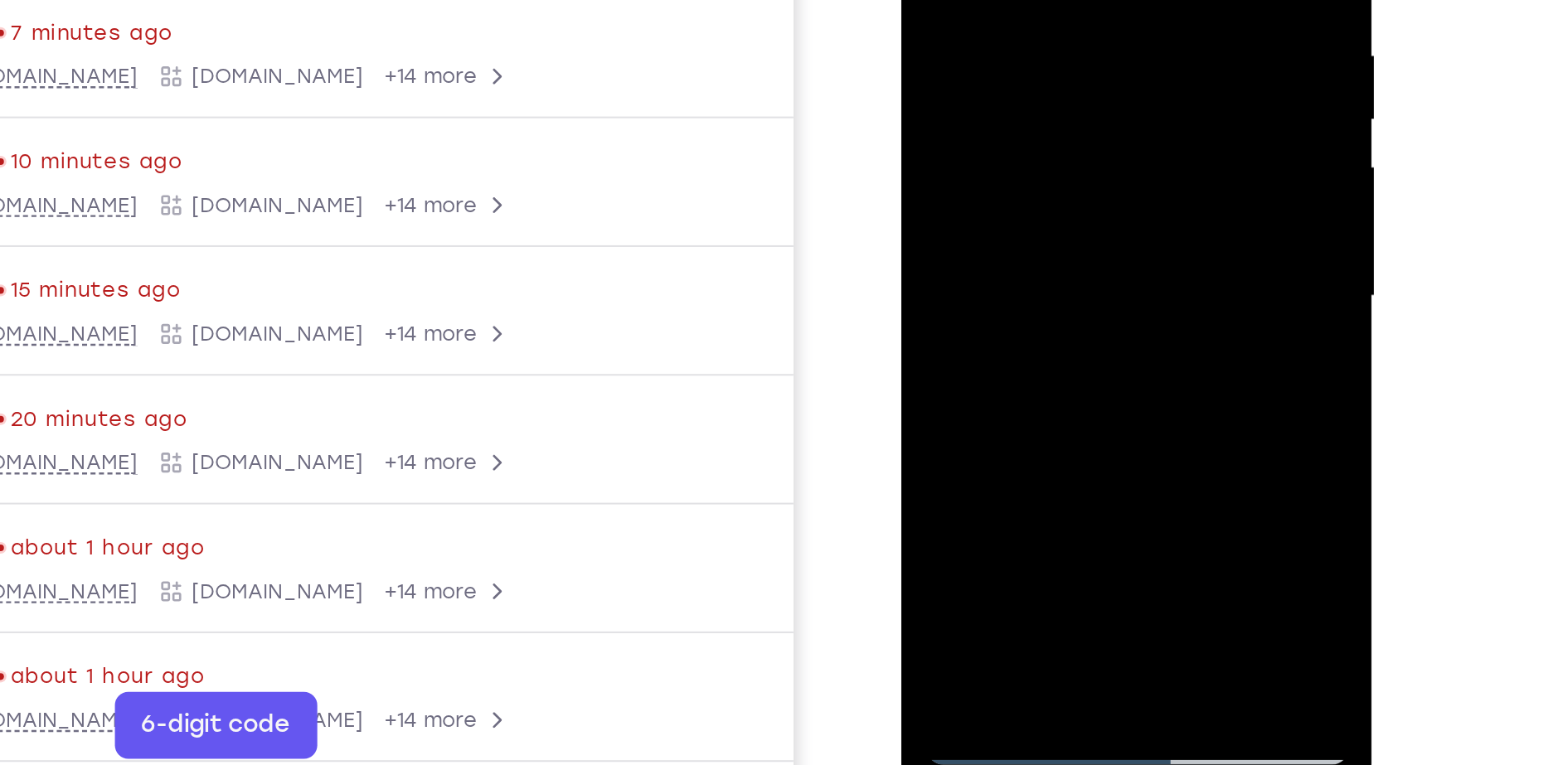
drag, startPoint x: 985, startPoint y: 186, endPoint x: 1006, endPoint y: -62, distance: 248.9
click at [1006, 0] on div at bounding box center [1018, 49] width 209 height 464
drag, startPoint x: 985, startPoint y: 195, endPoint x: 1003, endPoint y: -85, distance: 280.6
click at [1003, 0] on div at bounding box center [1018, 49] width 209 height 464
drag, startPoint x: 978, startPoint y: 187, endPoint x: 990, endPoint y: -30, distance: 217.3
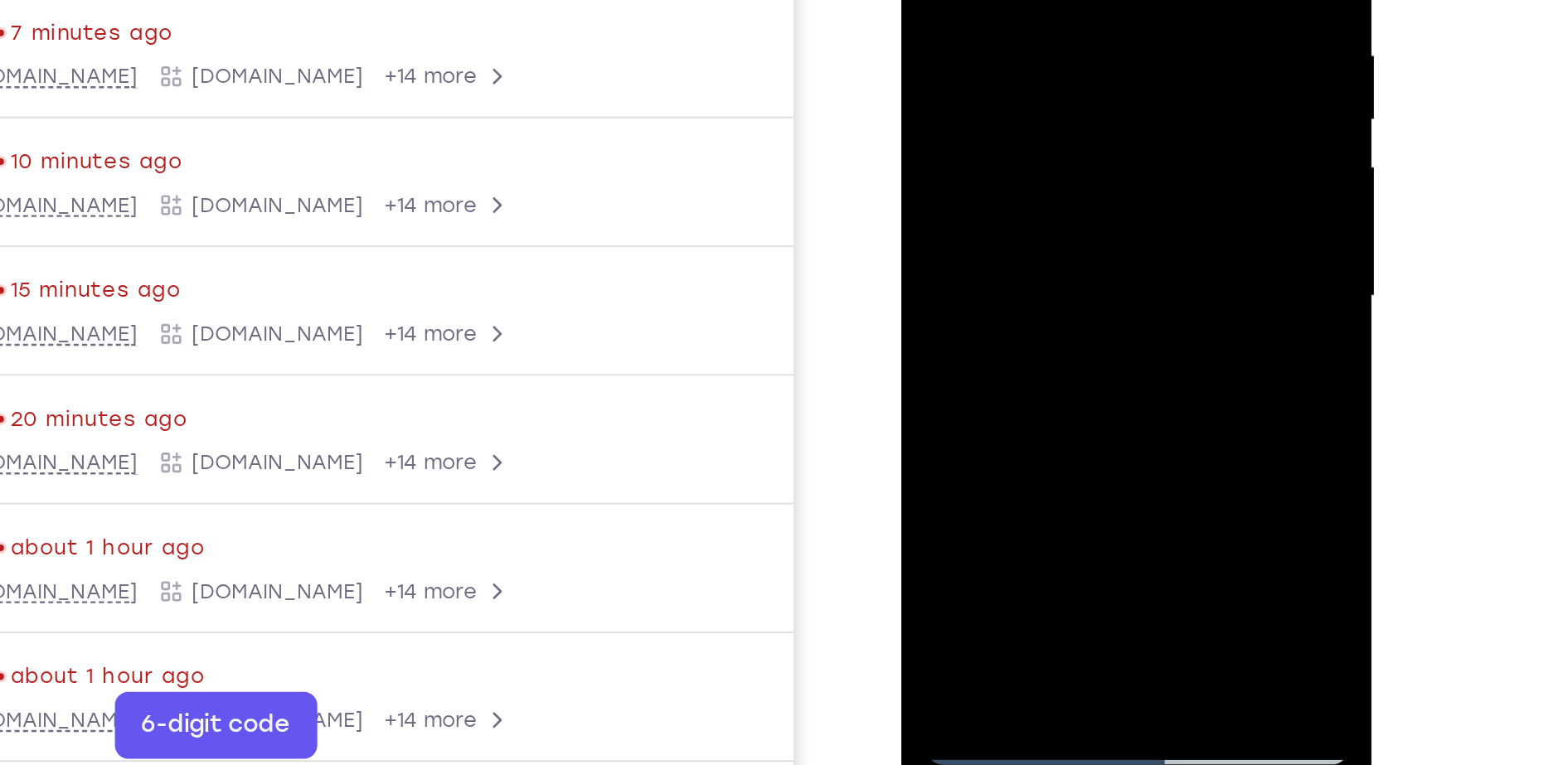
click at [990, 0] on div at bounding box center [1018, 49] width 209 height 464
drag, startPoint x: 961, startPoint y: 211, endPoint x: 995, endPoint y: -44, distance: 257.3
click at [995, 0] on div at bounding box center [1018, 49] width 209 height 464
drag, startPoint x: 968, startPoint y: 202, endPoint x: 985, endPoint y: -14, distance: 216.7
click at [985, 0] on div at bounding box center [1018, 49] width 209 height 464
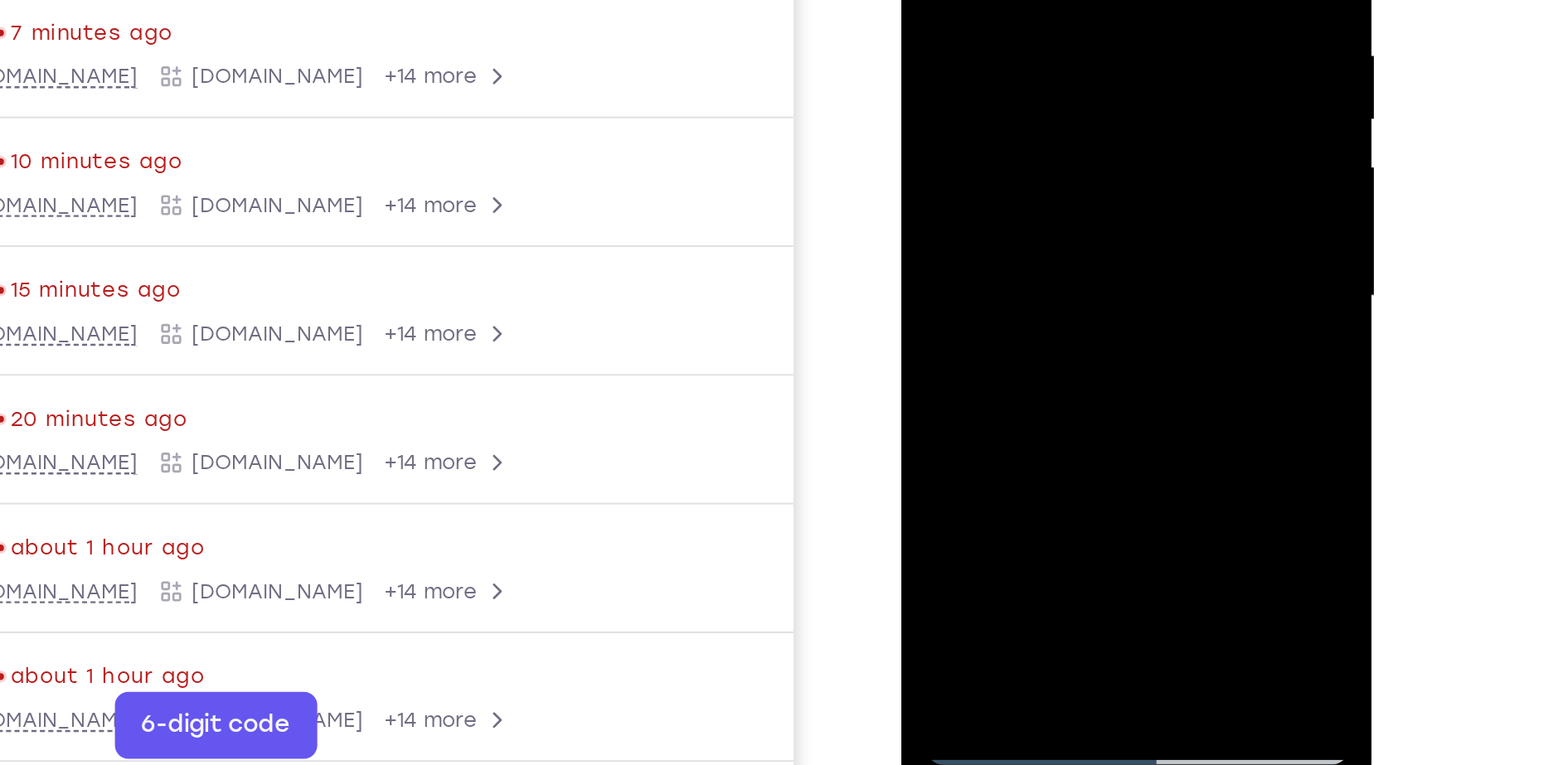
drag, startPoint x: 983, startPoint y: 191, endPoint x: 1000, endPoint y: -26, distance: 217.7
click at [1000, 0] on div at bounding box center [1018, 49] width 209 height 464
drag, startPoint x: 988, startPoint y: 168, endPoint x: 1008, endPoint y: -54, distance: 222.9
click at [1008, 0] on div at bounding box center [1018, 49] width 209 height 464
drag, startPoint x: 975, startPoint y: 202, endPoint x: 1003, endPoint y: -36, distance: 239.6
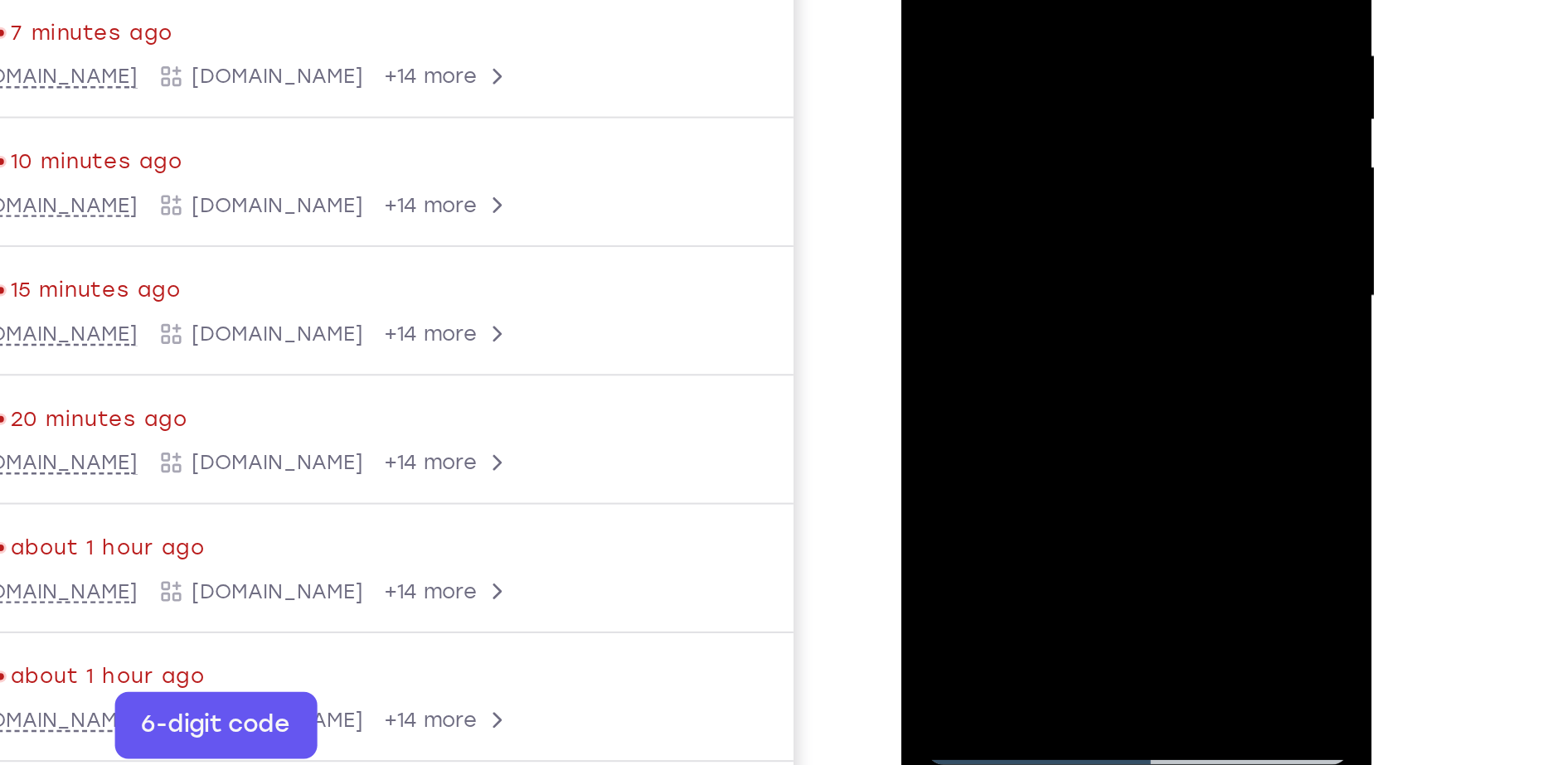
click at [1003, 0] on div at bounding box center [1018, 49] width 209 height 464
drag, startPoint x: 964, startPoint y: 203, endPoint x: 995, endPoint y: 11, distance: 194.5
click at [995, 11] on div at bounding box center [1018, 49] width 209 height 464
drag, startPoint x: 973, startPoint y: 170, endPoint x: 1000, endPoint y: -21, distance: 192.9
click at [1000, 0] on div at bounding box center [1018, 49] width 209 height 464
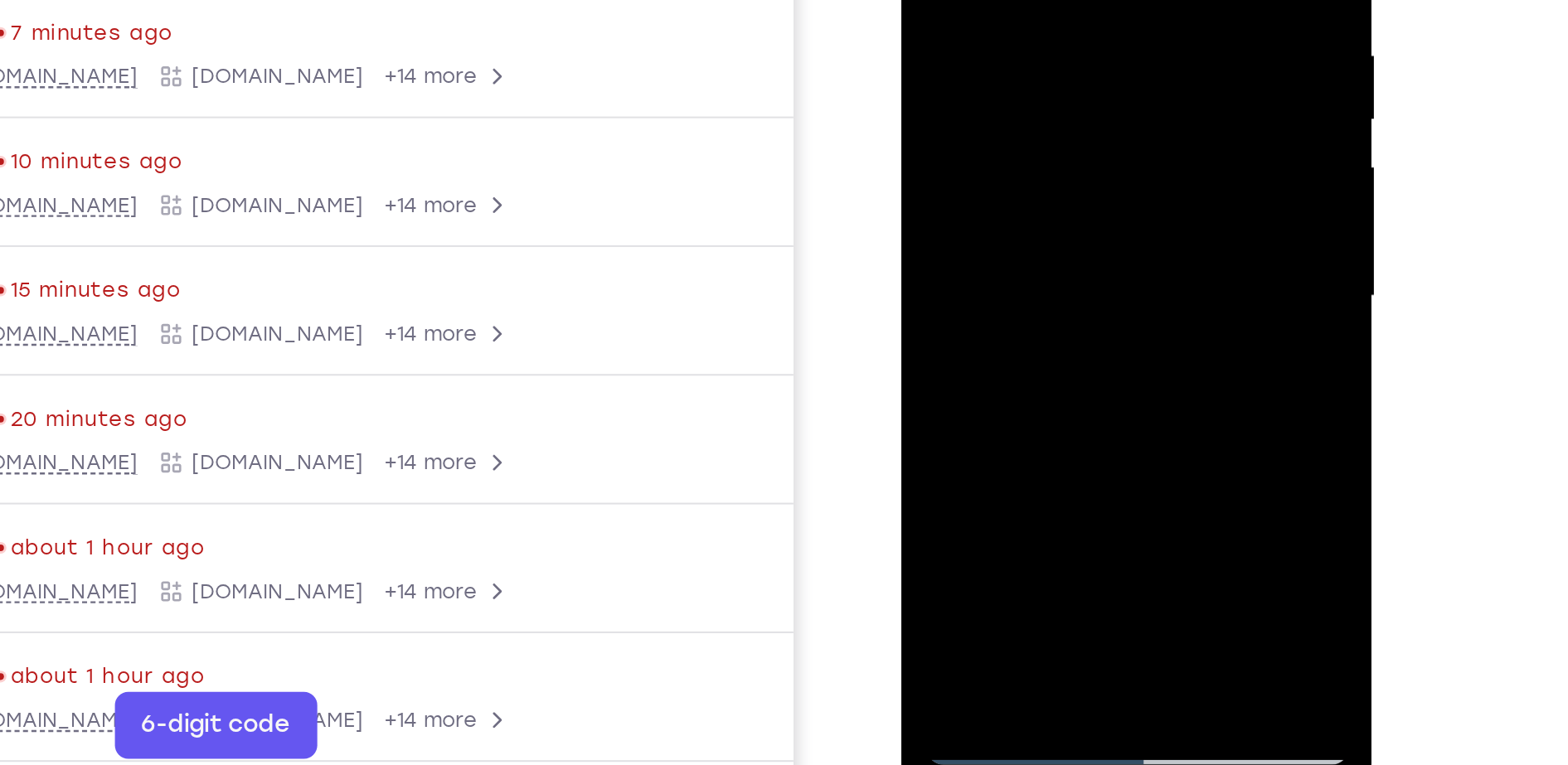
drag, startPoint x: 969, startPoint y: 142, endPoint x: 992, endPoint y: -109, distance: 252.1
click at [992, 0] on div at bounding box center [1018, 49] width 209 height 464
drag, startPoint x: 974, startPoint y: 201, endPoint x: 985, endPoint y: -86, distance: 287.2
click at [985, 0] on div at bounding box center [1018, 49] width 209 height 464
click at [937, 240] on div at bounding box center [1018, 49] width 209 height 464
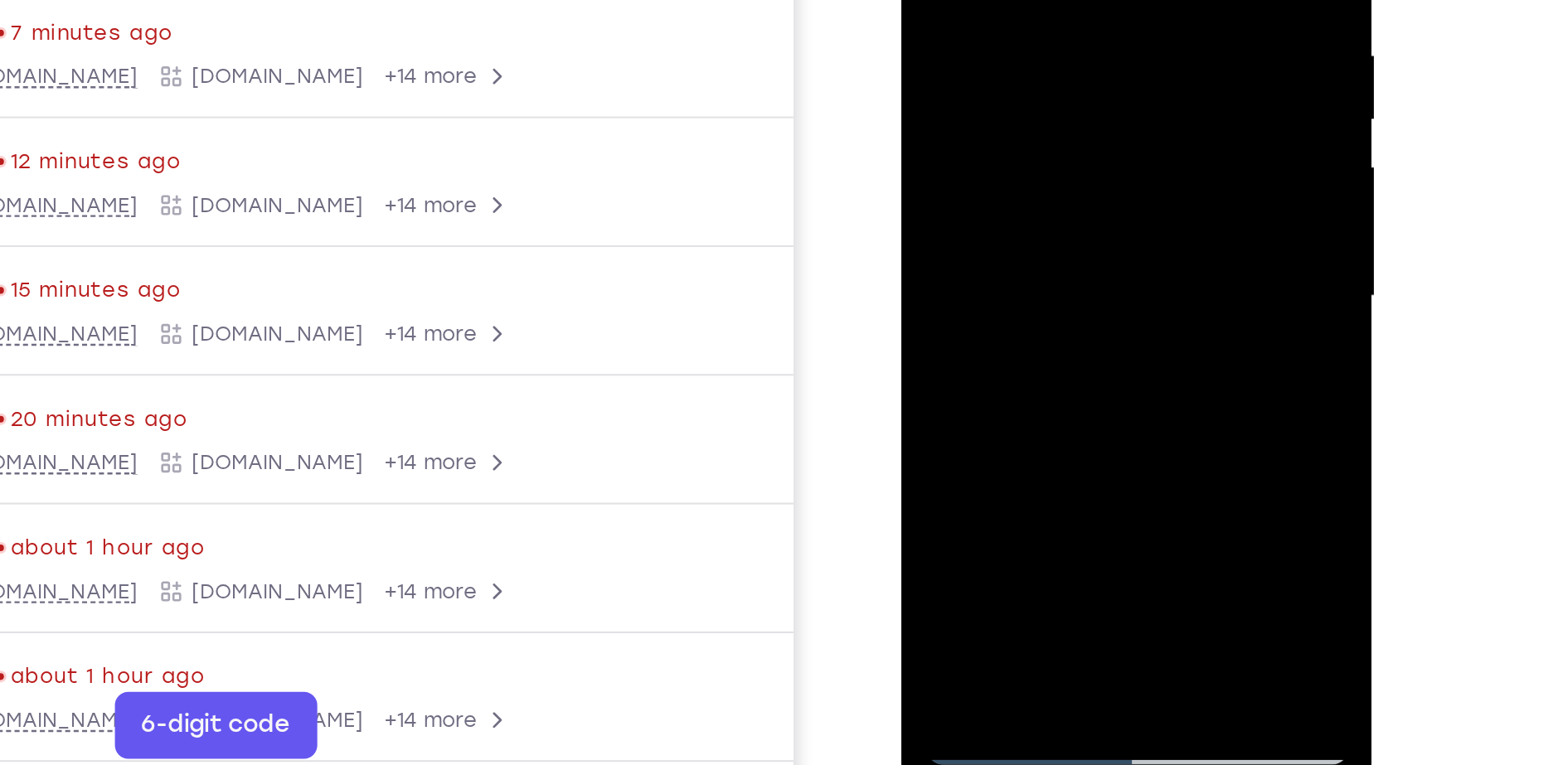
click at [937, 240] on div at bounding box center [1018, 49] width 209 height 464
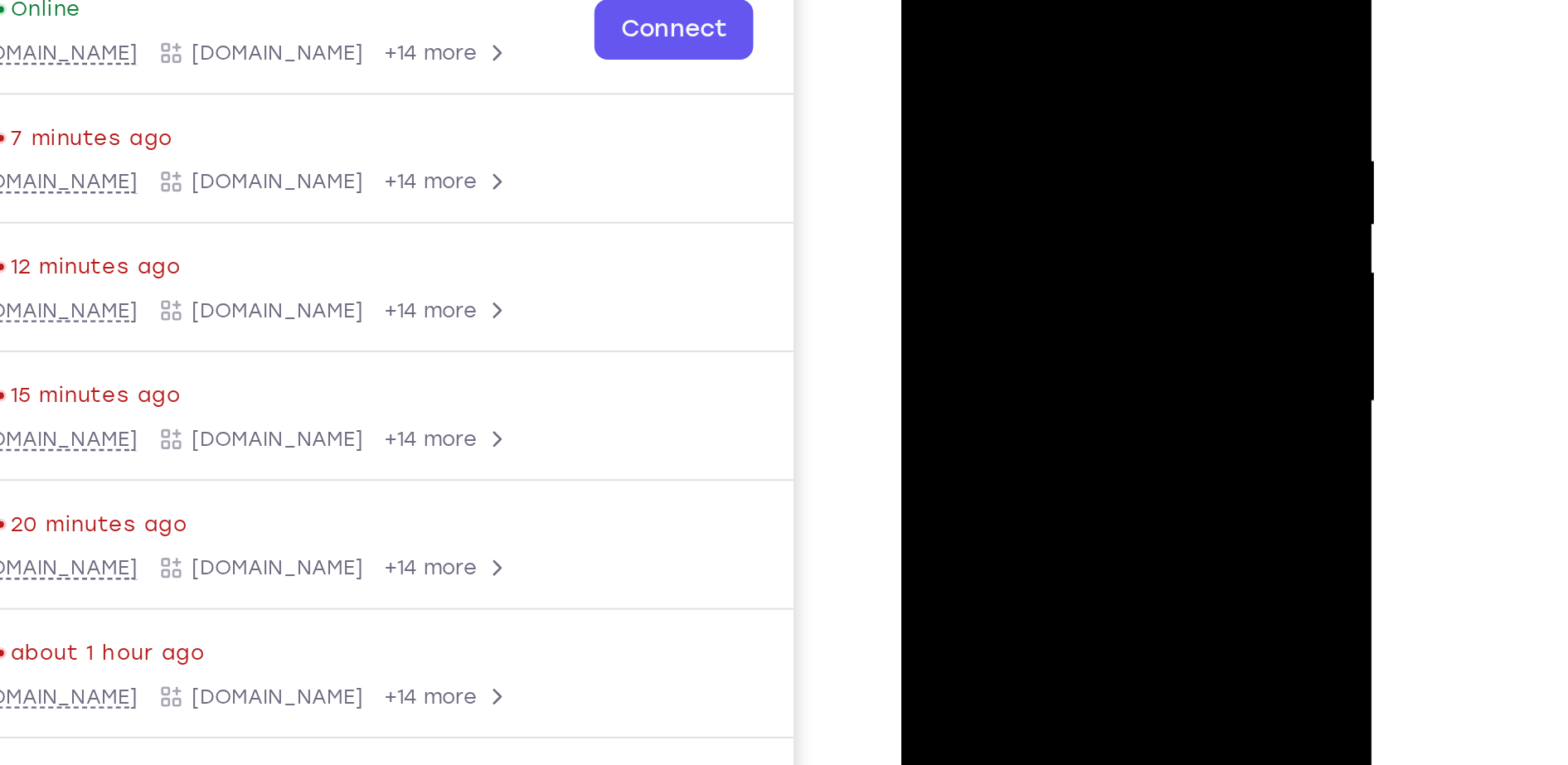
click at [995, 21] on div at bounding box center [1018, 155] width 209 height 464
click at [1105, 130] on div at bounding box center [1018, 155] width 209 height 464
click at [1095, 88] on div at bounding box center [1018, 155] width 209 height 464
click at [1094, 88] on div at bounding box center [1018, 155] width 209 height 464
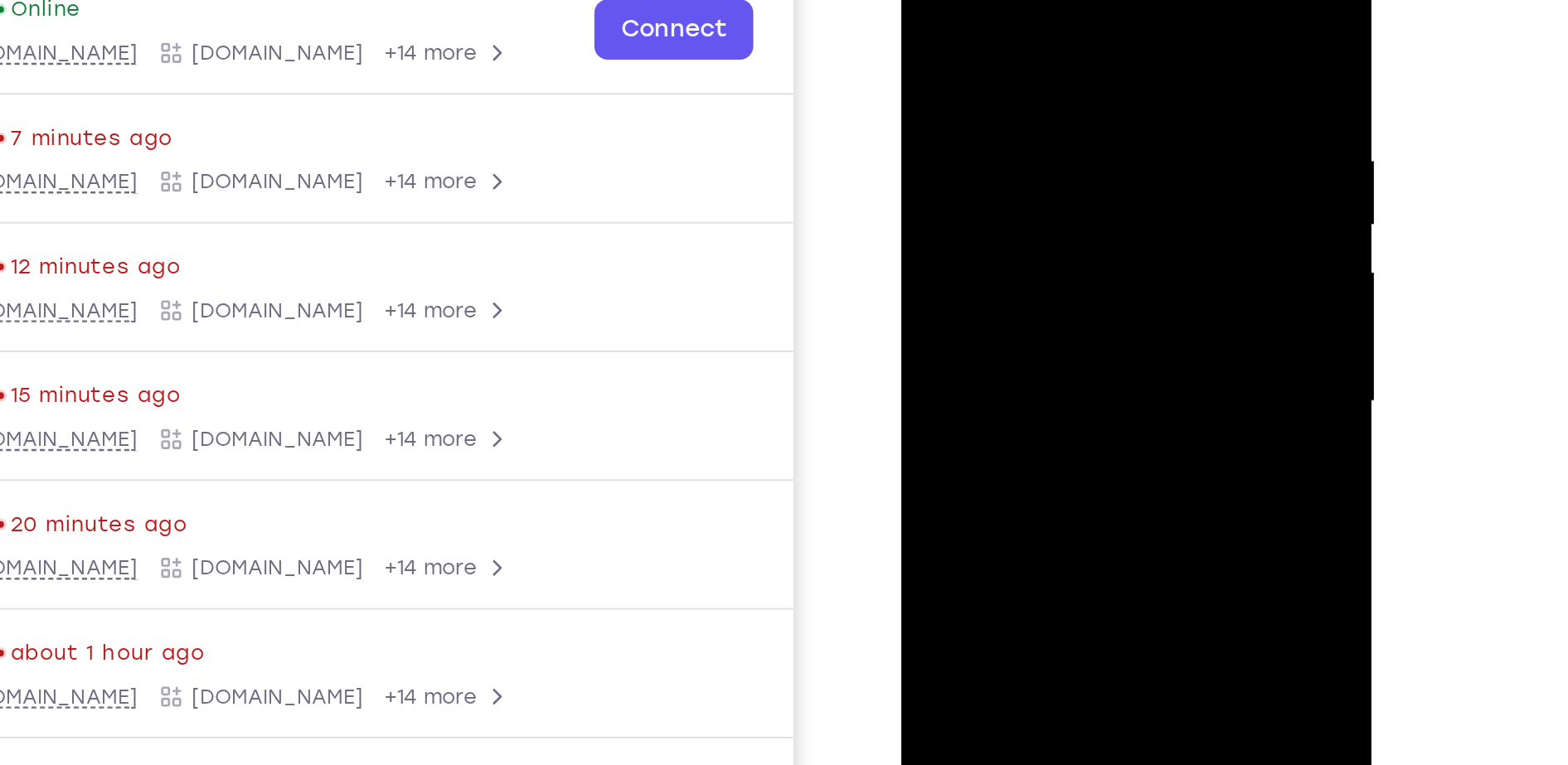
click at [1103, 3] on div at bounding box center [1018, 155] width 209 height 464
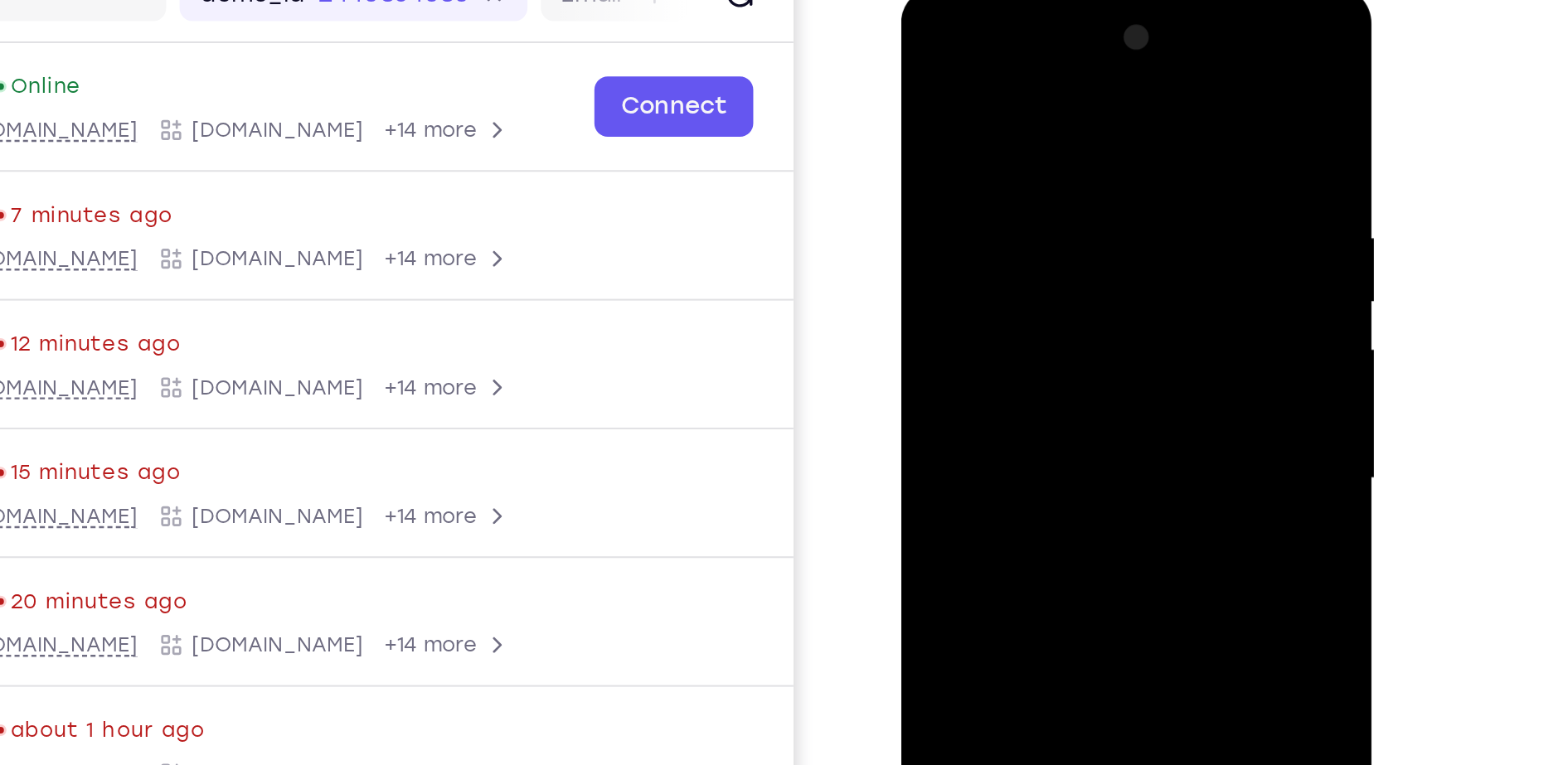
click at [1106, 47] on div at bounding box center [1018, 231] width 209 height 464
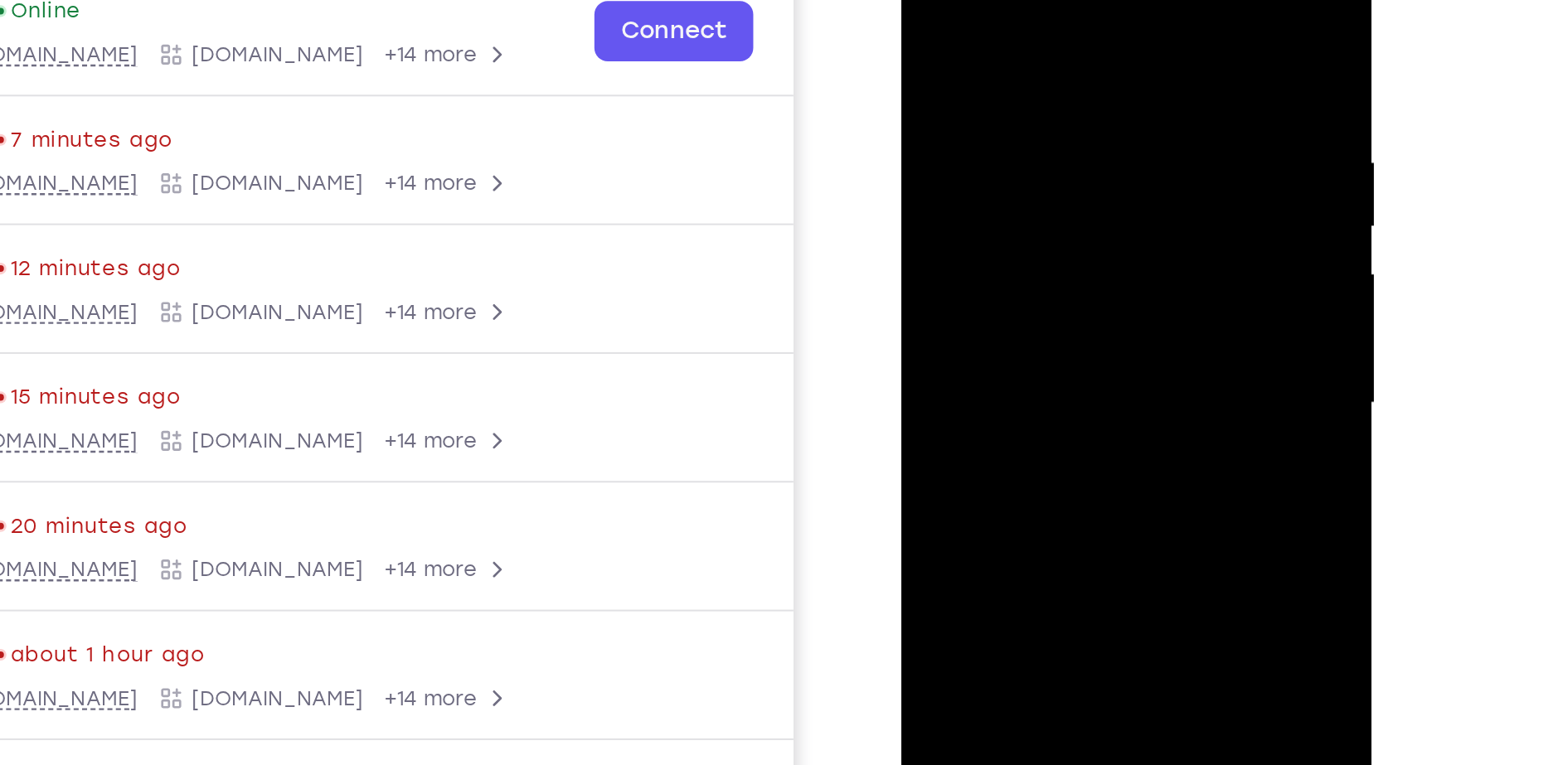
drag, startPoint x: 1006, startPoint y: 267, endPoint x: 1037, endPoint y: 64, distance: 205.4
click at [1037, 64] on div at bounding box center [1018, 156] width 209 height 464
drag, startPoint x: 1008, startPoint y: 212, endPoint x: 1042, endPoint y: -15, distance: 229.5
click at [1042, 0] on div at bounding box center [1018, 156] width 209 height 464
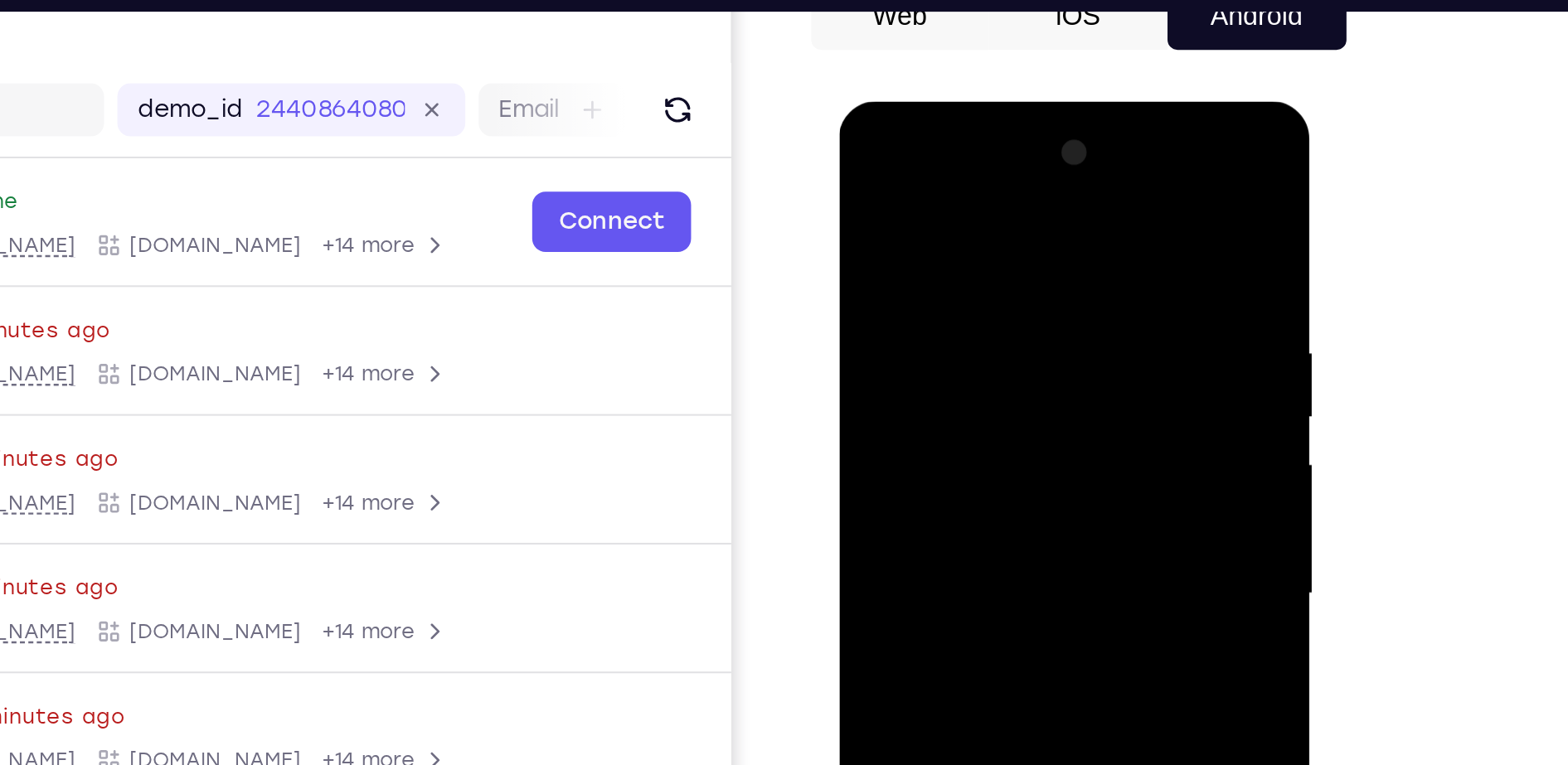
click at [1049, 183] on div at bounding box center [956, 346] width 209 height 464
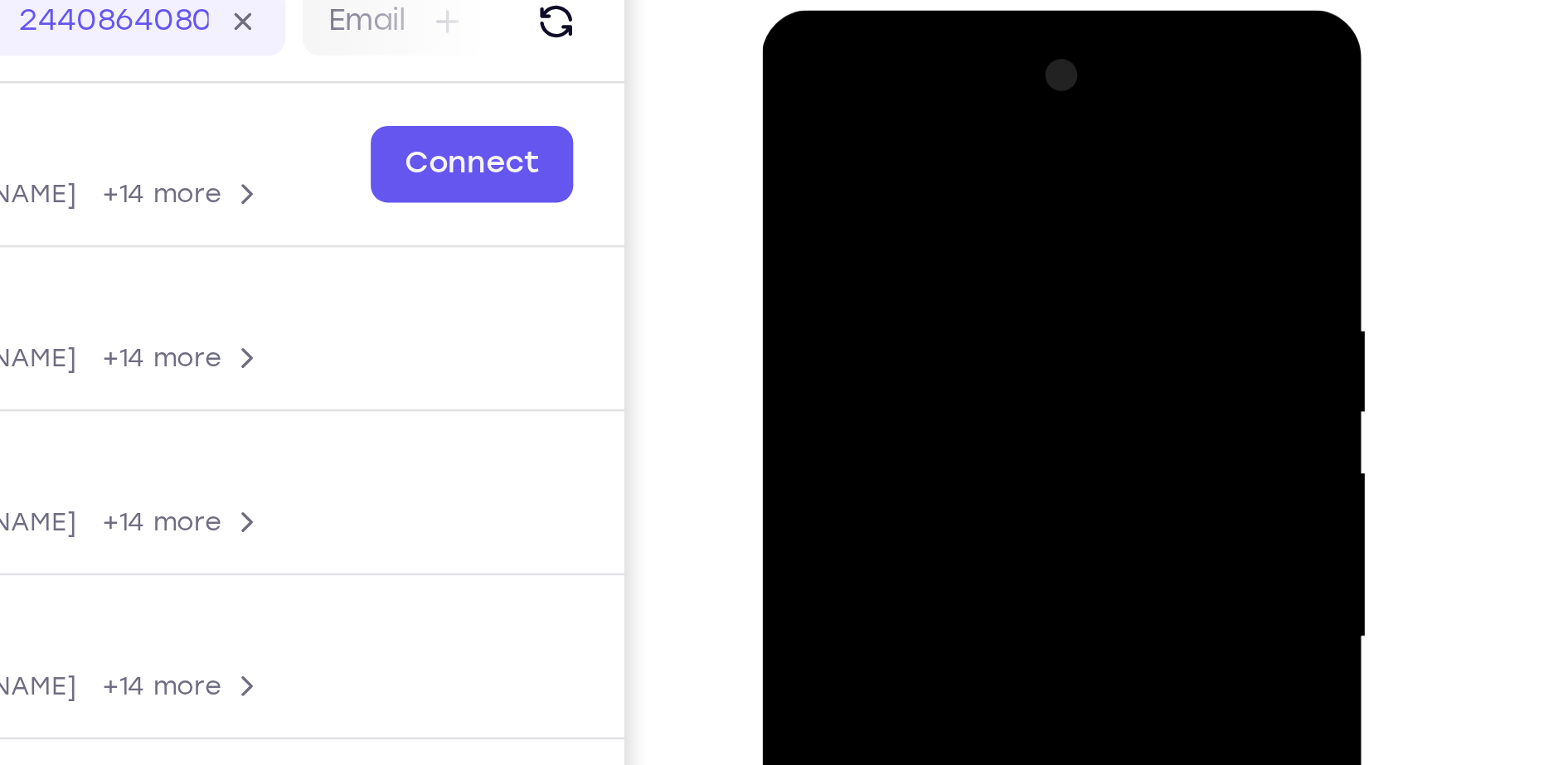
click at [967, 88] on div at bounding box center [879, 254] width 209 height 464
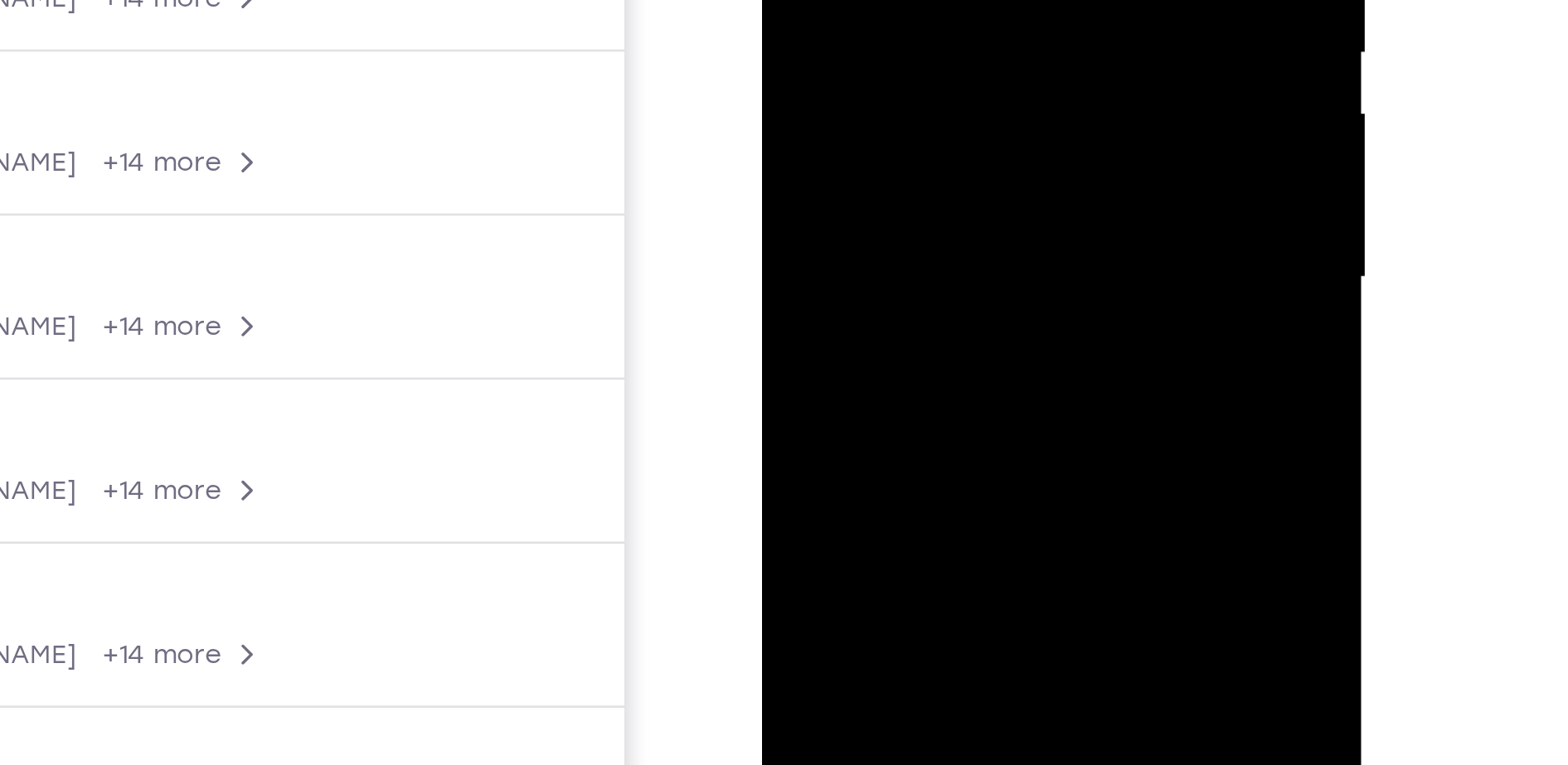
drag, startPoint x: 857, startPoint y: 24, endPoint x: 878, endPoint y: -82, distance: 108.1
drag, startPoint x: 864, startPoint y: -2, endPoint x: 888, endPoint y: -116, distance: 116.5
drag, startPoint x: 866, startPoint y: 27, endPoint x: 890, endPoint y: -163, distance: 191.5
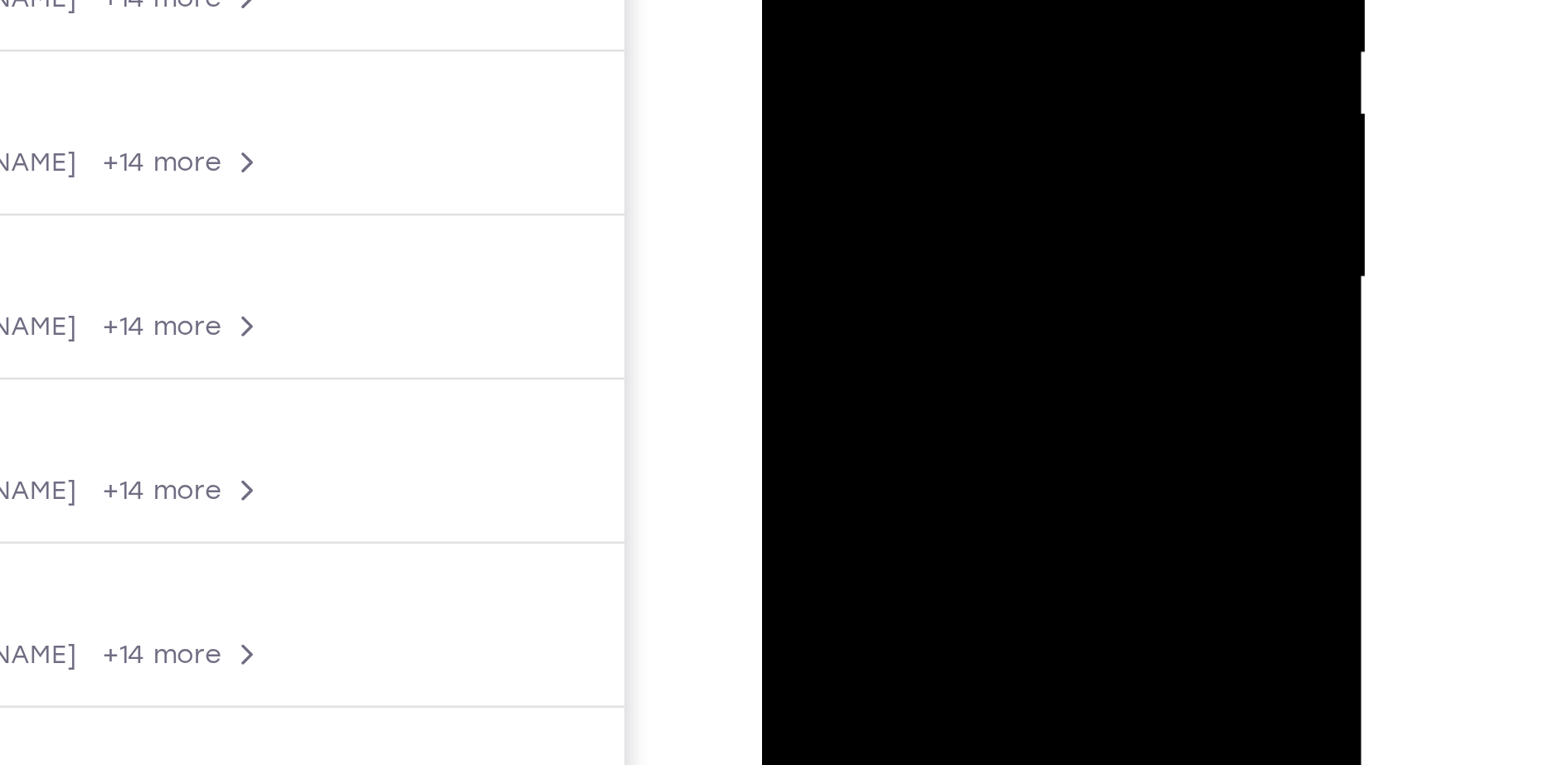
drag, startPoint x: 857, startPoint y: 26, endPoint x: 878, endPoint y: -94, distance: 121.8
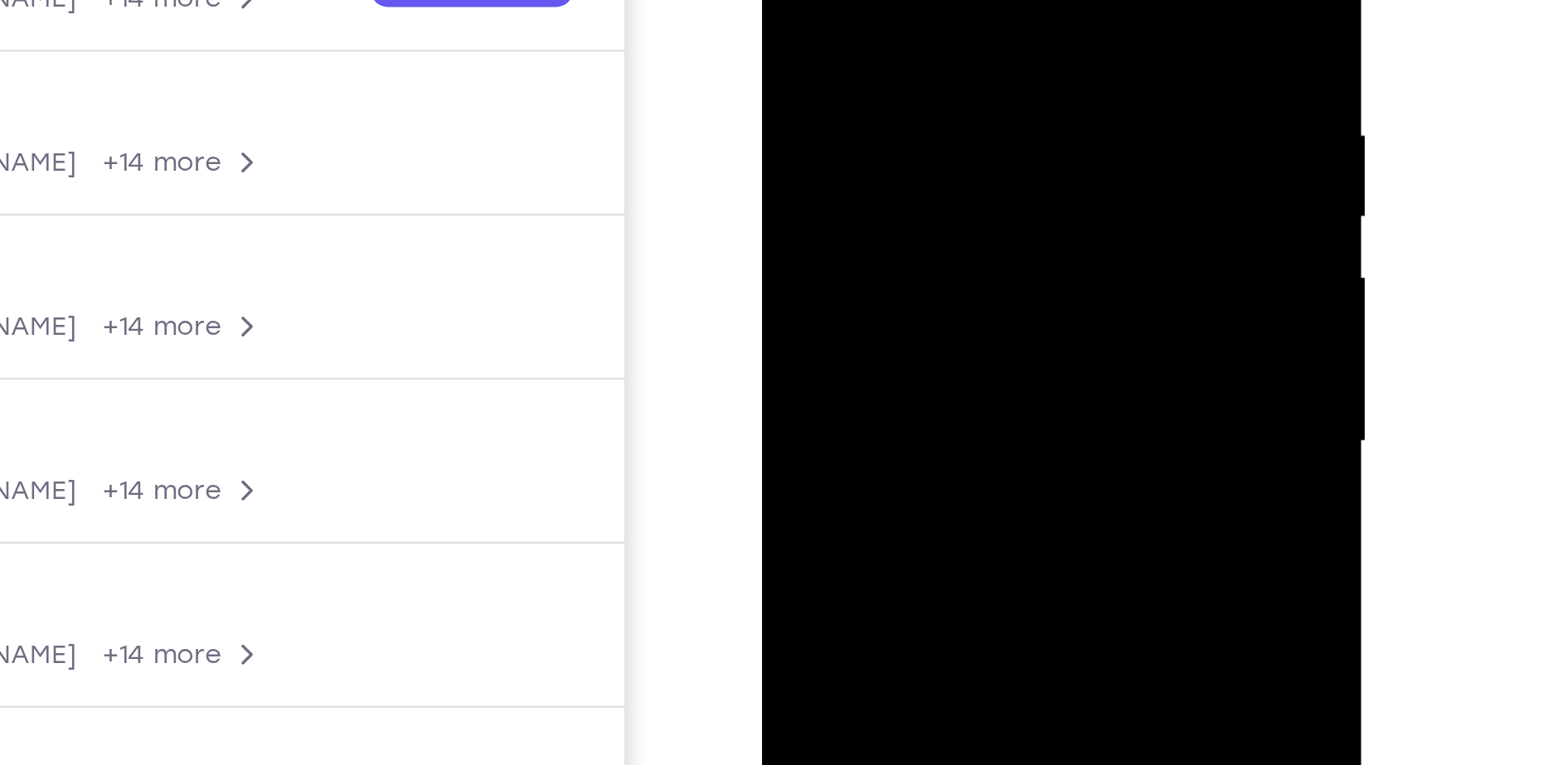
drag, startPoint x: 868, startPoint y: -9, endPoint x: 857, endPoint y: 122, distance: 131.5
click at [857, 122] on div at bounding box center [879, 59] width 209 height 464
click at [827, 0] on div at bounding box center [879, 59] width 209 height 464
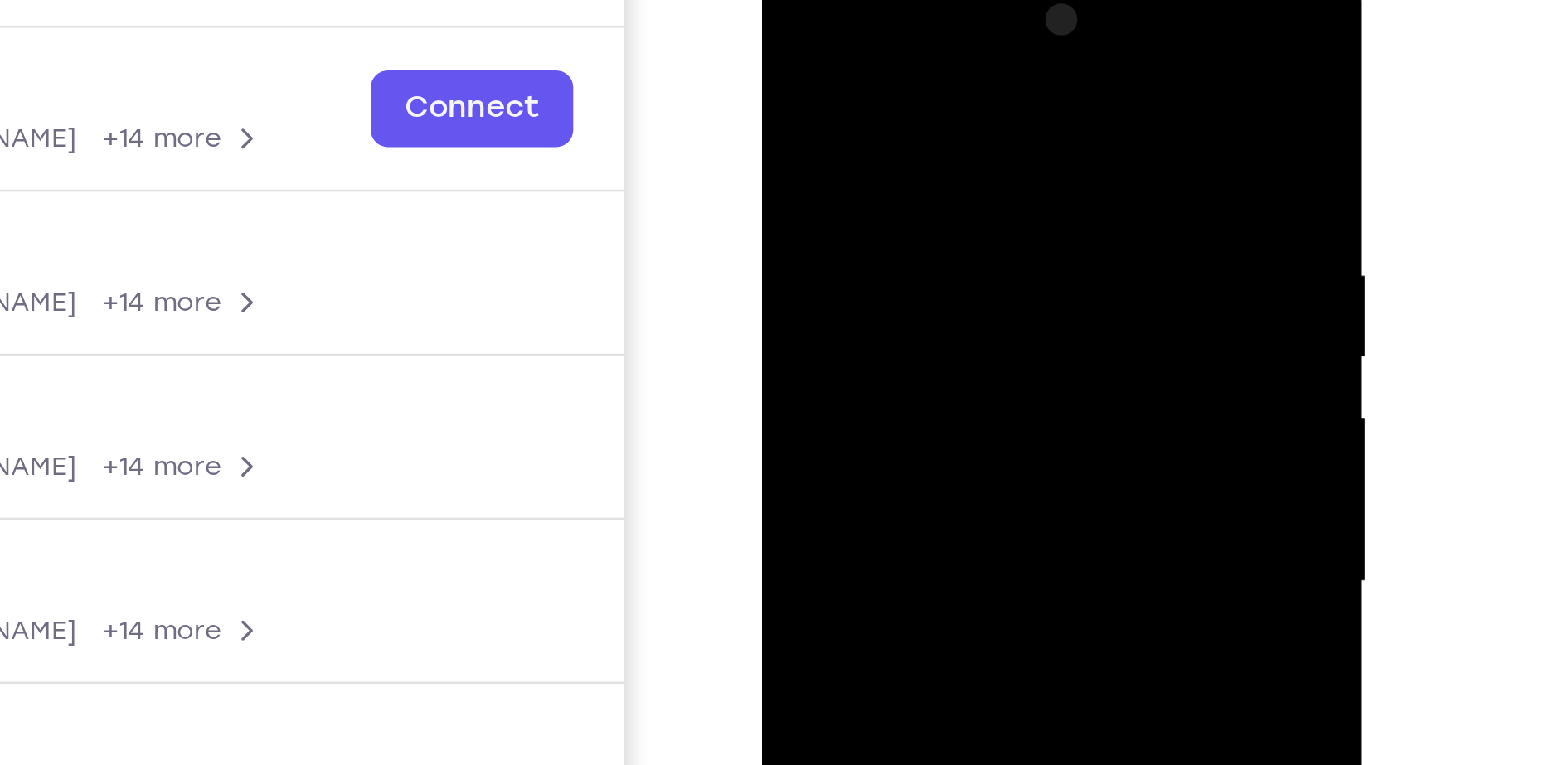
drag, startPoint x: 852, startPoint y: 231, endPoint x: 865, endPoint y: 84, distance: 147.6
click at [865, 84] on div at bounding box center [879, 200] width 209 height 464
drag, startPoint x: 840, startPoint y: 231, endPoint x: 867, endPoint y: 96, distance: 137.7
click at [867, 96] on div at bounding box center [879, 200] width 209 height 464
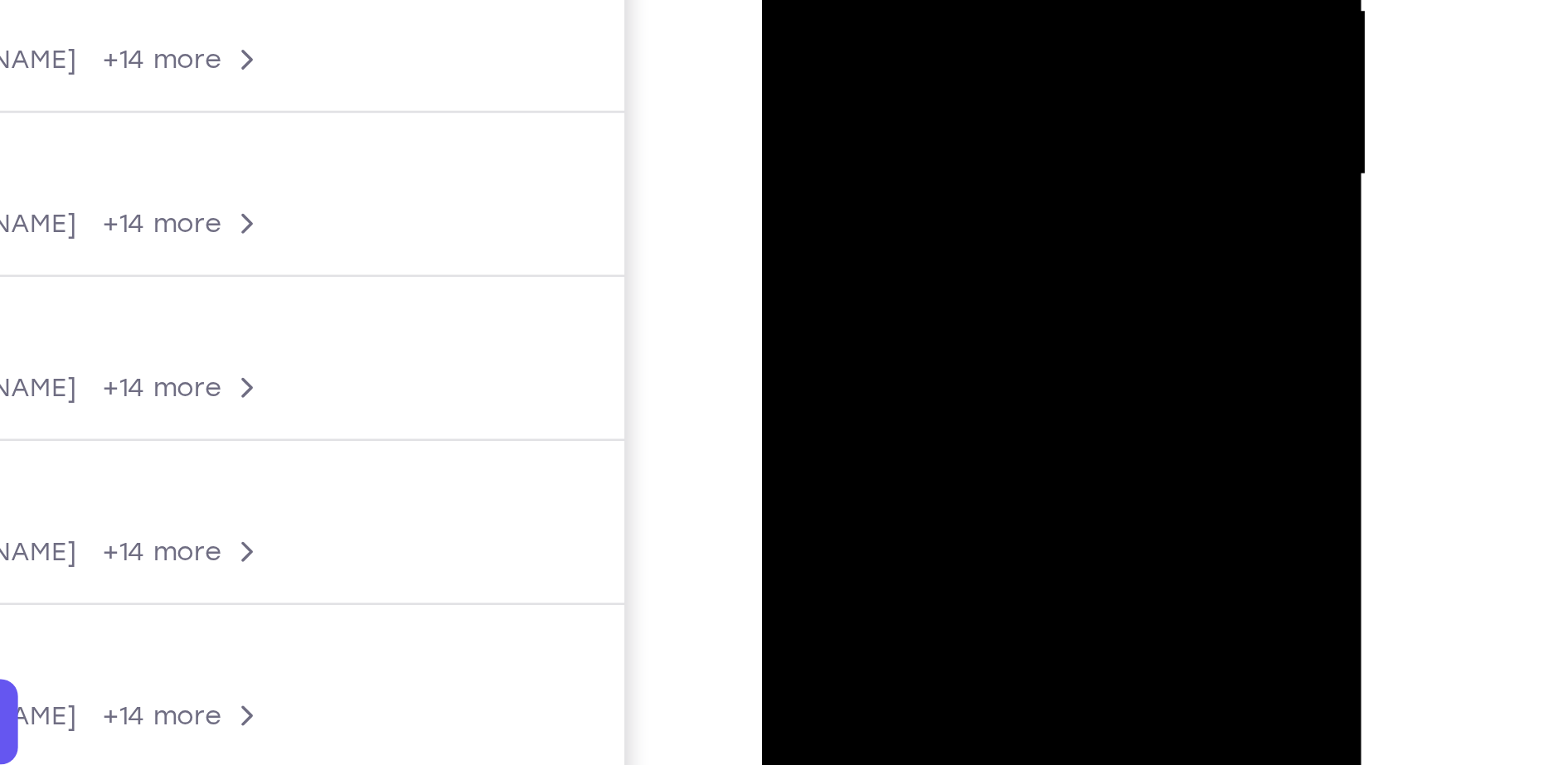
drag, startPoint x: 909, startPoint y: -76, endPoint x: 908, endPoint y: -208, distance: 132.0
drag, startPoint x: 857, startPoint y: -133, endPoint x: 848, endPoint y: -220, distance: 87.5
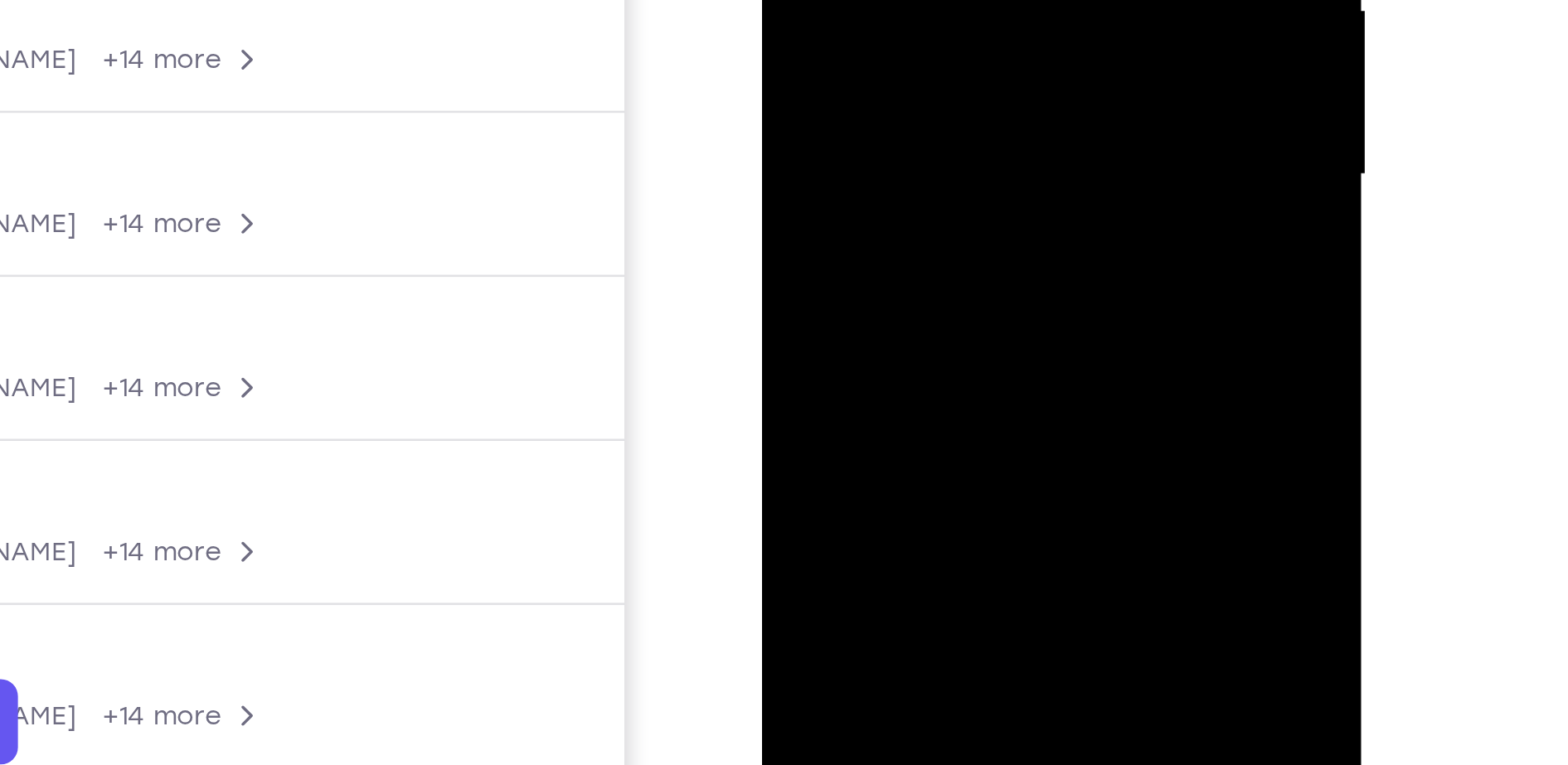
drag, startPoint x: 860, startPoint y: -114, endPoint x: 873, endPoint y: -3, distance: 111.8
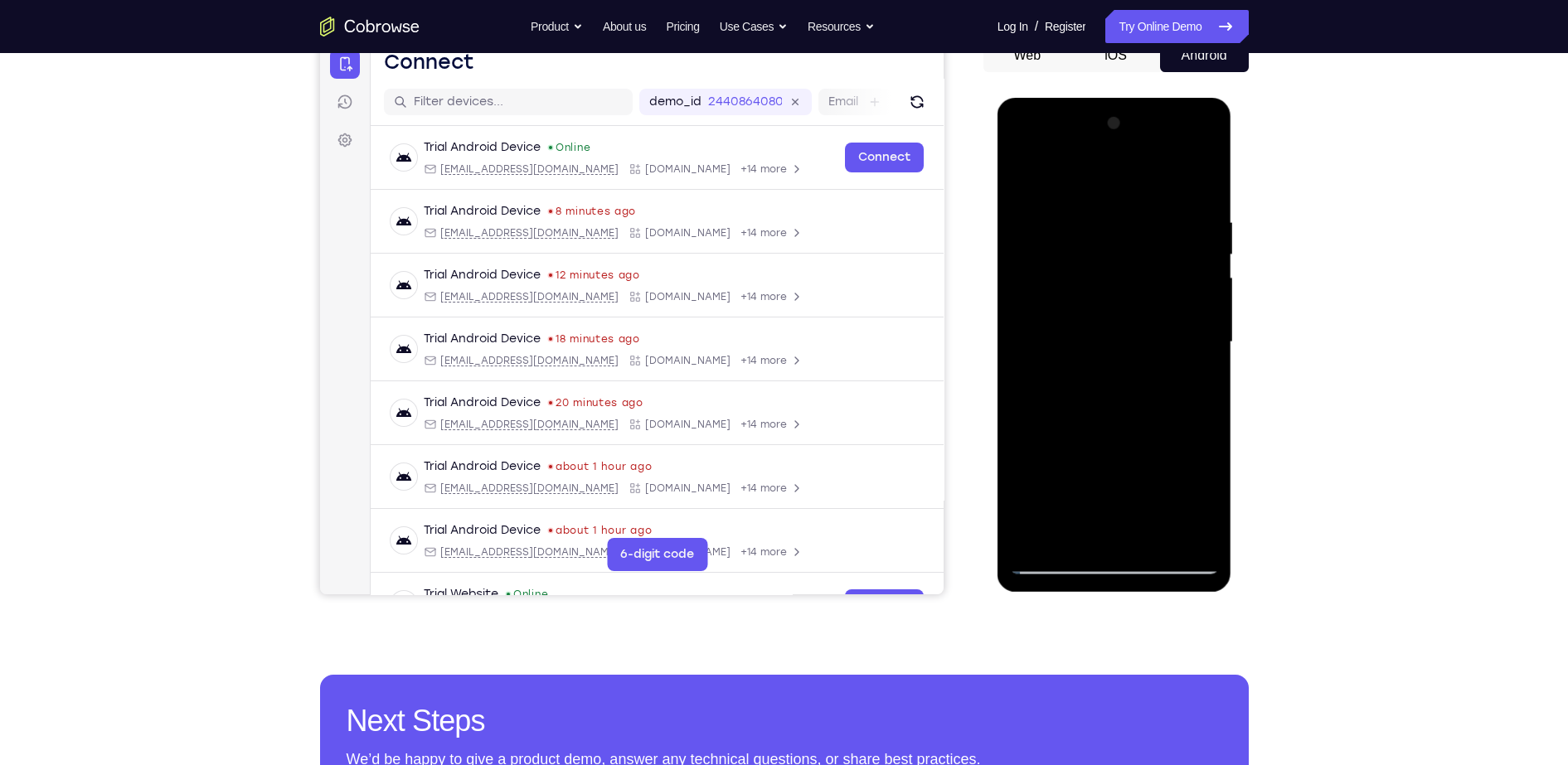
scroll to position [0, 0]
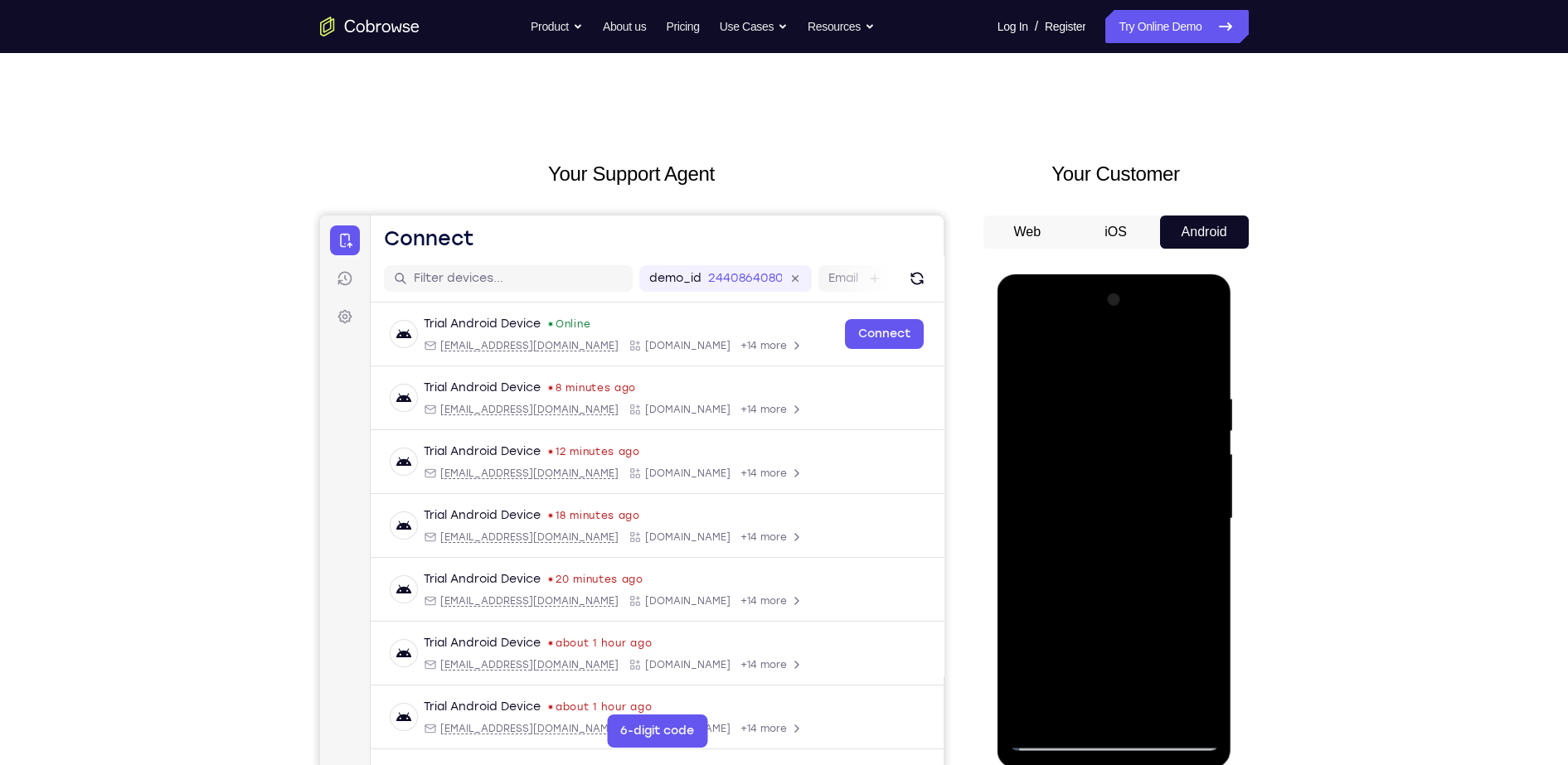
click at [1199, 9] on nav "Go back Powerful, Flexible and Trustworthy. Avoid all extra friction for both A…" at bounding box center [784, 27] width 1568 height 53
click at [1198, 27] on link "Try Online Demo" at bounding box center [1176, 27] width 143 height 33
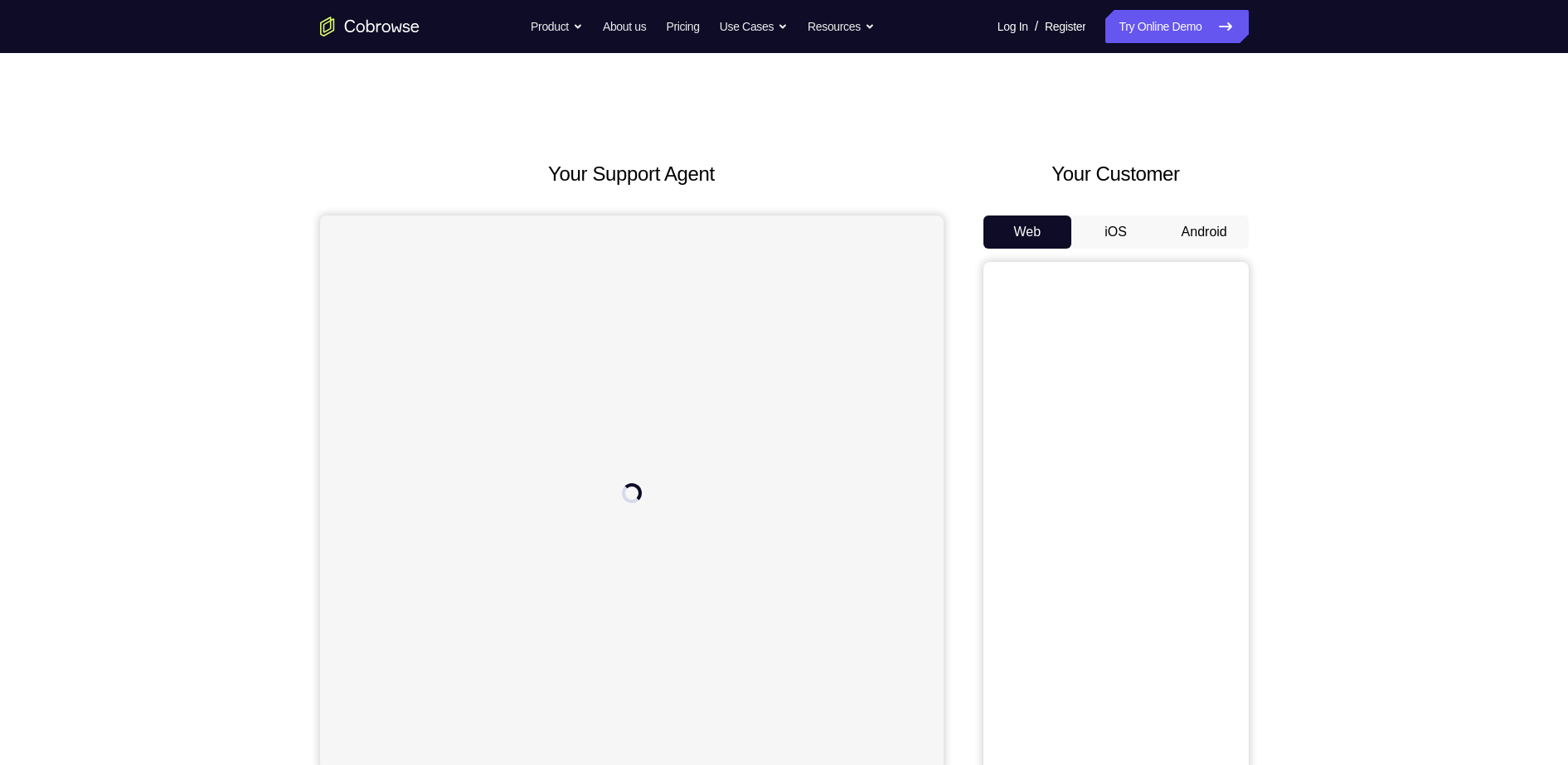
click at [1231, 234] on button "Android" at bounding box center [1204, 232] width 88 height 33
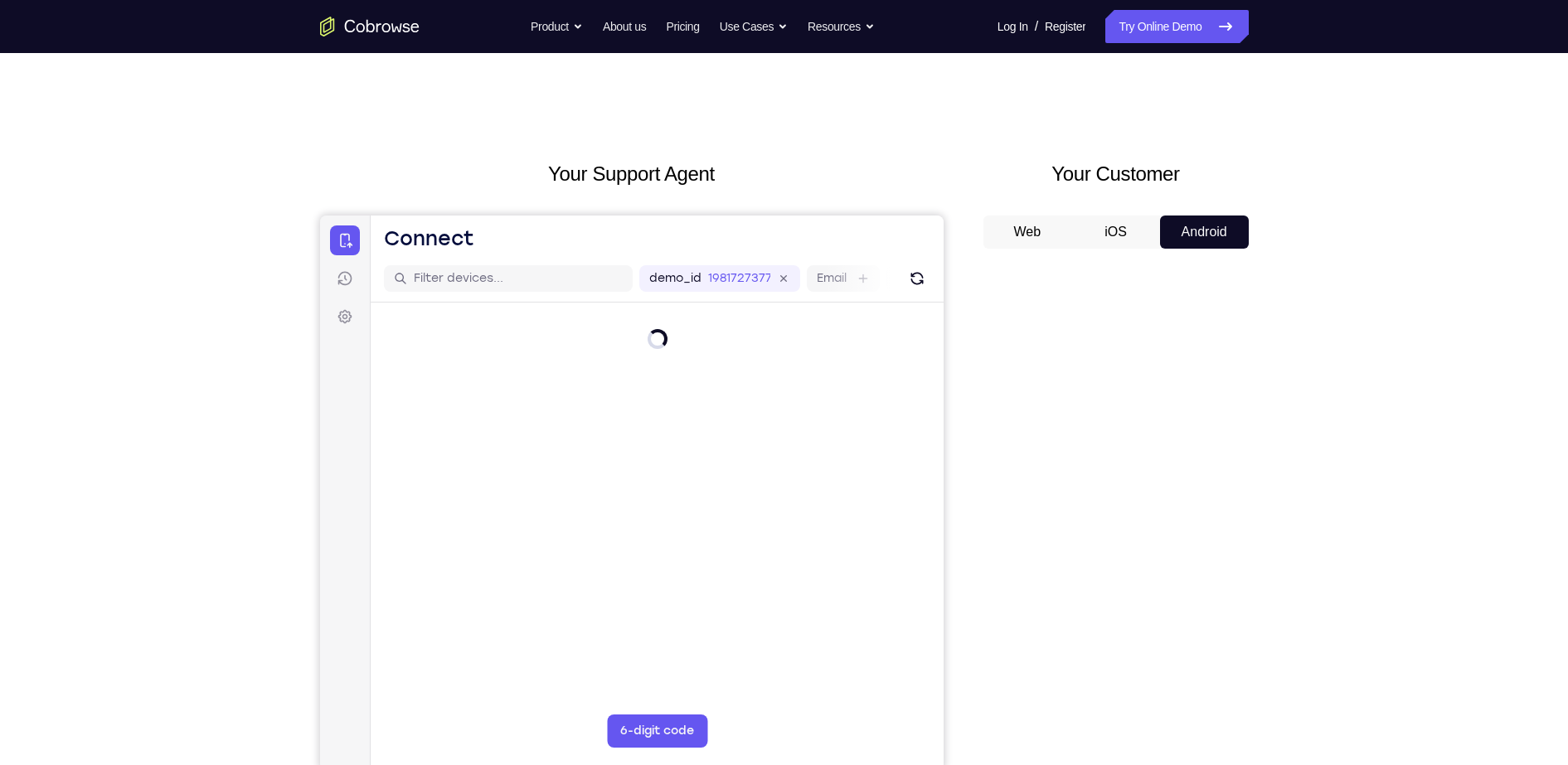
scroll to position [99, 0]
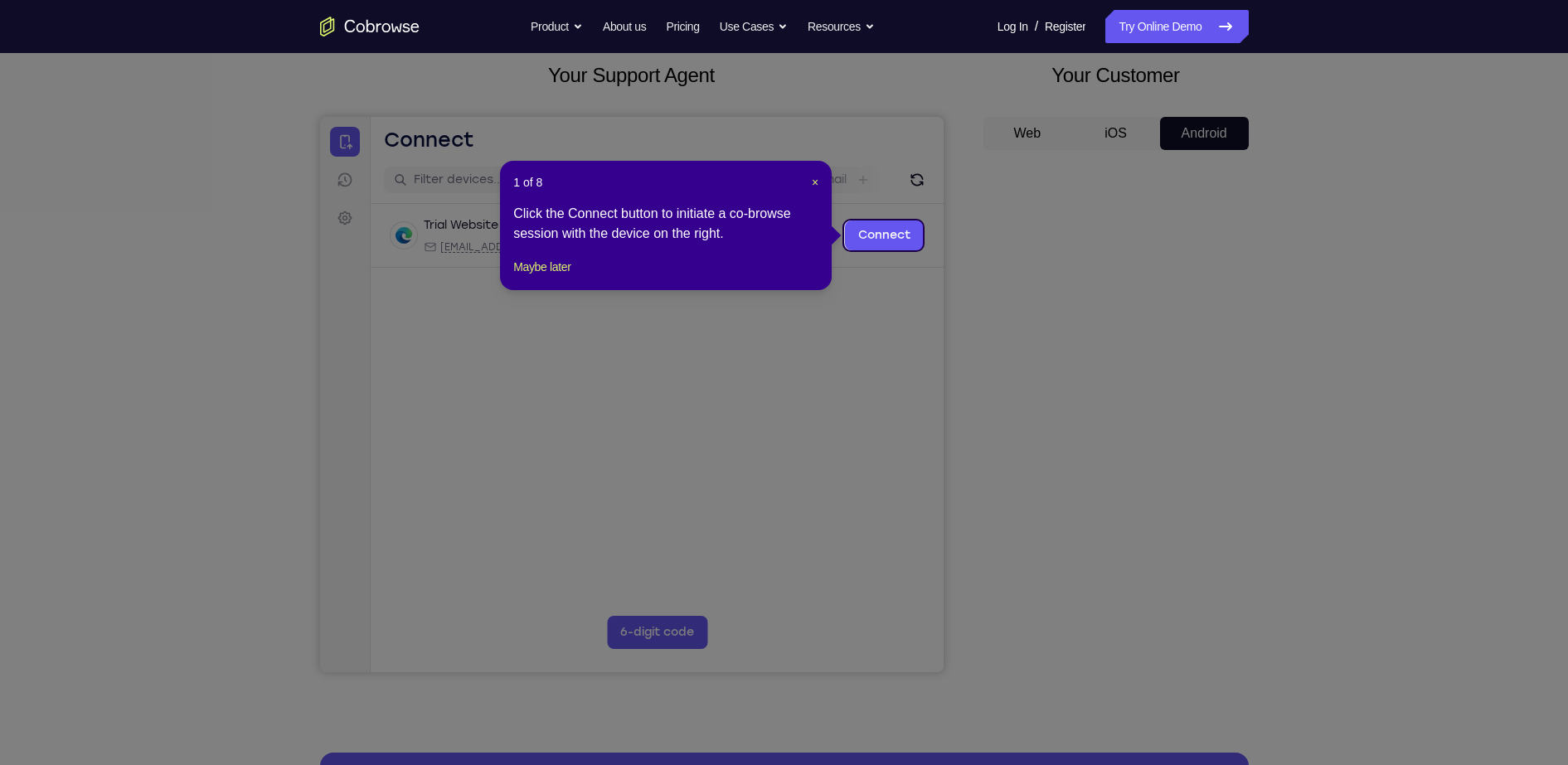
click at [985, 395] on icon at bounding box center [792, 382] width 1583 height 765
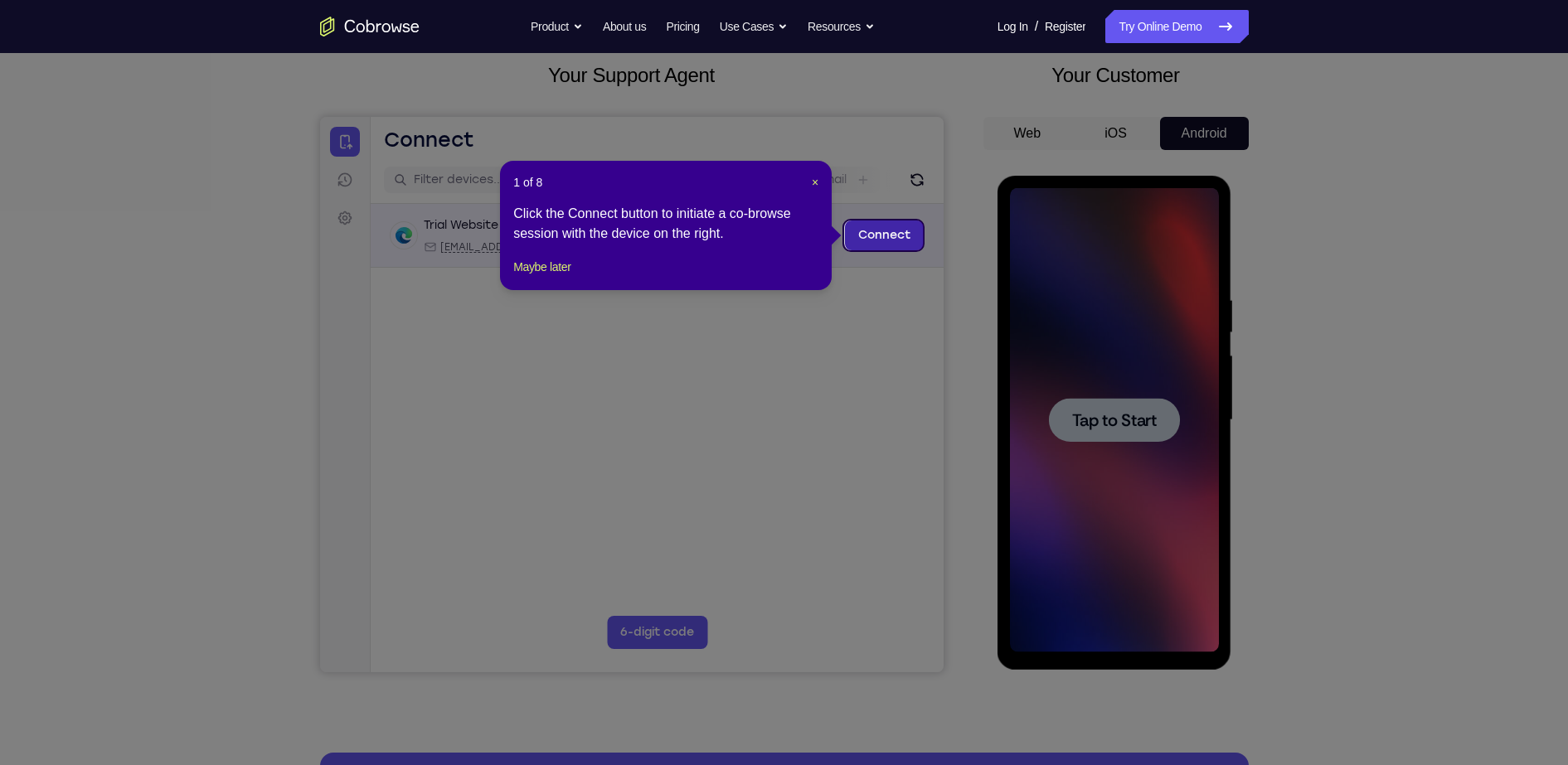
scroll to position [0, 0]
click at [812, 176] on span "×" at bounding box center [815, 182] width 7 height 13
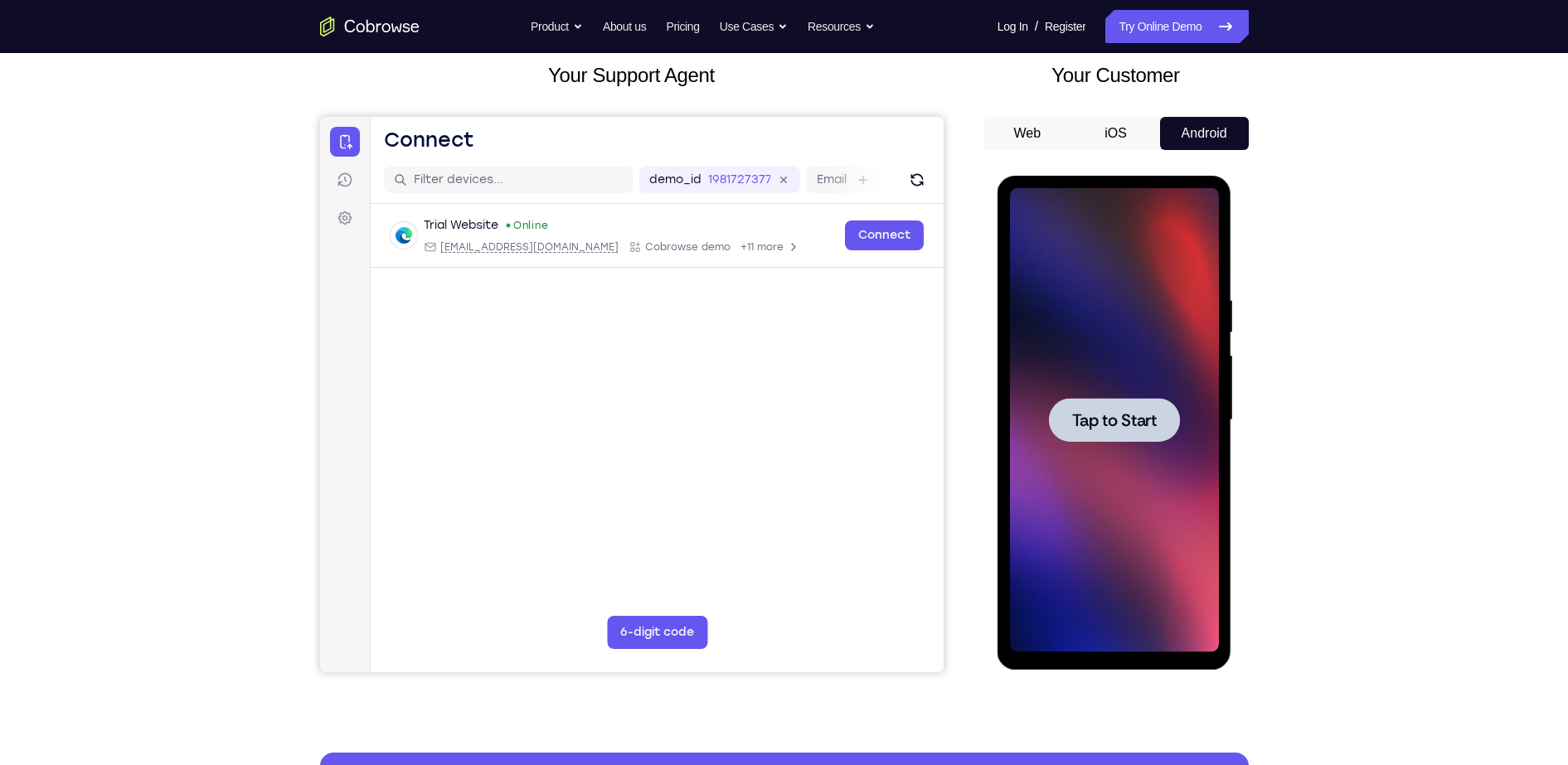
click at [1063, 276] on div at bounding box center [1114, 420] width 209 height 464
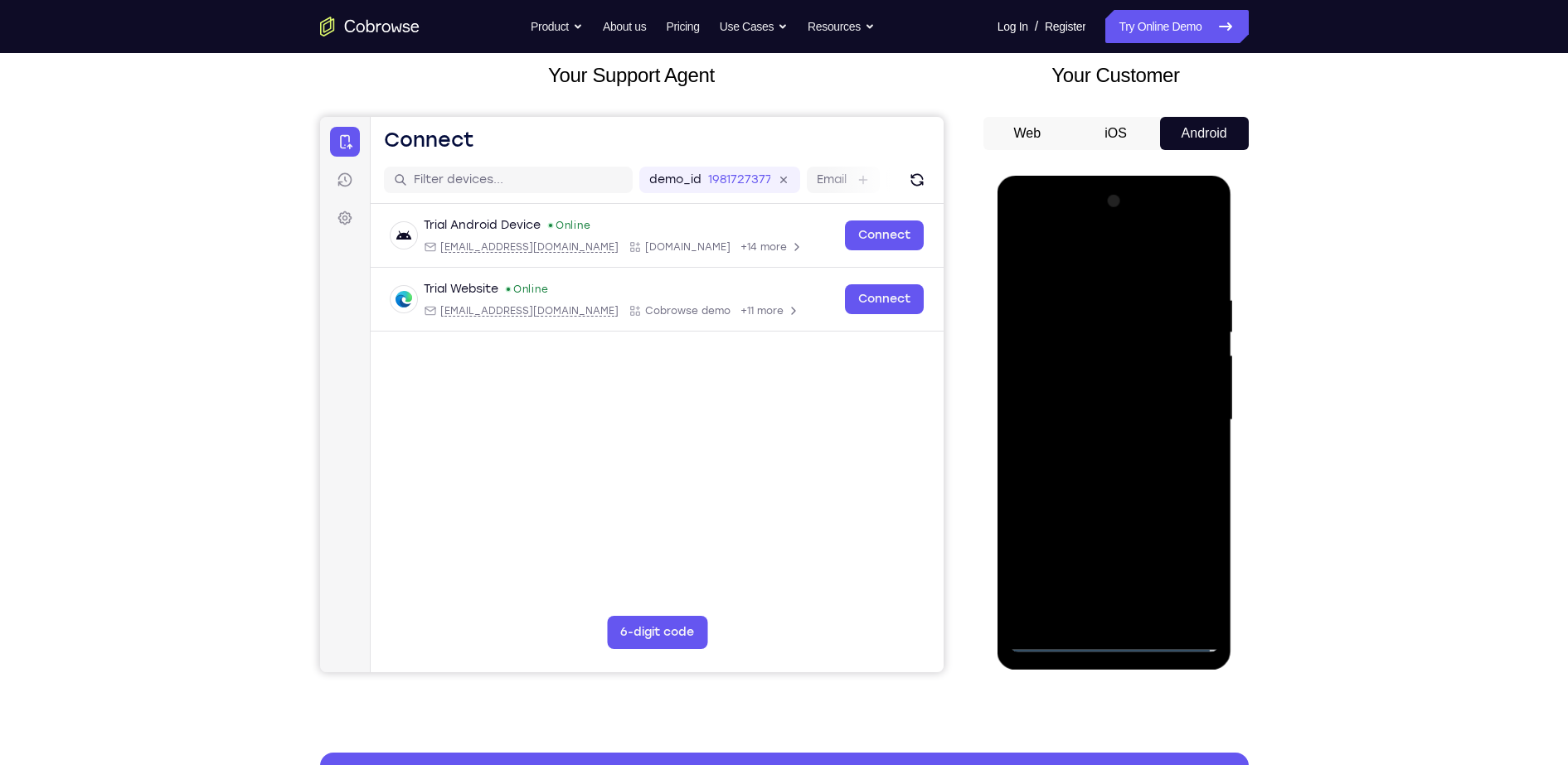
click at [1124, 640] on div at bounding box center [1114, 420] width 209 height 464
click at [1195, 568] on div at bounding box center [1114, 420] width 209 height 464
click at [1049, 245] on div at bounding box center [1114, 420] width 209 height 464
click at [1181, 413] on div at bounding box center [1114, 420] width 209 height 464
click at [1090, 445] on div at bounding box center [1114, 420] width 209 height 464
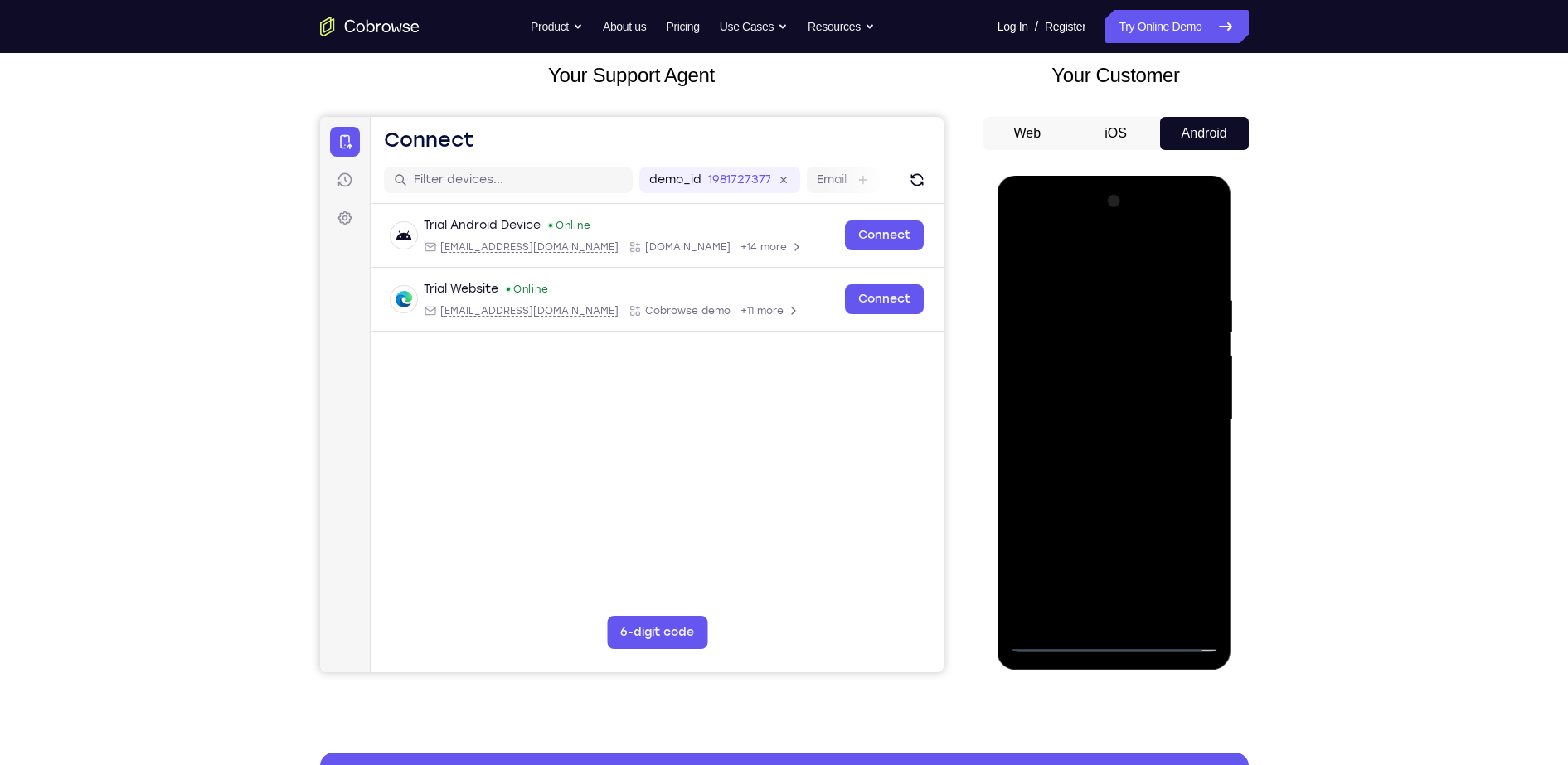
click at [1070, 397] on div at bounding box center [1114, 420] width 209 height 464
click at [1059, 391] on div at bounding box center [1114, 420] width 209 height 464
click at [1067, 422] on div at bounding box center [1114, 420] width 209 height 464
click at [1087, 467] on div at bounding box center [1114, 420] width 209 height 464
click at [1095, 464] on div at bounding box center [1114, 420] width 209 height 464
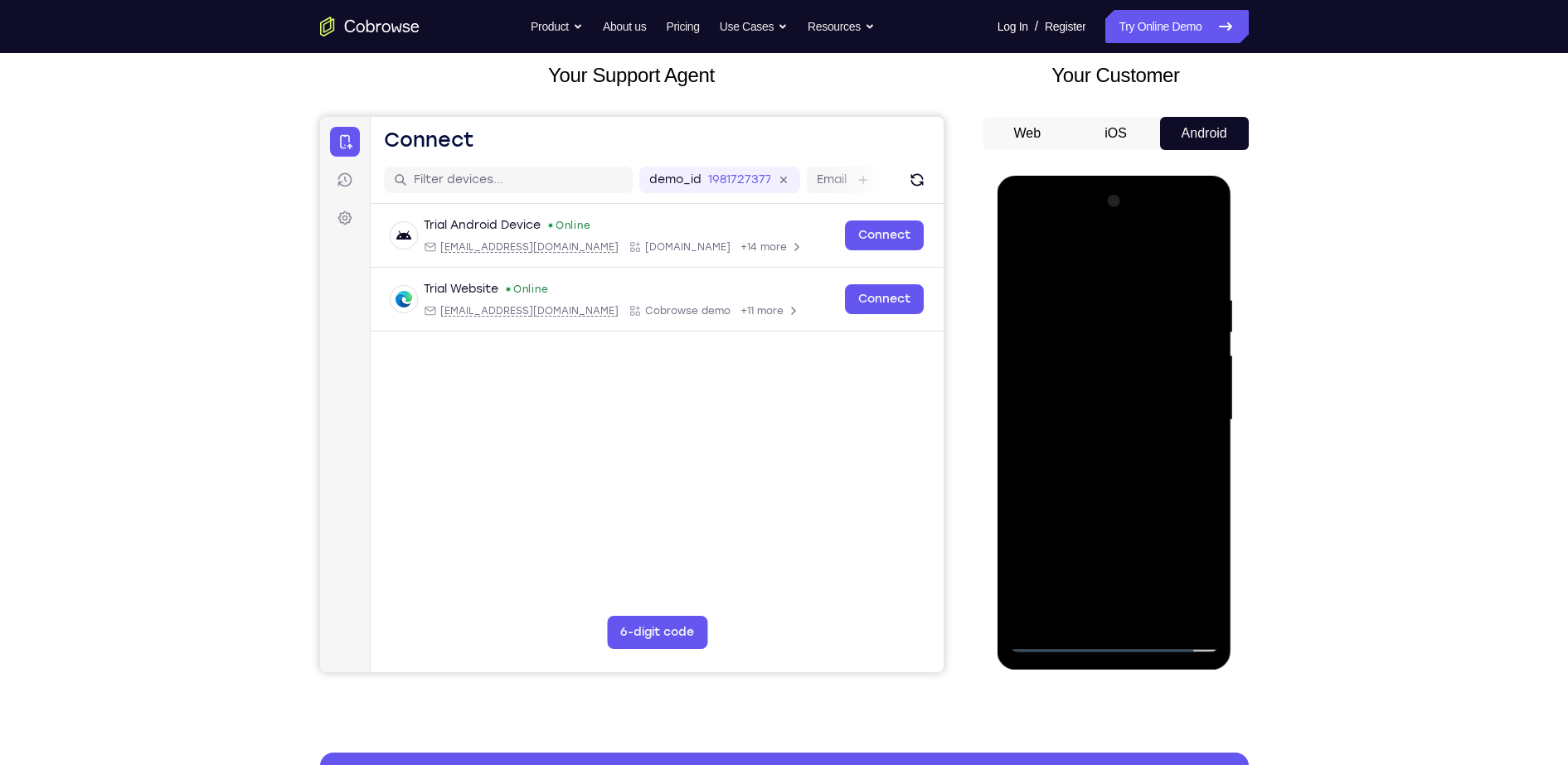
click at [1091, 483] on div at bounding box center [1114, 420] width 209 height 464
click at [1112, 487] on div at bounding box center [1114, 420] width 209 height 464
click at [1156, 622] on div at bounding box center [1114, 420] width 209 height 464
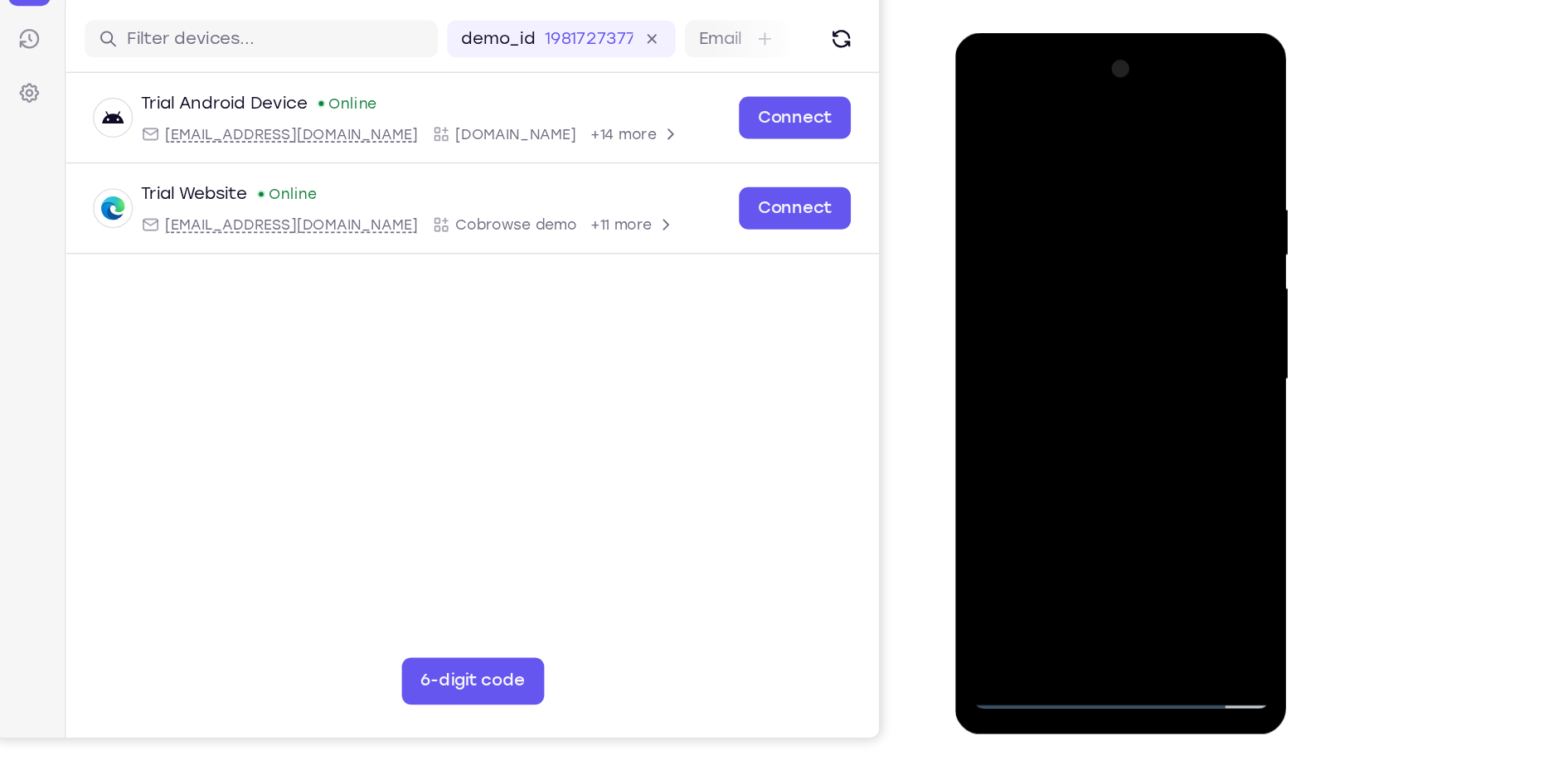
click at [1072, 358] on div at bounding box center [1072, 276] width 209 height 464
click at [1091, 228] on div at bounding box center [1072, 276] width 209 height 464
click at [979, 115] on div at bounding box center [1072, 276] width 209 height 464
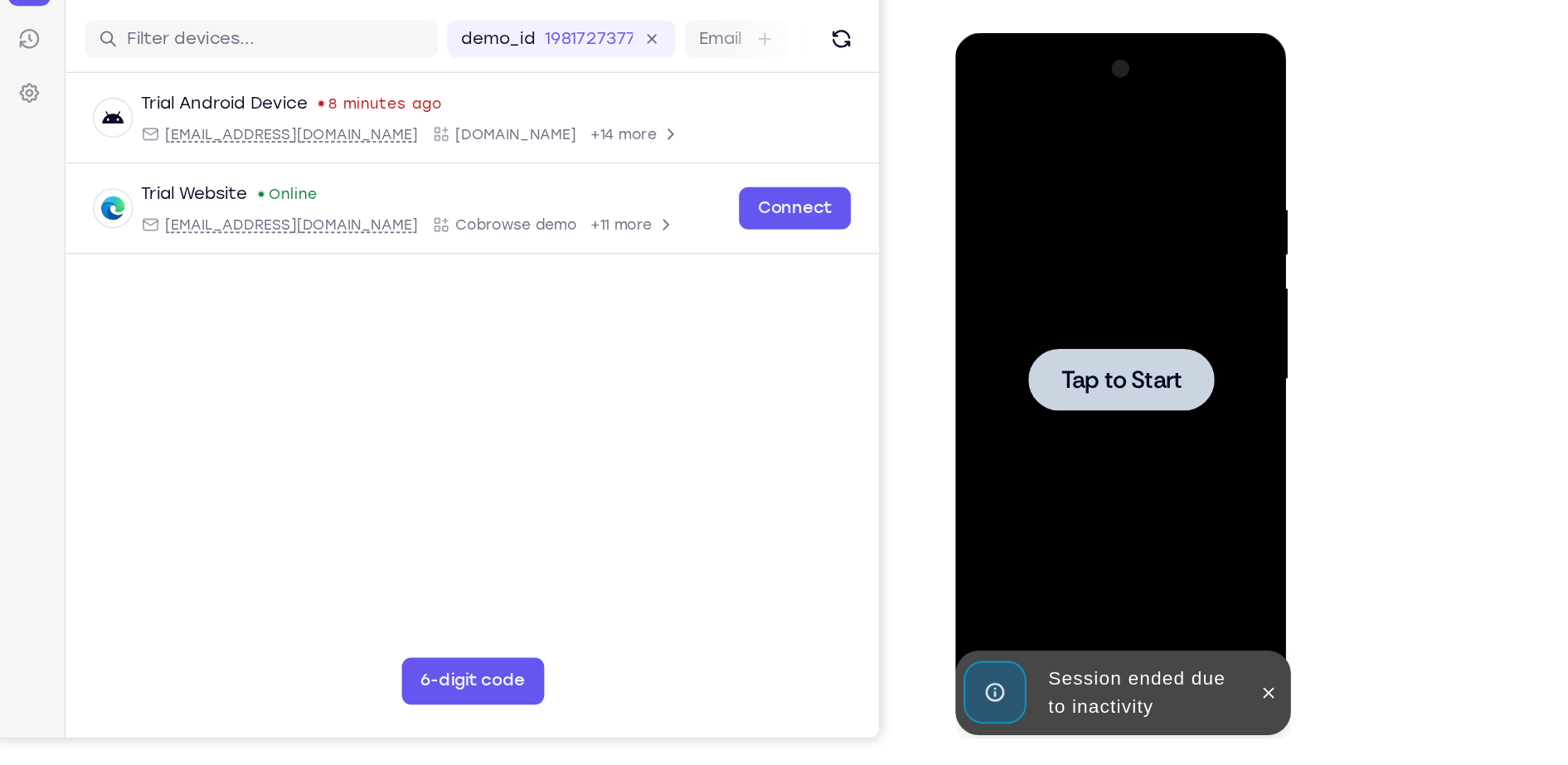
click at [1124, 300] on div at bounding box center [1072, 276] width 209 height 464
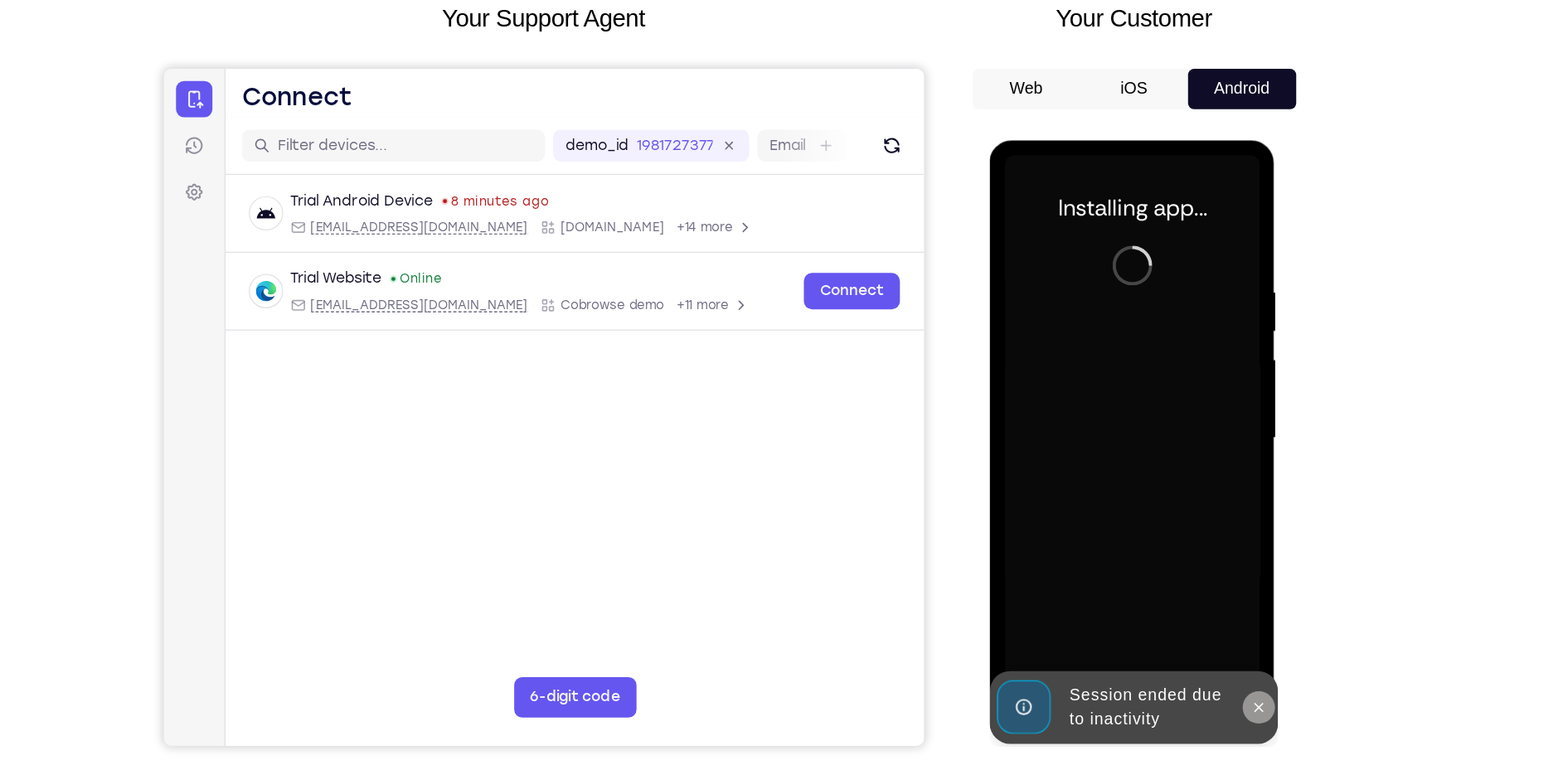
click at [1211, 612] on button at bounding box center [1209, 604] width 27 height 27
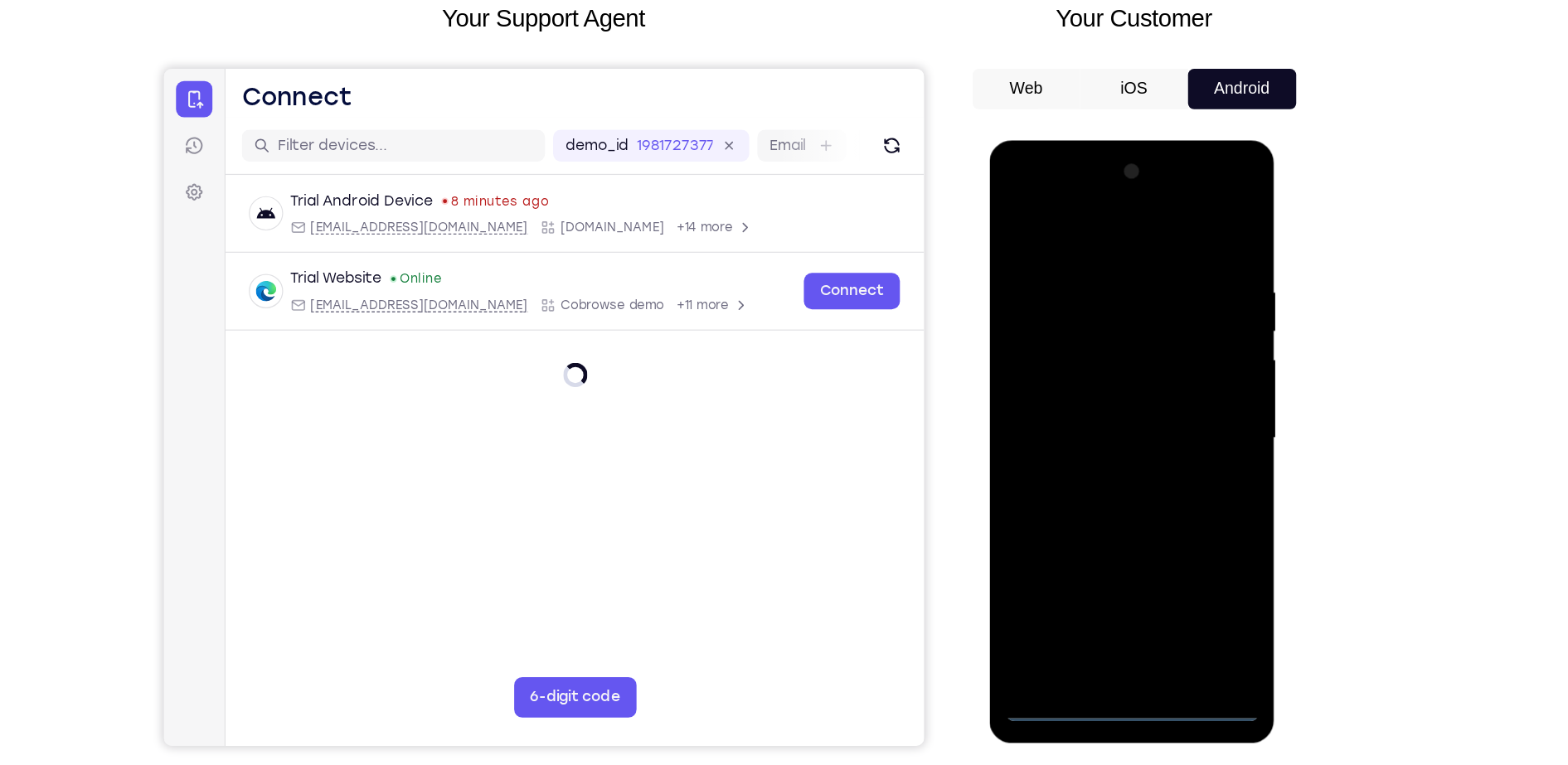
click at [1096, 593] on div at bounding box center [1106, 385] width 209 height 464
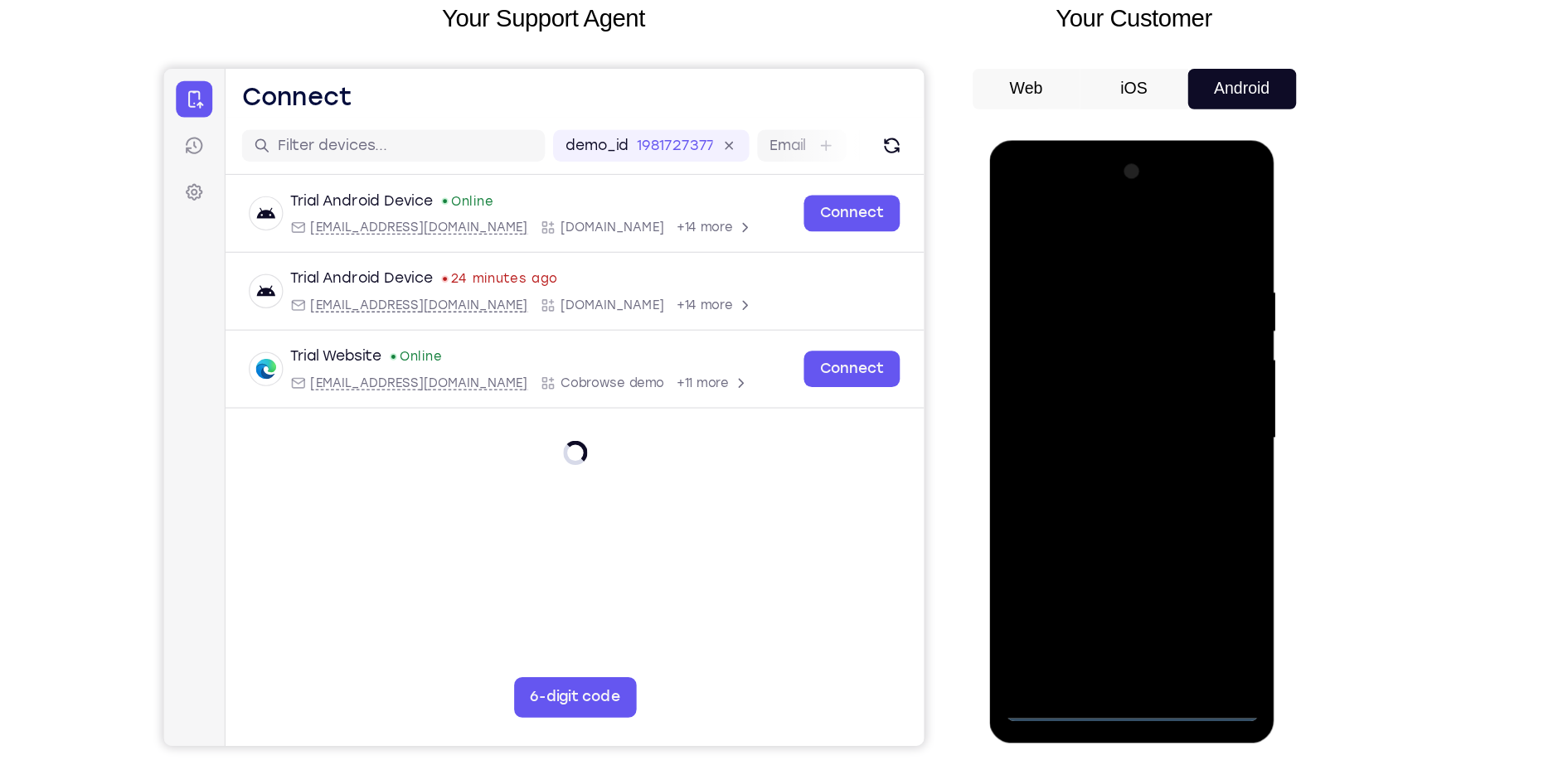
click at [1118, 605] on div at bounding box center [1106, 385] width 209 height 464
click at [1176, 522] on div at bounding box center [1106, 385] width 209 height 464
click at [1039, 225] on div at bounding box center [1106, 385] width 209 height 464
click at [1179, 383] on div at bounding box center [1106, 385] width 209 height 464
click at [1089, 416] on div at bounding box center [1106, 385] width 209 height 464
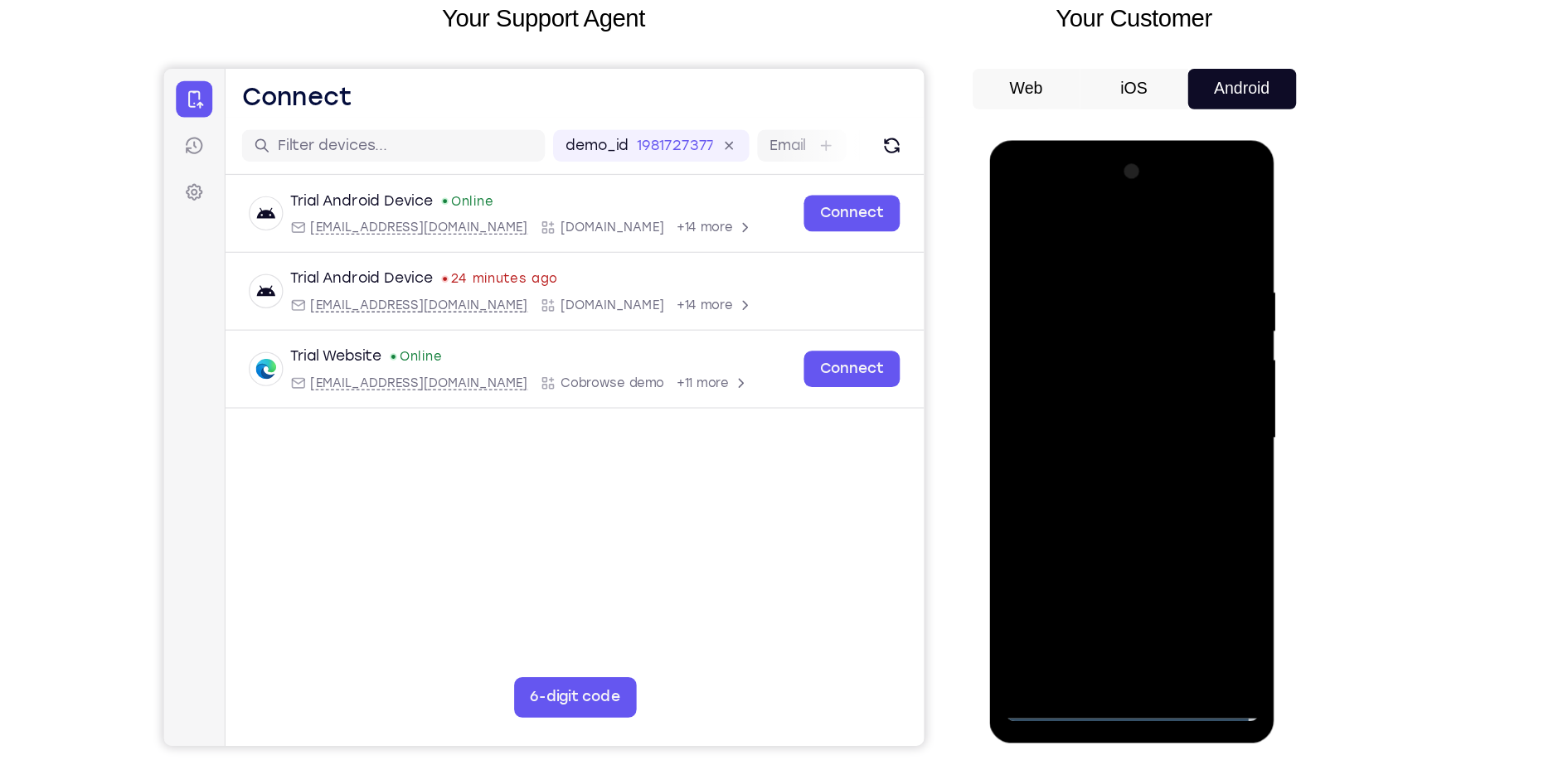
click at [1115, 359] on div at bounding box center [1106, 385] width 209 height 464
click at [1092, 355] on div at bounding box center [1106, 385] width 209 height 464
click at [1071, 382] on div at bounding box center [1106, 385] width 209 height 464
click at [1100, 449] on div at bounding box center [1106, 385] width 209 height 464
click at [1115, 432] on div at bounding box center [1106, 385] width 209 height 464
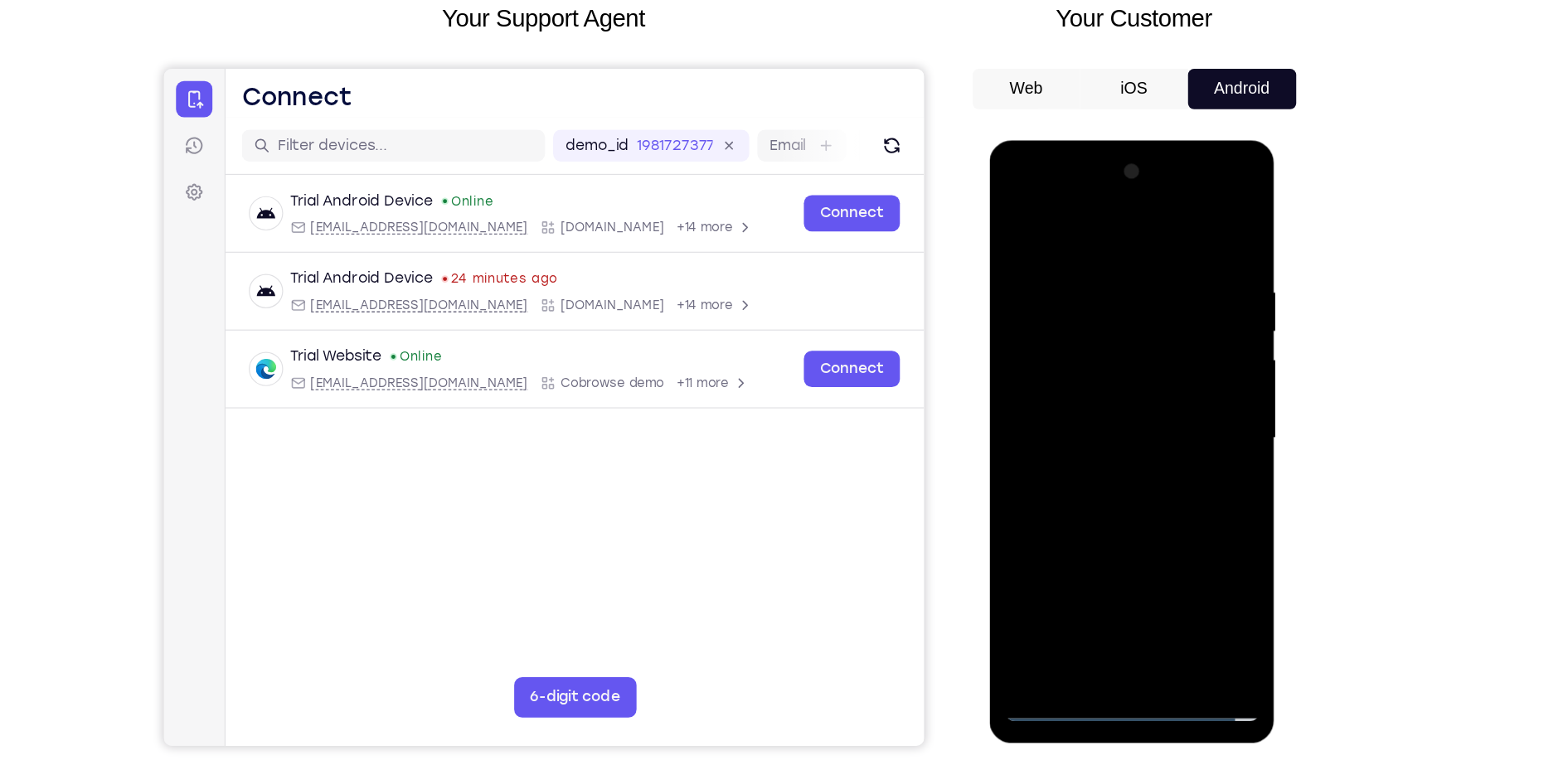
click at [1132, 437] on div at bounding box center [1106, 385] width 209 height 464
click at [1068, 446] on div at bounding box center [1106, 385] width 209 height 464
click at [1080, 259] on div at bounding box center [1106, 385] width 209 height 464
click at [1179, 302] on div at bounding box center [1106, 385] width 209 height 464
click at [1179, 293] on div at bounding box center [1106, 385] width 209 height 464
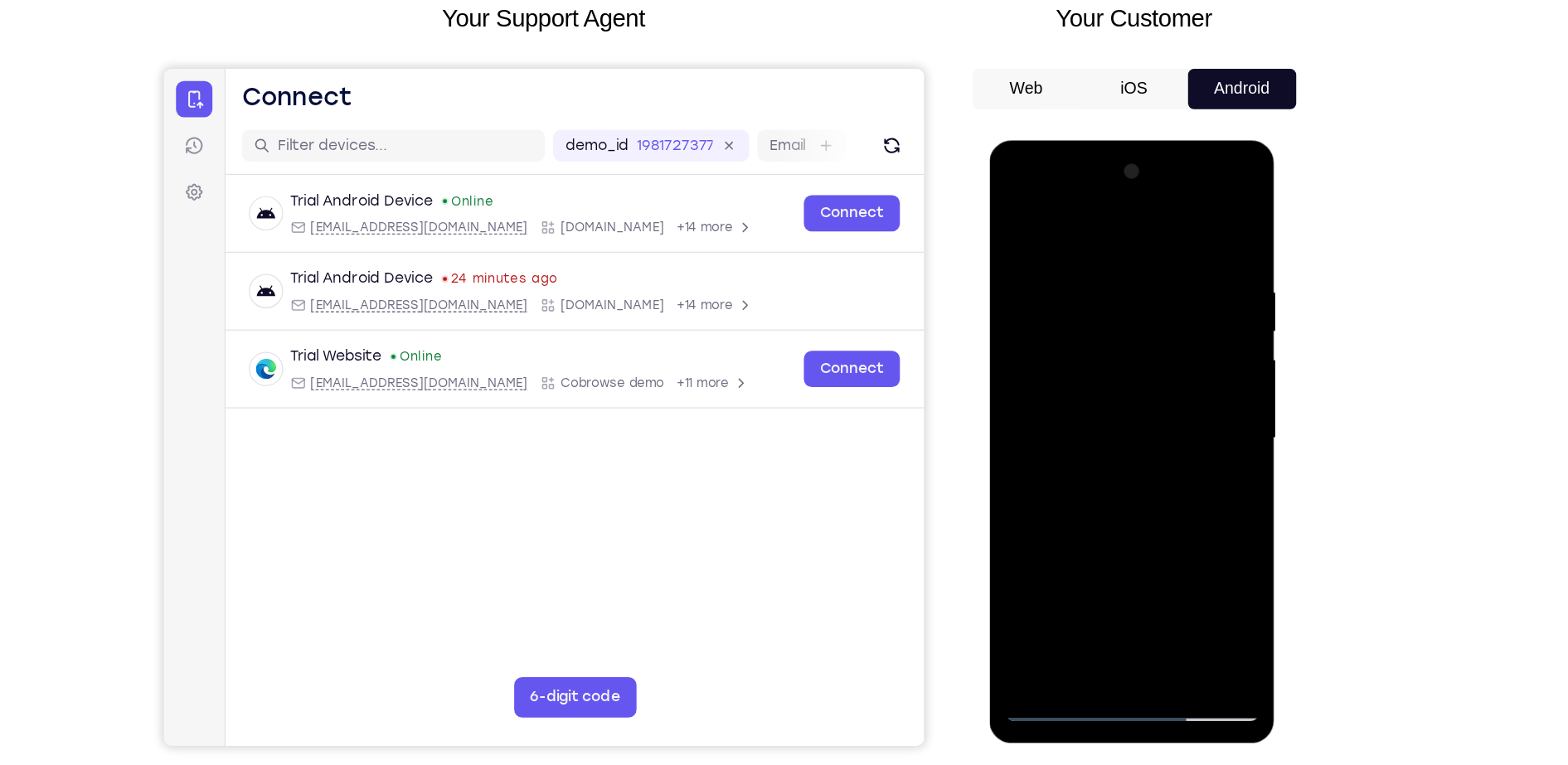
click at [1192, 226] on div at bounding box center [1106, 385] width 209 height 464
click at [1133, 256] on div at bounding box center [1106, 385] width 209 height 464
click at [1187, 355] on div at bounding box center [1106, 385] width 209 height 464
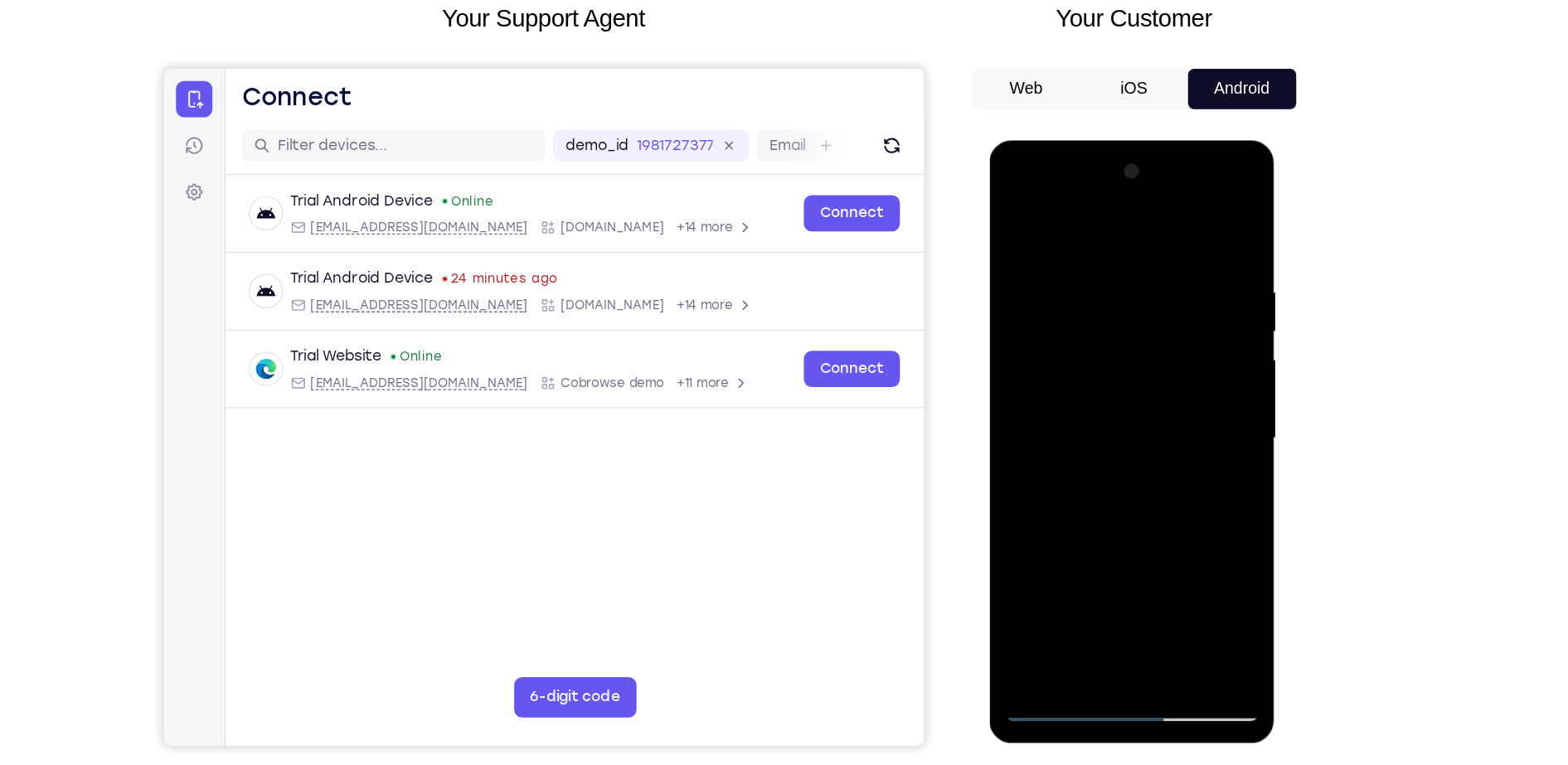
click at [1191, 220] on div at bounding box center [1106, 385] width 209 height 464
drag, startPoint x: 1110, startPoint y: 219, endPoint x: 1086, endPoint y: 554, distance: 335.9
click at [1086, 554] on div at bounding box center [1106, 385] width 209 height 464
drag, startPoint x: 1113, startPoint y: 225, endPoint x: 1080, endPoint y: 541, distance: 317.7
click at [1080, 541] on div at bounding box center [1106, 385] width 209 height 464
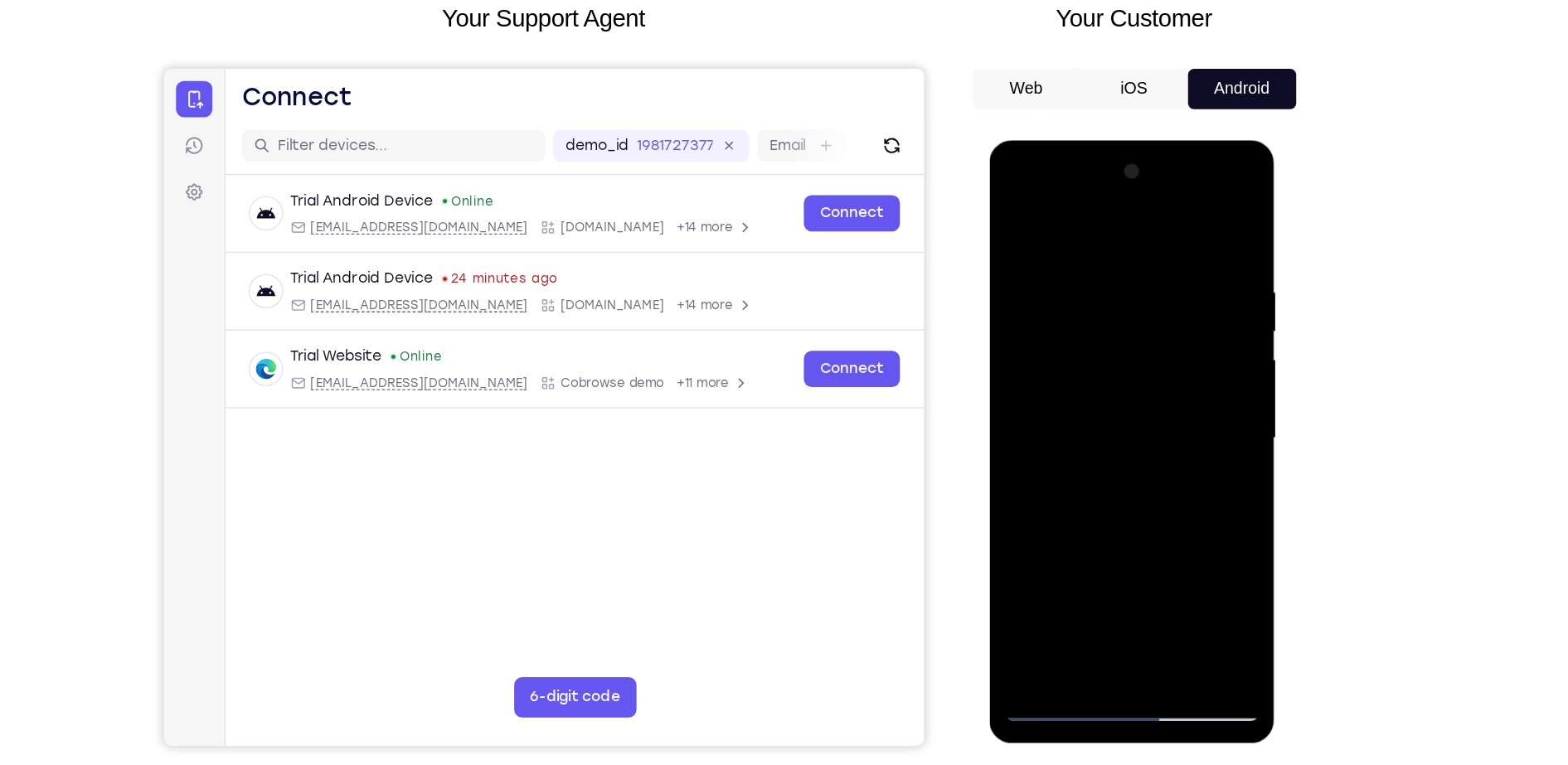
drag, startPoint x: 1109, startPoint y: 233, endPoint x: 1088, endPoint y: 620, distance: 387.6
click at [1088, 620] on div at bounding box center [1106, 387] width 234 height 495
click at [1179, 588] on div at bounding box center [1106, 385] width 209 height 464
click at [1110, 406] on div at bounding box center [1106, 385] width 209 height 464
click at [1105, 411] on div at bounding box center [1106, 385] width 209 height 464
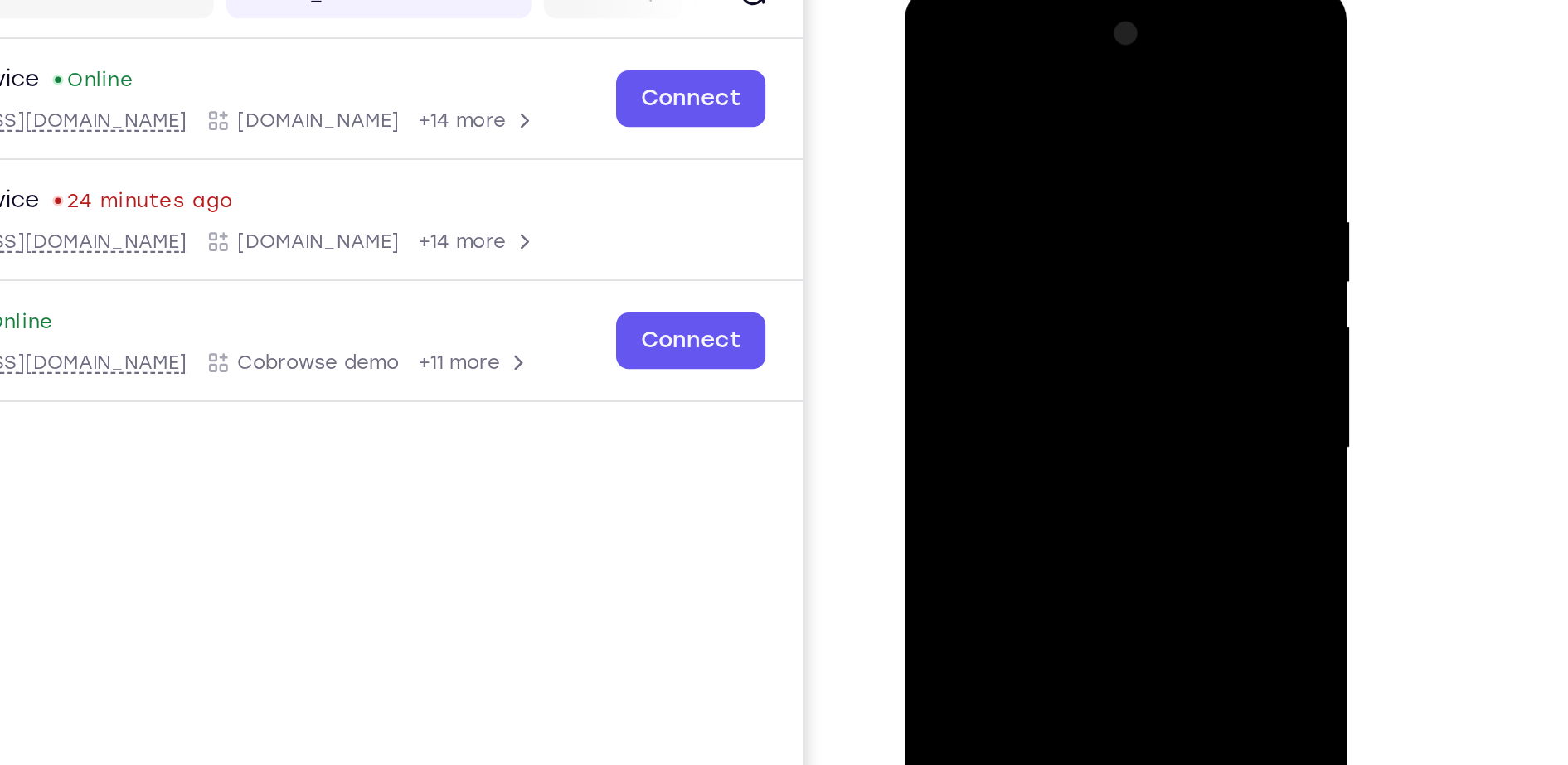
click at [1024, 253] on div at bounding box center [1022, 230] width 209 height 464
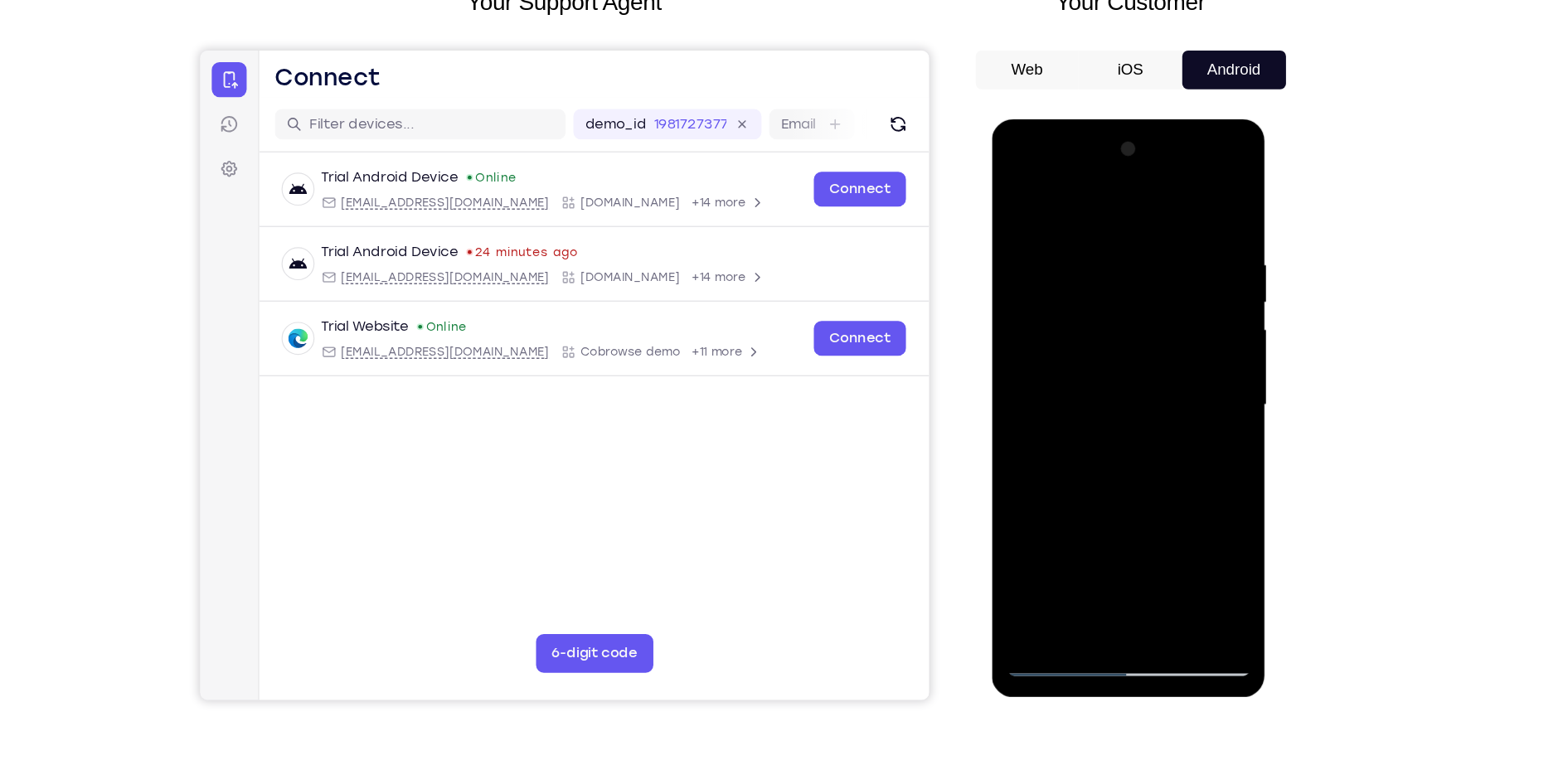
click at [1022, 557] on div at bounding box center [1108, 363] width 209 height 464
click at [1194, 557] on div at bounding box center [1108, 363] width 209 height 464
click at [1103, 396] on div at bounding box center [1108, 363] width 209 height 464
click at [1065, 222] on div at bounding box center [1108, 363] width 209 height 464
